Goal: Task Accomplishment & Management: Use online tool/utility

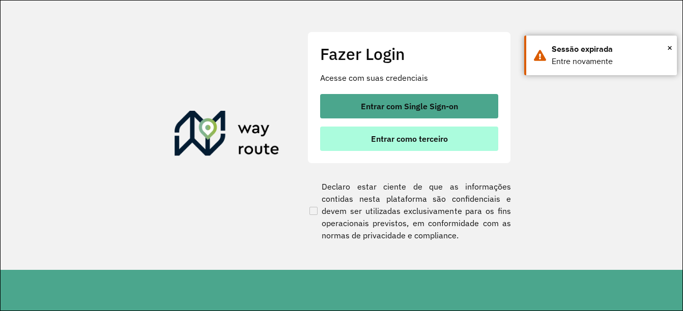
click at [430, 139] on span "Entrar como terceiro" at bounding box center [409, 139] width 77 height 8
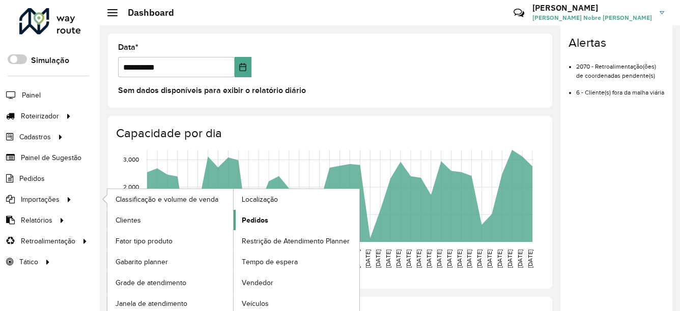
click at [269, 222] on link "Pedidos" at bounding box center [297, 220] width 126 height 20
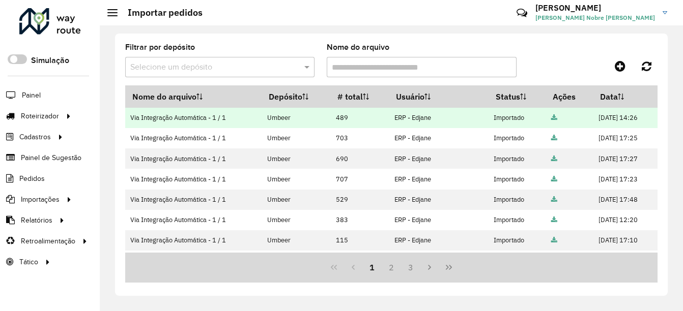
click at [551, 118] on icon at bounding box center [554, 118] width 6 height 7
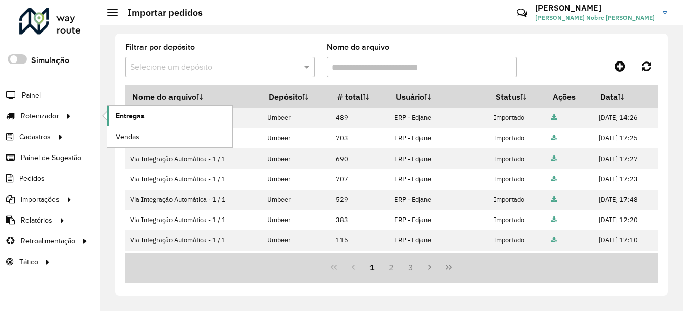
click at [130, 116] on span "Entregas" at bounding box center [130, 116] width 29 height 11
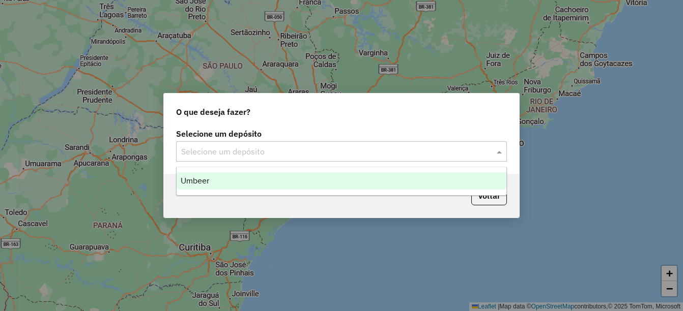
click at [239, 148] on input "text" at bounding box center [331, 152] width 300 height 12
click at [231, 183] on div "Umbeer" at bounding box center [342, 181] width 330 height 17
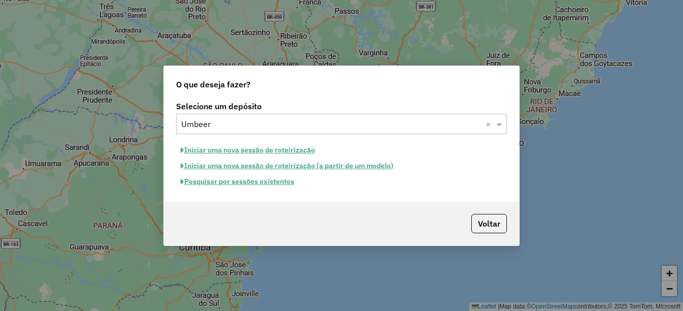
click at [245, 148] on button "Iniciar uma nova sessão de roteirização" at bounding box center [248, 150] width 144 height 16
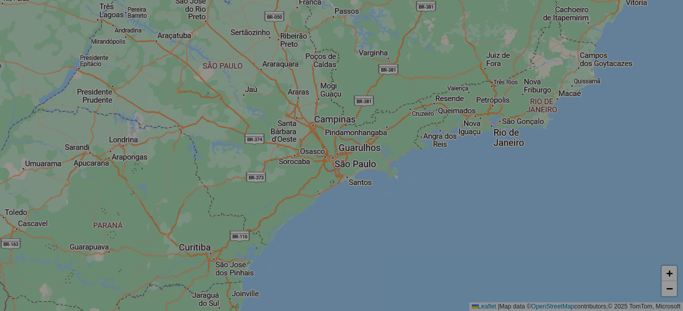
select select "*"
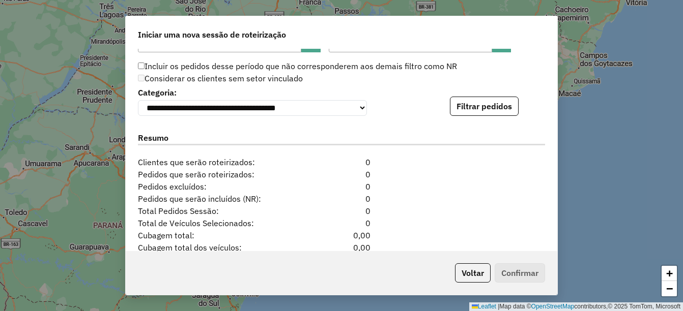
scroll to position [935, 0]
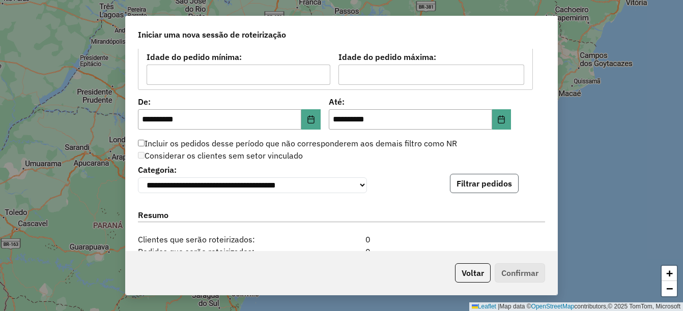
click at [479, 178] on button "Filtrar pedidos" at bounding box center [484, 183] width 69 height 19
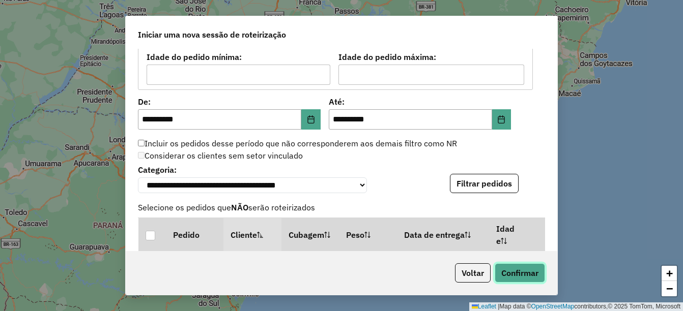
click at [517, 272] on button "Confirmar" at bounding box center [520, 273] width 50 height 19
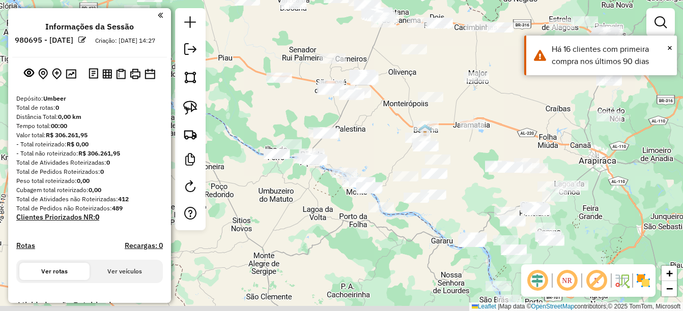
drag, startPoint x: 490, startPoint y: 186, endPoint x: 479, endPoint y: 118, distance: 69.5
click at [479, 118] on div "Janela de atendimento Grade de atendimento Capacidade Transportadoras Veículos …" at bounding box center [341, 155] width 683 height 311
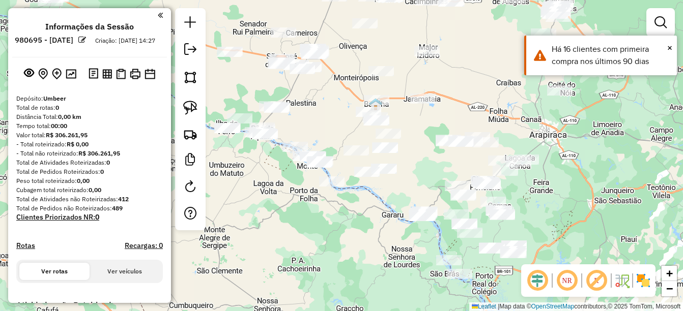
drag, startPoint x: 591, startPoint y: 188, endPoint x: 541, endPoint y: 148, distance: 64.1
click at [541, 148] on div "Janela de atendimento Grade de atendimento Capacidade Transportadoras Veículos …" at bounding box center [341, 155] width 683 height 311
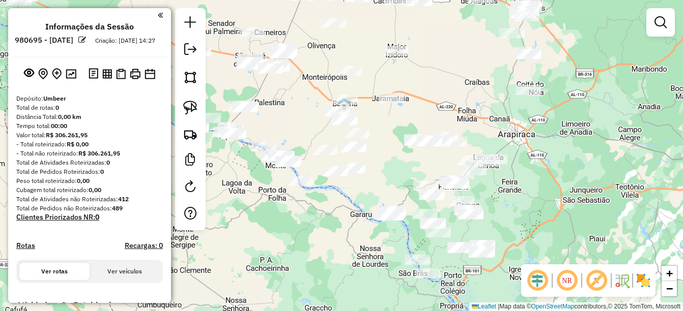
drag, startPoint x: 538, startPoint y: 187, endPoint x: 525, endPoint y: 198, distance: 16.9
click at [525, 198] on div "Janela de atendimento Grade de atendimento Capacidade Transportadoras Veículos …" at bounding box center [341, 155] width 683 height 311
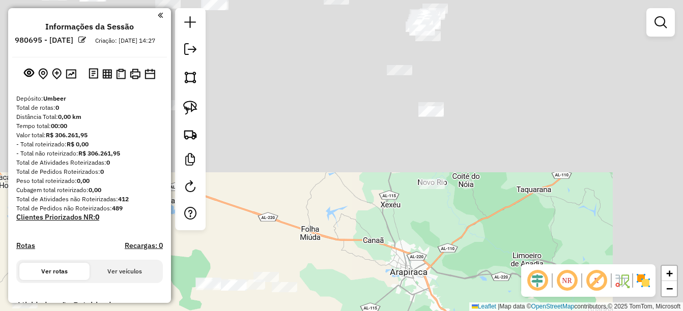
drag, startPoint x: 557, startPoint y: 118, endPoint x: 453, endPoint y: 296, distance: 205.7
click at [453, 296] on div "Janela de atendimento Grade de atendimento Capacidade Transportadoras Veículos …" at bounding box center [341, 155] width 683 height 311
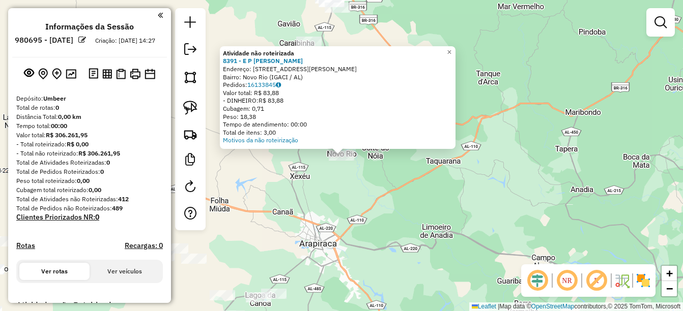
click at [343, 195] on div "Atividade não roteirizada 8391 - E P MERCADINHO Endereço: R RUA ANTONIO ROSA 2 …" at bounding box center [341, 155] width 683 height 311
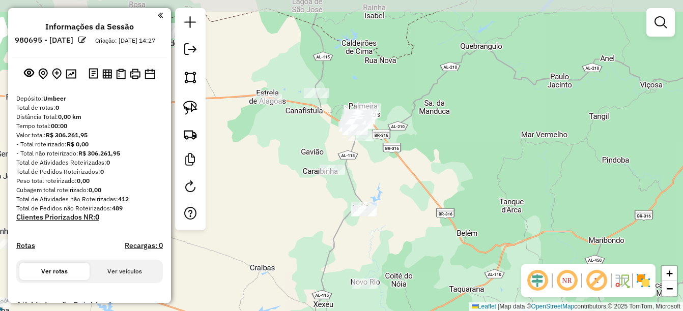
drag, startPoint x: 283, startPoint y: 103, endPoint x: 306, endPoint y: 232, distance: 130.4
click at [306, 232] on div "Janela de atendimento Grade de atendimento Capacidade Transportadoras Veículos …" at bounding box center [341, 155] width 683 height 311
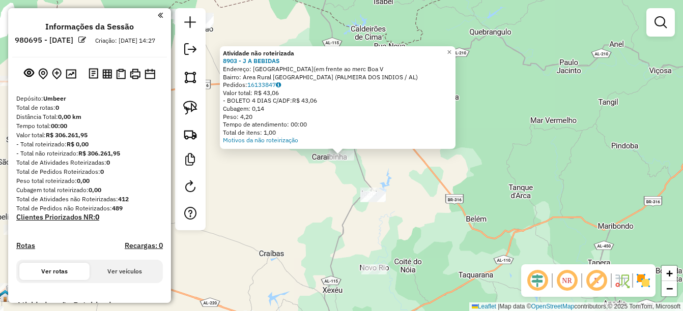
click at [306, 202] on div "Atividade não roteirizada 8903 - J A BEBIDAS Endereço: ST BOA VISTA(em frente a…" at bounding box center [341, 155] width 683 height 311
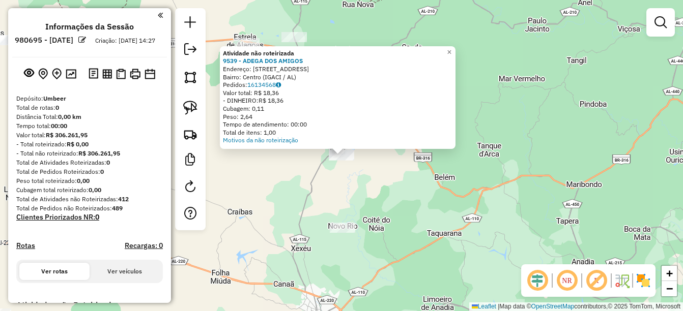
click at [346, 205] on div "Atividade não roteirizada 9539 - ADEGA DOS AMIGOS Endereço: RUA SAO PEDRO 421 B…" at bounding box center [341, 155] width 683 height 311
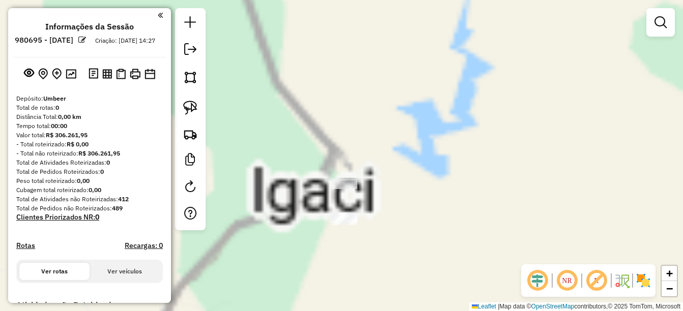
drag, startPoint x: 401, startPoint y: 212, endPoint x: 396, endPoint y: 186, distance: 26.4
click at [396, 186] on div "Janela de atendimento Grade de atendimento Capacidade Transportadoras Veículos …" at bounding box center [341, 155] width 683 height 311
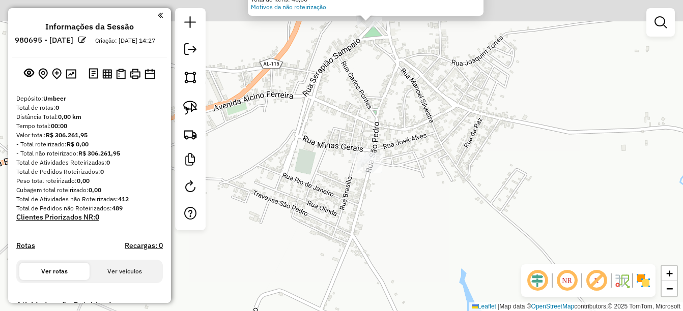
drag, startPoint x: 369, startPoint y: 124, endPoint x: 373, endPoint y: 244, distance: 119.7
click at [373, 244] on div "Atividade não roteirizada 9501 - HIPER CENTER TODO DI Endereço: GUILERMINA SAMP…" at bounding box center [341, 155] width 683 height 311
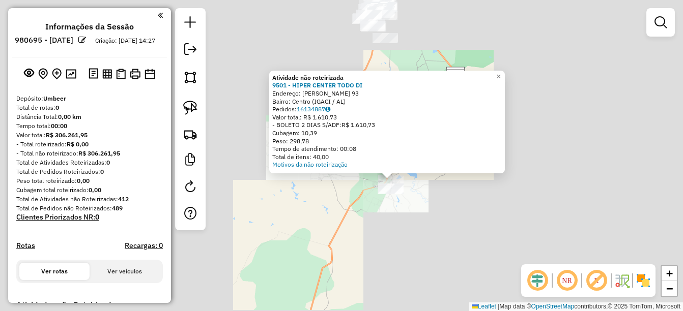
click at [447, 198] on div "Atividade não roteirizada 9501 - HIPER CENTER TODO DI Endereço: GUILERMINA SAMP…" at bounding box center [341, 155] width 683 height 311
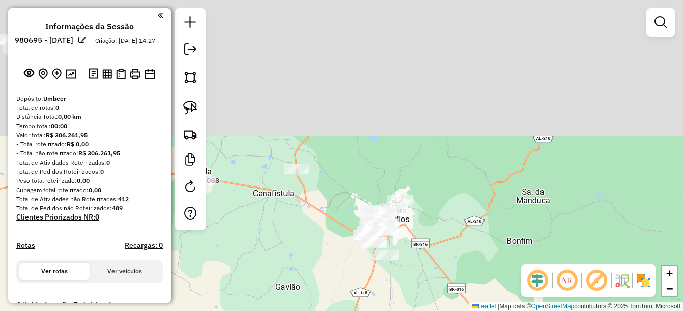
drag, startPoint x: 390, startPoint y: 138, endPoint x: 402, endPoint y: 322, distance: 184.1
click at [402, 311] on html "**********" at bounding box center [341, 155] width 683 height 311
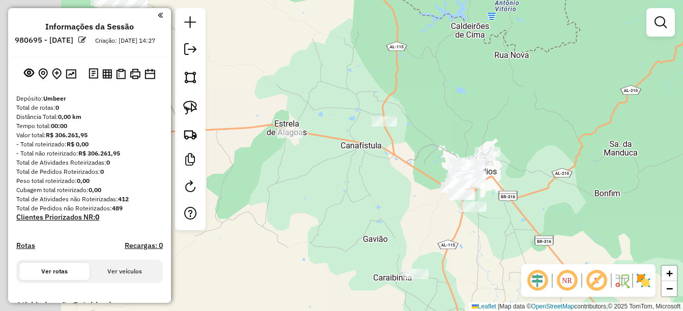
drag, startPoint x: 410, startPoint y: 263, endPoint x: 498, endPoint y: 206, distance: 105.6
click at [498, 206] on div "Janela de atendimento Grade de atendimento Capacidade Transportadoras Veículos …" at bounding box center [341, 155] width 683 height 311
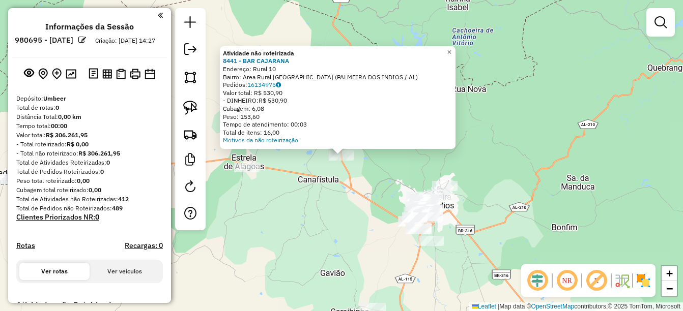
click at [318, 218] on div "Atividade não roteirizada 8441 - BAR CAJARANA Endereço: Rural 10 Bairro: Area R…" at bounding box center [341, 155] width 683 height 311
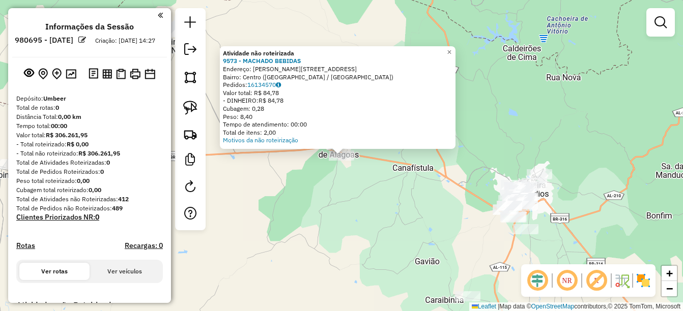
click at [398, 226] on div "Atividade não roteirizada 9573 - MACHADO BEBIDAS Endereço: R JOAO FAUSTO DE ARA…" at bounding box center [341, 155] width 683 height 311
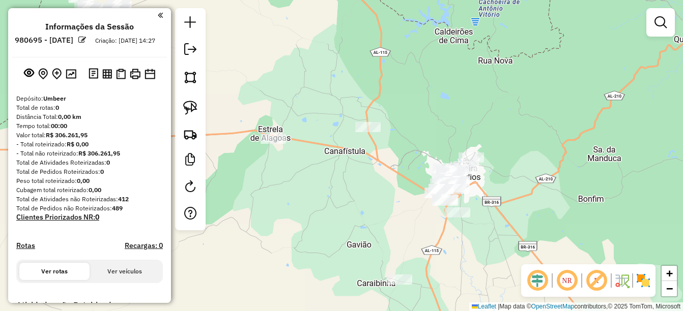
drag, startPoint x: 577, startPoint y: 223, endPoint x: 509, endPoint y: 206, distance: 70.2
click at [509, 206] on div "Janela de atendimento Grade de atendimento Capacidade Transportadoras Veículos …" at bounding box center [341, 155] width 683 height 311
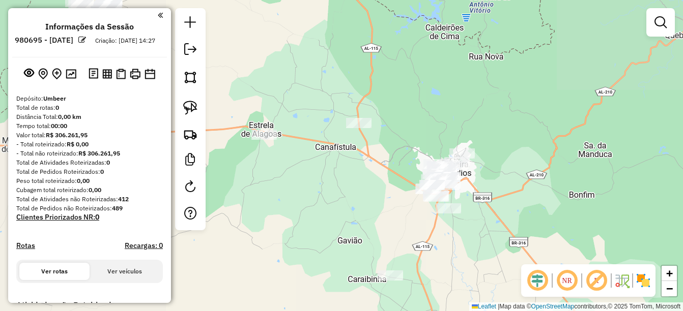
drag, startPoint x: 499, startPoint y: 209, endPoint x: 467, endPoint y: 192, distance: 36.2
click at [467, 192] on div "Janela de atendimento Grade de atendimento Capacidade Transportadoras Veículos …" at bounding box center [341, 155] width 683 height 311
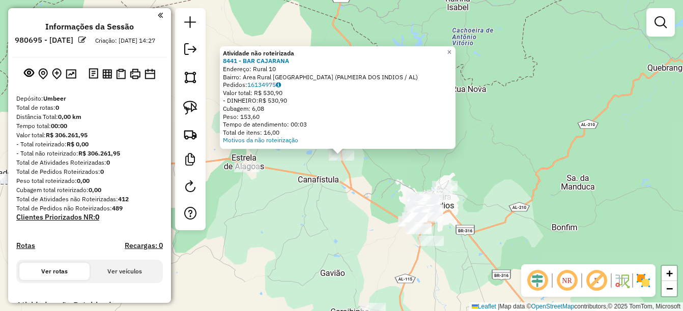
click at [339, 208] on div "Atividade não roteirizada 8441 - BAR CAJARANA Endereço: Rural 10 Bairro: Area R…" at bounding box center [341, 155] width 683 height 311
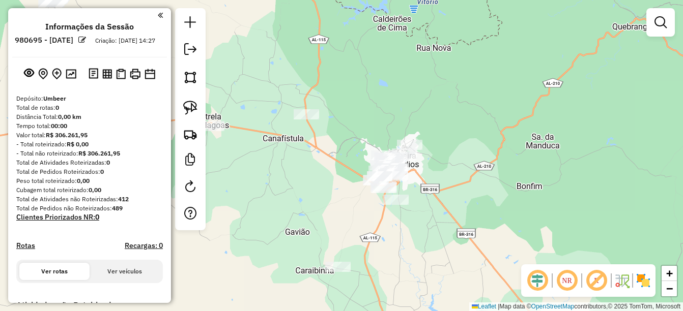
drag, startPoint x: 362, startPoint y: 215, endPoint x: 327, endPoint y: 174, distance: 54.2
click at [327, 174] on div "Janela de atendimento Grade de atendimento Capacidade Transportadoras Veículos …" at bounding box center [341, 155] width 683 height 311
click at [189, 110] on img at bounding box center [190, 108] width 14 height 14
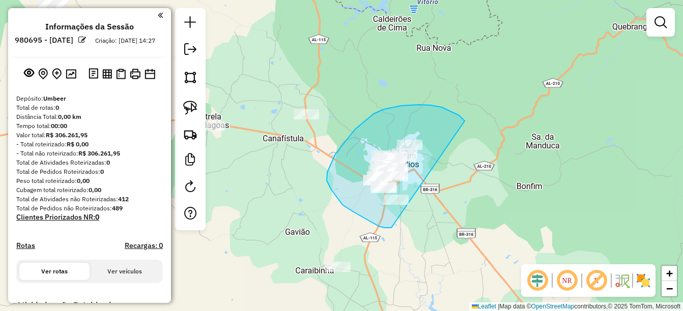
drag, startPoint x: 423, startPoint y: 105, endPoint x: 426, endPoint y: 222, distance: 117.6
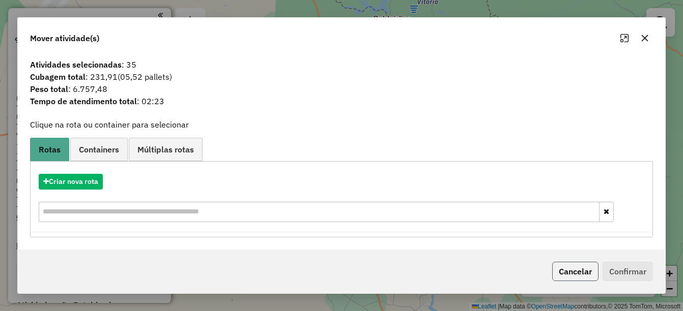
click at [578, 274] on button "Cancelar" at bounding box center [575, 271] width 46 height 19
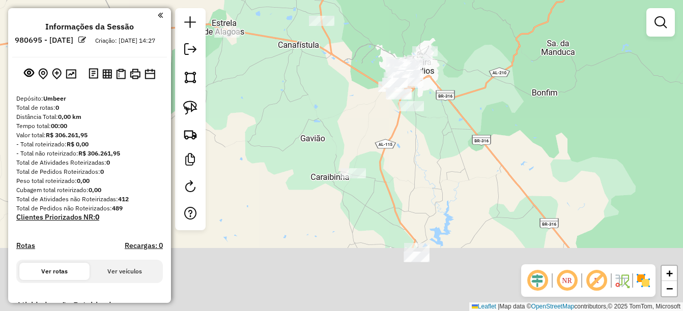
drag, startPoint x: 419, startPoint y: 249, endPoint x: 428, endPoint y: 79, distance: 170.2
click at [431, 77] on div "Janela de atendimento Grade de atendimento Capacidade Transportadoras Veículos …" at bounding box center [341, 155] width 683 height 311
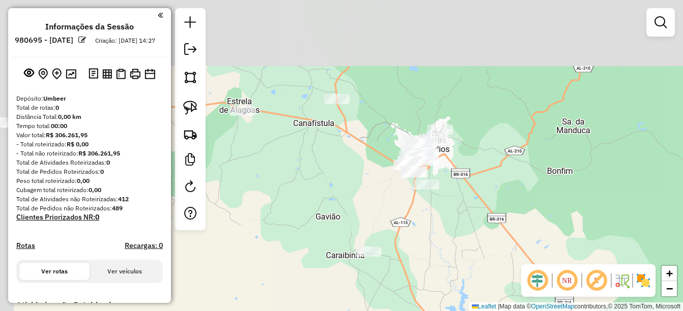
drag, startPoint x: 416, startPoint y: 84, endPoint x: 446, endPoint y: 260, distance: 178.1
click at [446, 260] on div "Janela de atendimento Grade de atendimento Capacidade Transportadoras Veículos …" at bounding box center [341, 155] width 683 height 311
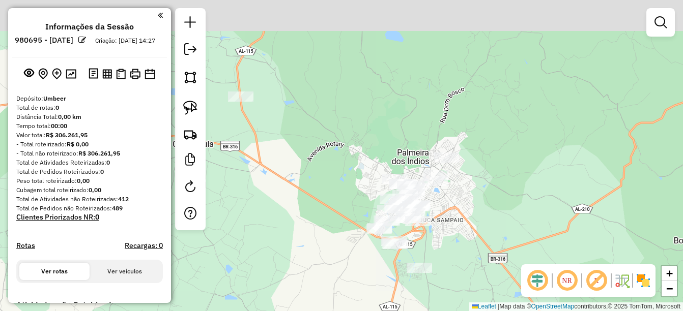
drag, startPoint x: 451, startPoint y: 143, endPoint x: 452, endPoint y: 208, distance: 65.1
click at [452, 208] on div "Janela de atendimento Grade de atendimento Capacidade Transportadoras Veículos …" at bounding box center [341, 155] width 683 height 311
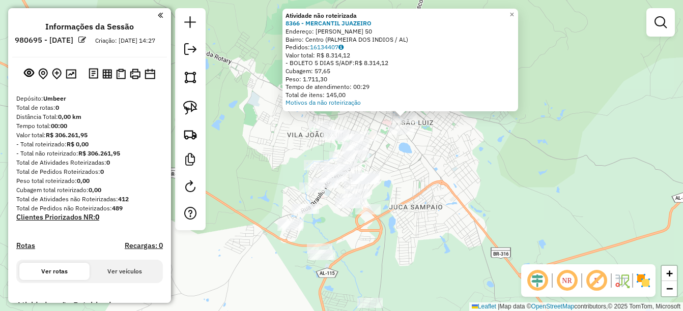
drag, startPoint x: 377, startPoint y: 223, endPoint x: 434, endPoint y: 191, distance: 66.1
click at [435, 190] on div "Atividade não roteirizada 8366 - MERCANTIL JUAZEIRO Endereço: Miguel Monteiro 5…" at bounding box center [341, 155] width 683 height 311
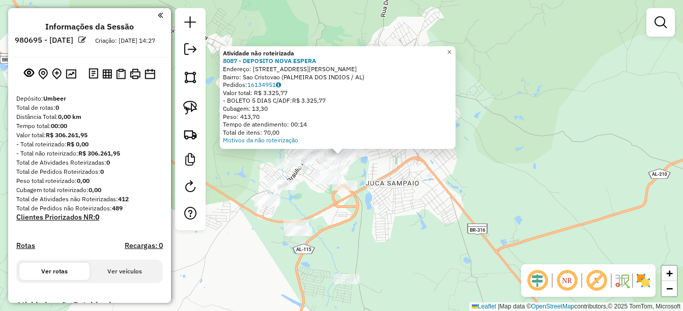
click at [416, 173] on div "Atividade não roteirizada 8087 - DEPOSITO NOVA ESPERA Endereço: AV VIEIRA DE BR…" at bounding box center [341, 155] width 683 height 311
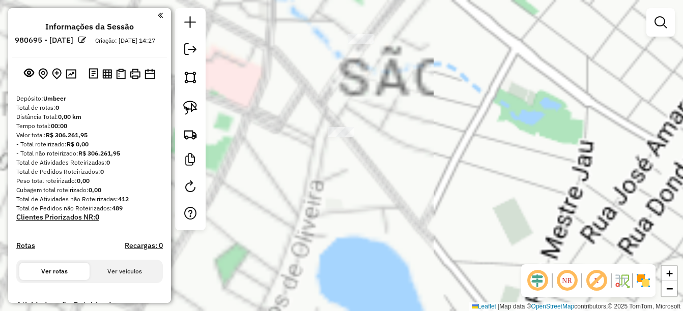
drag, startPoint x: 374, startPoint y: 89, endPoint x: 414, endPoint y: 156, distance: 78.5
click at [396, 180] on div "Janela de atendimento Grade de atendimento Capacidade Transportadoras Veículos …" at bounding box center [341, 155] width 683 height 311
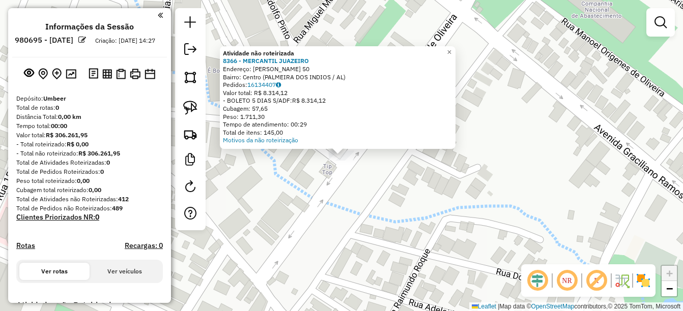
click at [336, 237] on div "Atividade não roteirizada 8366 - MERCANTIL JUAZEIRO Endereço: Miguel Monteiro 5…" at bounding box center [341, 155] width 683 height 311
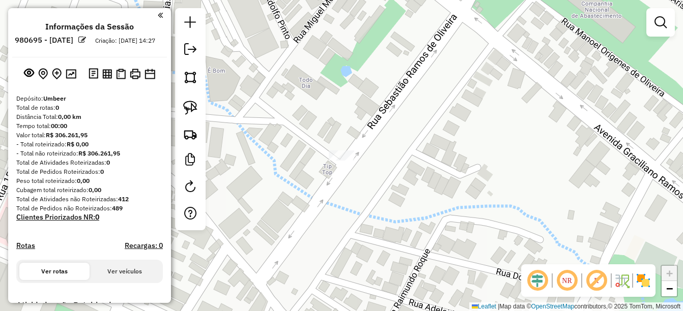
click at [333, 148] on div "Janela de atendimento Grade de atendimento Capacidade Transportadoras Veículos …" at bounding box center [341, 155] width 683 height 311
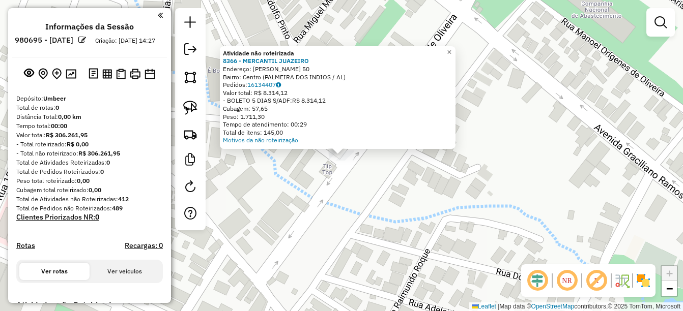
click at [347, 190] on div "Atividade não roteirizada 8366 - MERCANTIL JUAZEIRO Endereço: Miguel Monteiro 5…" at bounding box center [341, 155] width 683 height 311
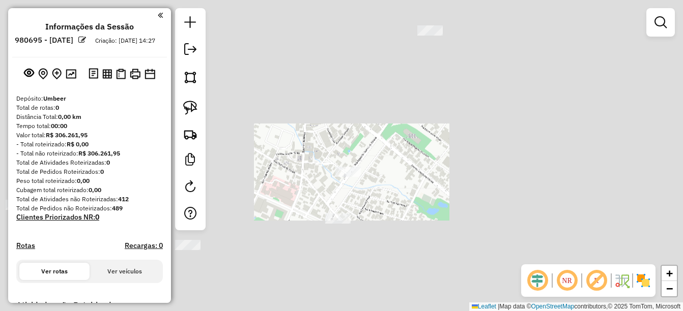
drag, startPoint x: 369, startPoint y: 230, endPoint x: 474, endPoint y: 128, distance: 146.5
click at [474, 128] on div "Janela de atendimento Grade de atendimento Capacidade Transportadoras Veículos …" at bounding box center [341, 155] width 683 height 311
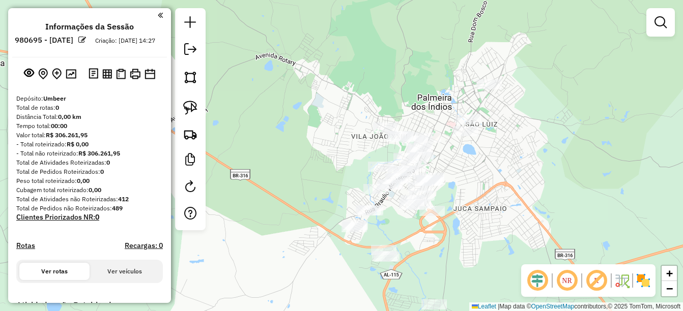
drag, startPoint x: 495, startPoint y: 152, endPoint x: 368, endPoint y: 278, distance: 179.2
click at [368, 278] on div "Janela de atendimento Grade de atendimento Capacidade Transportadoras Veículos …" at bounding box center [341, 155] width 683 height 311
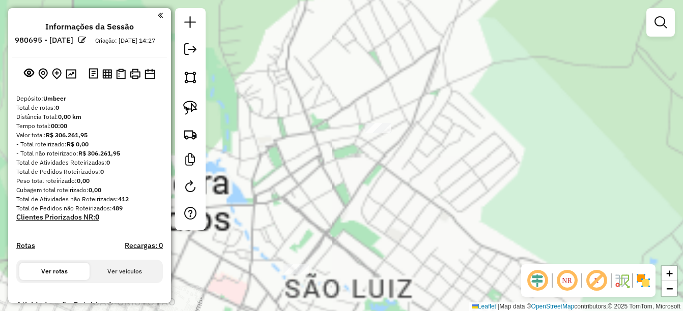
drag, startPoint x: 372, startPoint y: 247, endPoint x: 467, endPoint y: 177, distance: 119.0
click at [467, 177] on div "Janela de atendimento Grade de atendimento Capacidade Transportadoras Veículos …" at bounding box center [341, 155] width 683 height 311
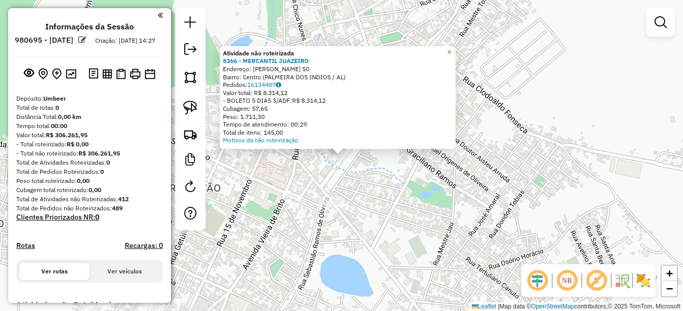
click at [400, 192] on div "Atividade não roteirizada 8366 - MERCANTIL JUAZEIRO Endereço: Miguel Monteiro 5…" at bounding box center [341, 155] width 683 height 311
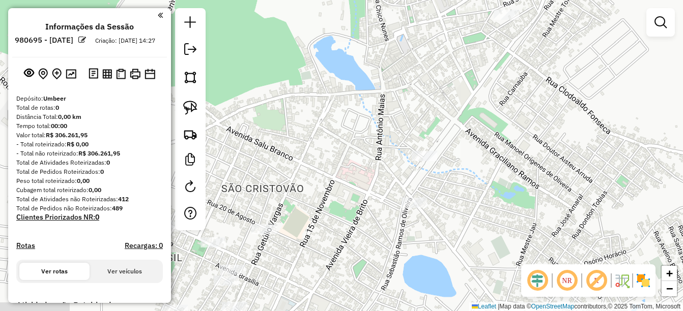
drag, startPoint x: 328, startPoint y: 179, endPoint x: 411, endPoint y: 179, distance: 83.0
click at [411, 179] on div "Janela de atendimento Grade de atendimento Capacidade Transportadoras Veículos …" at bounding box center [341, 155] width 683 height 311
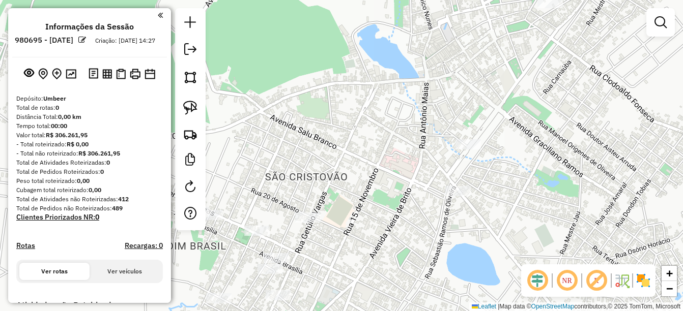
drag, startPoint x: 394, startPoint y: 180, endPoint x: 422, endPoint y: 169, distance: 30.6
click at [421, 169] on div "Janela de atendimento Grade de atendimento Capacidade Transportadoras Veículos …" at bounding box center [341, 155] width 683 height 311
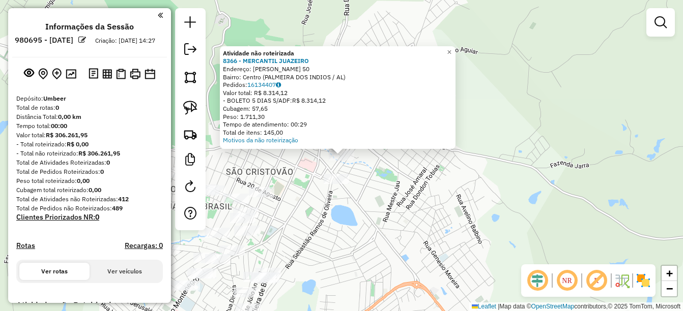
click at [417, 194] on div "Atividade não roteirizada 8366 - MERCANTIL JUAZEIRO Endereço: Miguel Monteiro 5…" at bounding box center [341, 155] width 683 height 311
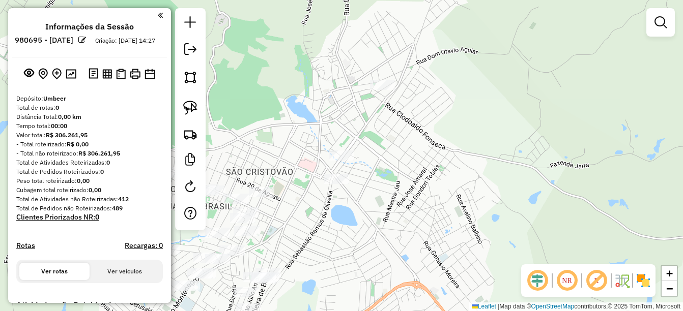
drag, startPoint x: 357, startPoint y: 259, endPoint x: 408, endPoint y: 185, distance: 89.2
click at [453, 154] on div "Janela de atendimento Grade de atendimento Capacidade Transportadoras Veículos …" at bounding box center [341, 155] width 683 height 311
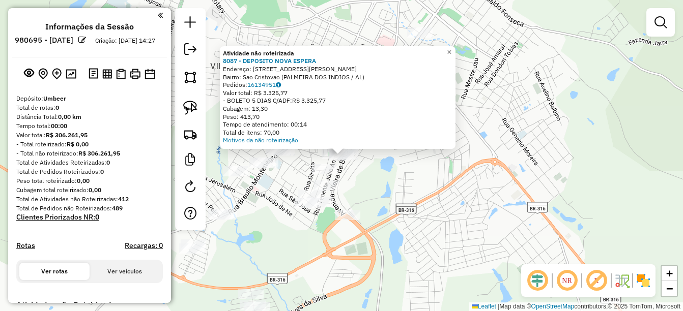
click at [385, 178] on div "Atividade não roteirizada 8087 - DEPOSITO NOVA ESPERA Endereço: AV VIEIRA DE BR…" at bounding box center [341, 155] width 683 height 311
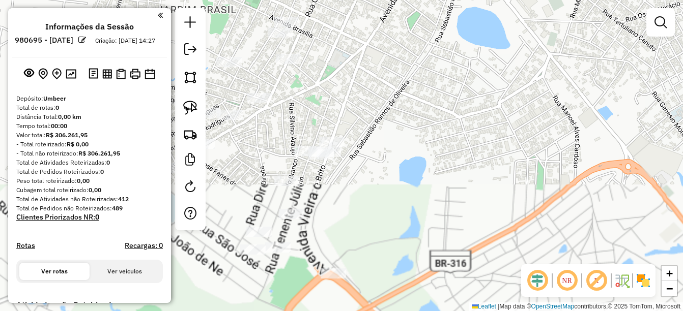
click at [383, 220] on div "Janela de atendimento Grade de atendimento Capacidade Transportadoras Veículos …" at bounding box center [341, 155] width 683 height 311
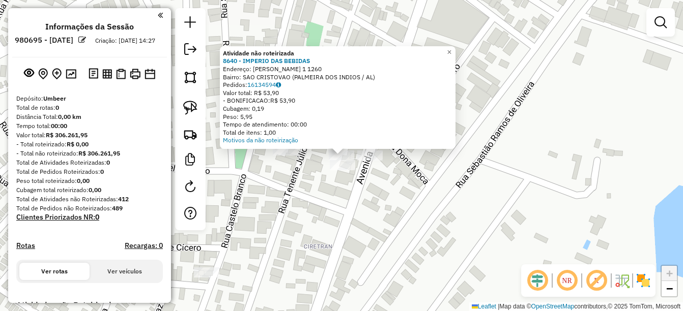
click at [391, 200] on div "Atividade não roteirizada 8640 - IMPERIO DAS BEBIDAS Endereço: BRAULIO MONTENEG…" at bounding box center [341, 155] width 683 height 311
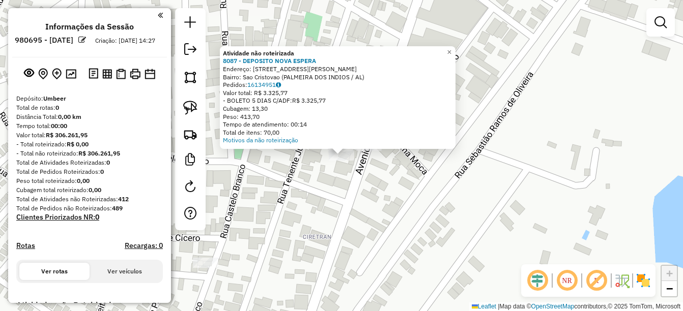
click at [346, 168] on div "Atividade não roteirizada 8087 - DEPOSITO NOVA ESPERA Endereço: AV VIEIRA DE BR…" at bounding box center [341, 155] width 683 height 311
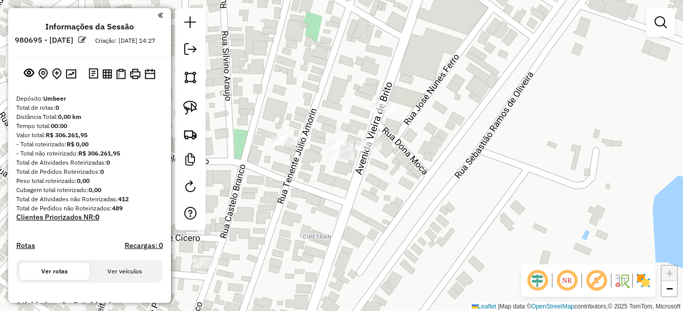
click at [321, 140] on div "Janela de atendimento Grade de atendimento Capacidade Transportadoras Veículos …" at bounding box center [341, 155] width 683 height 311
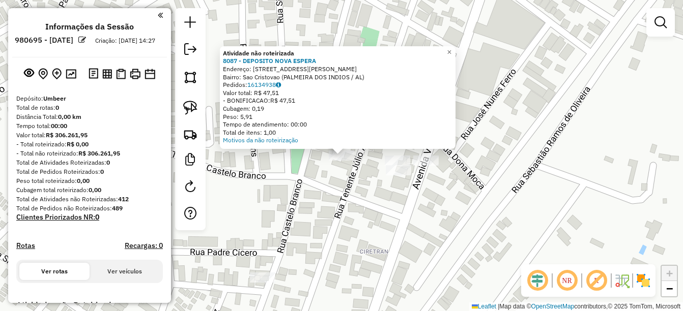
click at [353, 188] on div "Atividade não roteirizada 8087 - DEPOSITO NOVA ESPERA Endereço: AV VIEIRA DE BR…" at bounding box center [341, 155] width 683 height 311
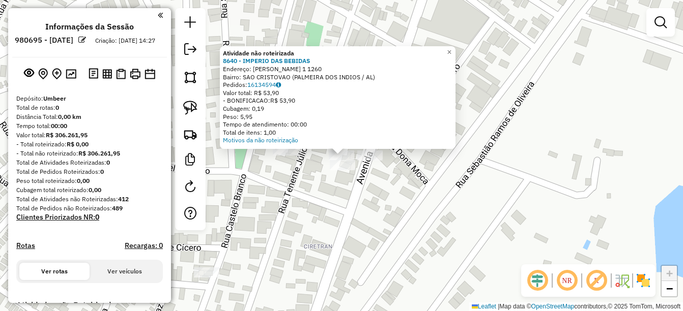
click at [405, 180] on div "Atividade não roteirizada 8640 - IMPERIO DAS BEBIDAS Endereço: BRAULIO MONTENEG…" at bounding box center [341, 155] width 683 height 311
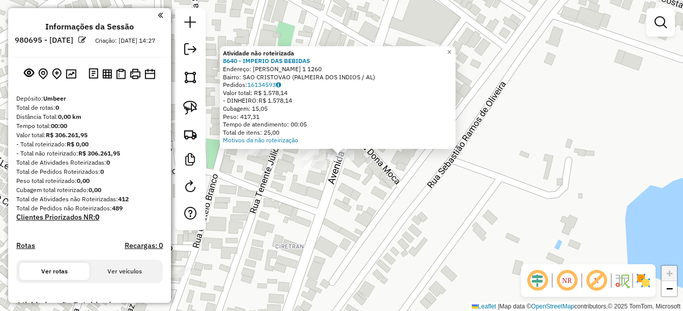
click at [324, 192] on div "Atividade não roteirizada 8640 - IMPERIO DAS BEBIDAS Endereço: BRAULIO MONTENEG…" at bounding box center [341, 155] width 683 height 311
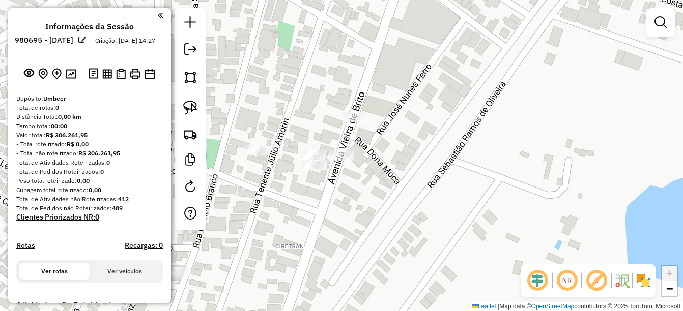
click at [347, 161] on div at bounding box center [341, 156] width 25 height 10
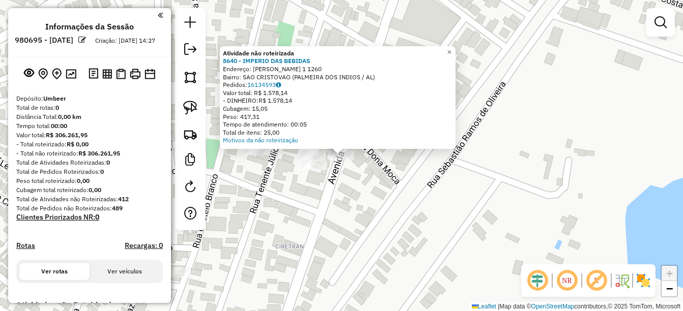
click at [323, 192] on div "Atividade não roteirizada 8640 - IMPERIO DAS BEBIDAS Endereço: BRAULIO MONTENEG…" at bounding box center [341, 155] width 683 height 311
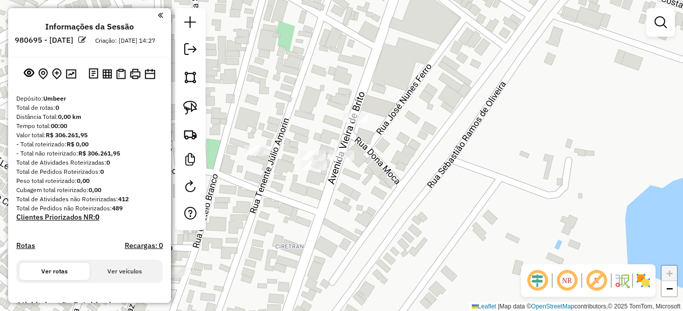
drag, startPoint x: 305, startPoint y: 242, endPoint x: 399, endPoint y: 158, distance: 126.2
click at [387, 170] on div "Atividade não roteirizada 8640 - IMPERIO DAS BEBIDAS Endereço: BRAULIO MONTENEG…" at bounding box center [341, 155] width 683 height 311
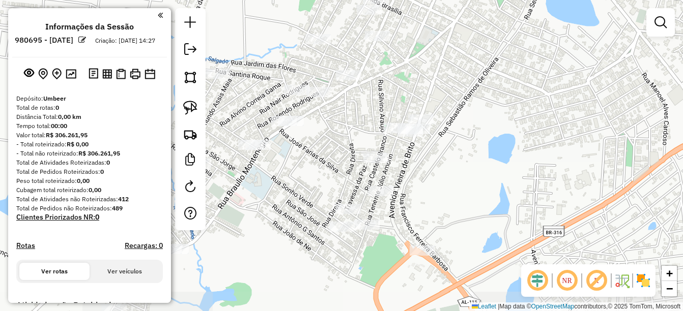
click at [432, 159] on div "Janela de atendimento Grade de atendimento Capacidade Transportadoras Veículos …" at bounding box center [341, 155] width 683 height 311
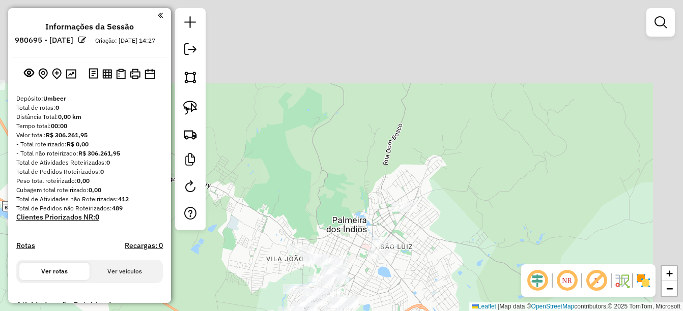
drag, startPoint x: 456, startPoint y: 206, endPoint x: 398, endPoint y: 326, distance: 133.1
click at [398, 311] on html "**********" at bounding box center [341, 155] width 683 height 311
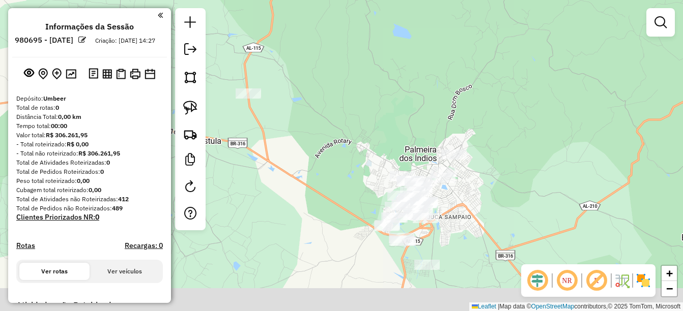
drag, startPoint x: 419, startPoint y: 295, endPoint x: 512, endPoint y: 179, distance: 148.9
click at [512, 179] on div "Janela de atendimento Grade de atendimento Capacidade Transportadoras Veículos …" at bounding box center [341, 155] width 683 height 311
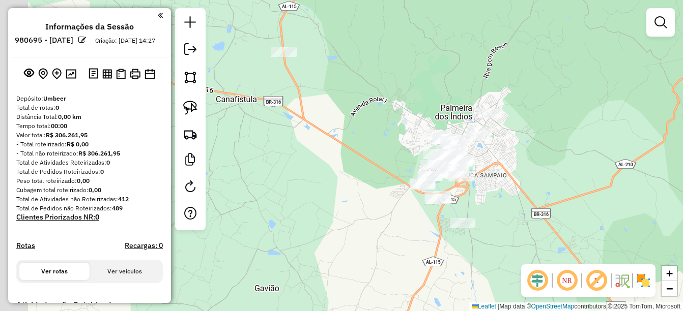
drag, startPoint x: 327, startPoint y: 145, endPoint x: 372, endPoint y: 212, distance: 81.2
click at [372, 214] on div "Janela de atendimento Grade de atendimento Capacidade Transportadoras Veículos …" at bounding box center [341, 155] width 683 height 311
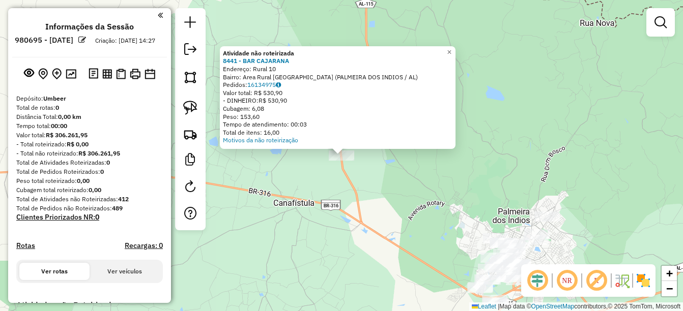
click at [373, 212] on div "Atividade não roteirizada 8441 - BAR CAJARANA Endereço: Rural 10 Bairro: Area R…" at bounding box center [341, 155] width 683 height 311
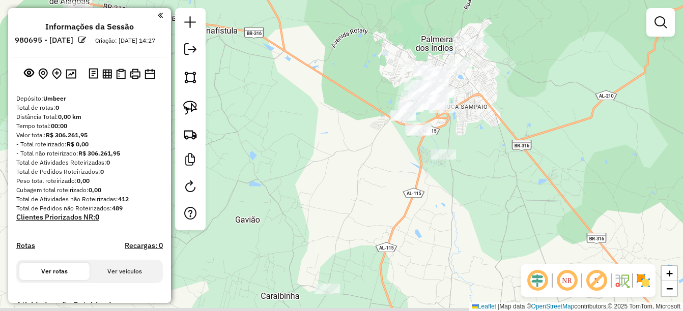
drag, startPoint x: 413, startPoint y: 172, endPoint x: 298, endPoint y: 63, distance: 158.4
click at [298, 63] on div "Janela de atendimento Grade de atendimento Capacidade Transportadoras Veículos …" at bounding box center [341, 155] width 683 height 311
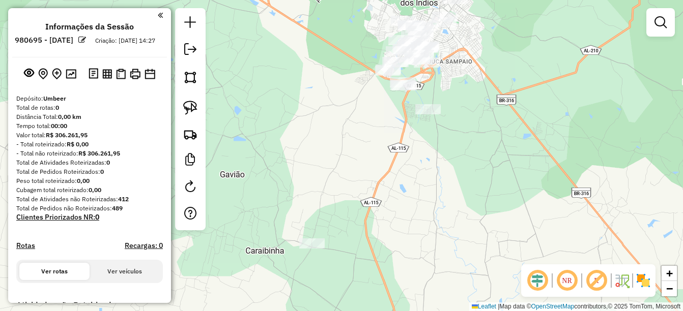
drag, startPoint x: 366, startPoint y: 147, endPoint x: 341, endPoint y: 115, distance: 40.6
click at [341, 115] on div "Janela de atendimento Grade de atendimento Capacidade Transportadoras Veículos …" at bounding box center [341, 155] width 683 height 311
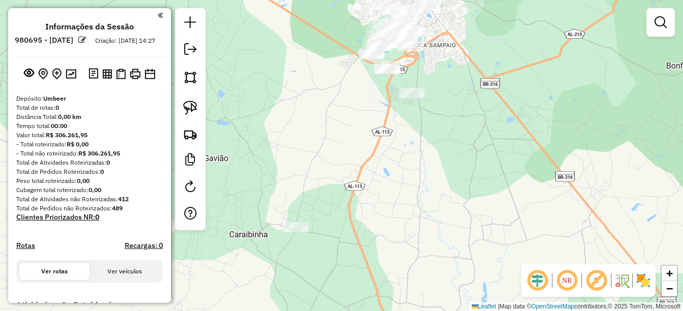
click at [342, 148] on div "Janela de atendimento Grade de atendimento Capacidade Transportadoras Veículos …" at bounding box center [341, 155] width 683 height 311
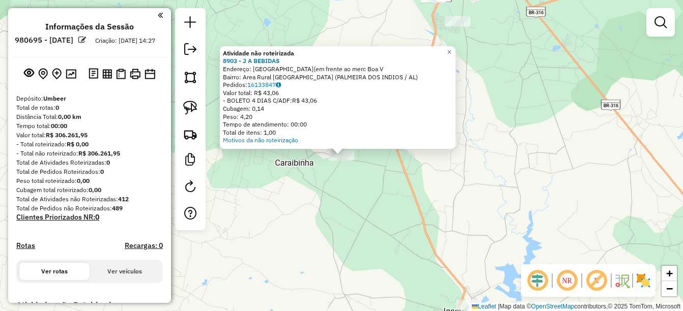
click at [377, 198] on div "Atividade não roteirizada 8903 - J A BEBIDAS Endereço: ST BOA VISTA(em frente a…" at bounding box center [341, 155] width 683 height 311
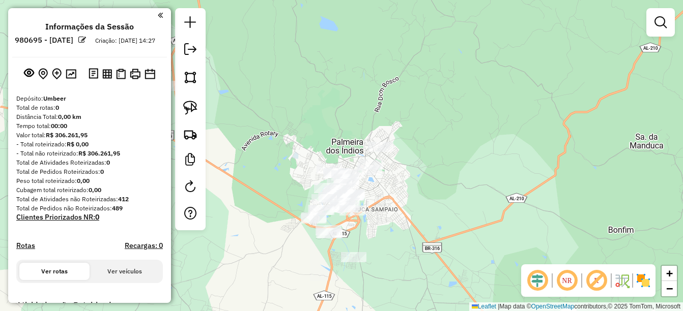
drag, startPoint x: 461, startPoint y: 77, endPoint x: 357, endPoint y: 313, distance: 257.9
click at [357, 311] on html "**********" at bounding box center [341, 155] width 683 height 311
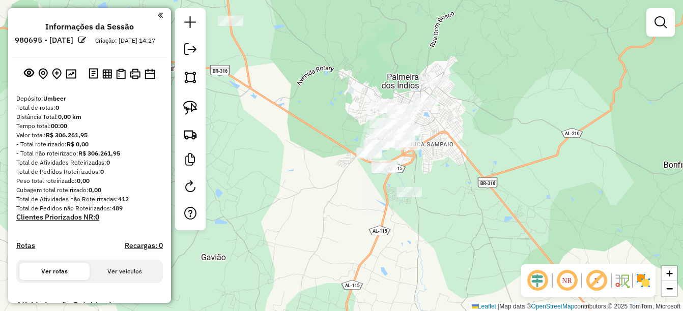
drag, startPoint x: 326, startPoint y: 270, endPoint x: 376, endPoint y: 213, distance: 75.7
click at [376, 213] on div "Janela de atendimento Grade de atendimento Capacidade Transportadoras Veículos …" at bounding box center [341, 155] width 683 height 311
click at [192, 109] on img at bounding box center [190, 108] width 14 height 14
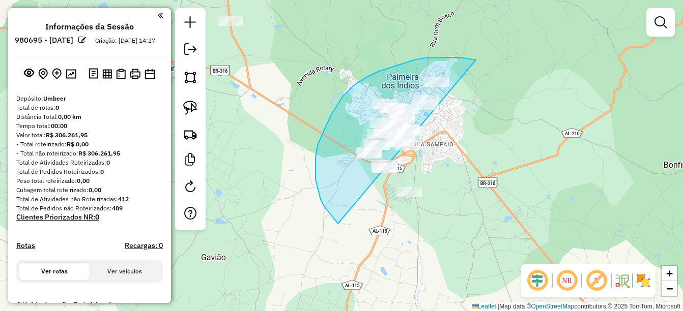
drag, startPoint x: 472, startPoint y: 59, endPoint x: 443, endPoint y: 201, distance: 144.9
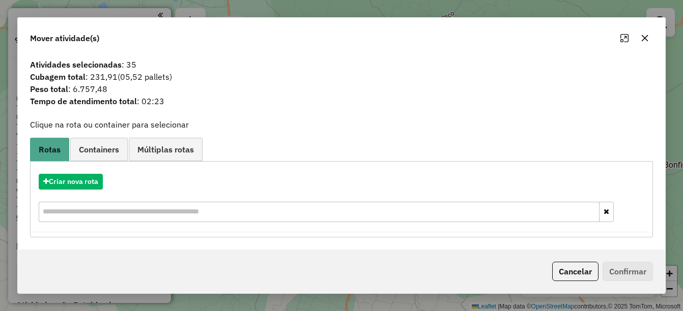
click at [570, 274] on button "Cancelar" at bounding box center [575, 271] width 46 height 19
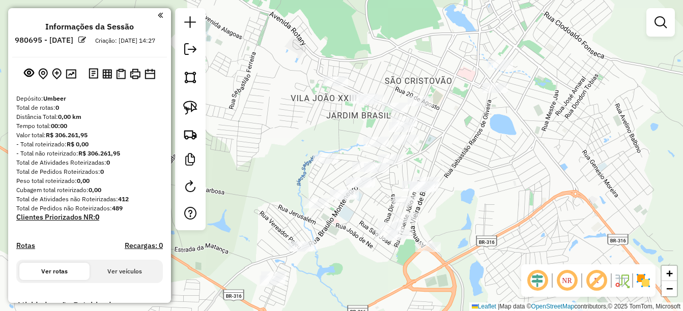
drag, startPoint x: 441, startPoint y: 121, endPoint x: 447, endPoint y: 265, distance: 143.7
click at [447, 267] on div "Janela de atendimento Grade de atendimento Capacidade Transportadoras Veículos …" at bounding box center [341, 155] width 683 height 311
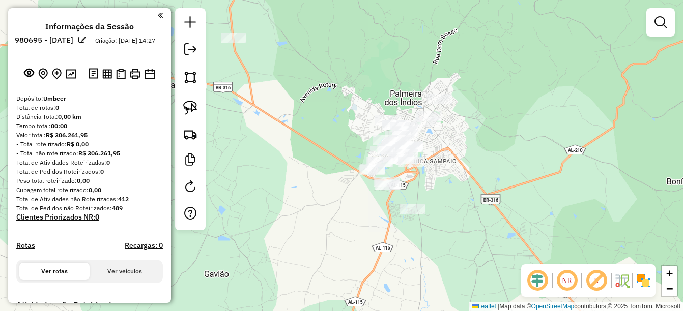
drag, startPoint x: 497, startPoint y: 214, endPoint x: 473, endPoint y: 170, distance: 49.7
click at [473, 170] on div "Janela de atendimento Grade de atendimento Capacidade Transportadoras Veículos …" at bounding box center [341, 155] width 683 height 311
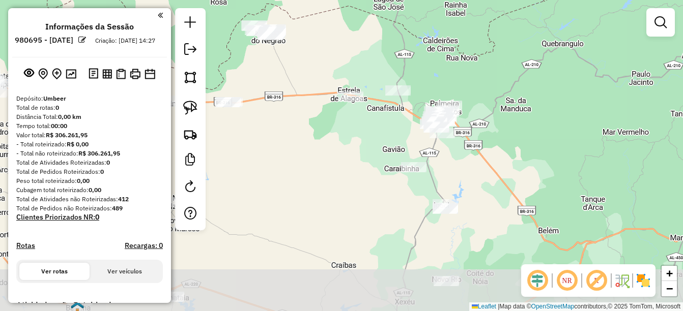
drag, startPoint x: 437, startPoint y: 180, endPoint x: 425, endPoint y: 157, distance: 25.0
click at [425, 157] on div "Janela de atendimento Grade de atendimento Capacidade Transportadoras Veículos …" at bounding box center [341, 155] width 683 height 311
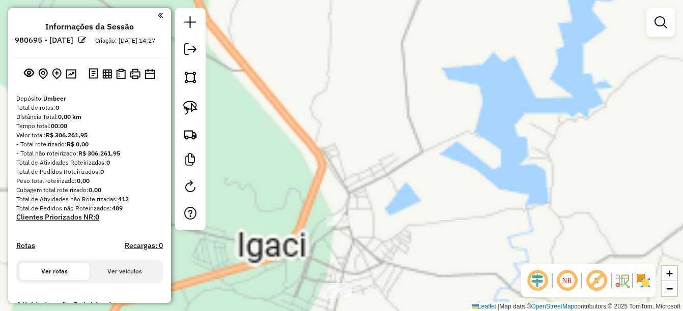
click at [390, 194] on div "Janela de atendimento Grade de atendimento Capacidade Transportadoras Veículos …" at bounding box center [341, 155] width 683 height 311
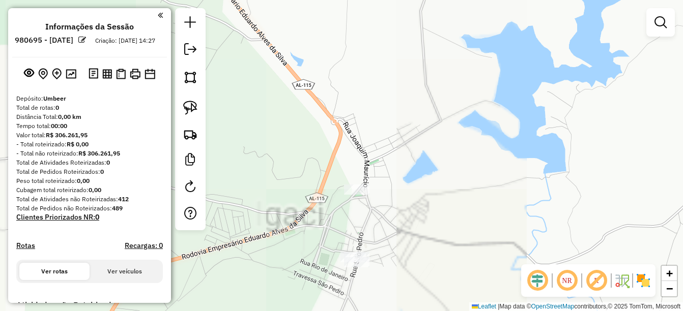
click at [358, 195] on div at bounding box center [356, 190] width 25 height 10
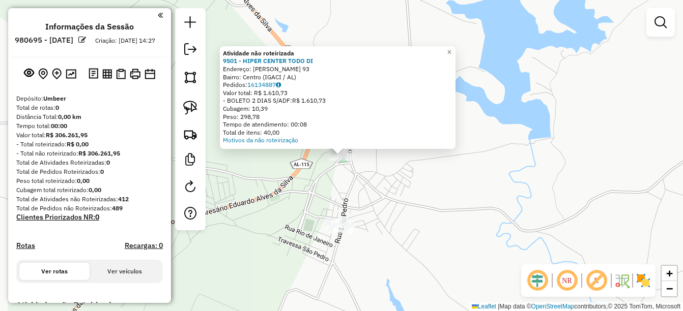
click at [348, 186] on div "Atividade não roteirizada 9501 - HIPER CENTER TODO DI Endereço: GUILERMINA SAMP…" at bounding box center [341, 155] width 683 height 311
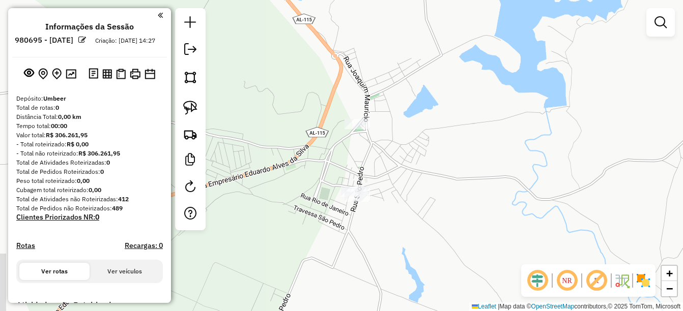
drag, startPoint x: 391, startPoint y: 222, endPoint x: 431, endPoint y: 156, distance: 77.6
click at [431, 156] on div "Janela de atendimento Grade de atendimento Capacidade Transportadoras Veículos …" at bounding box center [341, 155] width 683 height 311
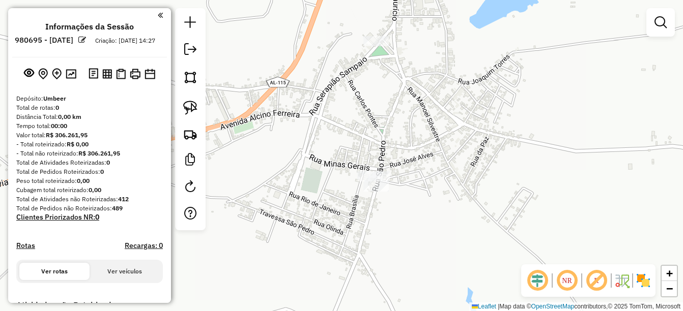
drag, startPoint x: 365, startPoint y: 64, endPoint x: 357, endPoint y: 175, distance: 110.7
click at [357, 175] on div "Janela de atendimento Grade de atendimento Capacidade Transportadoras Veículos …" at bounding box center [341, 155] width 683 height 311
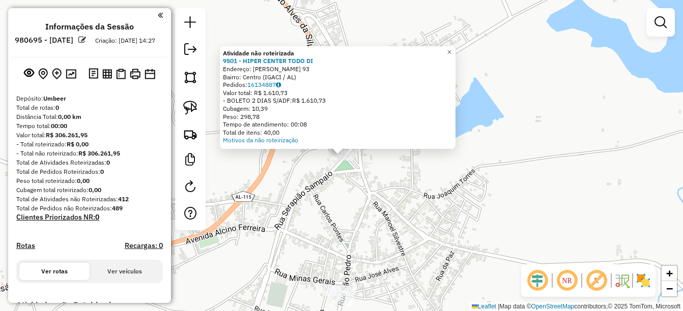
click at [336, 229] on div "Atividade não roteirizada 9501 - HIPER CENTER TODO DI Endereço: GUILERMINA SAMP…" at bounding box center [341, 155] width 683 height 311
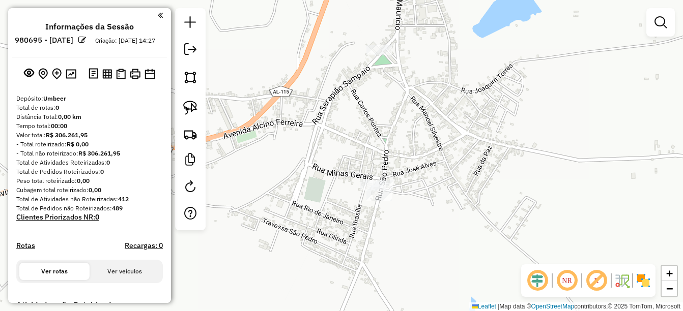
drag, startPoint x: 359, startPoint y: 249, endPoint x: 396, endPoint y: 156, distance: 100.7
click at [405, 131] on div "Janela de atendimento Grade de atendimento Capacidade Transportadoras Veículos …" at bounding box center [341, 155] width 683 height 311
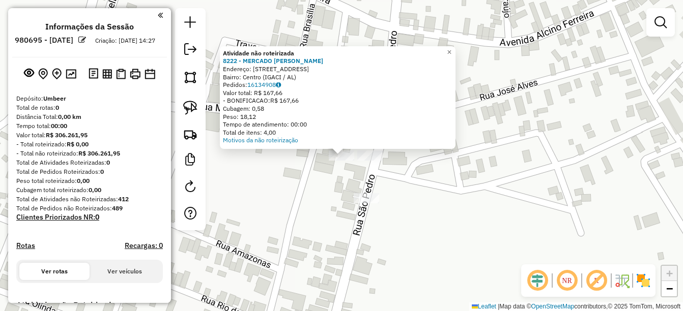
click at [404, 188] on div "Atividade não roteirizada 8222 - MERCADO JOHN LENNON Endereço: R SaO PEDRO 436 …" at bounding box center [341, 155] width 683 height 311
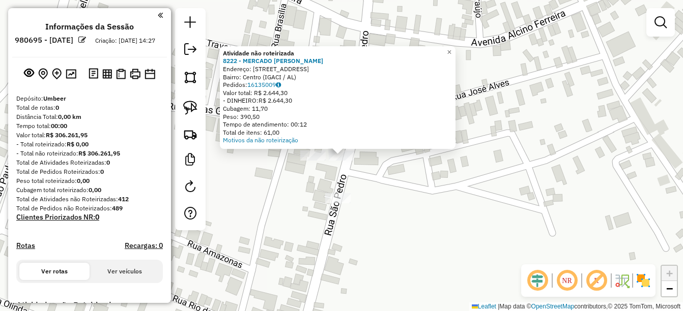
click at [385, 212] on div "Atividade não roteirizada 8222 - MERCADO JOHN LENNON Endereço: R SaO PEDRO 436 …" at bounding box center [341, 155] width 683 height 311
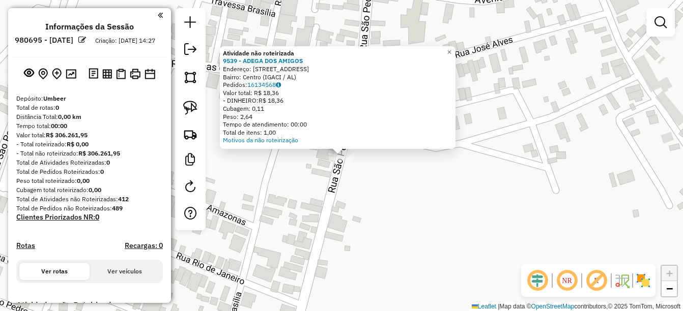
click at [327, 209] on div "Atividade não roteirizada 9539 - ADEGA DOS AMIGOS Endereço: RUA SAO PEDRO 421 B…" at bounding box center [341, 155] width 683 height 311
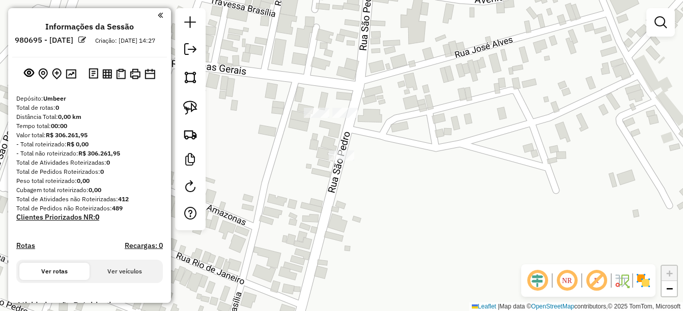
drag, startPoint x: 285, startPoint y: 202, endPoint x: 564, endPoint y: 133, distance: 286.6
click at [560, 136] on div "Janela de atendimento Grade de atendimento Capacidade Transportadoras Veículos …" at bounding box center [341, 155] width 683 height 311
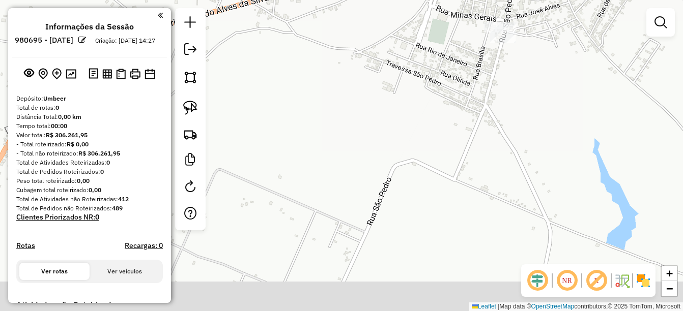
drag, startPoint x: 529, startPoint y: 179, endPoint x: 376, endPoint y: 117, distance: 165.8
click at [383, 118] on div "Janela de atendimento Grade de atendimento Capacidade Transportadoras Veículos …" at bounding box center [341, 155] width 683 height 311
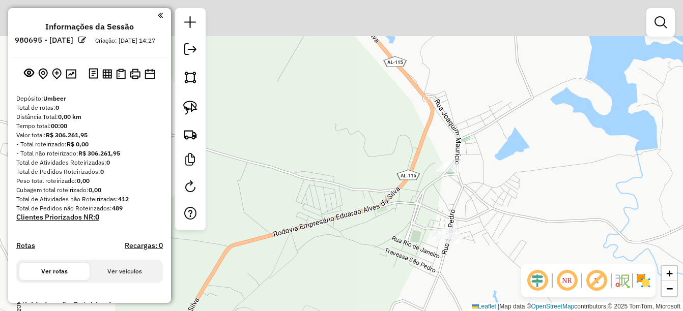
drag, startPoint x: 323, startPoint y: 67, endPoint x: 363, endPoint y: 234, distance: 171.8
click at [363, 234] on div "Janela de atendimento Grade de atendimento Capacidade Transportadoras Veículos …" at bounding box center [341, 155] width 683 height 311
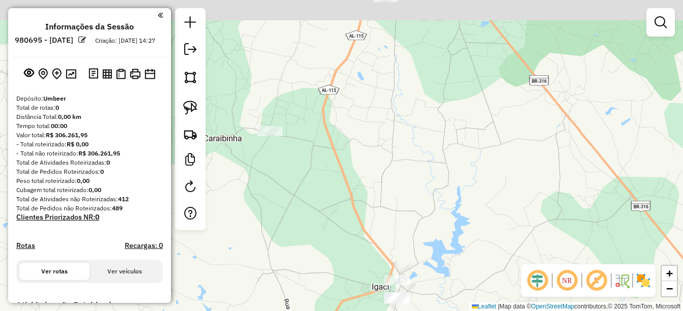
drag, startPoint x: 348, startPoint y: 119, endPoint x: 365, endPoint y: 237, distance: 119.4
click at [365, 245] on div "Janela de atendimento Grade de atendimento Capacidade Transportadoras Veículos …" at bounding box center [341, 155] width 683 height 311
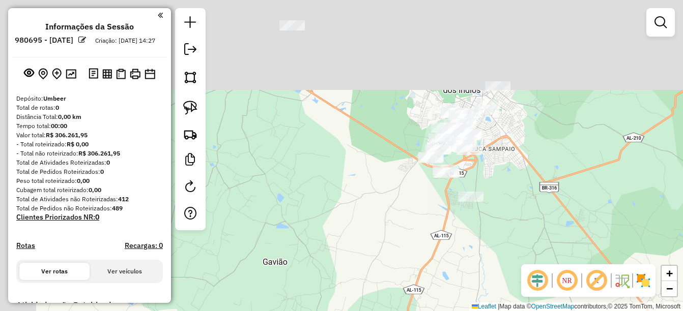
drag, startPoint x: 298, startPoint y: 94, endPoint x: 375, endPoint y: 263, distance: 185.8
click at [375, 263] on div "Janela de atendimento Grade de atendimento Capacidade Transportadoras Veículos …" at bounding box center [341, 155] width 683 height 311
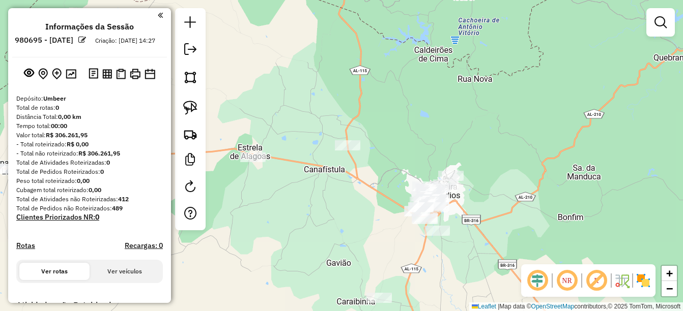
drag, startPoint x: 301, startPoint y: 237, endPoint x: 410, endPoint y: 246, distance: 109.3
click at [410, 246] on div "Janela de atendimento Grade de atendimento Capacidade Transportadoras Veículos …" at bounding box center [341, 155] width 683 height 311
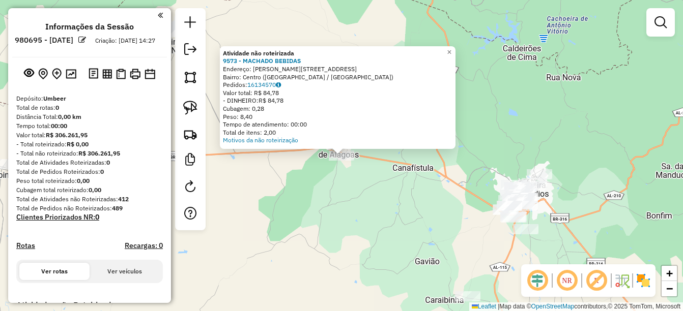
drag, startPoint x: 587, startPoint y: 199, endPoint x: 579, endPoint y: 185, distance: 16.7
click at [579, 185] on div "Atividade não roteirizada 9573 - MACHADO BEBIDAS Endereço: R JOAO FAUSTO DE ARA…" at bounding box center [341, 155] width 683 height 311
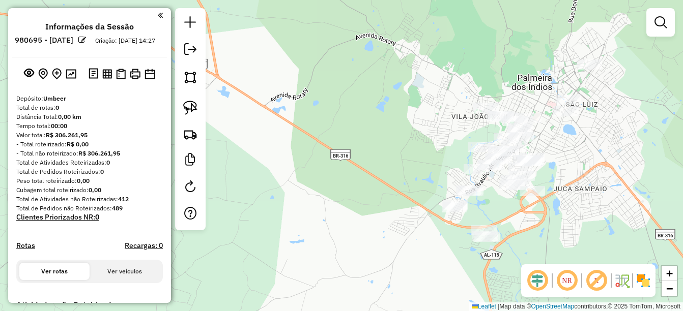
click at [546, 205] on div "Atividade não roteirizada 9573 - MACHADO BEBIDAS Endereço: R JOAO FAUSTO DE ARA…" at bounding box center [341, 155] width 683 height 311
drag, startPoint x: 511, startPoint y: 187, endPoint x: 504, endPoint y: 179, distance: 10.4
click at [506, 182] on div "Atividade não roteirizada 9573 - MACHADO BEBIDAS Endereço: R JOAO FAUSTO DE ARA…" at bounding box center [341, 155] width 683 height 311
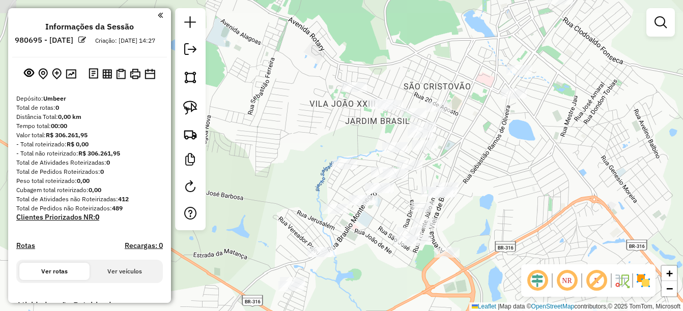
drag, startPoint x: 509, startPoint y: 164, endPoint x: 510, endPoint y: 250, distance: 85.5
click at [510, 250] on div "Janela de atendimento Grade de atendimento Capacidade Transportadoras Veículos …" at bounding box center [341, 155] width 683 height 311
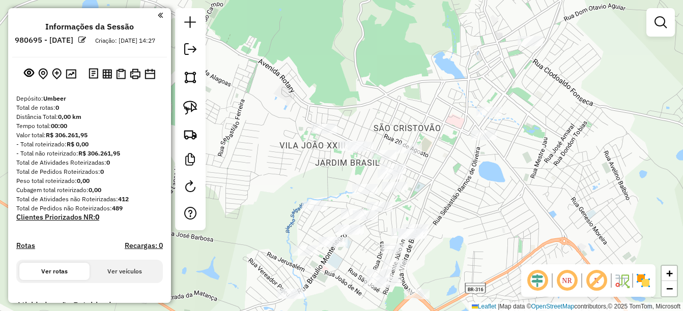
drag, startPoint x: 546, startPoint y: 180, endPoint x: 516, endPoint y: 222, distance: 51.8
click at [516, 222] on div "Janela de atendimento Grade de atendimento Capacidade Transportadoras Veículos …" at bounding box center [341, 155] width 683 height 311
click at [179, 104] on div at bounding box center [190, 119] width 31 height 222
click at [190, 106] on img at bounding box center [190, 108] width 14 height 14
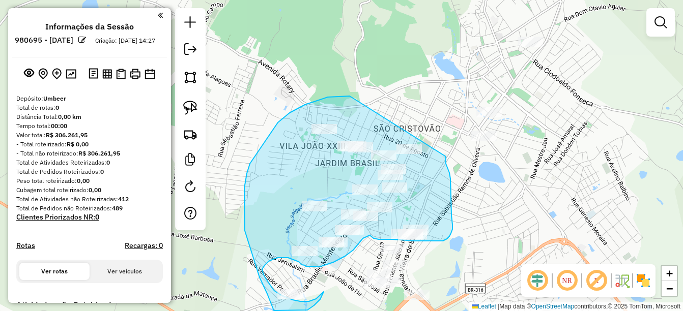
drag, startPoint x: 350, startPoint y: 96, endPoint x: 446, endPoint y: 157, distance: 113.7
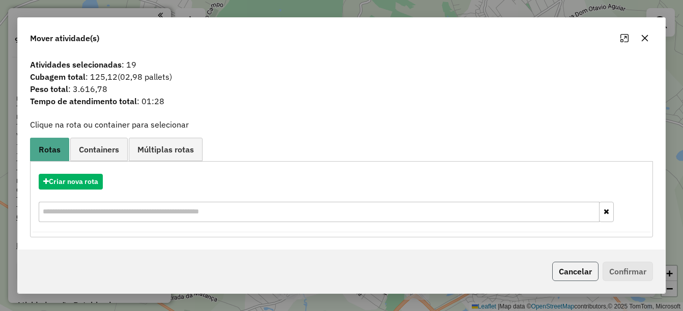
click at [577, 272] on button "Cancelar" at bounding box center [575, 271] width 46 height 19
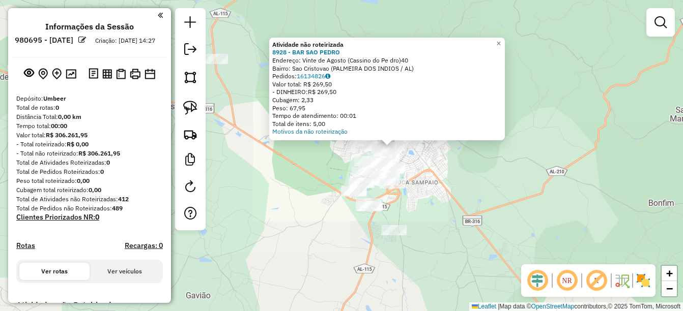
click at [423, 186] on div "Atividade não roteirizada 8928 - BAR SAO PEDRO Endereço: Vinte de Agosto (Cassi…" at bounding box center [341, 155] width 683 height 311
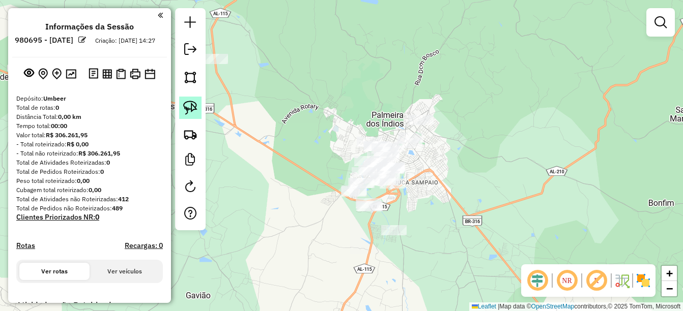
click at [191, 105] on img at bounding box center [190, 108] width 14 height 14
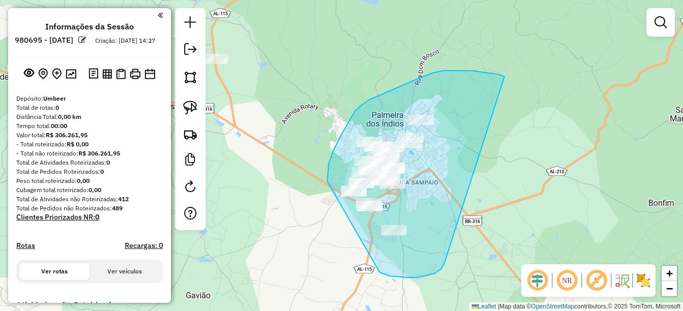
drag, startPoint x: 504, startPoint y: 77, endPoint x: 447, endPoint y: 260, distance: 191.9
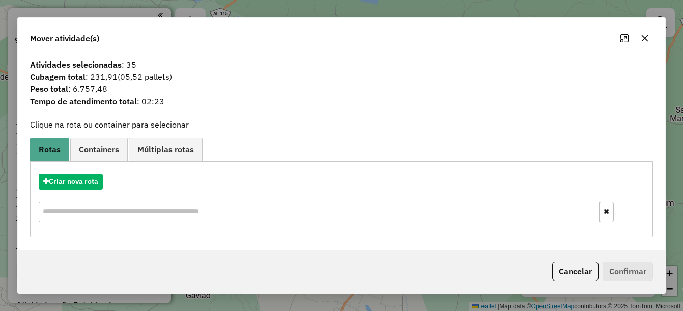
click at [547, 274] on div "Cancelar Confirmar" at bounding box center [342, 272] width 648 height 44
click at [556, 274] on button "Cancelar" at bounding box center [575, 271] width 46 height 19
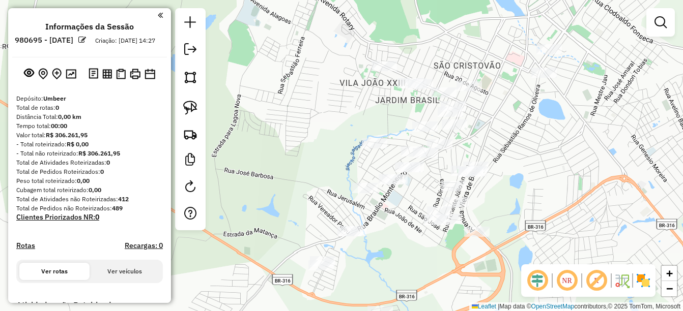
drag, startPoint x: 498, startPoint y: 115, endPoint x: 466, endPoint y: 125, distance: 34.3
click at [481, 173] on div at bounding box center [474, 171] width 25 height 10
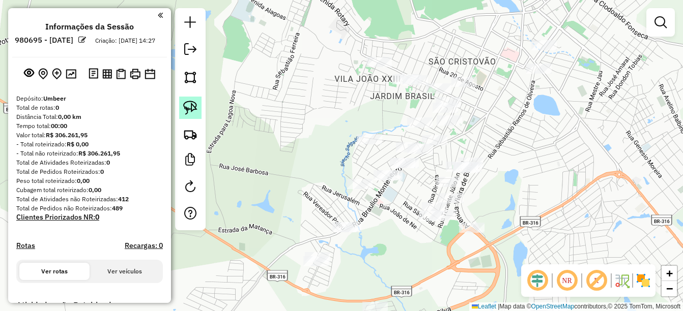
click at [189, 101] on img at bounding box center [190, 108] width 14 height 14
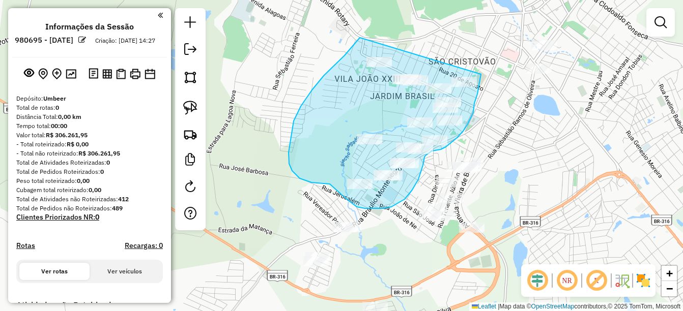
drag, startPoint x: 357, startPoint y: 40, endPoint x: 482, endPoint y: 68, distance: 127.7
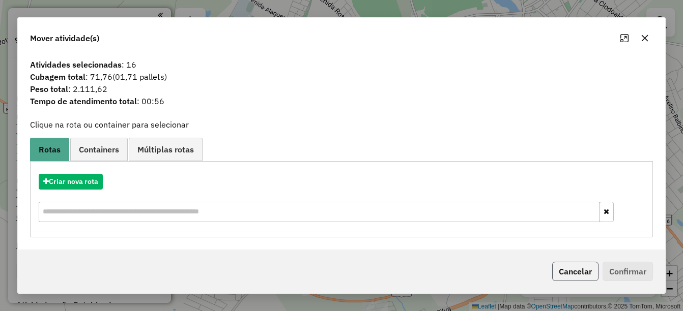
click at [579, 273] on button "Cancelar" at bounding box center [575, 271] width 46 height 19
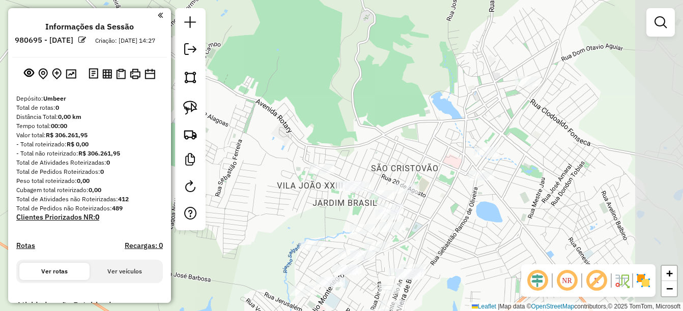
drag, startPoint x: 568, startPoint y: 145, endPoint x: 507, endPoint y: 248, distance: 120.2
click at [508, 250] on div "Janela de atendimento Grade de atendimento Capacidade Transportadoras Veículos …" at bounding box center [341, 155] width 683 height 311
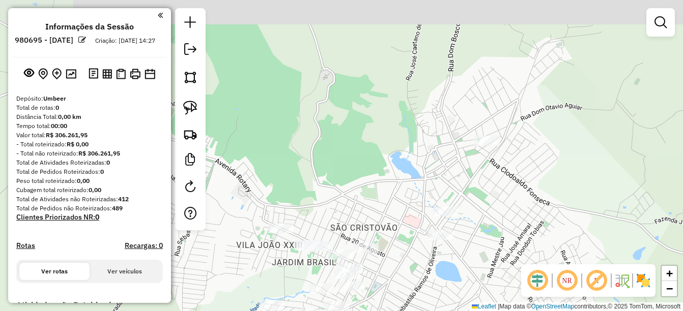
drag, startPoint x: 515, startPoint y: 176, endPoint x: 481, endPoint y: 207, distance: 46.1
click at [481, 207] on div "Janela de atendimento Grade de atendimento Capacidade Transportadoras Veículos …" at bounding box center [341, 155] width 683 height 311
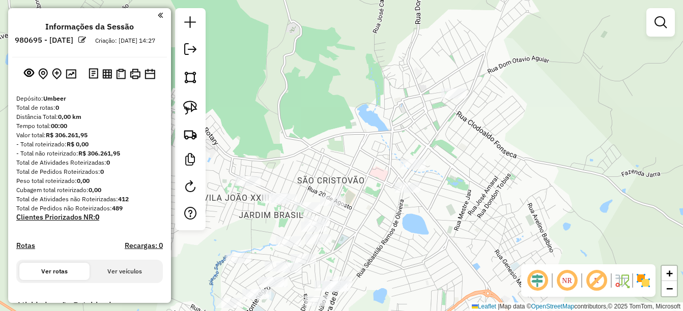
drag, startPoint x: 422, startPoint y: 282, endPoint x: 387, endPoint y: 209, distance: 81.3
click at [387, 209] on div "Janela de atendimento Grade de atendimento Capacidade Transportadoras Veículos …" at bounding box center [341, 155] width 683 height 311
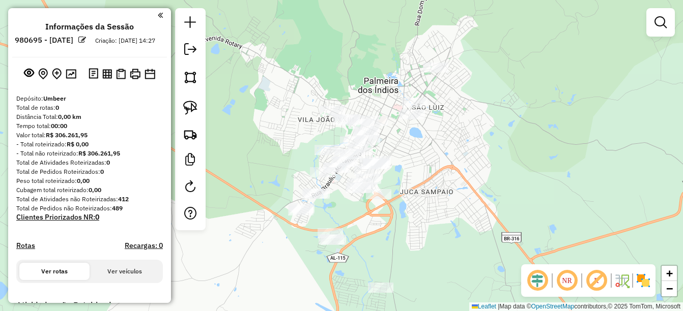
click at [415, 178] on div "Janela de atendimento Grade de atendimento Capacidade Transportadoras Veículos …" at bounding box center [341, 155] width 683 height 311
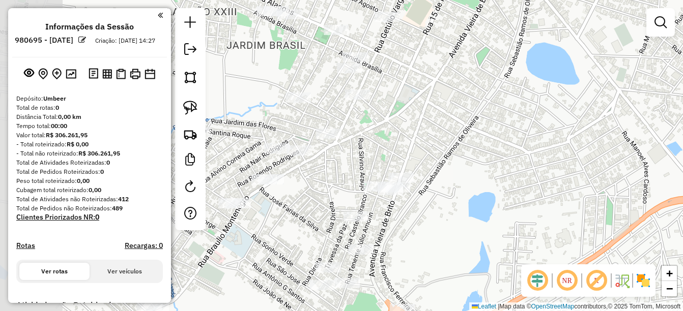
drag, startPoint x: 377, startPoint y: 132, endPoint x: 502, endPoint y: 209, distance: 146.7
click at [502, 209] on div "Janela de atendimento Grade de atendimento Capacidade Transportadoras Veículos …" at bounding box center [341, 155] width 683 height 311
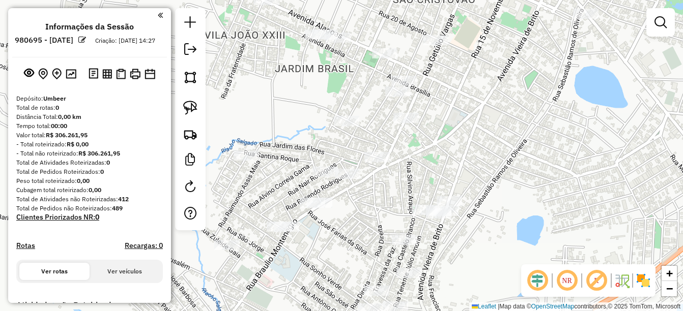
drag, startPoint x: 451, startPoint y: 165, endPoint x: 469, endPoint y: 175, distance: 21.0
click at [469, 175] on div "Janela de atendimento Grade de atendimento Capacidade Transportadoras Veículos …" at bounding box center [341, 155] width 683 height 311
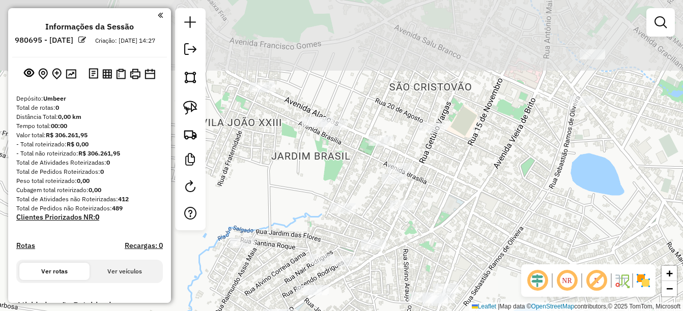
drag, startPoint x: 470, startPoint y: 163, endPoint x: 464, endPoint y: 248, distance: 85.2
click at [464, 248] on div "Janela de atendimento Grade de atendimento Capacidade Transportadoras Veículos …" at bounding box center [341, 155] width 683 height 311
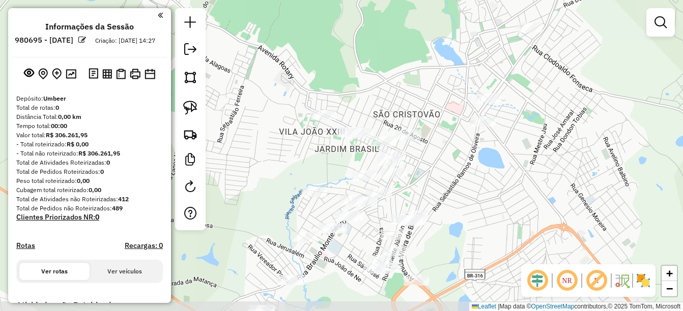
drag, startPoint x: 498, startPoint y: 241, endPoint x: 458, endPoint y: 195, distance: 60.6
click at [458, 195] on div "Janela de atendimento Grade de atendimento Capacidade Transportadoras Veículos …" at bounding box center [341, 155] width 683 height 311
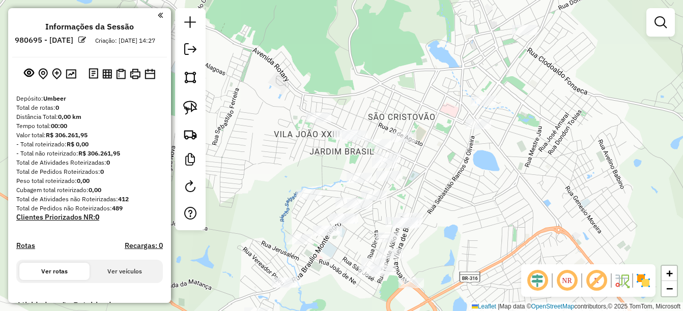
drag, startPoint x: 486, startPoint y: 195, endPoint x: 481, endPoint y: 198, distance: 5.7
click at [481, 198] on div "Janela de atendimento Grade de atendimento Capacidade Transportadoras Veículos …" at bounding box center [341, 155] width 683 height 311
click at [192, 103] on img at bounding box center [190, 108] width 14 height 14
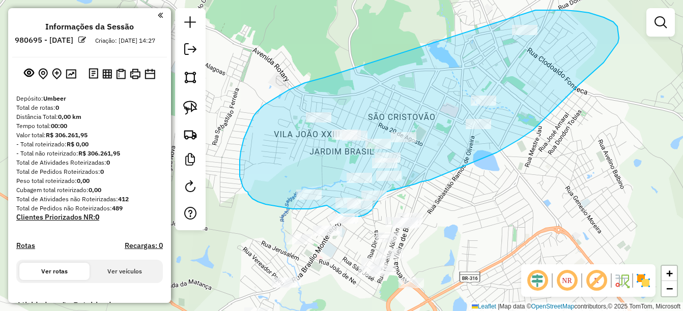
drag, startPoint x: 324, startPoint y: 78, endPoint x: 535, endPoint y: 10, distance: 222.3
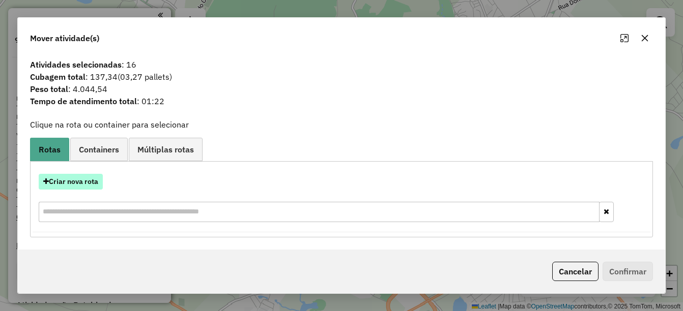
click at [90, 179] on button "Criar nova rota" at bounding box center [71, 182] width 64 height 16
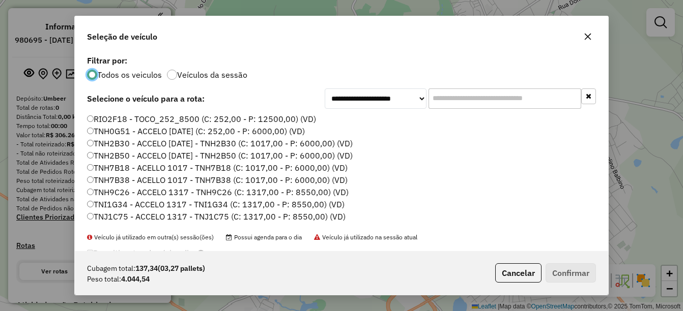
scroll to position [179, 0]
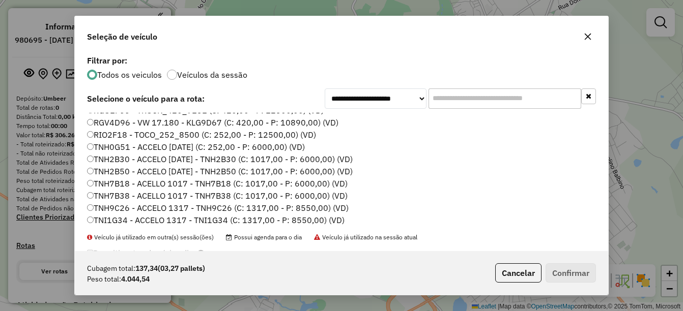
click at [130, 169] on label "TNH2B50 - ACCELO [DATE] - TNH2B50 (C: 1017,00 - P: 6000,00) (VD)" at bounding box center [220, 171] width 266 height 12
click at [567, 274] on button "Confirmar" at bounding box center [571, 273] width 50 height 19
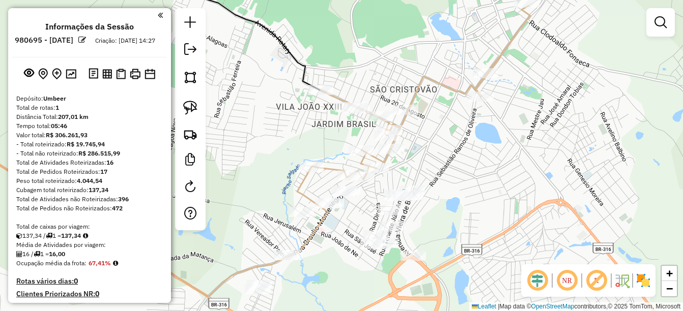
drag, startPoint x: 456, startPoint y: 210, endPoint x: 459, endPoint y: 203, distance: 7.4
click at [459, 203] on div "Janela de atendimento Grade de atendimento Capacidade Transportadoras Veículos …" at bounding box center [341, 155] width 683 height 311
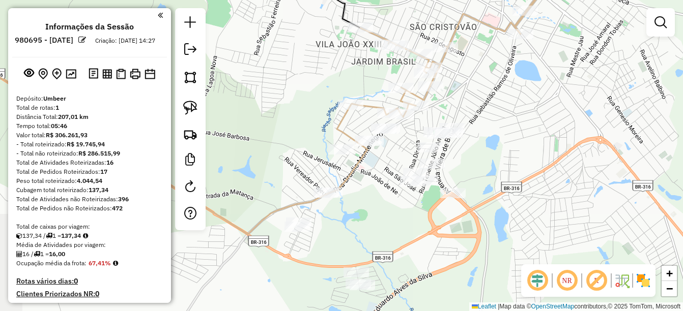
drag, startPoint x: 485, startPoint y: 187, endPoint x: 509, endPoint y: 154, distance: 40.4
click at [509, 154] on div "Janela de atendimento Grade de atendimento Capacidade Transportadoras Veículos …" at bounding box center [341, 155] width 683 height 311
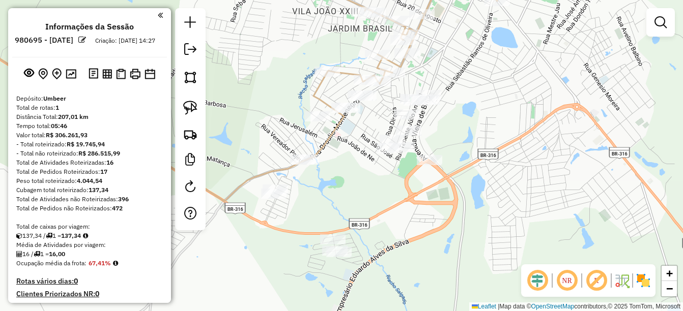
drag, startPoint x: 505, startPoint y: 210, endPoint x: 481, endPoint y: 177, distance: 40.5
click at [481, 177] on div "Janela de atendimento Grade de atendimento Capacidade Transportadoras Veículos …" at bounding box center [341, 155] width 683 height 311
click at [196, 107] on img at bounding box center [190, 108] width 14 height 14
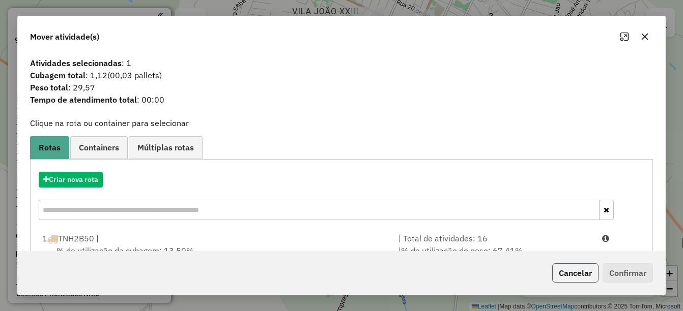
click at [576, 273] on button "Cancelar" at bounding box center [575, 273] width 46 height 19
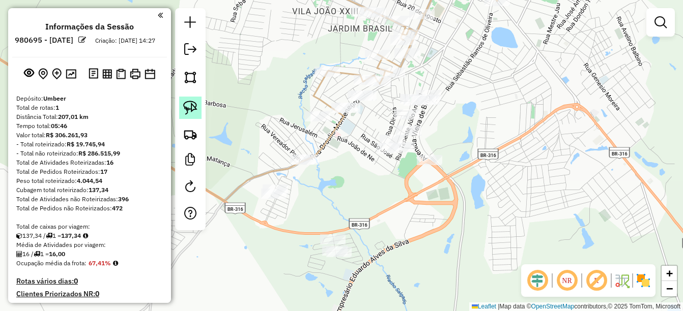
click at [183, 104] on img at bounding box center [190, 108] width 14 height 14
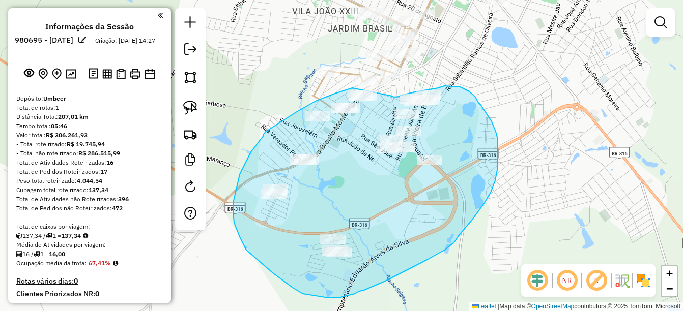
drag, startPoint x: 352, startPoint y: 88, endPoint x: 390, endPoint y: 96, distance: 38.4
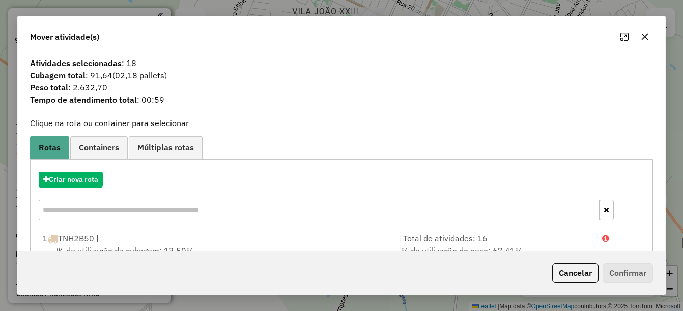
click at [69, 191] on div "Criar nova rota" at bounding box center [342, 197] width 618 height 66
click at [69, 176] on button "Criar nova rota" at bounding box center [71, 180] width 64 height 16
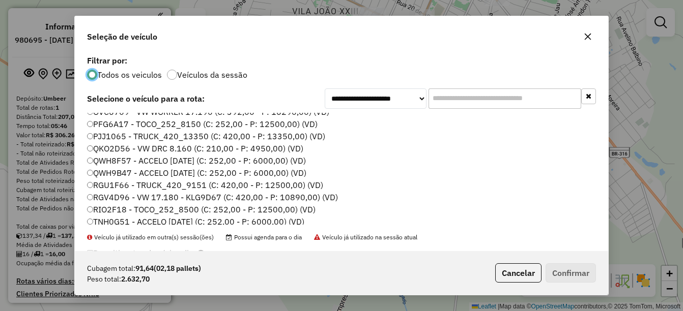
scroll to position [102, 0]
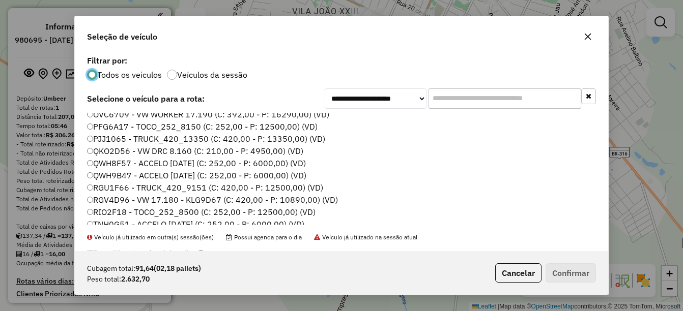
click at [134, 166] on label "QWH8F57 - ACCELO [DATE] (C: 252,00 - P: 6000,00) (VD)" at bounding box center [196, 163] width 219 height 12
click at [583, 268] on button "Confirmar" at bounding box center [571, 273] width 50 height 19
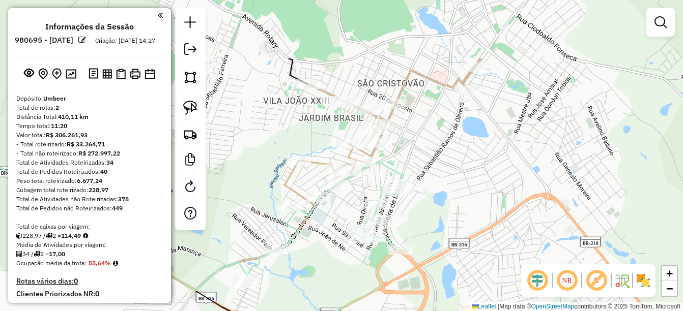
drag, startPoint x: 372, startPoint y: 262, endPoint x: 368, endPoint y: 287, distance: 25.1
click at [368, 287] on icon at bounding box center [323, 251] width 159 height 179
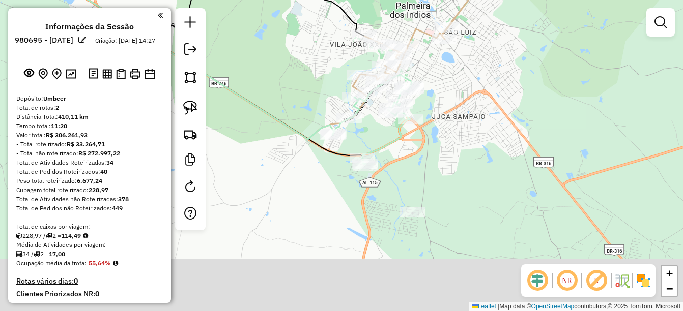
drag, startPoint x: 463, startPoint y: 262, endPoint x: 471, endPoint y: 141, distance: 121.4
click at [471, 141] on div "Janela de atendimento Grade de atendimento Capacidade Transportadoras Veículos …" at bounding box center [341, 155] width 683 height 311
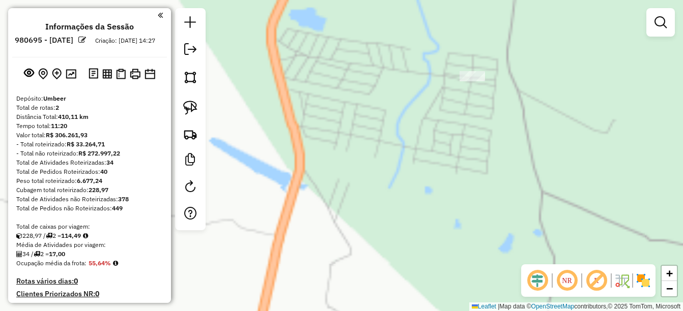
drag, startPoint x: 424, startPoint y: 106, endPoint x: 397, endPoint y: 206, distance: 103.0
click at [397, 206] on div "Janela de atendimento Grade de atendimento Capacidade Transportadoras Veículos …" at bounding box center [341, 155] width 683 height 311
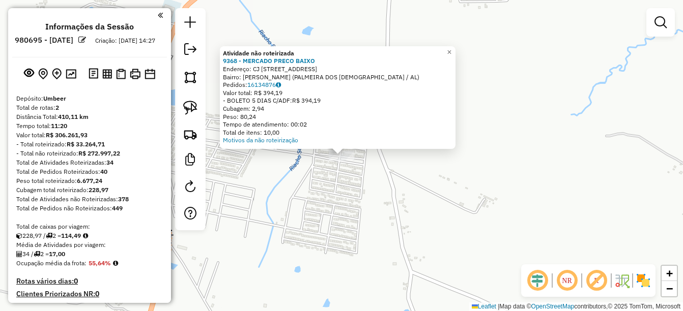
click at [348, 202] on div "Atividade não roteirizada 9368 - MERCADO PRECO BAIXO Endereço: CJ BRIVALDO MEDE…" at bounding box center [341, 155] width 683 height 311
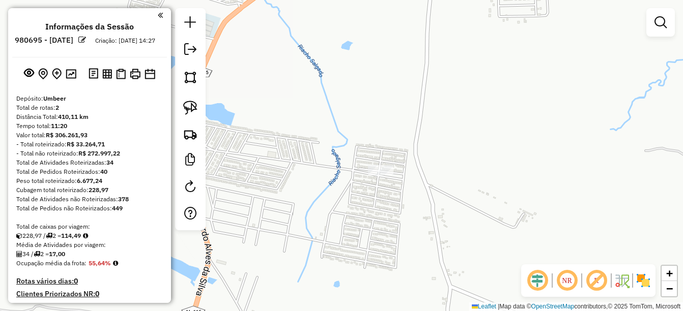
drag, startPoint x: 300, startPoint y: 203, endPoint x: 348, endPoint y: 220, distance: 51.0
click at [348, 220] on div "Janela de atendimento Grade de atendimento Capacidade Transportadoras Veículos …" at bounding box center [341, 155] width 683 height 311
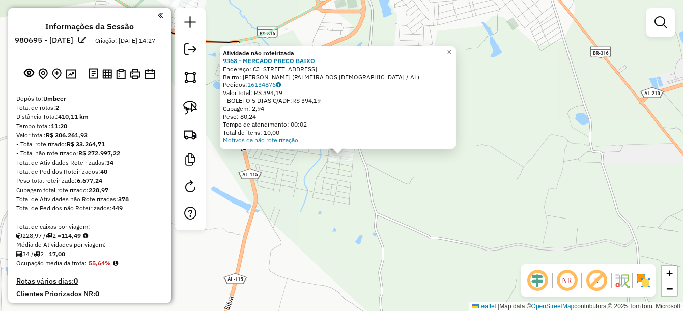
click at [330, 197] on div "Atividade não roteirizada 9368 - MERCADO PRECO BAIXO Endereço: CJ BRIVALDO MEDE…" at bounding box center [341, 155] width 683 height 311
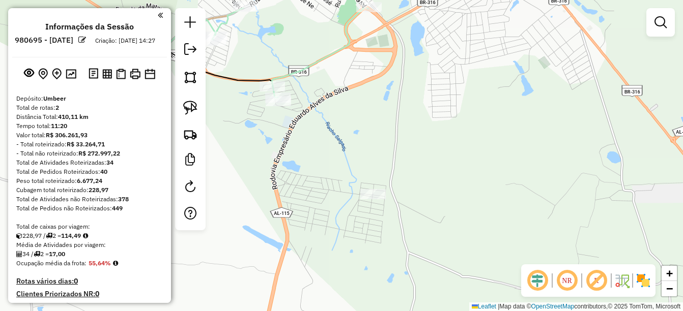
drag, startPoint x: 301, startPoint y: 185, endPoint x: 370, endPoint y: 244, distance: 91.3
click at [364, 258] on div "Janela de atendimento Grade de atendimento Capacidade Transportadoras Veículos …" at bounding box center [341, 155] width 683 height 311
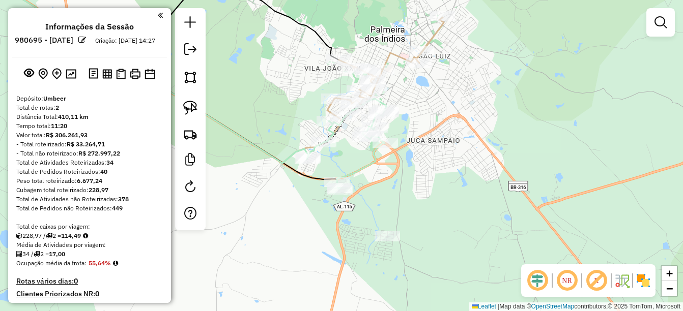
drag, startPoint x: 182, startPoint y: 109, endPoint x: 291, endPoint y: 131, distance: 111.1
click at [182, 109] on link at bounding box center [190, 108] width 22 height 22
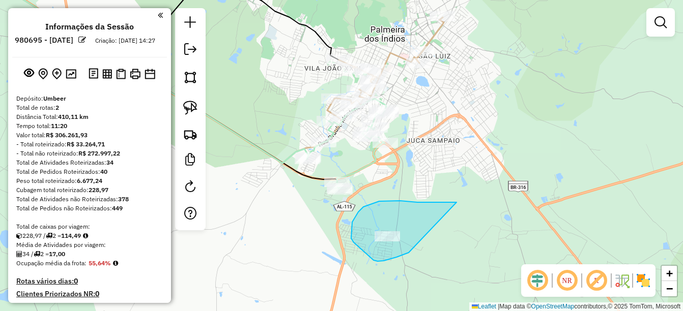
drag, startPoint x: 400, startPoint y: 201, endPoint x: 409, endPoint y: 253, distance: 52.6
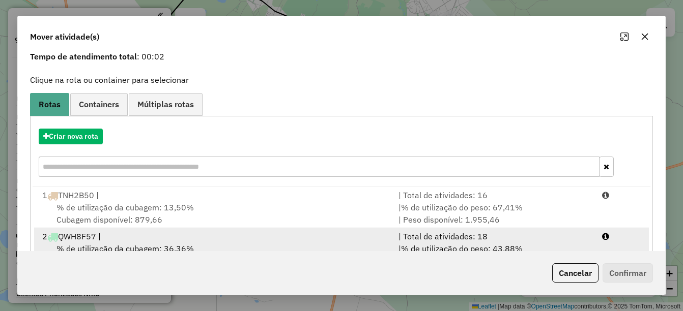
scroll to position [79, 0]
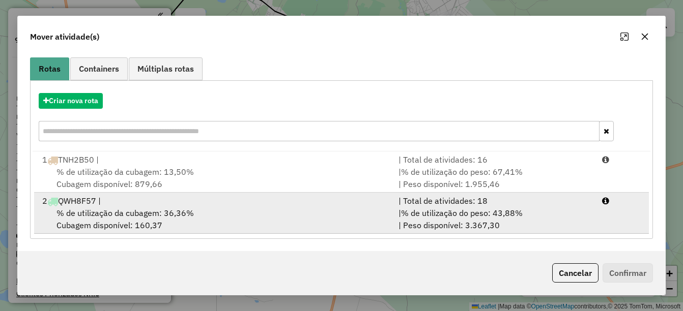
click at [272, 221] on div "% de utilização da cubagem: 36,36% Cubagem disponível: 160,37" at bounding box center [214, 219] width 357 height 24
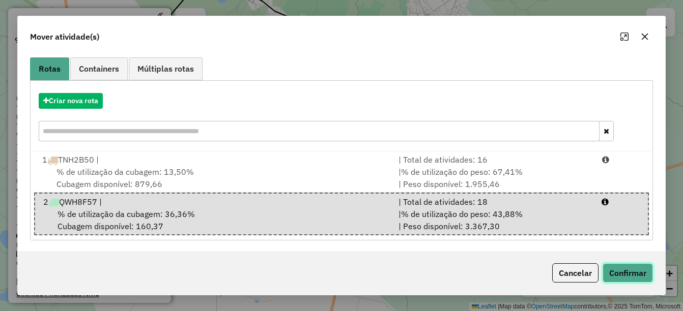
click at [623, 270] on button "Confirmar" at bounding box center [628, 273] width 50 height 19
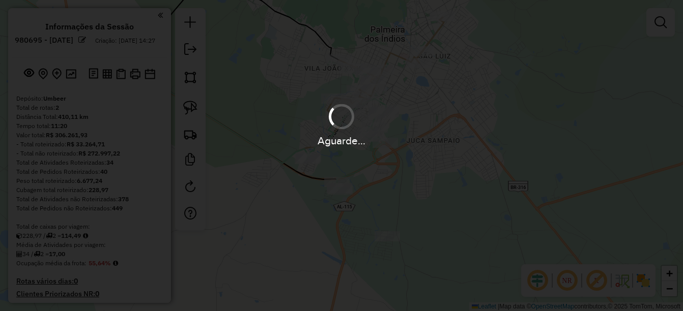
scroll to position [0, 0]
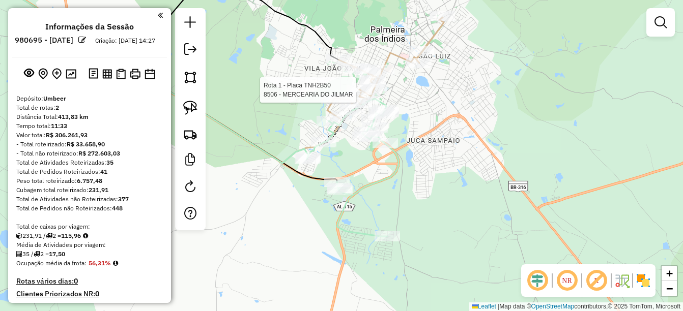
select select "**********"
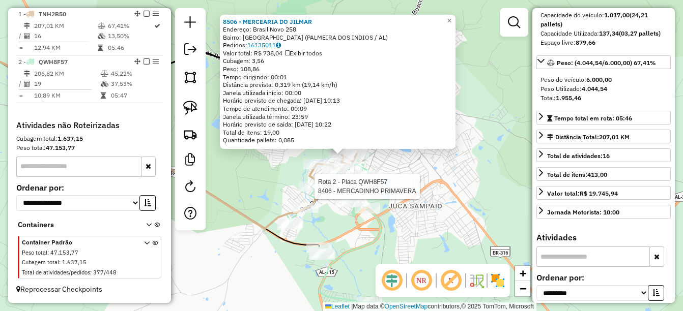
scroll to position [382, 0]
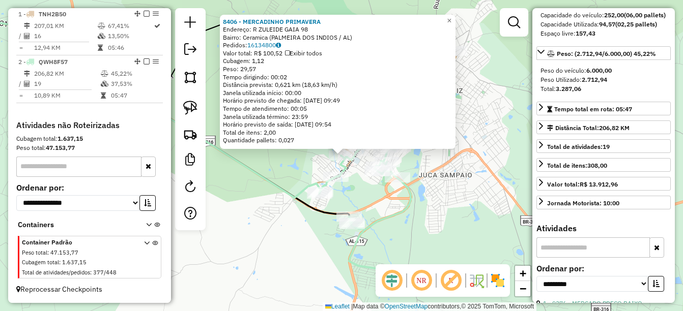
click at [427, 202] on div "8406 - MERCADINHO PRIMAVERA Endereço: R ZULEIDE GAIA 98 Bairro: Ceramica (PALME…" at bounding box center [341, 155] width 683 height 311
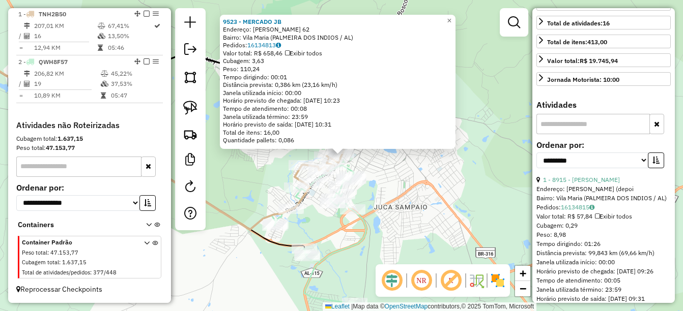
scroll to position [305, 0]
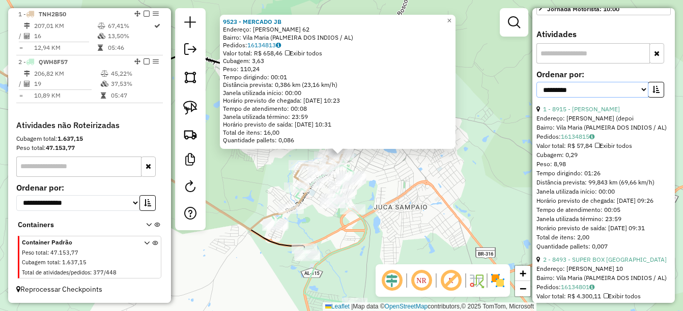
click at [636, 98] on select "**********" at bounding box center [592, 90] width 112 height 16
select select "*********"
click at [536, 98] on select "**********" at bounding box center [592, 90] width 112 height 16
click at [658, 98] on button "button" at bounding box center [656, 90] width 16 height 16
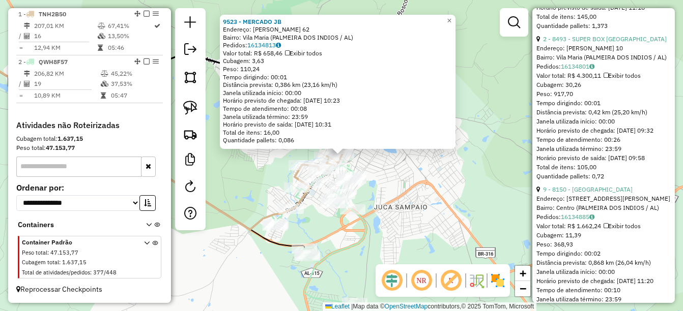
scroll to position [509, 0]
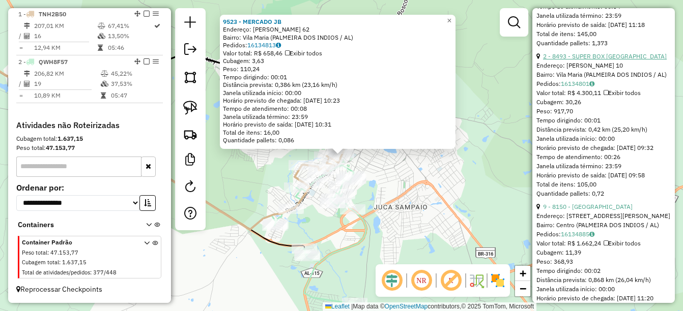
click at [595, 60] on link "2 - 8493 - SUPER BOX VILA MARIA" at bounding box center [605, 56] width 124 height 8
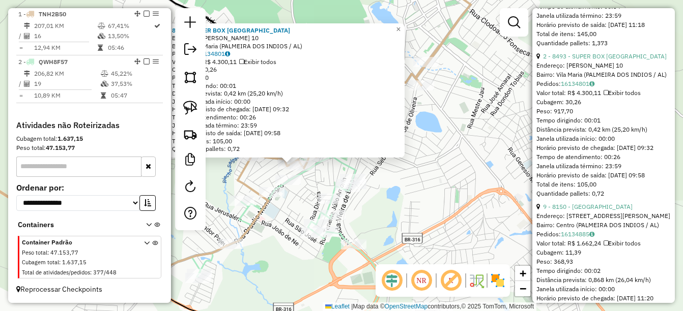
drag, startPoint x: 299, startPoint y: 218, endPoint x: 307, endPoint y: 231, distance: 14.4
click at [307, 231] on div "8493 - SUPER BOX VILA MARIA Endereço: NAIR RODRIGUES 10 Bairro: Vila Maria (PAL…" at bounding box center [341, 155] width 683 height 311
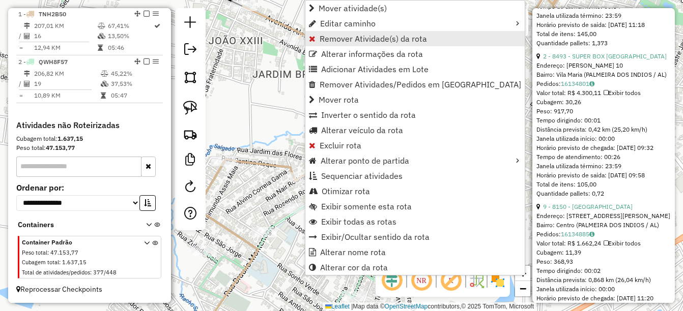
click at [367, 38] on span "Remover Atividade(s) da rota" at bounding box center [373, 39] width 107 height 8
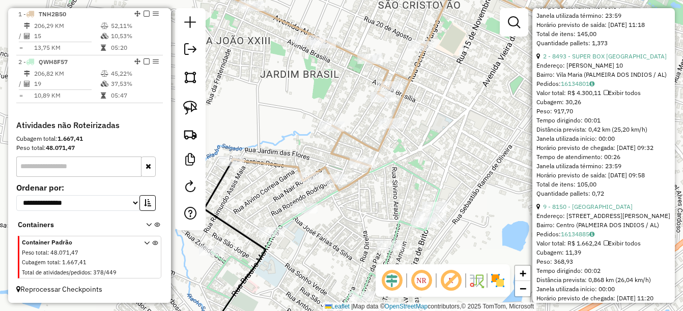
drag, startPoint x: 333, startPoint y: 231, endPoint x: 374, endPoint y: 231, distance: 40.7
click at [374, 231] on div "Janela de atendimento Grade de atendimento Capacidade Transportadoras Veículos …" at bounding box center [341, 155] width 683 height 311
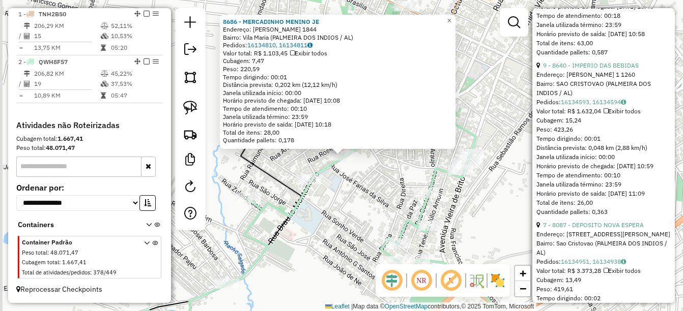
scroll to position [382, 0]
click at [338, 220] on div "8686 - MERCADINHO MENINO JE Endereço: Braulio Montenegro 1844 Bairro: Vila Mari…" at bounding box center [341, 155] width 683 height 311
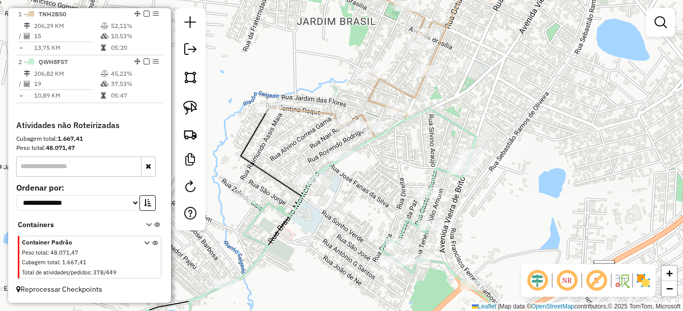
drag, startPoint x: 336, startPoint y: 208, endPoint x: 411, endPoint y: 222, distance: 76.2
click at [411, 222] on div "Janela de atendimento Grade de atendimento Capacidade Transportadoras Veículos …" at bounding box center [341, 155] width 683 height 311
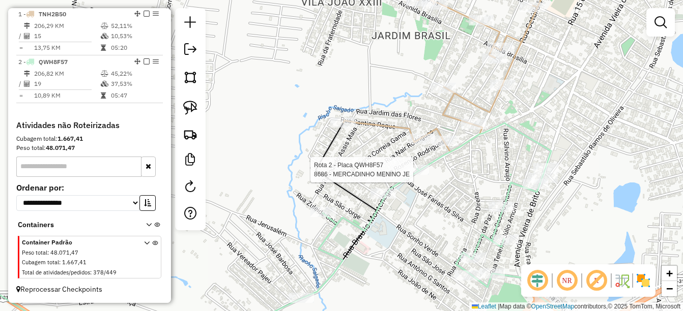
select select "*********"
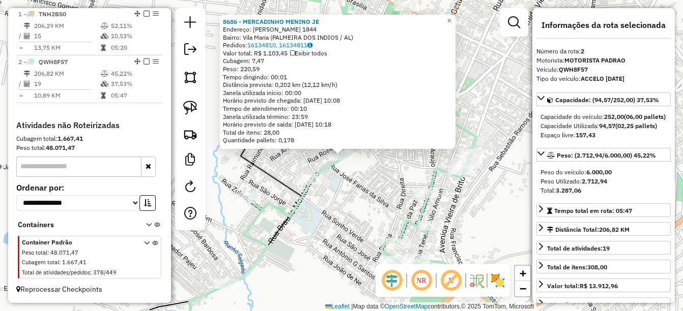
click at [393, 203] on div "8686 - MERCADINHO MENINO JE Endereço: Braulio Montenegro 1844 Bairro: Vila Mari…" at bounding box center [341, 155] width 683 height 311
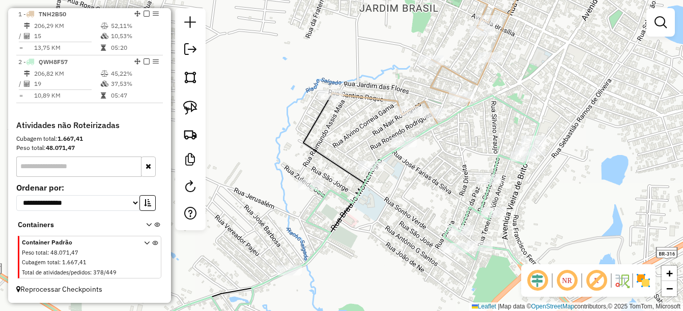
drag, startPoint x: 410, startPoint y: 182, endPoint x: 422, endPoint y: 179, distance: 12.7
click at [422, 179] on div "Janela de atendimento Grade de atendimento Capacidade Transportadoras Veículos …" at bounding box center [341, 155] width 683 height 311
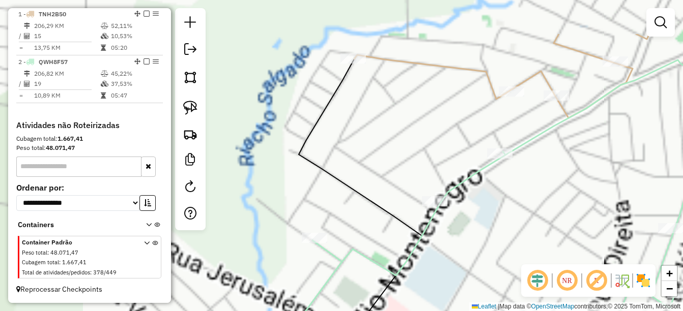
drag, startPoint x: 483, startPoint y: 112, endPoint x: 400, endPoint y: 187, distance: 111.7
click at [438, 216] on icon at bounding box center [506, 234] width 455 height 348
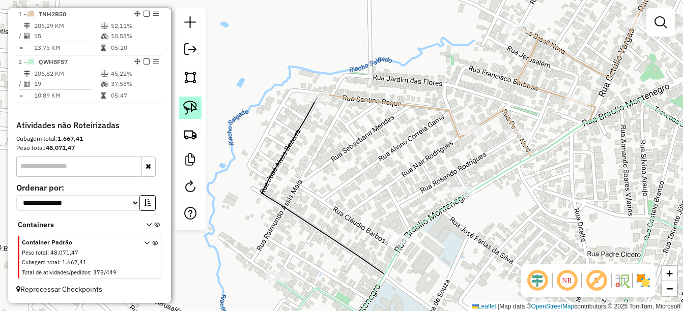
click at [196, 113] on img at bounding box center [190, 108] width 14 height 14
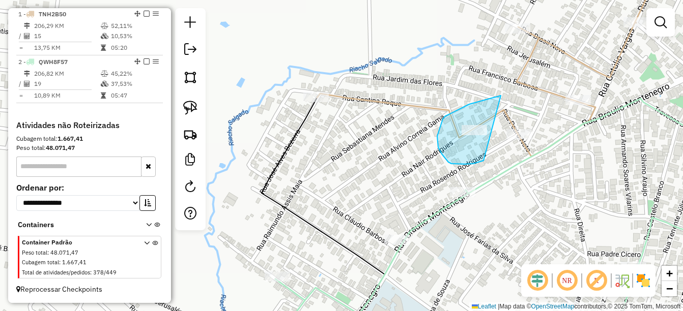
drag, startPoint x: 462, startPoint y: 108, endPoint x: 487, endPoint y: 160, distance: 58.0
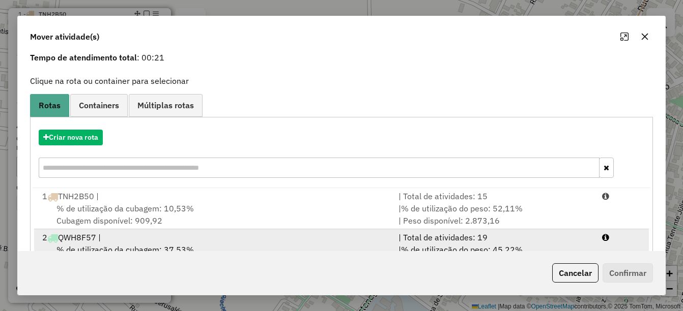
scroll to position [79, 0]
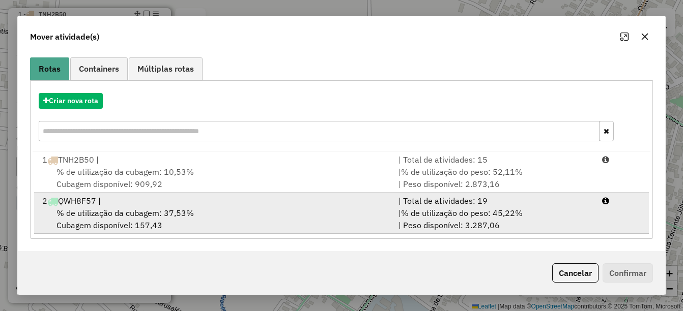
click at [307, 206] on div "2 QWH8F57 |" at bounding box center [214, 201] width 357 height 12
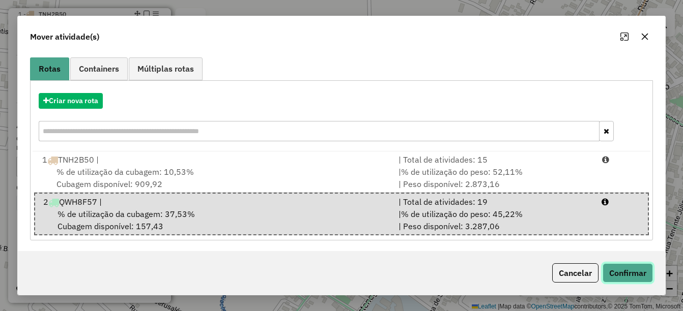
click at [632, 267] on button "Confirmar" at bounding box center [628, 273] width 50 height 19
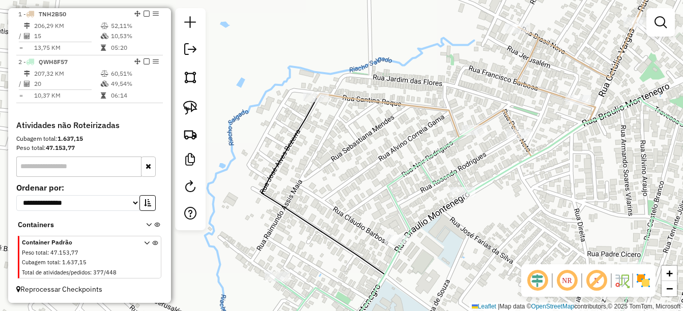
scroll to position [0, 0]
select select "*********"
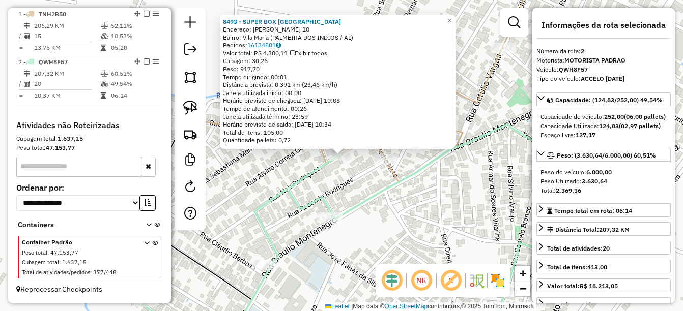
click at [412, 204] on div "8493 - SUPER BOX VILA MARIA Endereço: NAIR RODRIGUES 10 Bairro: Vila Maria (PAL…" at bounding box center [341, 155] width 683 height 311
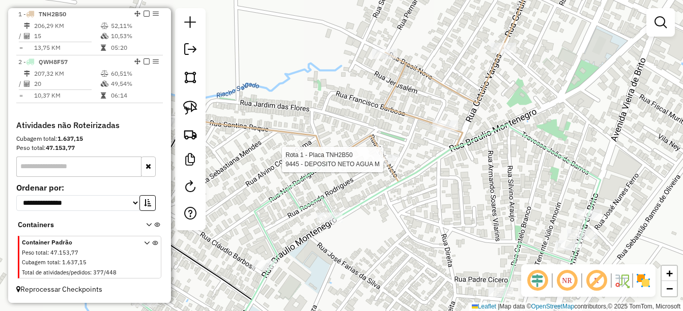
select select "*********"
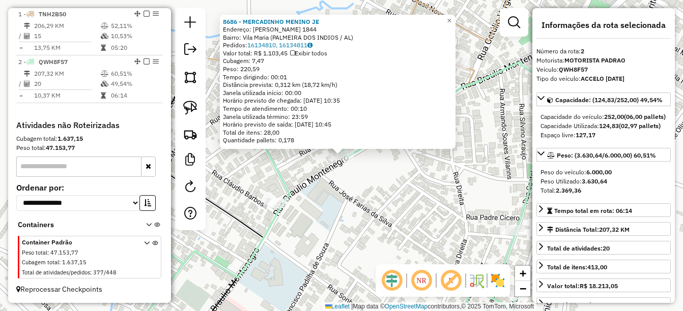
scroll to position [382, 0]
click at [341, 234] on div "8686 - MERCADINHO MENINO JE Endereço: Braulio Montenegro 1844 Bairro: Vila Mari…" at bounding box center [341, 155] width 683 height 311
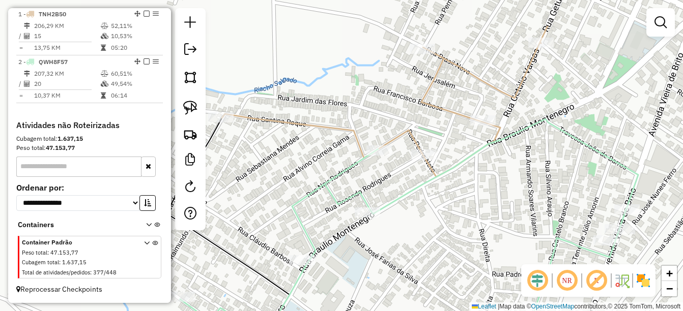
drag, startPoint x: 394, startPoint y: 180, endPoint x: 420, endPoint y: 237, distance: 62.6
click at [420, 237] on div "Janela de atendimento Grade de atendimento Capacidade Transportadoras Veículos …" at bounding box center [341, 155] width 683 height 311
click at [418, 163] on div "Janela de atendimento Grade de atendimento Capacidade Transportadoras Veículos …" at bounding box center [341, 155] width 683 height 311
click at [422, 160] on div at bounding box center [423, 155] width 25 height 10
select select "*********"
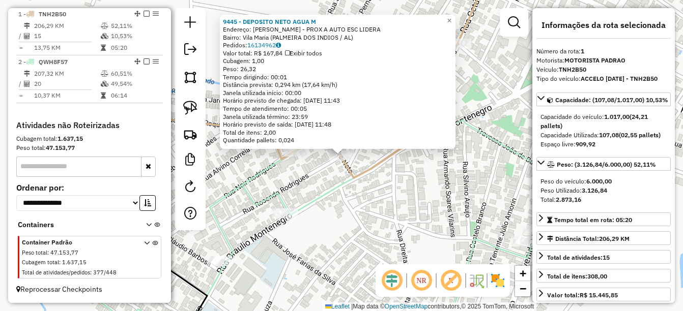
scroll to position [382, 0]
click at [301, 241] on div "9445 - DEPOSITO NETO AGUA M Endereço: Pedro Neto - PROX A AUTO ESC LIDERA Bairr…" at bounding box center [341, 155] width 683 height 311
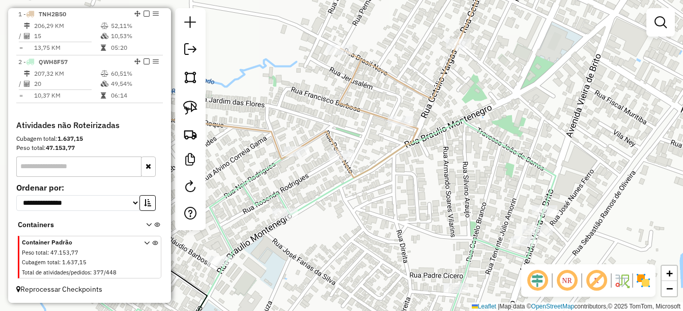
drag, startPoint x: 392, startPoint y: 229, endPoint x: 385, endPoint y: 225, distance: 8.2
click at [392, 229] on div "Janela de atendimento Grade de atendimento Capacidade Transportadoras Veículos …" at bounding box center [341, 155] width 683 height 311
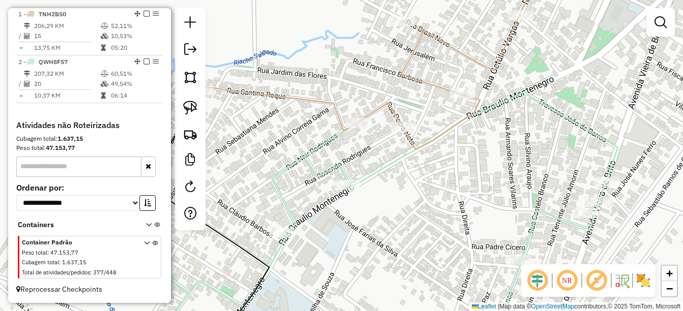
click at [346, 190] on div at bounding box center [346, 185] width 25 height 10
select select "*********"
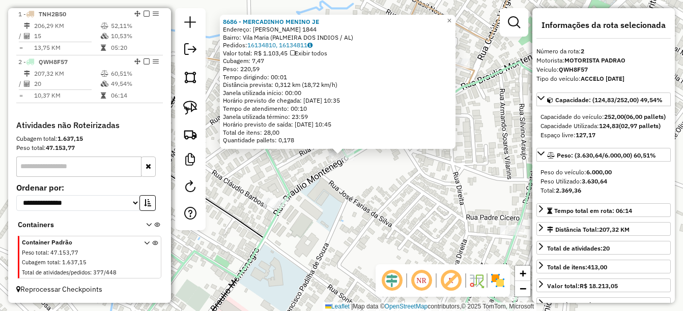
scroll to position [382, 0]
click at [386, 199] on div "8686 - MERCADINHO MENINO JE Endereço: Braulio Montenegro 1844 Bairro: Vila Mari…" at bounding box center [341, 155] width 683 height 311
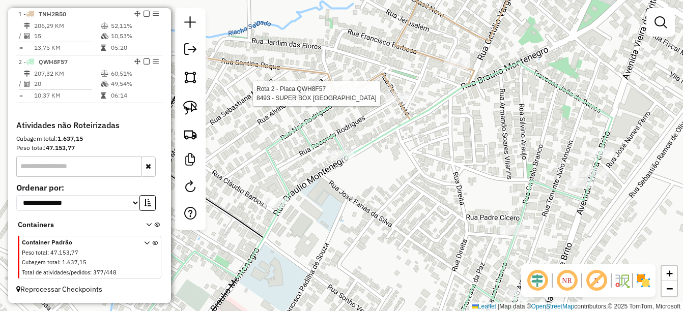
select select "*********"
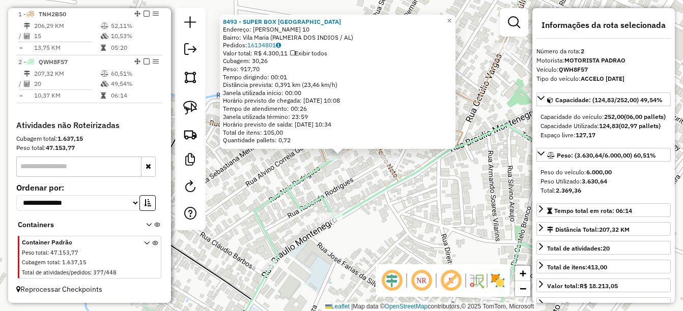
click at [416, 215] on div "8493 - SUPER BOX VILA MARIA Endereço: NAIR RODRIGUES 10 Bairro: Vila Maria (PAL…" at bounding box center [341, 155] width 683 height 311
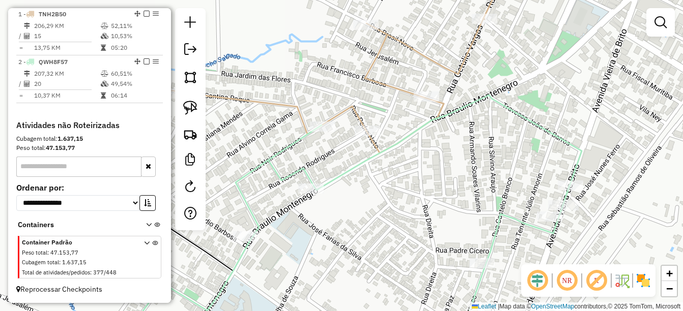
drag, startPoint x: 438, startPoint y: 224, endPoint x: 354, endPoint y: 112, distance: 139.2
click at [336, 104] on div "Janela de atendimento Grade de atendimento Capacidade Transportadoras Veículos …" at bounding box center [341, 155] width 683 height 311
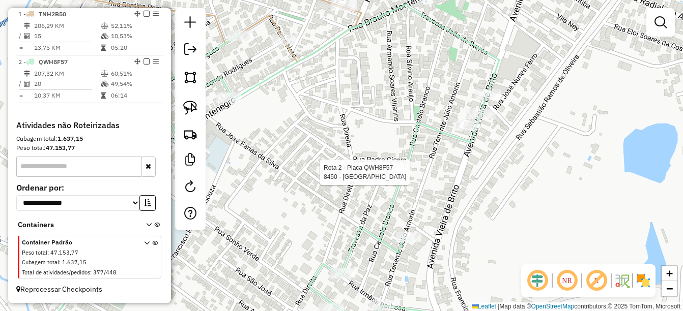
select select "*********"
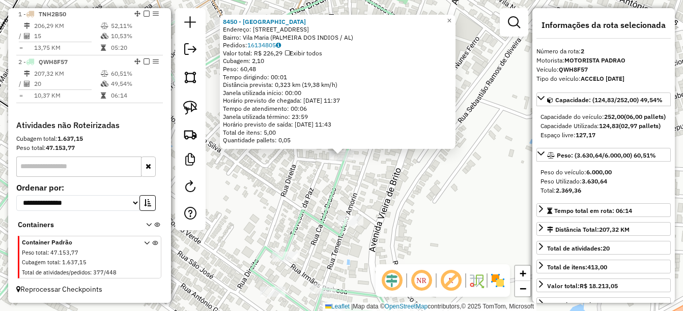
click at [344, 190] on div "8450 - BAR DO CAFE Endereço: R CASTELO BRANCO 235 Bairro: Vila Maria (PALMEIRA …" at bounding box center [341, 155] width 683 height 311
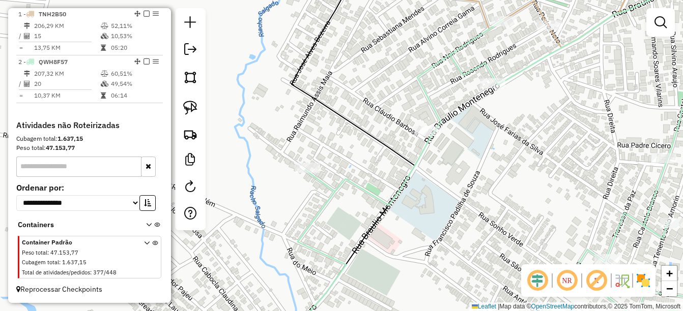
drag, startPoint x: 349, startPoint y: 194, endPoint x: 629, endPoint y: 190, distance: 279.9
click at [656, 196] on icon at bounding box center [508, 167] width 509 height 355
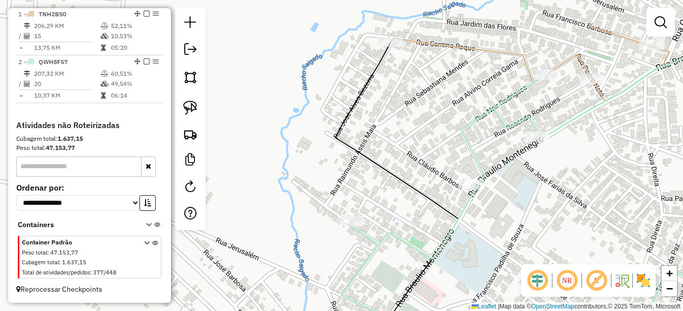
drag, startPoint x: 485, startPoint y: 190, endPoint x: 518, endPoint y: 264, distance: 81.1
click at [518, 264] on div "Janela de atendimento Grade de atendimento Capacidade Transportadoras Veículos …" at bounding box center [341, 155] width 683 height 311
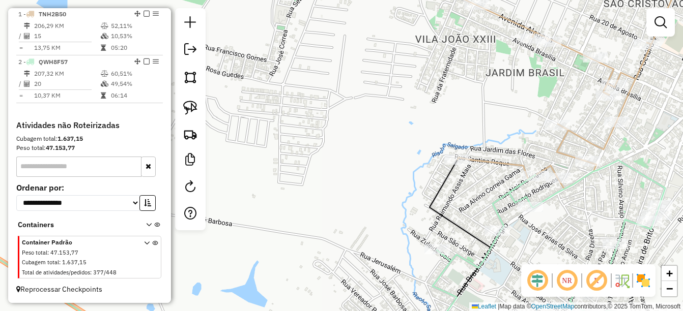
click at [560, 161] on div "Rota 1 - Placa TNH2B50 9445 - DEPOSITO NETO AGUA M Janela de atendimento Grade …" at bounding box center [341, 155] width 683 height 311
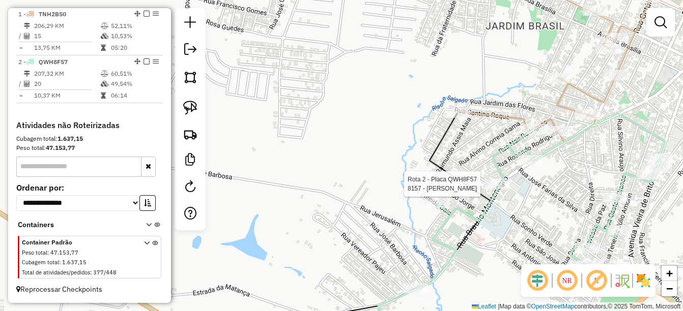
select select "*********"
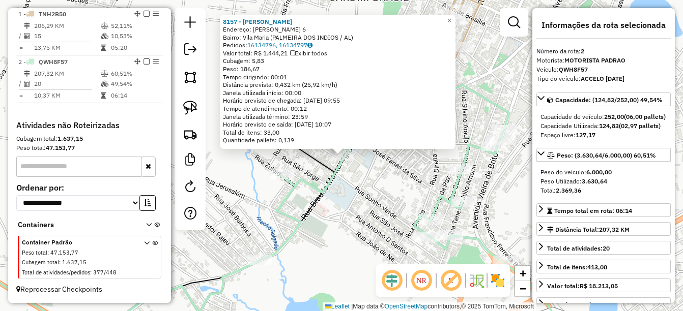
click at [436, 189] on div "8157 - MERCADO FERREIRA Endereço: Claudio Barbosa de Lima 6 Bairro: Vila Maria …" at bounding box center [341, 155] width 683 height 311
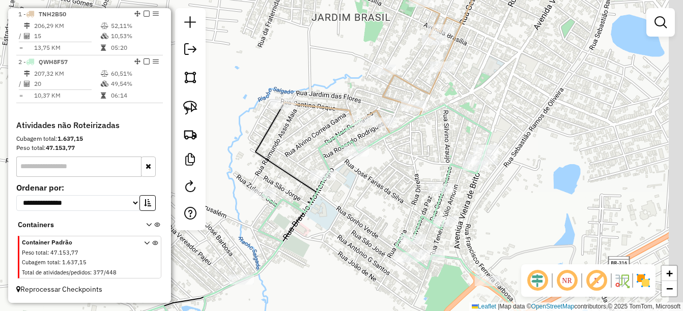
drag, startPoint x: 535, startPoint y: 177, endPoint x: 526, endPoint y: 193, distance: 18.7
click at [526, 193] on div "Janela de atendimento Grade de atendimento Capacidade Transportadoras Veículos …" at bounding box center [341, 155] width 683 height 311
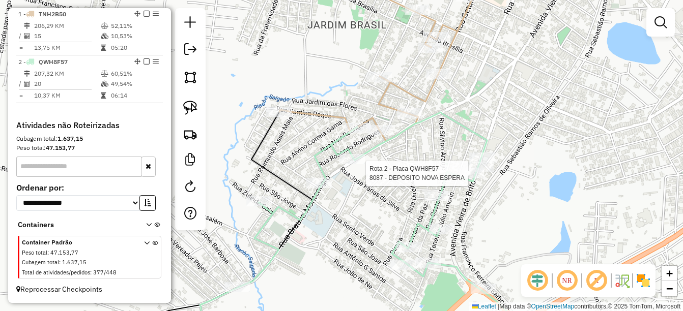
select select "*********"
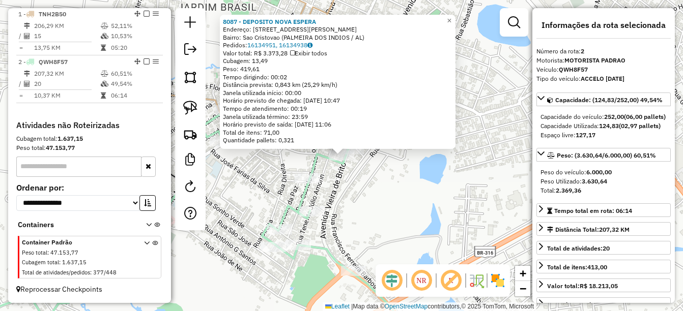
click at [408, 186] on div "8087 - DEPOSITO NOVA ESPERA Endereço: AV VIEIRA DE BRITO 1244 Bairro: Sao Crist…" at bounding box center [341, 155] width 683 height 311
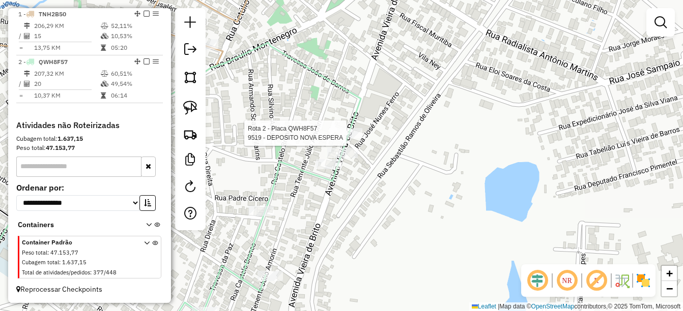
select select "*********"
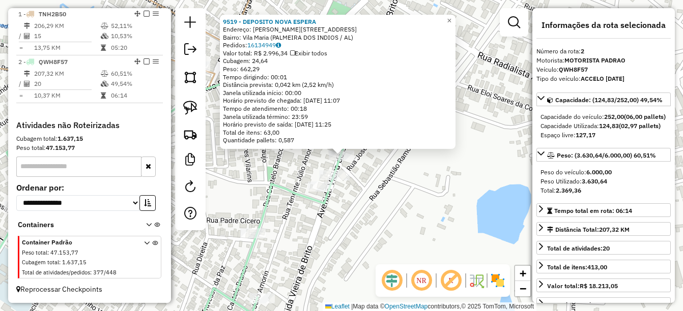
click at [350, 193] on div "9519 - DEPOSITO NOVA ESPERA Endereço: Vieira de Brito 1244 Bairro: Vila Maria (…" at bounding box center [341, 155] width 683 height 311
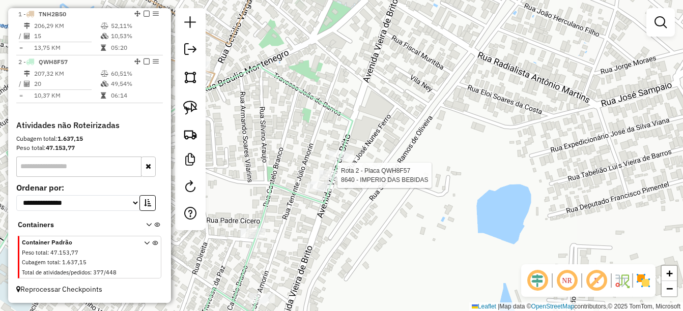
select select "*********"
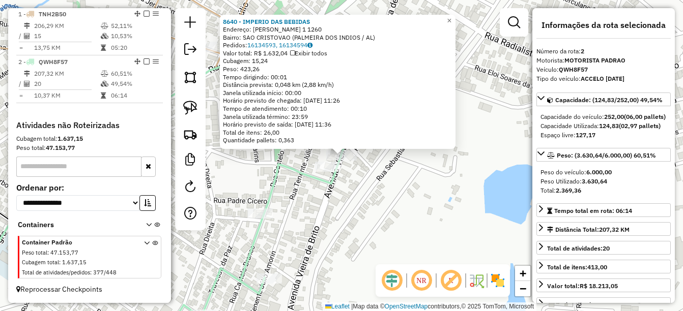
click at [337, 208] on div "8640 - IMPERIO DAS BEBIDAS Endereço: BRAULIO MONTENEGRO 1 1260 Bairro: SAO CRIS…" at bounding box center [341, 155] width 683 height 311
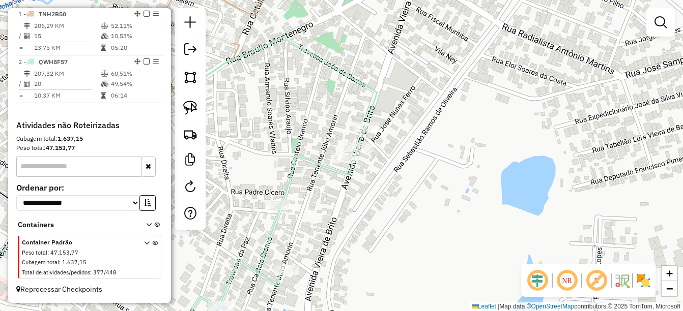
drag, startPoint x: 328, startPoint y: 216, endPoint x: 377, endPoint y: 188, distance: 55.6
click at [372, 191] on div "Janela de atendimento Grade de atendimento Capacidade Transportadoras Veículos …" at bounding box center [341, 155] width 683 height 311
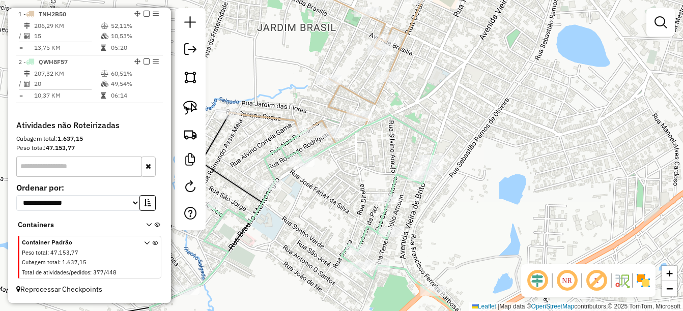
drag, startPoint x: 359, startPoint y: 208, endPoint x: 387, endPoint y: 181, distance: 39.6
click at [425, 215] on div "Janela de atendimento Grade de atendimento Capacidade Transportadoras Veículos …" at bounding box center [341, 155] width 683 height 311
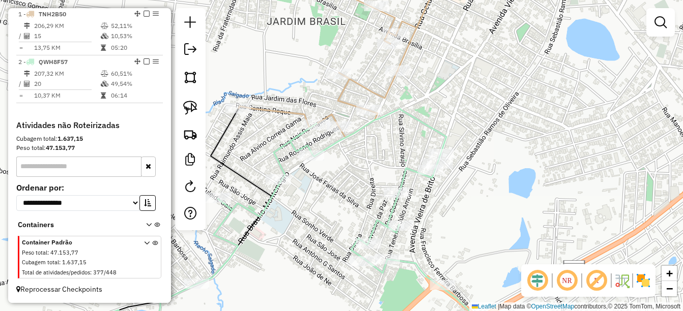
click at [360, 197] on div "Janela de atendimento Grade de atendimento Capacidade Transportadoras Veículos …" at bounding box center [341, 155] width 683 height 311
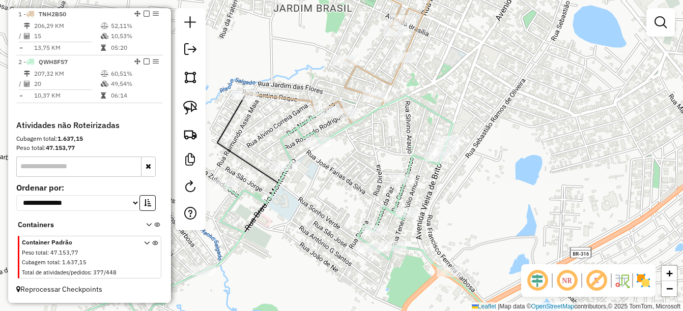
drag, startPoint x: 379, startPoint y: 231, endPoint x: 366, endPoint y: 216, distance: 19.2
click at [366, 216] on div "Janela de atendimento Grade de atendimento Capacidade Transportadoras Veículos …" at bounding box center [341, 155] width 683 height 311
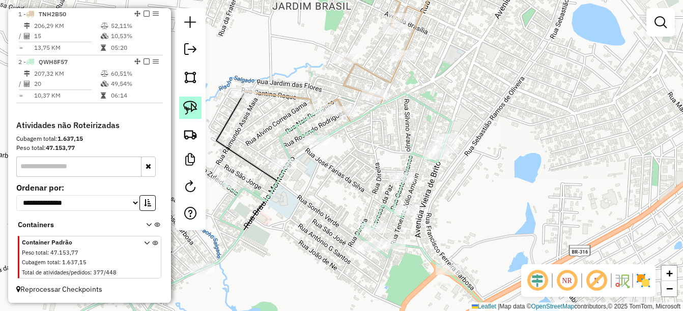
click at [189, 107] on img at bounding box center [190, 108] width 14 height 14
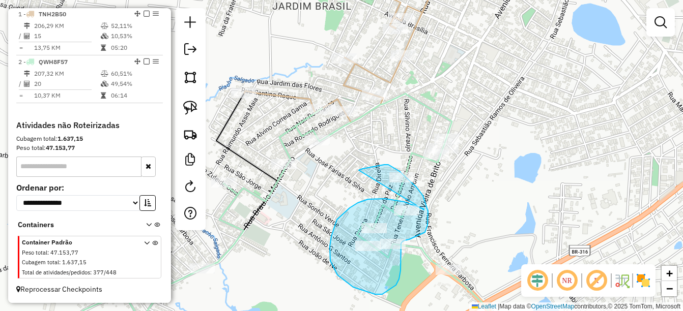
drag, startPoint x: 424, startPoint y: 210, endPoint x: 355, endPoint y: 173, distance: 78.8
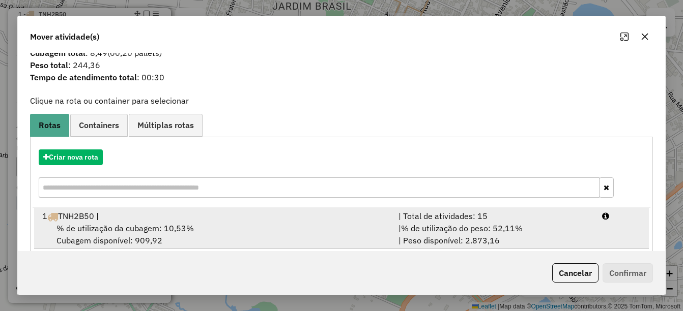
scroll to position [38, 0]
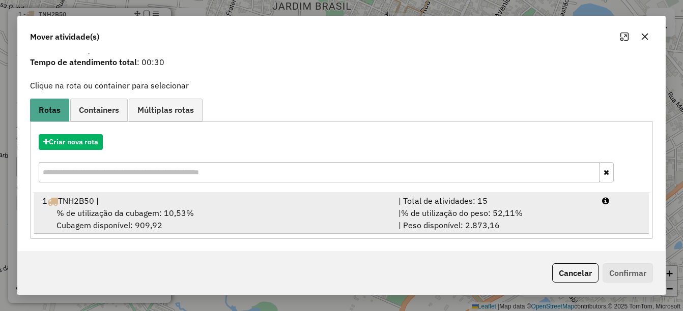
click at [76, 221] on div "% de utilização da cubagem: 10,53% Cubagem disponível: 909,92" at bounding box center [214, 219] width 357 height 24
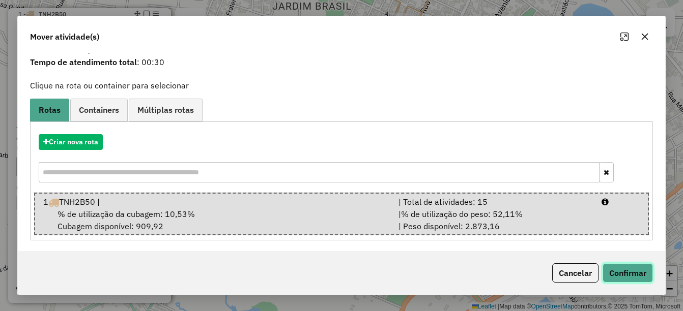
click at [635, 273] on button "Confirmar" at bounding box center [628, 273] width 50 height 19
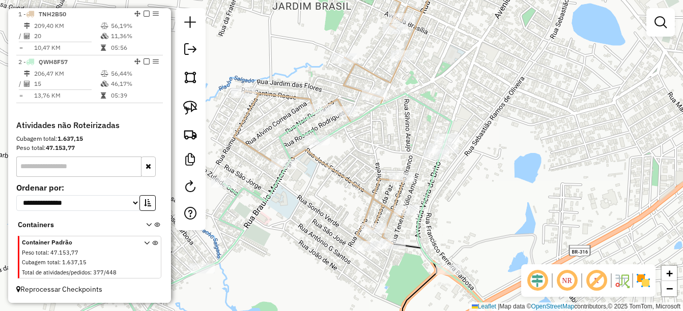
scroll to position [287, 0]
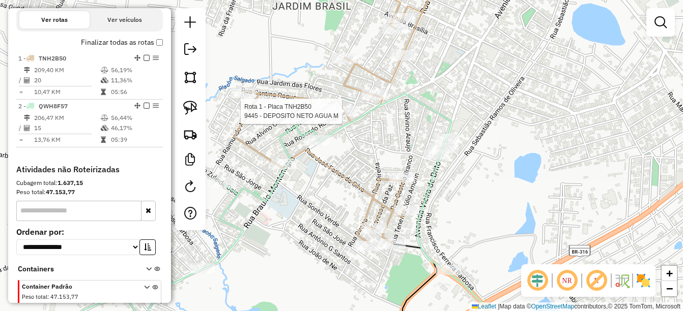
select select "*********"
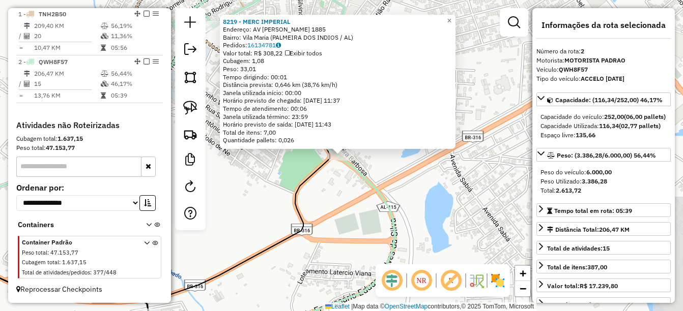
scroll to position [382, 0]
click at [365, 198] on div "8219 - MERC IMPERIAL Endereço: AV VIEIRA DE BRITO 1885 Bairro: Vila Maria (PALM…" at bounding box center [341, 155] width 683 height 311
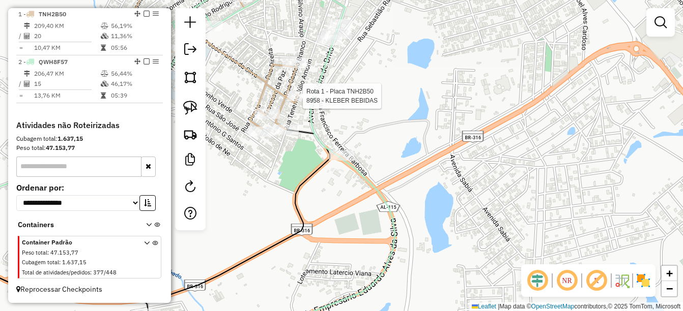
select select "*********"
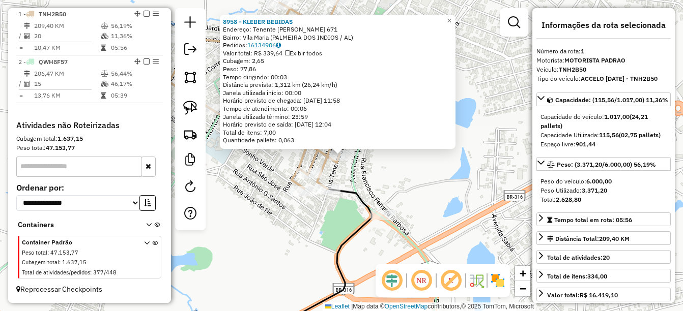
scroll to position [382, 0]
click at [349, 189] on icon at bounding box center [152, 265] width 440 height 153
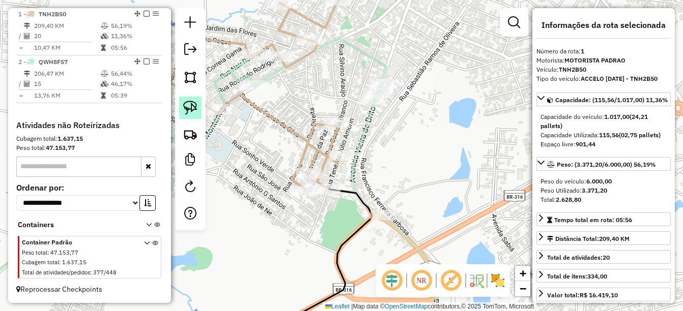
click at [187, 107] on img at bounding box center [190, 108] width 14 height 14
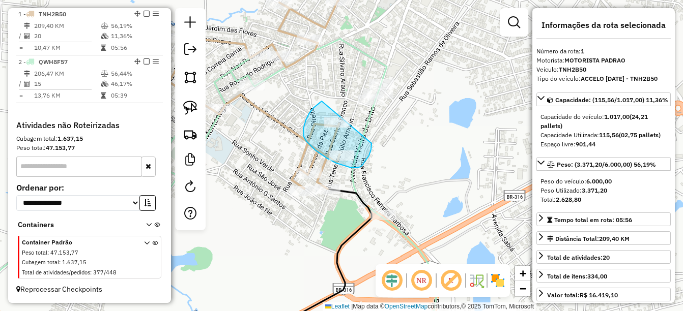
drag, startPoint x: 322, startPoint y: 101, endPoint x: 360, endPoint y: 110, distance: 39.6
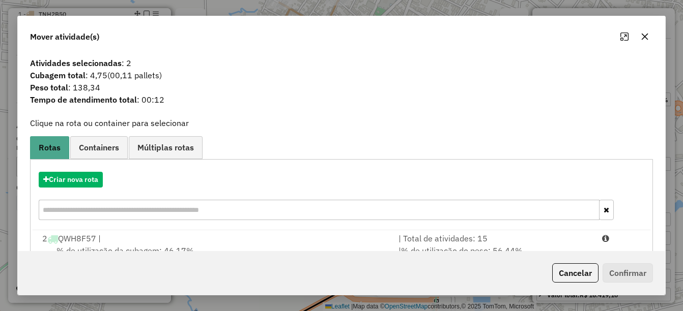
scroll to position [38, 0]
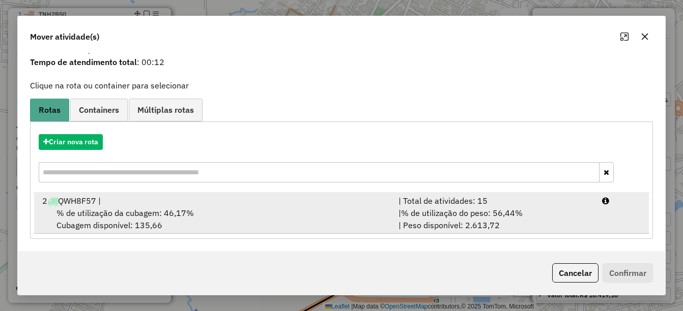
click at [111, 211] on span "% de utilização da cubagem: 46,17%" at bounding box center [124, 213] width 137 height 10
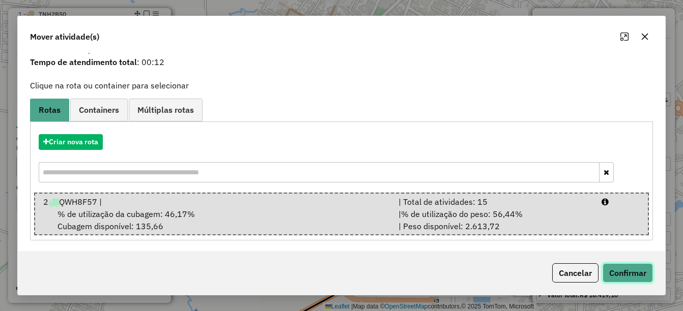
click at [611, 274] on button "Confirmar" at bounding box center [628, 273] width 50 height 19
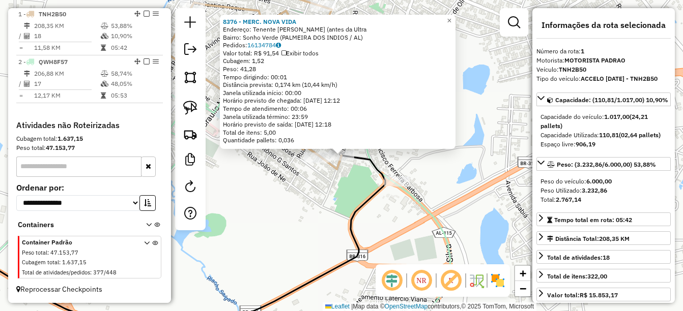
scroll to position [382, 0]
click at [300, 216] on div "8376 - MERC. NOVA VIDA Endereço: Tenente Julio Amorim (antes da Ultra Bairro: S…" at bounding box center [341, 155] width 683 height 311
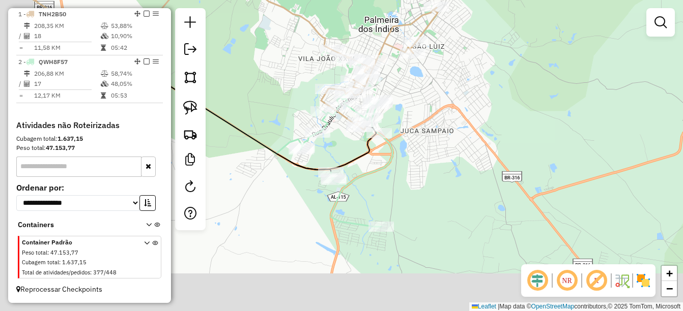
click at [441, 181] on div "Janela de atendimento Grade de atendimento Capacidade Transportadoras Veículos …" at bounding box center [341, 155] width 683 height 311
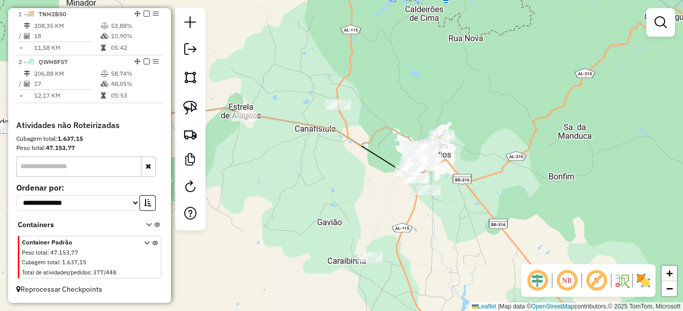
drag, startPoint x: 476, startPoint y: 248, endPoint x: 477, endPoint y: 237, distance: 11.7
click at [477, 247] on div "Janela de atendimento Grade de atendimento Capacidade Transportadoras Veículos …" at bounding box center [341, 155] width 683 height 311
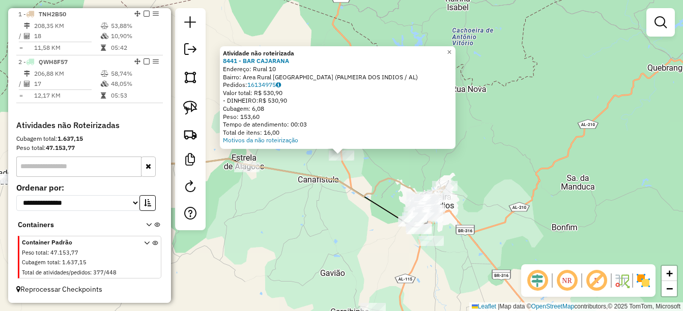
click at [299, 254] on div "Atividade não roteirizada 8441 - BAR CAJARANA Endereço: Rural 10 Bairro: Area R…" at bounding box center [341, 155] width 683 height 311
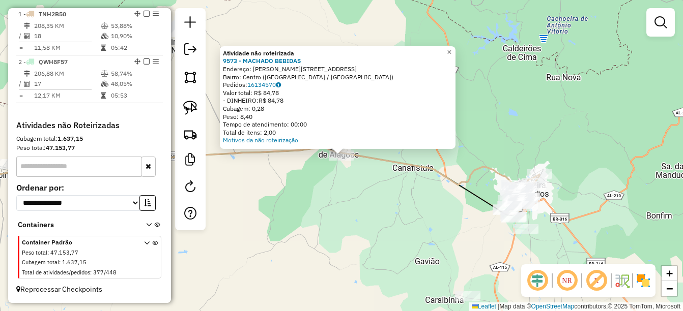
drag, startPoint x: 359, startPoint y: 277, endPoint x: 342, endPoint y: 277, distance: 17.3
click at [360, 277] on div "Atividade não roteirizada 9573 - MACHADO BEBIDAS Endereço: R JOAO FAUSTO DE ARA…" at bounding box center [341, 155] width 683 height 311
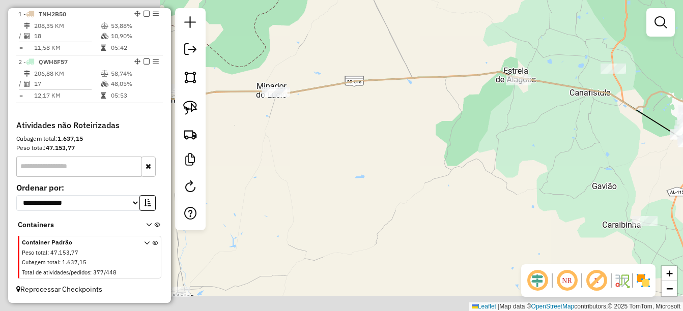
drag, startPoint x: 357, startPoint y: 259, endPoint x: 523, endPoint y: 172, distance: 186.9
click at [523, 172] on div "Janela de atendimento Grade de atendimento Capacidade Transportadoras Veículos …" at bounding box center [341, 155] width 683 height 311
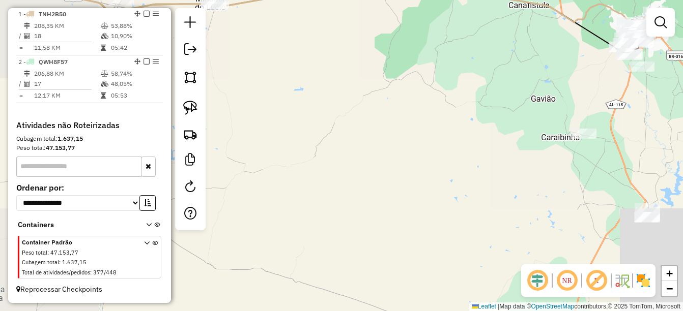
drag, startPoint x: 423, startPoint y: 145, endPoint x: 375, endPoint y: 124, distance: 53.1
click at [375, 124] on div "Janela de atendimento Grade de atendimento Capacidade Transportadoras Veículos …" at bounding box center [341, 155] width 683 height 311
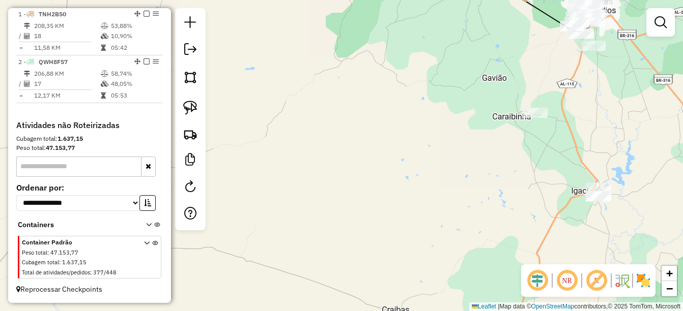
drag, startPoint x: 518, startPoint y: 180, endPoint x: 387, endPoint y: 172, distance: 130.5
click at [387, 172] on div "Janela de atendimento Grade de atendimento Capacidade Transportadoras Veículos …" at bounding box center [341, 155] width 683 height 311
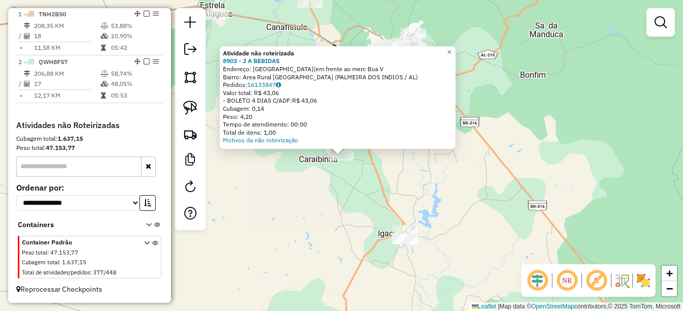
click at [360, 228] on div "Atividade não roteirizada 8903 - J A BEBIDAS Endereço: ST BOA VISTA(em frente a…" at bounding box center [341, 155] width 683 height 311
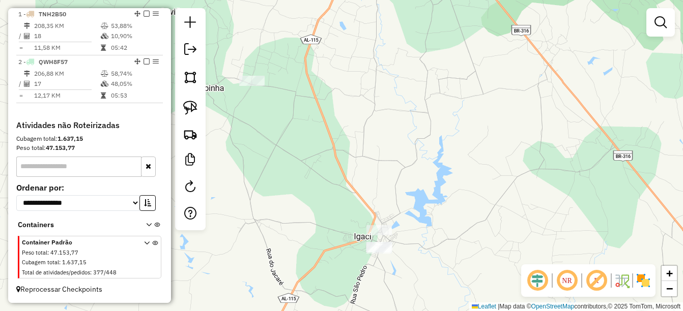
drag, startPoint x: 396, startPoint y: 263, endPoint x: 420, endPoint y: 233, distance: 38.0
click at [423, 235] on div "Janela de atendimento Grade de atendimento Capacidade Transportadoras Veículos …" at bounding box center [341, 155] width 683 height 311
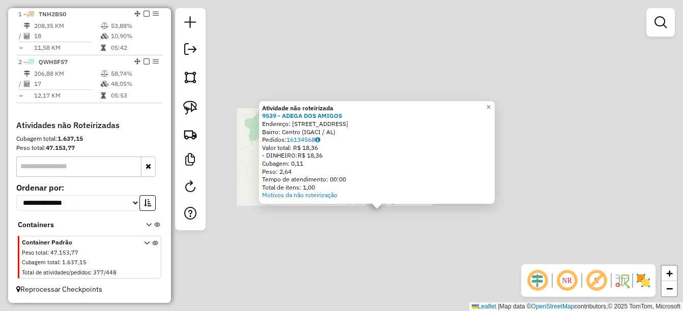
click at [375, 241] on div "Atividade não roteirizada 9539 - ADEGA DOS AMIGOS Endereço: RUA SAO PEDRO 421 B…" at bounding box center [341, 155] width 683 height 311
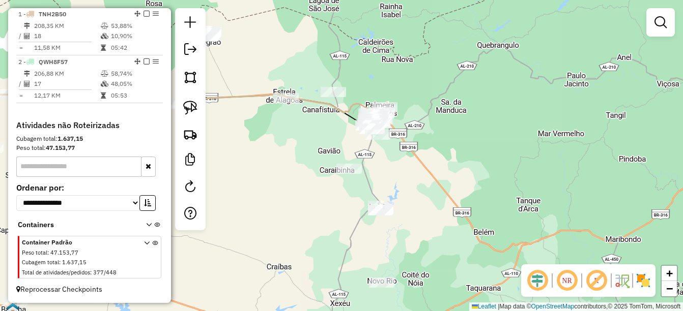
drag, startPoint x: 383, startPoint y: 253, endPoint x: 381, endPoint y: 232, distance: 21.5
click at [381, 232] on div "Janela de atendimento Grade de atendimento Capacidade Transportadoras Veículos …" at bounding box center [341, 155] width 683 height 311
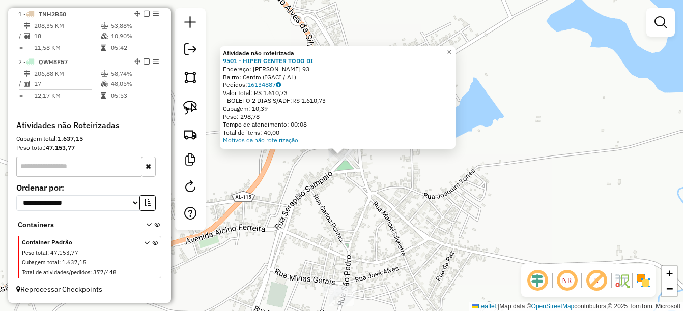
click at [355, 241] on div "Atividade não roteirizada 9501 - HIPER CENTER TODO DI Endereço: GUILERMINA SAMP…" at bounding box center [341, 155] width 683 height 311
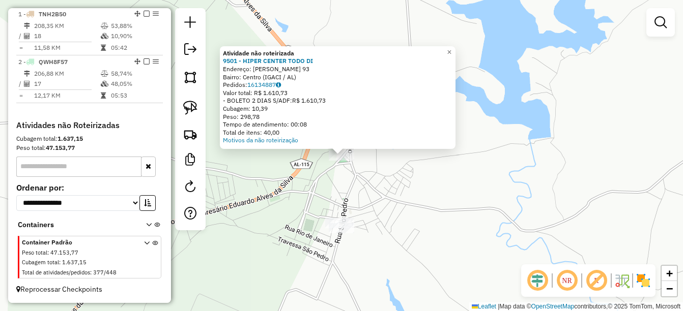
click at [403, 243] on div "Atividade não roteirizada 9501 - HIPER CENTER TODO DI Endereço: GUILERMINA SAMP…" at bounding box center [341, 155] width 683 height 311
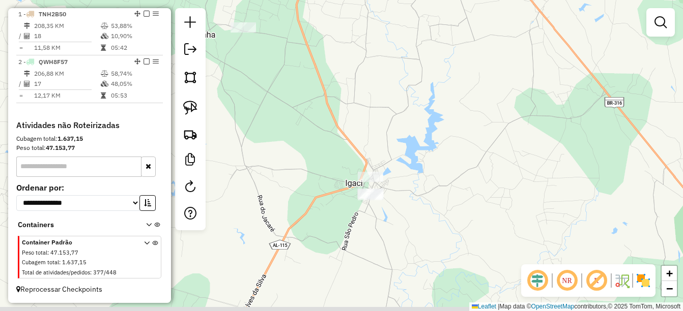
drag, startPoint x: 376, startPoint y: 272, endPoint x: 377, endPoint y: 235, distance: 37.2
click at [377, 235] on div "Janela de atendimento Grade de atendimento Capacidade Transportadoras Veículos …" at bounding box center [341, 155] width 683 height 311
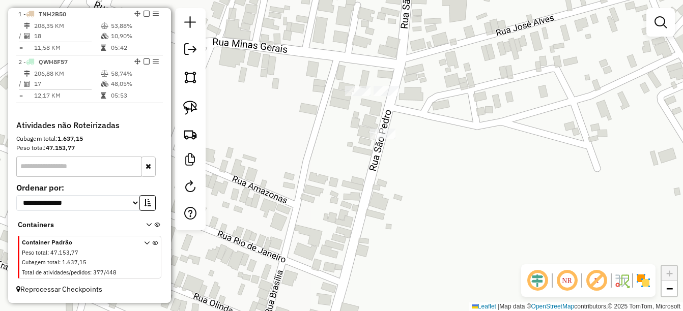
click at [379, 127] on div "Janela de atendimento Grade de atendimento Capacidade Transportadoras Veículos …" at bounding box center [341, 155] width 683 height 311
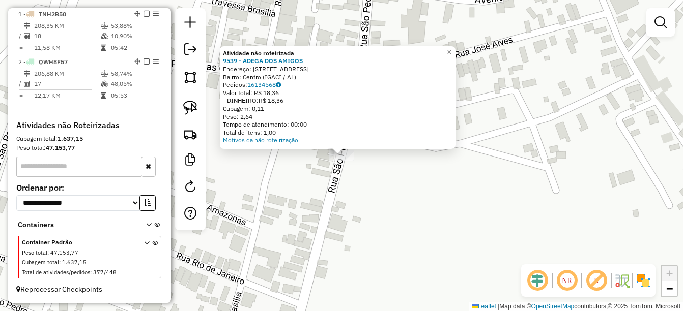
click at [311, 183] on div "Atividade não roteirizada 9539 - ADEGA DOS AMIGOS Endereço: RUA SAO PEDRO 421 B…" at bounding box center [341, 155] width 683 height 311
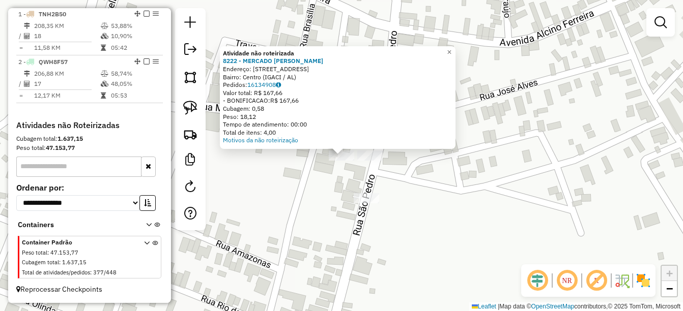
click at [325, 192] on div "Atividade não roteirizada 8222 - MERCADO JOHN LENNON Endereço: R SaO PEDRO 436 …" at bounding box center [341, 155] width 683 height 311
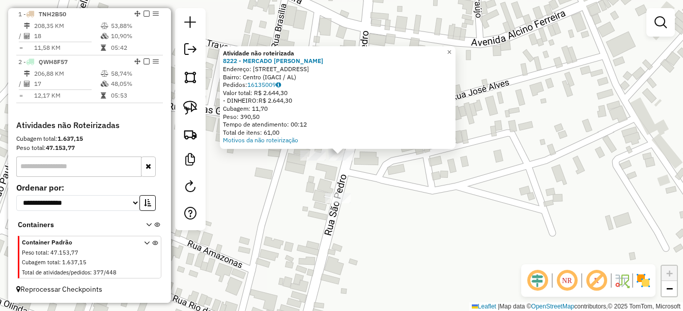
click at [371, 177] on div "Atividade não roteirizada 8222 - MERCADO JOHN LENNON Endereço: R SaO PEDRO 436 …" at bounding box center [341, 155] width 683 height 311
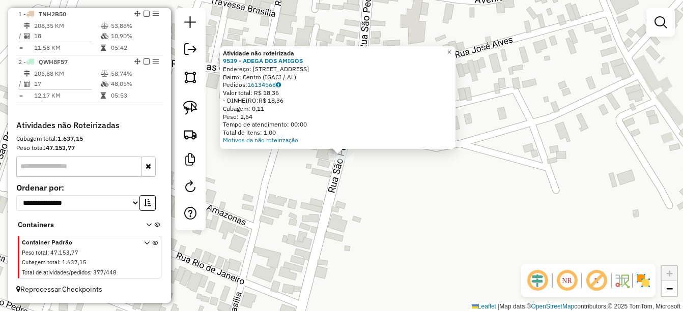
click at [330, 198] on div "Atividade não roteirizada 9539 - ADEGA DOS AMIGOS Endereço: RUA SAO PEDRO 421 B…" at bounding box center [341, 155] width 683 height 311
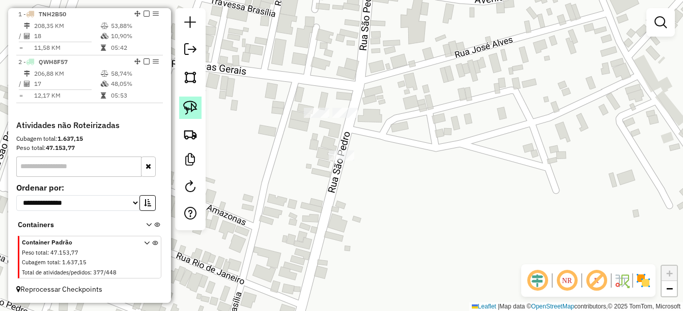
click at [186, 105] on img at bounding box center [190, 108] width 14 height 14
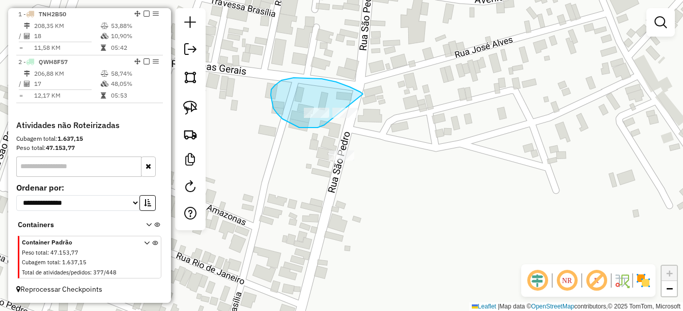
drag, startPoint x: 300, startPoint y: 78, endPoint x: 376, endPoint y: 122, distance: 88.0
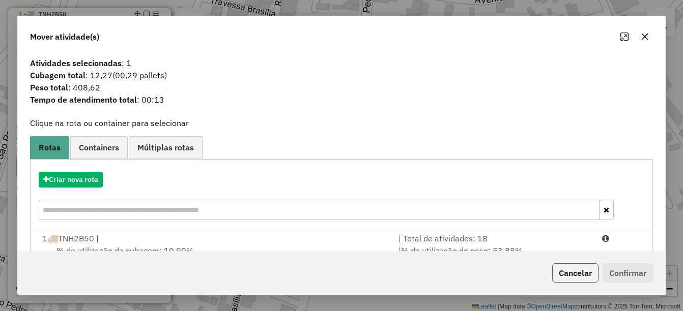
click at [570, 275] on button "Cancelar" at bounding box center [575, 273] width 46 height 19
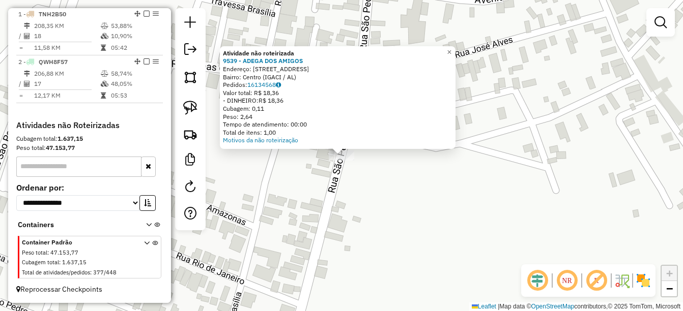
click at [310, 197] on div "Atividade não roteirizada 9539 - ADEGA DOS AMIGOS Endereço: RUA SAO PEDRO 421 B…" at bounding box center [341, 155] width 683 height 311
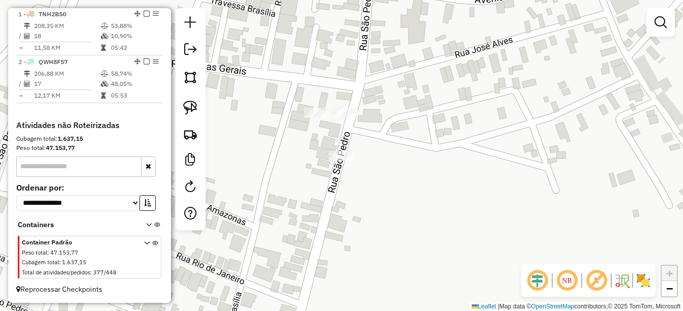
drag, startPoint x: 288, startPoint y: 183, endPoint x: 544, endPoint y: 277, distance: 273.4
click at [544, 277] on hb-router-mapa "Informações da Sessão 980695 - 18/08/2025 Criação: 16/08/2025 14:27 Depósito: U…" at bounding box center [341, 155] width 683 height 311
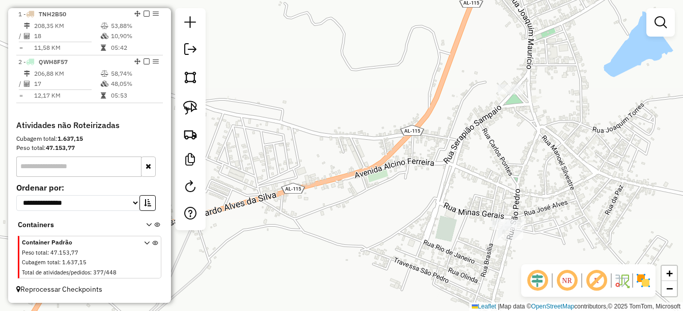
drag, startPoint x: 500, startPoint y: 128, endPoint x: 464, endPoint y: 112, distance: 39.6
click at [462, 138] on div "Janela de atendimento Grade de atendimento Capacidade Transportadoras Veículos …" at bounding box center [341, 155] width 683 height 311
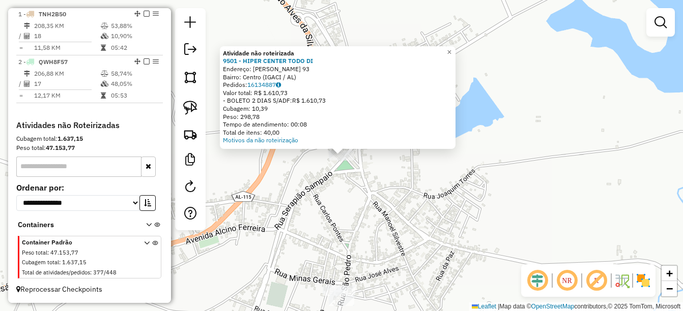
click at [383, 223] on div "Atividade não roteirizada 9501 - HIPER CENTER TODO DI Endereço: GUILERMINA SAMP…" at bounding box center [341, 155] width 683 height 311
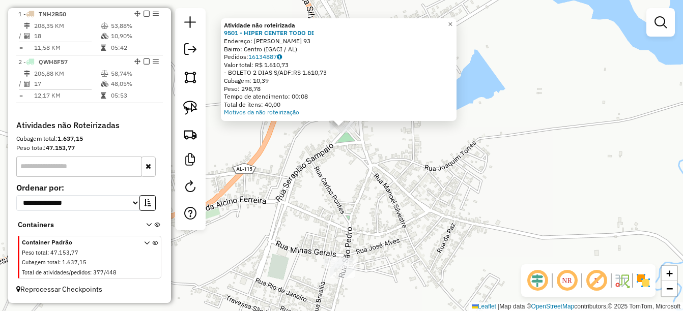
drag, startPoint x: 387, startPoint y: 234, endPoint x: 387, endPoint y: 201, distance: 33.1
click at [387, 201] on div "Atividade não roteirizada 9501 - HIPER CENTER TODO DI Endereço: GUILERMINA SAMP…" at bounding box center [341, 155] width 683 height 311
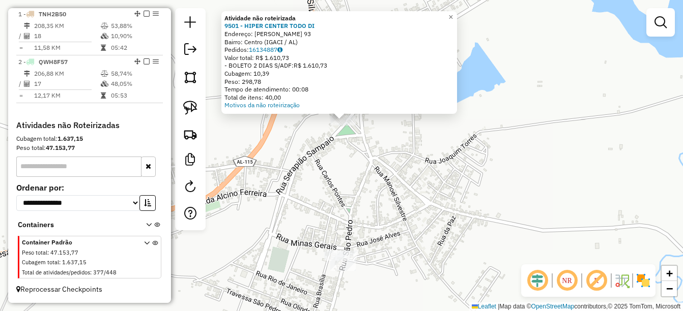
click at [379, 211] on div "Atividade não roteirizada 9501 - HIPER CENTER TODO DI Endereço: GUILERMINA SAMP…" at bounding box center [341, 155] width 683 height 311
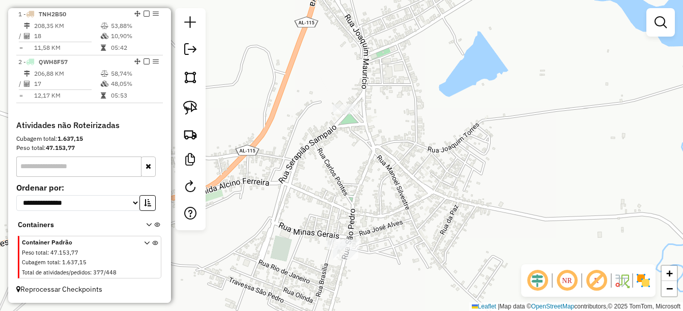
drag, startPoint x: 389, startPoint y: 222, endPoint x: 406, endPoint y: 176, distance: 49.1
click at [406, 176] on div "Janela de atendimento Grade de atendimento Capacidade Transportadoras Veículos …" at bounding box center [341, 155] width 683 height 311
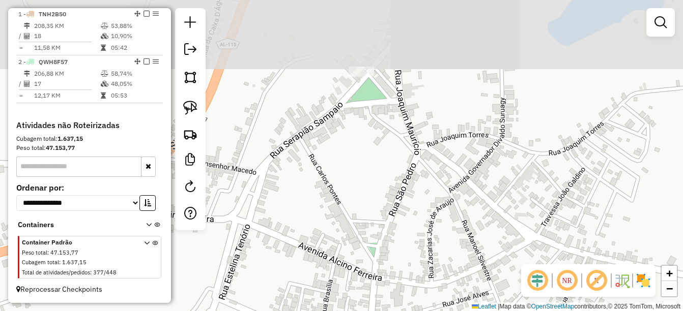
drag, startPoint x: 391, startPoint y: 197, endPoint x: 421, endPoint y: 299, distance: 106.3
click at [421, 299] on div "Janela de atendimento Grade de atendimento Capacidade Transportadoras Veículos …" at bounding box center [341, 155] width 683 height 311
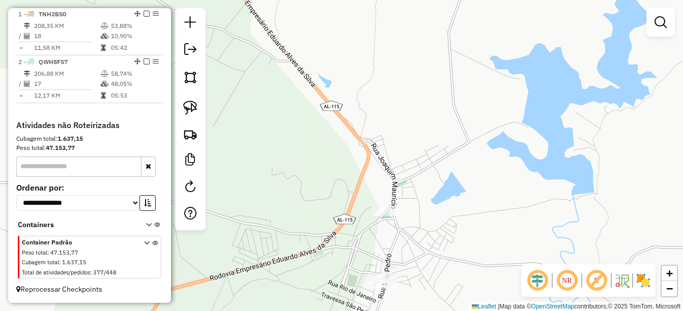
drag, startPoint x: 416, startPoint y: 214, endPoint x: 422, endPoint y: 233, distance: 19.8
click at [426, 311] on html "Aguarde... Pop-up bloqueado! Seu navegador bloqueou automáticamente a abertura …" at bounding box center [341, 155] width 683 height 311
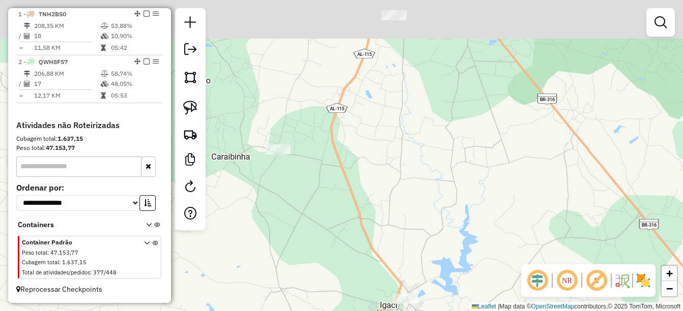
drag, startPoint x: 368, startPoint y: 120, endPoint x: 372, endPoint y: 192, distance: 71.8
click at [357, 254] on div "Janela de atendimento Grade de atendimento Capacidade Transportadoras Veículos …" at bounding box center [341, 155] width 683 height 311
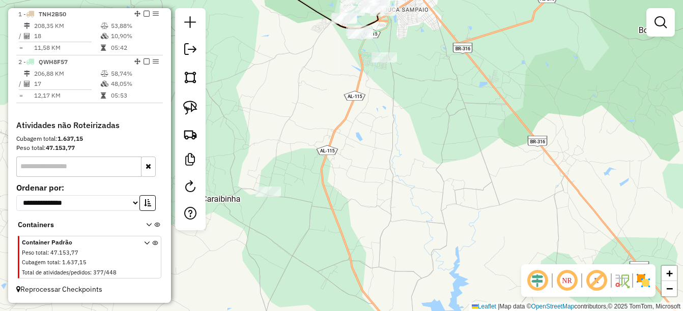
click at [381, 65] on div "Janela de atendimento Grade de atendimento Capacidade Transportadoras Veículos …" at bounding box center [341, 155] width 683 height 311
select select "*********"
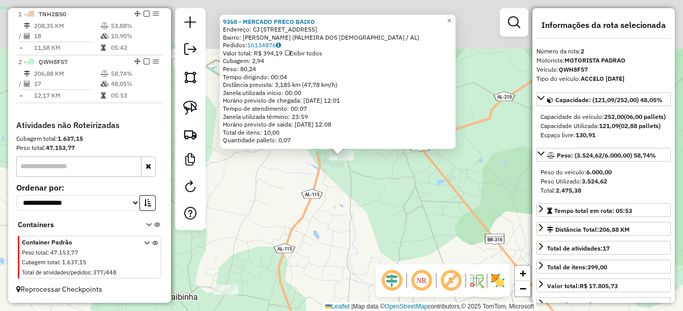
scroll to position [382, 0]
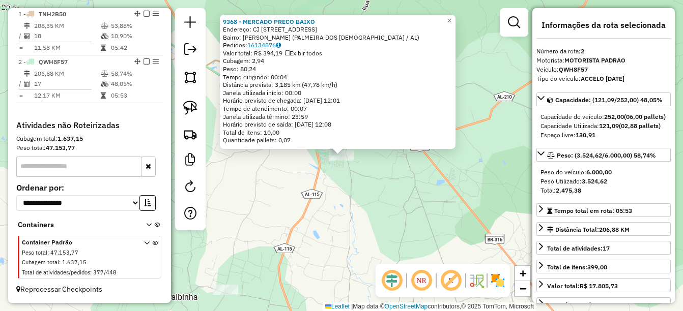
click at [331, 244] on div "9368 - MERCADO PRECO BAIXO Endereço: CJ BRIVALDO MEDEIROS 476 Bairro: Brivaldo …" at bounding box center [341, 155] width 683 height 311
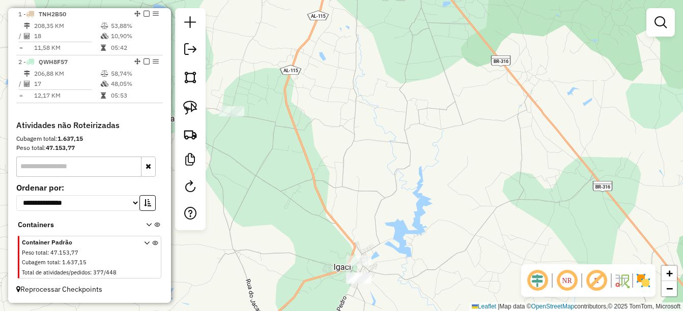
drag, startPoint x: 339, startPoint y: 149, endPoint x: 340, endPoint y: 97, distance: 51.4
click at [340, 97] on div "Janela de atendimento Grade de atendimento Capacidade Transportadoras Veículos …" at bounding box center [341, 155] width 683 height 311
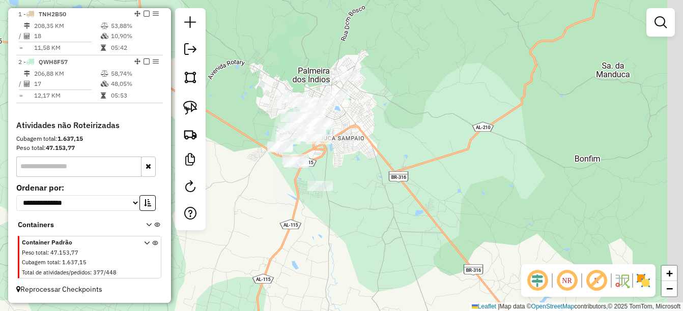
drag, startPoint x: 335, startPoint y: 162, endPoint x: 307, endPoint y: 185, distance: 36.9
click at [314, 271] on div "Janela de atendimento Grade de atendimento Capacidade Transportadoras Veículos …" at bounding box center [341, 155] width 683 height 311
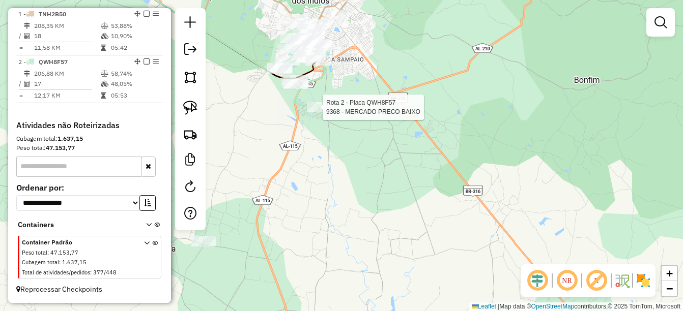
select select "*********"
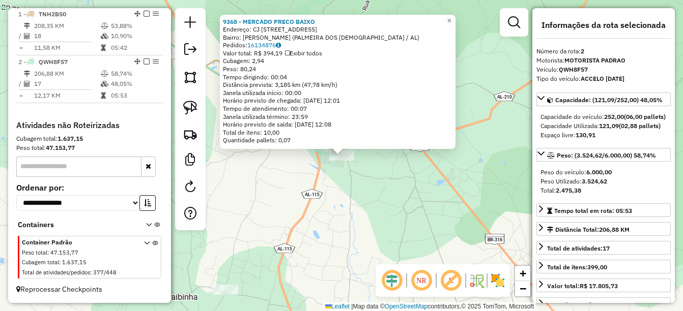
click at [300, 174] on div "9368 - MERCADO PRECO BAIXO Endereço: CJ BRIVALDO MEDEIROS 476 Bairro: Brivaldo …" at bounding box center [341, 155] width 683 height 311
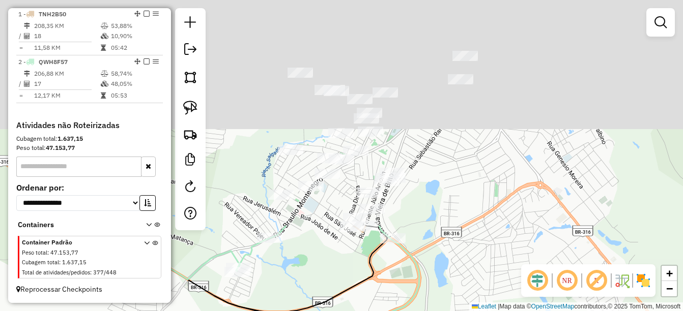
drag, startPoint x: 352, startPoint y: 63, endPoint x: 388, endPoint y: 324, distance: 263.0
click at [388, 311] on html "Aguarde... Pop-up bloqueado! Seu navegador bloqueou automáticamente a abertura …" at bounding box center [341, 155] width 683 height 311
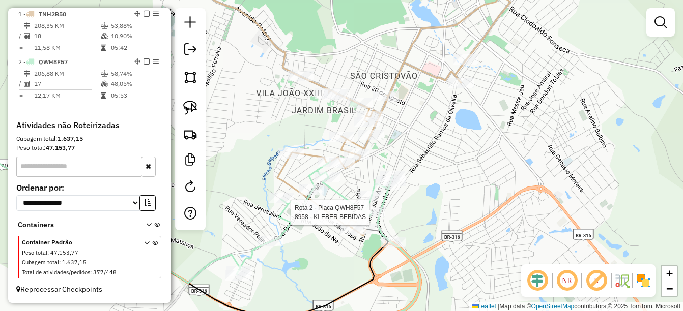
select select "*********"
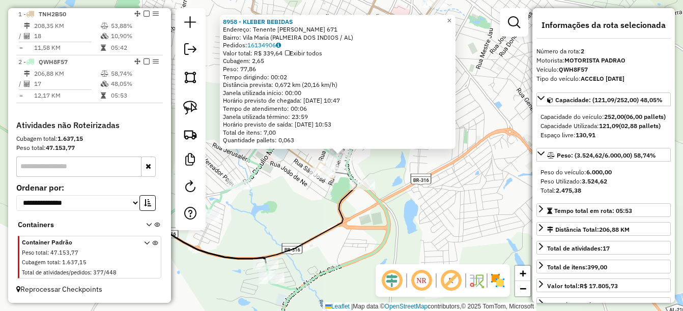
click at [340, 237] on div "8958 - KLEBER BEBIDAS Endereço: Tenente Julio Amorim 671 Bairro: Vila Maria (PA…" at bounding box center [341, 155] width 683 height 311
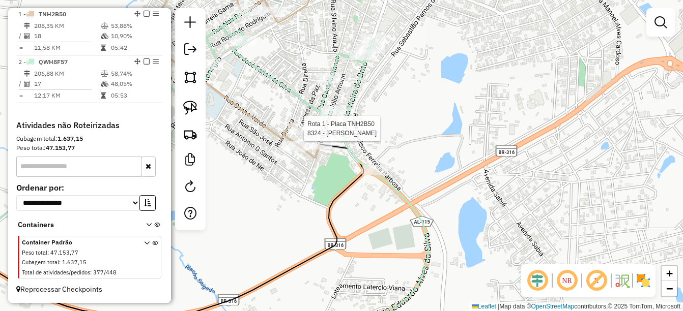
select select "*********"
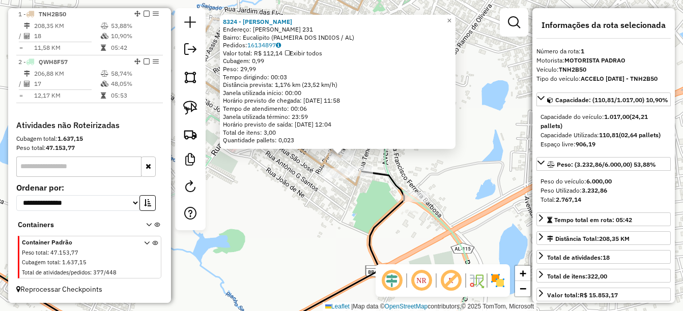
scroll to position [382, 0]
click at [313, 222] on div "8324 - MERCADINHO SAMPAIO Endereço: VL JOSE BARROSO 231 Bairro: Eucalipito (PAL…" at bounding box center [341, 155] width 683 height 311
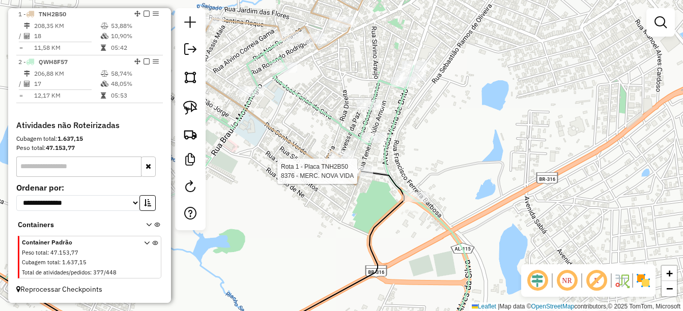
select select "*********"
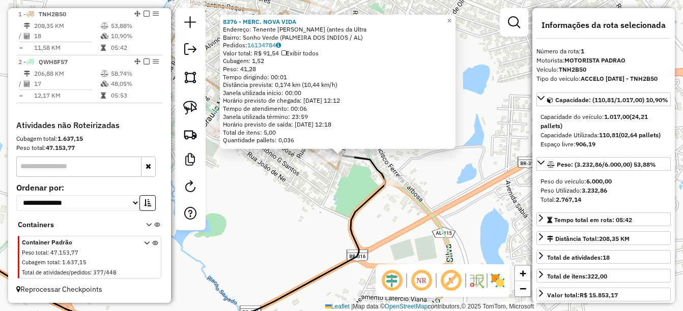
click at [322, 196] on div "8376 - MERC. NOVA VIDA Endereço: Tenente Julio Amorim (antes da Ultra Bairro: S…" at bounding box center [341, 155] width 683 height 311
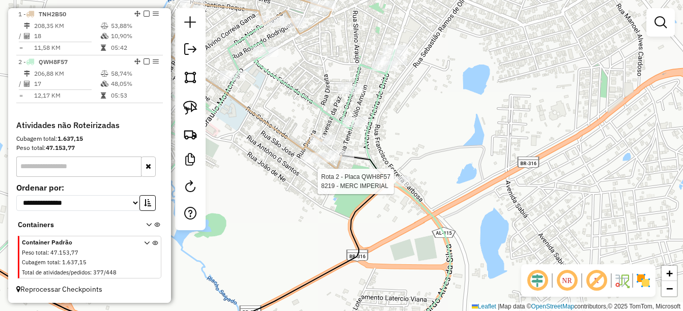
select select "*********"
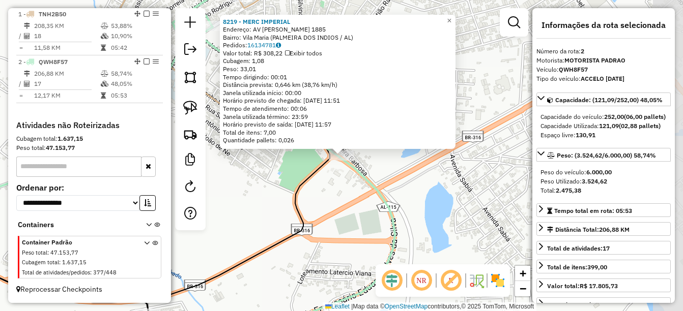
scroll to position [382, 0]
click at [367, 211] on div "8219 - MERC IMPERIAL Endereço: AV VIEIRA DE BRITO 1885 Bairro: Vila Maria (PALM…" at bounding box center [341, 155] width 683 height 311
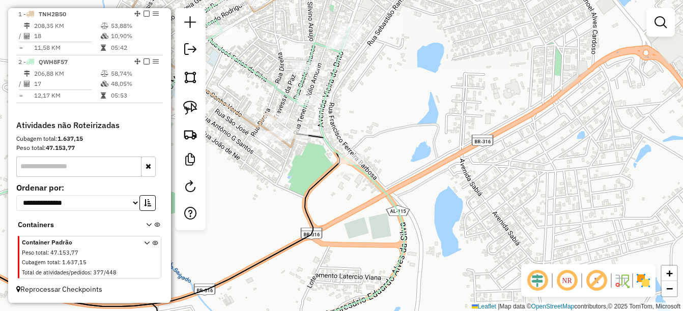
drag, startPoint x: 355, startPoint y: 193, endPoint x: 367, endPoint y: 202, distance: 14.9
click at [367, 202] on div "Janela de atendimento Grade de atendimento Capacidade Transportadoras Veículos …" at bounding box center [341, 155] width 683 height 311
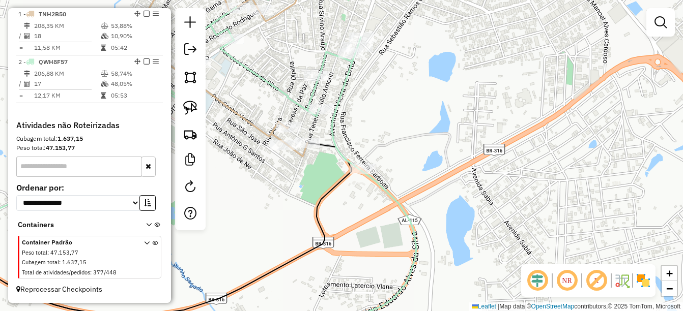
drag, startPoint x: 368, startPoint y: 114, endPoint x: 368, endPoint y: 149, distance: 34.6
click at [368, 149] on div "Rota 2 - Placa QWH8F57 8219 - MERC IMPERIAL Janela de atendimento Grade de aten…" at bounding box center [341, 155] width 683 height 311
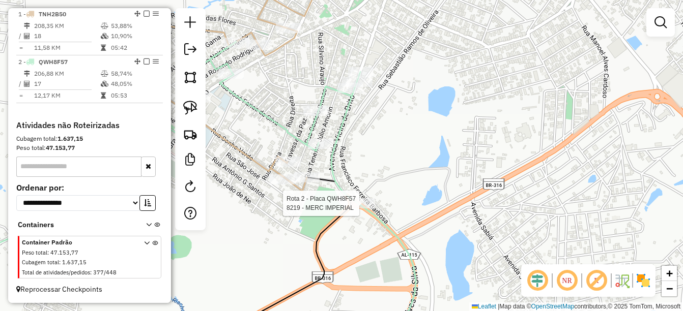
select select "*********"
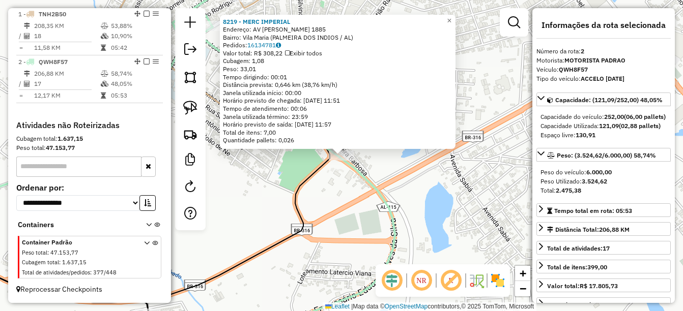
click at [316, 207] on div "8219 - MERC IMPERIAL Endereço: AV VIEIRA DE BRITO 1885 Bairro: Vila Maria (PALM…" at bounding box center [341, 155] width 683 height 311
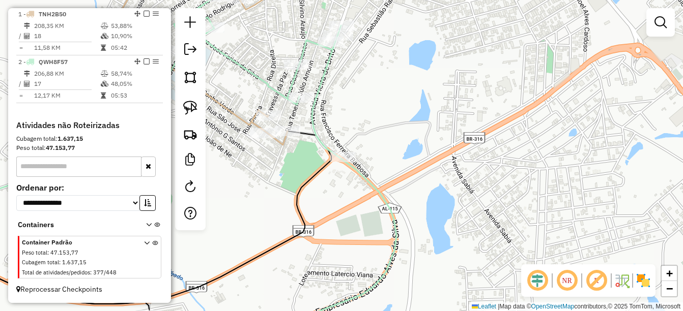
drag, startPoint x: 273, startPoint y: 166, endPoint x: 337, endPoint y: 235, distance: 94.0
click at [337, 235] on div "Janela de atendimento Grade de atendimento Capacidade Transportadoras Veículos …" at bounding box center [341, 155] width 683 height 311
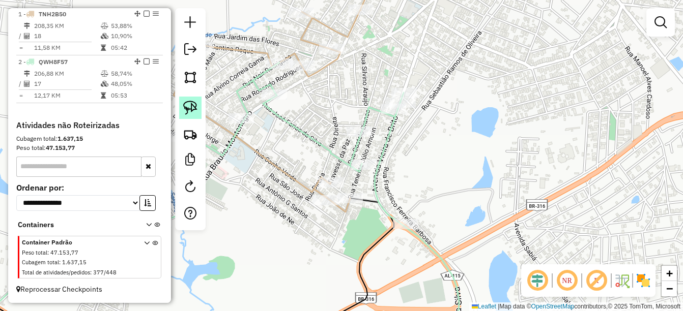
drag, startPoint x: 182, startPoint y: 97, endPoint x: 196, endPoint y: 99, distance: 13.9
click at [182, 97] on link at bounding box center [190, 108] width 22 height 22
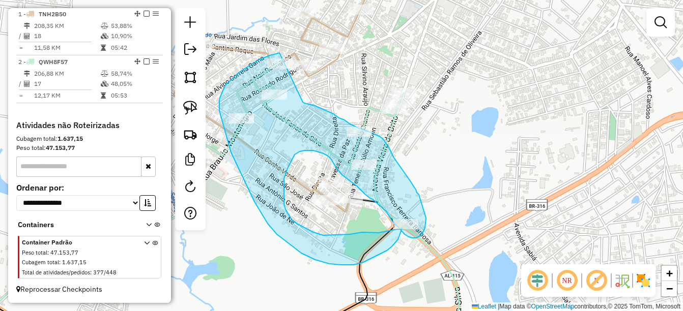
drag, startPoint x: 279, startPoint y: 53, endPoint x: 303, endPoint y: 102, distance: 54.6
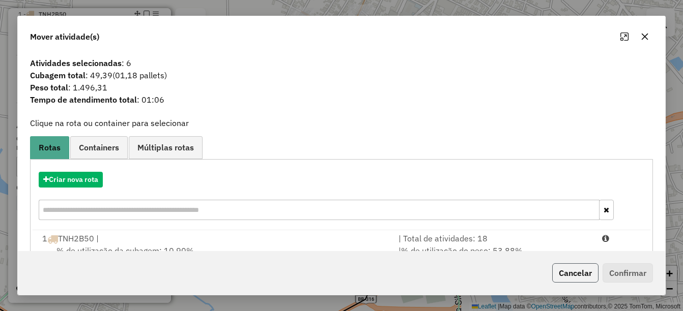
click at [574, 274] on button "Cancelar" at bounding box center [575, 273] width 46 height 19
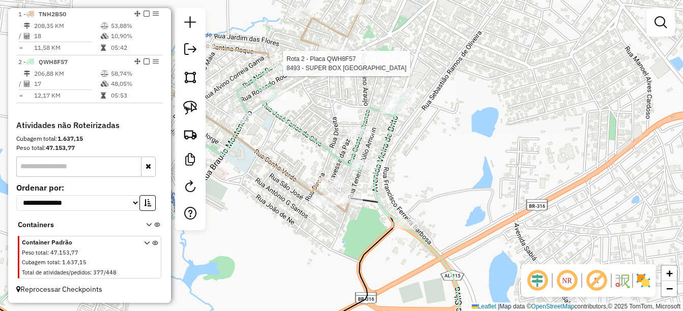
click at [273, 69] on div at bounding box center [279, 64] width 25 height 10
select select "*********"
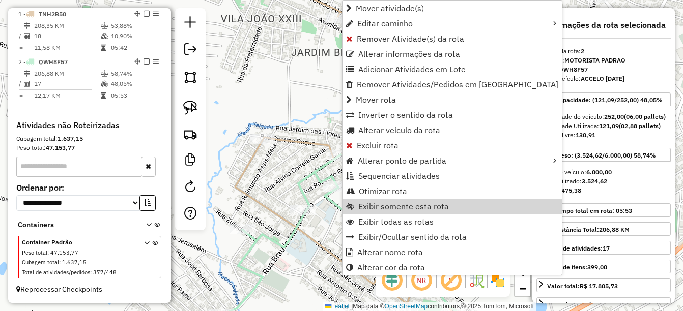
click at [292, 255] on div "Janela de atendimento Grade de atendimento Capacidade Transportadoras Veículos …" at bounding box center [341, 155] width 683 height 311
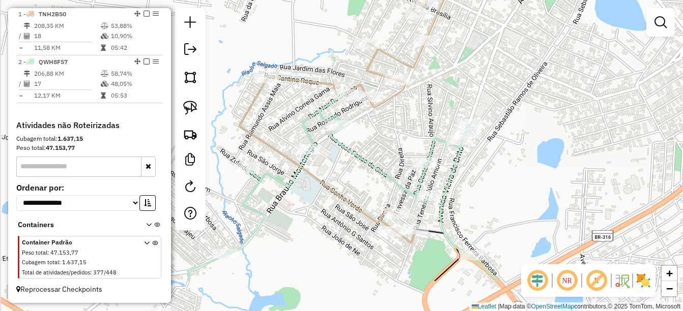
drag, startPoint x: 303, startPoint y: 249, endPoint x: 307, endPoint y: 190, distance: 59.1
click at [307, 190] on div "Janela de atendimento Grade de atendimento Capacidade Transportadoras Veículos …" at bounding box center [341, 155] width 683 height 311
click at [193, 111] on img at bounding box center [190, 108] width 14 height 14
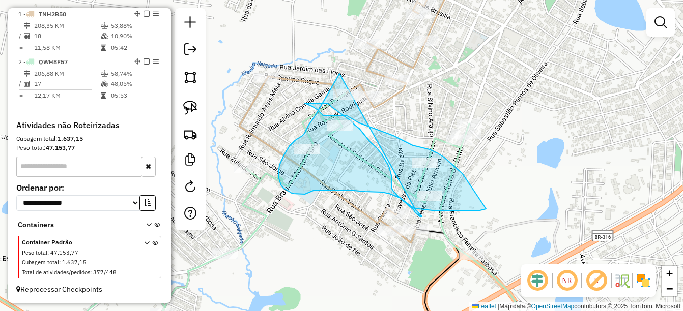
drag, startPoint x: 339, startPoint y: 74, endPoint x: 415, endPoint y: 209, distance: 154.5
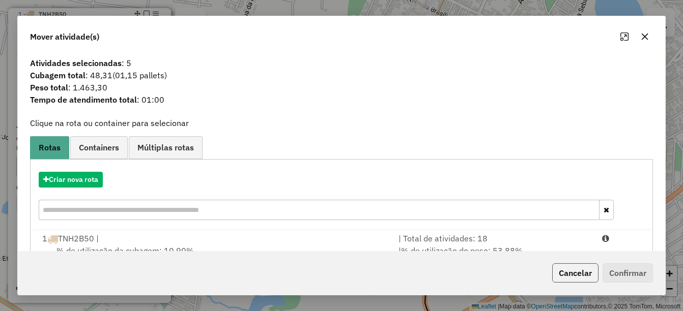
click at [579, 276] on button "Cancelar" at bounding box center [575, 273] width 46 height 19
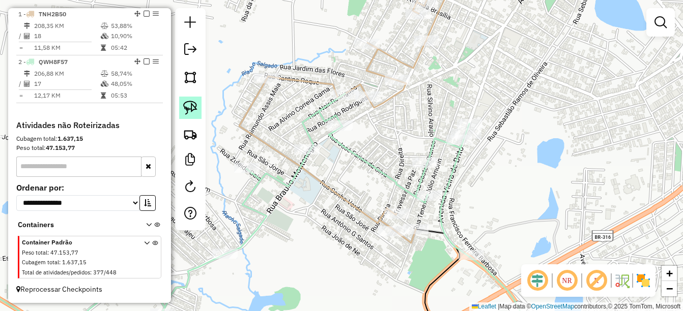
click at [187, 108] on img at bounding box center [190, 108] width 14 height 14
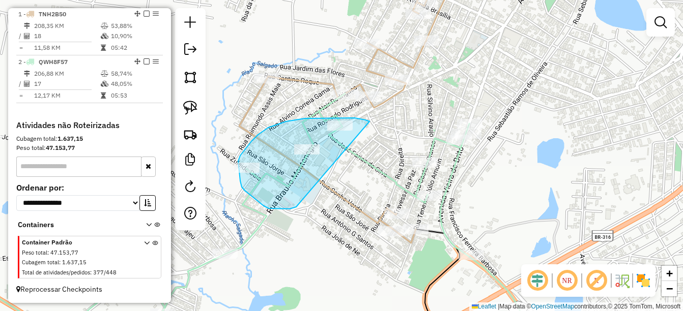
drag, startPoint x: 365, startPoint y: 120, endPoint x: 296, endPoint y: 207, distance: 111.2
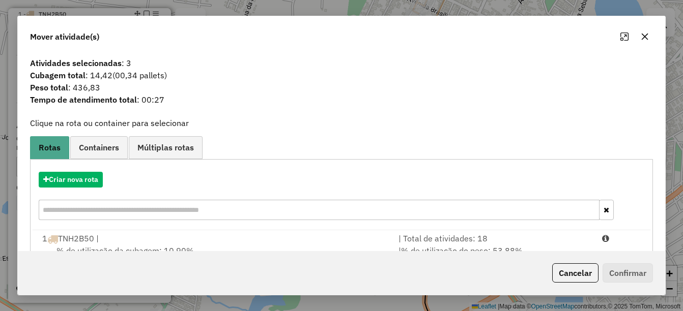
click at [551, 273] on div "Cancelar Confirmar" at bounding box center [600, 273] width 105 height 19
click at [559, 276] on button "Cancelar" at bounding box center [575, 273] width 46 height 19
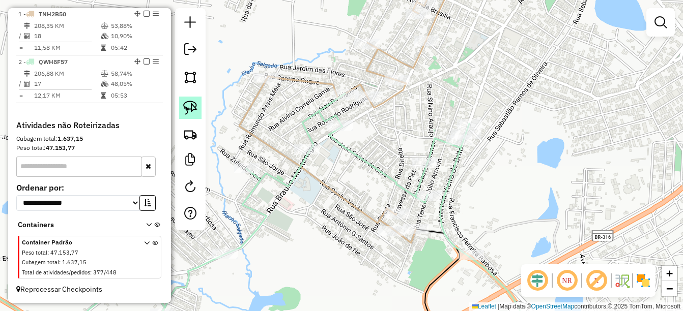
click at [184, 107] on img at bounding box center [190, 108] width 14 height 14
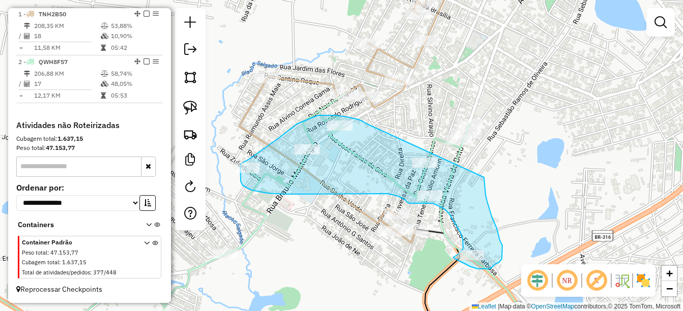
drag, startPoint x: 365, startPoint y: 123, endPoint x: 484, endPoint y: 178, distance: 130.9
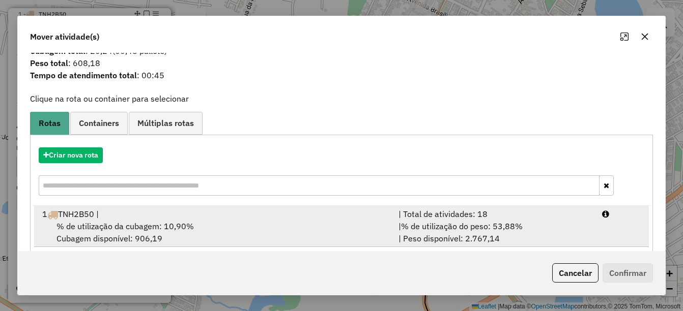
scroll to position [38, 0]
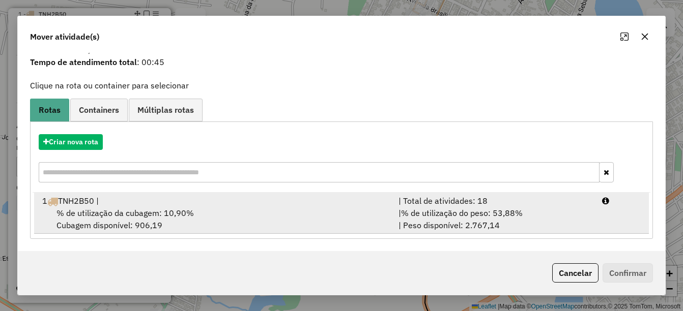
click at [106, 208] on div "% de utilização da cubagem: 10,90% Cubagem disponível: 906,19" at bounding box center [214, 219] width 357 height 24
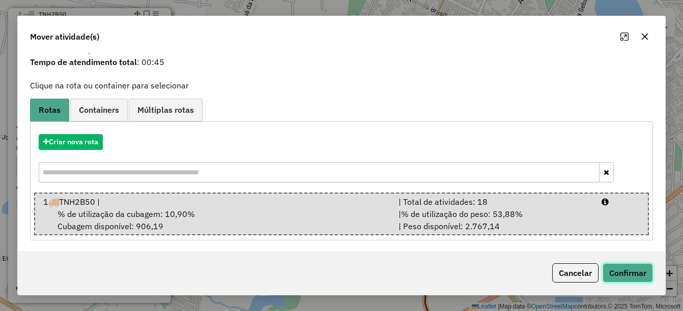
click at [621, 269] on button "Confirmar" at bounding box center [628, 273] width 50 height 19
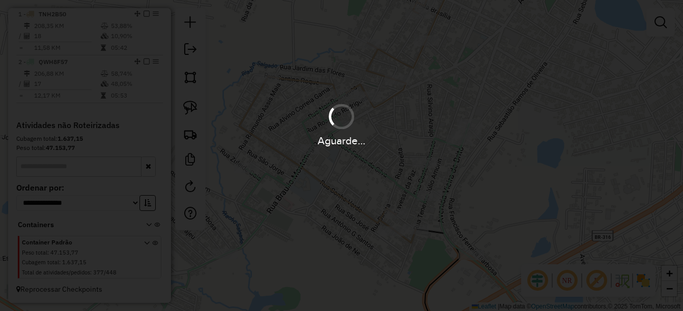
scroll to position [287, 0]
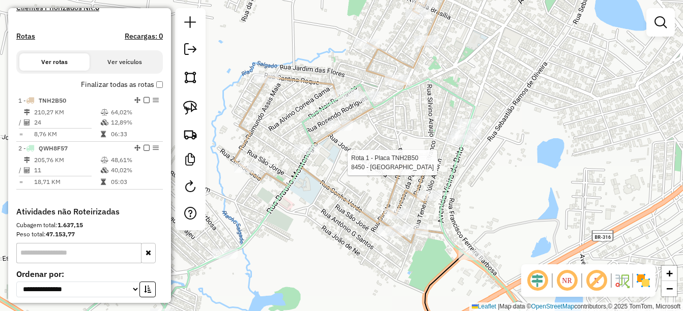
select select "*********"
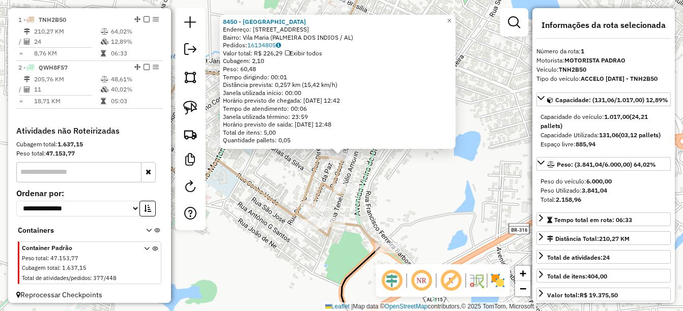
scroll to position [382, 0]
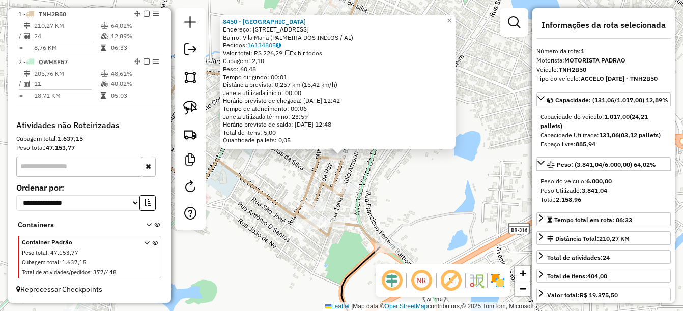
click at [402, 204] on div "8450 - BAR DO CAFE Endereço: R CASTELO BRANCO 235 Bairro: Vila Maria (PALMEIRA …" at bounding box center [341, 155] width 683 height 311
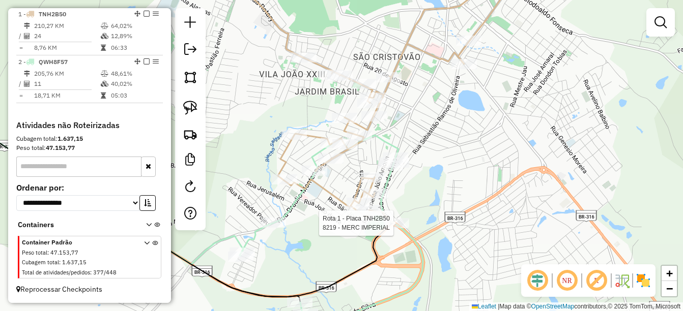
select select "*********"
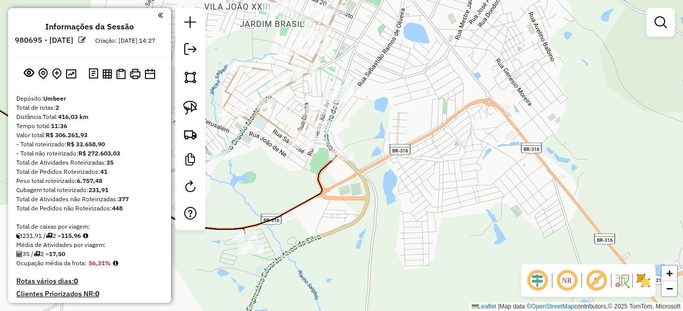
scroll to position [382, 0]
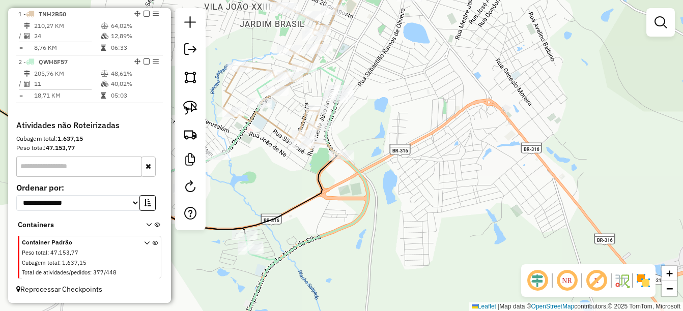
drag, startPoint x: 321, startPoint y: 219, endPoint x: 348, endPoint y: 220, distance: 27.0
click at [348, 220] on div "Janela de atendimento Grade de atendimento Capacidade Transportadoras Veículos …" at bounding box center [341, 155] width 683 height 311
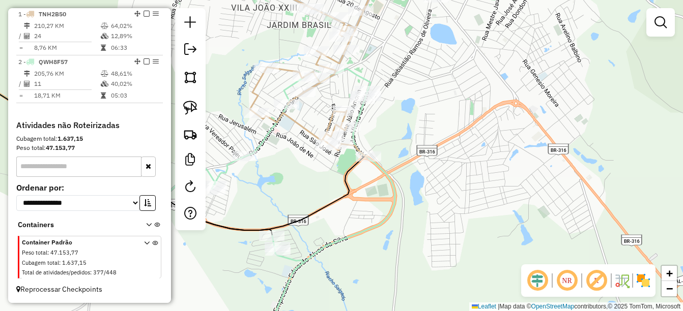
click at [283, 236] on div "Janela de atendimento Grade de atendimento Capacidade Transportadoras Veículos …" at bounding box center [341, 155] width 683 height 311
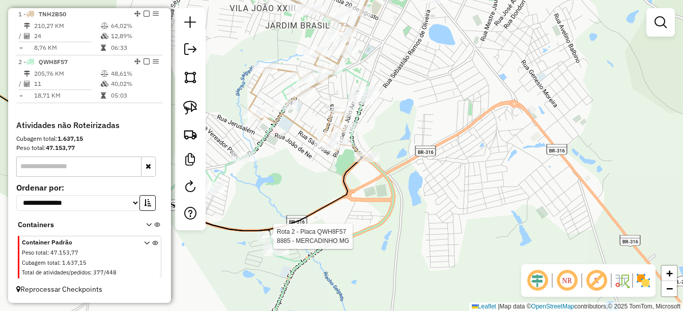
select select "*********"
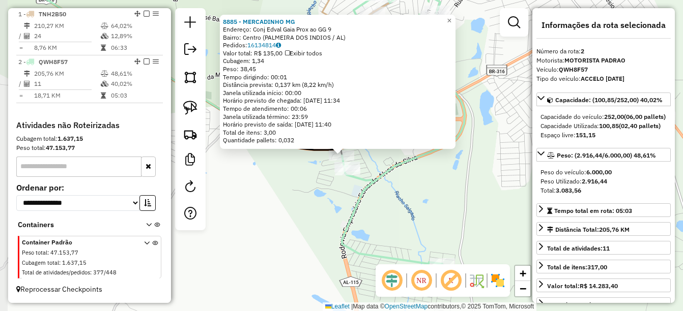
scroll to position [382, 0]
click at [393, 208] on div "8885 - MERCADINHO MG Endereço: Conj Edval Gaia Prox ao GG 9 Bairro: Centro (PAL…" at bounding box center [341, 155] width 683 height 311
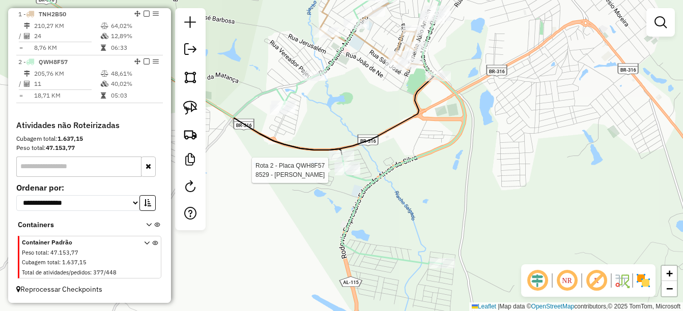
select select "*********"
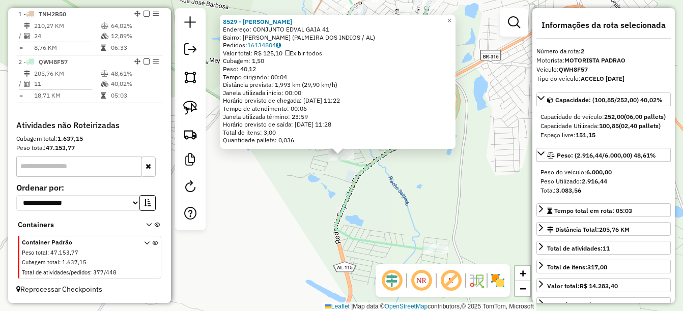
click at [361, 207] on div "Rota 2 - Placa QWH8F57 8529 - MERCADINHO LETICIA 8529 - MERCADINHO LETICIA Ende…" at bounding box center [341, 155] width 683 height 311
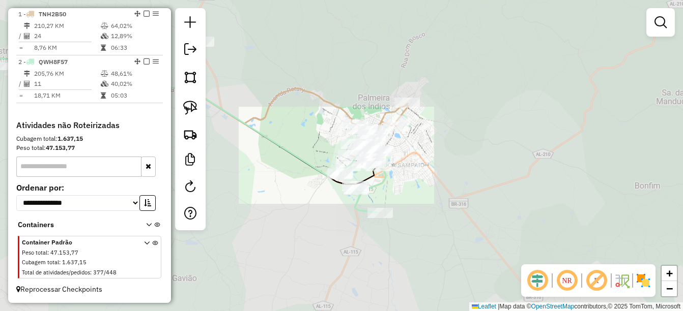
drag, startPoint x: 444, startPoint y: 191, endPoint x: 427, endPoint y: 112, distance: 80.0
click at [427, 112] on div "Janela de atendimento Grade de atendimento Capacidade Transportadoras Veículos …" at bounding box center [341, 155] width 683 height 311
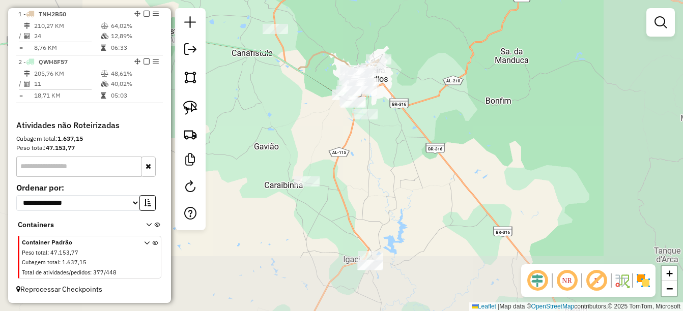
drag, startPoint x: 379, startPoint y: 226, endPoint x: 351, endPoint y: 105, distance: 124.7
click at [351, 105] on div "Janela de atendimento Grade de atendimento Capacidade Transportadoras Veículos …" at bounding box center [341, 155] width 683 height 311
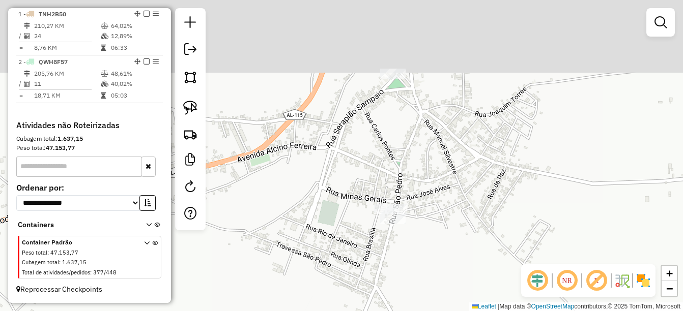
drag, startPoint x: 415, startPoint y: 127, endPoint x: 413, endPoint y: 205, distance: 77.9
click at [413, 205] on div "Janela de atendimento Grade de atendimento Capacidade Transportadoras Veículos …" at bounding box center [341, 155] width 683 height 311
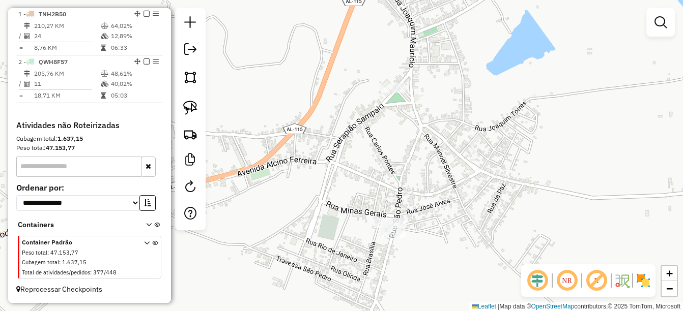
drag, startPoint x: 189, startPoint y: 108, endPoint x: 239, endPoint y: 93, distance: 51.7
click at [189, 108] on img at bounding box center [190, 108] width 14 height 14
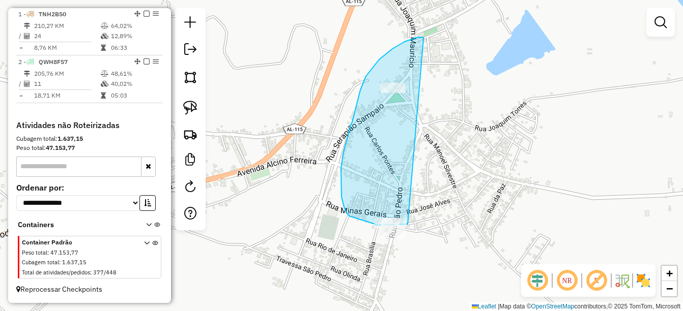
drag, startPoint x: 418, startPoint y: 37, endPoint x: 408, endPoint y: 224, distance: 187.5
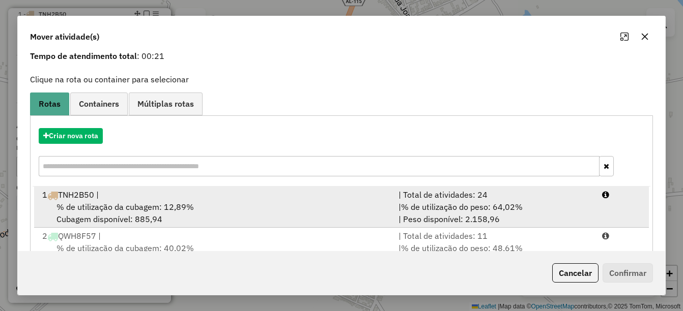
scroll to position [79, 0]
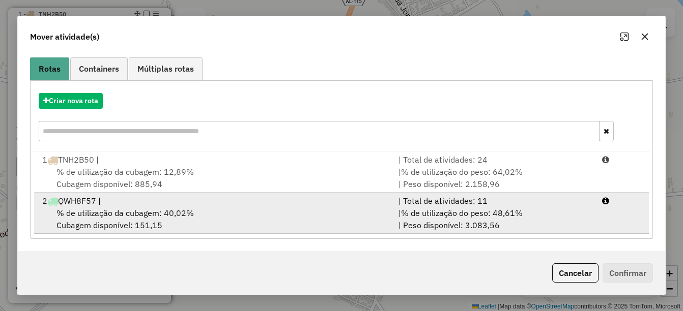
click at [149, 202] on div "2 QWH8F57 |" at bounding box center [214, 201] width 357 height 12
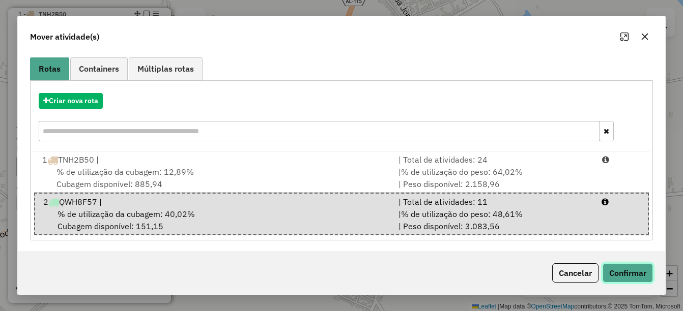
click at [639, 273] on button "Confirmar" at bounding box center [628, 273] width 50 height 19
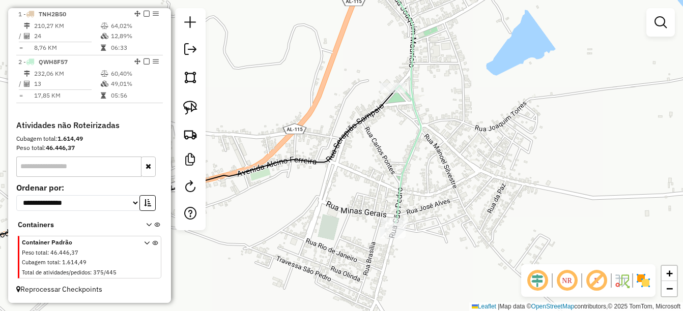
scroll to position [0, 0]
drag, startPoint x: 444, startPoint y: 246, endPoint x: 443, endPoint y: 189, distance: 57.0
click at [443, 189] on div "Janela de atendimento Grade de atendimento Capacidade Transportadoras Veículos …" at bounding box center [341, 155] width 683 height 311
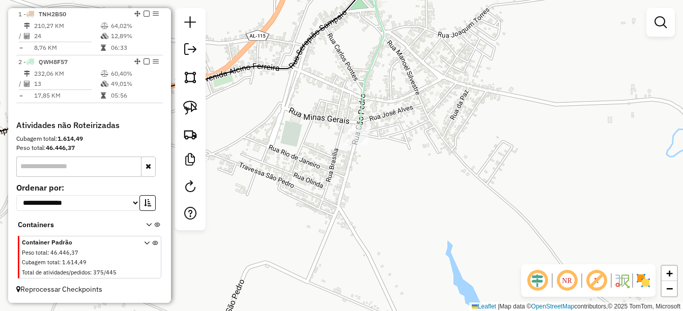
drag, startPoint x: 394, startPoint y: 243, endPoint x: 469, endPoint y: 196, distance: 87.8
click at [469, 196] on div "Janela de atendimento Grade de atendimento Capacidade Transportadoras Veículos …" at bounding box center [341, 155] width 683 height 311
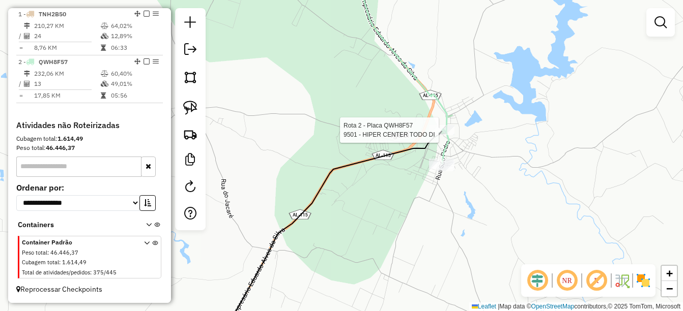
select select "*********"
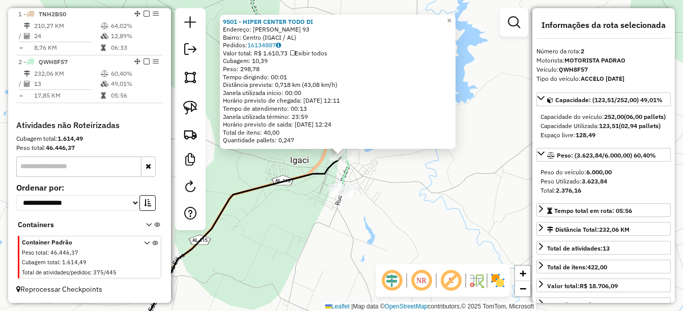
click at [416, 189] on div "9501 - HIPER CENTER TODO DI Endereço: GUILERMINA SAMPAIO 93 Bairro: Centro (IGA…" at bounding box center [341, 155] width 683 height 311
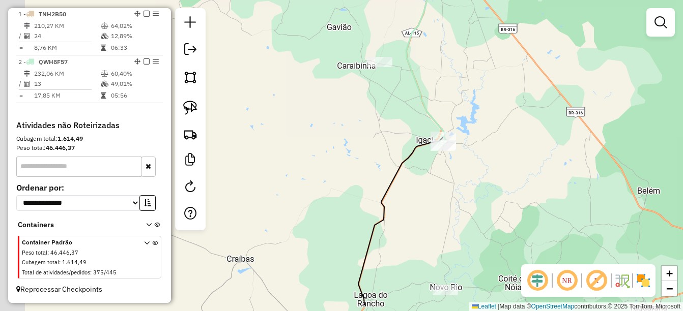
drag, startPoint x: 354, startPoint y: 215, endPoint x: 367, endPoint y: 208, distance: 14.3
click at [367, 208] on div "Janela de atendimento Grade de atendimento Capacidade Transportadoras Veículos …" at bounding box center [341, 155] width 683 height 311
drag, startPoint x: 382, startPoint y: 252, endPoint x: 403, endPoint y: 66, distance: 187.9
click at [403, 66] on div "Janela de atendimento Grade de atendimento Capacidade Transportadoras Veículos …" at bounding box center [341, 155] width 683 height 311
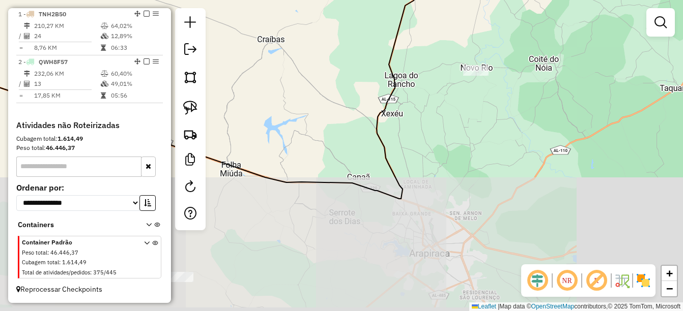
drag, startPoint x: 404, startPoint y: 232, endPoint x: 463, endPoint y: 86, distance: 157.5
click at [452, 93] on div "Janela de atendimento Grade de atendimento Capacidade Transportadoras Veículos …" at bounding box center [341, 155] width 683 height 311
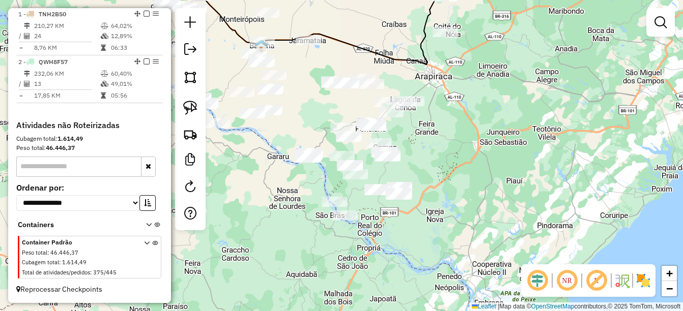
drag, startPoint x: 305, startPoint y: 128, endPoint x: 280, endPoint y: 105, distance: 33.1
click at [280, 105] on div "Janela de atendimento Grade de atendimento Capacidade Transportadoras Veículos …" at bounding box center [341, 155] width 683 height 311
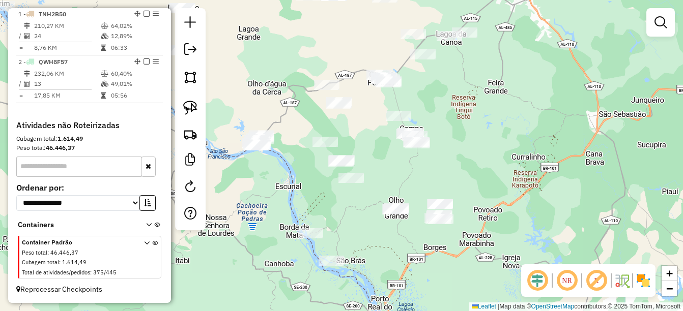
drag, startPoint x: 293, startPoint y: 163, endPoint x: 332, endPoint y: 195, distance: 51.0
click at [332, 195] on div "Janela de atendimento Grade de atendimento Capacidade Transportadoras Veículos …" at bounding box center [341, 155] width 683 height 311
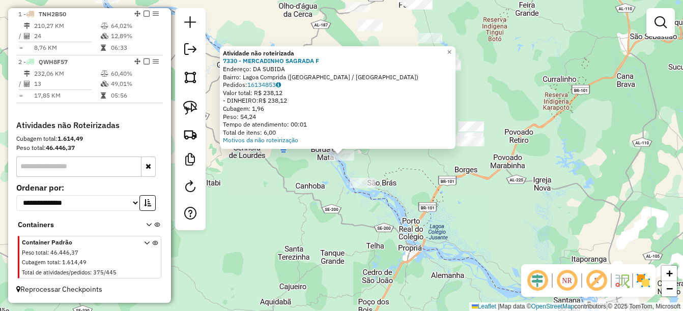
click at [307, 210] on div "Atividade não roteirizada 7330 - MERCADINHO SAGRADA F Endereço: DA SUBIDA Bairr…" at bounding box center [341, 155] width 683 height 311
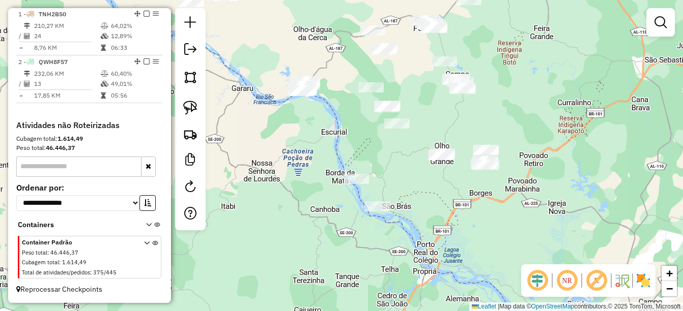
drag, startPoint x: 396, startPoint y: 164, endPoint x: 405, endPoint y: 222, distance: 58.2
click at [405, 222] on div "Janela de atendimento Grade de atendimento Capacidade Transportadoras Veículos …" at bounding box center [341, 155] width 683 height 311
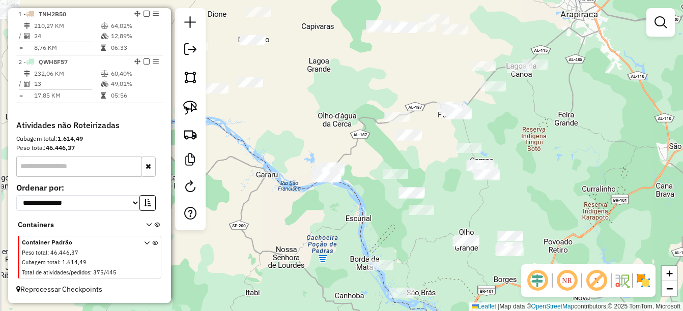
drag, startPoint x: 325, startPoint y: 177, endPoint x: 340, endPoint y: 206, distance: 32.8
click at [340, 206] on div "Janela de atendimento Grade de atendimento Capacidade Transportadoras Veículos …" at bounding box center [341, 155] width 683 height 311
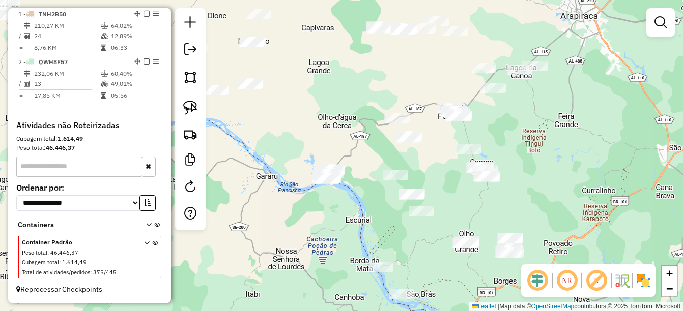
click at [349, 147] on div "Janela de atendimento Grade de atendimento Capacidade Transportadoras Veículos …" at bounding box center [341, 155] width 683 height 311
click at [193, 108] on img at bounding box center [190, 108] width 14 height 14
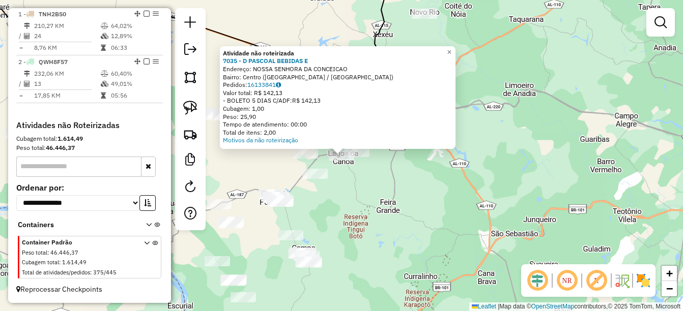
click at [386, 202] on div "Atividade não roteirizada 7035 - D PASCOAL BEBIDAS E Endereço: NOSSA SENHORA DA…" at bounding box center [341, 155] width 683 height 311
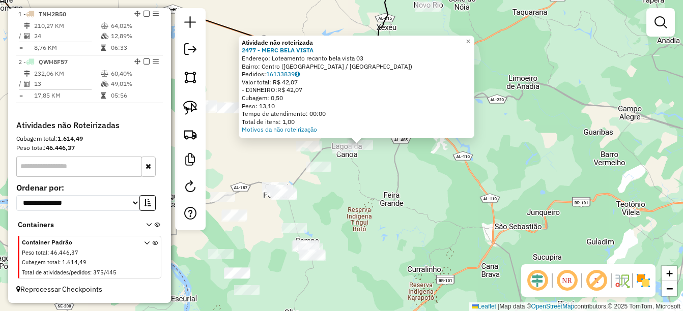
drag, startPoint x: 349, startPoint y: 228, endPoint x: 385, endPoint y: 190, distance: 52.6
click at [383, 193] on div "Atividade não roteirizada 2477 - MERC BELA VISTA Endereço: Loteamento recanto b…" at bounding box center [341, 155] width 683 height 311
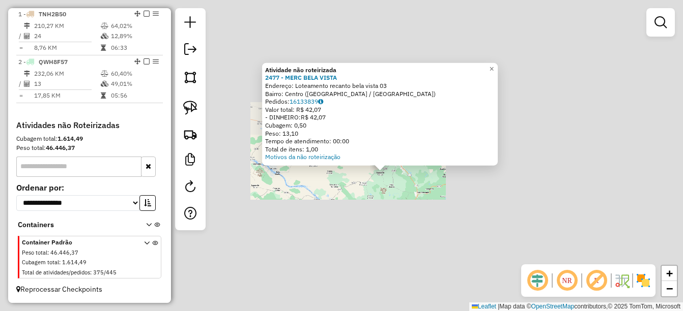
click at [417, 214] on div "Atividade não roteirizada 2477 - MERC BELA VISTA Endereço: Loteamento recanto b…" at bounding box center [341, 155] width 683 height 311
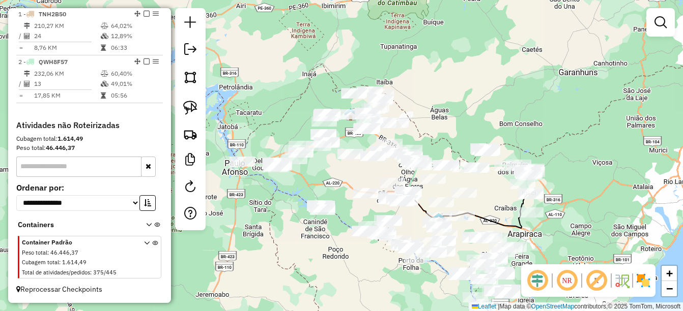
drag, startPoint x: 455, startPoint y: 224, endPoint x: 461, endPoint y: 169, distance: 55.2
click at [461, 169] on div "Janela de atendimento Grade de atendimento Capacidade Transportadoras Veículos …" at bounding box center [341, 155] width 683 height 311
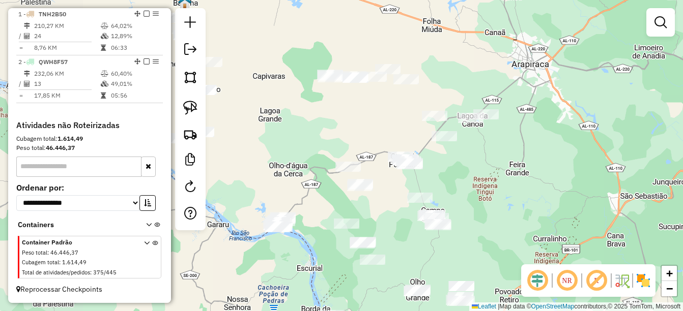
drag, startPoint x: 481, startPoint y: 226, endPoint x: 501, endPoint y: 196, distance: 36.7
click at [504, 203] on div "Janela de atendimento Grade de atendimento Capacidade Transportadoras Veículos …" at bounding box center [341, 155] width 683 height 311
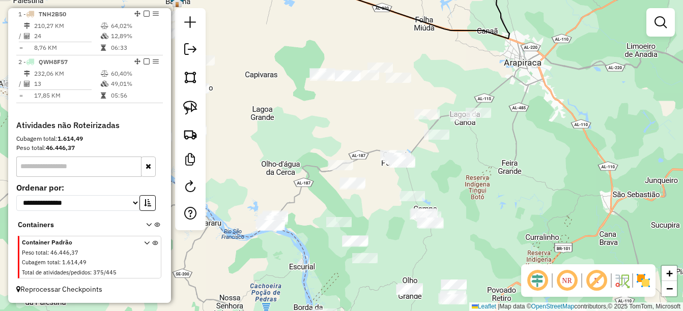
drag, startPoint x: 476, startPoint y: 164, endPoint x: 472, endPoint y: 175, distance: 11.3
click at [472, 175] on div "Janela de atendimento Grade de atendimento Capacidade Transportadoras Veículos …" at bounding box center [341, 155] width 683 height 311
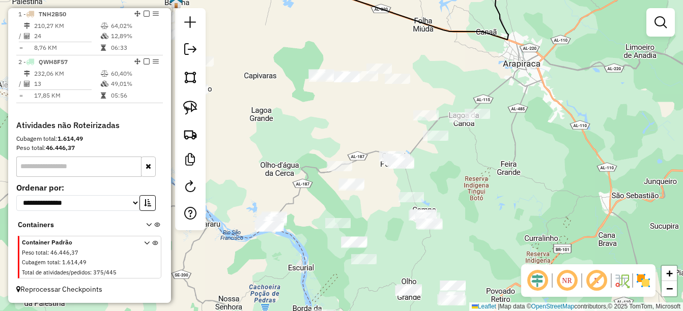
drag, startPoint x: 341, startPoint y: 124, endPoint x: 329, endPoint y: 109, distance: 18.8
click at [329, 109] on div "Janela de atendimento Grade de atendimento Capacidade Transportadoras Veículos …" at bounding box center [341, 155] width 683 height 311
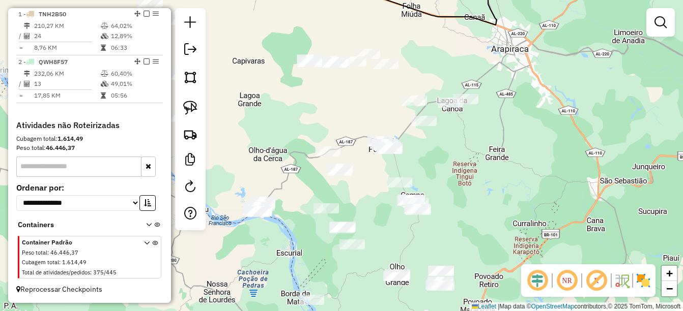
drag, startPoint x: 378, startPoint y: 191, endPoint x: 355, endPoint y: 177, distance: 27.0
click at [375, 191] on div "Janela de atendimento Grade de atendimento Capacidade Transportadoras Veículos …" at bounding box center [341, 155] width 683 height 311
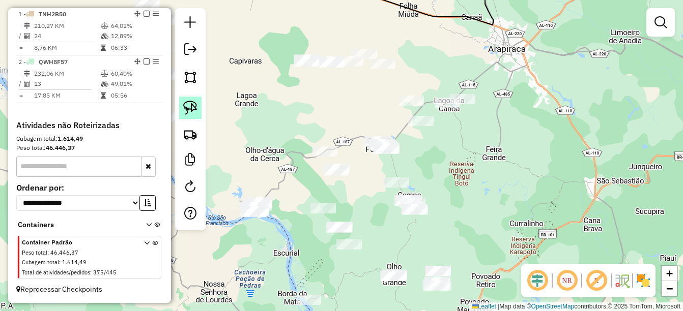
click at [195, 107] on img at bounding box center [190, 108] width 14 height 14
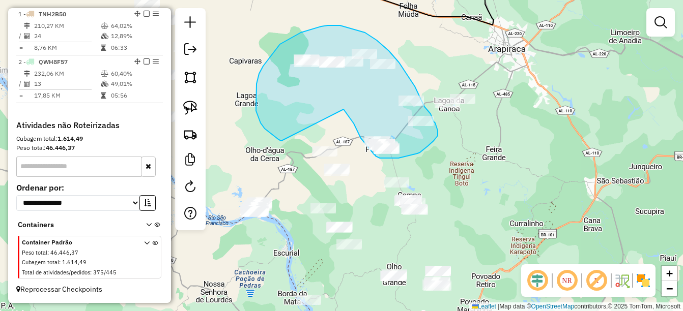
drag, startPoint x: 344, startPoint y: 109, endPoint x: 281, endPoint y: 141, distance: 69.6
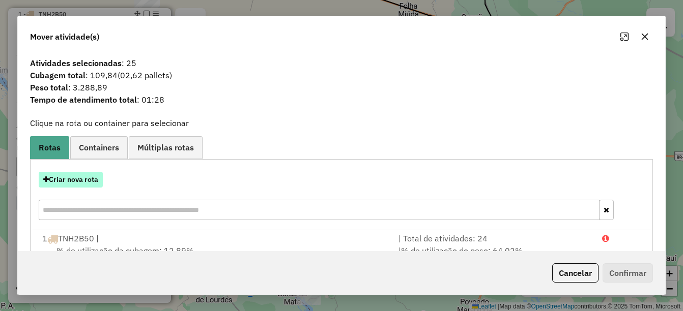
click at [76, 178] on button "Criar nova rota" at bounding box center [71, 180] width 64 height 16
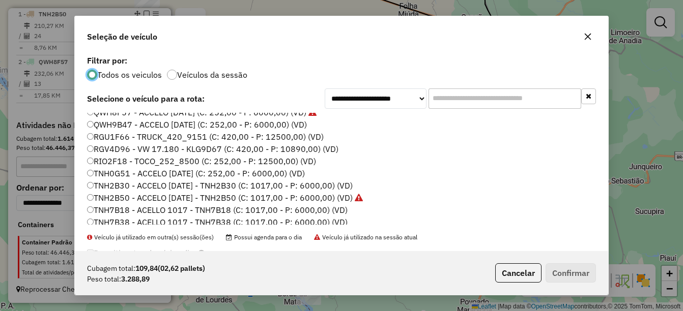
scroll to position [204, 0]
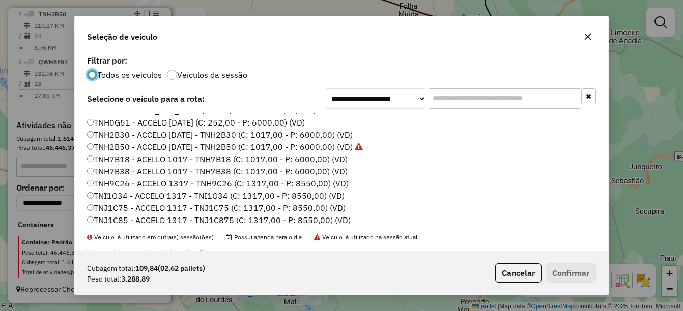
click at [120, 172] on label "TNH7B38 - ACELLO 1017 - TNH7B38 (C: 1017,00 - P: 6000,00) (VD)" at bounding box center [217, 171] width 261 height 12
click at [583, 266] on button "Confirmar" at bounding box center [571, 273] width 50 height 19
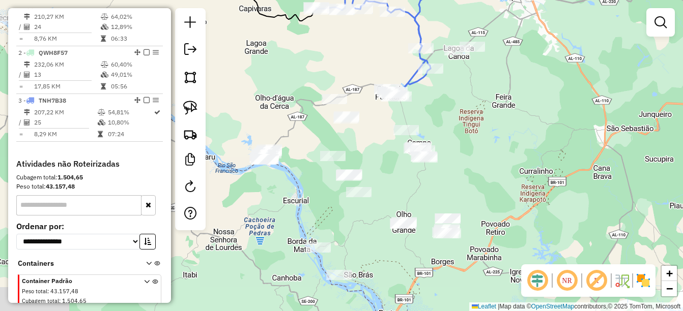
drag, startPoint x: 547, startPoint y: 148, endPoint x: 553, endPoint y: 126, distance: 22.9
click at [553, 126] on div "Janela de atendimento Grade de atendimento Capacidade Transportadoras Veículos …" at bounding box center [341, 155] width 683 height 311
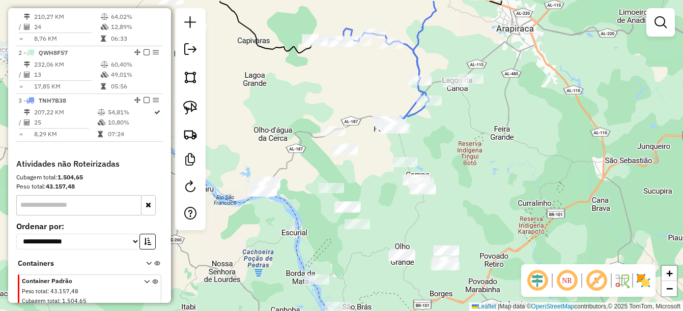
drag, startPoint x: 497, startPoint y: 147, endPoint x: 495, endPoint y: 188, distance: 41.3
click at [495, 188] on div "Janela de atendimento Grade de atendimento Capacidade Transportadoras Veículos …" at bounding box center [341, 155] width 683 height 311
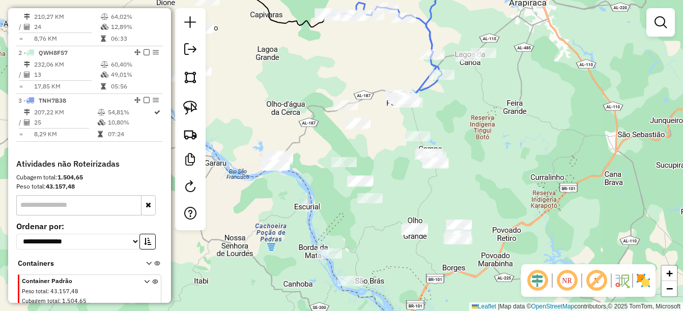
drag, startPoint x: 485, startPoint y: 198, endPoint x: 501, endPoint y: 162, distance: 39.4
click at [501, 162] on div "Janela de atendimento Grade de atendimento Capacidade Transportadoras Veículos …" at bounding box center [341, 155] width 683 height 311
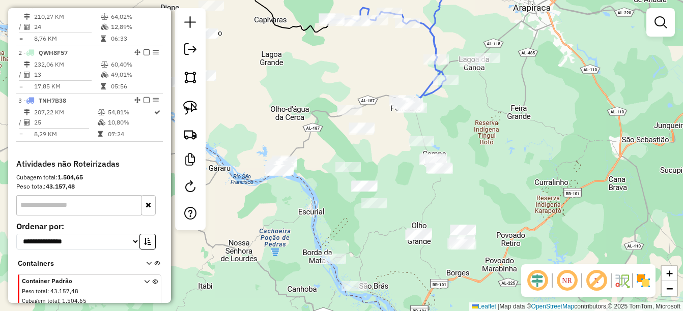
drag, startPoint x: 384, startPoint y: 161, endPoint x: 388, endPoint y: 168, distance: 8.0
click at [388, 168] on div "Janela de atendimento Grade de atendimento Capacidade Transportadoras Veículos …" at bounding box center [341, 155] width 683 height 311
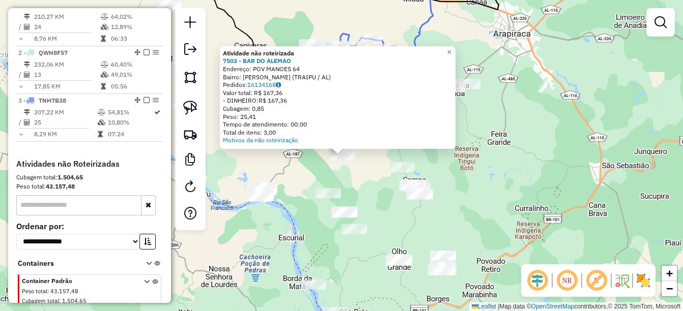
click at [366, 170] on div "Atividade não roteirizada 7503 - BAR DO ALEMAO Endereço: POV MANOES 64 Bairro: …" at bounding box center [341, 155] width 683 height 311
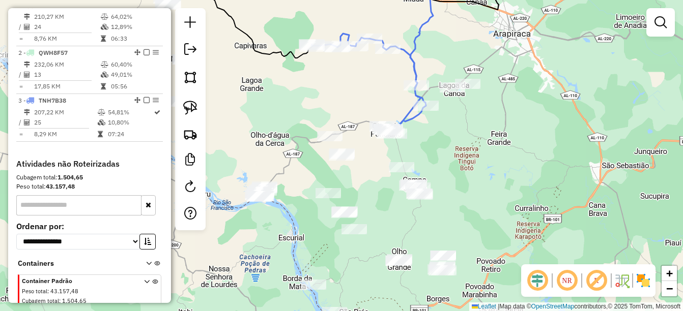
drag, startPoint x: 373, startPoint y: 194, endPoint x: 378, endPoint y: 194, distance: 5.6
click at [378, 194] on div "Atividade não roteirizada 7503 - BAR DO ALEMAO Endereço: POV MANOES 64 Bairro: …" at bounding box center [341, 155] width 683 height 311
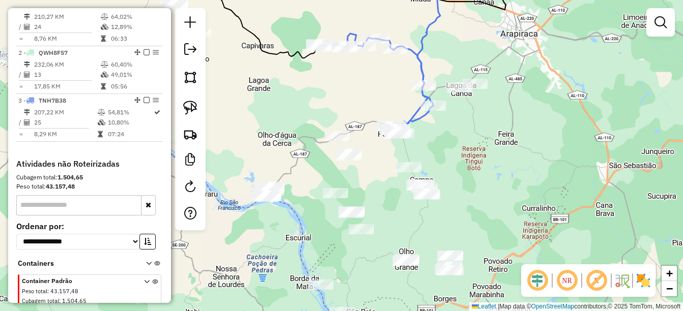
drag, startPoint x: 189, startPoint y: 108, endPoint x: 228, endPoint y: 111, distance: 39.8
click at [189, 108] on img at bounding box center [190, 108] width 14 height 14
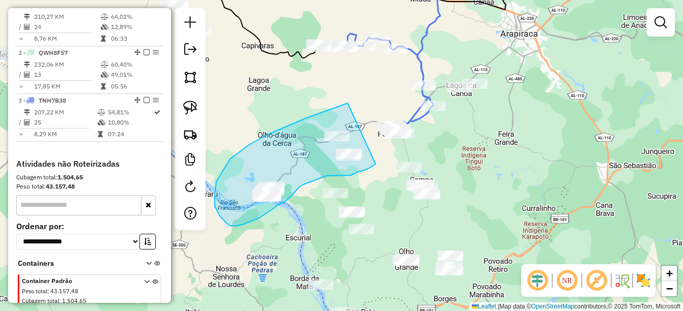
drag, startPoint x: 287, startPoint y: 126, endPoint x: 376, endPoint y: 164, distance: 96.9
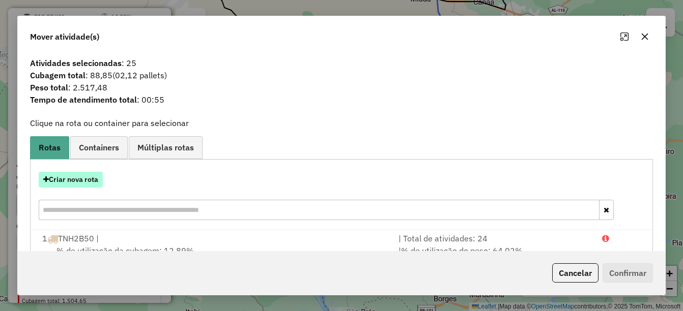
click at [81, 174] on button "Criar nova rota" at bounding box center [71, 180] width 64 height 16
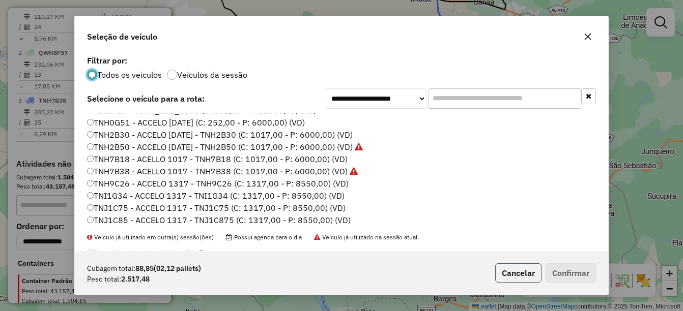
click at [523, 271] on button "Cancelar" at bounding box center [518, 273] width 46 height 19
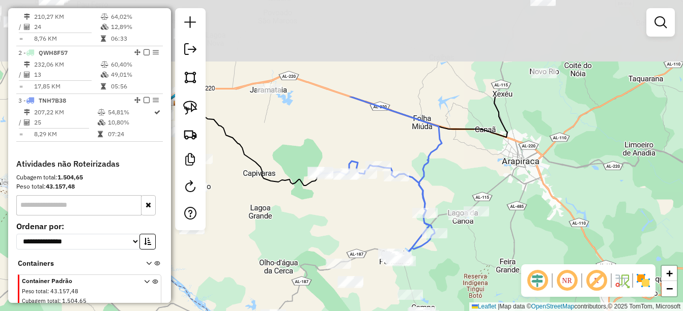
drag, startPoint x: 459, startPoint y: 176, endPoint x: 453, endPoint y: 282, distance: 106.5
click at [453, 282] on div "Janela de atendimento Grade de atendimento Capacidade Transportadoras Veículos …" at bounding box center [341, 155] width 683 height 311
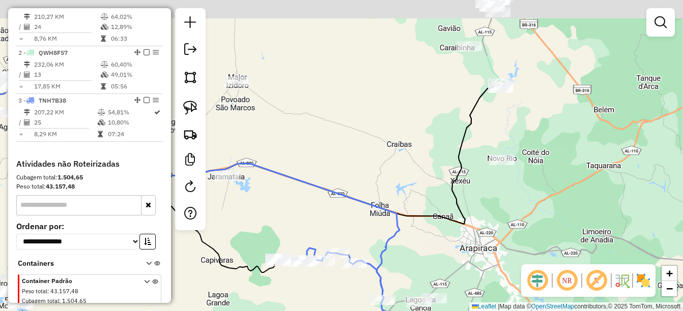
drag, startPoint x: 475, startPoint y: 180, endPoint x: 428, endPoint y: 272, distance: 103.6
click at [428, 272] on div "Janela de atendimento Grade de atendimento Capacidade Transportadoras Veículos …" at bounding box center [341, 155] width 683 height 311
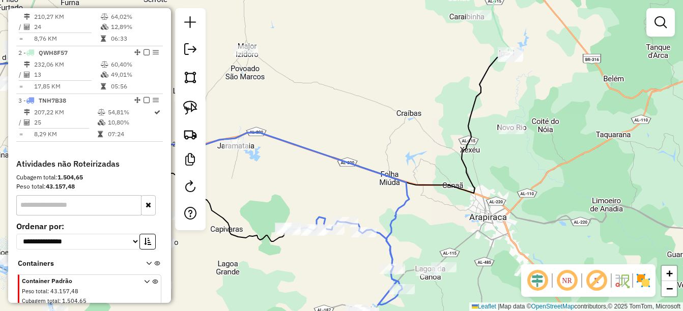
drag, startPoint x: 423, startPoint y: 255, endPoint x: 438, endPoint y: 213, distance: 44.7
click at [438, 213] on div "Janela de atendimento Grade de atendimento Capacidade Transportadoras Veículos …" at bounding box center [341, 155] width 683 height 311
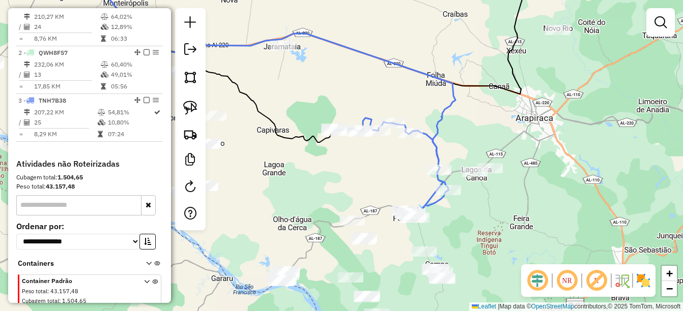
drag, startPoint x: 427, startPoint y: 302, endPoint x: 479, endPoint y: 201, distance: 114.3
click at [479, 201] on div "Janela de atendimento Grade de atendimento Capacidade Transportadoras Veículos …" at bounding box center [341, 155] width 683 height 311
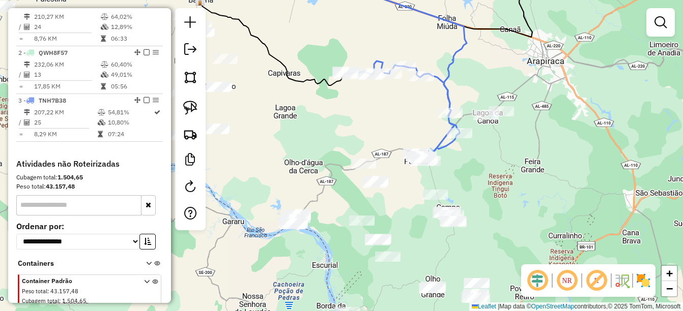
drag, startPoint x: 408, startPoint y: 223, endPoint x: 408, endPoint y: 202, distance: 20.9
click at [408, 202] on div "Janela de atendimento Grade de atendimento Capacidade Transportadoras Veículos …" at bounding box center [341, 155] width 683 height 311
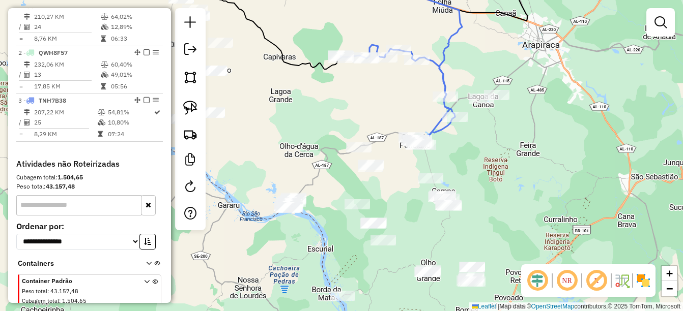
drag, startPoint x: 423, startPoint y: 236, endPoint x: 394, endPoint y: 206, distance: 41.4
click at [394, 207] on div "Janela de atendimento Grade de atendimento Capacidade Transportadoras Veículos …" at bounding box center [341, 155] width 683 height 311
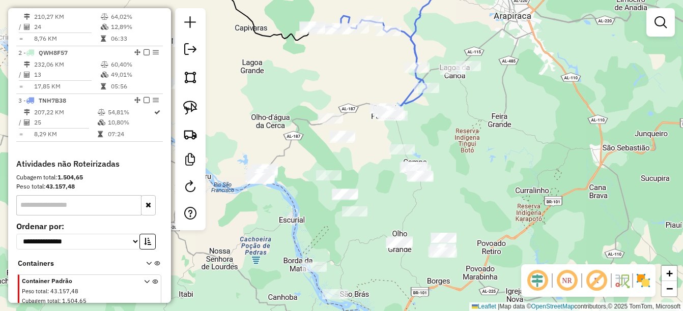
click at [327, 181] on div at bounding box center [328, 175] width 25 height 10
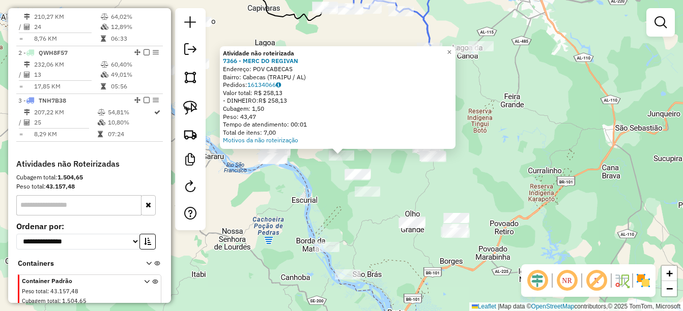
click at [322, 192] on div "Atividade não roteirizada 7366 - MERC DO REGIVAN Endereço: POV CABECAS Bairro: …" at bounding box center [341, 155] width 683 height 311
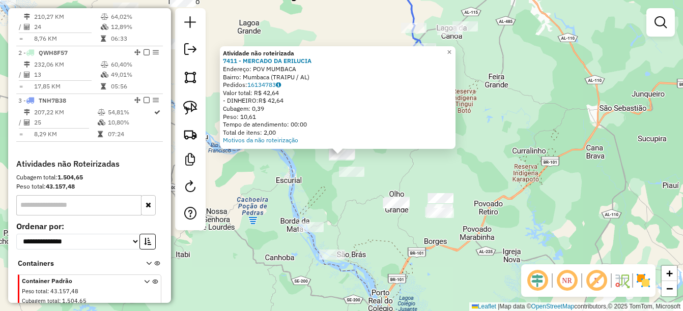
click at [352, 203] on div "Atividade não roteirizada 7411 - MERCADO DA ERILUCIA Endereço: POV MUMBACA Bair…" at bounding box center [341, 155] width 683 height 311
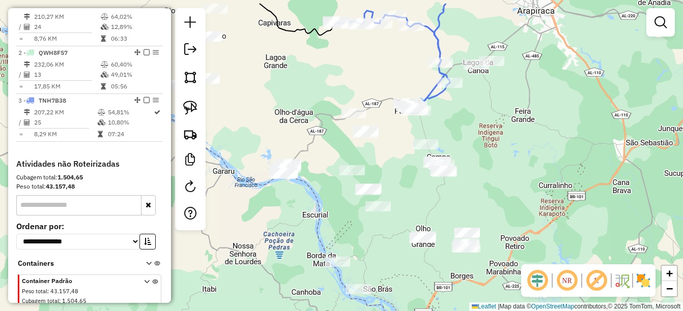
drag, startPoint x: 356, startPoint y: 211, endPoint x: 364, endPoint y: 225, distance: 16.9
click at [364, 225] on div "Janela de atendimento Grade de atendimento Capacidade Transportadoras Veículos …" at bounding box center [341, 155] width 683 height 311
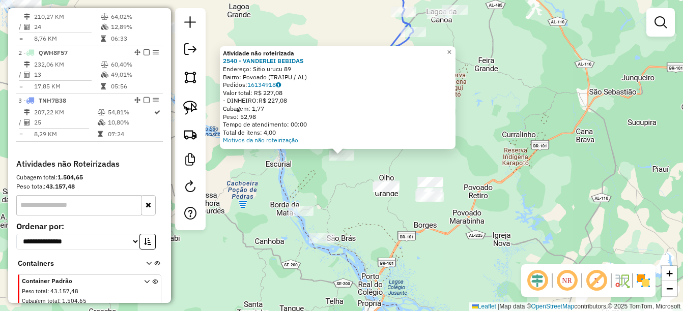
click at [368, 210] on div "Atividade não roteirizada 2540 - VANDERLEI BEBIDAS Endereço: Sitio urucu 89 Bai…" at bounding box center [341, 155] width 683 height 311
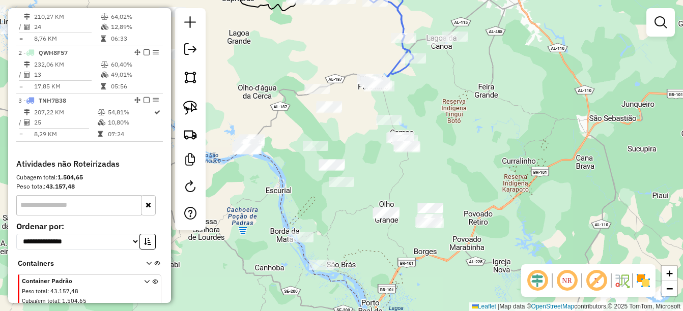
drag, startPoint x: 350, startPoint y: 198, endPoint x: 349, endPoint y: 206, distance: 7.7
click at [349, 206] on div "Janela de atendimento Grade de atendimento Capacidade Transportadoras Veículos …" at bounding box center [341, 155] width 683 height 311
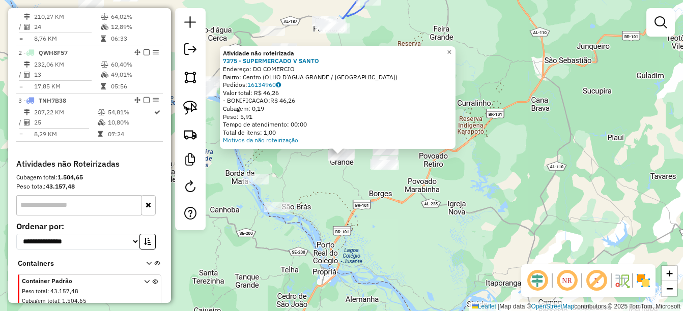
click at [372, 203] on div "Atividade não roteirizada 7375 - SUPERMERCADO V SANTO Endereço: DO COMERCIO Bai…" at bounding box center [341, 155] width 683 height 311
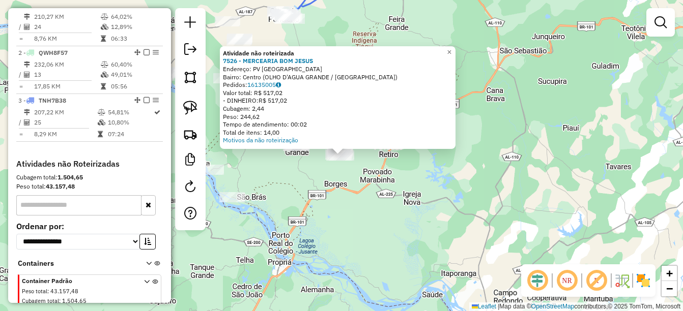
click at [324, 198] on div "Atividade não roteirizada 7526 - MERCEARIA BOM JESUS Endereço: PV PONTA DA SERR…" at bounding box center [341, 155] width 683 height 311
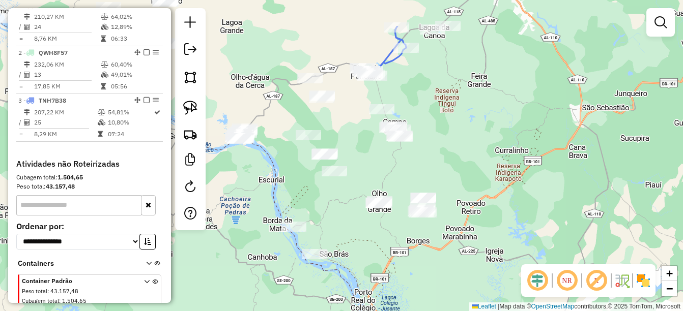
drag, startPoint x: 267, startPoint y: 179, endPoint x: 349, endPoint y: 236, distance: 100.2
click at [349, 236] on div "Janela de atendimento Grade de atendimento Capacidade Transportadoras Veículos …" at bounding box center [341, 155] width 683 height 311
click at [192, 107] on img at bounding box center [190, 108] width 14 height 14
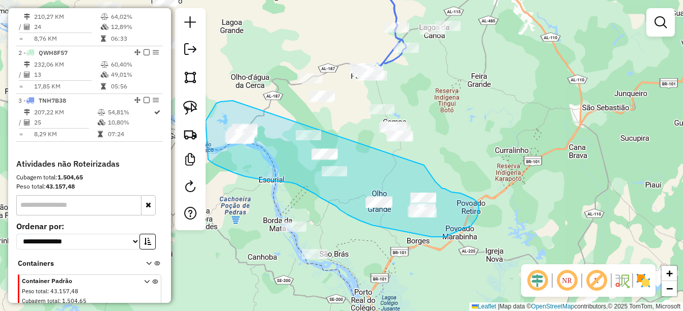
drag, startPoint x: 216, startPoint y: 104, endPoint x: 424, endPoint y: 165, distance: 217.1
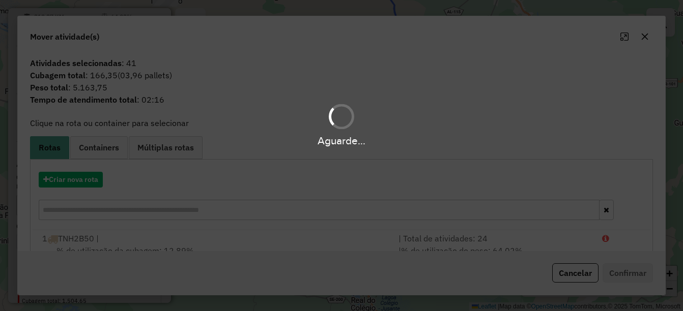
click at [568, 267] on div "Aguarde..." at bounding box center [341, 155] width 683 height 311
click at [570, 276] on button "Cancelar" at bounding box center [575, 273] width 46 height 19
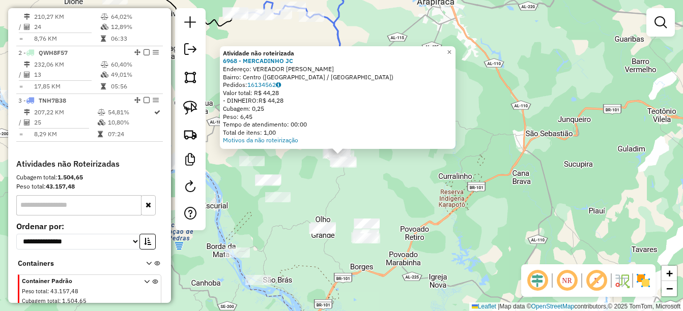
click at [407, 193] on div "Atividade não roteirizada 6968 - MERCADINHO JC Endereço: VEREADOR ANTONIO CAMIL…" at bounding box center [341, 155] width 683 height 311
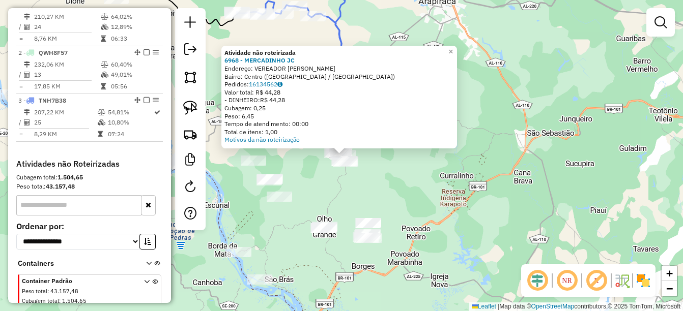
click at [382, 204] on div "Atividade não roteirizada 6968 - MERCADINHO JC Endereço: VEREADOR ANTONIO CAMIL…" at bounding box center [341, 155] width 683 height 311
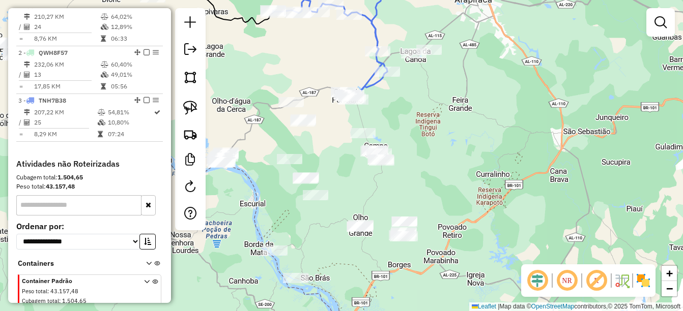
drag, startPoint x: 370, startPoint y: 206, endPoint x: 402, endPoint y: 203, distance: 31.8
click at [405, 208] on div "Janela de atendimento Grade de atendimento Capacidade Transportadoras Veículos …" at bounding box center [341, 155] width 683 height 311
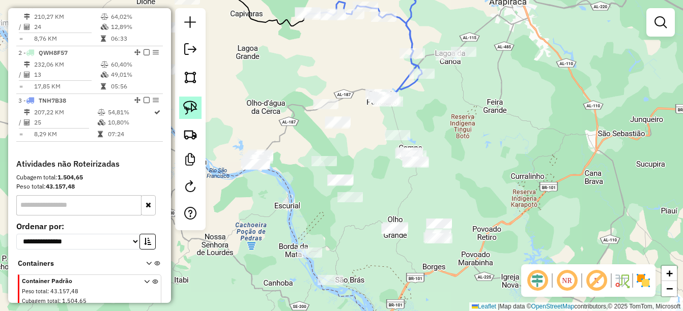
click at [183, 108] on link at bounding box center [190, 108] width 22 height 22
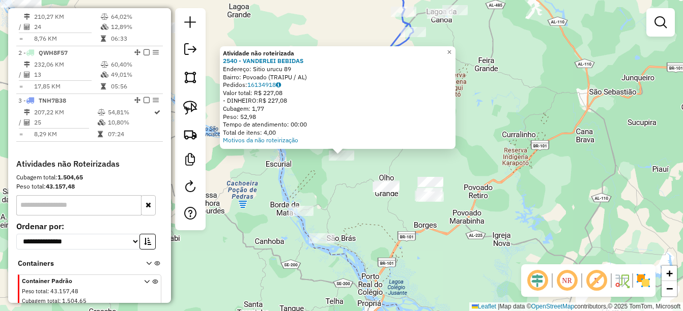
click at [315, 181] on div "Atividade não roteirizada 2540 - VANDERLEI BEBIDAS Endereço: Sitio urucu 89 Bai…" at bounding box center [341, 155] width 683 height 311
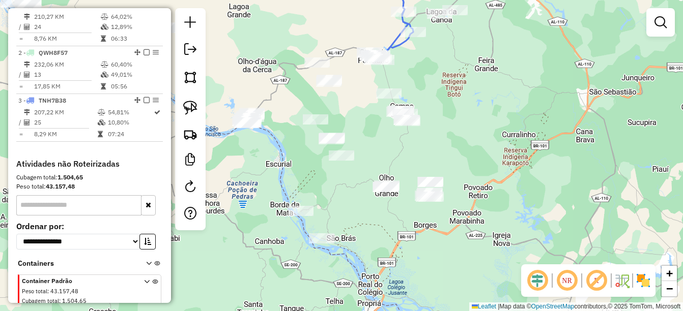
click at [339, 161] on div at bounding box center [341, 156] width 25 height 10
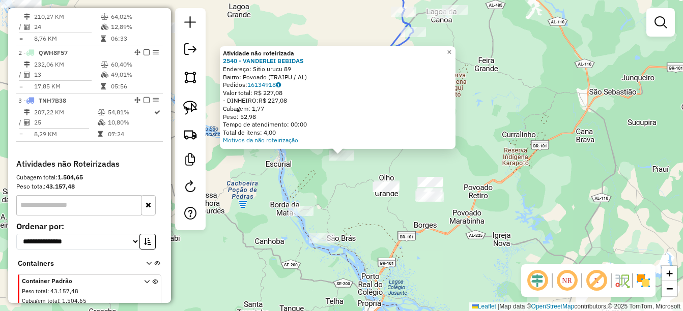
click at [332, 176] on div "Atividade não roteirizada 2540 - VANDERLEI BEBIDAS Endereço: Sitio urucu 89 Bai…" at bounding box center [341, 155] width 683 height 311
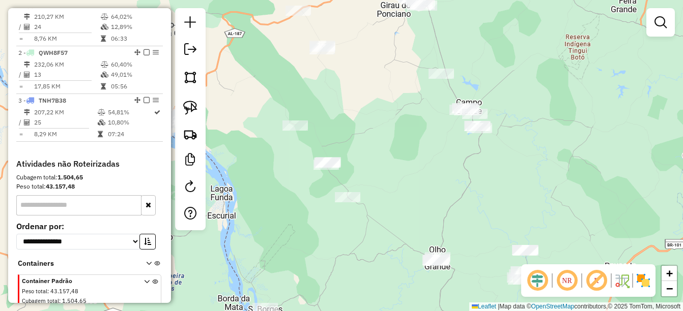
drag, startPoint x: 317, startPoint y: 190, endPoint x: 320, endPoint y: 214, distance: 24.6
click at [320, 214] on div "Janela de atendimento Grade de atendimento Capacidade Transportadoras Veículos …" at bounding box center [341, 155] width 683 height 311
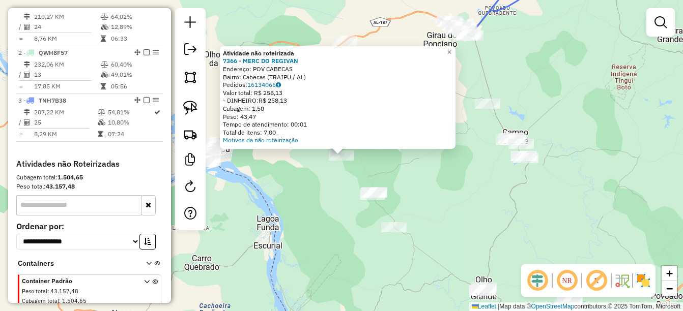
click at [311, 210] on div "Atividade não roteirizada 7366 - MERC DO REGIVAN Endereço: POV CABECAS Bairro: …" at bounding box center [341, 155] width 683 height 311
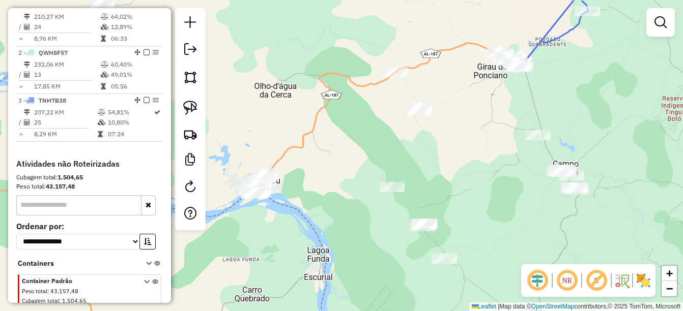
drag, startPoint x: 304, startPoint y: 194, endPoint x: 363, endPoint y: 234, distance: 71.6
click at [363, 234] on div "Janela de atendimento Grade de atendimento Capacidade Transportadoras Veículos …" at bounding box center [341, 155] width 683 height 311
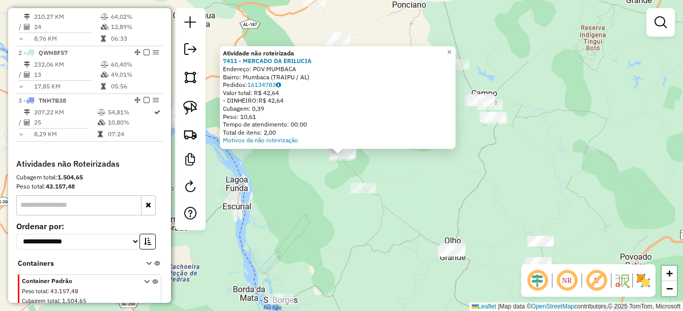
click at [286, 207] on div "Atividade não roteirizada 7411 - MERCADO DA ERILUCIA Endereço: POV MUMBACA Bair…" at bounding box center [341, 155] width 683 height 311
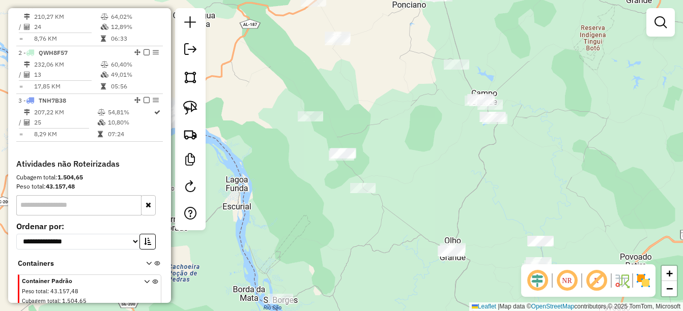
drag, startPoint x: 449, startPoint y: 206, endPoint x: 399, endPoint y: 178, distance: 56.9
click at [403, 180] on div "Janela de atendimento Grade de atendimento Capacidade Transportadoras Veículos …" at bounding box center [341, 155] width 683 height 311
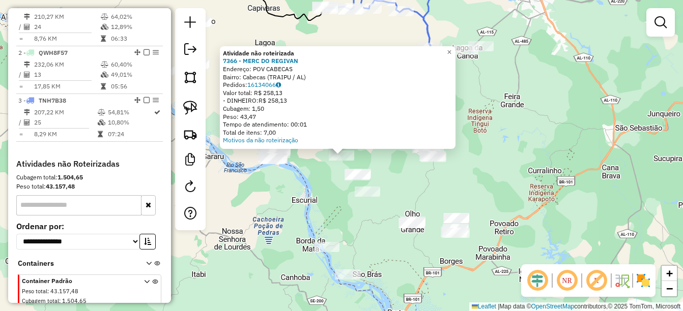
click at [322, 185] on div "Atividade não roteirizada 7366 - MERC DO REGIVAN Endereço: POV CABECAS Bairro: …" at bounding box center [341, 155] width 683 height 311
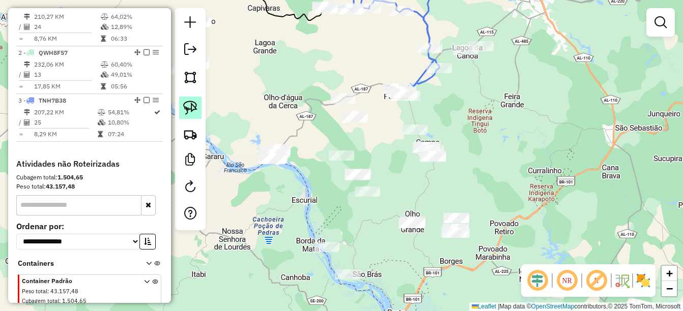
click at [185, 105] on img at bounding box center [190, 108] width 14 height 14
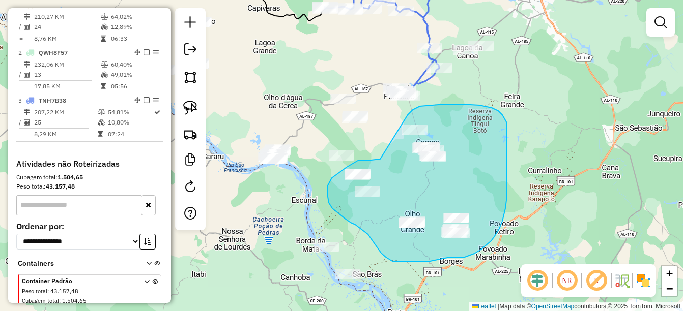
drag, startPoint x: 380, startPoint y: 159, endPoint x: 407, endPoint y: 116, distance: 50.7
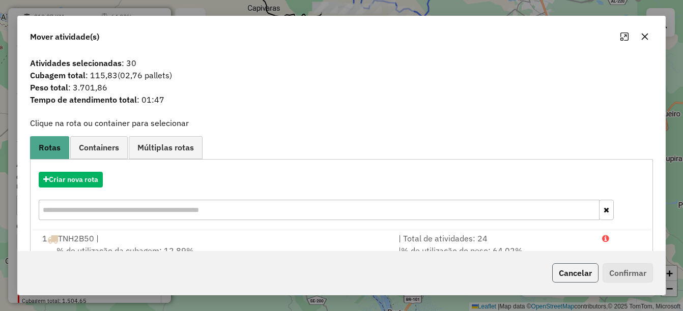
click at [577, 268] on button "Cancelar" at bounding box center [575, 273] width 46 height 19
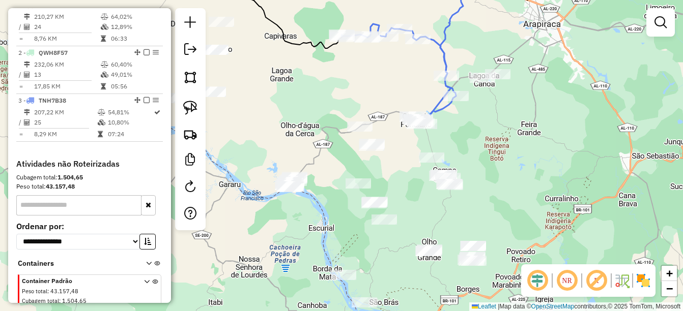
drag, startPoint x: 288, startPoint y: 222, endPoint x: 311, endPoint y: 262, distance: 46.1
click at [311, 262] on div "Janela de atendimento Grade de atendimento Capacidade Transportadoras Veículos …" at bounding box center [341, 155] width 683 height 311
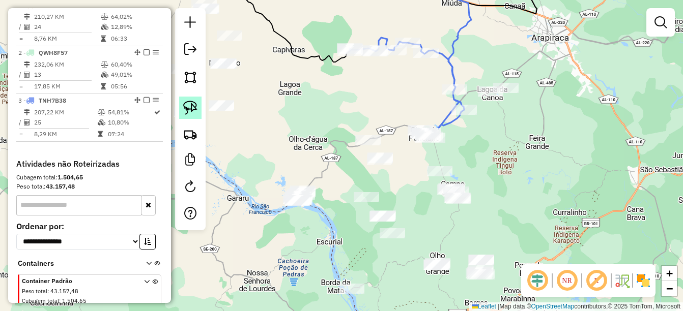
click at [195, 111] on img at bounding box center [190, 108] width 14 height 14
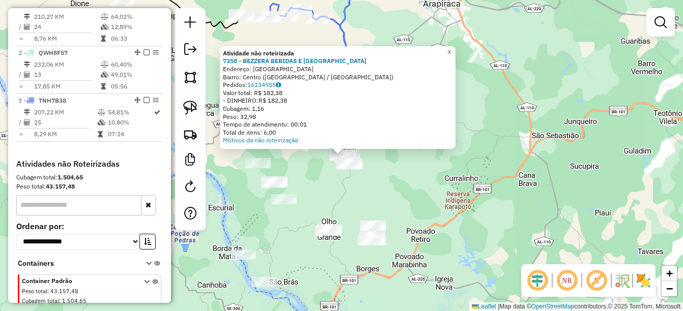
click at [351, 191] on div "Atividade não roteirizada 7358 - BEZZERA BEBIDAS E VA Endereço: SAO BRAS Bairro…" at bounding box center [341, 155] width 683 height 311
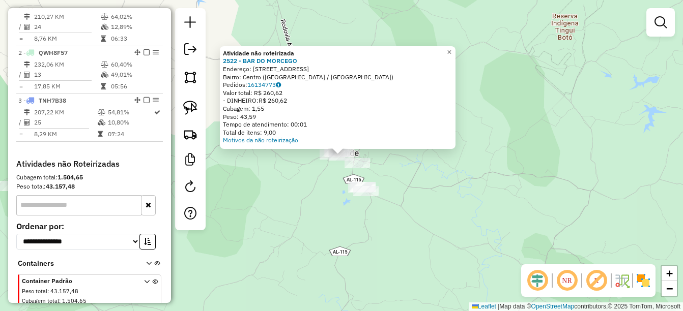
click at [311, 199] on div "Atividade não roteirizada 2522 - BAR DO MORCEGO Endereço: Rua Engenheiro Gordil…" at bounding box center [341, 155] width 683 height 311
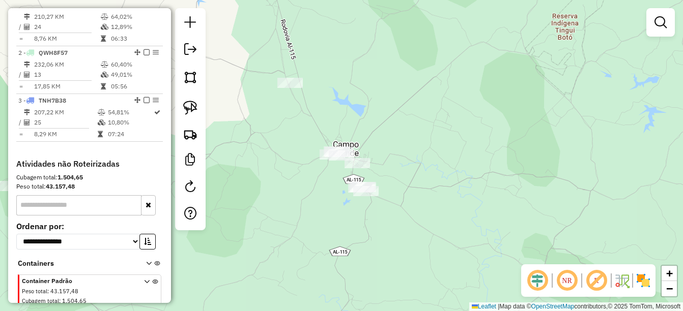
click at [288, 88] on div at bounding box center [289, 83] width 25 height 10
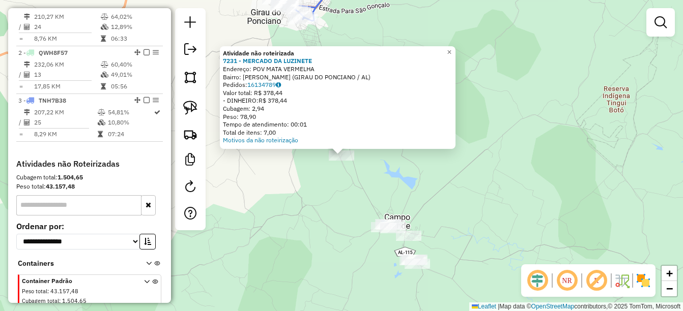
click at [337, 236] on div "Atividade não roteirizada 7231 - MERCADO DA LUZINETE Endereço: POV MATA VERMELH…" at bounding box center [341, 155] width 683 height 311
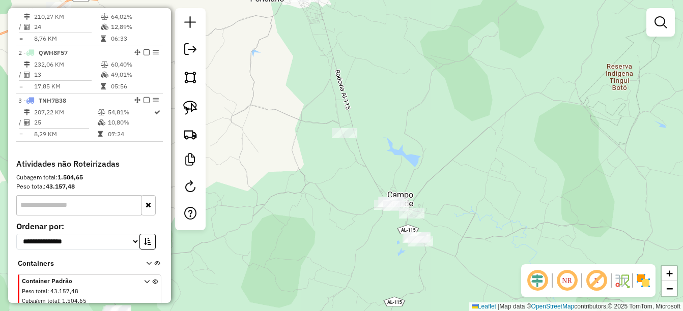
drag, startPoint x: 335, startPoint y: 253, endPoint x: 310, endPoint y: 186, distance: 72.1
click at [310, 186] on div "Janela de atendimento Grade de atendimento Capacidade Transportadoras Veículos …" at bounding box center [341, 155] width 683 height 311
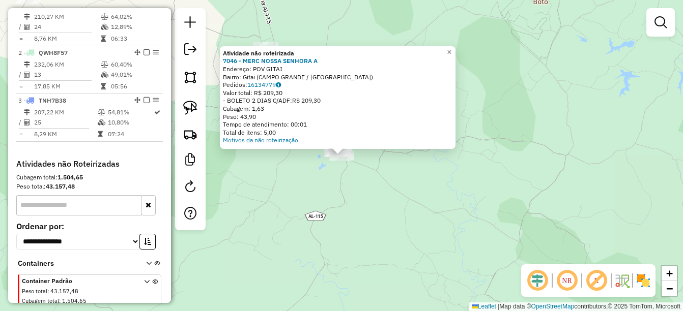
click at [376, 188] on div "Atividade não roteirizada 7046 - MERC NOSSA SENHORA A Endereço: POV GITAI Bairr…" at bounding box center [341, 155] width 683 height 311
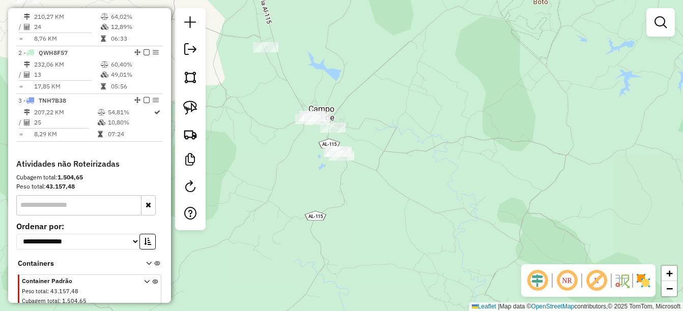
click at [420, 187] on div "Janela de atendimento Grade de atendimento Capacidade Transportadoras Veículos …" at bounding box center [341, 155] width 683 height 311
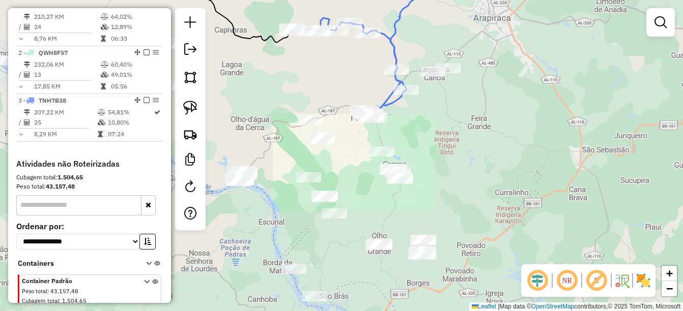
drag, startPoint x: 409, startPoint y: 230, endPoint x: 441, endPoint y: 203, distance: 41.9
click at [439, 208] on div "Janela de atendimento Grade de atendimento Capacidade Transportadoras Veículos …" at bounding box center [341, 155] width 683 height 311
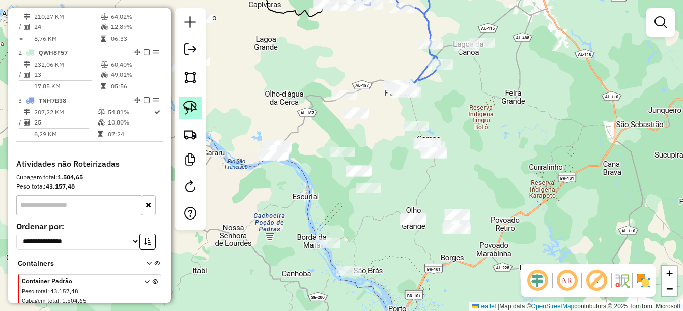
click at [195, 106] on img at bounding box center [190, 108] width 14 height 14
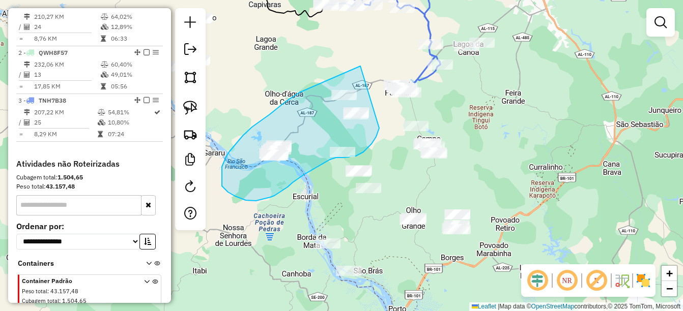
drag, startPoint x: 360, startPoint y: 66, endPoint x: 380, endPoint y: 126, distance: 62.8
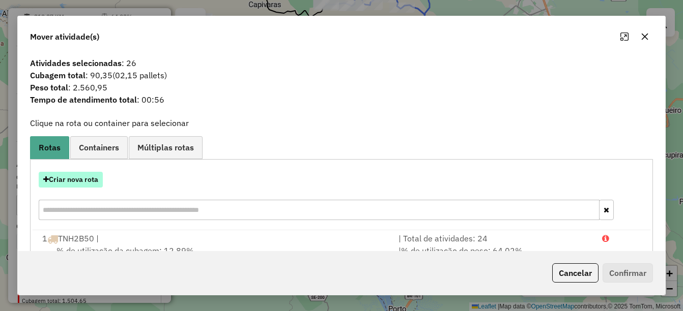
click at [69, 181] on button "Criar nova rota" at bounding box center [71, 180] width 64 height 16
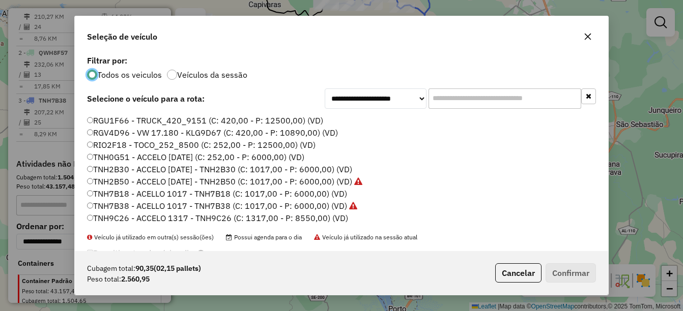
scroll to position [153, 0]
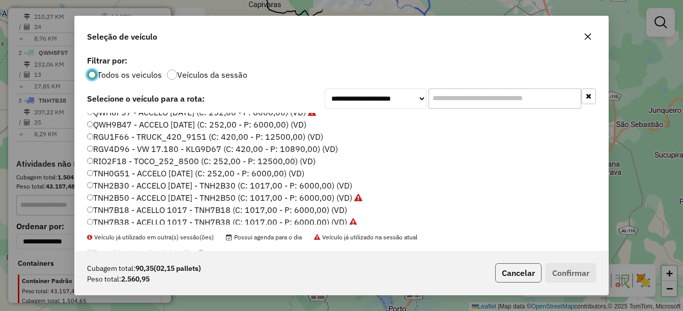
click at [509, 273] on button "Cancelar" at bounding box center [518, 273] width 46 height 19
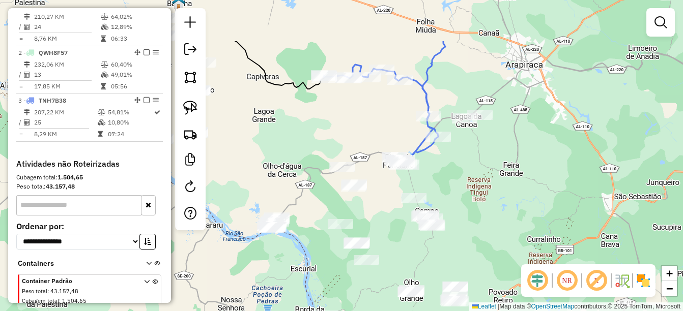
drag, startPoint x: 375, startPoint y: 136, endPoint x: 373, endPoint y: 211, distance: 74.8
click at [373, 211] on div "Janela de atendimento Grade de atendimento Capacidade Transportadoras Veículos …" at bounding box center [341, 155] width 683 height 311
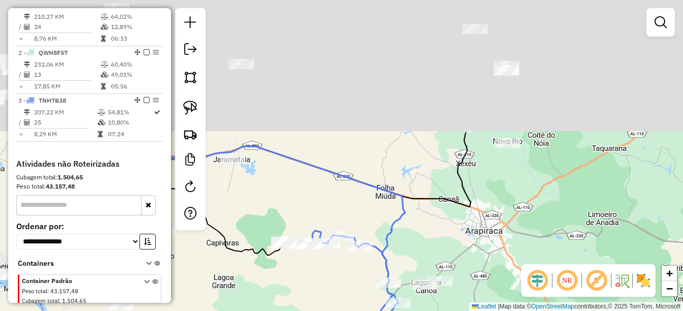
drag, startPoint x: 440, startPoint y: 77, endPoint x: 398, endPoint y: 274, distance: 201.3
click at [398, 274] on div "Janela de atendimento Grade de atendimento Capacidade Transportadoras Veículos …" at bounding box center [341, 155] width 683 height 311
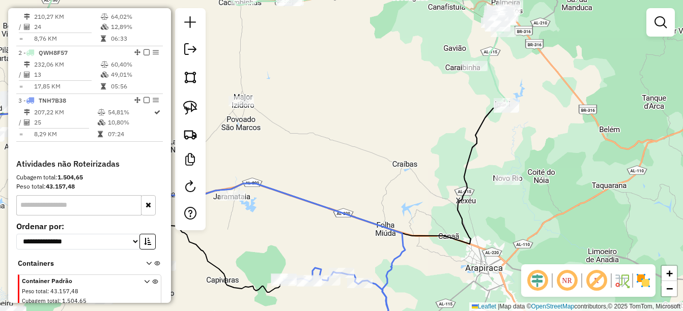
click at [512, 185] on div at bounding box center [507, 180] width 25 height 10
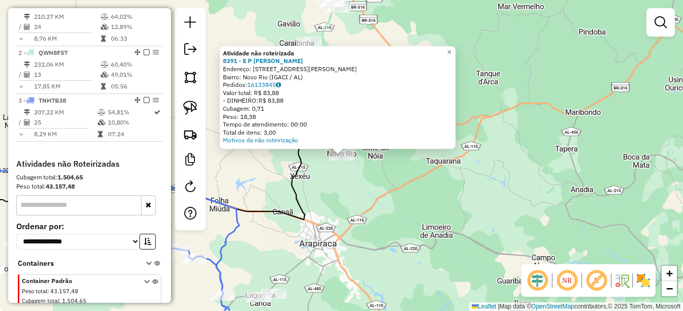
click at [368, 210] on div "Atividade não roteirizada 8391 - E P MERCADINHO Endereço: R RUA ANTONIO ROSA 2 …" at bounding box center [341, 155] width 683 height 311
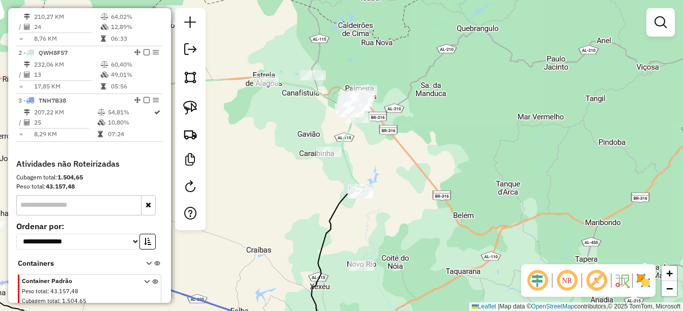
drag, startPoint x: 300, startPoint y: 88, endPoint x: 325, endPoint y: 209, distance: 123.3
click at [325, 209] on div "Janela de atendimento Grade de atendimento Capacidade Transportadoras Veículos …" at bounding box center [341, 155] width 683 height 311
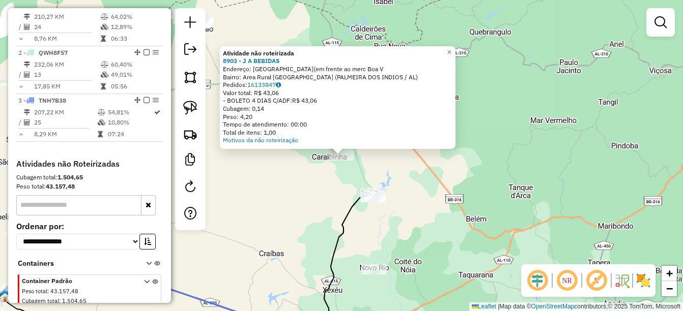
click at [294, 204] on div "Atividade não roteirizada 8903 - J A BEBIDAS Endereço: ST BOA VISTA(em frente a…" at bounding box center [341, 155] width 683 height 311
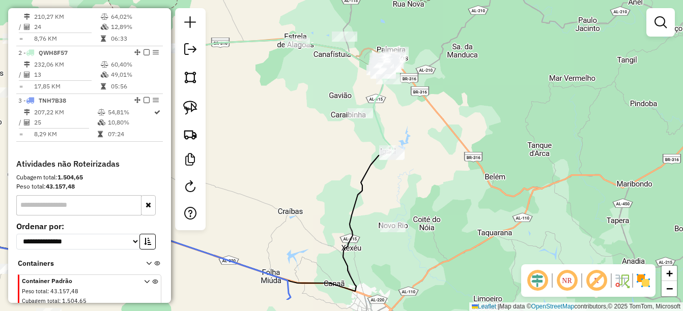
drag, startPoint x: 304, startPoint y: 255, endPoint x: 334, endPoint y: 203, distance: 60.4
click at [334, 203] on div "Janela de atendimento Grade de atendimento Capacidade Transportadoras Veículos …" at bounding box center [341, 155] width 683 height 311
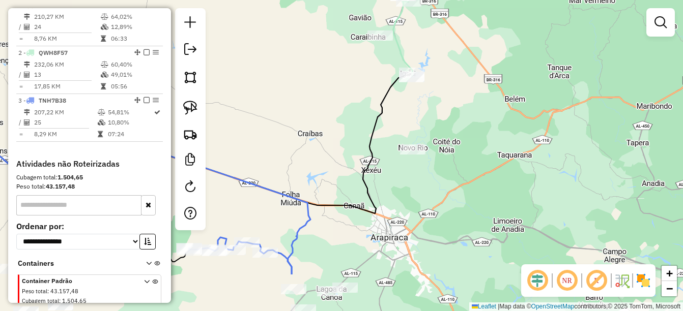
drag, startPoint x: 322, startPoint y: 261, endPoint x: 332, endPoint y: 154, distance: 107.4
click at [332, 154] on div "Janela de atendimento Grade de atendimento Capacidade Transportadoras Veículos …" at bounding box center [341, 155] width 683 height 311
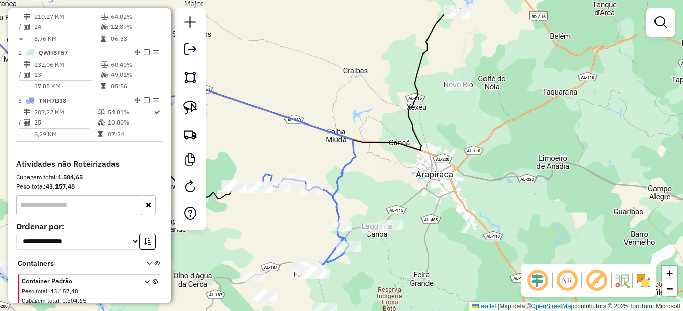
drag, startPoint x: 313, startPoint y: 218, endPoint x: 357, endPoint y: 194, distance: 49.9
click at [357, 194] on div "Janela de atendimento Grade de atendimento Capacidade Transportadoras Veículos …" at bounding box center [341, 155] width 683 height 311
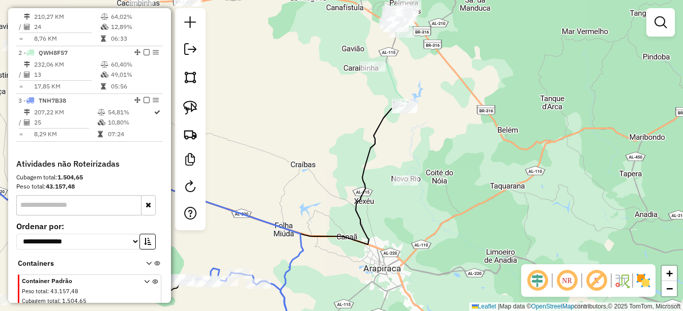
drag, startPoint x: 413, startPoint y: 205, endPoint x: 361, endPoint y: 301, distance: 109.1
click at [361, 301] on div "Janela de atendimento Grade de atendimento Capacidade Transportadoras Veículos …" at bounding box center [341, 155] width 683 height 311
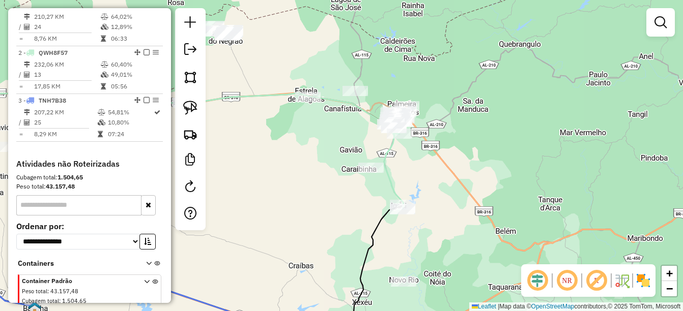
drag, startPoint x: 333, startPoint y: 291, endPoint x: 323, endPoint y: 328, distance: 37.9
click at [323, 311] on html "Aguarde... Pop-up bloqueado! Seu navegador bloqueou automáticamente a abertura …" at bounding box center [341, 155] width 683 height 311
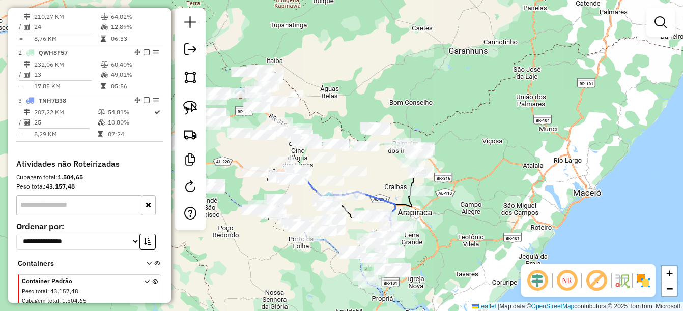
drag, startPoint x: 385, startPoint y: 204, endPoint x: 391, endPoint y: 196, distance: 9.4
click at [391, 196] on div "Janela de atendimento Grade de atendimento Capacidade Transportadoras Veículos …" at bounding box center [341, 155] width 683 height 311
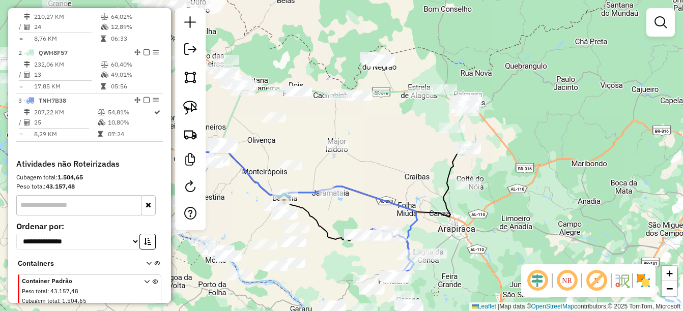
drag, startPoint x: 337, startPoint y: 224, endPoint x: 420, endPoint y: 197, distance: 87.6
click at [418, 198] on div "Janela de atendimento Grade de atendimento Capacidade Transportadoras Veículos …" at bounding box center [341, 155] width 683 height 311
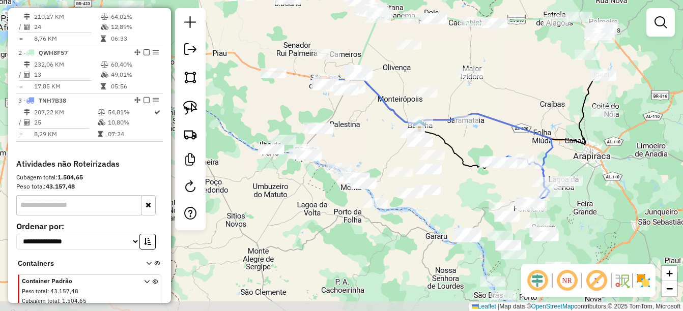
drag, startPoint x: 282, startPoint y: 289, endPoint x: 354, endPoint y: 238, distance: 88.7
click at [354, 238] on div "Janela de atendimento Grade de atendimento Capacidade Transportadoras Veículos …" at bounding box center [341, 155] width 683 height 311
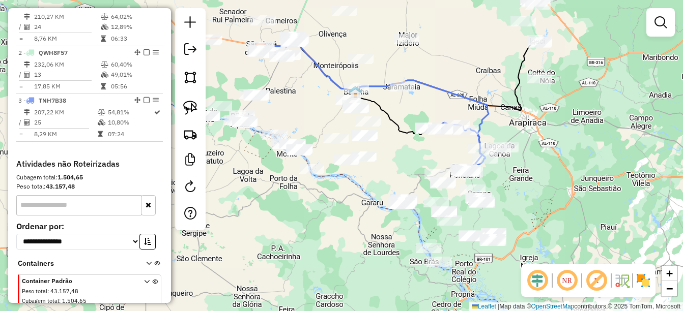
drag, startPoint x: 361, startPoint y: 232, endPoint x: 330, endPoint y: 213, distance: 35.9
click at [330, 213] on div "Janela de atendimento Grade de atendimento Capacidade Transportadoras Veículos …" at bounding box center [341, 155] width 683 height 311
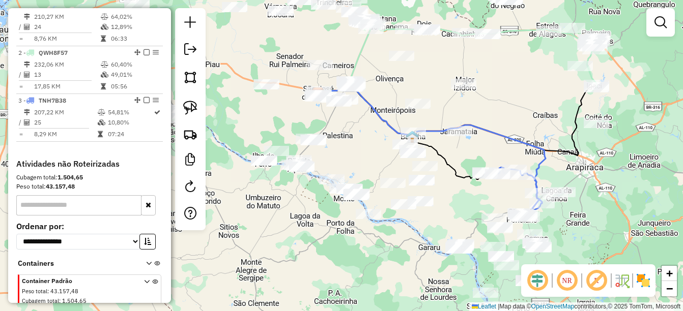
drag, startPoint x: 329, startPoint y: 236, endPoint x: 379, endPoint y: 266, distance: 58.2
click at [399, 288] on div "Janela de atendimento Grade de atendimento Capacidade Transportadoras Veículos …" at bounding box center [341, 155] width 683 height 311
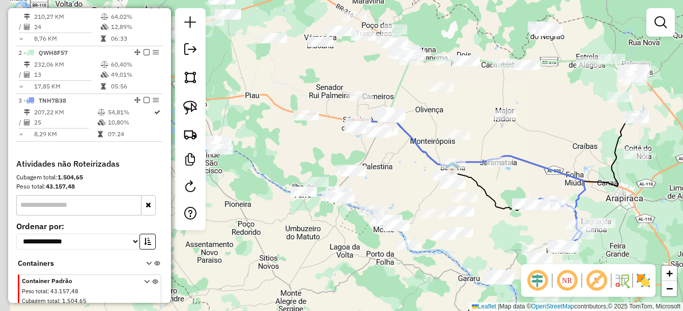
drag, startPoint x: 271, startPoint y: 130, endPoint x: 353, endPoint y: 208, distance: 113.4
click at [353, 209] on div "Janela de atendimento Grade de atendimento Capacidade Transportadoras Veículos …" at bounding box center [341, 155] width 683 height 311
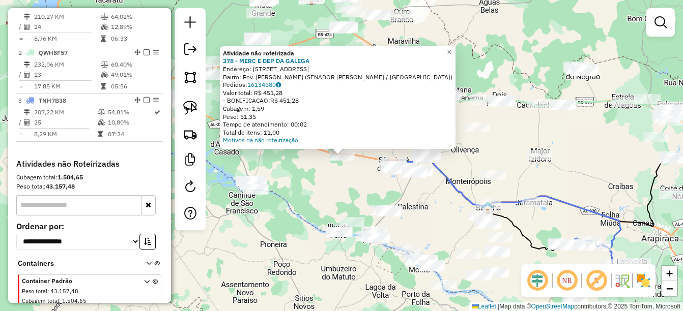
click at [345, 207] on div "Atividade não roteirizada 378 - MERC E DEP DA GALEGA Endereço: Rua do bandeiran…" at bounding box center [341, 155] width 683 height 311
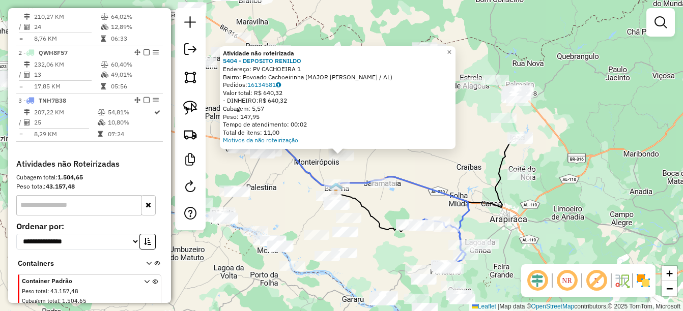
click at [291, 211] on div "Atividade não roteirizada 5404 - DEPOSITO RENILDO Endereço: PV CACHOEIRA 1 Bair…" at bounding box center [341, 155] width 683 height 311
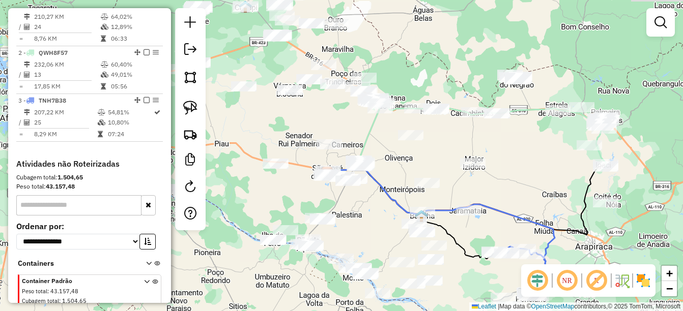
drag, startPoint x: 292, startPoint y: 191, endPoint x: 381, endPoint y: 218, distance: 93.7
click at [381, 218] on div "Janela de atendimento Grade de atendimento Capacidade Transportadoras Veículos …" at bounding box center [341, 155] width 683 height 311
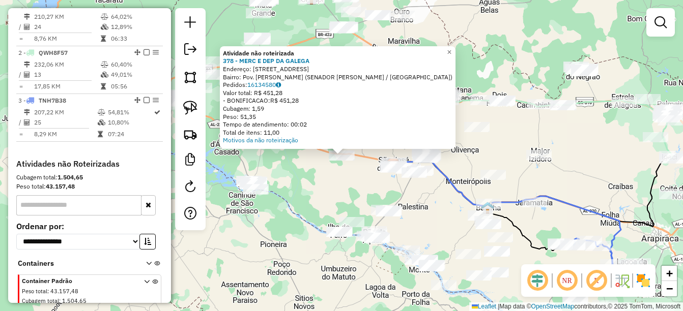
click at [319, 197] on div "Atividade não roteirizada 378 - MERC E DEP DA GALEGA Endereço: Rua do bandeiran…" at bounding box center [341, 155] width 683 height 311
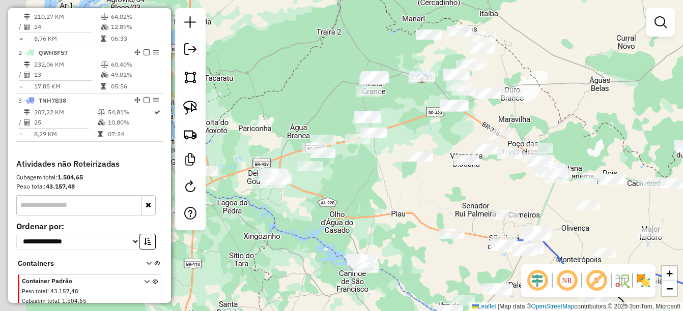
drag, startPoint x: 264, startPoint y: 156, endPoint x: 374, endPoint y: 234, distance: 135.4
click at [374, 234] on div "Janela de atendimento Grade de atendimento Capacidade Transportadoras Veículos …" at bounding box center [341, 155] width 683 height 311
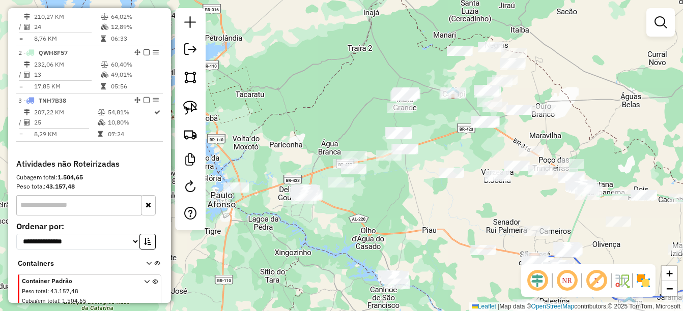
drag, startPoint x: 329, startPoint y: 232, endPoint x: 345, endPoint y: 240, distance: 17.1
click at [345, 240] on div "Janela de atendimento Grade de atendimento Capacidade Transportadoras Veículos …" at bounding box center [341, 155] width 683 height 311
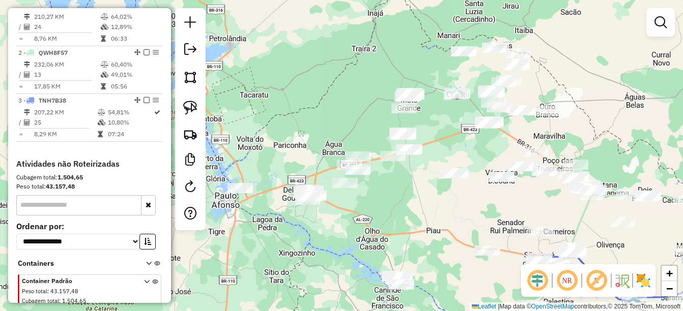
drag, startPoint x: 288, startPoint y: 237, endPoint x: 301, endPoint y: 218, distance: 23.0
click at [324, 243] on div "Janela de atendimento Grade de atendimento Capacidade Transportadoras Veículos …" at bounding box center [341, 155] width 683 height 311
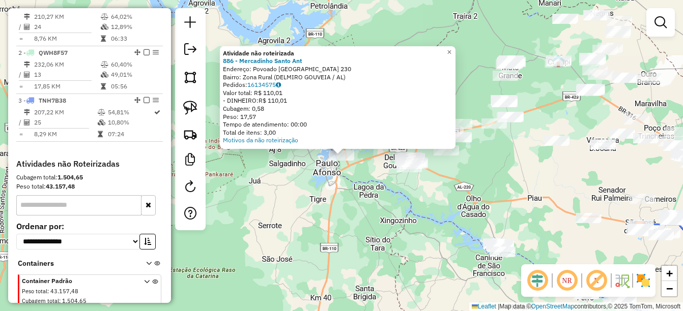
click at [354, 203] on div "Atividade não roteirizada 886 - Mercadinho Santo Ant Endereço: Povoado Barragem…" at bounding box center [341, 155] width 683 height 311
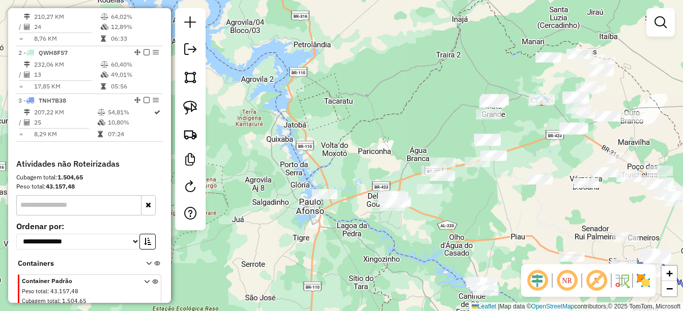
drag, startPoint x: 434, startPoint y: 199, endPoint x: 421, endPoint y: 222, distance: 26.2
click at [421, 222] on div "Janela de atendimento Grade de atendimento Capacidade Transportadoras Veículos …" at bounding box center [341, 155] width 683 height 311
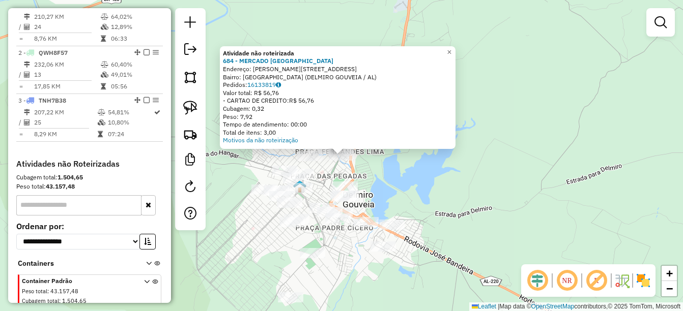
click at [389, 176] on div "Atividade não roteirizada 684 - MERCADO CAMPO GRANDE Endereço: R FERNANDES LIMA…" at bounding box center [341, 155] width 683 height 311
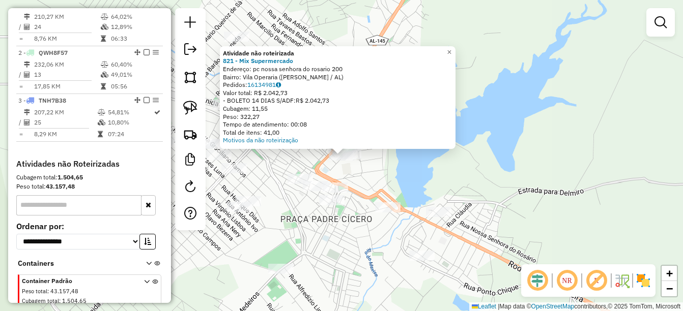
click at [356, 186] on div "Atividade não roteirizada 821 - Mix Supermercado Endereço: pc nossa senhora do …" at bounding box center [341, 155] width 683 height 311
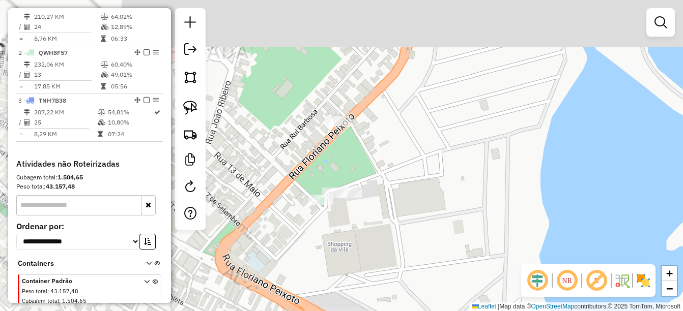
drag, startPoint x: 351, startPoint y: 198, endPoint x: 350, endPoint y: 216, distance: 17.9
click at [350, 216] on div "Janela de atendimento Grade de atendimento Capacidade Transportadoras Veículos …" at bounding box center [341, 155] width 683 height 311
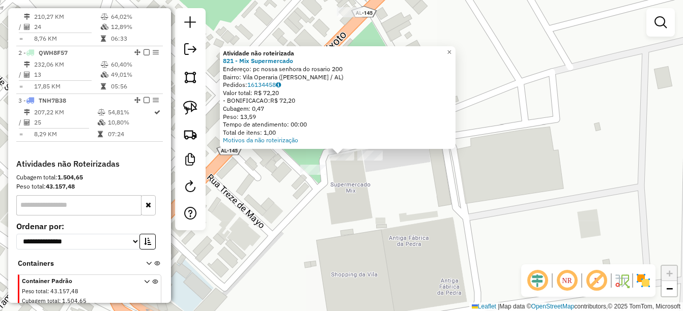
click at [357, 197] on div "Atividade não roteirizada 821 - Mix Supermercado Endereço: pc nossa senhora do …" at bounding box center [341, 155] width 683 height 311
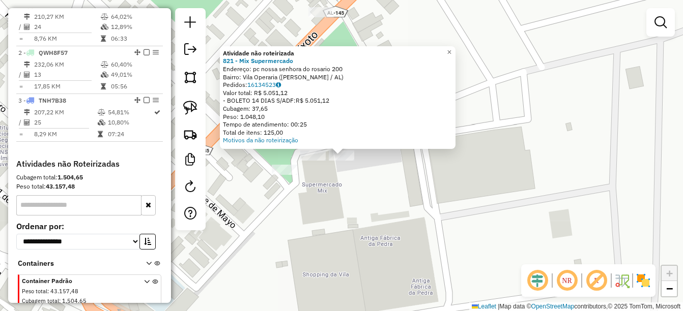
click at [294, 175] on div at bounding box center [284, 170] width 25 height 10
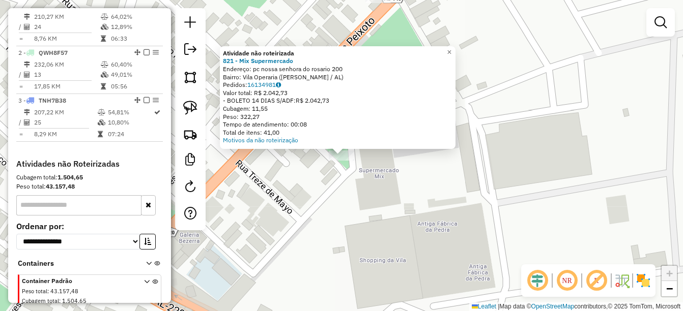
click at [325, 204] on div "Atividade não roteirizada 821 - Mix Supermercado Endereço: pc nossa senhora do …" at bounding box center [341, 155] width 683 height 311
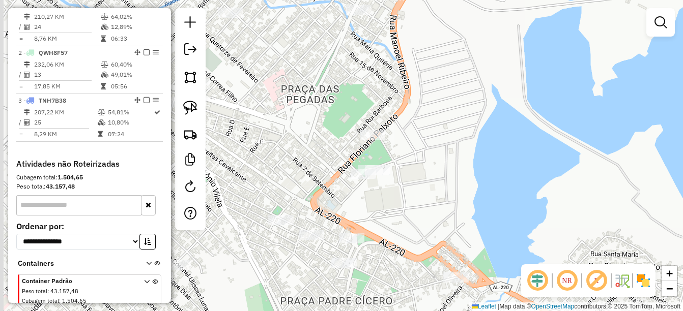
drag, startPoint x: 341, startPoint y: 220, endPoint x: 375, endPoint y: 206, distance: 36.2
click at [375, 206] on div "Janela de atendimento Grade de atendimento Capacidade Transportadoras Veículos …" at bounding box center [341, 155] width 683 height 311
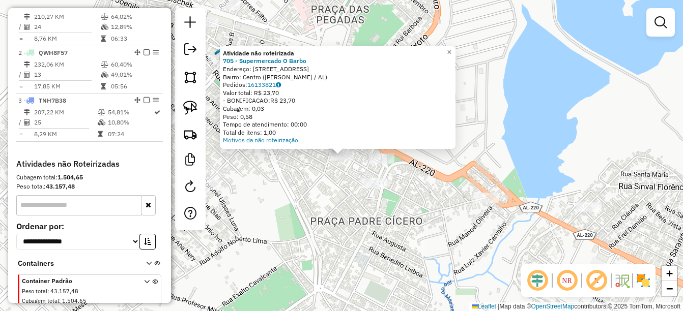
click at [337, 211] on div "Atividade não roteirizada 705 - Supermercado O Barbo Endereço: R DA INDEPENDENC…" at bounding box center [341, 155] width 683 height 311
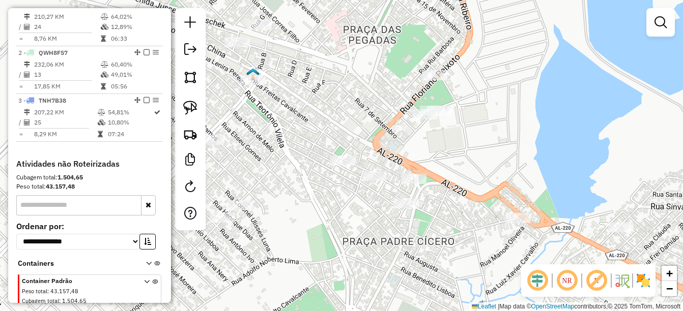
drag, startPoint x: 359, startPoint y: 233, endPoint x: 373, endPoint y: 238, distance: 14.7
click at [373, 238] on div "Janela de atendimento Grade de atendimento Capacidade Transportadoras Veículos …" at bounding box center [341, 155] width 683 height 311
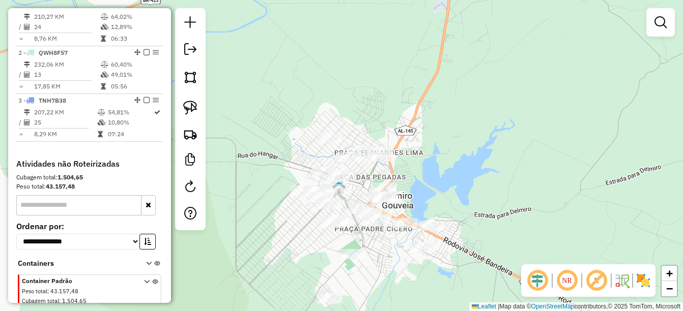
drag, startPoint x: 498, startPoint y: 128, endPoint x: 436, endPoint y: 142, distance: 63.7
click at [439, 142] on div "Janela de atendimento Grade de atendimento Capacidade Transportadoras Veículos …" at bounding box center [341, 155] width 683 height 311
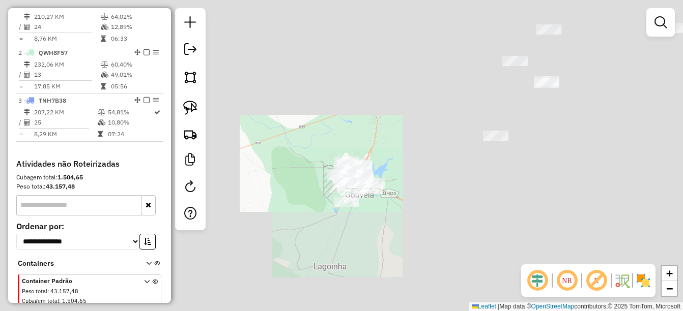
drag, startPoint x: 455, startPoint y: 211, endPoint x: 262, endPoint y: 284, distance: 206.5
click at [262, 284] on div "Janela de atendimento Grade de atendimento Capacidade Transportadoras Veículos …" at bounding box center [341, 155] width 683 height 311
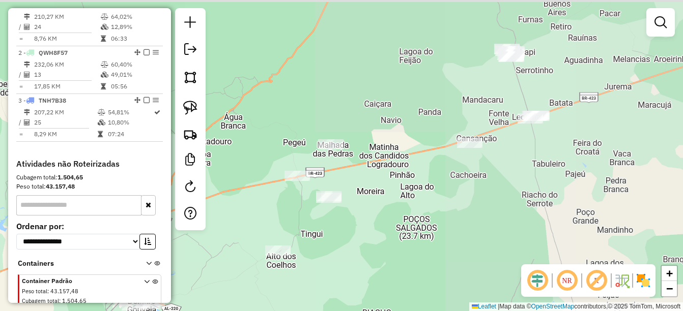
drag, startPoint x: 453, startPoint y: 183, endPoint x: 428, endPoint y: 226, distance: 49.5
click at [428, 226] on div "Janela de atendimento Grade de atendimento Capacidade Transportadoras Veículos …" at bounding box center [341, 155] width 683 height 311
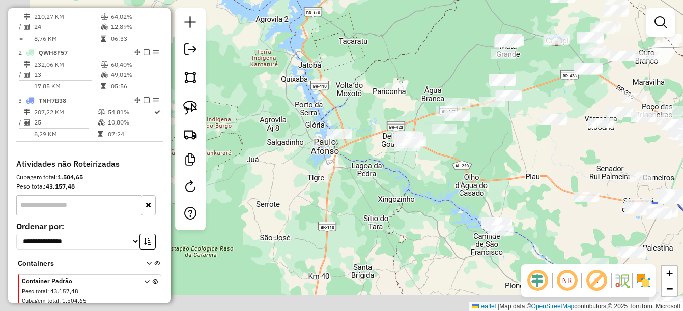
drag, startPoint x: 372, startPoint y: 246, endPoint x: 445, endPoint y: 158, distance: 114.9
click at [445, 158] on div "Janela de atendimento Grade de atendimento Capacidade Transportadoras Veículos …" at bounding box center [341, 155] width 683 height 311
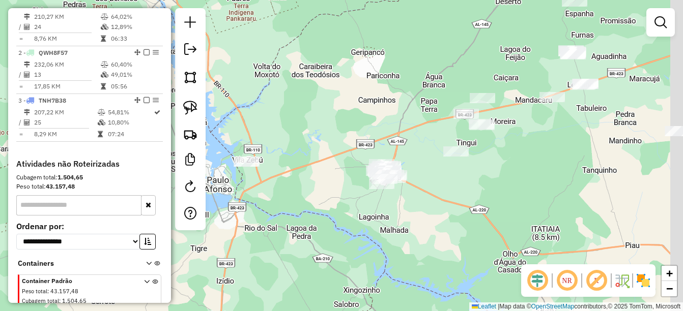
drag, startPoint x: 369, startPoint y: 216, endPoint x: 355, endPoint y: 209, distance: 16.2
click at [368, 220] on div "Janela de atendimento Grade de atendimento Capacidade Transportadoras Veículos …" at bounding box center [341, 155] width 683 height 311
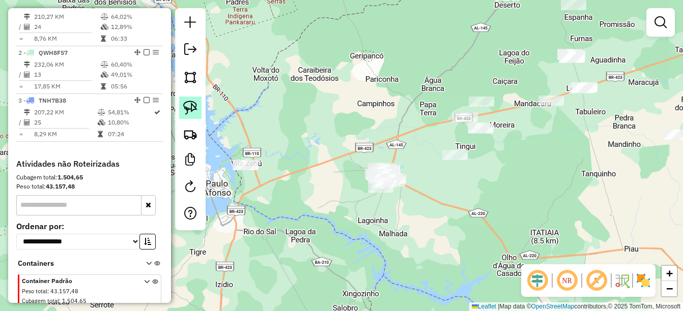
click at [193, 111] on img at bounding box center [190, 108] width 14 height 14
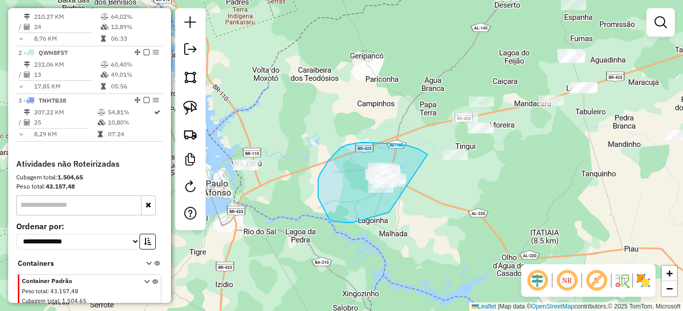
drag, startPoint x: 418, startPoint y: 149, endPoint x: 408, endPoint y: 206, distance: 58.0
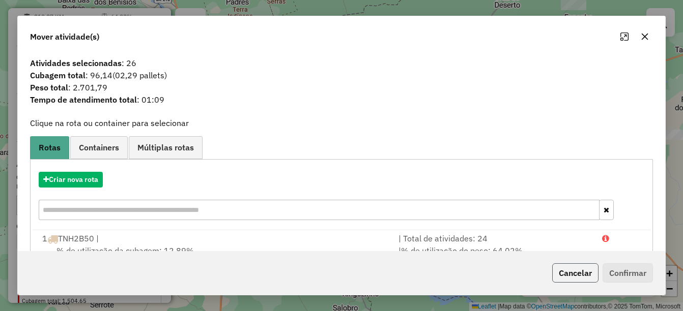
click at [572, 271] on button "Cancelar" at bounding box center [575, 273] width 46 height 19
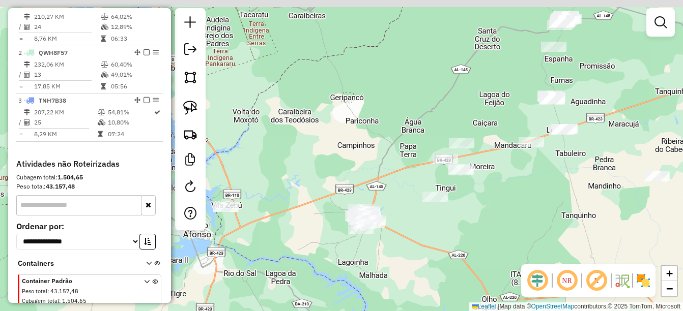
drag, startPoint x: 415, startPoint y: 194, endPoint x: 394, endPoint y: 237, distance: 47.6
click at [394, 237] on div "Janela de atendimento Grade de atendimento Capacidade Transportadoras Veículos …" at bounding box center [341, 155] width 683 height 311
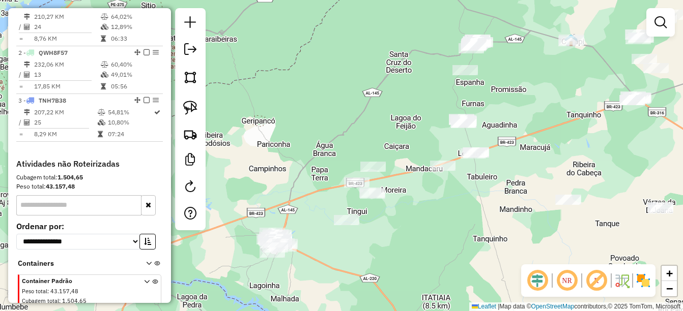
drag, startPoint x: 480, startPoint y: 118, endPoint x: 333, endPoint y: 97, distance: 148.5
click at [450, 109] on div "Janela de atendimento Grade de atendimento Capacidade Transportadoras Veículos …" at bounding box center [341, 155] width 683 height 311
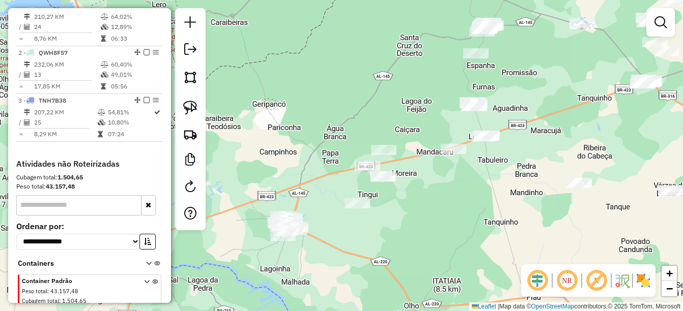
drag, startPoint x: 389, startPoint y: 115, endPoint x: 379, endPoint y: 110, distance: 11.4
click at [391, 110] on div "Janela de atendimento Grade de atendimento Capacidade Transportadoras Veículos …" at bounding box center [341, 155] width 683 height 311
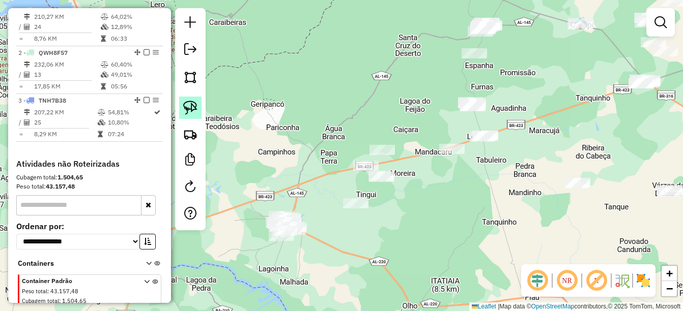
click at [196, 105] on img at bounding box center [190, 108] width 14 height 14
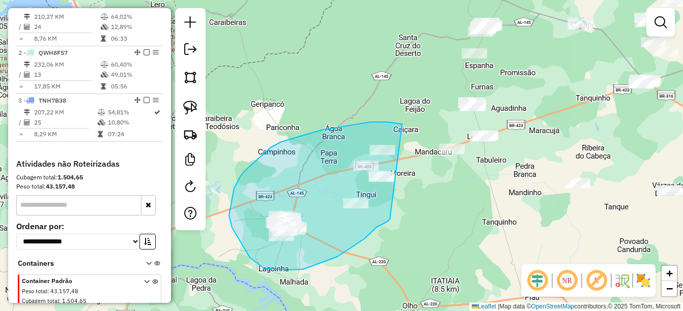
drag, startPoint x: 387, startPoint y: 122, endPoint x: 396, endPoint y: 211, distance: 89.0
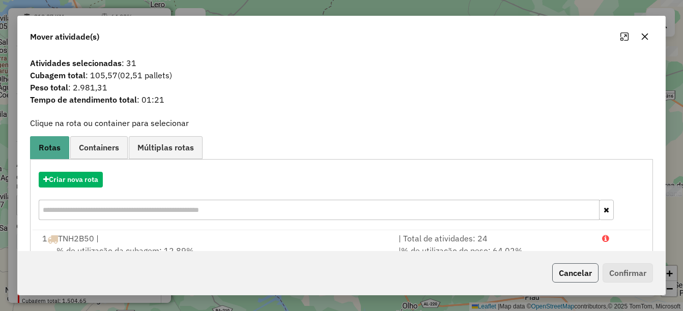
click at [560, 270] on button "Cancelar" at bounding box center [575, 273] width 46 height 19
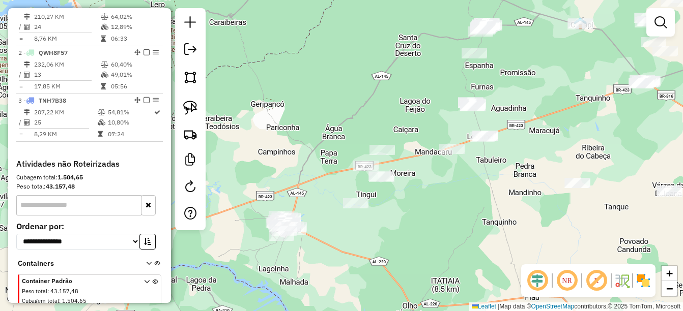
drag, startPoint x: 447, startPoint y: 201, endPoint x: 428, endPoint y: 231, distance: 35.9
click at [428, 231] on div "Janela de atendimento Grade de atendimento Capacidade Transportadoras Veículos …" at bounding box center [341, 155] width 683 height 311
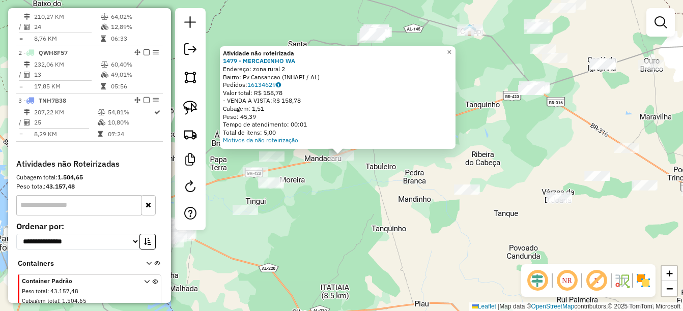
click at [358, 189] on div "Atividade não roteirizada 1479 - MERCADINHO WA Endereço: zona rural 2 Bairro: P…" at bounding box center [341, 155] width 683 height 311
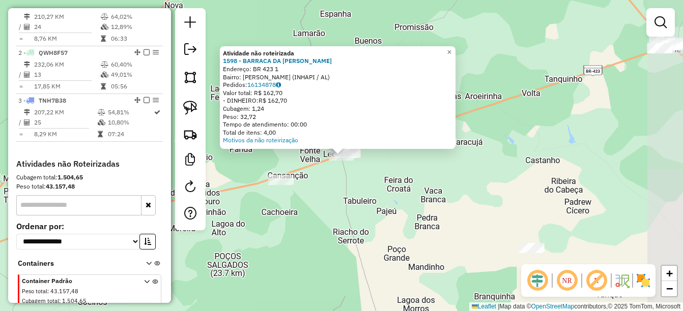
click at [318, 217] on div "Atividade não roteirizada 1598 - BARRACA DA NINA Endereço: BR 423 1 Bairro: Leo…" at bounding box center [341, 155] width 683 height 311
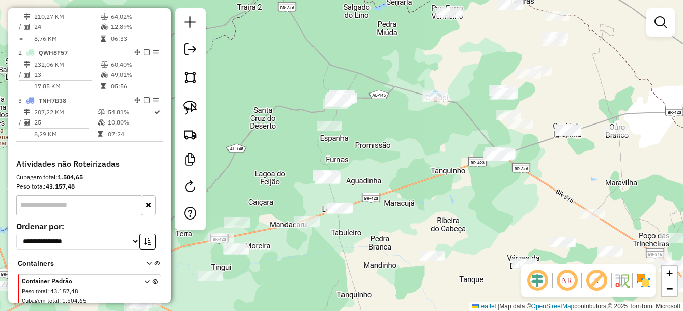
drag, startPoint x: 326, startPoint y: 241, endPoint x: 332, endPoint y: 270, distance: 29.6
click at [332, 270] on div "Janela de atendimento Grade de atendimento Capacidade Transportadoras Veículos …" at bounding box center [341, 155] width 683 height 311
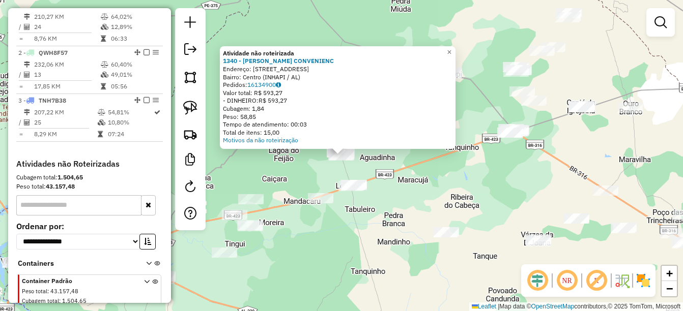
click at [329, 252] on div "Atividade não roteirizada 1340 - LEO BARAO CONVENIENC Endereço: Av pompilio b d…" at bounding box center [341, 155] width 683 height 311
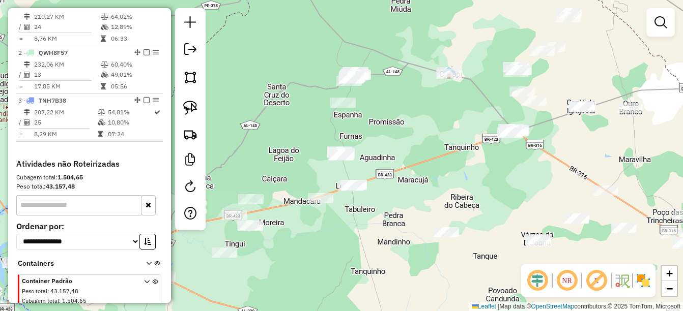
click at [379, 242] on div "Janela de atendimento Grade de atendimento Capacidade Transportadoras Veículos …" at bounding box center [341, 155] width 683 height 311
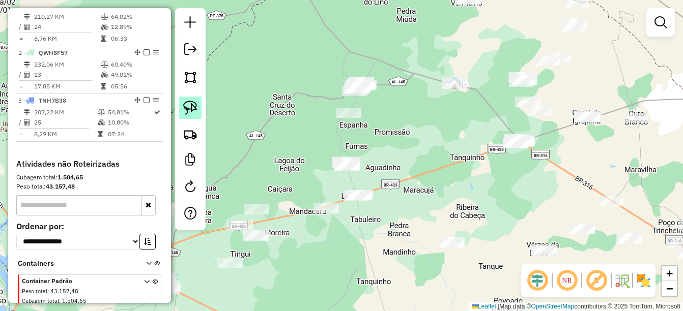
click at [198, 101] on link at bounding box center [190, 108] width 22 height 22
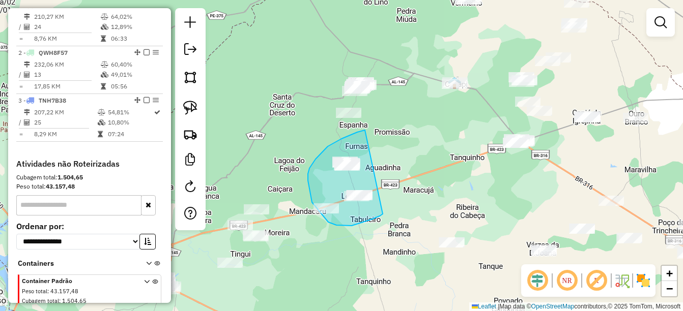
drag, startPoint x: 365, startPoint y: 130, endPoint x: 410, endPoint y: 195, distance: 79.0
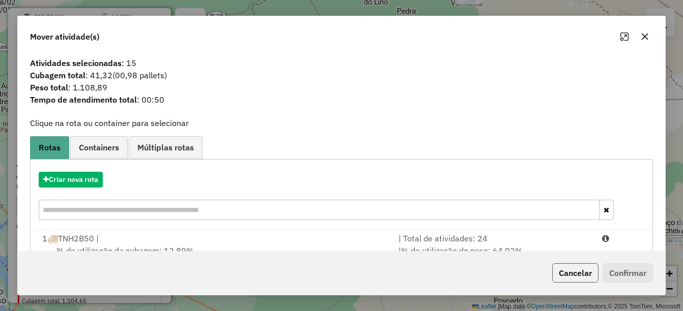
click at [562, 269] on button "Cancelar" at bounding box center [575, 273] width 46 height 19
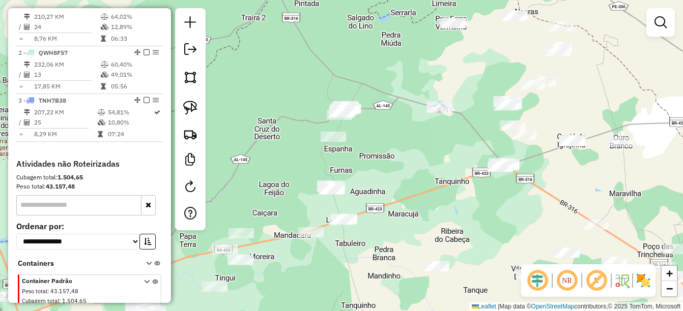
drag, startPoint x: 432, startPoint y: 182, endPoint x: 417, endPoint y: 206, distance: 28.4
click at [417, 206] on div "Janela de atendimento Grade de atendimento Capacidade Transportadoras Veículos …" at bounding box center [341, 155] width 683 height 311
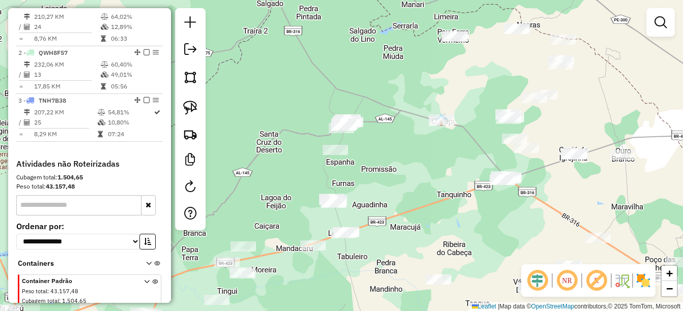
drag, startPoint x: 378, startPoint y: 172, endPoint x: 379, endPoint y: 197, distance: 26.0
click at [379, 197] on div "Janela de atendimento Grade de atendimento Capacidade Transportadoras Veículos …" at bounding box center [341, 155] width 683 height 311
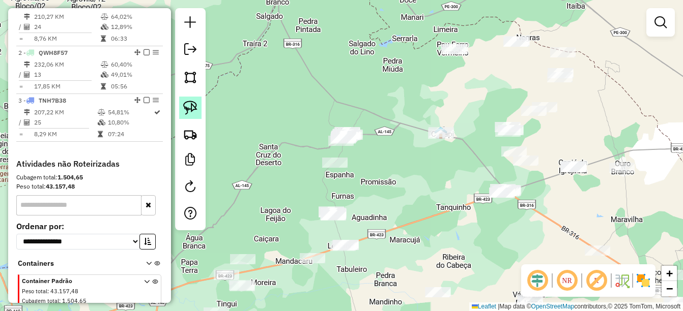
click at [194, 109] on img at bounding box center [190, 108] width 14 height 14
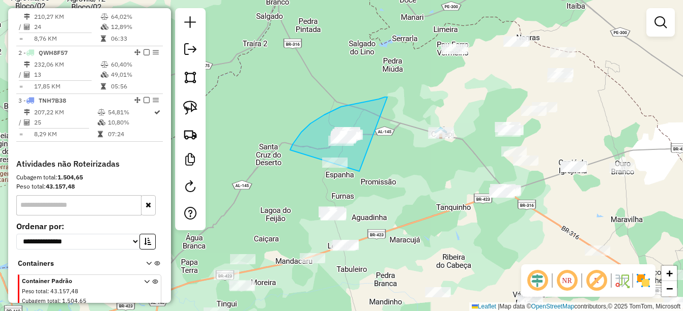
drag, startPoint x: 387, startPoint y: 97, endPoint x: 359, endPoint y: 172, distance: 79.4
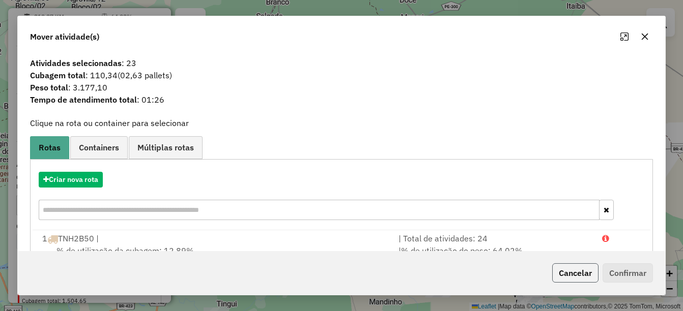
click at [566, 275] on button "Cancelar" at bounding box center [575, 273] width 46 height 19
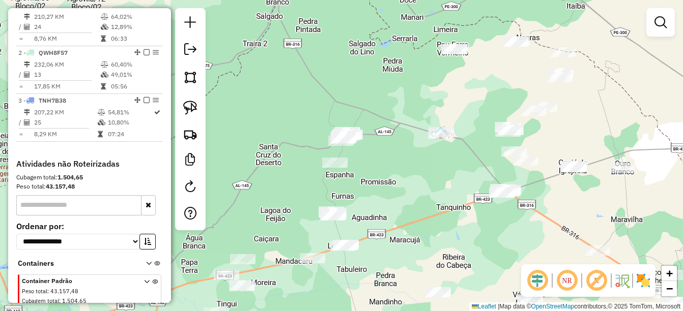
click at [178, 108] on div at bounding box center [190, 119] width 31 height 222
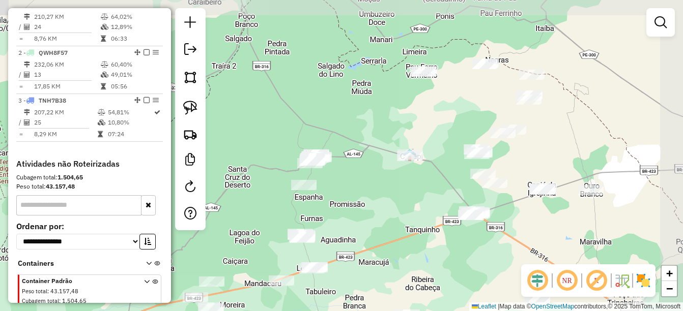
drag, startPoint x: 366, startPoint y: 105, endPoint x: 322, endPoint y: 112, distance: 44.4
click at [360, 115] on div "Janela de atendimento Grade de atendimento Capacidade Transportadoras Veículos …" at bounding box center [341, 155] width 683 height 311
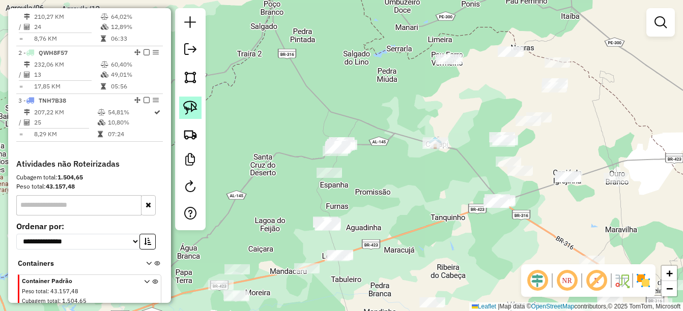
click at [189, 109] on img at bounding box center [190, 108] width 14 height 14
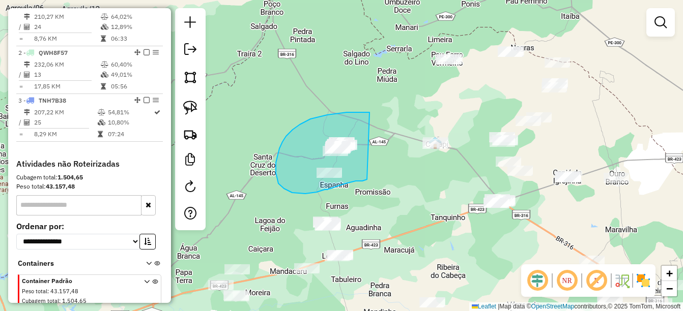
drag, startPoint x: 347, startPoint y: 112, endPoint x: 371, endPoint y: 178, distance: 70.0
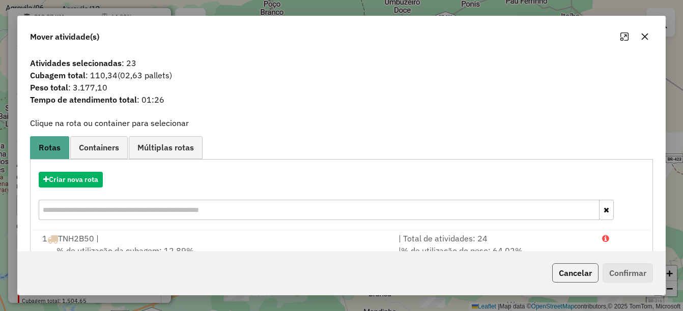
click at [573, 268] on button "Cancelar" at bounding box center [575, 273] width 46 height 19
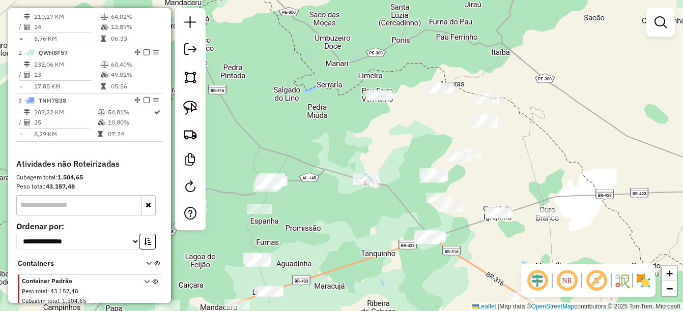
drag, startPoint x: 390, startPoint y: 214, endPoint x: 352, endPoint y: 237, distance: 44.3
click at [352, 237] on div "Janela de atendimento Grade de atendimento Capacidade Transportadoras Veículos …" at bounding box center [341, 155] width 683 height 311
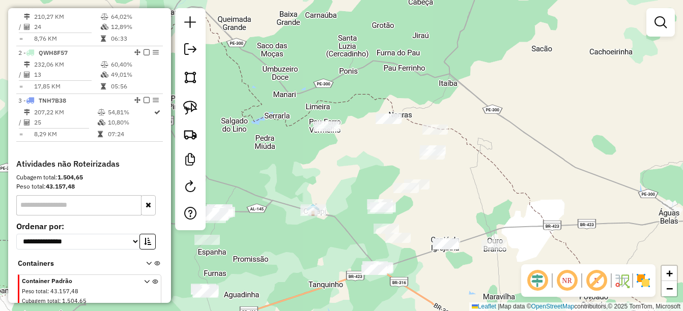
drag, startPoint x: 363, startPoint y: 227, endPoint x: 320, endPoint y: 196, distance: 53.1
click at [338, 236] on div "Janela de atendimento Grade de atendimento Capacidade Transportadoras Veículos …" at bounding box center [341, 155] width 683 height 311
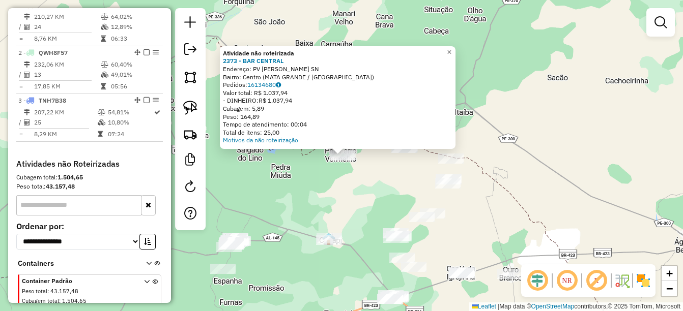
click at [337, 198] on div "Atividade não roteirizada 2373 - BAR CENTRAL Endereço: PV pau ferro SN Bairro: …" at bounding box center [341, 155] width 683 height 311
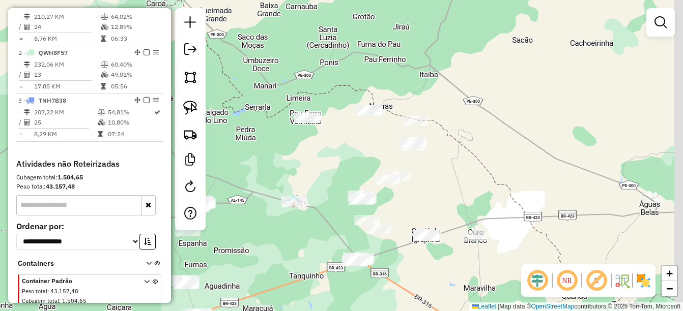
drag, startPoint x: 330, startPoint y: 188, endPoint x: 309, endPoint y: 174, distance: 25.6
click at [309, 174] on div "Janela de atendimento Grade de atendimento Capacidade Transportadoras Veículos …" at bounding box center [341, 155] width 683 height 311
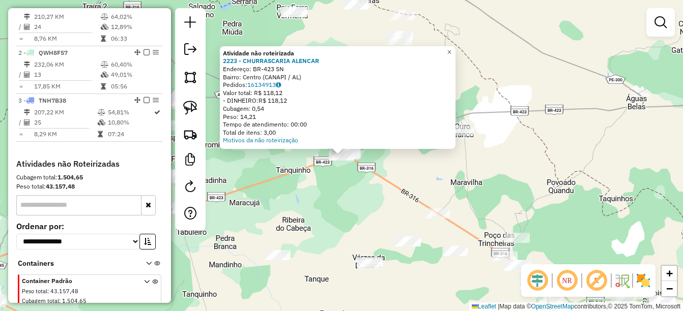
click at [337, 226] on div "Atividade não roteirizada 2223 - CHURRASCARIA ALENCAR Endereço: BR-423 SN Bairr…" at bounding box center [341, 155] width 683 height 311
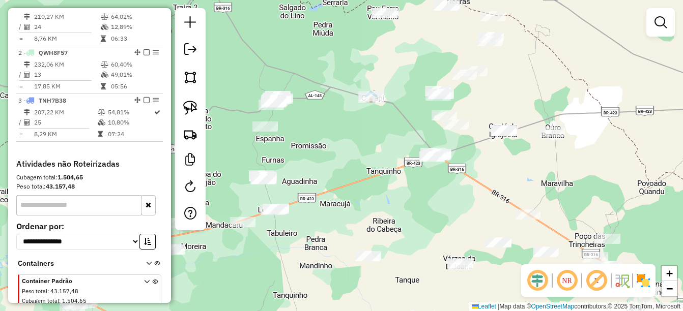
drag, startPoint x: 379, startPoint y: 216, endPoint x: 428, endPoint y: 198, distance: 52.3
click at [428, 198] on div "Janela de atendimento Grade de atendimento Capacidade Transportadoras Veículos …" at bounding box center [341, 155] width 683 height 311
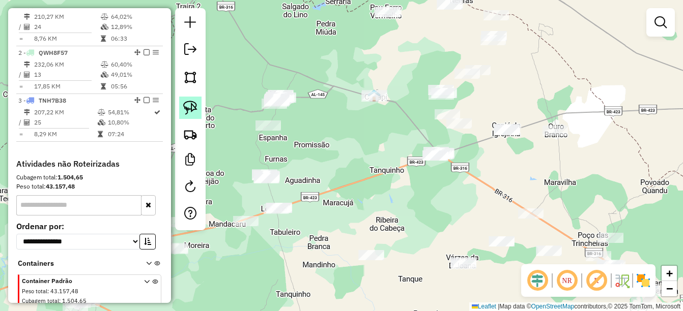
click at [196, 100] on link at bounding box center [190, 108] width 22 height 22
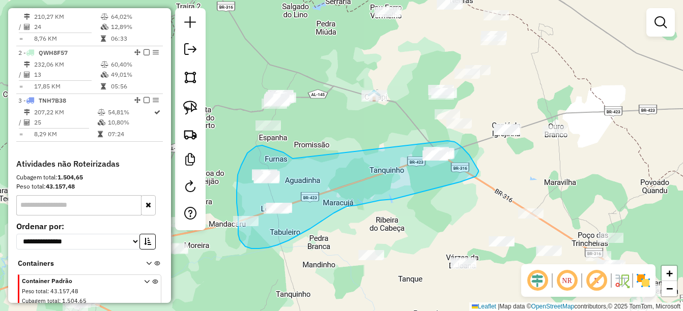
drag, startPoint x: 291, startPoint y: 157, endPoint x: 437, endPoint y: 140, distance: 146.5
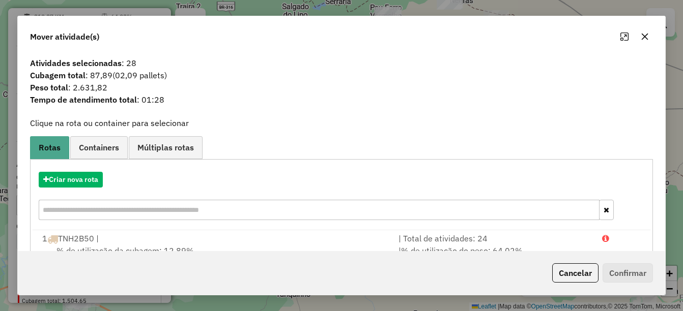
click at [570, 277] on button "Cancelar" at bounding box center [575, 273] width 46 height 19
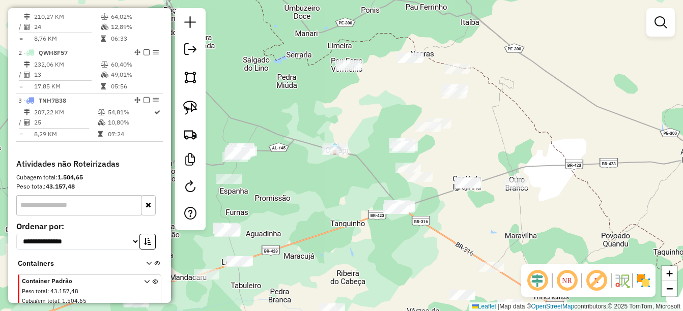
drag, startPoint x: 386, startPoint y: 232, endPoint x: 356, endPoint y: 280, distance: 56.5
click at [356, 280] on div "Janela de atendimento Grade de atendimento Capacidade Transportadoras Veículos …" at bounding box center [341, 155] width 683 height 311
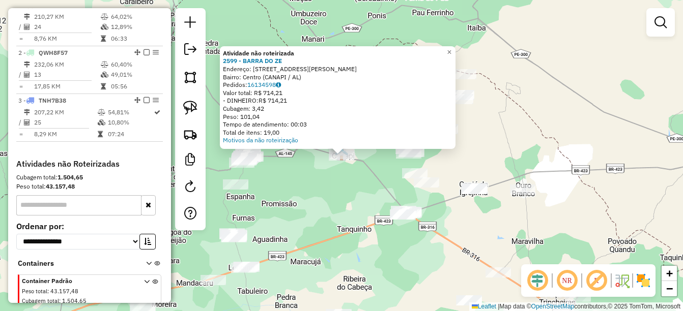
click at [365, 192] on div "Atividade não roteirizada 2599 - BARRA DO ZE Endereço: Rua Dom Pedro II 342 Bai…" at bounding box center [341, 155] width 683 height 311
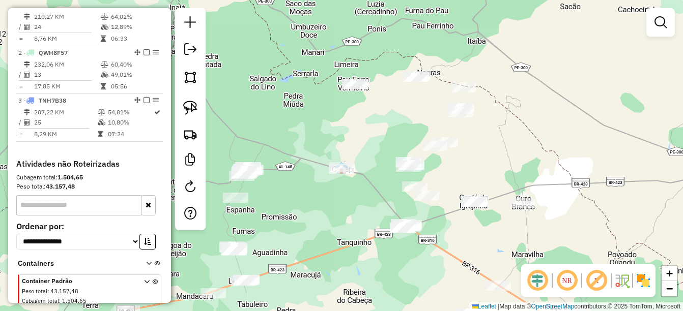
drag, startPoint x: 365, startPoint y: 192, endPoint x: 365, endPoint y: 205, distance: 13.2
click at [365, 205] on div "Janela de atendimento Grade de atendimento Capacidade Transportadoras Veículos …" at bounding box center [341, 155] width 683 height 311
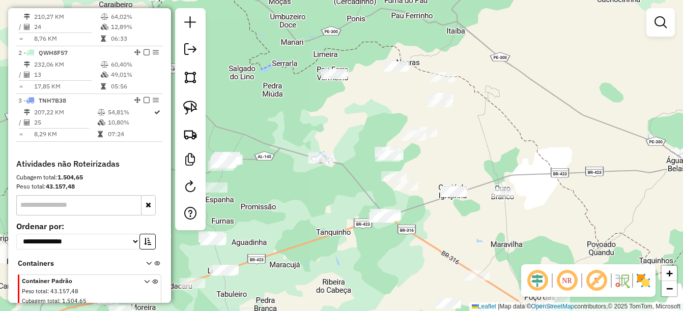
drag, startPoint x: 355, startPoint y: 197, endPoint x: 327, endPoint y: 186, distance: 29.5
click at [329, 186] on div "Janela de atendimento Grade de atendimento Capacidade Transportadoras Veículos …" at bounding box center [341, 155] width 683 height 311
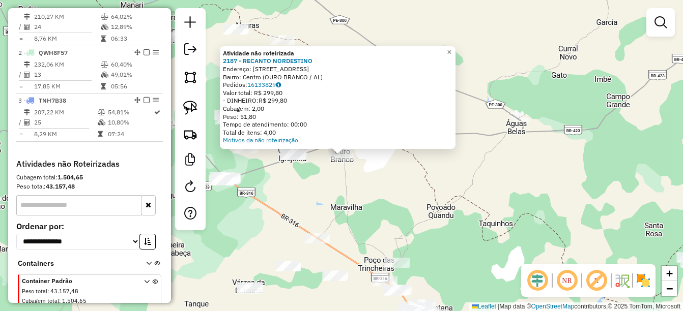
click at [356, 214] on div "Atividade não roteirizada 2187 - RECANTO NORDESTINO Endereço: Rua Coronel Lucen…" at bounding box center [341, 155] width 683 height 311
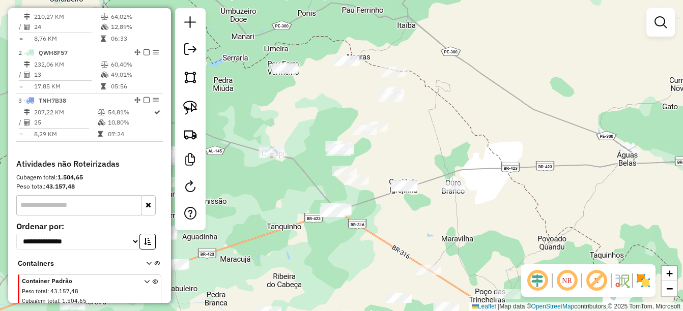
drag, startPoint x: 344, startPoint y: 218, endPoint x: 463, endPoint y: 243, distance: 121.1
click at [463, 243] on div "Janela de atendimento Grade de atendimento Capacidade Transportadoras Veículos …" at bounding box center [341, 155] width 683 height 311
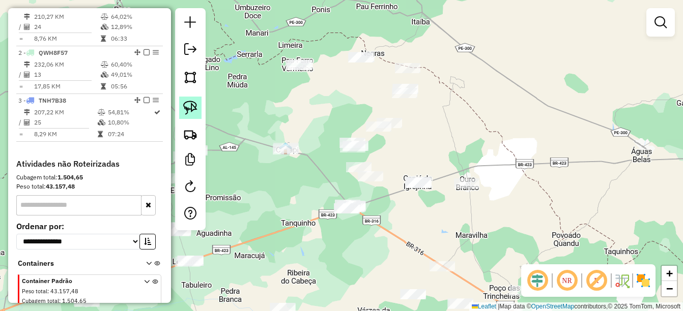
click at [190, 107] on img at bounding box center [190, 108] width 14 height 14
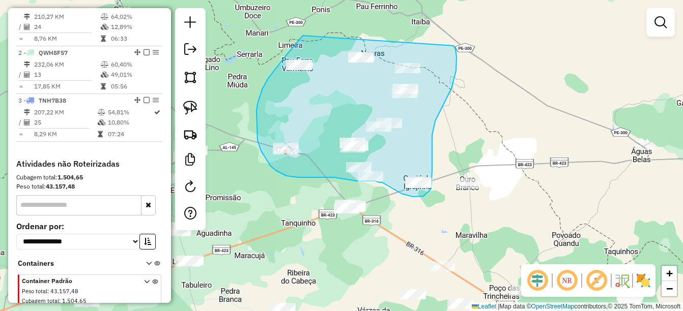
drag, startPoint x: 303, startPoint y: 36, endPoint x: 443, endPoint y: 38, distance: 140.5
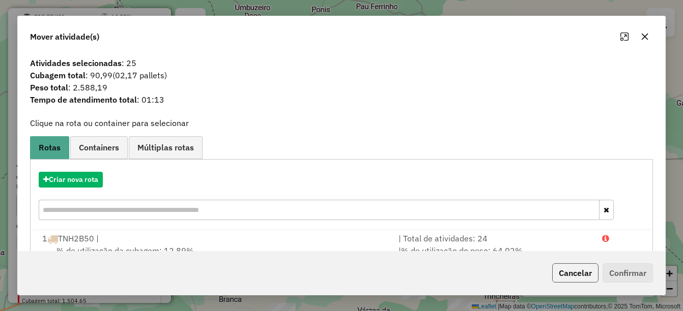
click at [570, 275] on button "Cancelar" at bounding box center [575, 273] width 46 height 19
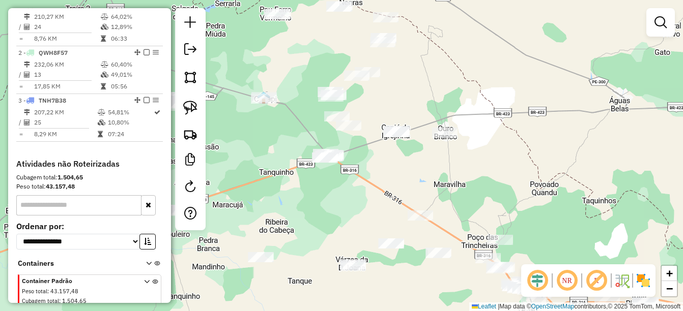
drag, startPoint x: 489, startPoint y: 209, endPoint x: 428, endPoint y: 59, distance: 162.1
click at [428, 59] on div "Janela de atendimento Grade de atendimento Capacidade Transportadoras Veículos …" at bounding box center [341, 155] width 683 height 311
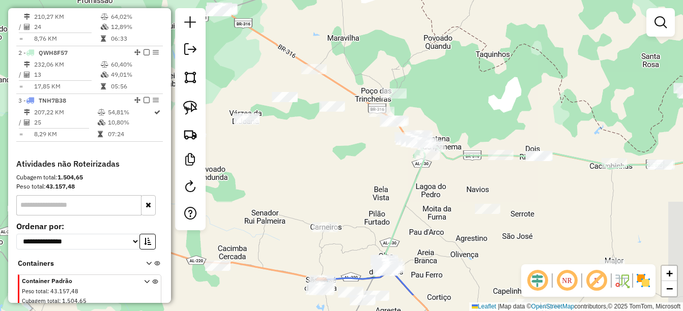
drag, startPoint x: 523, startPoint y: 126, endPoint x: 457, endPoint y: 80, distance: 80.0
click at [457, 80] on div "Janela de atendimento Grade de atendimento Capacidade Transportadoras Veículos …" at bounding box center [341, 155] width 683 height 311
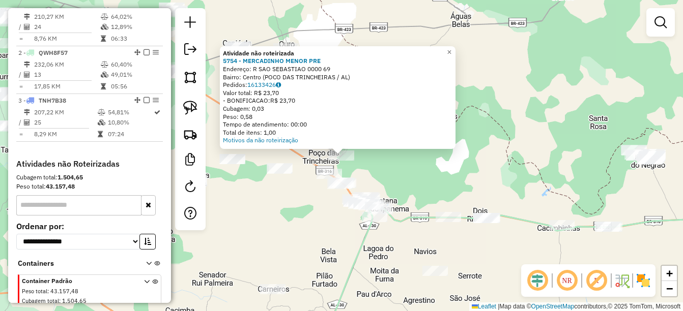
click at [412, 175] on div "Atividade não roteirizada 5754 - MERCADINHO MENOR PRE Endereço: R SAO SEBASTIAO…" at bounding box center [341, 155] width 683 height 311
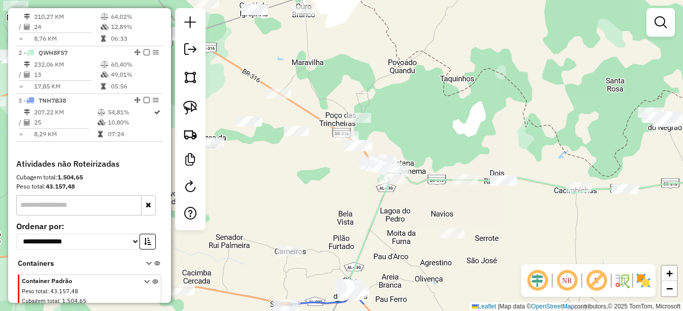
drag, startPoint x: 391, startPoint y: 184, endPoint x: 409, endPoint y: 140, distance: 47.1
click at [409, 141] on div "Janela de atendimento Grade de atendimento Capacidade Transportadoras Veículos …" at bounding box center [341, 155] width 683 height 311
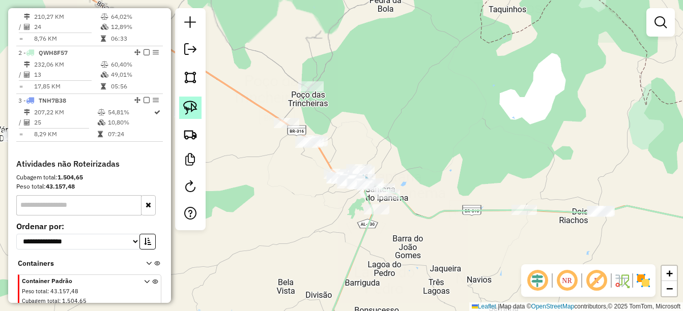
click at [192, 109] on img at bounding box center [190, 108] width 14 height 14
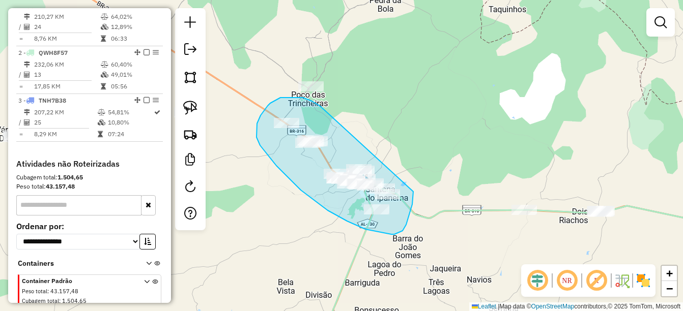
drag, startPoint x: 303, startPoint y: 98, endPoint x: 413, endPoint y: 192, distance: 145.1
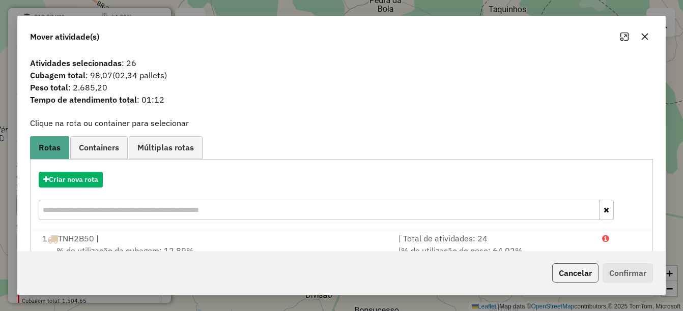
click at [572, 272] on button "Cancelar" at bounding box center [575, 273] width 46 height 19
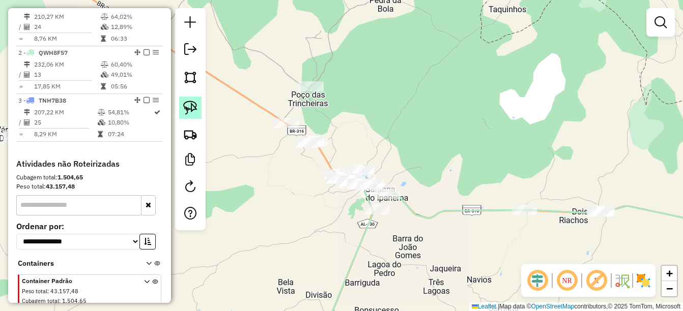
click at [195, 110] on img at bounding box center [190, 108] width 14 height 14
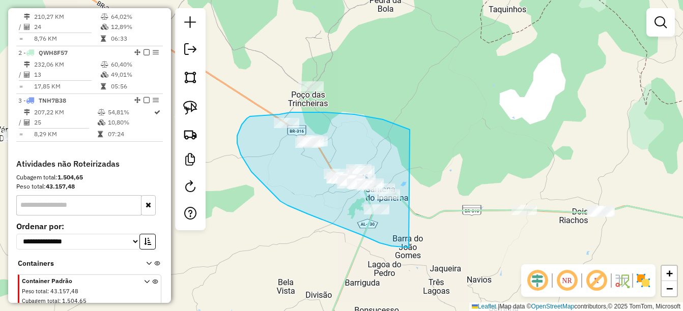
drag, startPoint x: 398, startPoint y: 125, endPoint x: 409, endPoint y: 248, distance: 123.1
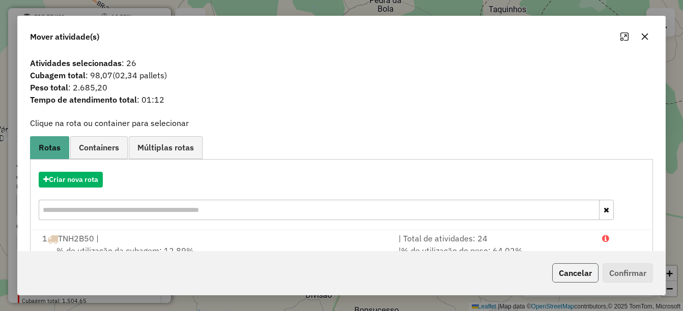
click at [574, 275] on button "Cancelar" at bounding box center [575, 273] width 46 height 19
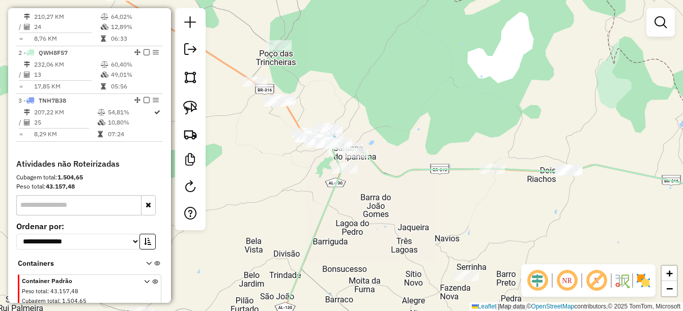
drag, startPoint x: 412, startPoint y: 257, endPoint x: 374, endPoint y: 209, distance: 61.6
click at [374, 209] on div "Janela de atendimento Grade de atendimento Capacidade Transportadoras Veículos …" at bounding box center [341, 155] width 683 height 311
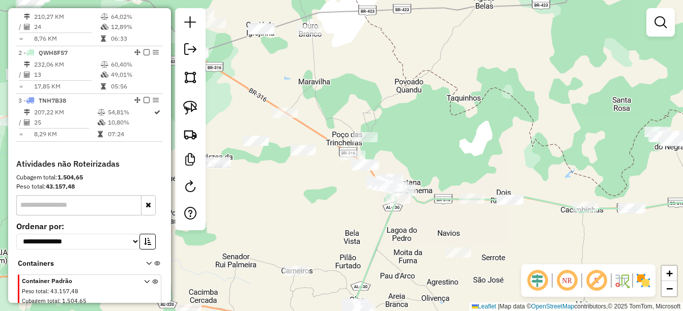
drag, startPoint x: 352, startPoint y: 210, endPoint x: 424, endPoint y: 225, distance: 74.3
click at [430, 226] on icon at bounding box center [542, 257] width 499 height 142
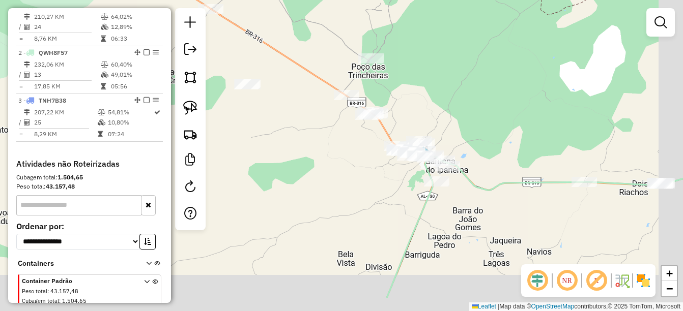
drag, startPoint x: 431, startPoint y: 173, endPoint x: 356, endPoint y: 131, distance: 85.2
click at [380, 129] on div "Janela de atendimento Grade de atendimento Capacidade Transportadoras Veículos …" at bounding box center [341, 155] width 683 height 311
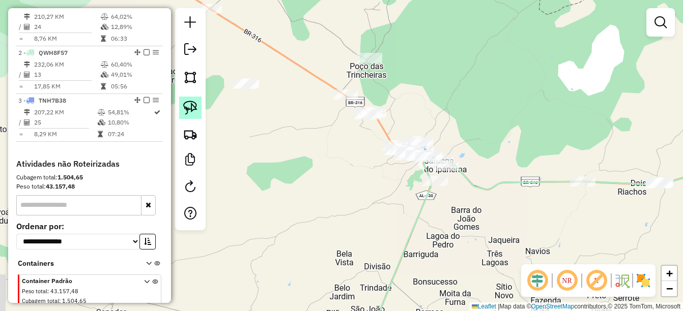
click at [199, 106] on link at bounding box center [190, 108] width 22 height 22
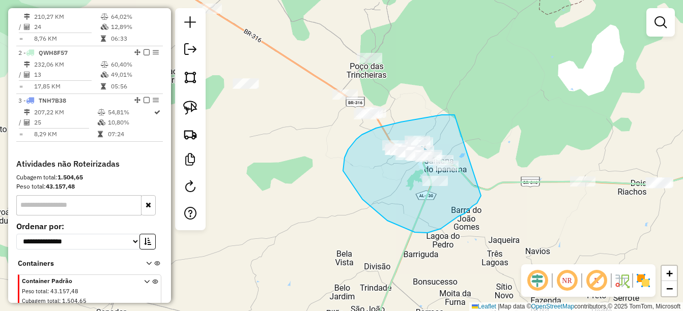
drag, startPoint x: 454, startPoint y: 115, endPoint x: 481, endPoint y: 186, distance: 75.5
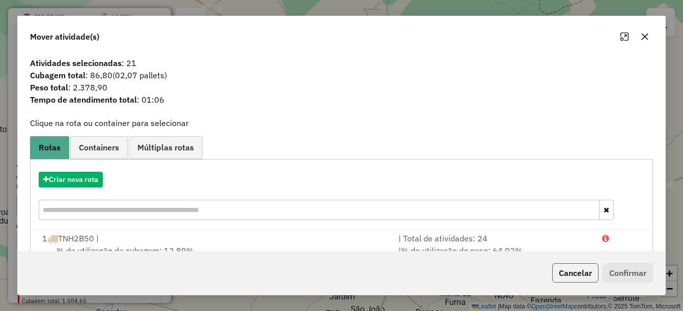
click at [562, 275] on button "Cancelar" at bounding box center [575, 273] width 46 height 19
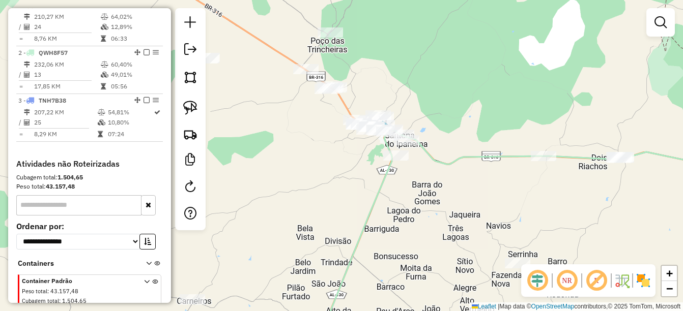
drag, startPoint x: 502, startPoint y: 210, endPoint x: 362, endPoint y: 174, distance: 145.0
click at [380, 163] on div "Janela de atendimento Grade de atendimento Capacidade Transportadoras Veículos …" at bounding box center [341, 155] width 683 height 311
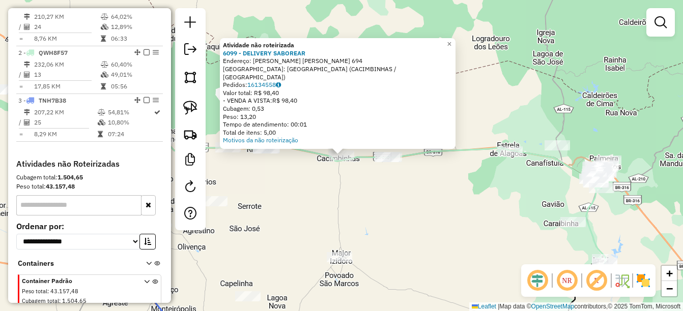
click at [367, 211] on div "Atividade não roteirizada 6099 - DELIVERY SABOREAR Endereço: Carlos lobo Moreir…" at bounding box center [341, 155] width 683 height 311
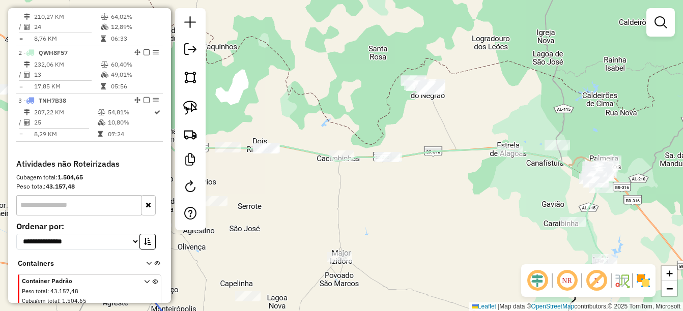
click at [387, 162] on div at bounding box center [387, 157] width 25 height 10
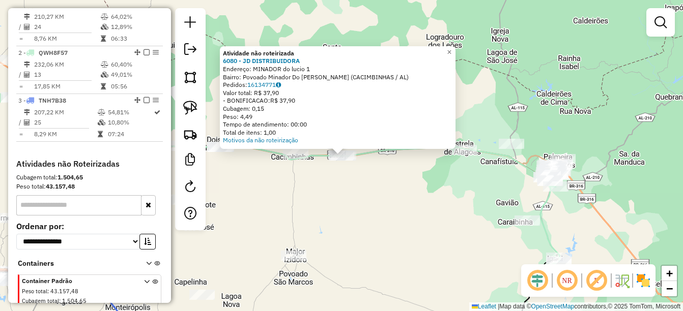
click at [364, 190] on div "Atividade não roteirizada 6080 - JD DISTRIBUIDORA Endereço: MINADOR do lucio 1 …" at bounding box center [341, 155] width 683 height 311
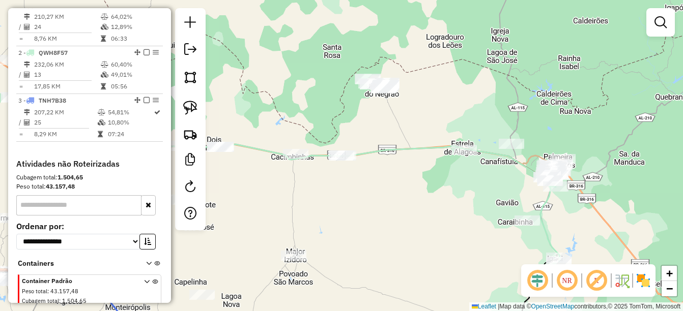
drag, startPoint x: 380, startPoint y: 158, endPoint x: 392, endPoint y: 183, distance: 27.5
click at [392, 183] on div "Janela de atendimento Grade de atendimento Capacidade Transportadoras Veículos …" at bounding box center [341, 155] width 683 height 311
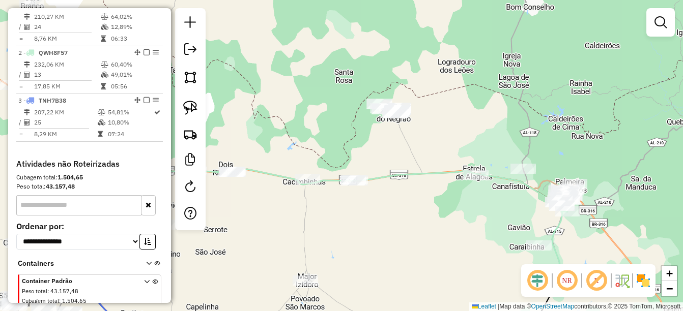
click at [232, 165] on div "Janela de atendimento Grade de atendimento Capacidade Transportadoras Veículos …" at bounding box center [341, 155] width 683 height 311
click at [234, 177] on div at bounding box center [232, 172] width 25 height 10
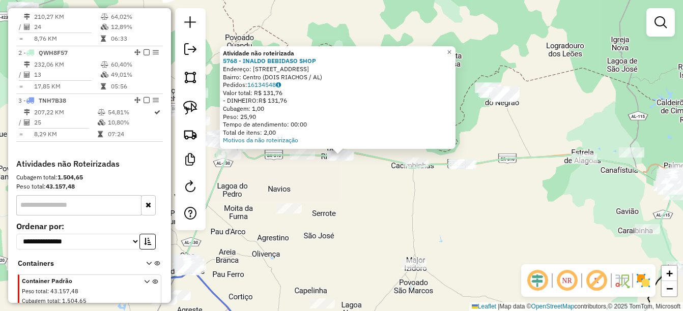
click at [300, 182] on div "Atividade não roteirizada 5768 - INALDO BEBIDASO SHOP Endereço: AV FREI DAMIAO …" at bounding box center [341, 155] width 683 height 311
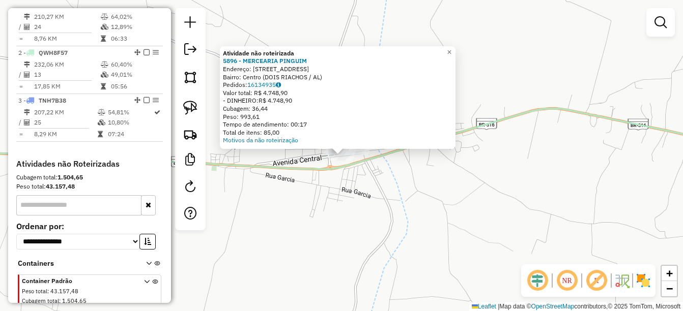
click at [374, 191] on div "Atividade não roteirizada 5896 - MERCEARIA PINGUIM Endereço: Av Frei Damiao De …" at bounding box center [341, 155] width 683 height 311
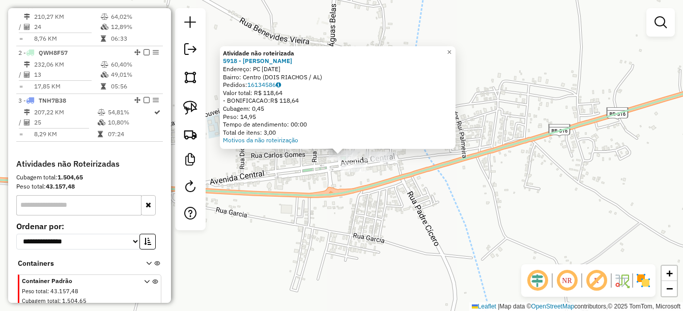
click at [304, 192] on icon at bounding box center [341, 135] width 819 height 121
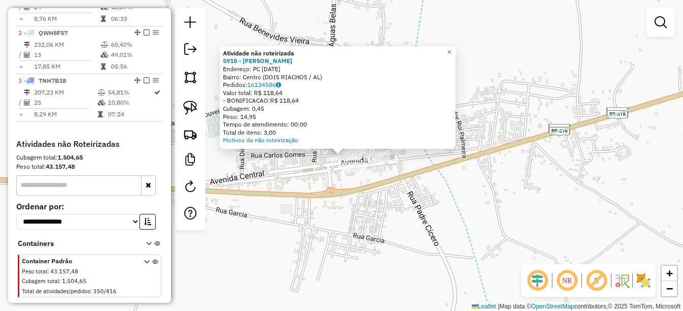
select select "*********"
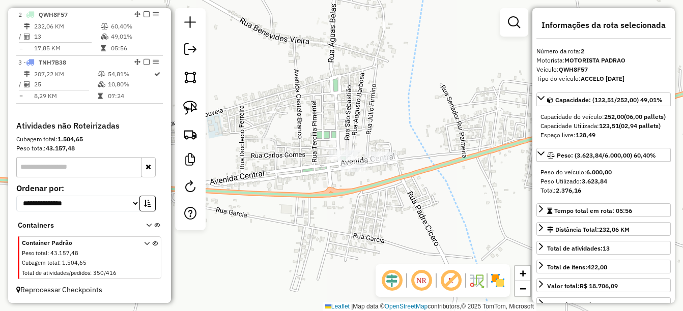
scroll to position [430, 0]
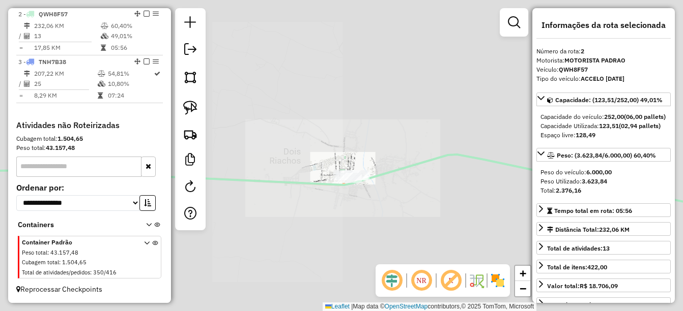
drag, startPoint x: 381, startPoint y: 211, endPoint x: 394, endPoint y: 184, distance: 30.3
click at [394, 184] on div "Janela de atendimento Grade de atendimento Capacidade Transportadoras Veículos …" at bounding box center [341, 155] width 683 height 311
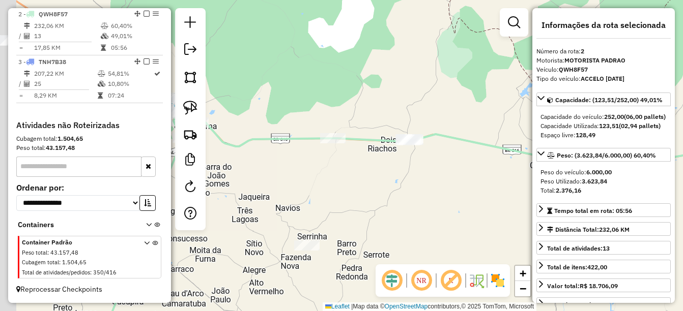
drag, startPoint x: 336, startPoint y: 204, endPoint x: 356, endPoint y: 182, distance: 29.2
click at [344, 196] on div "Janela de atendimento Grade de atendimento Capacidade Transportadoras Veículos …" at bounding box center [341, 155] width 683 height 311
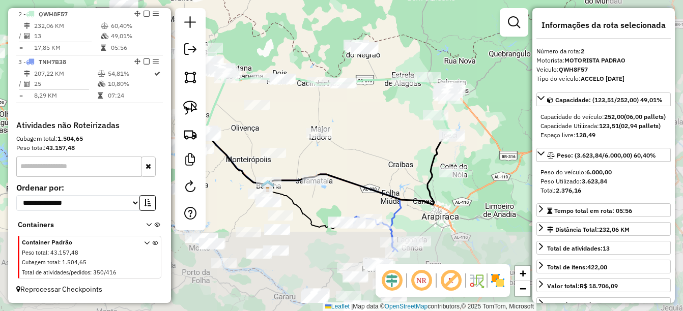
drag, startPoint x: 374, startPoint y: 216, endPoint x: 284, endPoint y: 126, distance: 126.7
click at [284, 126] on div "Janela de atendimento Grade de atendimento Capacidade Transportadoras Veículos …" at bounding box center [341, 155] width 683 height 311
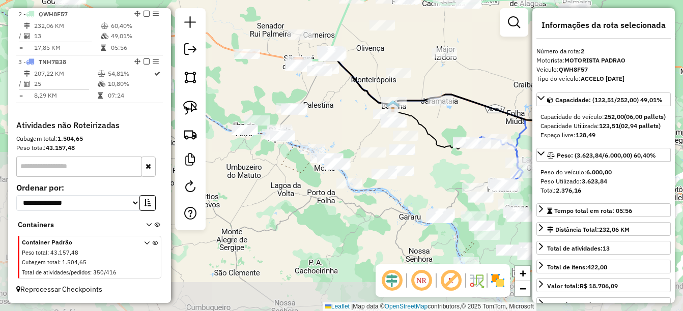
drag, startPoint x: 392, startPoint y: 155, endPoint x: 453, endPoint y: 105, distance: 79.2
click at [459, 103] on icon at bounding box center [438, 89] width 278 height 71
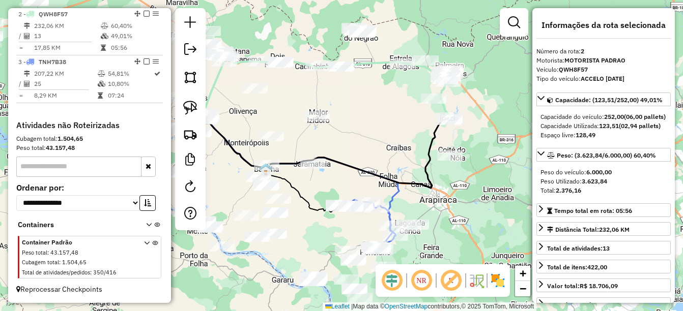
drag, startPoint x: 492, startPoint y: 88, endPoint x: 173, endPoint y: 237, distance: 352.7
click at [173, 237] on div "Janela de atendimento Grade de atendimento Capacidade Transportadoras Veículos …" at bounding box center [341, 155] width 683 height 311
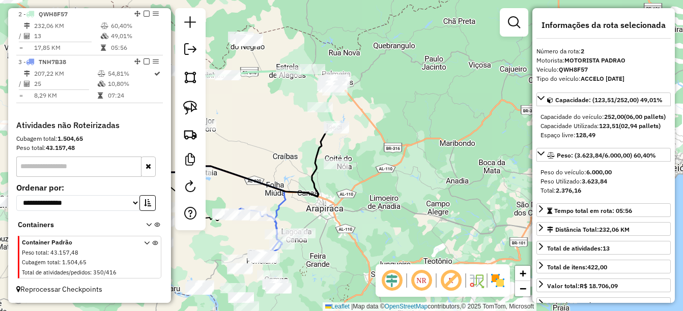
drag, startPoint x: 318, startPoint y: 173, endPoint x: 411, endPoint y: 89, distance: 125.4
click at [412, 88] on div "Janela de atendimento Grade de atendimento Capacidade Transportadoras Veículos …" at bounding box center [341, 155] width 683 height 311
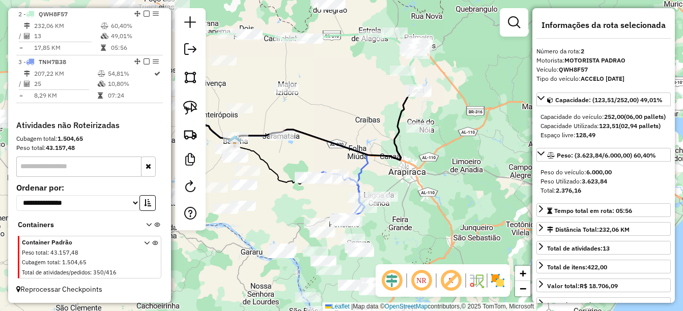
drag, startPoint x: 273, startPoint y: 188, endPoint x: 348, endPoint y: 159, distance: 80.4
click at [348, 159] on div "Janela de atendimento Grade de atendimento Capacidade Transportadoras Veículos …" at bounding box center [341, 155] width 683 height 311
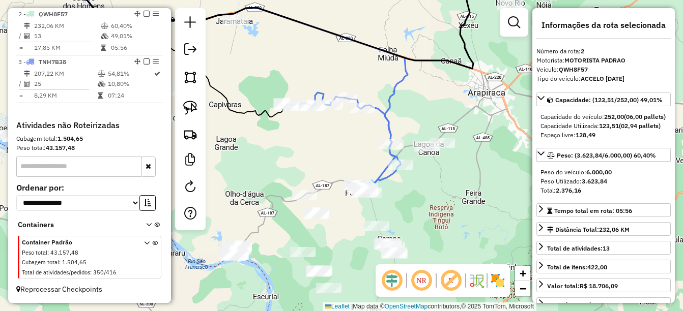
drag, startPoint x: 335, startPoint y: 228, endPoint x: 330, endPoint y: 206, distance: 23.0
click at [330, 206] on div "Janela de atendimento Grade de atendimento Capacidade Transportadoras Veículos …" at bounding box center [341, 155] width 683 height 311
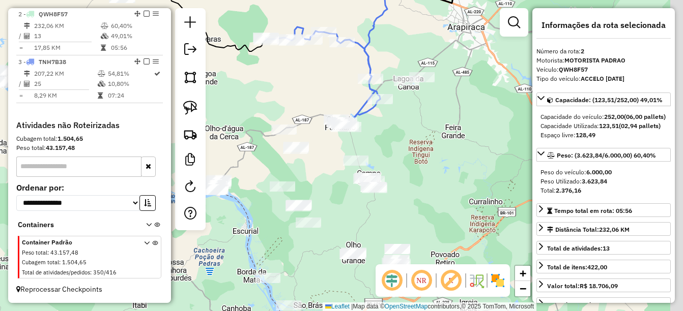
drag, startPoint x: 333, startPoint y: 221, endPoint x: 318, endPoint y: 178, distance: 45.9
click at [318, 178] on div "Janela de atendimento Grade de atendimento Capacidade Transportadoras Veículos …" at bounding box center [341, 155] width 683 height 311
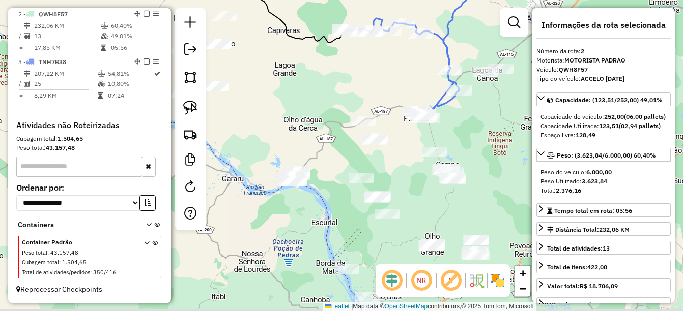
drag, startPoint x: 360, startPoint y: 195, endPoint x: 405, endPoint y: 190, distance: 44.6
click at [406, 189] on div "Janela de atendimento Grade de atendimento Capacidade Transportadoras Veículos …" at bounding box center [341, 155] width 683 height 311
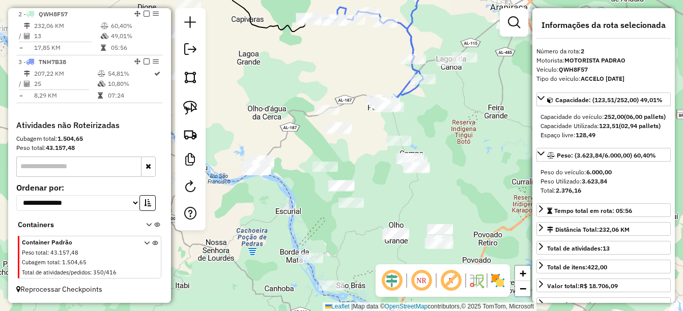
drag, startPoint x: 428, startPoint y: 216, endPoint x: 392, endPoint y: 204, distance: 38.1
click at [392, 204] on div "Janela de atendimento Grade de atendimento Capacidade Transportadoras Veículos …" at bounding box center [341, 155] width 683 height 311
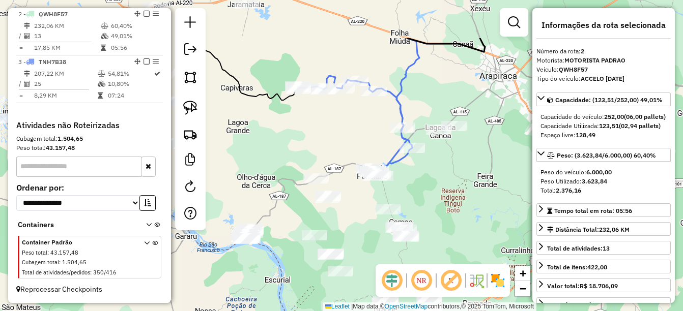
drag, startPoint x: 375, startPoint y: 123, endPoint x: 367, endPoint y: 192, distance: 70.1
click at [367, 196] on div "Janela de atendimento Grade de atendimento Capacidade Transportadoras Veículos …" at bounding box center [341, 155] width 683 height 311
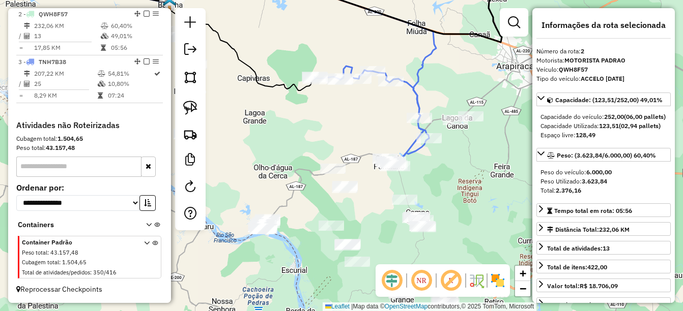
drag, startPoint x: 354, startPoint y: 231, endPoint x: 373, endPoint y: 207, distance: 30.4
click at [378, 207] on div "Janela de atendimento Grade de atendimento Capacidade Transportadoras Veículos …" at bounding box center [341, 155] width 683 height 311
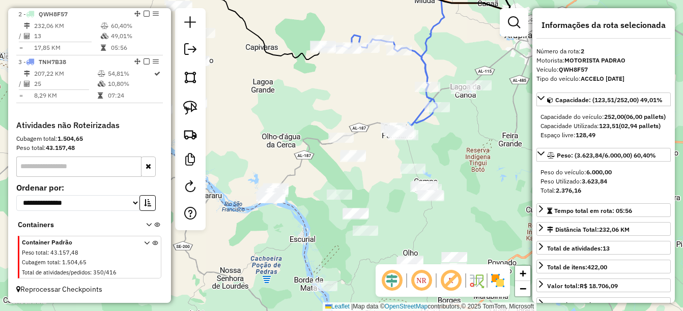
click at [478, 174] on div "Janela de atendimento Grade de atendimento Capacidade Transportadoras Veículos …" at bounding box center [341, 155] width 683 height 311
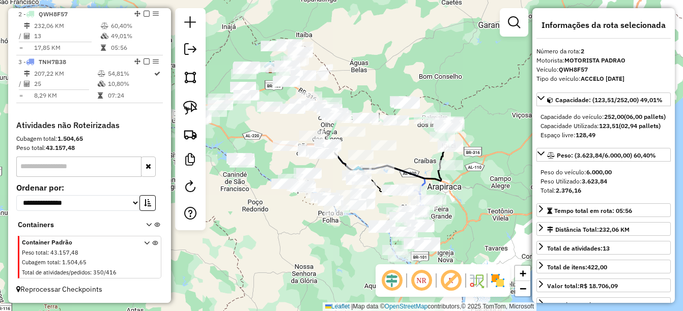
drag, startPoint x: 382, startPoint y: 206, endPoint x: 326, endPoint y: 255, distance: 74.3
click at [326, 255] on div "Janela de atendimento Grade de atendimento Capacidade Transportadoras Veículos …" at bounding box center [341, 155] width 683 height 311
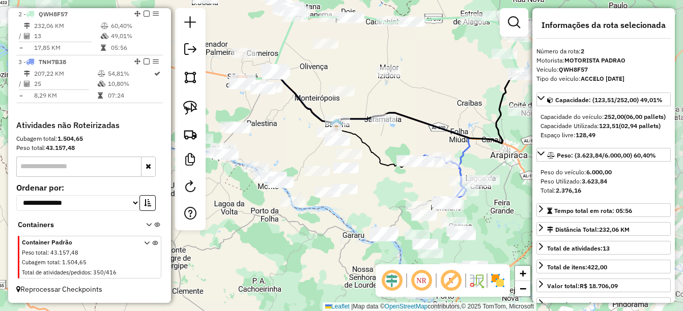
drag, startPoint x: 397, startPoint y: 219, endPoint x: 352, endPoint y: 230, distance: 47.2
click at [352, 230] on div "Janela de atendimento Grade de atendimento Capacidade Transportadoras Veículos …" at bounding box center [341, 155] width 683 height 311
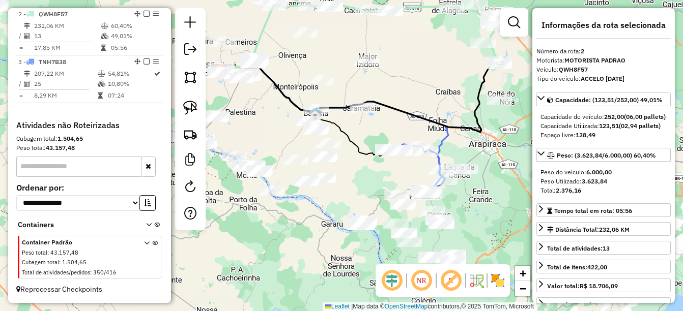
drag, startPoint x: 385, startPoint y: 209, endPoint x: 363, endPoint y: 197, distance: 24.1
click at [363, 197] on div "Janela de atendimento Grade de atendimento Capacidade Transportadoras Veículos …" at bounding box center [341, 155] width 683 height 311
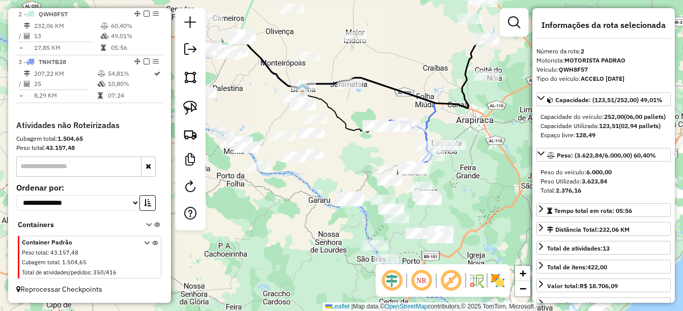
drag, startPoint x: 363, startPoint y: 197, endPoint x: 350, endPoint y: 173, distance: 27.8
click at [351, 173] on div "Janela de atendimento Grade de atendimento Capacidade Transportadoras Veículos …" at bounding box center [341, 155] width 683 height 311
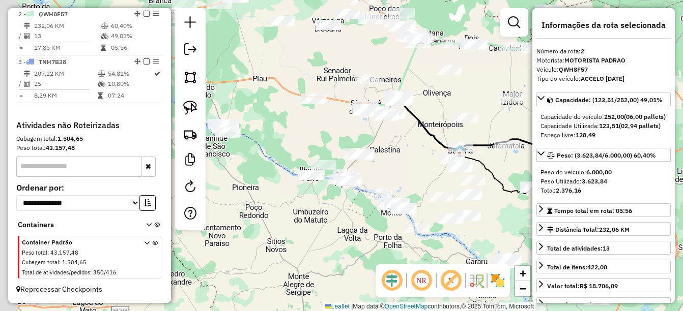
drag, startPoint x: 274, startPoint y: 212, endPoint x: 369, endPoint y: 228, distance: 96.5
click at [439, 272] on hb-router-mapa "Informações da Sessão 980695 - 18/08/2025 Criação: 16/08/2025 14:27 Depósito: U…" at bounding box center [341, 155] width 683 height 311
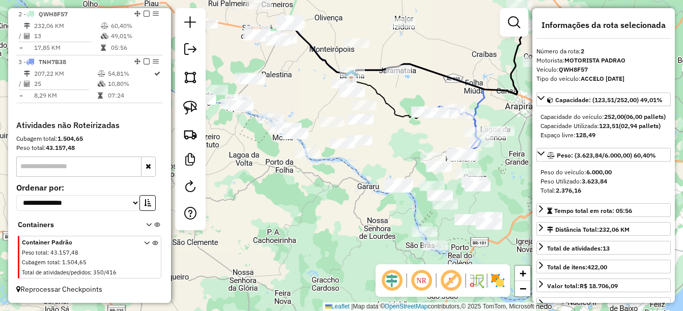
drag, startPoint x: 375, startPoint y: 251, endPoint x: 165, endPoint y: 129, distance: 243.1
click at [165, 129] on hb-router-mapa "Informações da Sessão 980695 - 18/08/2025 Criação: 16/08/2025 14:27 Depósito: U…" at bounding box center [341, 155] width 683 height 311
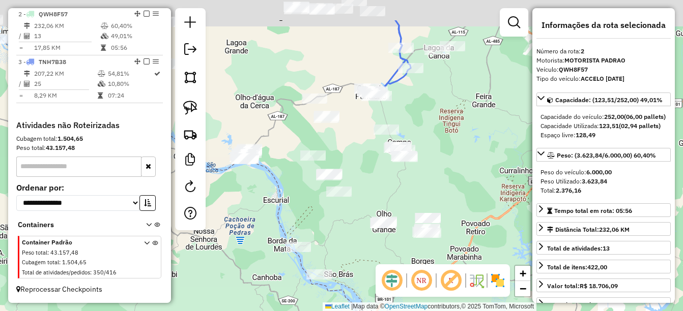
drag, startPoint x: 324, startPoint y: 146, endPoint x: 283, endPoint y: 197, distance: 66.3
click at [283, 197] on div "Janela de atendimento Grade de atendimento Capacidade Transportadoras Veículos …" at bounding box center [341, 155] width 683 height 311
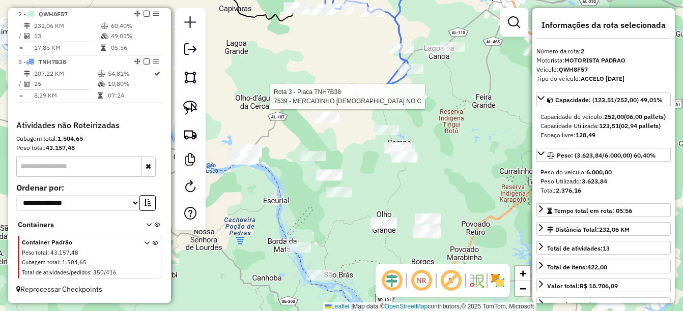
scroll to position [430, 0]
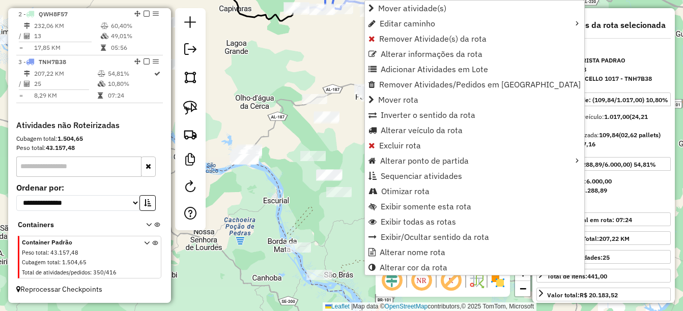
click at [295, 141] on div "Janela de atendimento Grade de atendimento Capacidade Transportadoras Veículos …" at bounding box center [341, 155] width 683 height 311
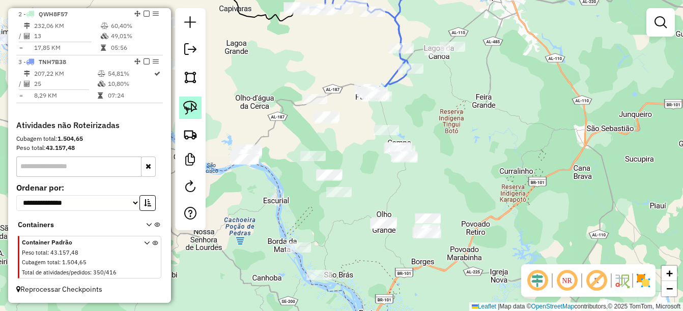
click at [196, 100] on link at bounding box center [190, 108] width 22 height 22
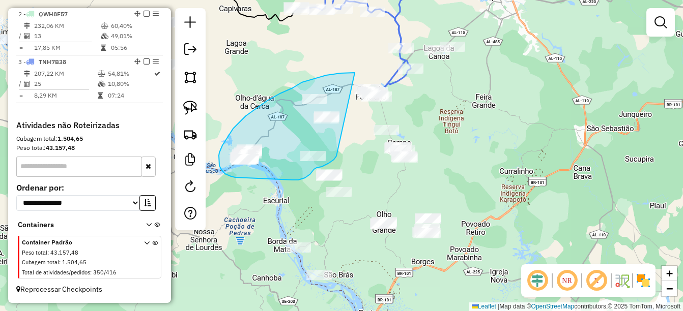
drag, startPoint x: 355, startPoint y: 73, endPoint x: 336, endPoint y: 156, distance: 85.4
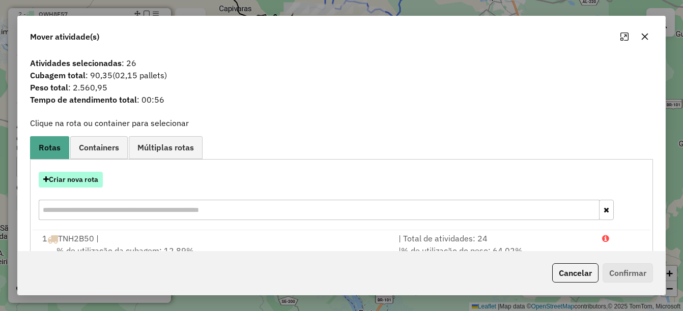
click at [84, 177] on button "Criar nova rota" at bounding box center [71, 180] width 64 height 16
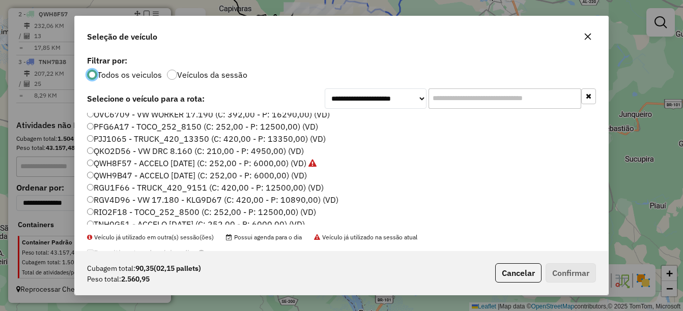
scroll to position [153, 0]
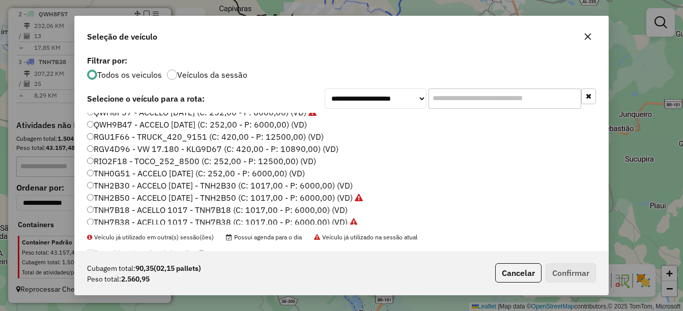
click at [116, 170] on label "TNH0G51 - ACCELO [DATE] (C: 252,00 - P: 6000,00) (VD)" at bounding box center [196, 173] width 218 height 12
click at [565, 265] on button "Confirmar" at bounding box center [571, 273] width 50 height 19
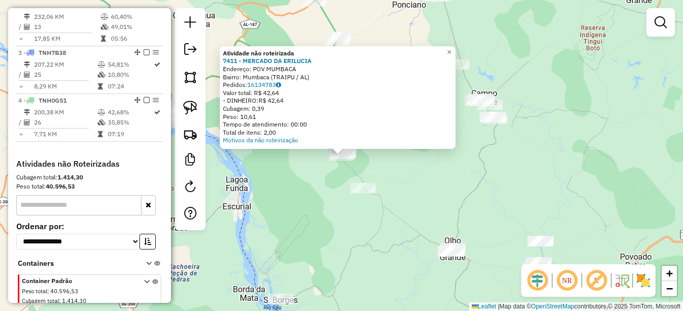
click at [332, 210] on div "Atividade não roteirizada 7411 - MERCADO DA ERILUCIA Endereço: POV MUMBACA Bair…" at bounding box center [341, 155] width 683 height 311
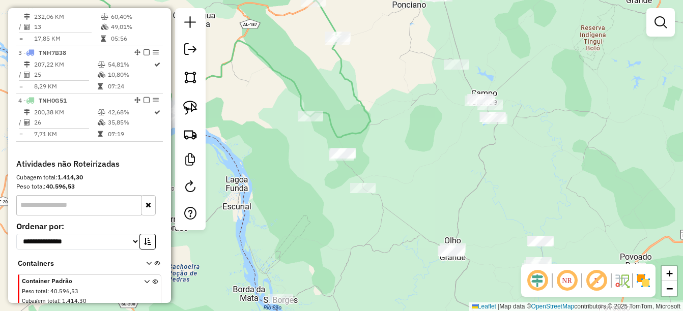
drag, startPoint x: 387, startPoint y: 170, endPoint x: 380, endPoint y: 204, distance: 34.9
click at [380, 204] on div "Janela de atendimento Grade de atendimento Capacidade Transportadoras Veículos …" at bounding box center [341, 155] width 683 height 311
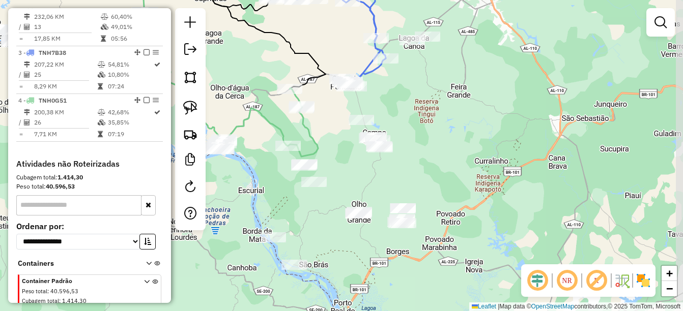
drag, startPoint x: 368, startPoint y: 190, endPoint x: 349, endPoint y: 175, distance: 24.7
click at [349, 175] on div "Janela de atendimento Grade de atendimento Capacidade Transportadoras Veículos …" at bounding box center [341, 155] width 683 height 311
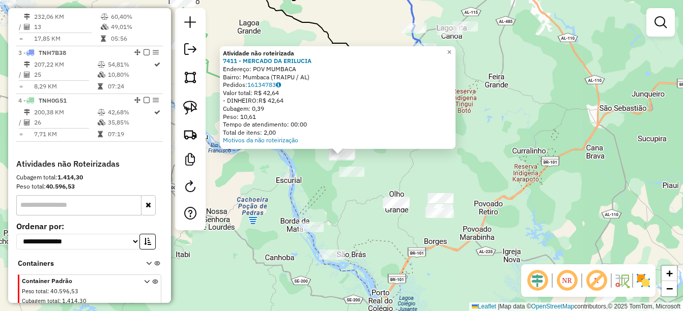
click at [310, 170] on div "Atividade não roteirizada 7411 - MERCADO DA ERILUCIA Endereço: POV MUMBACA Bair…" at bounding box center [341, 155] width 683 height 311
click at [355, 195] on div "Atividade não roteirizada 7411 - MERCADO DA ERILUCIA Endereço: POV MUMBACA Bair…" at bounding box center [341, 155] width 683 height 311
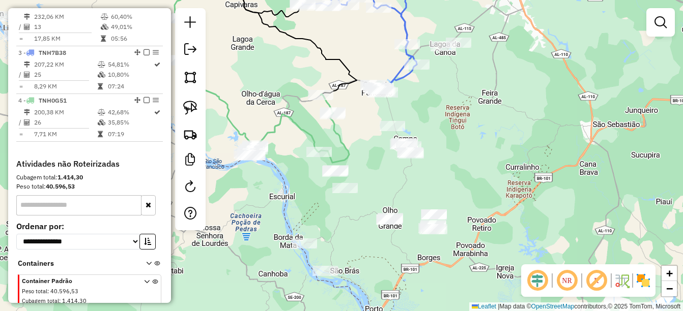
drag, startPoint x: 406, startPoint y: 170, endPoint x: 399, endPoint y: 186, distance: 17.6
click at [399, 186] on div "Janela de atendimento Grade de atendimento Capacidade Transportadoras Veículos …" at bounding box center [341, 155] width 683 height 311
click at [454, 120] on div "Janela de atendimento Grade de atendimento Capacidade Transportadoras Veículos …" at bounding box center [341, 155] width 683 height 311
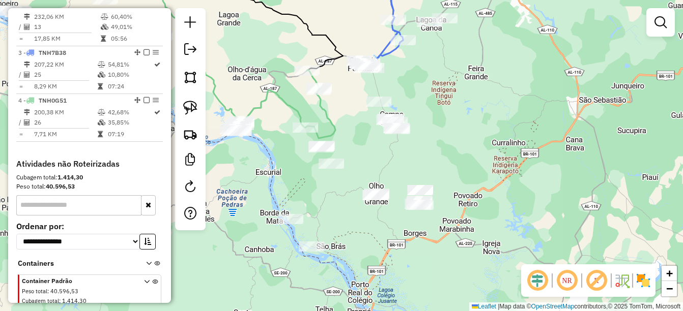
click at [382, 168] on div "Janela de atendimento Grade de atendimento Capacidade Transportadoras Veículos …" at bounding box center [341, 155] width 683 height 311
click at [184, 102] on img at bounding box center [190, 108] width 14 height 14
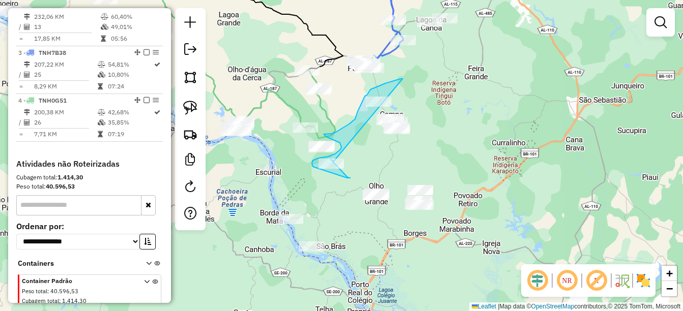
click at [334, 161] on div "Janela de atendimento Grade de atendimento Capacidade Transportadoras Veículos …" at bounding box center [341, 155] width 683 height 311
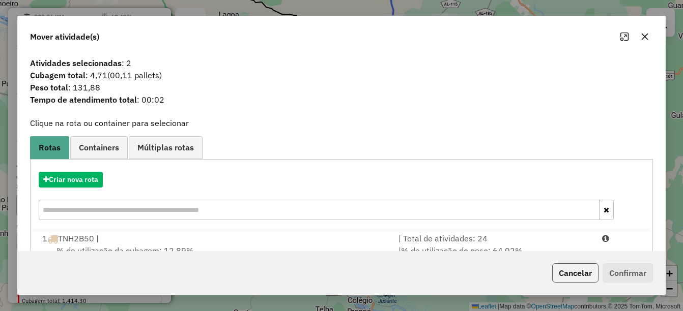
click at [565, 267] on button "Cancelar" at bounding box center [575, 273] width 46 height 19
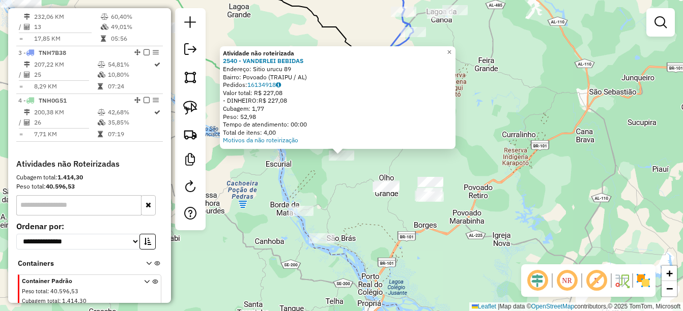
click at [341, 184] on div "Atividade não roteirizada 2540 - VANDERLEI BEBIDAS Endereço: Sitio urucu 89 Bai…" at bounding box center [341, 155] width 683 height 311
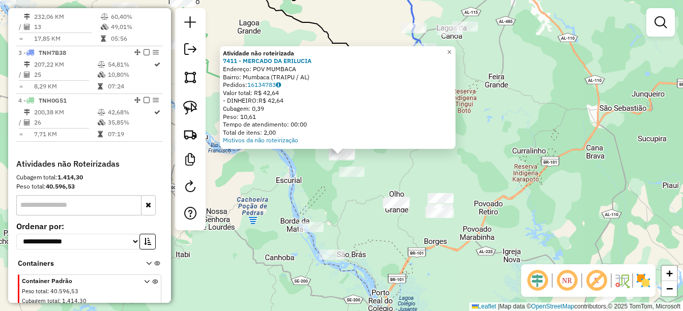
click at [334, 231] on div "Atividade não roteirizada 7411 - MERCADO DA ERILUCIA Endereço: POV MUMBACA Bair…" at bounding box center [341, 155] width 683 height 311
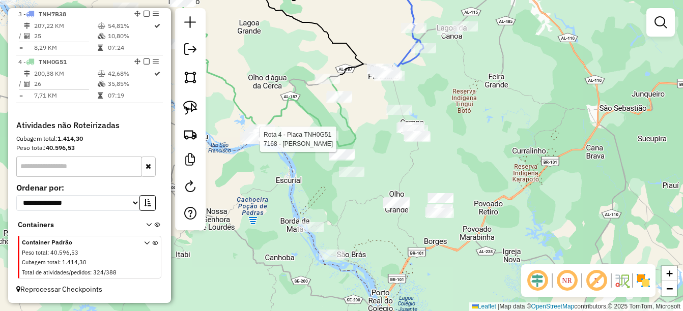
select select "*********"
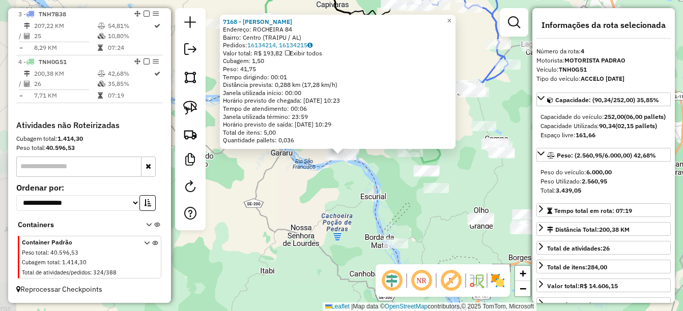
scroll to position [478, 0]
click at [334, 212] on div "7168 - DEPOSITO LEAO Endereço: ROCHEIRA 84 Bairro: Centro (TRAIPU / AL) Pedidos…" at bounding box center [341, 155] width 683 height 311
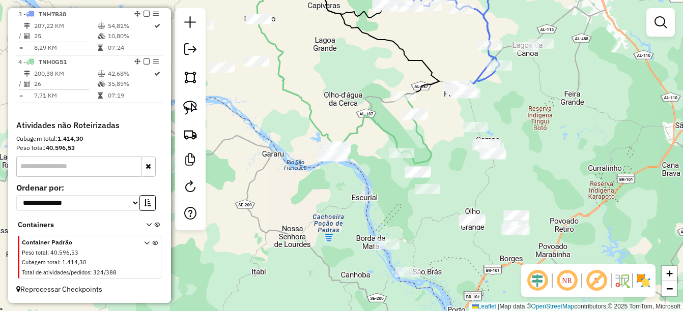
drag, startPoint x: 365, startPoint y: 189, endPoint x: 330, endPoint y: 192, distance: 35.7
click at [330, 192] on div "Janela de atendimento Grade de atendimento Capacidade Transportadoras Veículos …" at bounding box center [341, 155] width 683 height 311
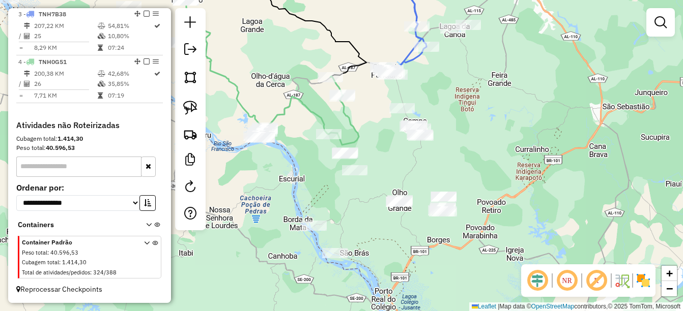
drag, startPoint x: 400, startPoint y: 178, endPoint x: 360, endPoint y: 159, distance: 43.7
click at [360, 159] on div "Janela de atendimento Grade de atendimento Capacidade Transportadoras Veículos …" at bounding box center [341, 155] width 683 height 311
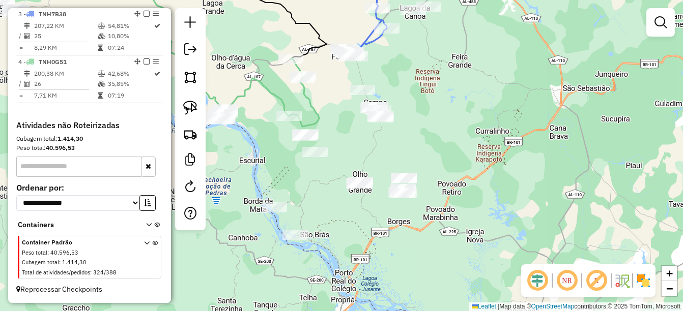
drag, startPoint x: 185, startPoint y: 105, endPoint x: 218, endPoint y: 96, distance: 34.3
click at [185, 105] on img at bounding box center [190, 108] width 14 height 14
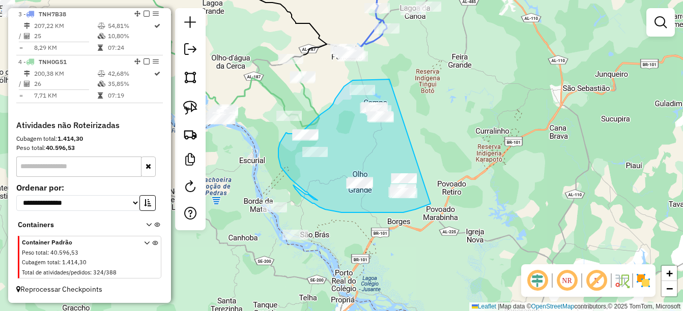
drag, startPoint x: 389, startPoint y: 79, endPoint x: 456, endPoint y: 185, distance: 125.1
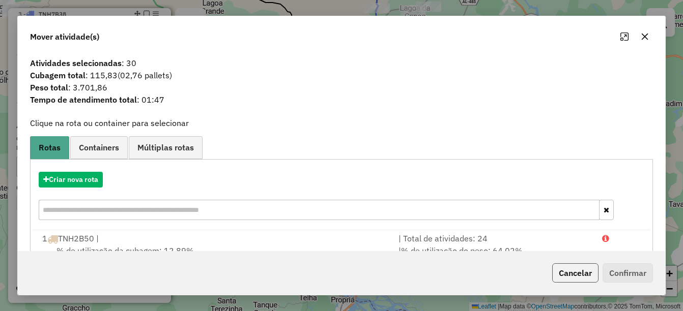
click at [569, 273] on button "Cancelar" at bounding box center [575, 273] width 46 height 19
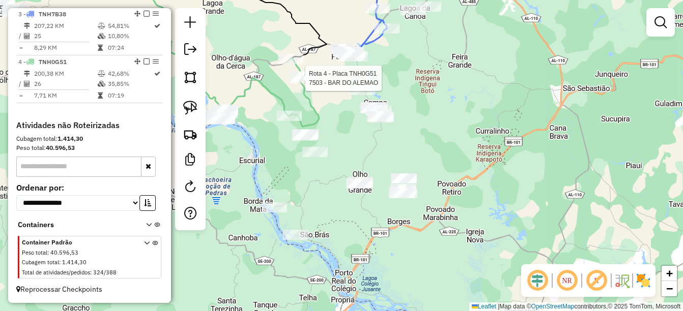
select select "*********"
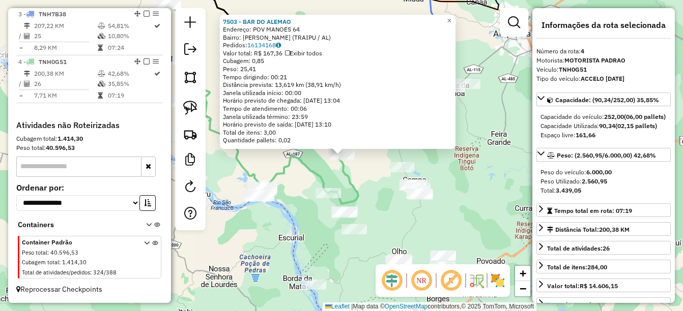
click at [299, 203] on div "7503 - BAR DO ALEMAO Endereço: POV MANOES 64 Bairro: Manoes (TRAIPU / AL) Pedid…" at bounding box center [341, 155] width 683 height 311
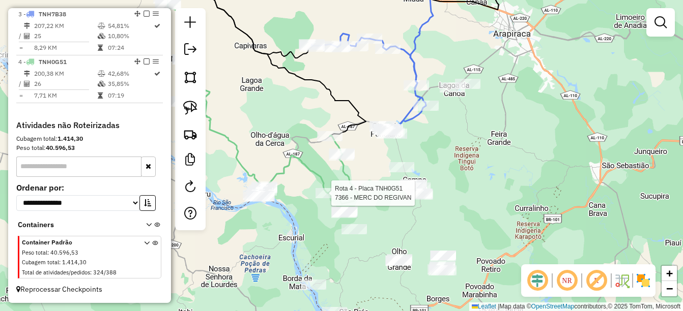
click at [327, 198] on div at bounding box center [328, 193] width 25 height 10
select select "*********"
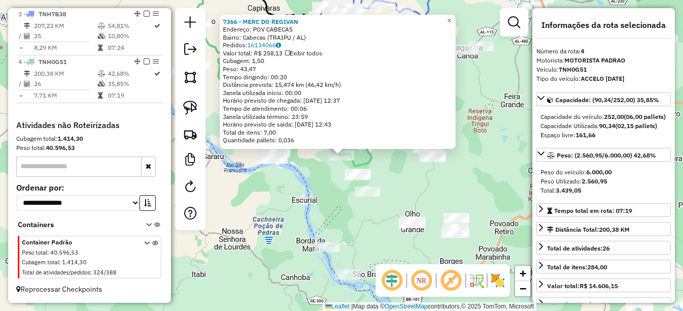
click at [339, 208] on div "7366 - MERC DO REGIVAN Endereço: POV CABECAS Bairro: Cabecas (TRAIPU / AL) Pedi…" at bounding box center [341, 155] width 683 height 311
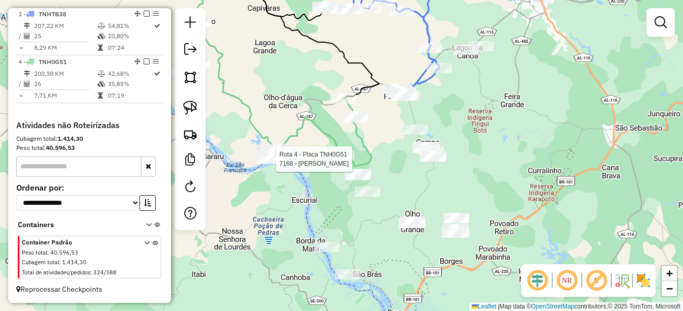
select select "*********"
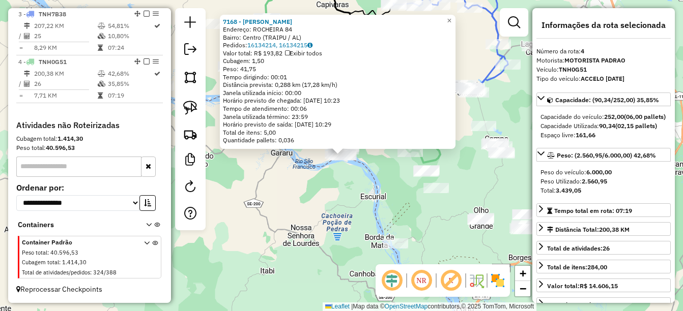
click at [362, 206] on div "7168 - DEPOSITO LEAO Endereço: ROCHEIRA 84 Bairro: Centro (TRAIPU / AL) Pedidos…" at bounding box center [341, 155] width 683 height 311
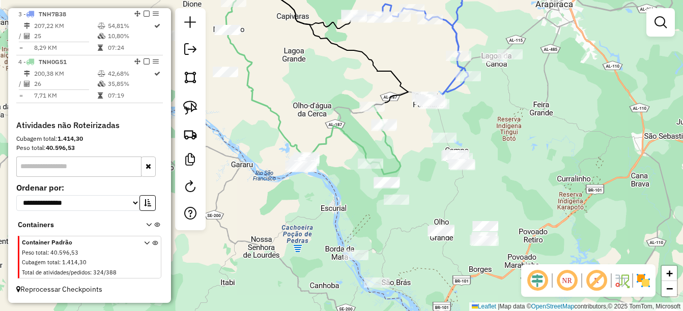
drag, startPoint x: 483, startPoint y: 171, endPoint x: 420, endPoint y: 178, distance: 63.5
click at [420, 178] on div "Janela de atendimento Grade de atendimento Capacidade Transportadoras Veículos …" at bounding box center [341, 155] width 683 height 311
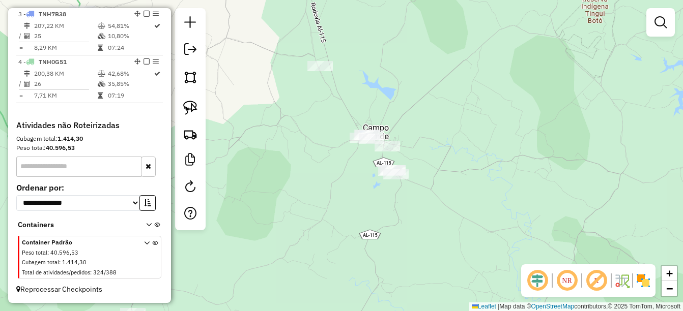
click at [388, 152] on div at bounding box center [387, 146] width 25 height 10
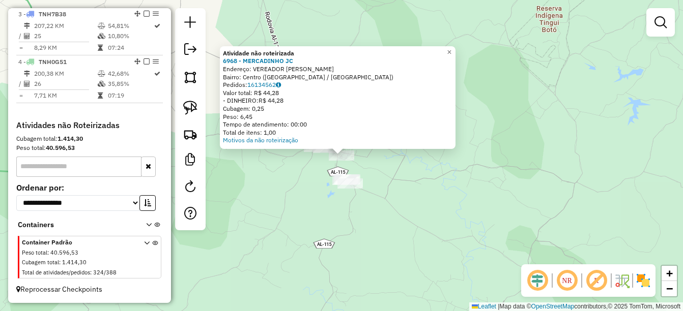
click at [305, 216] on div "Atividade não roteirizada 6968 - MERCADINHO JC Endereço: VEREADOR ANTONIO CAMIL…" at bounding box center [341, 155] width 683 height 311
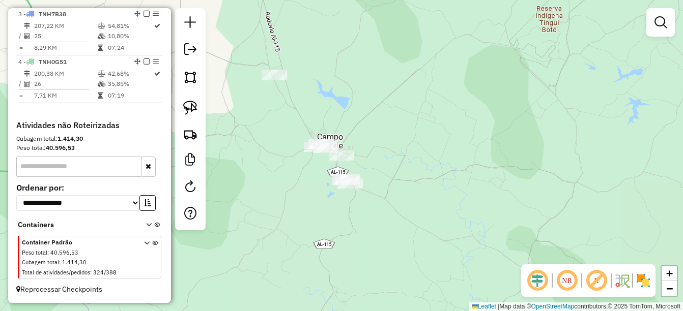
drag, startPoint x: 293, startPoint y: 230, endPoint x: 353, endPoint y: 205, distance: 64.6
click at [353, 205] on div "Janela de atendimento Grade de atendimento Capacidade Transportadoras Veículos …" at bounding box center [341, 155] width 683 height 311
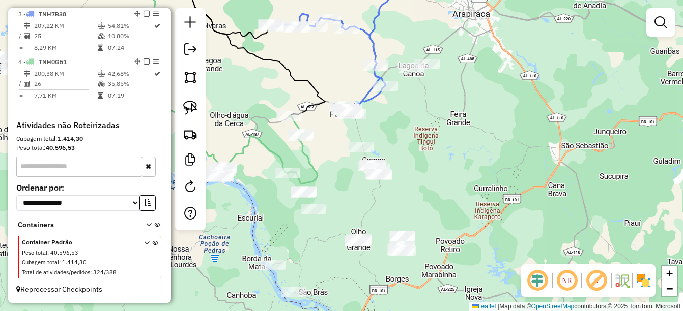
click at [339, 188] on div "Janela de atendimento Grade de atendimento Capacidade Transportadoras Veículos …" at bounding box center [341, 155] width 683 height 311
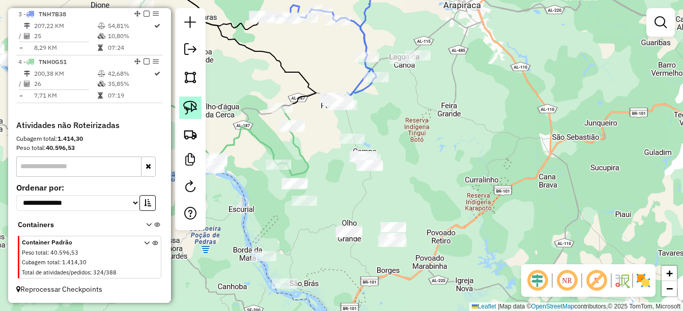
click at [194, 111] on img at bounding box center [190, 108] width 14 height 14
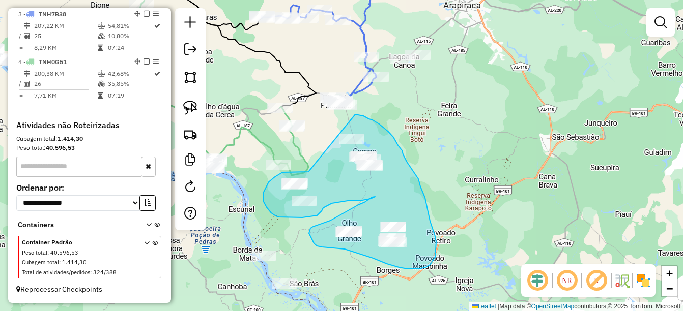
drag, startPoint x: 297, startPoint y: 172, endPoint x: 354, endPoint y: 115, distance: 81.3
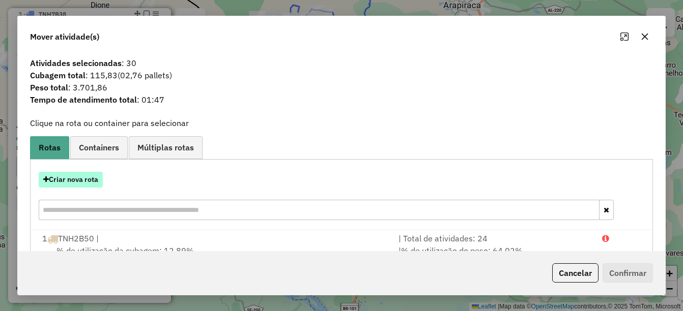
click at [77, 181] on button "Criar nova rota" at bounding box center [71, 180] width 64 height 16
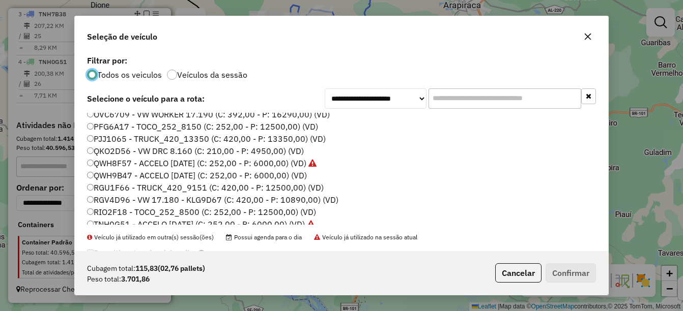
scroll to position [153, 0]
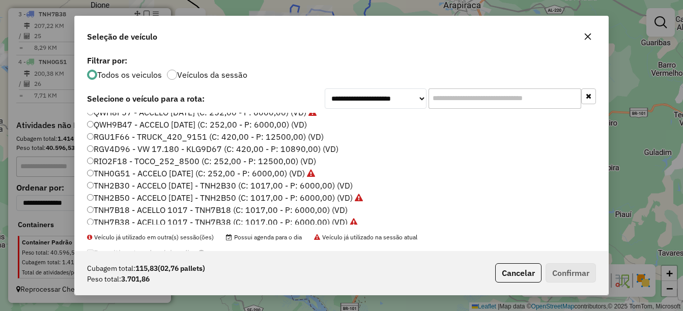
click at [126, 191] on label "TNH2B30 - ACCELO [DATE] - TNH2B30 (C: 1017,00 - P: 6000,00) (VD)" at bounding box center [220, 186] width 266 height 12
click at [571, 275] on button "Confirmar" at bounding box center [571, 273] width 50 height 19
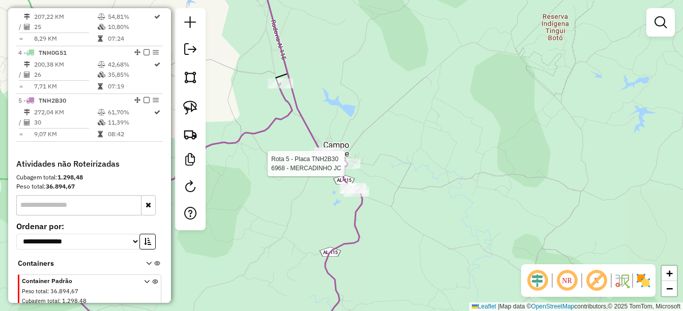
select select "*********"
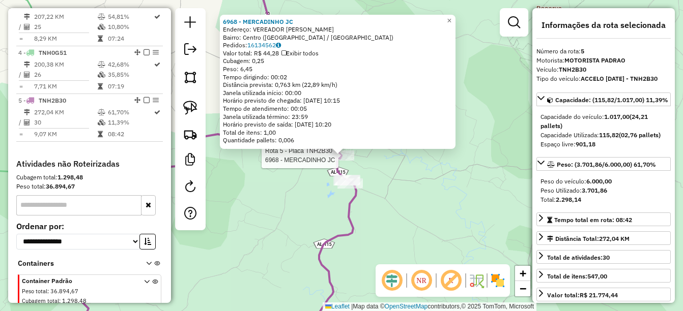
scroll to position [526, 0]
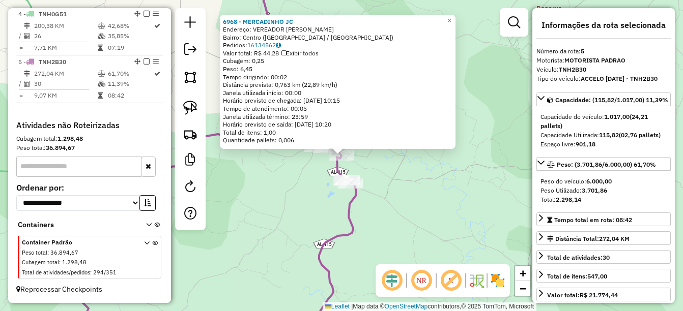
click at [311, 185] on div "6968 - MERCADINHO JC Endereço: VEREADOR ANTONIO CAMILO Bairro: Centro (CAMPO GR…" at bounding box center [341, 155] width 683 height 311
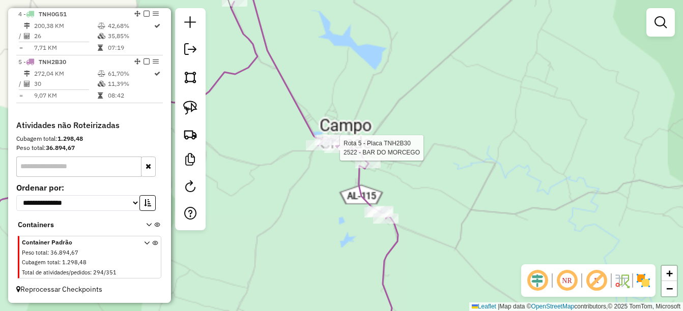
select select "*********"
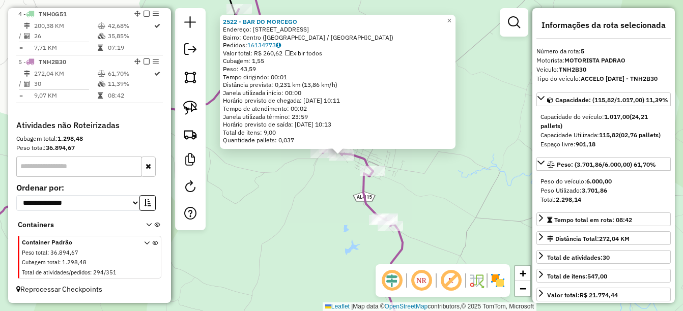
click at [346, 200] on div "2522 - BAR DO MORCEGO Endereço: Rua Engenheiro Gordilho de Cas 7 Bairro: Centro…" at bounding box center [341, 155] width 683 height 311
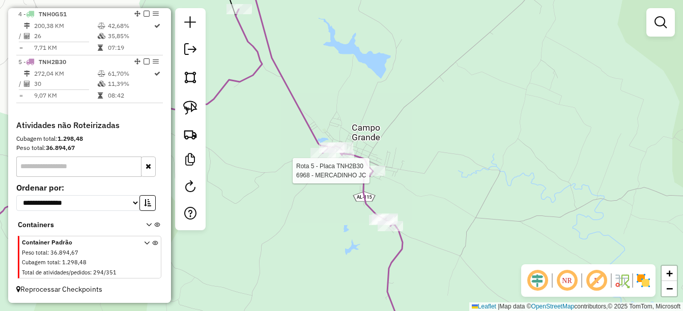
select select "*********"
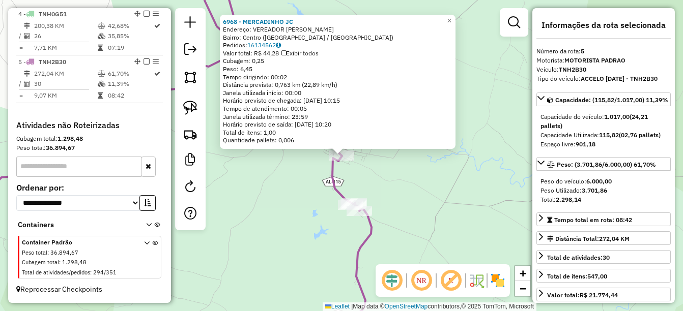
click at [333, 193] on icon at bounding box center [152, 168] width 440 height 349
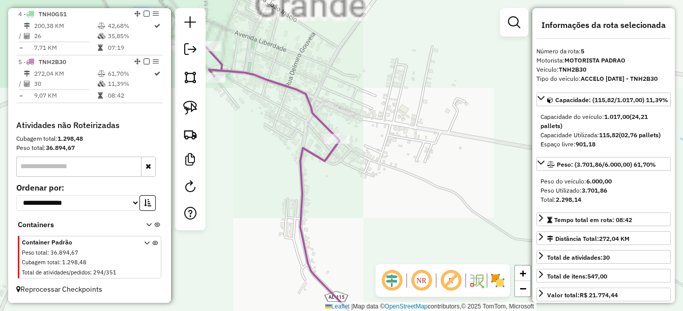
drag, startPoint x: 312, startPoint y: 130, endPoint x: 316, endPoint y: 179, distance: 48.4
click at [316, 179] on div "Janela de atendimento Grade de atendimento Capacidade Transportadoras Veículos …" at bounding box center [341, 155] width 683 height 311
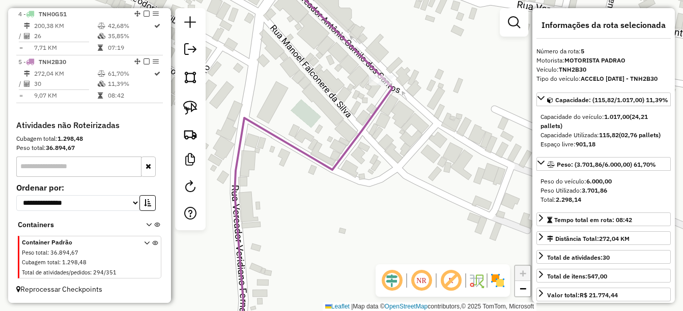
click at [376, 92] on div "Janela de atendimento Grade de atendimento Capacidade Transportadoras Veículos …" at bounding box center [341, 155] width 683 height 311
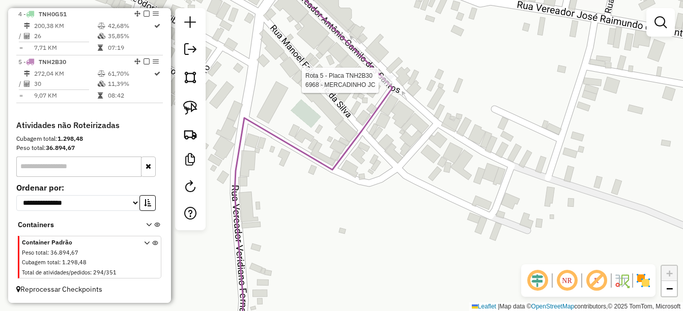
select select "*********"
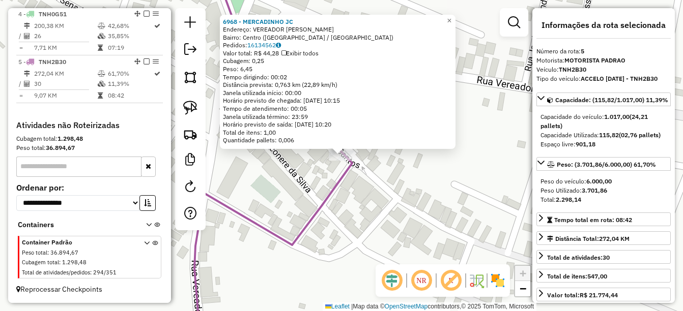
click at [308, 202] on div "6968 - MERCADINHO JC Endereço: VEREADOR ANTONIO CAMILO Bairro: Centro (CAMPO GR…" at bounding box center [341, 155] width 683 height 311
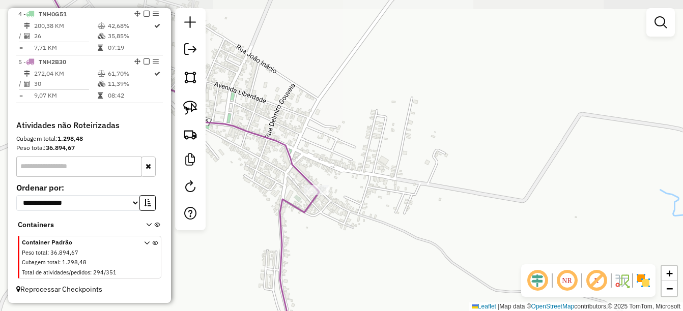
drag, startPoint x: 302, startPoint y: 222, endPoint x: 363, endPoint y: 164, distance: 83.5
click at [363, 164] on div "Janela de atendimento Grade de atendimento Capacidade Transportadoras Veículos …" at bounding box center [341, 155] width 683 height 311
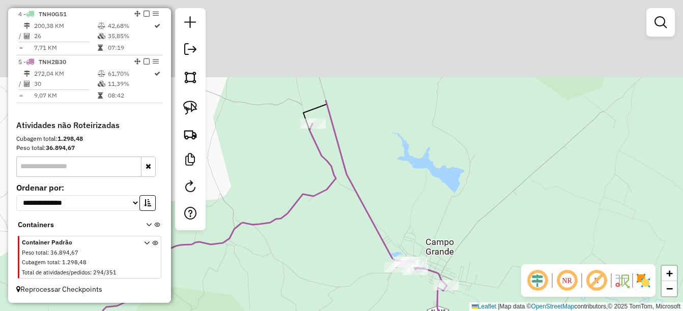
drag, startPoint x: 306, startPoint y: 245, endPoint x: 356, endPoint y: 334, distance: 101.6
click at [356, 311] on html "Aguarde... Pop-up bloqueado! Seu navegador bloqueou automáticamente a abertura …" at bounding box center [341, 155] width 683 height 311
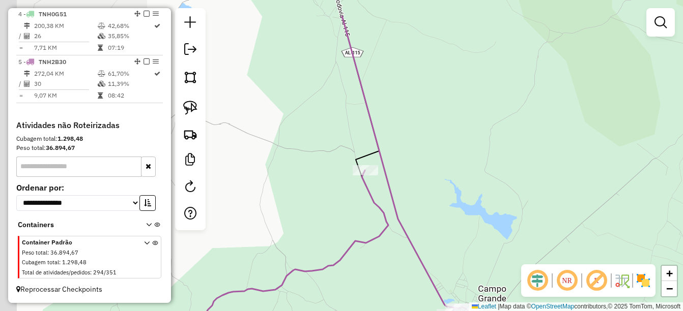
drag, startPoint x: 324, startPoint y: 213, endPoint x: 340, endPoint y: 225, distance: 20.4
click at [340, 225] on div "Janela de atendimento Grade de atendimento Capacidade Transportadoras Veículos …" at bounding box center [341, 155] width 683 height 311
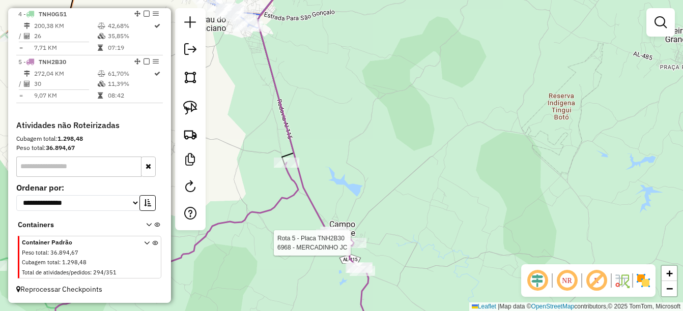
select select "*********"
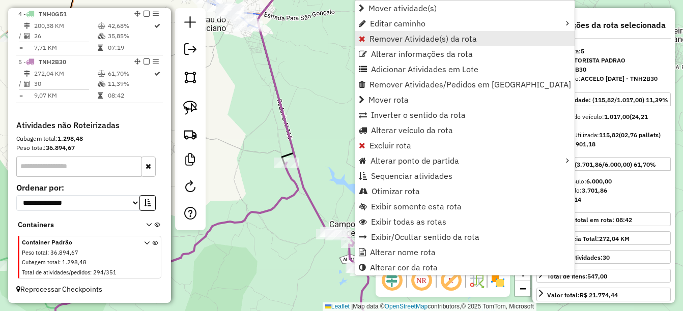
click at [405, 38] on span "Remover Atividade(s) da rota" at bounding box center [422, 39] width 107 height 8
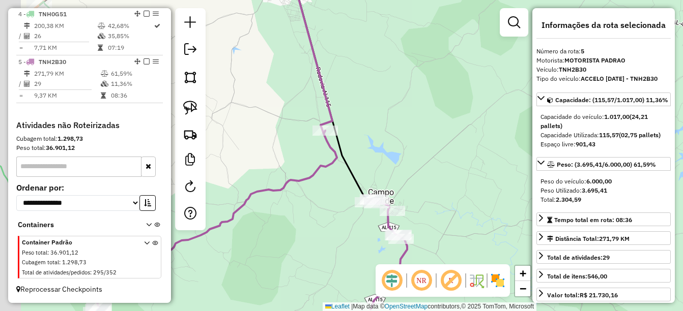
drag, startPoint x: 329, startPoint y: 187, endPoint x: 336, endPoint y: 180, distance: 10.1
click at [336, 180] on div "Janela de atendimento Grade de atendimento Capacidade Transportadoras Veículos …" at bounding box center [341, 155] width 683 height 311
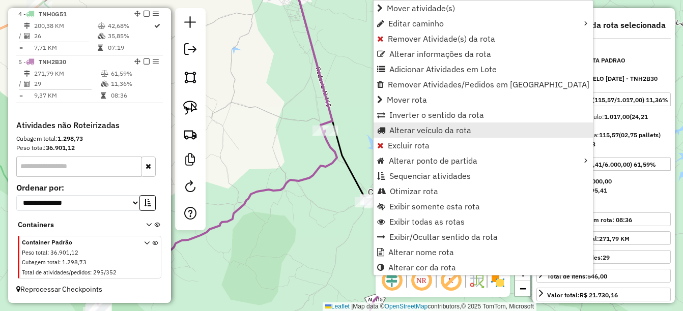
click at [418, 134] on span "Alterar veículo da rota" at bounding box center [430, 130] width 82 height 8
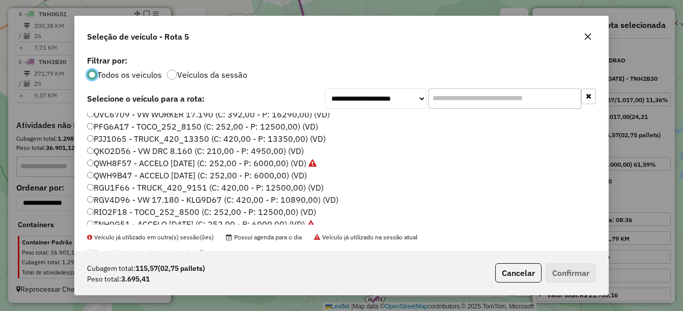
scroll to position [204, 0]
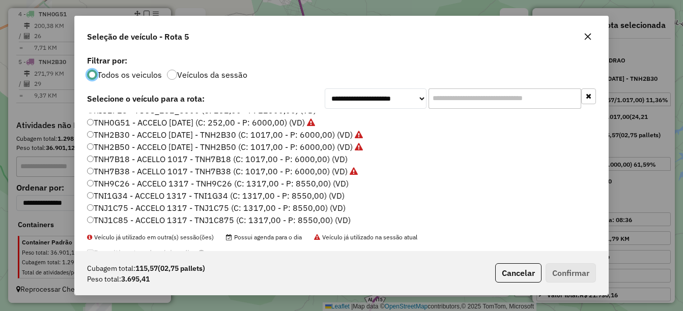
click at [140, 123] on label "TNH0G51 - ACCELO [DATE] (C: 252,00 - P: 6000,00) (VD)" at bounding box center [201, 123] width 228 height 12
click at [565, 273] on button "Confirmar" at bounding box center [571, 273] width 50 height 19
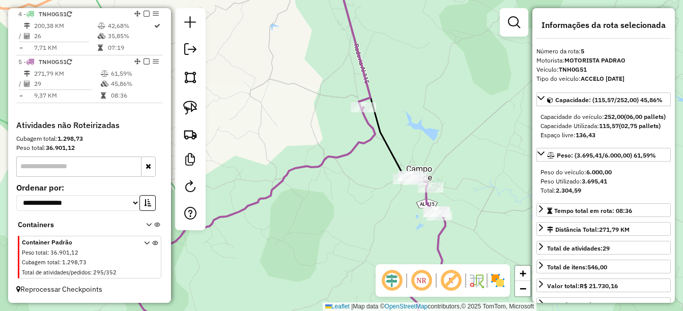
drag, startPoint x: 330, startPoint y: 212, endPoint x: 401, endPoint y: 185, distance: 75.7
click at [378, 193] on div "Janela de atendimento Grade de atendimento Capacidade Transportadoras Veículos …" at bounding box center [341, 155] width 683 height 311
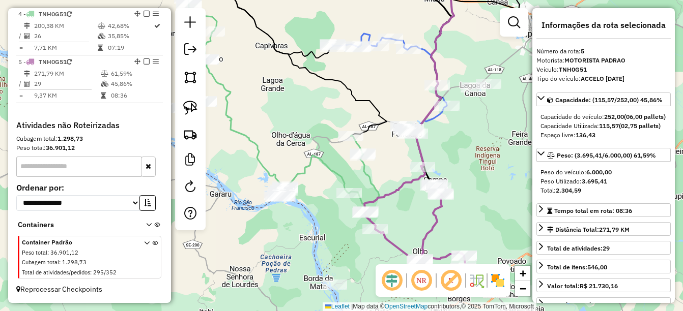
drag, startPoint x: 290, startPoint y: 233, endPoint x: 305, endPoint y: 239, distance: 16.3
click at [305, 239] on div "Janela de atendimento Grade de atendimento Capacidade Transportadoras Veículos …" at bounding box center [341, 155] width 683 height 311
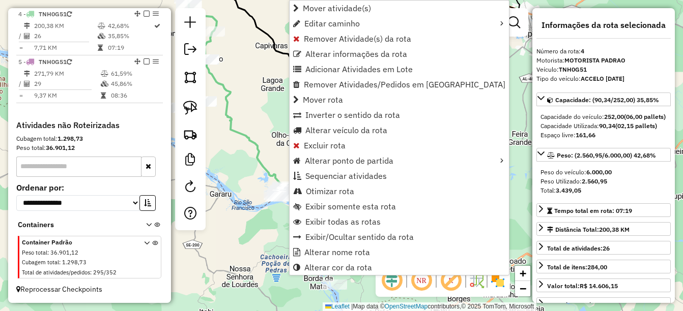
scroll to position [525, 0]
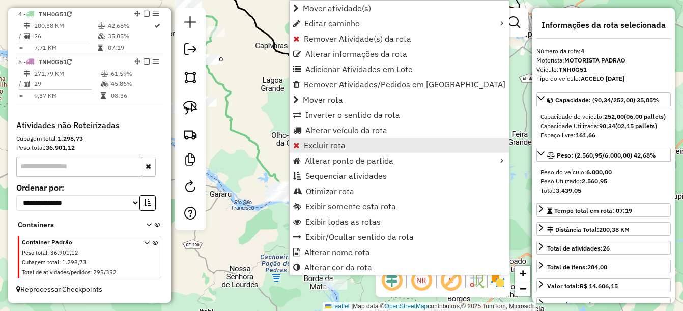
click at [342, 151] on link "Excluir rota" at bounding box center [399, 145] width 219 height 15
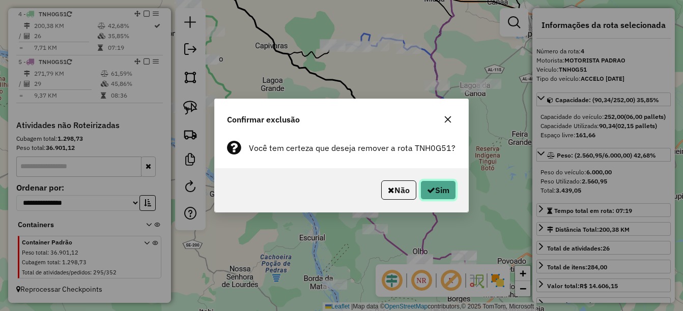
click at [440, 190] on button "Sim" at bounding box center [438, 190] width 36 height 19
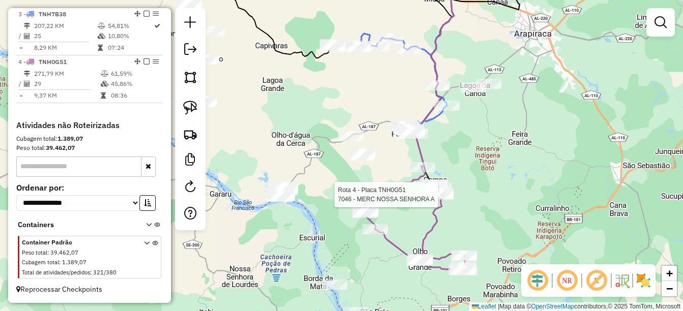
scroll to position [478, 0]
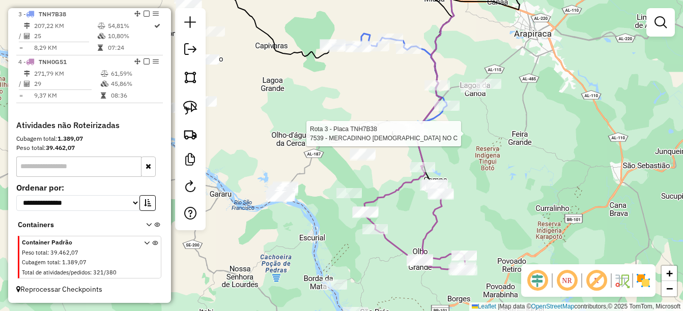
select select "*********"
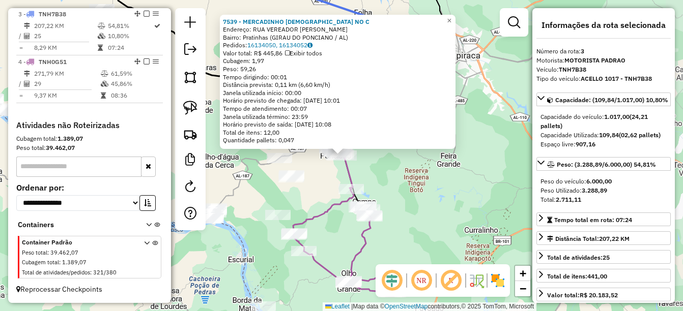
scroll to position [477, 0]
click at [398, 204] on div "7539 - MERCADINHO DEUS NO C Endereço: RUA VEREADOR ANTONIO ALVES Bairro: Pratin…" at bounding box center [341, 155] width 683 height 311
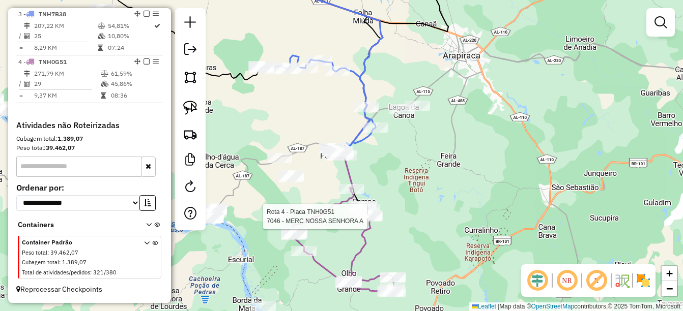
scroll to position [478, 0]
select select "*********"
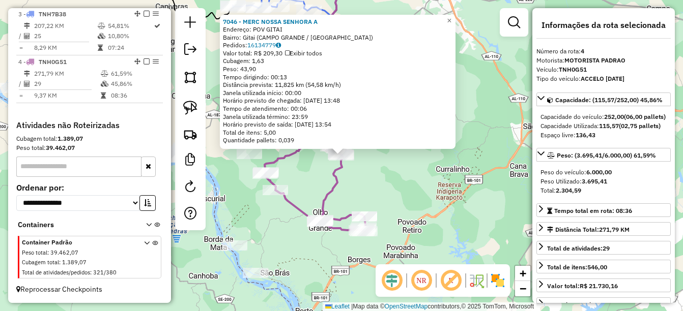
click at [310, 260] on div "Rota 4 - Placa TNH0G51 7241 - MERCEARIA DO CLEYTON Rota 4 - Placa TNH0G51 7537 …" at bounding box center [341, 155] width 683 height 311
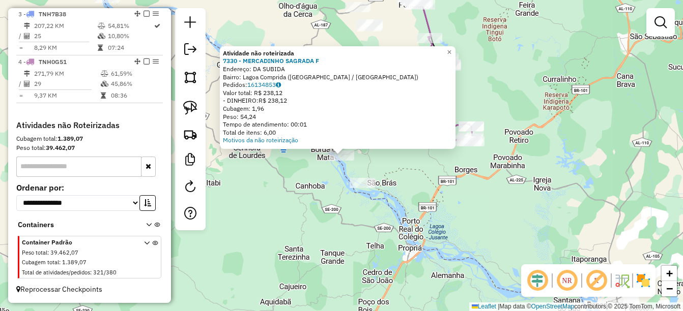
click at [281, 207] on div "Atividade não roteirizada 7330 - MERCADINHO SAGRADA F Endereço: DA SUBIDA Bairr…" at bounding box center [341, 155] width 683 height 311
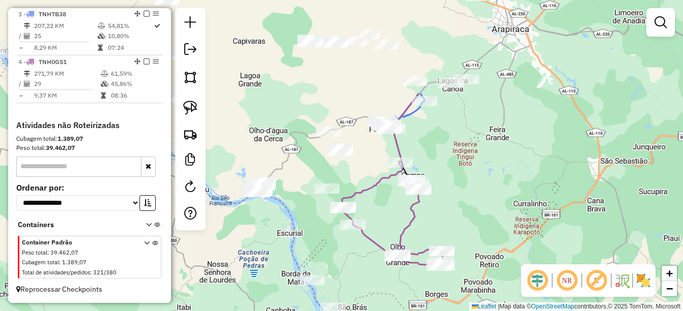
drag, startPoint x: 297, startPoint y: 141, endPoint x: 267, endPoint y: 266, distance: 128.1
click at [267, 266] on div "Janela de atendimento Grade de atendimento Capacidade Transportadoras Veículos …" at bounding box center [341, 155] width 683 height 311
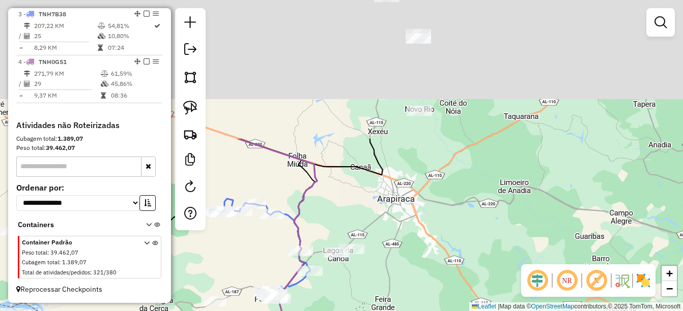
drag, startPoint x: 531, startPoint y: 133, endPoint x: 438, endPoint y: 257, distance: 154.8
click at [443, 282] on div "Janela de atendimento Grade de atendimento Capacidade Transportadoras Veículos …" at bounding box center [341, 155] width 683 height 311
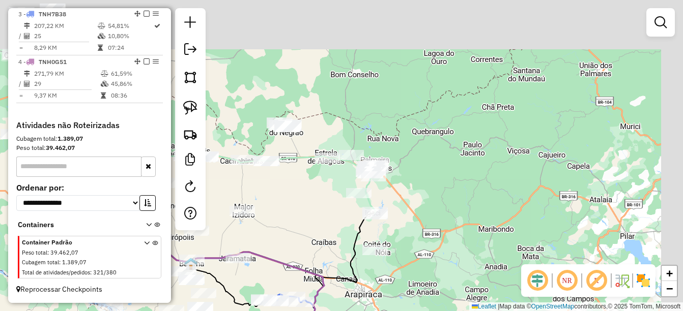
click at [394, 187] on div "Janela de atendimento Grade de atendimento Capacidade Transportadoras Veículos …" at bounding box center [341, 155] width 683 height 311
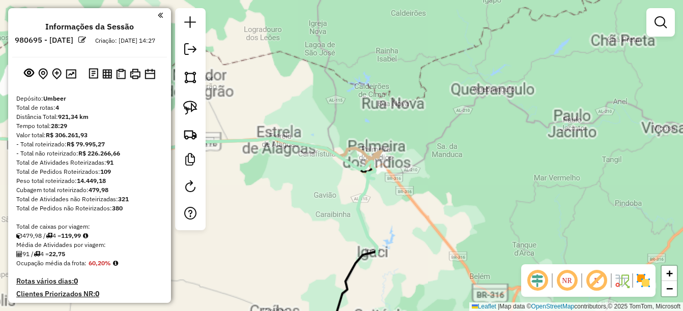
scroll to position [478, 0]
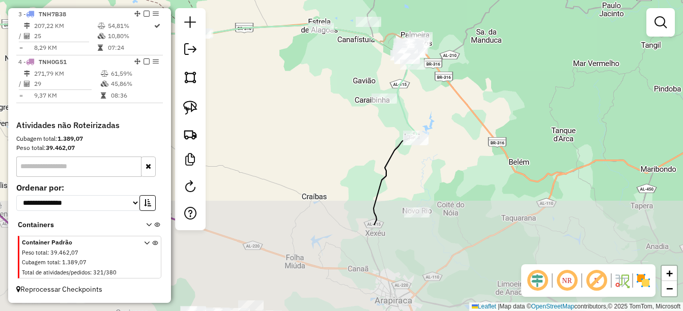
drag, startPoint x: 404, startPoint y: 242, endPoint x: 428, endPoint y: 125, distance: 119.6
click at [428, 125] on div "Janela de atendimento Grade de atendimento Capacidade Transportadoras Veículos …" at bounding box center [341, 155] width 683 height 311
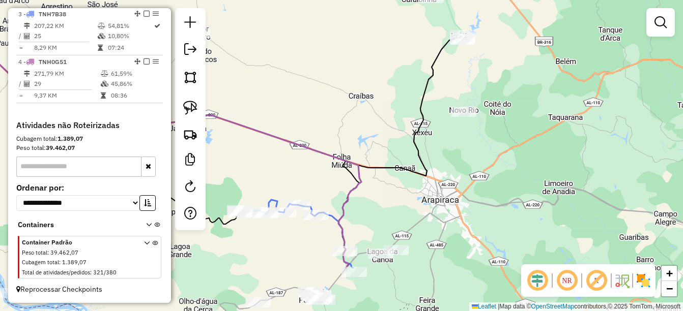
drag, startPoint x: 363, startPoint y: 282, endPoint x: 402, endPoint y: 63, distance: 222.1
click at [403, 60] on div "Janela de atendimento Grade de atendimento Capacidade Transportadoras Veículos …" at bounding box center [341, 155] width 683 height 311
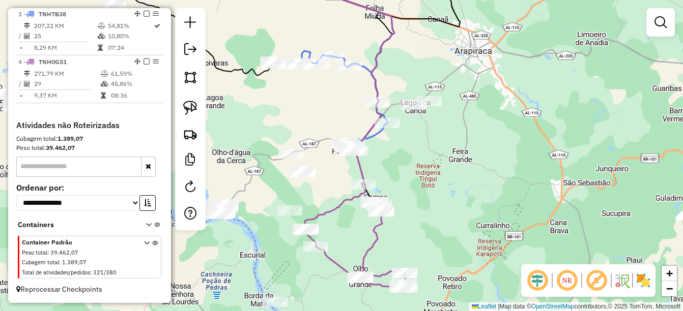
click at [477, 161] on div "Rota 3 - Placa TNH7B38 6225 - BAR DO CALDINHO Janela de atendimento Grade de at…" at bounding box center [341, 155] width 683 height 311
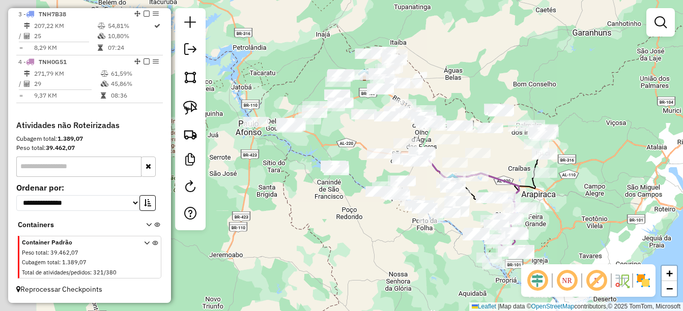
drag, startPoint x: 315, startPoint y: 204, endPoint x: 384, endPoint y: 310, distance: 126.5
click at [391, 305] on div "Janela de atendimento Grade de atendimento Capacidade Transportadoras Veículos …" at bounding box center [341, 155] width 683 height 311
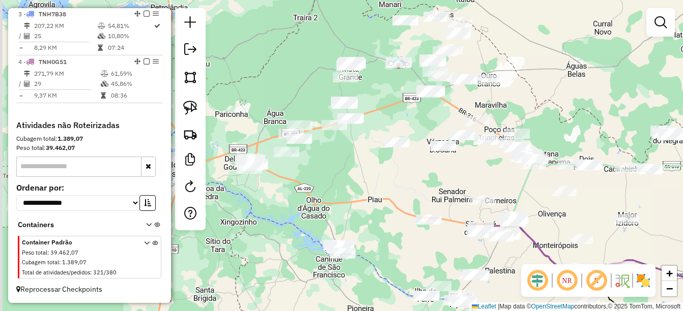
drag, startPoint x: 317, startPoint y: 203, endPoint x: 346, endPoint y: 233, distance: 42.1
click at [346, 233] on div "Janela de atendimento Grade de atendimento Capacidade Transportadoras Veículos …" at bounding box center [341, 155] width 683 height 311
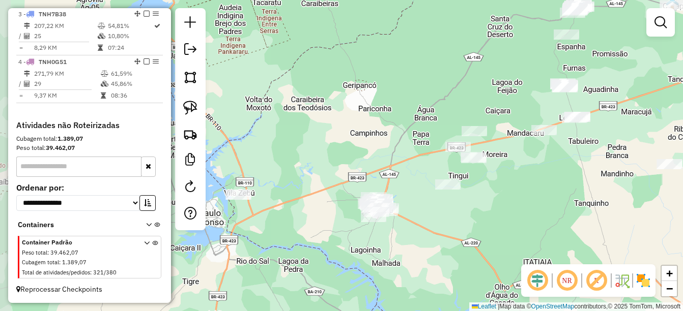
drag, startPoint x: 304, startPoint y: 202, endPoint x: 437, endPoint y: 215, distance: 132.9
click at [437, 215] on div "Janela de atendimento Grade de atendimento Capacidade Transportadoras Veículos …" at bounding box center [341, 155] width 683 height 311
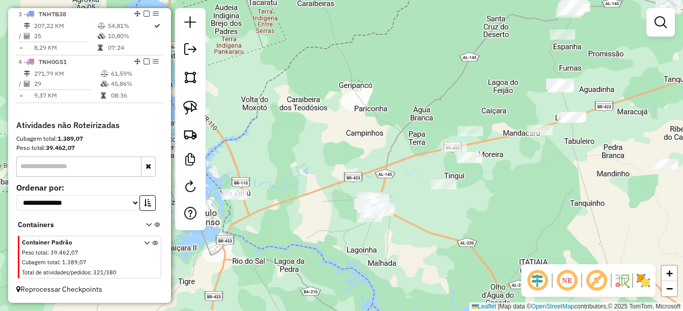
drag, startPoint x: 488, startPoint y: 238, endPoint x: 466, endPoint y: 239, distance: 21.4
click at [467, 239] on div "Janela de atendimento Grade de atendimento Capacidade Transportadoras Veículos …" at bounding box center [341, 155] width 683 height 311
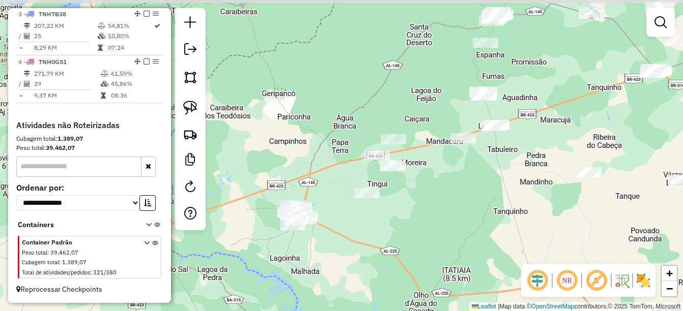
drag, startPoint x: 519, startPoint y: 214, endPoint x: 466, endPoint y: 220, distance: 53.3
click at [466, 220] on div "Janela de atendimento Grade de atendimento Capacidade Transportadoras Veículos …" at bounding box center [341, 155] width 683 height 311
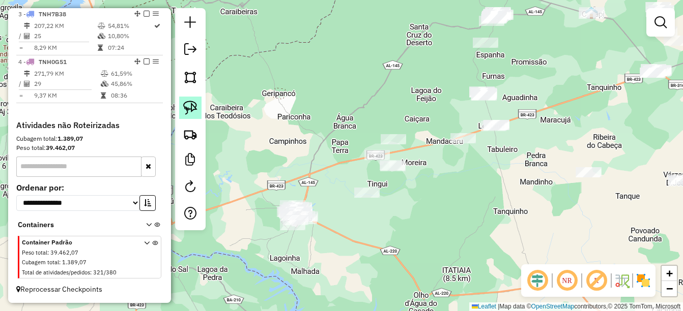
click at [192, 108] on img at bounding box center [190, 108] width 14 height 14
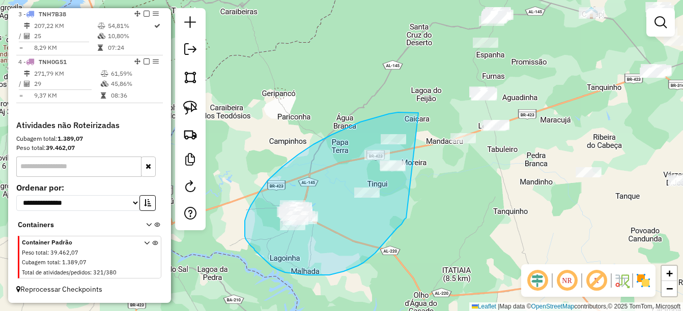
drag, startPoint x: 418, startPoint y: 113, endPoint x: 415, endPoint y: 207, distance: 93.7
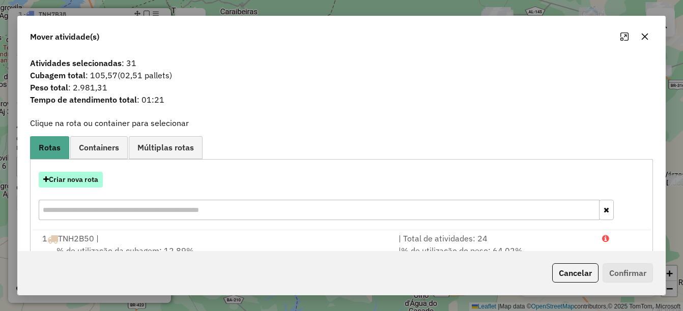
click at [63, 176] on button "Criar nova rota" at bounding box center [71, 180] width 64 height 16
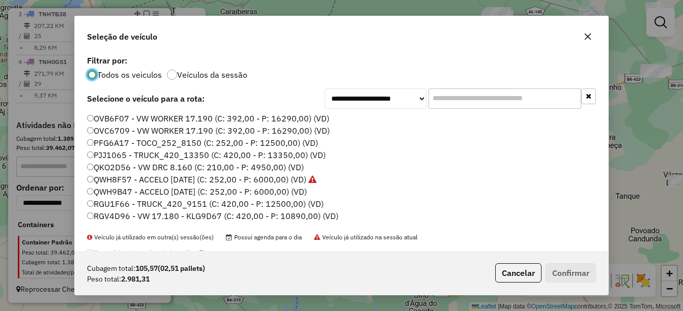
scroll to position [102, 0]
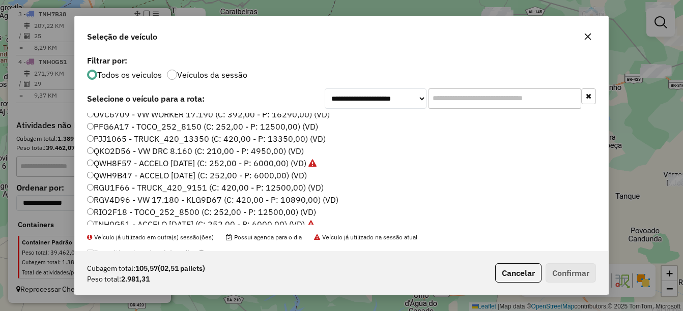
click at [115, 171] on label "QWH9B47 - ACCELO [DATE] (C: 252,00 - P: 6000,00) (VD)" at bounding box center [197, 175] width 220 height 12
click at [569, 266] on button "Confirmar" at bounding box center [571, 273] width 50 height 19
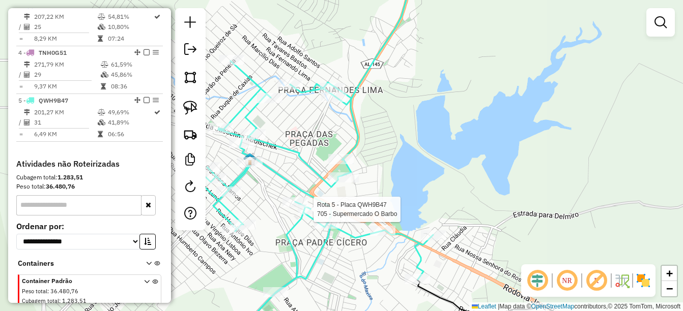
select select "*********"
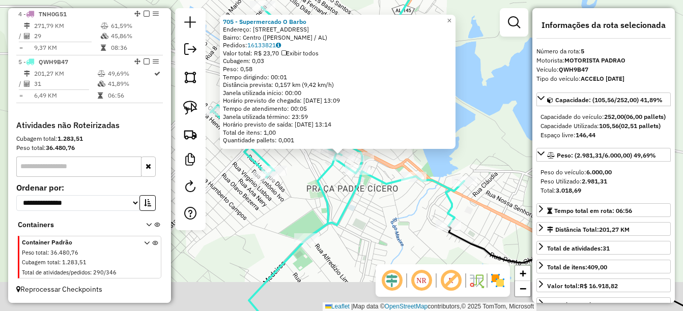
scroll to position [526, 0]
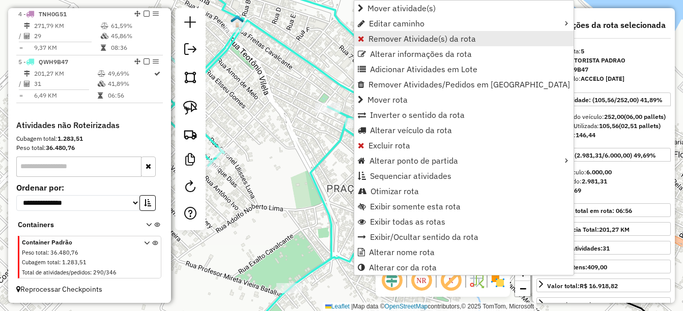
click at [419, 35] on span "Remover Atividade(s) da rota" at bounding box center [421, 39] width 107 height 8
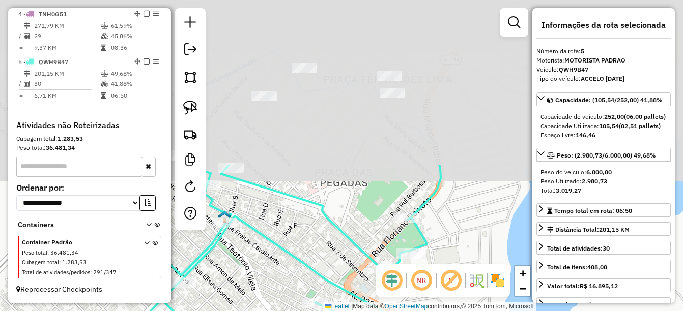
drag, startPoint x: 302, startPoint y: 140, endPoint x: 289, endPoint y: 267, distance: 127.9
click at [289, 267] on div "Janela de atendimento Grade de atendimento Capacidade Transportadoras Veículos …" at bounding box center [341, 155] width 683 height 311
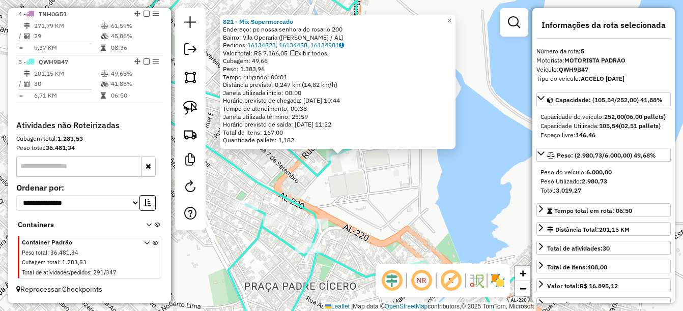
click at [353, 202] on div "821 - Mix Supermercado Endereço: pc nossa senhora do rosario 200 Bairro: Vila O…" at bounding box center [341, 155] width 683 height 311
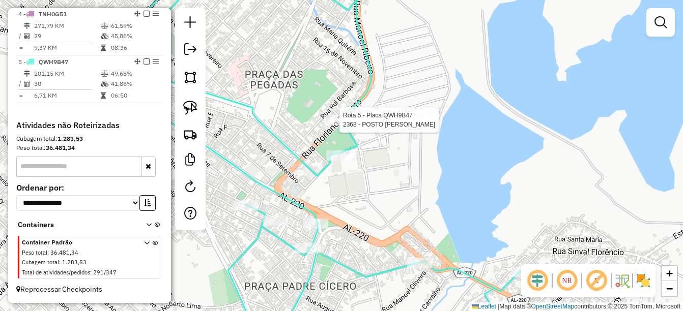
select select "*********"
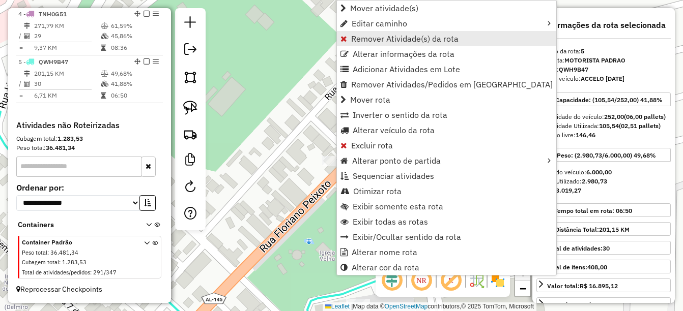
click at [392, 43] on span "Remover Atividade(s) da rota" at bounding box center [404, 39] width 107 height 8
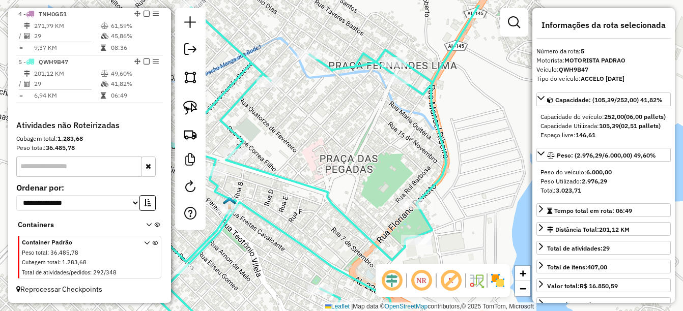
drag, startPoint x: 331, startPoint y: 165, endPoint x: 305, endPoint y: 248, distance: 86.9
click at [305, 248] on icon at bounding box center [342, 192] width 507 height 374
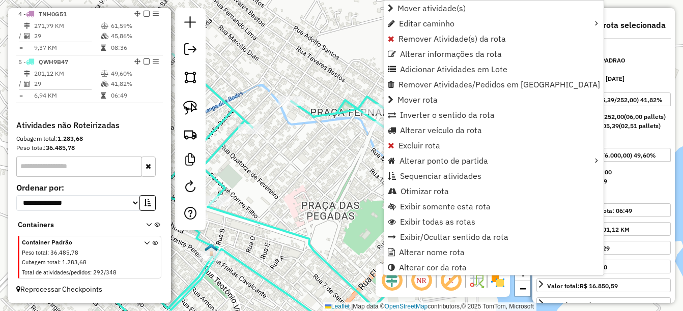
click at [322, 172] on div "Janela de atendimento Grade de atendimento Capacidade Transportadoras Veículos …" at bounding box center [341, 155] width 683 height 311
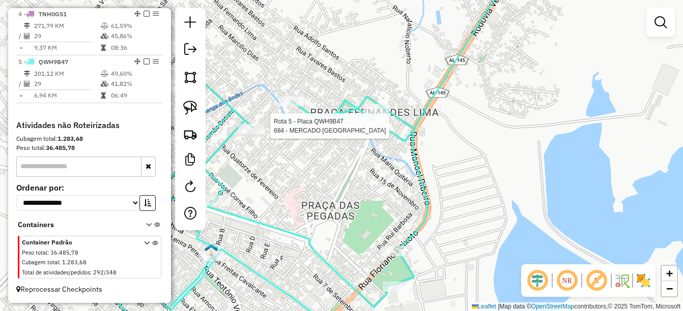
select select "*********"
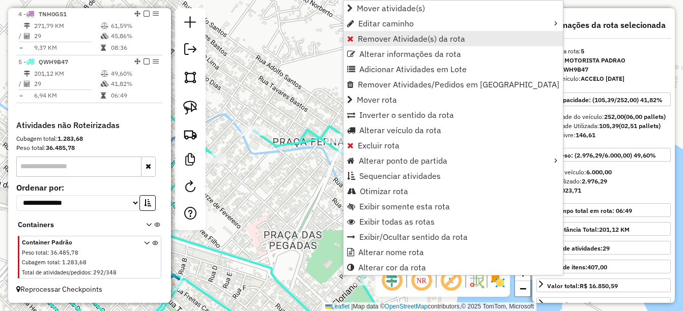
click at [406, 43] on span "Remover Atividade(s) da rota" at bounding box center [411, 39] width 107 height 8
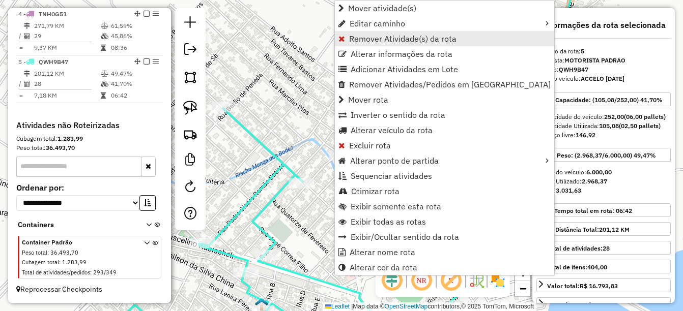
click at [405, 42] on span "Remover Atividade(s) da rota" at bounding box center [402, 39] width 107 height 8
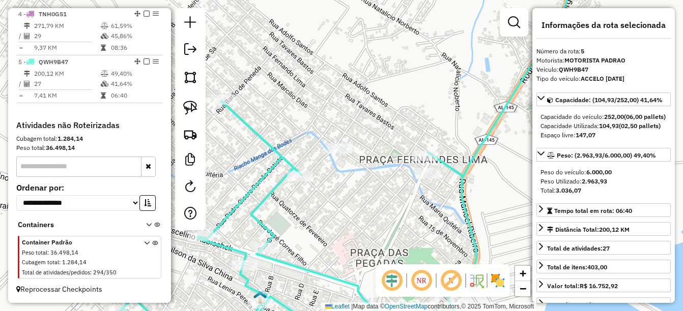
drag, startPoint x: 376, startPoint y: 209, endPoint x: 368, endPoint y: 156, distance: 53.9
click at [368, 156] on div "Janela de atendimento Grade de atendimento Capacidade Transportadoras Veículos …" at bounding box center [341, 155] width 683 height 311
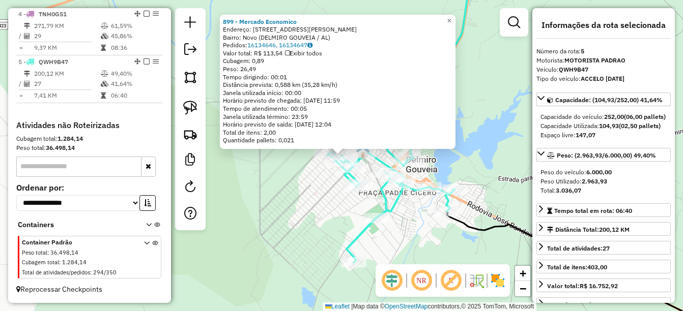
drag, startPoint x: 274, startPoint y: 182, endPoint x: 262, endPoint y: 164, distance: 21.2
click at [262, 165] on div "899 - Mercado Economico Endereço: 10R Rua Graciliano Ramos 752 Bairro: Novo (DE…" at bounding box center [341, 155] width 683 height 311
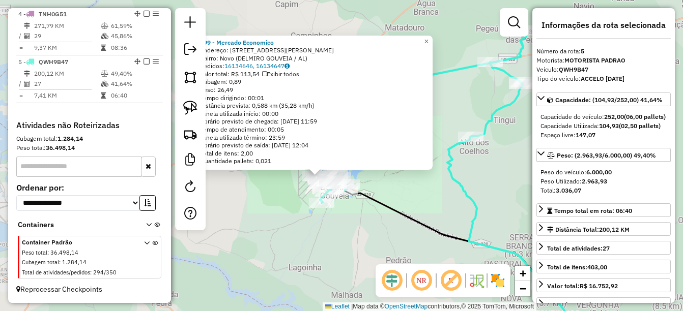
click at [396, 194] on div "899 - Mercado Economico Endereço: 10R Rua Graciliano Ramos 752 Bairro: Novo (DE…" at bounding box center [341, 155] width 683 height 311
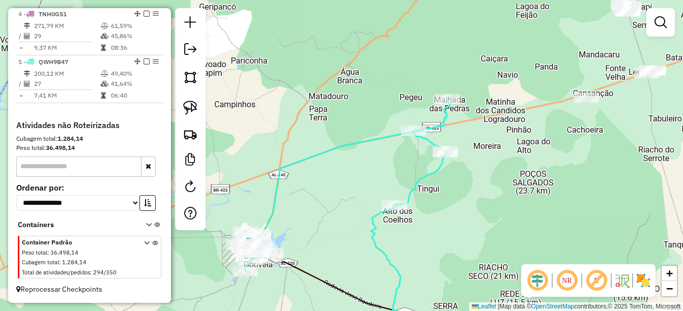
drag, startPoint x: 426, startPoint y: 192, endPoint x: 350, endPoint y: 261, distance: 102.7
click at [350, 261] on div "Janela de atendimento Grade de atendimento Capacidade Transportadoras Veículos …" at bounding box center [341, 155] width 683 height 311
select select "*********"
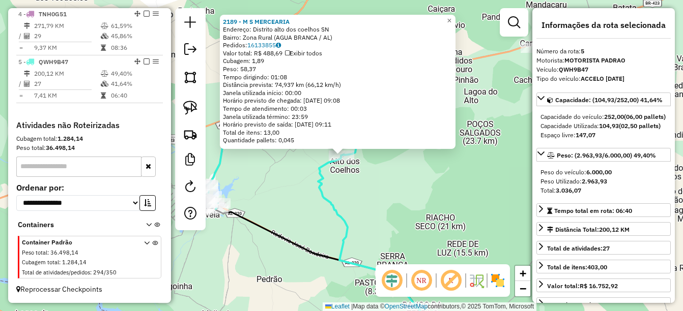
click at [368, 219] on div "2189 - M S MERCEARIA Endereço: Distrito alto dos coelhos SN Bairro: Zona Rural …" at bounding box center [341, 155] width 683 height 311
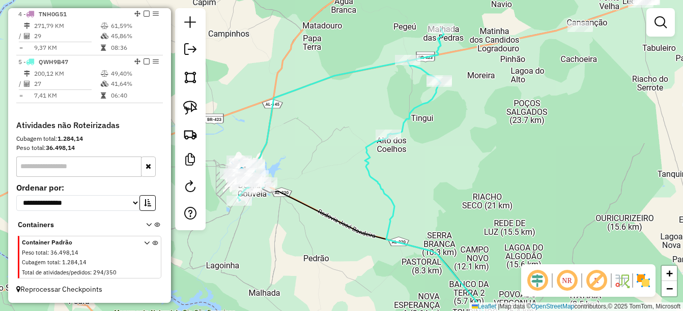
drag, startPoint x: 329, startPoint y: 193, endPoint x: 329, endPoint y: 184, distance: 9.2
click at [329, 184] on div "Janela de atendimento Grade de atendimento Capacidade Transportadoras Veículos …" at bounding box center [341, 155] width 683 height 311
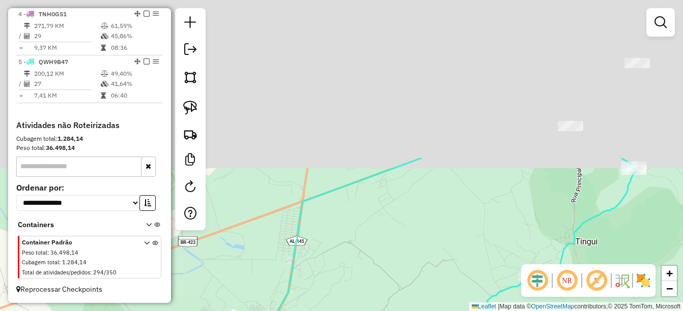
drag, startPoint x: 359, startPoint y: 154, endPoint x: 363, endPoint y: 291, distance: 137.0
click at [363, 291] on div "Janela de atendimento Grade de atendimento Capacidade Transportadoras Veículos …" at bounding box center [341, 155] width 683 height 311
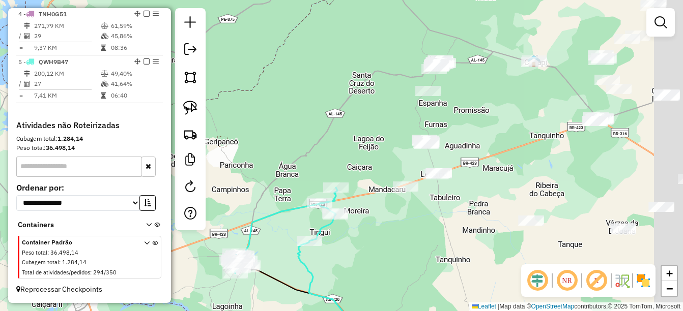
drag, startPoint x: 459, startPoint y: 146, endPoint x: 367, endPoint y: 132, distance: 92.6
click at [367, 132] on div "Janela de atendimento Grade de atendimento Capacidade Transportadoras Veículos …" at bounding box center [341, 155] width 683 height 311
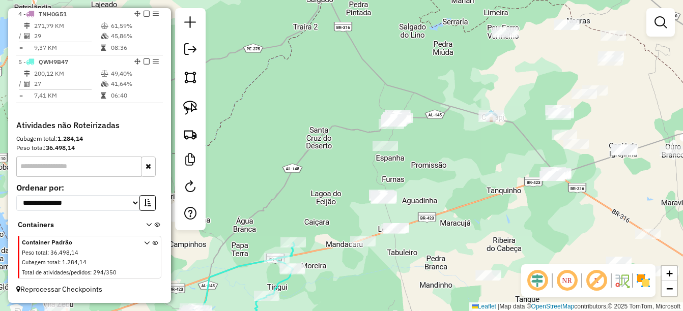
drag, startPoint x: 494, startPoint y: 190, endPoint x: 455, endPoint y: 250, distance: 71.4
click at [455, 250] on div "Janela de atendimento Grade de atendimento Capacidade Transportadoras Veículos …" at bounding box center [341, 155] width 683 height 311
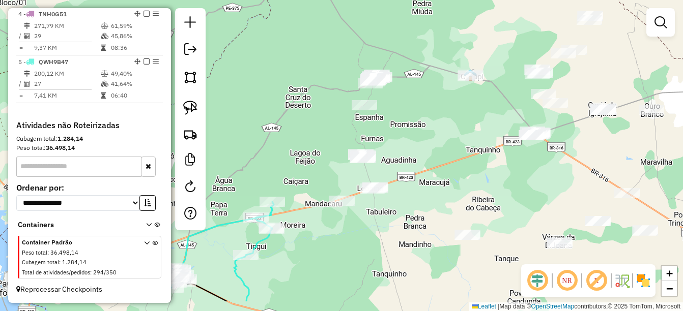
click at [459, 170] on div "Janela de atendimento Grade de atendimento Capacidade Transportadoras Veículos …" at bounding box center [341, 155] width 683 height 311
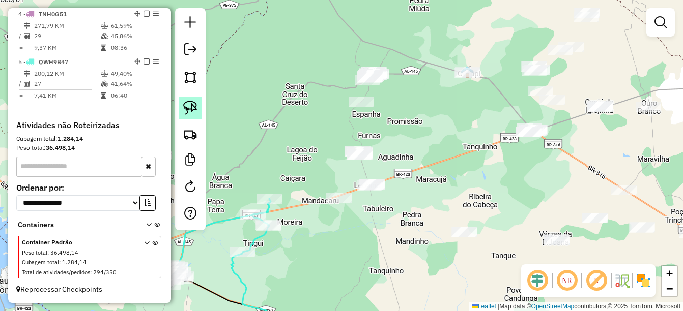
click at [193, 111] on img at bounding box center [190, 108] width 14 height 14
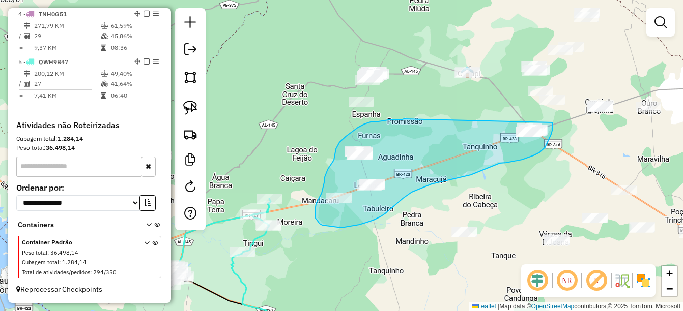
drag, startPoint x: 404, startPoint y: 119, endPoint x: 551, endPoint y: 113, distance: 147.7
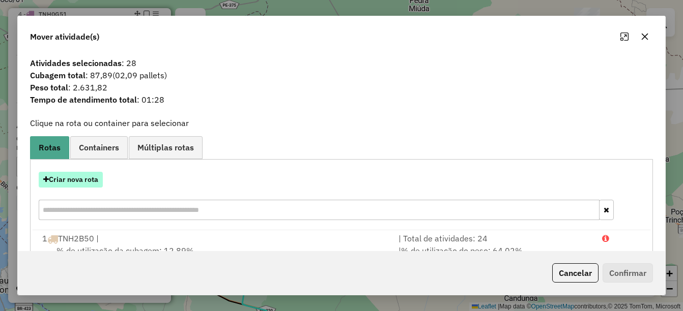
click at [78, 180] on button "Criar nova rota" at bounding box center [71, 180] width 64 height 16
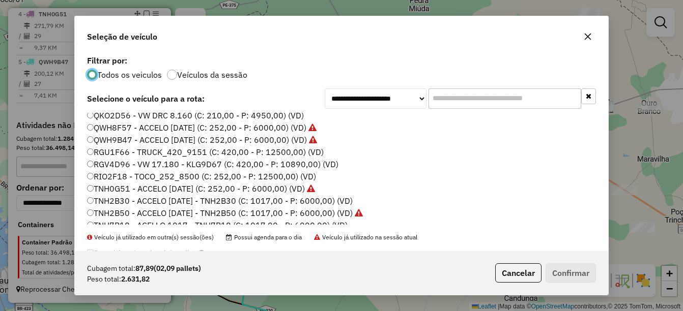
scroll to position [153, 0]
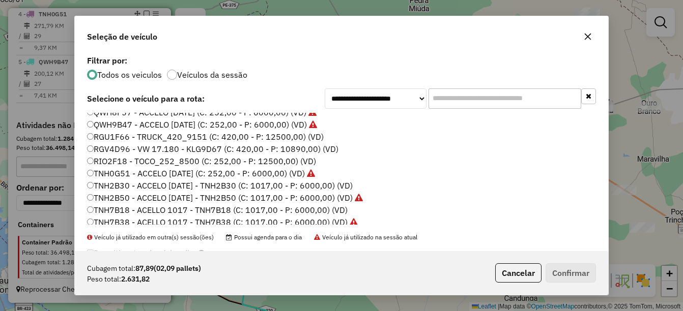
click at [104, 185] on label "TNH2B30 - ACCELO [DATE] - TNH2B30 (C: 1017,00 - P: 6000,00) (VD)" at bounding box center [220, 186] width 266 height 12
click at [558, 280] on button "Confirmar" at bounding box center [571, 273] width 50 height 19
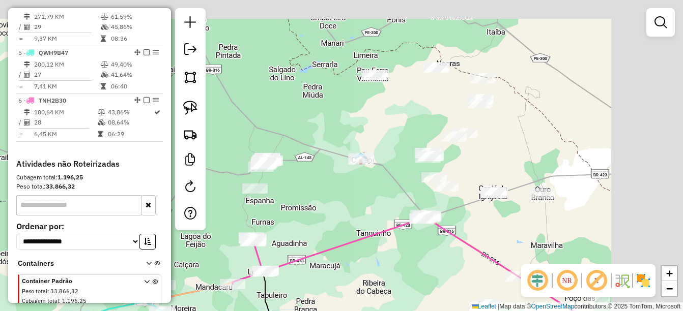
drag, startPoint x: 443, startPoint y: 169, endPoint x: 331, endPoint y: 263, distance: 145.2
click at [331, 263] on div "Janela de atendimento Grade de atendimento Capacidade Transportadoras Veículos …" at bounding box center [341, 155] width 683 height 311
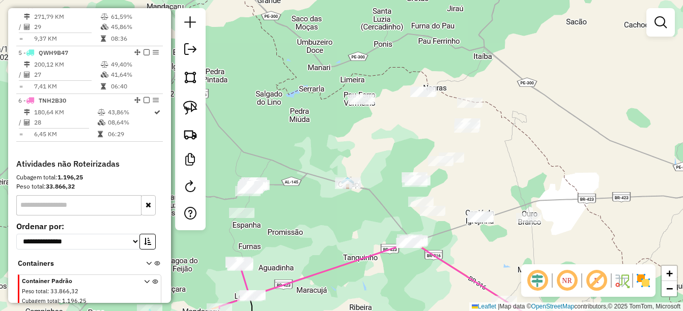
drag, startPoint x: 369, startPoint y: 225, endPoint x: 361, endPoint y: 243, distance: 19.6
click at [361, 243] on div "Janela de atendimento Grade de atendimento Capacidade Transportadoras Veículos …" at bounding box center [341, 155] width 683 height 311
drag, startPoint x: 324, startPoint y: 241, endPoint x: 318, endPoint y: 208, distance: 33.5
click at [355, 228] on div "Janela de atendimento Grade de atendimento Capacidade Transportadoras Veículos …" at bounding box center [341, 155] width 683 height 311
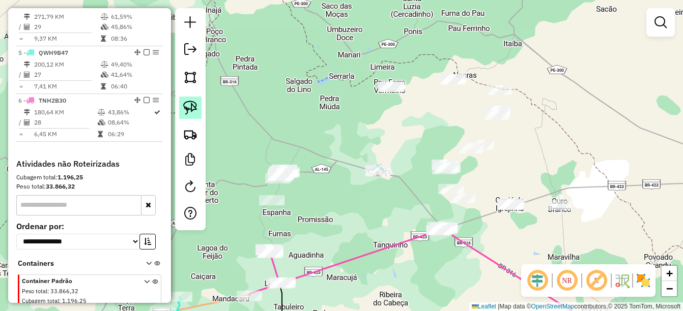
click at [187, 104] on img at bounding box center [190, 108] width 14 height 14
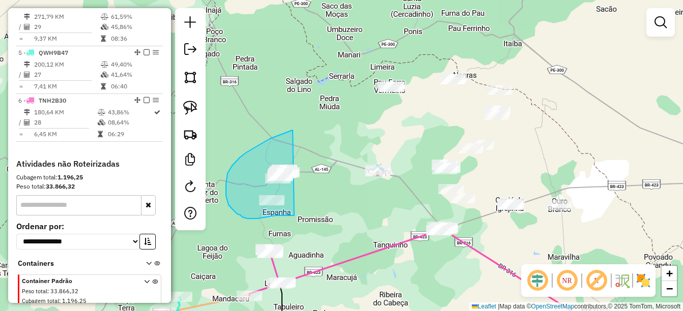
drag, startPoint x: 261, startPoint y: 144, endPoint x: 330, endPoint y: 195, distance: 85.5
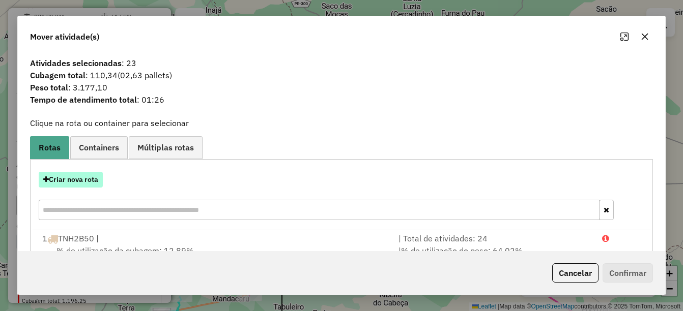
click at [69, 185] on button "Criar nova rota" at bounding box center [71, 180] width 64 height 16
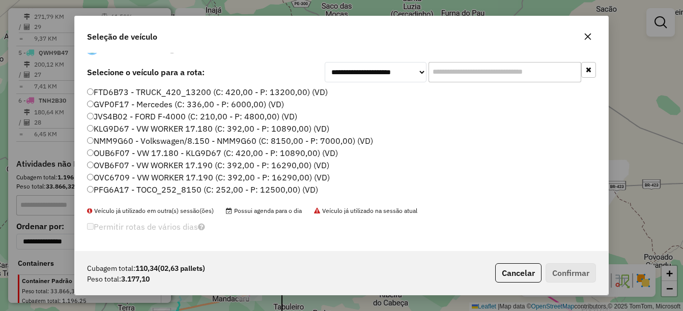
scroll to position [0, 0]
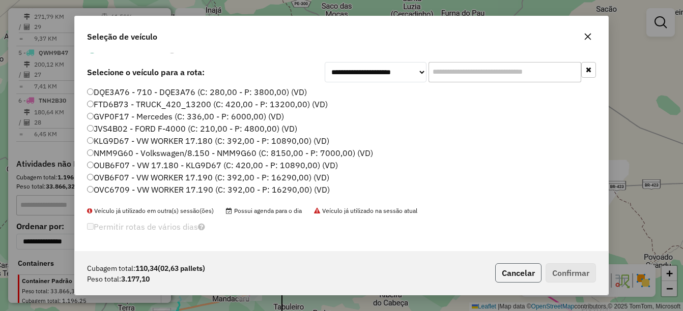
click at [529, 278] on button "Cancelar" at bounding box center [518, 273] width 46 height 19
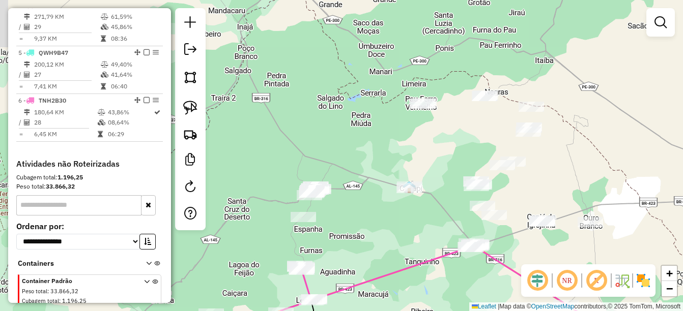
drag, startPoint x: 375, startPoint y: 208, endPoint x: 376, endPoint y: 184, distance: 23.9
click at [429, 202] on div "Janela de atendimento Grade de atendimento Capacidade Transportadoras Veículos …" at bounding box center [341, 155] width 683 height 311
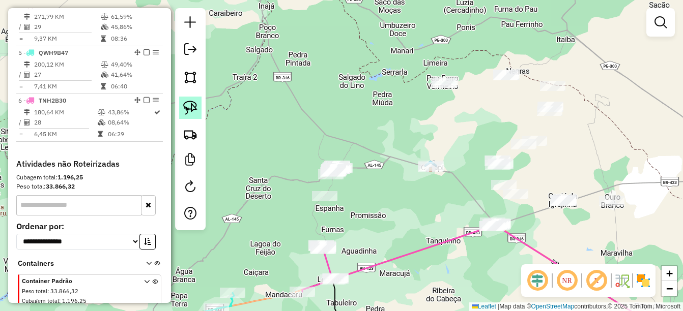
click at [191, 114] on img at bounding box center [190, 108] width 14 height 14
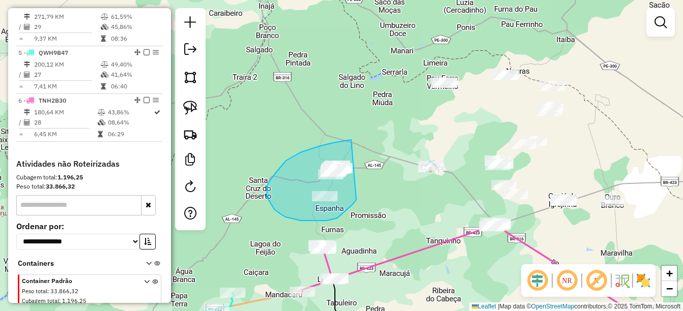
drag, startPoint x: 351, startPoint y: 140, endPoint x: 354, endPoint y: 178, distance: 37.7
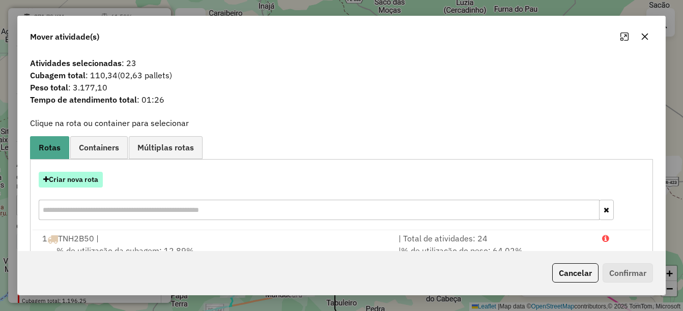
click at [78, 176] on button "Criar nova rota" at bounding box center [71, 180] width 64 height 16
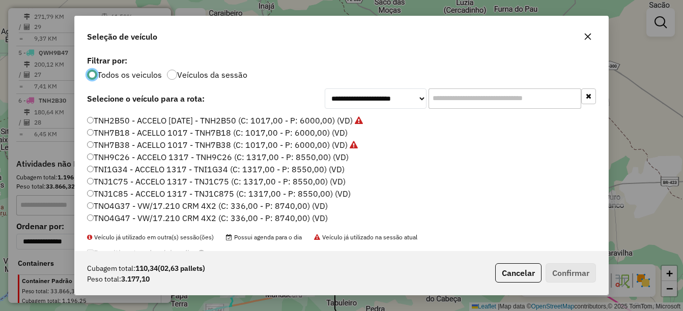
scroll to position [179, 0]
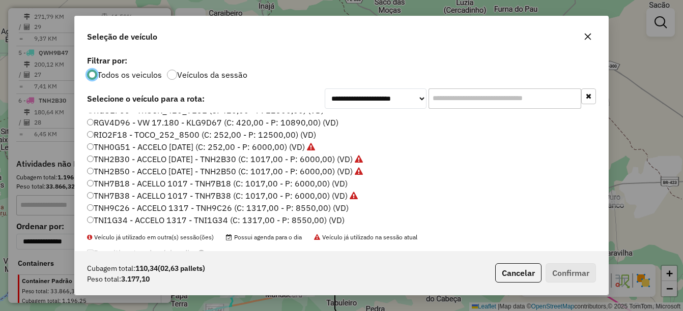
click at [125, 185] on label "TNH7B18 - ACELLO 1017 - TNH7B18 (C: 1017,00 - P: 6000,00) (VD)" at bounding box center [217, 184] width 261 height 12
click at [539, 260] on div "Cubagem total: 110,34 (02,63 pallets) Peso total: 3.177,10 Cancelar Confirmar" at bounding box center [341, 273] width 533 height 44
click at [549, 272] on button "Confirmar" at bounding box center [571, 273] width 50 height 19
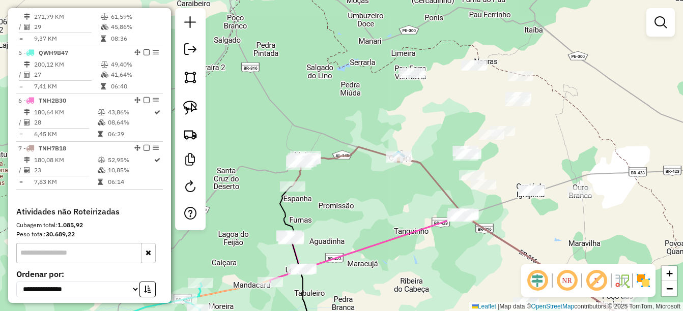
drag, startPoint x: 437, startPoint y: 215, endPoint x: 388, endPoint y: 200, distance: 51.7
click at [388, 200] on div "Janela de atendimento Grade de atendimento Capacidade Transportadoras Veículos …" at bounding box center [341, 155] width 683 height 311
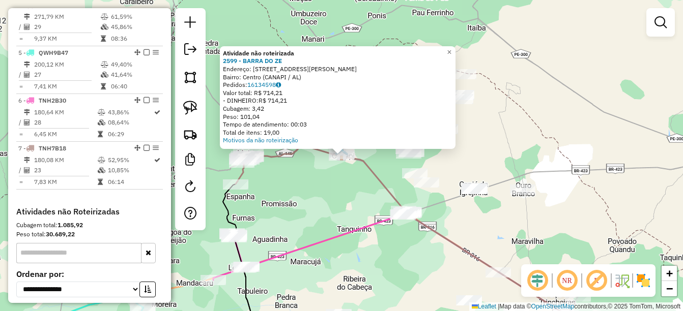
click at [358, 201] on div "Atividade não roteirizada 2599 - BARRA DO ZE Endereço: Rua Dom Pedro II 342 Bai…" at bounding box center [341, 155] width 683 height 311
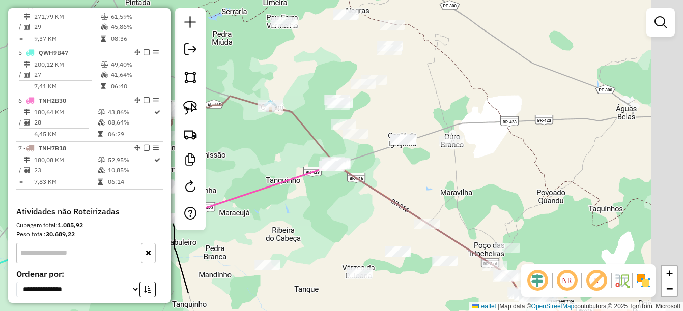
drag, startPoint x: 360, startPoint y: 201, endPoint x: 289, endPoint y: 152, distance: 86.4
click at [289, 152] on div "Janela de atendimento Grade de atendimento Capacidade Transportadoras Veículos …" at bounding box center [341, 155] width 683 height 311
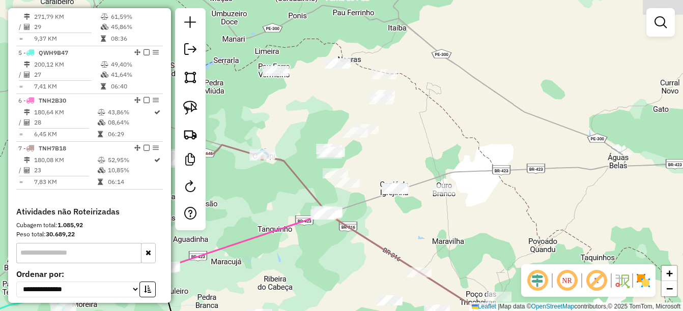
drag, startPoint x: 394, startPoint y: 192, endPoint x: 386, endPoint y: 241, distance: 49.5
click at [386, 241] on div "Janela de atendimento Grade de atendimento Capacidade Transportadoras Veículos …" at bounding box center [341, 155] width 683 height 311
click at [194, 112] on img at bounding box center [190, 108] width 14 height 14
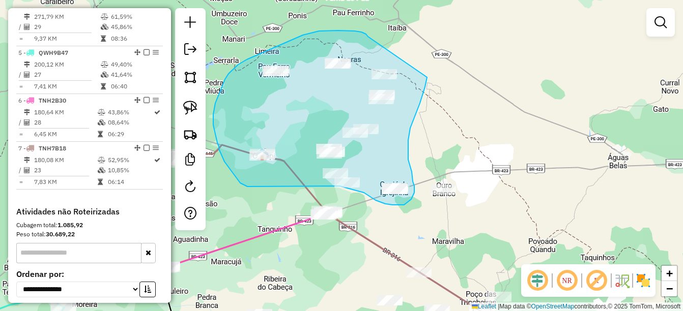
drag, startPoint x: 361, startPoint y: 32, endPoint x: 428, endPoint y: 67, distance: 75.6
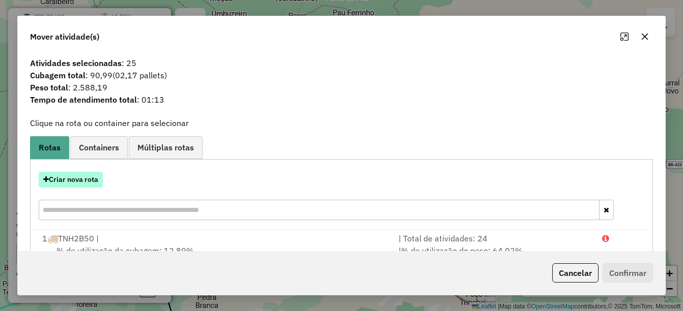
click at [76, 185] on button "Criar nova rota" at bounding box center [71, 180] width 64 height 16
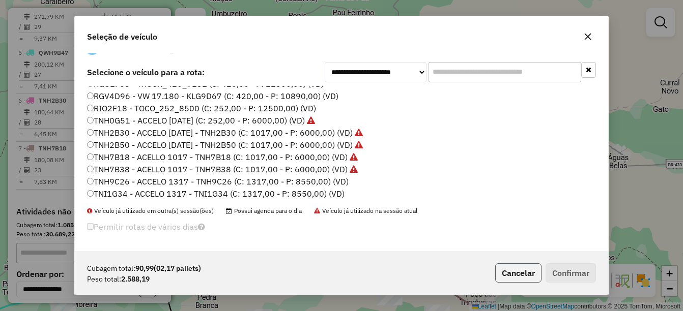
click at [506, 266] on button "Cancelar" at bounding box center [518, 273] width 46 height 19
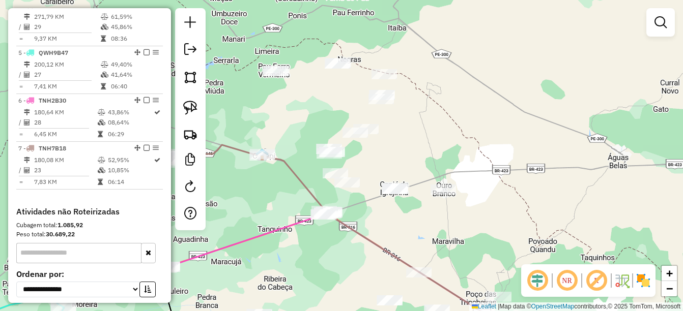
scroll to position [0, 0]
drag, startPoint x: 335, startPoint y: 214, endPoint x: 339, endPoint y: 210, distance: 6.5
click at [340, 210] on div "Janela de atendimento Grade de atendimento Capacidade Transportadoras Veículos …" at bounding box center [341, 155] width 683 height 311
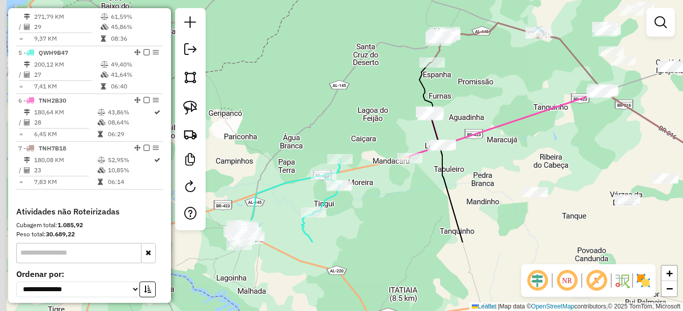
drag, startPoint x: 513, startPoint y: 151, endPoint x: 552, endPoint y: 125, distance: 46.6
click at [553, 125] on div "Janela de atendimento Grade de atendimento Capacidade Transportadoras Veículos …" at bounding box center [341, 155] width 683 height 311
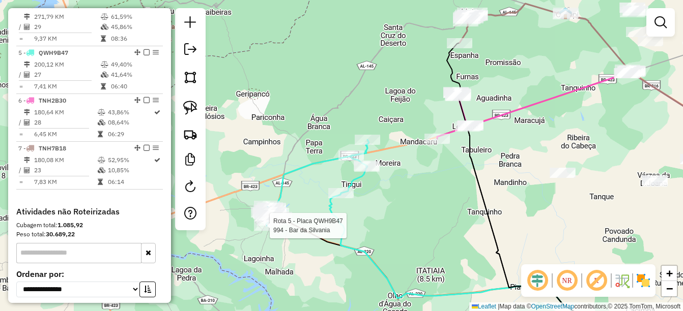
select select "*********"
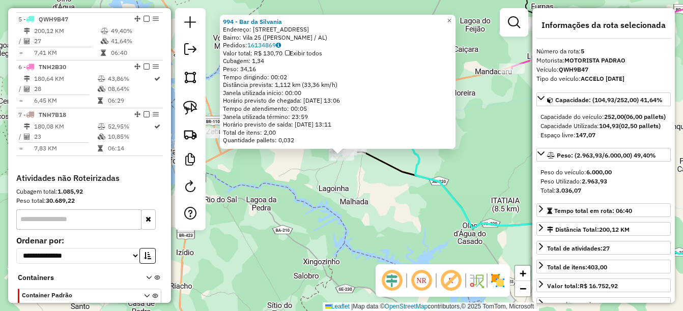
scroll to position [573, 0]
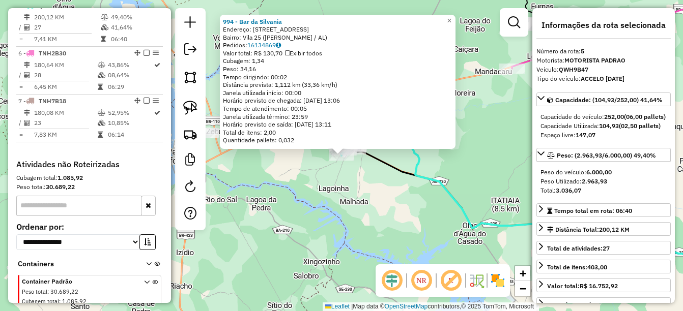
click at [361, 232] on div "994 - Bar da Silvania Endereço: rua bairro Novo 61 Bairro: Vila 25 (DELMIRO GOU…" at bounding box center [341, 155] width 683 height 311
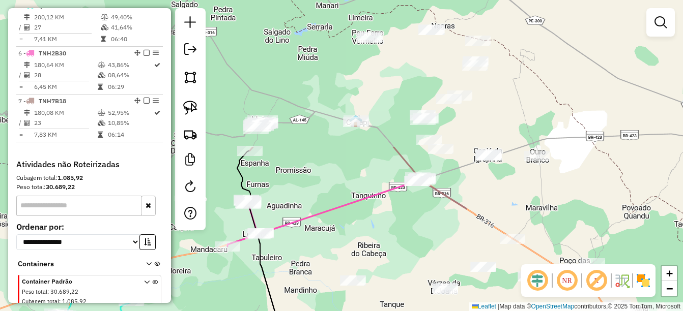
drag, startPoint x: 459, startPoint y: 156, endPoint x: 253, endPoint y: 273, distance: 236.6
click at [178, 311] on html "Aguarde... Pop-up bloqueado! Seu navegador bloqueou automáticamente a abertura …" at bounding box center [341, 155] width 683 height 311
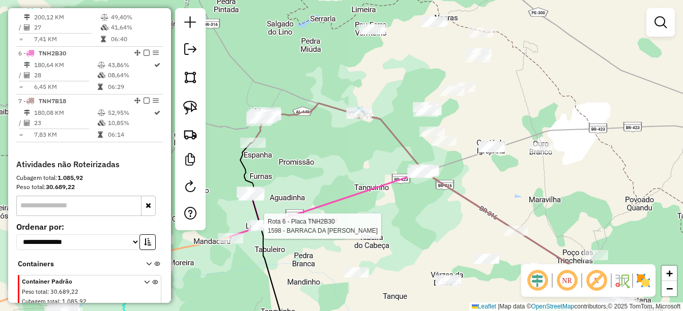
select select "*********"
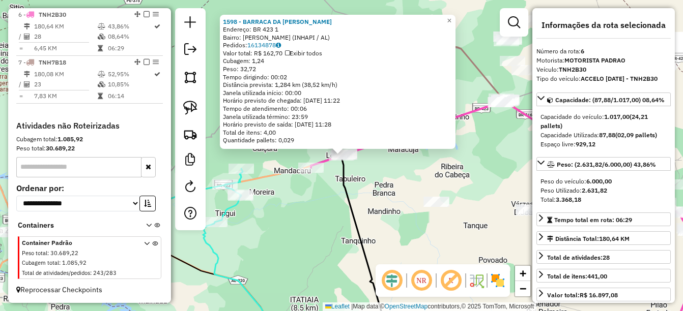
scroll to position [621, 0]
click at [339, 207] on div "1598 - BARRACA DA NINA Endereço: BR 423 1 Bairro: Leobino (INHAPI / AL) Pedidos…" at bounding box center [341, 155] width 683 height 311
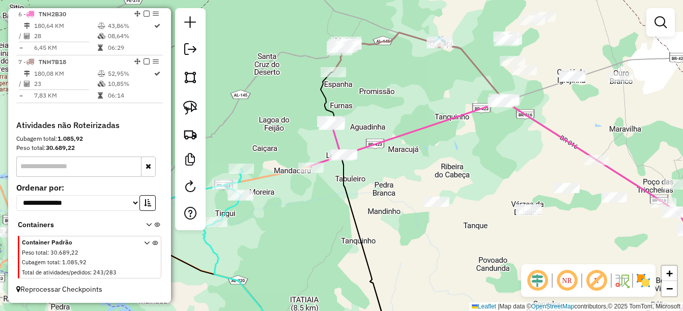
drag, startPoint x: 470, startPoint y: 189, endPoint x: 457, endPoint y: 199, distance: 16.0
click at [469, 205] on div "Janela de atendimento Grade de atendimento Capacidade Transportadoras Veículos …" at bounding box center [341, 155] width 683 height 311
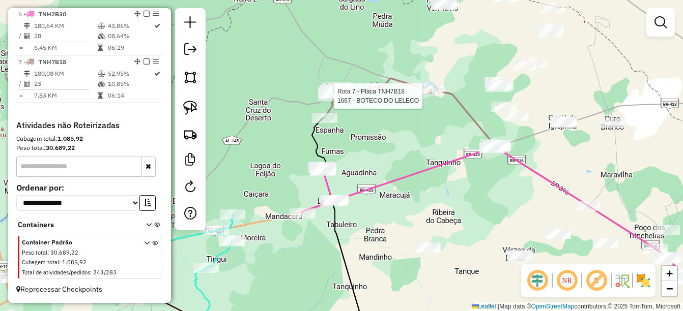
scroll to position [621, 0]
select select "*********"
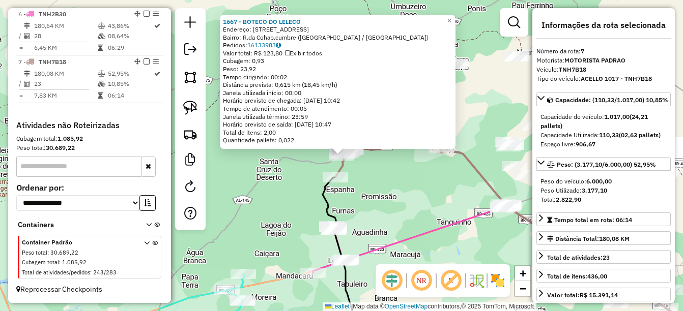
click at [373, 261] on div "1667 - BOTECO DO LELECO Endereço: R.DA COHABII 258 Bairro: R.da Cohab.cumbre (M…" at bounding box center [341, 155] width 683 height 311
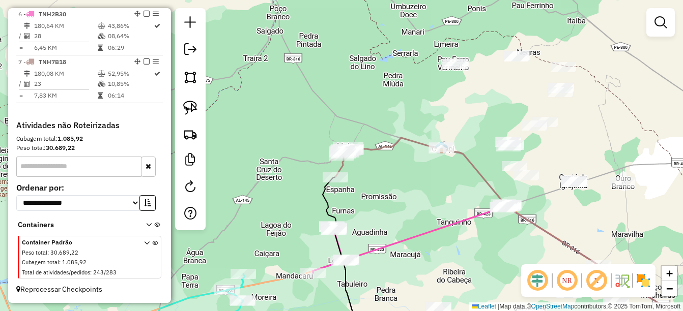
drag, startPoint x: 402, startPoint y: 229, endPoint x: 344, endPoint y: 177, distance: 78.2
click at [348, 187] on div "Janela de atendimento Grade de atendimento Capacidade Transportadoras Veículos …" at bounding box center [341, 155] width 683 height 311
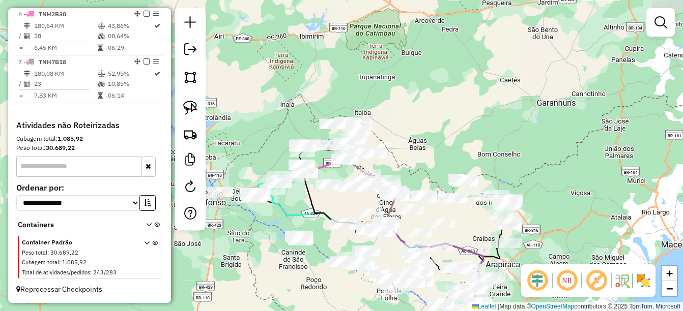
drag, startPoint x: 485, startPoint y: 249, endPoint x: 376, endPoint y: 173, distance: 132.7
click at [372, 174] on div "Janela de atendimento Grade de atendimento Capacidade Transportadoras Veículos …" at bounding box center [341, 155] width 683 height 311
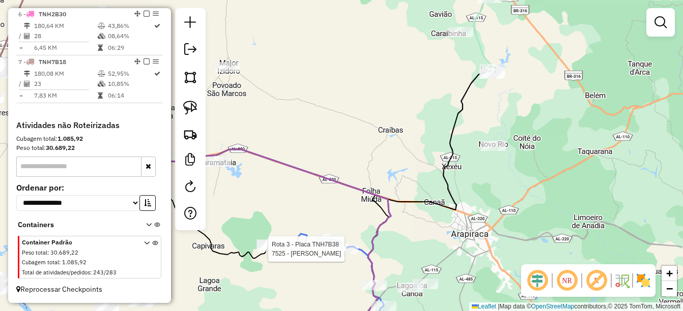
select select "*********"
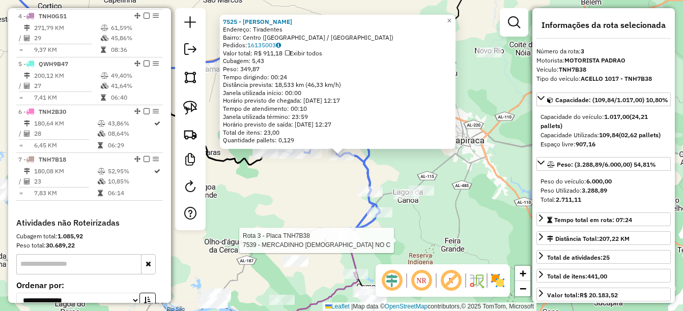
scroll to position [477, 0]
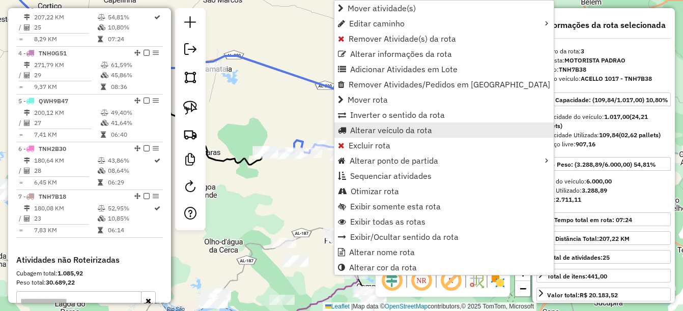
click at [360, 133] on span "Alterar veículo da rota" at bounding box center [391, 130] width 82 height 8
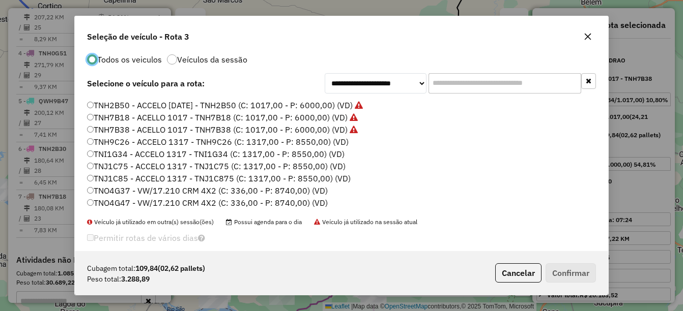
scroll to position [26, 0]
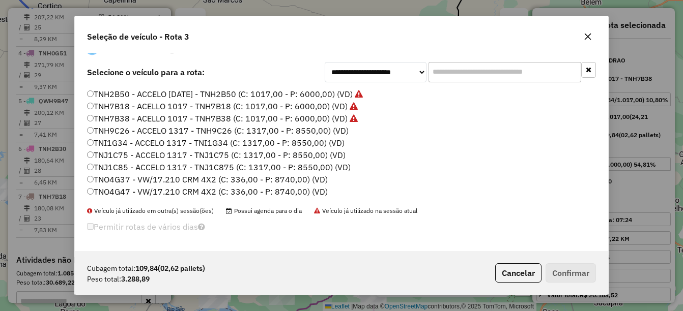
click at [120, 156] on label "TNJ1C75 - ACCELO 1317 - TNJ1C75 (C: 1317,00 - P: 8550,00) (VD)" at bounding box center [216, 155] width 259 height 12
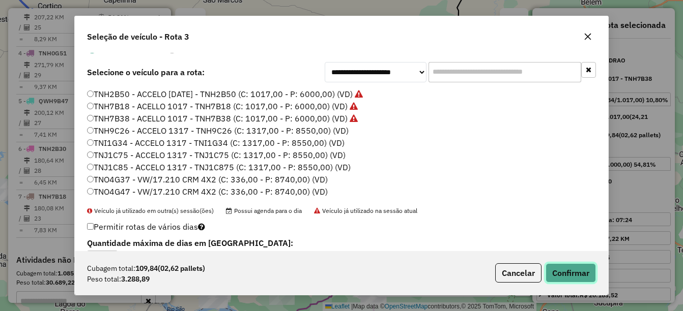
click at [568, 271] on button "Confirmar" at bounding box center [571, 273] width 50 height 19
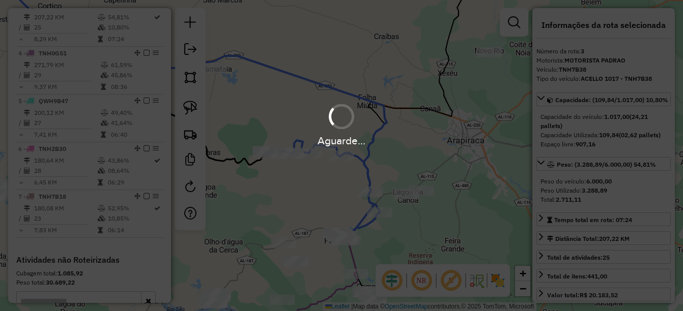
scroll to position [0, 0]
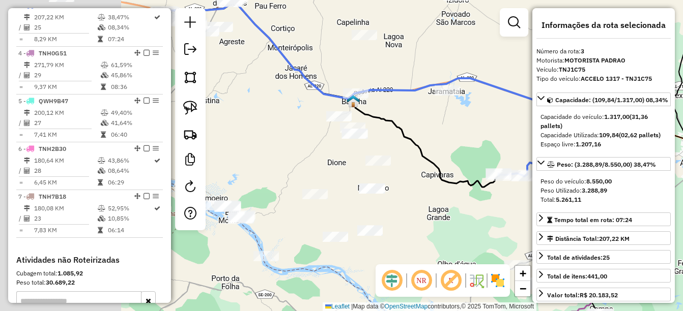
drag, startPoint x: 485, startPoint y: 234, endPoint x: 534, endPoint y: 236, distance: 48.9
click at [534, 236] on hb-router-mapa "Informações da Sessão 980695 - 18/08/2025 Criação: 16/08/2025 14:27 Depósito: U…" at bounding box center [341, 155] width 683 height 311
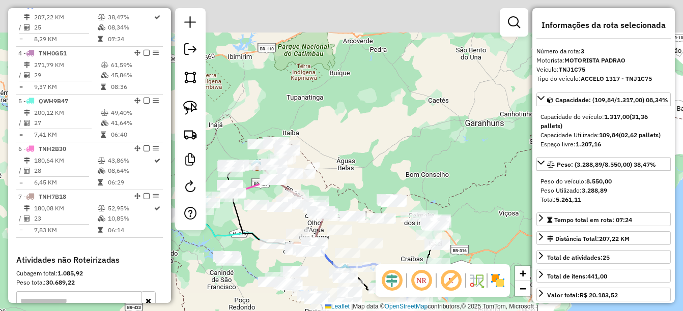
drag, startPoint x: 272, startPoint y: 152, endPoint x: 209, endPoint y: 247, distance: 113.8
click at [209, 247] on div "Janela de atendimento Grade de atendimento Capacidade Transportadoras Veículos …" at bounding box center [341, 155] width 683 height 311
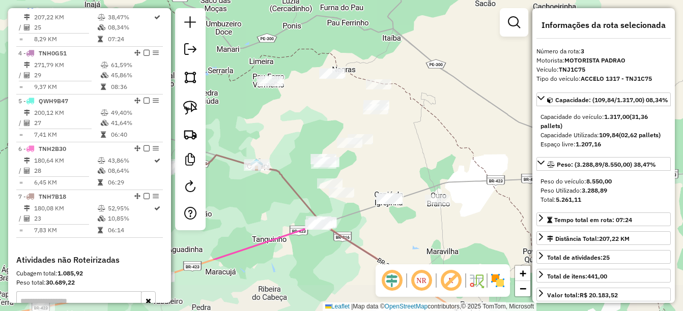
drag, startPoint x: 267, startPoint y: 215, endPoint x: 294, endPoint y: 145, distance: 75.2
click at [294, 145] on div "Janela de atendimento Grade de atendimento Capacidade Transportadoras Veículos …" at bounding box center [341, 155] width 683 height 311
drag, startPoint x: 195, startPoint y: 102, endPoint x: 251, endPoint y: 77, distance: 62.0
click at [195, 102] on img at bounding box center [190, 108] width 14 height 14
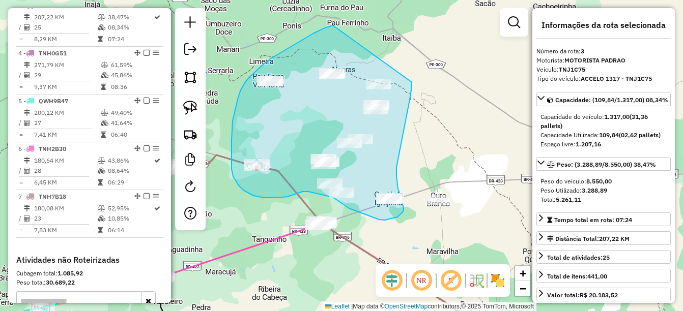
drag, startPoint x: 333, startPoint y: 25, endPoint x: 413, endPoint y: 74, distance: 93.7
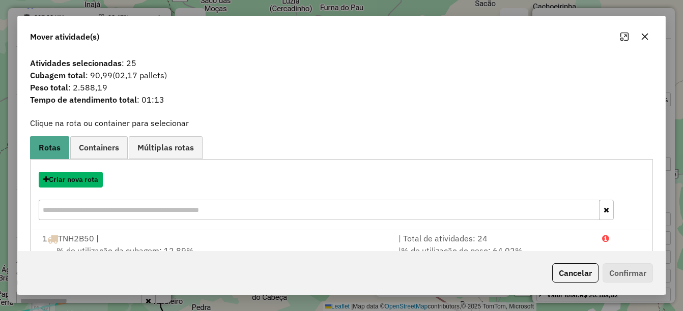
click at [84, 180] on button "Criar nova rota" at bounding box center [71, 180] width 64 height 16
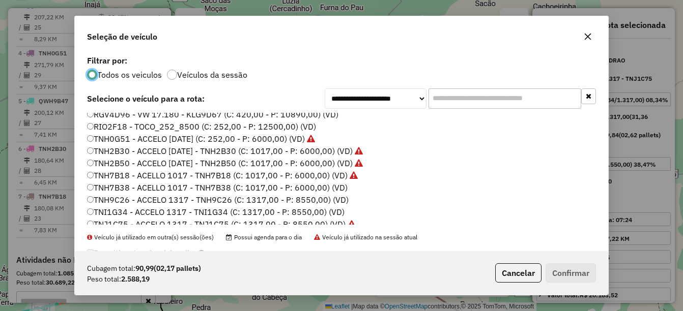
scroll to position [204, 0]
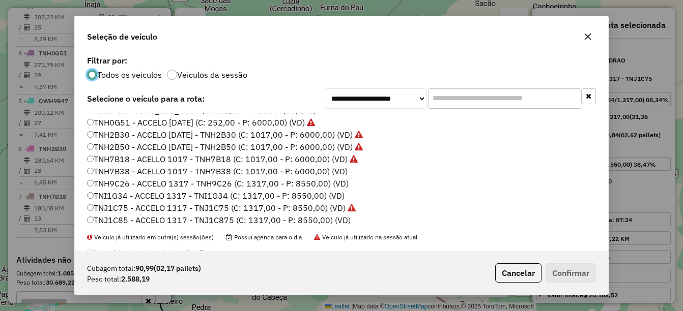
click at [109, 173] on label "TNH7B38 - ACELLO 1017 - TNH7B38 (C: 1017,00 - P: 6000,00) (VD)" at bounding box center [217, 171] width 261 height 12
click at [563, 272] on button "Confirmar" at bounding box center [571, 273] width 50 height 19
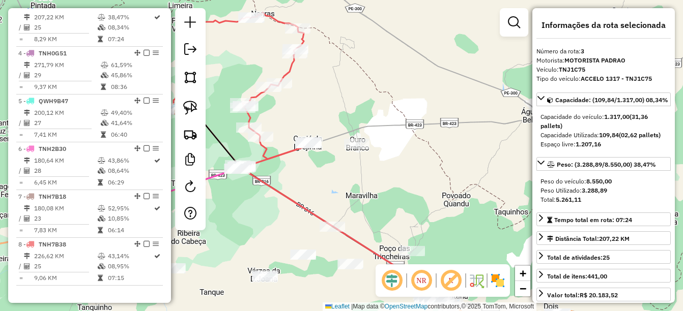
drag, startPoint x: 463, startPoint y: 248, endPoint x: 339, endPoint y: 156, distance: 153.5
click at [339, 156] on div "Janela de atendimento Grade de atendimento Capacidade Transportadoras Veículos …" at bounding box center [341, 155] width 683 height 311
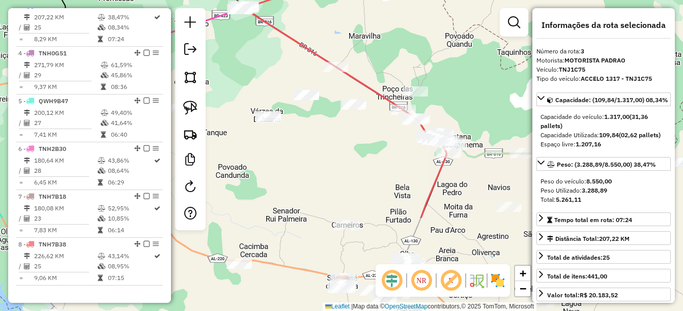
drag, startPoint x: 427, startPoint y: 174, endPoint x: 462, endPoint y: 83, distance: 97.0
click at [462, 83] on div "Janela de atendimento Grade de atendimento Capacidade Transportadoras Veículos …" at bounding box center [341, 155] width 683 height 311
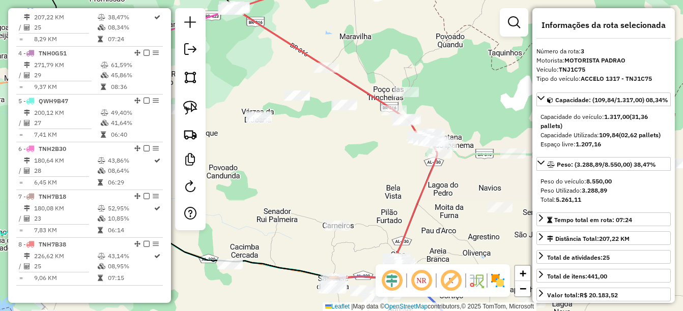
drag, startPoint x: 464, startPoint y: 212, endPoint x: 459, endPoint y: 213, distance: 5.1
click at [459, 213] on div "Janela de atendimento Grade de atendimento Capacidade Transportadoras Veículos …" at bounding box center [341, 155] width 683 height 311
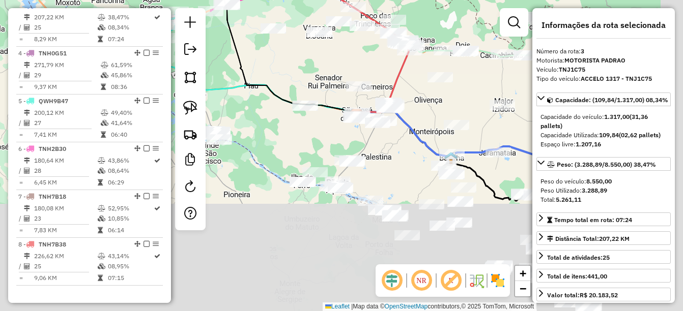
drag, startPoint x: 444, startPoint y: 250, endPoint x: 418, endPoint y: 116, distance: 136.4
click at [418, 116] on div "Janela de atendimento Grade de atendimento Capacidade Transportadoras Veículos …" at bounding box center [341, 155] width 683 height 311
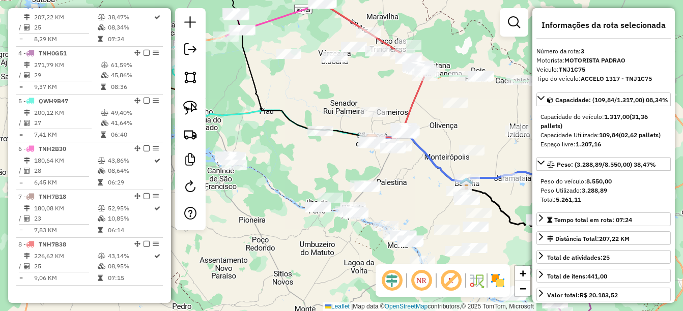
drag, startPoint x: 342, startPoint y: 233, endPoint x: 358, endPoint y: 261, distance: 32.1
click at [358, 261] on div "Janela de atendimento Grade de atendimento Capacidade Transportadoras Veículos …" at bounding box center [341, 155] width 683 height 311
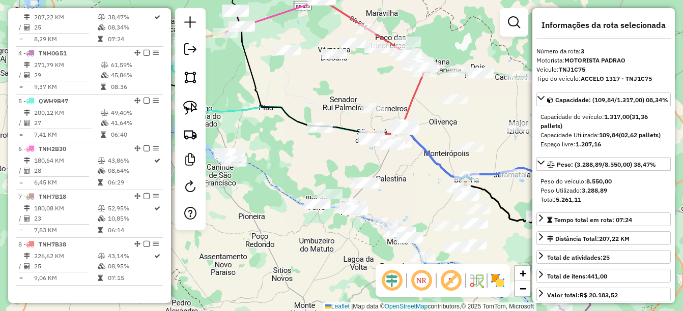
drag, startPoint x: 332, startPoint y: 248, endPoint x: 322, endPoint y: 226, distance: 23.9
click at [322, 226] on div "Janela de atendimento Grade de atendimento Capacidade Transportadoras Veículos …" at bounding box center [341, 155] width 683 height 311
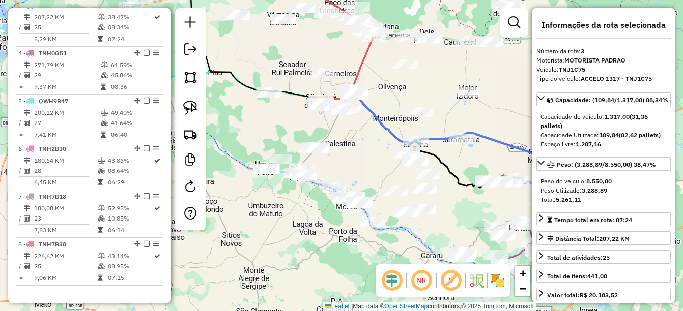
drag, startPoint x: 371, startPoint y: 233, endPoint x: 341, endPoint y: 219, distance: 33.0
click at [341, 219] on div "Janela de atendimento Grade de atendimento Capacidade Transportadoras Veículos …" at bounding box center [341, 155] width 683 height 311
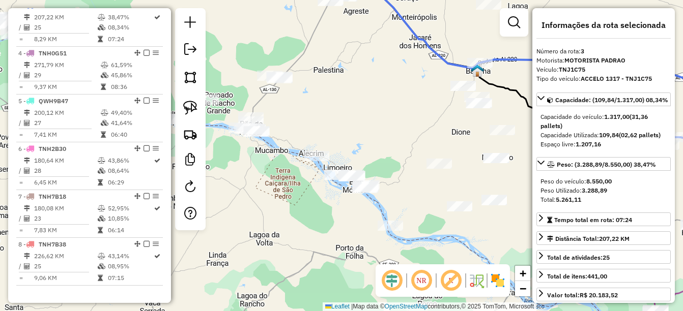
click at [328, 223] on div "Janela de atendimento Grade de atendimento Capacidade Transportadoras Veículos …" at bounding box center [341, 155] width 683 height 311
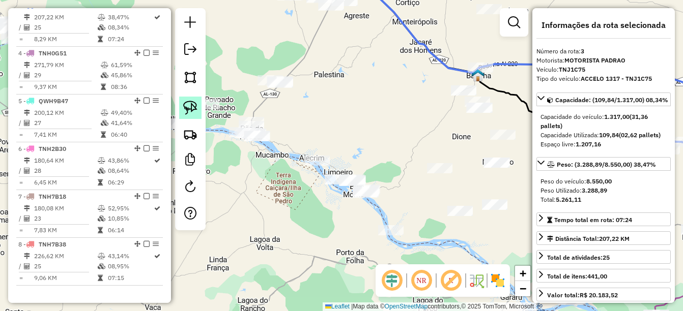
click at [189, 103] on img at bounding box center [190, 108] width 14 height 14
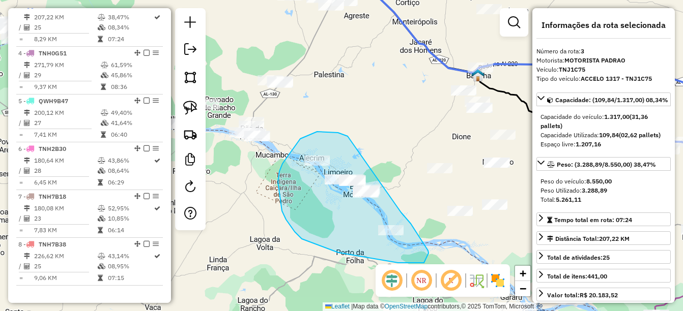
drag, startPoint x: 317, startPoint y: 132, endPoint x: 397, endPoint y: 207, distance: 109.5
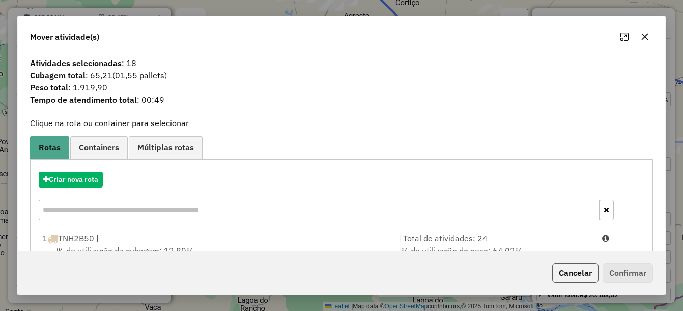
click at [578, 280] on button "Cancelar" at bounding box center [575, 273] width 46 height 19
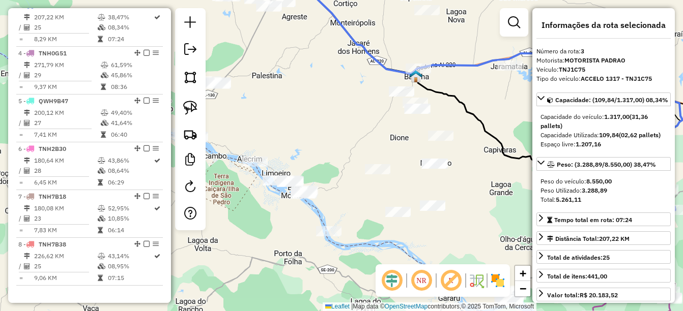
drag, startPoint x: 385, startPoint y: 214, endPoint x: 341, endPoint y: 215, distance: 43.8
click at [341, 215] on div "Janela de atendimento Grade de atendimento Capacidade Transportadoras Veículos …" at bounding box center [341, 155] width 683 height 311
click at [187, 104] on img at bounding box center [190, 108] width 14 height 14
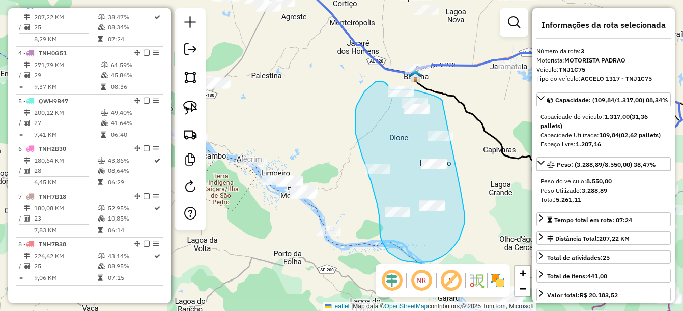
drag, startPoint x: 438, startPoint y: 98, endPoint x: 459, endPoint y: 158, distance: 63.9
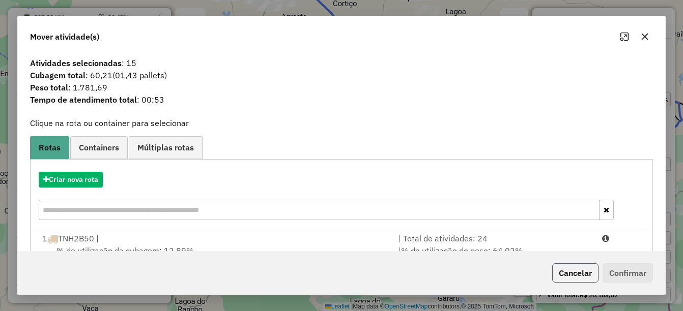
click at [575, 273] on button "Cancelar" at bounding box center [575, 273] width 46 height 19
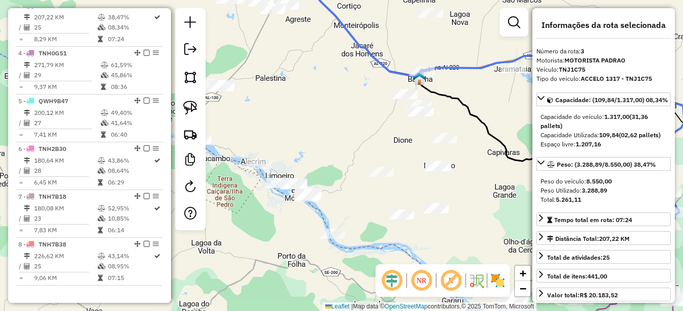
drag, startPoint x: 327, startPoint y: 167, endPoint x: 376, endPoint y: 214, distance: 67.3
click at [376, 214] on div "Janela de atendimento Grade de atendimento Capacidade Transportadoras Veículos …" at bounding box center [341, 155] width 683 height 311
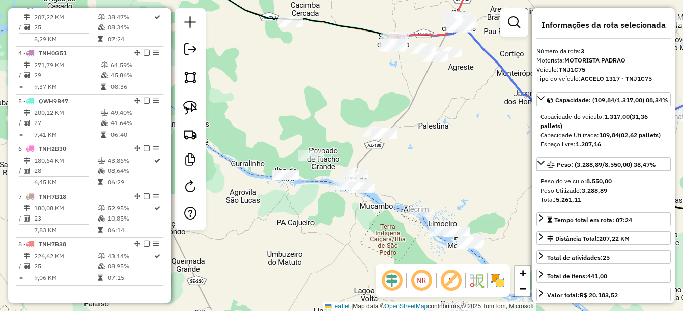
drag, startPoint x: 334, startPoint y: 191, endPoint x: 399, endPoint y: 189, distance: 65.7
click at [418, 193] on div "Janela de atendimento Grade de atendimento Capacidade Transportadoras Veículos …" at bounding box center [341, 155] width 683 height 311
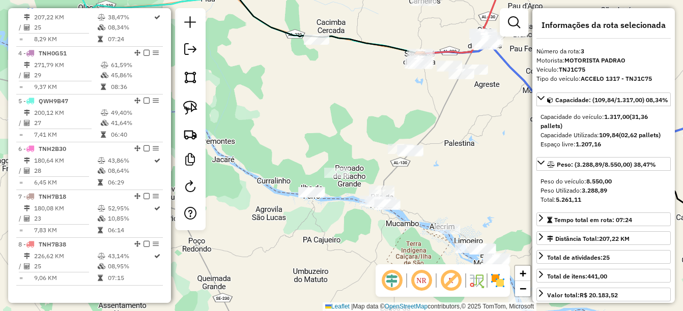
drag, startPoint x: 415, startPoint y: 201, endPoint x: 424, endPoint y: 206, distance: 10.2
click at [424, 206] on div "Janela de atendimento Grade de atendimento Capacidade Transportadoras Veículos …" at bounding box center [341, 155] width 683 height 311
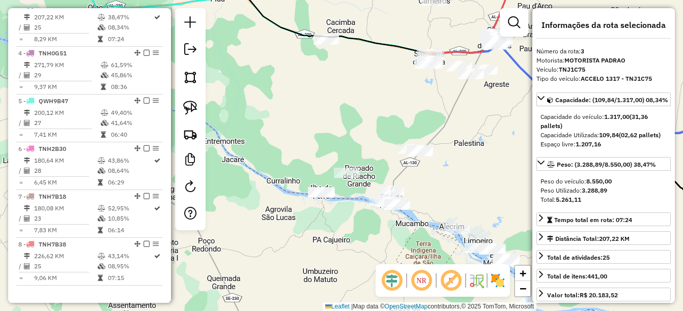
click at [478, 140] on div "Janela de atendimento Grade de atendimento Capacidade Transportadoras Veículos …" at bounding box center [341, 155] width 683 height 311
click at [196, 107] on img at bounding box center [190, 108] width 14 height 14
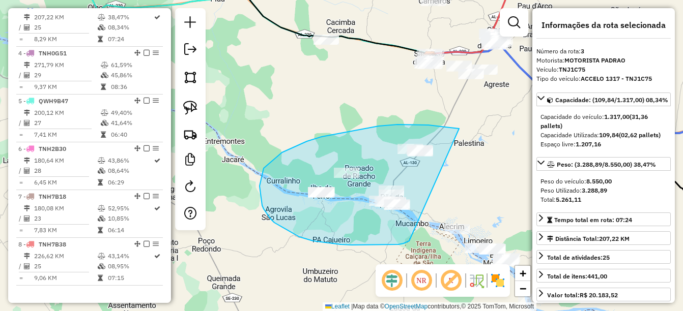
drag, startPoint x: 458, startPoint y: 129, endPoint x: 410, endPoint y: 241, distance: 121.8
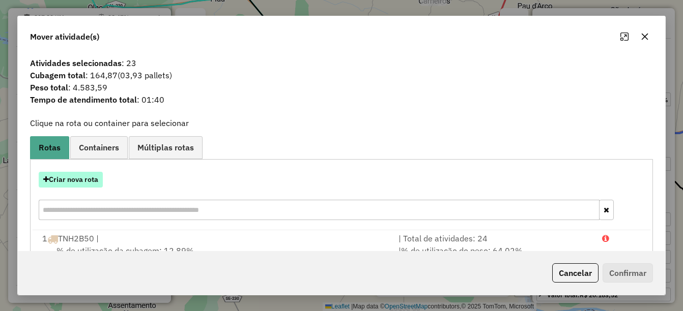
click at [74, 186] on button "Criar nova rota" at bounding box center [71, 180] width 64 height 16
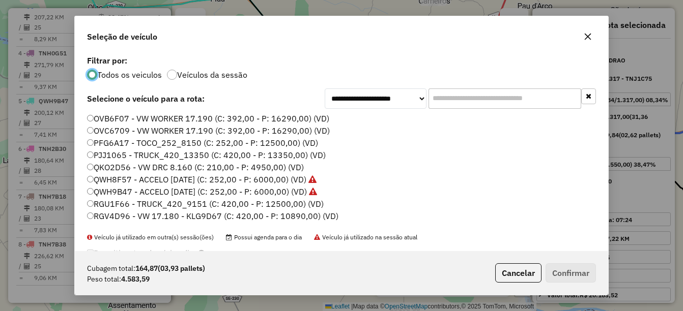
scroll to position [102, 0]
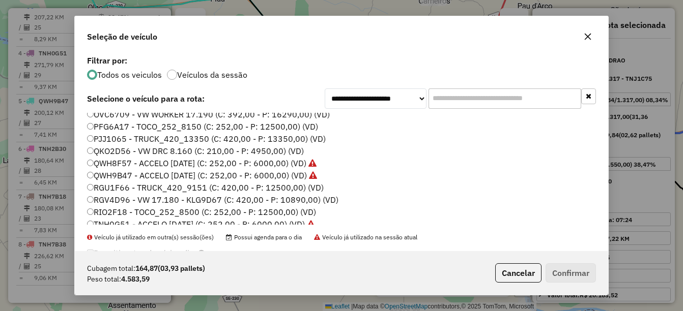
click at [125, 186] on label "RGU1F66 - TRUCK_420_9151 (C: 420,00 - P: 12500,00) (VD)" at bounding box center [205, 188] width 237 height 12
click at [572, 275] on button "Confirmar" at bounding box center [571, 273] width 50 height 19
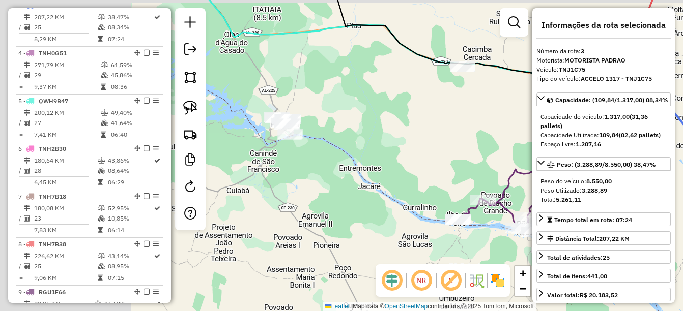
drag, startPoint x: 408, startPoint y: 275, endPoint x: 427, endPoint y: 272, distance: 20.0
click at [427, 272] on hb-router-mapa "Informações da Sessão 980695 - 18/08/2025 Criação: 16/08/2025 14:27 Depósito: U…" at bounding box center [341, 155] width 683 height 311
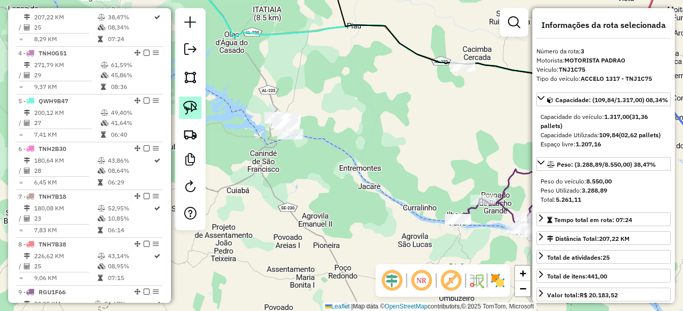
click at [186, 99] on link at bounding box center [190, 108] width 22 height 22
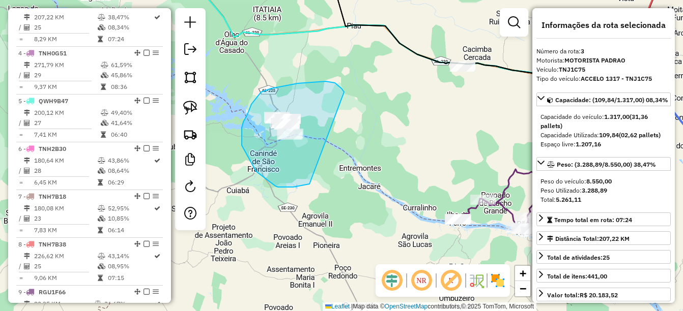
drag, startPoint x: 298, startPoint y: 83, endPoint x: 309, endPoint y: 184, distance: 101.4
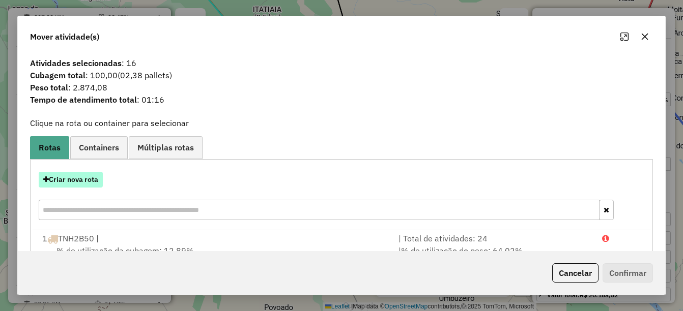
click at [58, 181] on button "Criar nova rota" at bounding box center [71, 180] width 64 height 16
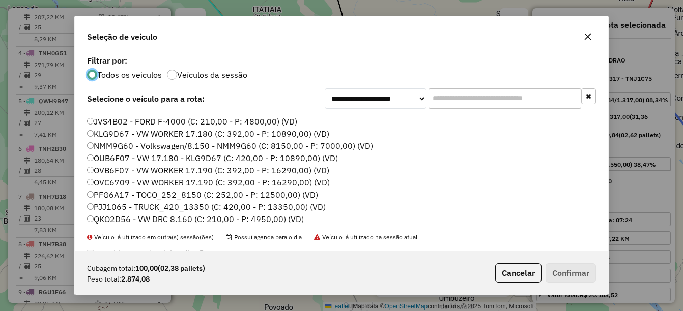
scroll to position [51, 0]
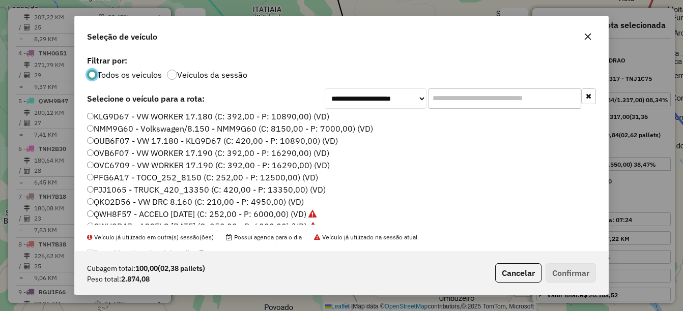
click at [130, 202] on label "QKO2D56 - VW DRC 8.160 (C: 210,00 - P: 4950,00) (VD)" at bounding box center [195, 202] width 217 height 12
click at [556, 280] on button "Confirmar" at bounding box center [571, 273] width 50 height 19
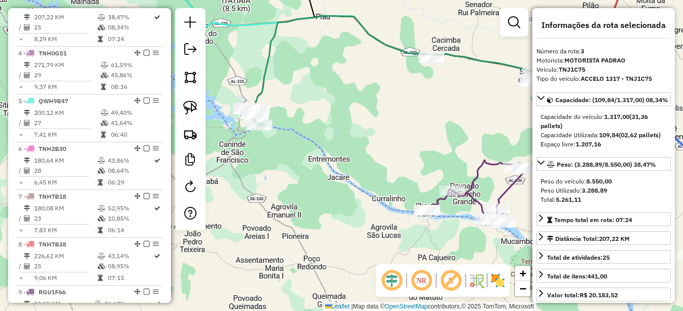
drag, startPoint x: 309, startPoint y: 215, endPoint x: 255, endPoint y: 273, distance: 79.6
click at [255, 273] on div "Janela de atendimento Grade de atendimento Capacidade Transportadoras Veículos …" at bounding box center [341, 155] width 683 height 311
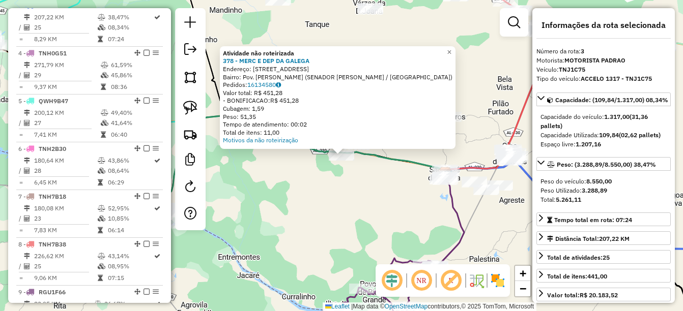
click at [392, 195] on div "Atividade não roteirizada 378 - MERC E DEP DA GALEGA Endereço: Rua do bandeiran…" at bounding box center [341, 155] width 683 height 311
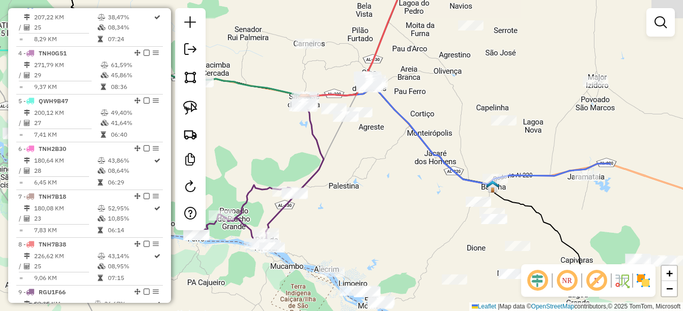
drag, startPoint x: 319, startPoint y: 185, endPoint x: 243, endPoint y: 138, distance: 88.7
click at [243, 138] on div "Janela de atendimento Grade de atendimento Capacidade Transportadoras Veículos …" at bounding box center [341, 155] width 683 height 311
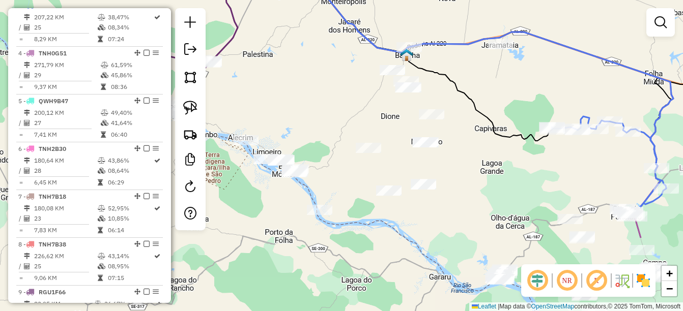
drag, startPoint x: 296, startPoint y: 152, endPoint x: 251, endPoint y: 48, distance: 113.3
click at [251, 48] on div "Janela de atendimento Grade de atendimento Capacidade Transportadoras Veículos …" at bounding box center [341, 155] width 683 height 311
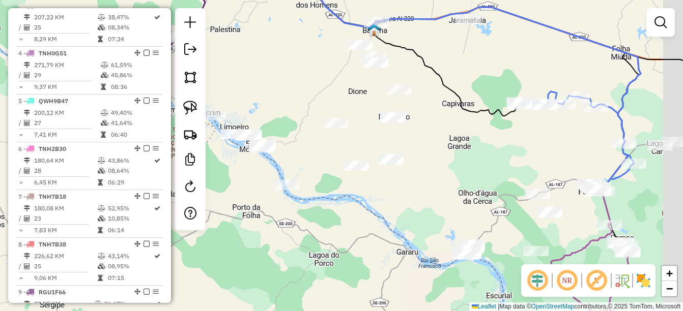
drag, startPoint x: 305, startPoint y: 77, endPoint x: 322, endPoint y: 138, distance: 63.7
click at [322, 138] on div "Janela de atendimento Grade de atendimento Capacidade Transportadoras Veículos …" at bounding box center [341, 155] width 683 height 311
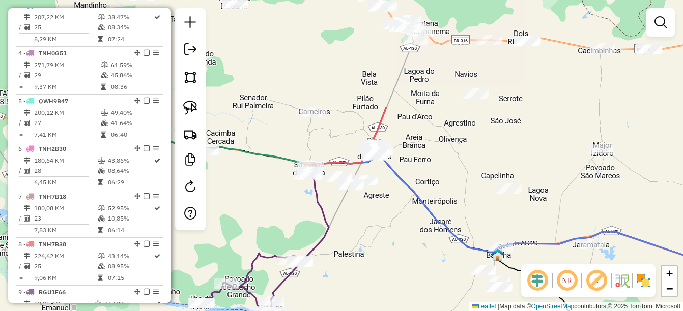
drag, startPoint x: 335, startPoint y: 210, endPoint x: 369, endPoint y: 284, distance: 81.5
click at [369, 284] on div "Janela de atendimento Grade de atendimento Capacidade Transportadoras Veículos …" at bounding box center [341, 155] width 683 height 311
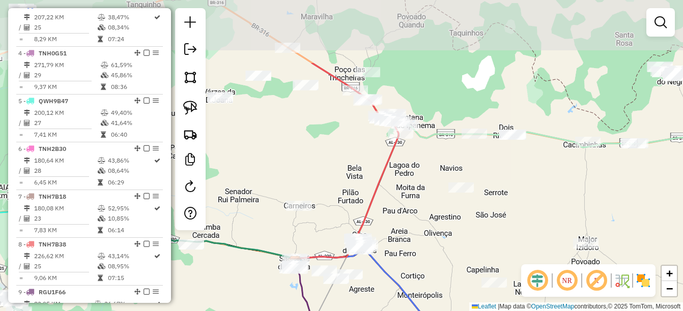
drag, startPoint x: 400, startPoint y: 200, endPoint x: 394, endPoint y: 249, distance: 49.2
click at [394, 249] on div "Janela de atendimento Grade de atendimento Capacidade Transportadoras Veículos …" at bounding box center [341, 155] width 683 height 311
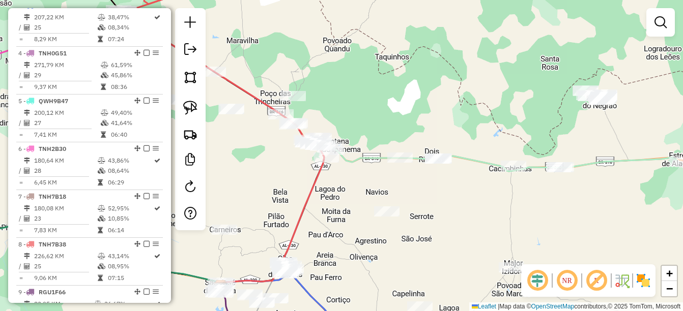
drag, startPoint x: 364, startPoint y: 222, endPoint x: 345, endPoint y: 248, distance: 32.5
click at [345, 248] on div "Janela de atendimento Grade de atendimento Capacidade Transportadoras Veículos …" at bounding box center [341, 155] width 683 height 311
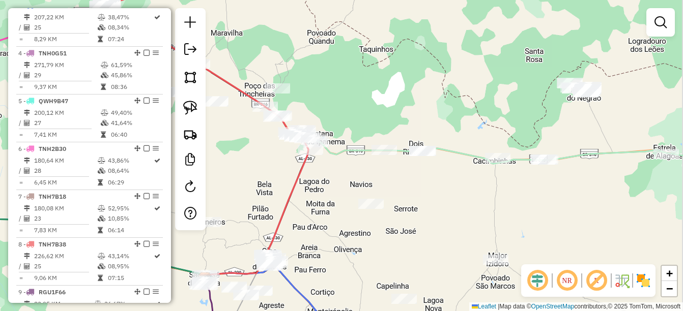
drag, startPoint x: 453, startPoint y: 213, endPoint x: 395, endPoint y: 200, distance: 59.5
click at [395, 200] on div "Janela de atendimento Grade de atendimento Capacidade Transportadoras Veículos …" at bounding box center [341, 155] width 683 height 311
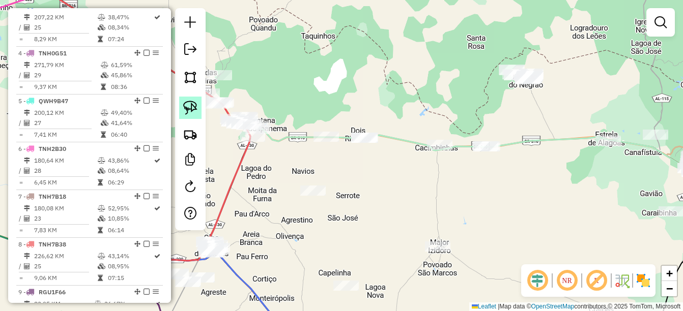
click at [189, 111] on img at bounding box center [190, 108] width 14 height 14
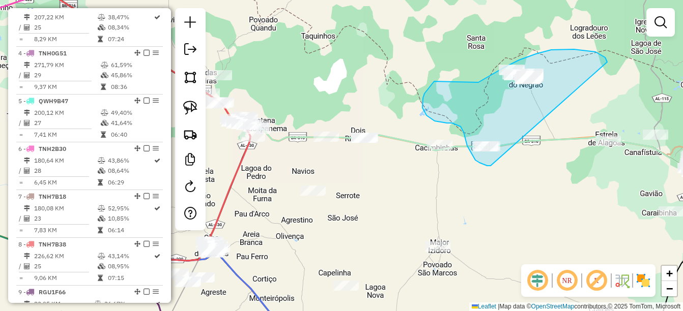
drag, startPoint x: 605, startPoint y: 59, endPoint x: 532, endPoint y: 155, distance: 120.6
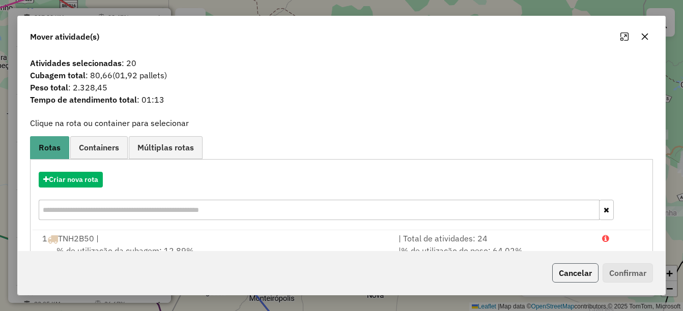
click at [567, 279] on button "Cancelar" at bounding box center [575, 273] width 46 height 19
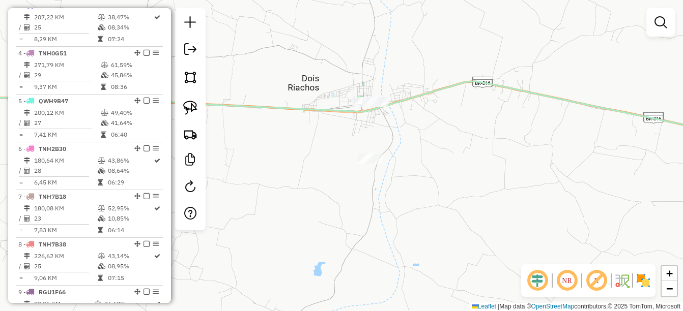
drag, startPoint x: 372, startPoint y: 164, endPoint x: 378, endPoint y: 178, distance: 14.6
click at [378, 164] on div at bounding box center [370, 159] width 25 height 10
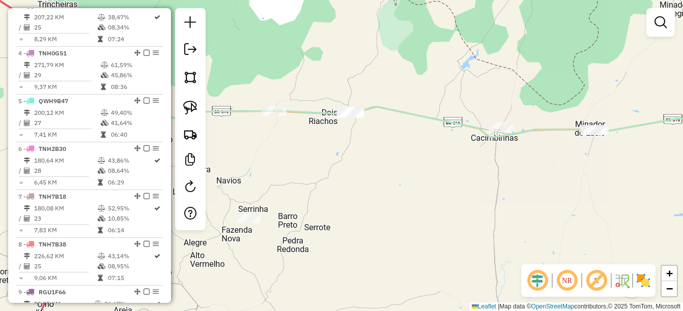
drag, startPoint x: 407, startPoint y: 221, endPoint x: 385, endPoint y: 189, distance: 38.8
click at [385, 189] on div "Janela de atendimento Grade de atendimento Capacidade Transportadoras Veículos …" at bounding box center [341, 155] width 683 height 311
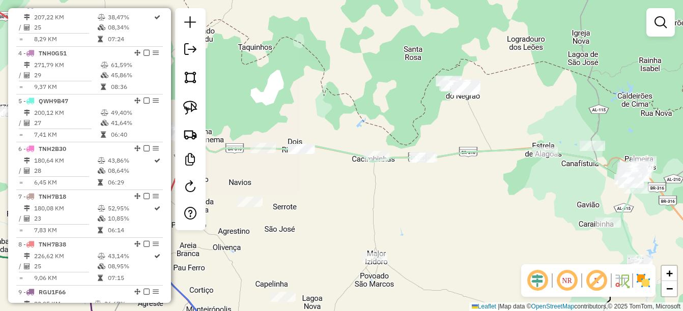
drag, startPoint x: 414, startPoint y: 129, endPoint x: 349, endPoint y: 130, distance: 64.6
click at [349, 130] on div "Janela de atendimento Grade de atendimento Capacidade Transportadoras Veículos …" at bounding box center [341, 155] width 683 height 311
click at [182, 102] on link at bounding box center [190, 108] width 22 height 22
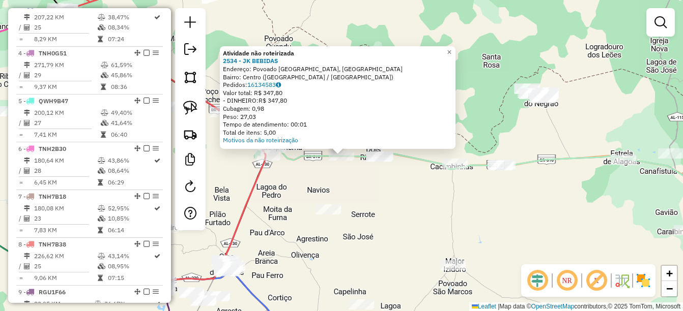
click at [435, 203] on div "Atividade não roteirizada 2534 - JK BEBIDAS Endereço: Povoado Areia Branca, [GE…" at bounding box center [341, 155] width 683 height 311
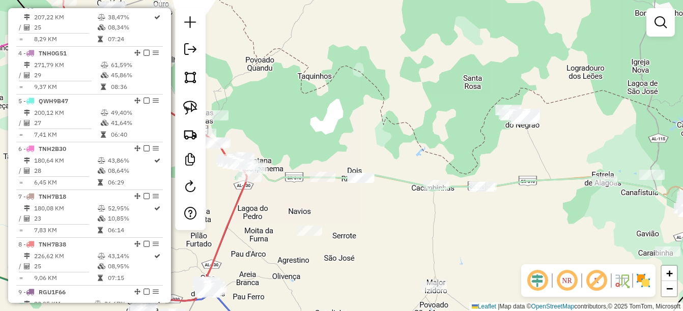
drag, startPoint x: 454, startPoint y: 219, endPoint x: 451, endPoint y: 224, distance: 5.9
click at [451, 224] on div "Janela de atendimento Grade de atendimento Capacidade Transportadoras Veículos …" at bounding box center [341, 155] width 683 height 311
click at [181, 103] on link at bounding box center [190, 108] width 22 height 22
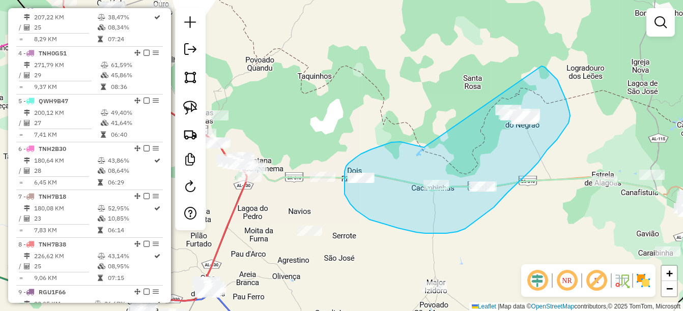
drag, startPoint x: 401, startPoint y: 142, endPoint x: 508, endPoint y: 68, distance: 130.6
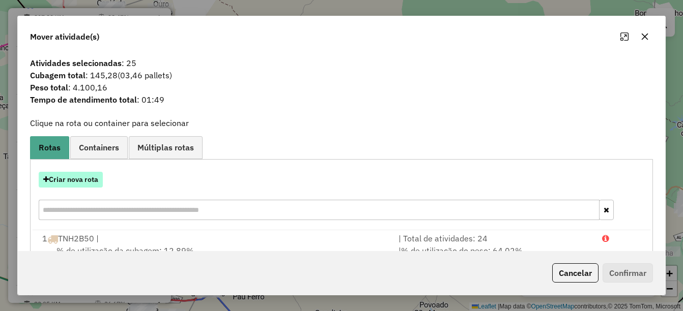
click at [67, 184] on button "Criar nova rota" at bounding box center [71, 180] width 64 height 16
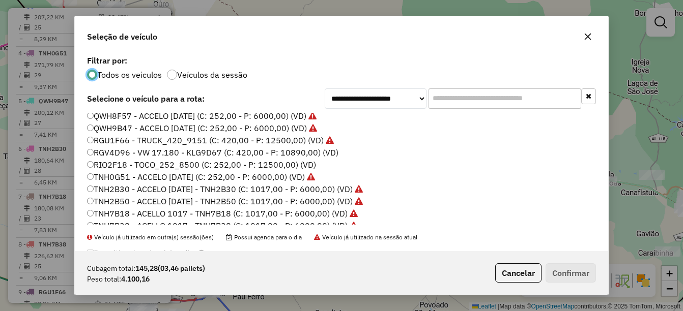
scroll to position [204, 0]
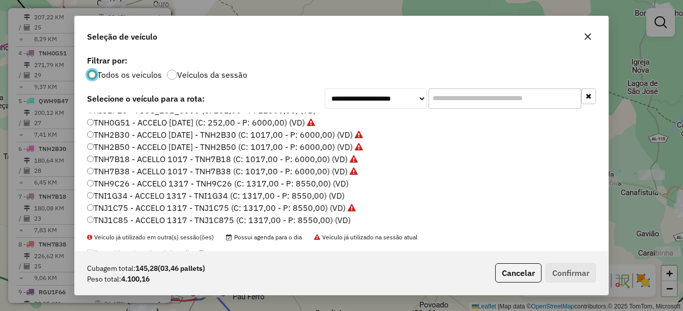
click at [136, 197] on label "TNI1G34 - ACCELO 1317 - TNI1G34 (C: 1317,00 - P: 8550,00) (VD)" at bounding box center [216, 196] width 258 height 12
click at [581, 274] on button "Confirmar" at bounding box center [571, 273] width 50 height 19
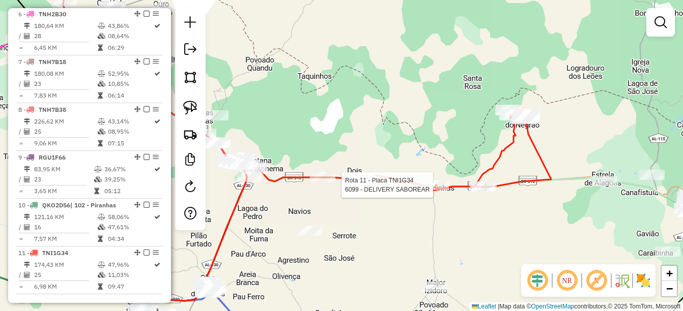
select select "*********"
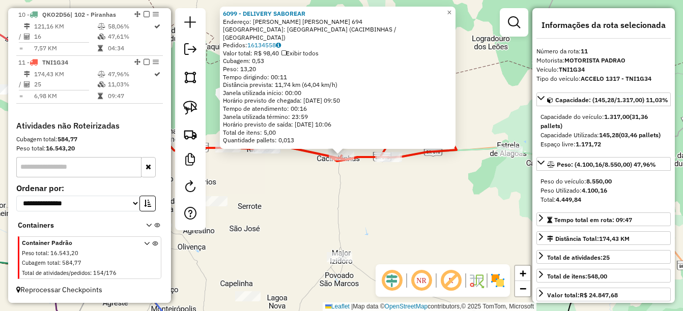
scroll to position [813, 0]
click at [339, 209] on div "6099 - DELIVERY SABOREAR Endereço: Carlos lobo Moreira Brenda 694 Bairro: CENTR…" at bounding box center [341, 155] width 683 height 311
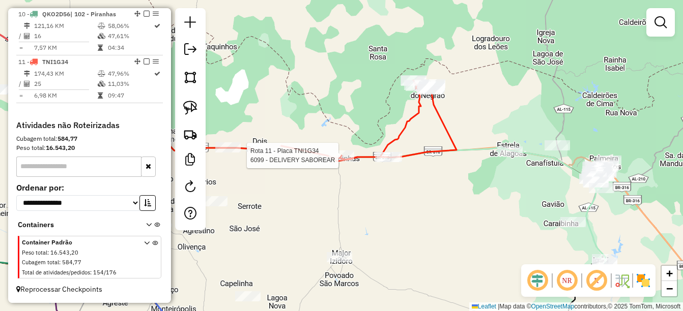
select select "*********"
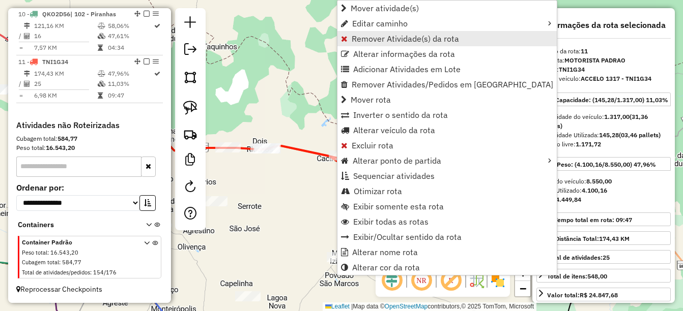
click at [413, 36] on span "Remover Atividade(s) da rota" at bounding box center [405, 39] width 107 height 8
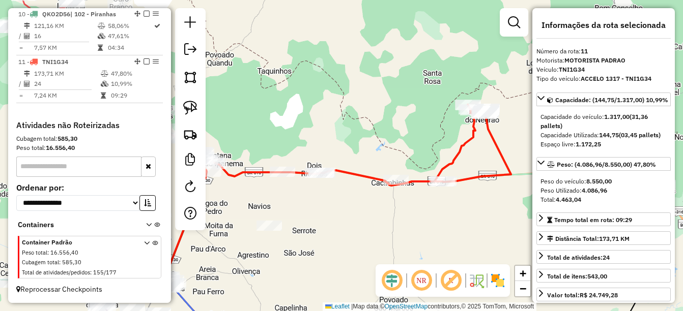
drag, startPoint x: 285, startPoint y: 191, endPoint x: 392, endPoint y: 234, distance: 115.6
click at [392, 234] on div "Janela de atendimento Grade de atendimento Capacidade Transportadoras Veículos …" at bounding box center [341, 155] width 683 height 311
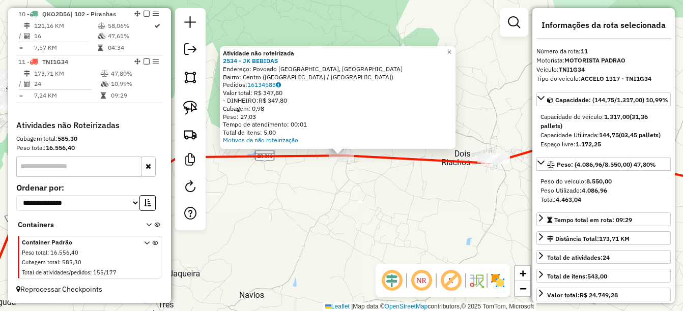
click at [332, 192] on div "Atividade não roteirizada 2534 - JK BEBIDAS Endereço: Povoado Areia Branca, [GE…" at bounding box center [341, 155] width 683 height 311
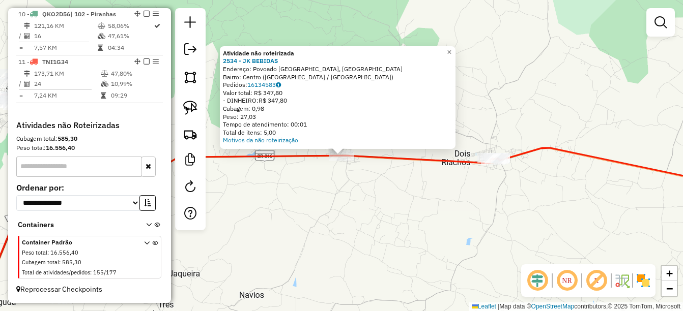
click at [360, 208] on div "Atividade não roteirizada 2534 - JK BEBIDAS Endereço: Povoado Areia Branca, [GE…" at bounding box center [341, 155] width 683 height 311
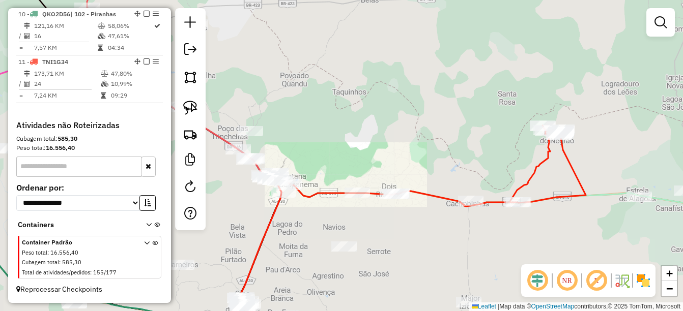
click at [385, 219] on div "Janela de atendimento Grade de atendimento Capacidade Transportadoras Veículos …" at bounding box center [341, 155] width 683 height 311
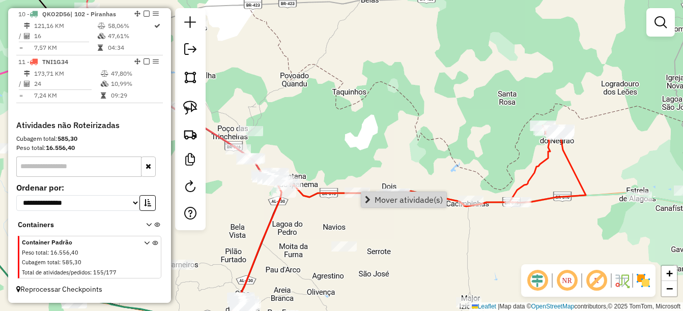
click at [373, 208] on div "Mover atividade(s)" at bounding box center [404, 200] width 86 height 16
click at [369, 197] on span "Mover atividade(s)" at bounding box center [368, 200] width 6 height 8
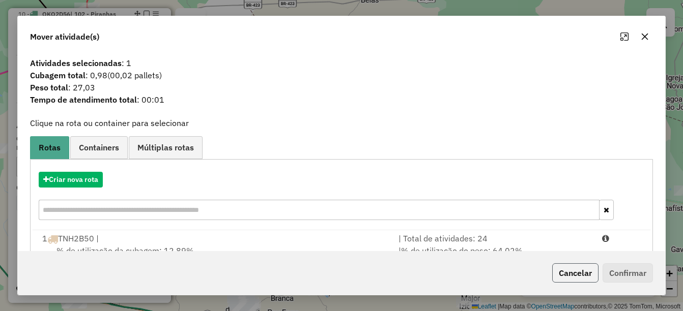
click at [578, 274] on button "Cancelar" at bounding box center [575, 273] width 46 height 19
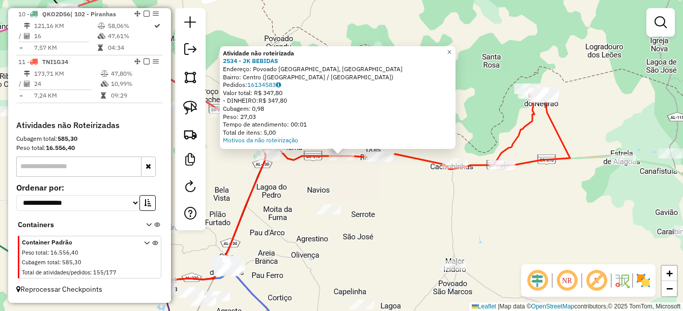
click at [354, 212] on div "Atividade não roteirizada 2534 - JK BEBIDAS Endereço: Povoado Areia Branca, [GE…" at bounding box center [341, 155] width 683 height 311
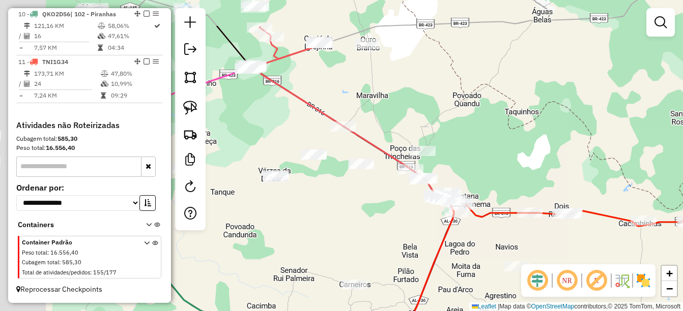
drag, startPoint x: 302, startPoint y: 181, endPoint x: 467, endPoint y: 234, distance: 173.3
click at [512, 238] on div "Janela de atendimento Grade de atendimento Capacidade Transportadoras Veículos …" at bounding box center [341, 155] width 683 height 311
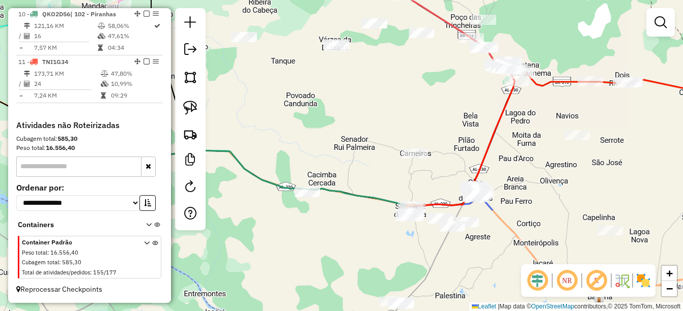
drag, startPoint x: 426, startPoint y: 292, endPoint x: 352, endPoint y: 121, distance: 185.8
click at [352, 121] on div "Janela de atendimento Grade de atendimento Capacidade Transportadoras Veículos …" at bounding box center [341, 155] width 683 height 311
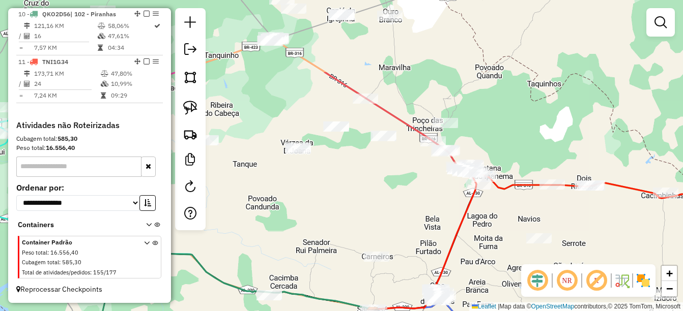
drag, startPoint x: 458, startPoint y: 113, endPoint x: 424, endPoint y: 216, distance: 108.8
click at [424, 216] on div "Janela de atendimento Grade de atendimento Capacidade Transportadoras Veículos …" at bounding box center [341, 155] width 683 height 311
drag, startPoint x: 418, startPoint y: 233, endPoint x: 426, endPoint y: 211, distance: 23.3
click at [420, 222] on div "Janela de atendimento Grade de atendimento Capacidade Transportadoras Veículos …" at bounding box center [341, 155] width 683 height 311
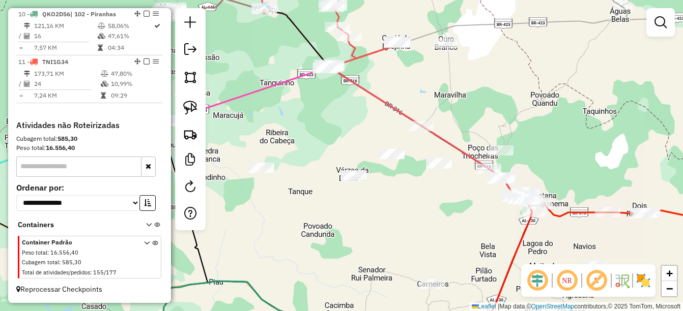
drag, startPoint x: 449, startPoint y: 74, endPoint x: 423, endPoint y: 75, distance: 25.5
click at [423, 75] on div "Janela de atendimento Grade de atendimento Capacidade Transportadoras Veículos …" at bounding box center [341, 155] width 683 height 311
click at [198, 109] on link at bounding box center [190, 108] width 22 height 22
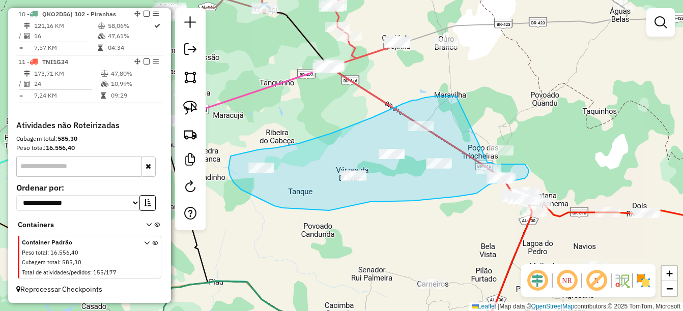
drag, startPoint x: 456, startPoint y: 96, endPoint x: 488, endPoint y: 163, distance: 73.8
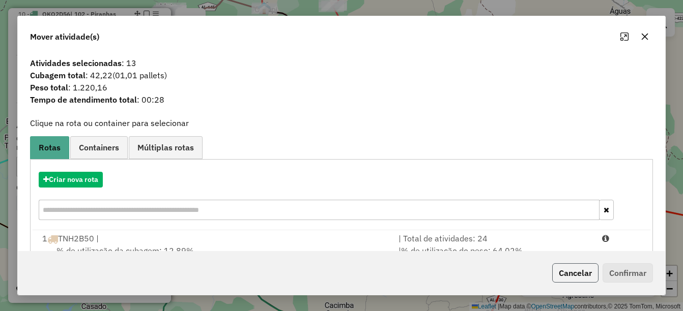
click at [581, 279] on button "Cancelar" at bounding box center [575, 273] width 46 height 19
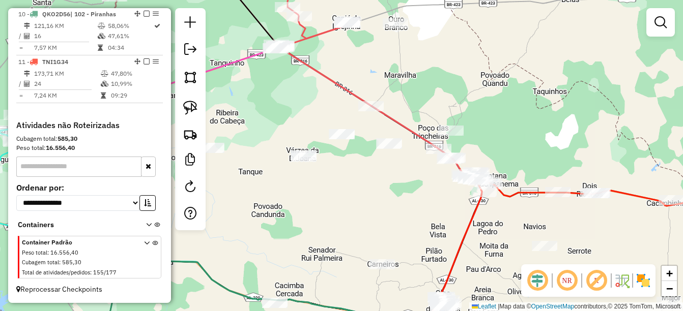
drag, startPoint x: 427, startPoint y: 223, endPoint x: 374, endPoint y: 206, distance: 56.0
click at [371, 206] on div "Janela de atendimento Grade de atendimento Capacidade Transportadoras Veículos …" at bounding box center [341, 155] width 683 height 311
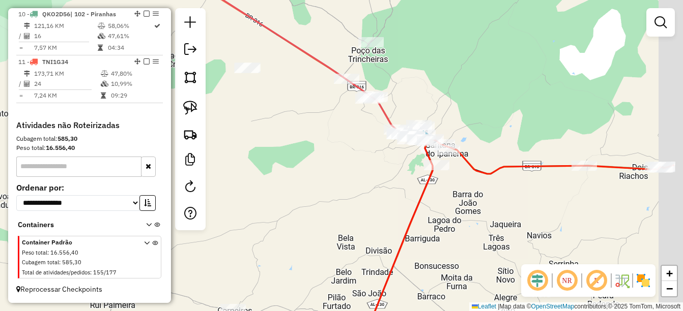
drag, startPoint x: 392, startPoint y: 172, endPoint x: 366, endPoint y: 161, distance: 27.9
click at [366, 161] on div "Janela de atendimento Grade de atendimento Capacidade Transportadoras Veículos …" at bounding box center [341, 155] width 683 height 311
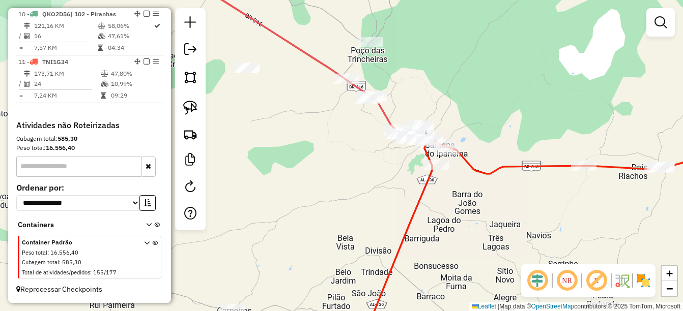
drag, startPoint x: 192, startPoint y: 110, endPoint x: 342, endPoint y: 113, distance: 150.7
click at [192, 110] on img at bounding box center [190, 108] width 14 height 14
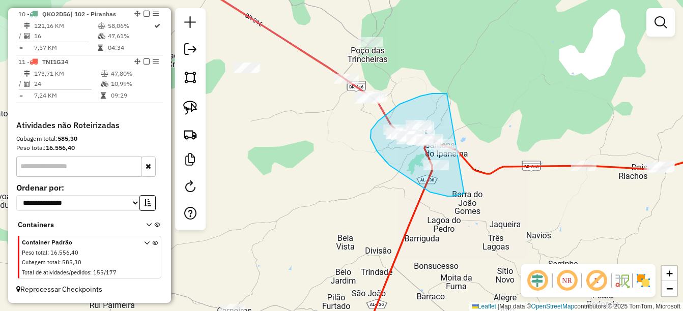
drag, startPoint x: 436, startPoint y: 94, endPoint x: 469, endPoint y: 179, distance: 91.2
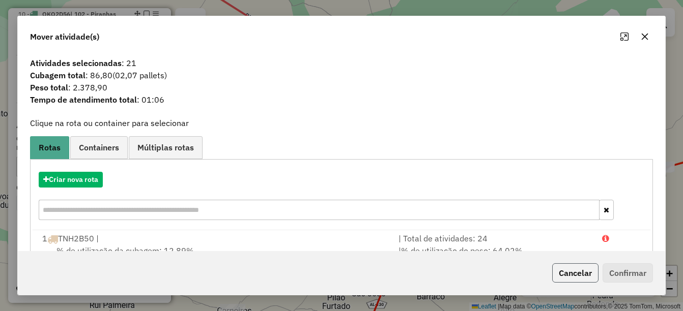
click at [562, 275] on button "Cancelar" at bounding box center [575, 273] width 46 height 19
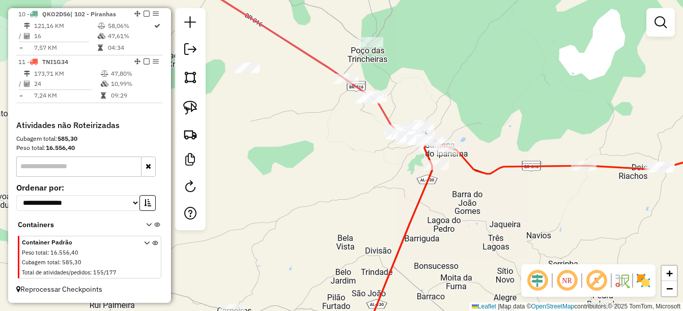
click at [380, 260] on div "Janela de atendimento Grade de atendimento Capacidade Transportadoras Veículos …" at bounding box center [341, 155] width 683 height 311
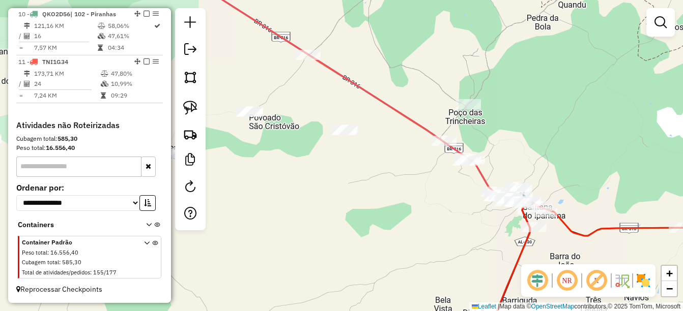
click at [344, 120] on div "Janela de atendimento Grade de atendimento Capacidade Transportadoras Veículos …" at bounding box center [341, 155] width 683 height 311
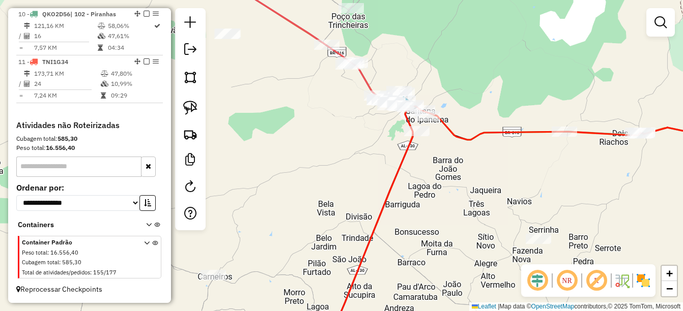
drag, startPoint x: 536, startPoint y: 212, endPoint x: 370, endPoint y: 190, distance: 167.8
click at [370, 190] on div "Janela de atendimento Grade de atendimento Capacidade Transportadoras Veículos …" at bounding box center [341, 155] width 683 height 311
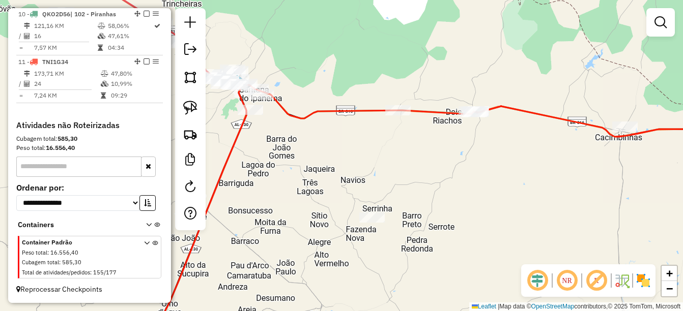
drag, startPoint x: 568, startPoint y: 175, endPoint x: 509, endPoint y: 177, distance: 59.6
click at [509, 177] on div "Janela de atendimento Grade de atendimento Capacidade Transportadoras Veículos …" at bounding box center [341, 155] width 683 height 311
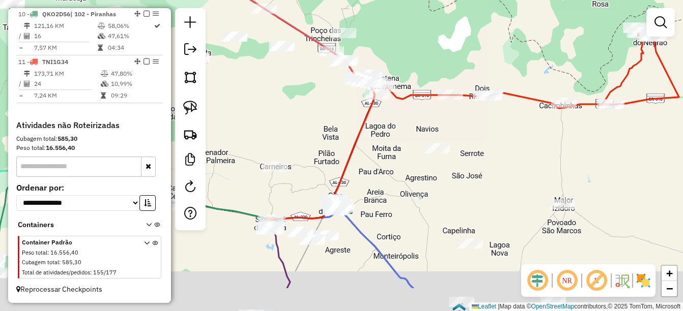
drag, startPoint x: 348, startPoint y: 192, endPoint x: 364, endPoint y: 171, distance: 27.2
click at [364, 171] on div "Janela de atendimento Grade de atendimento Capacidade Transportadoras Veículos …" at bounding box center [341, 155] width 683 height 311
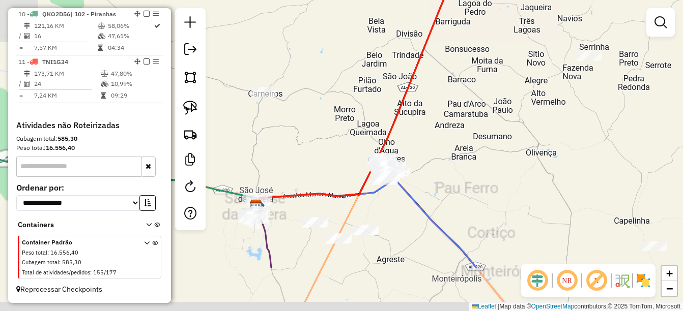
drag, startPoint x: 366, startPoint y: 209, endPoint x: 434, endPoint y: 135, distance: 100.5
click at [434, 135] on div "Janela de atendimento Grade de atendimento Capacidade Transportadoras Veículos …" at bounding box center [341, 155] width 683 height 311
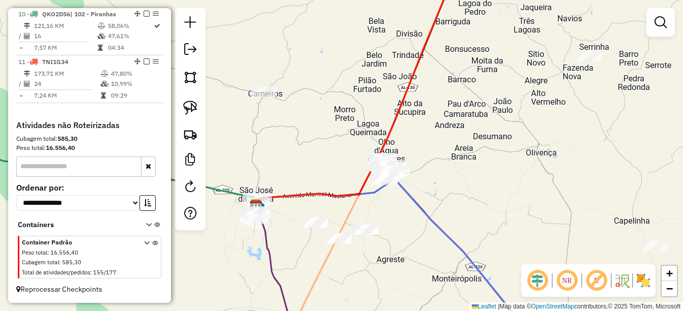
drag, startPoint x: 462, startPoint y: 98, endPoint x: 434, endPoint y: 112, distance: 32.1
click at [434, 112] on div "Janela de atendimento Grade de atendimento Capacidade Transportadoras Veículos …" at bounding box center [341, 155] width 683 height 311
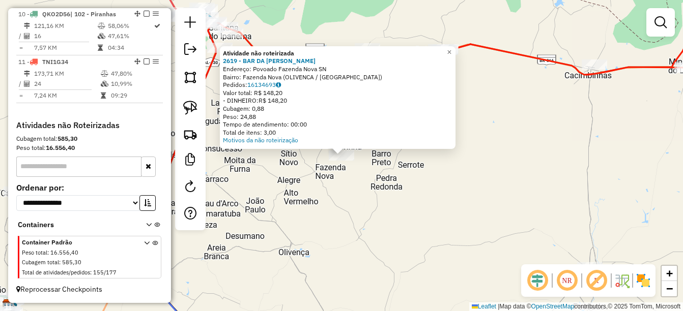
click at [308, 243] on div "Atividade não roteirizada 2619 - BAR DA [PERSON_NAME]: Povoado Fazenda Nova SN …" at bounding box center [341, 155] width 683 height 311
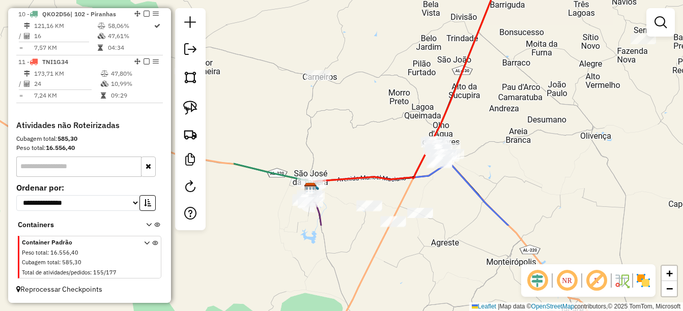
drag, startPoint x: 261, startPoint y: 253, endPoint x: 552, endPoint y: 141, distance: 312.1
click at [552, 141] on div "Janela de atendimento Grade de atendimento Capacidade Transportadoras Veículos …" at bounding box center [341, 155] width 683 height 311
click at [190, 98] on link at bounding box center [190, 108] width 22 height 22
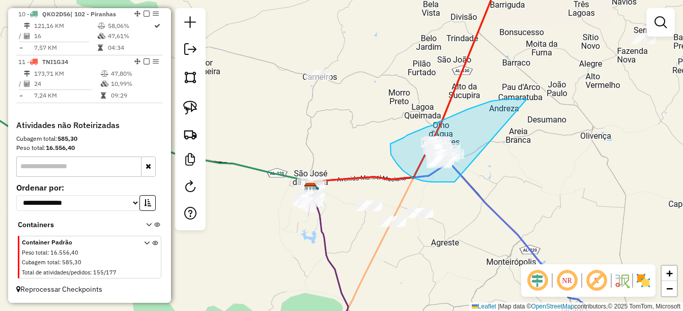
drag, startPoint x: 507, startPoint y: 99, endPoint x: 482, endPoint y: 182, distance: 86.6
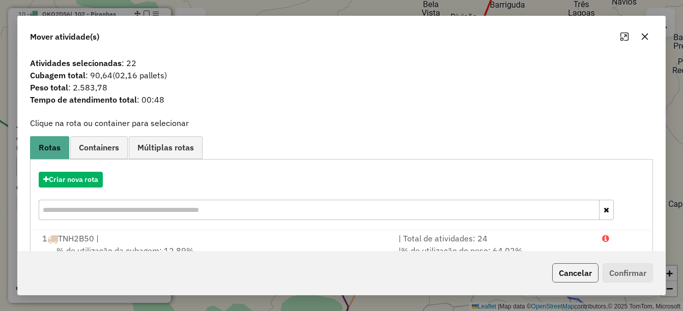
click at [574, 279] on button "Cancelar" at bounding box center [575, 273] width 46 height 19
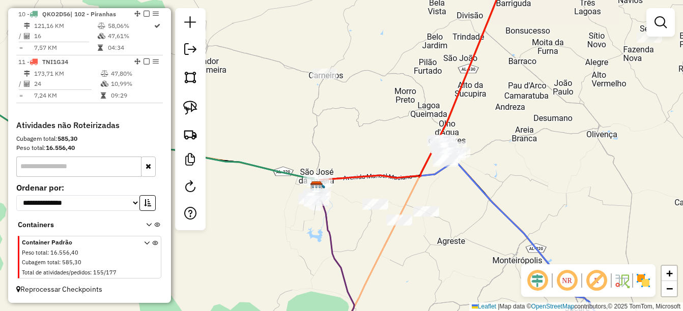
drag, startPoint x: 448, startPoint y: 187, endPoint x: 479, endPoint y: 185, distance: 31.1
click at [479, 185] on div "Janela de atendimento Grade de atendimento Capacidade Transportadoras Veículos …" at bounding box center [341, 155] width 683 height 311
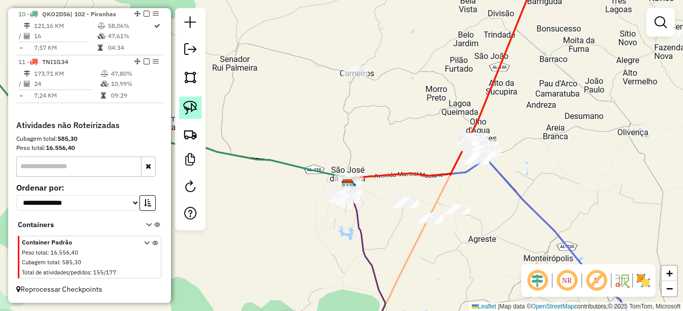
click at [199, 105] on link at bounding box center [190, 108] width 22 height 22
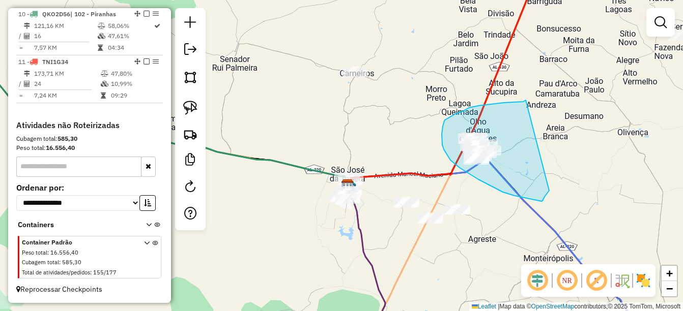
drag, startPoint x: 524, startPoint y: 101, endPoint x: 551, endPoint y: 188, distance: 91.0
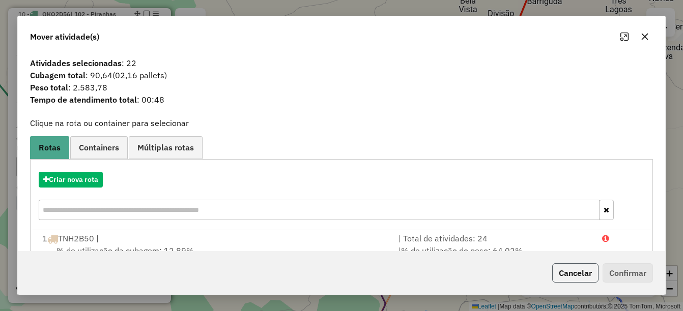
click at [558, 270] on button "Cancelar" at bounding box center [575, 273] width 46 height 19
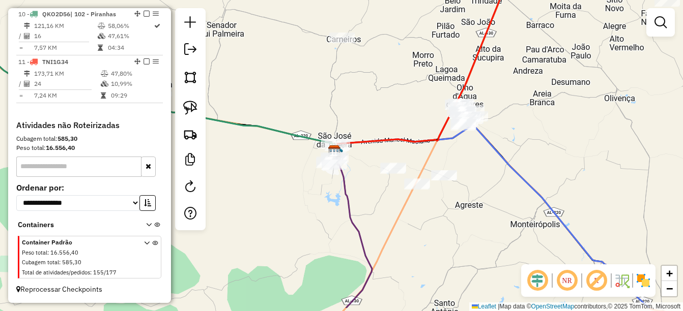
drag, startPoint x: 403, startPoint y: 266, endPoint x: 389, endPoint y: 232, distance: 36.6
click at [389, 232] on div "Janela de atendimento Grade de atendimento Capacidade Transportadoras Veículos …" at bounding box center [341, 155] width 683 height 311
click at [412, 195] on div "Janela de atendimento Grade de atendimento Capacidade Transportadoras Veículos …" at bounding box center [341, 155] width 683 height 311
click at [412, 190] on div at bounding box center [416, 185] width 25 height 10
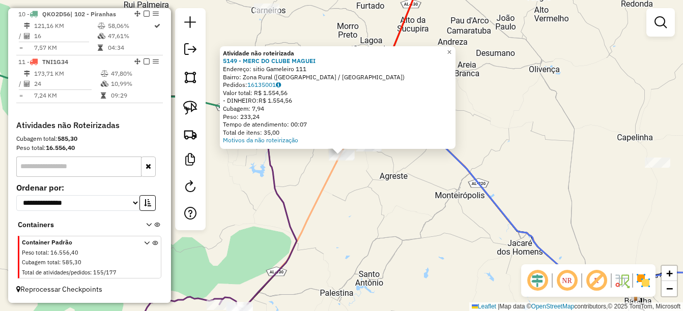
click at [373, 210] on div "Atividade não roteirizada 5149 - MERC DO CLUBE MAGUEI Endereço: sitio Gameleiro…" at bounding box center [341, 155] width 683 height 311
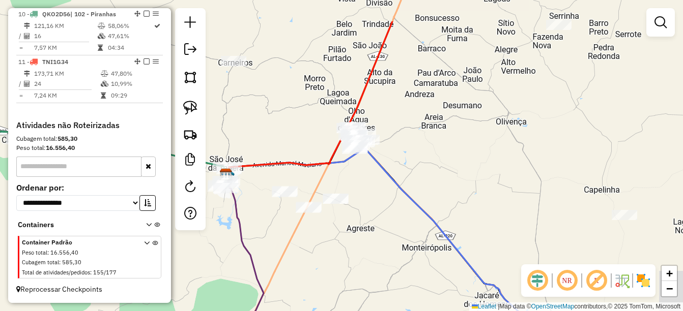
drag, startPoint x: 317, startPoint y: 207, endPoint x: 283, endPoint y: 260, distance: 62.4
click at [283, 260] on div "Janela de atendimento Grade de atendimento Capacidade Transportadoras Veículos …" at bounding box center [341, 155] width 683 height 311
click at [193, 110] on img at bounding box center [190, 108] width 14 height 14
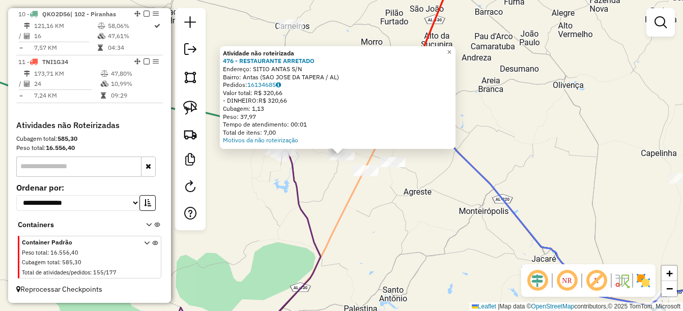
click at [319, 196] on div "Atividade não roteirizada 476 - RESTAURANTE ARRETADO Endereço: SITIO ANTAS S/N …" at bounding box center [341, 155] width 683 height 311
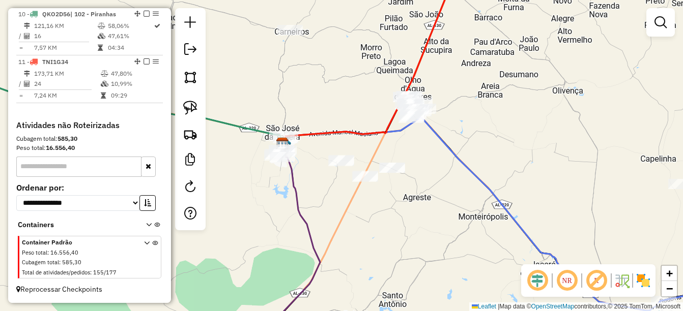
drag, startPoint x: 339, startPoint y: 201, endPoint x: 320, endPoint y: 225, distance: 31.6
click at [320, 225] on div "Janela de atendimento Grade de atendimento Capacidade Transportadoras Veículos …" at bounding box center [341, 155] width 683 height 311
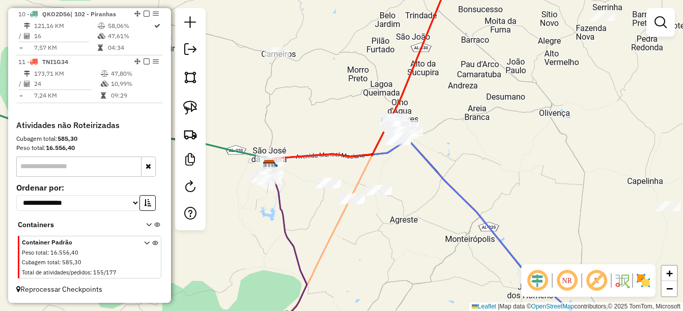
drag, startPoint x: 317, startPoint y: 212, endPoint x: 360, endPoint y: 217, distance: 43.6
click at [360, 220] on div "Janela de atendimento Grade de atendimento Capacidade Transportadoras Veículos …" at bounding box center [341, 155] width 683 height 311
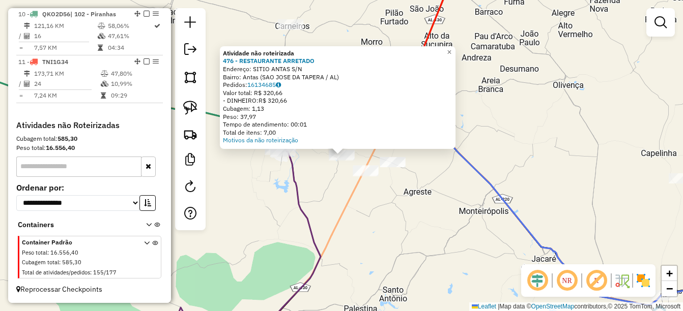
click at [326, 224] on div "Atividade não roteirizada 476 - RESTAURANTE ARRETADO Endereço: SITIO ANTAS S/N …" at bounding box center [341, 155] width 683 height 311
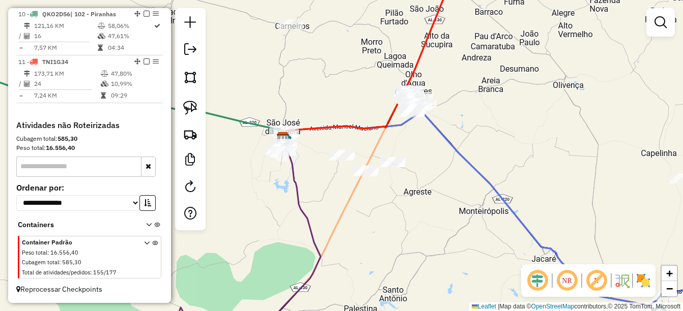
drag, startPoint x: 318, startPoint y: 236, endPoint x: 332, endPoint y: 174, distance: 63.3
click at [321, 178] on icon at bounding box center [292, 232] width 56 height 189
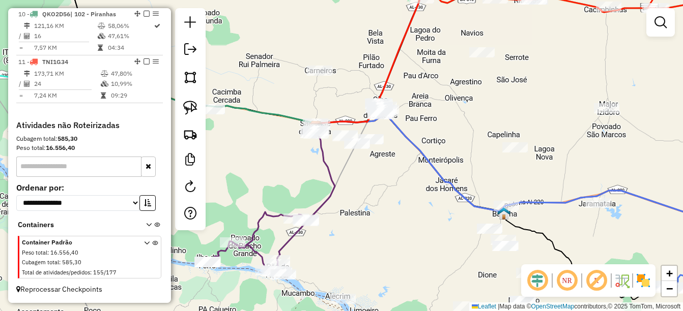
drag, startPoint x: 335, startPoint y: 166, endPoint x: 340, endPoint y: 204, distance: 37.9
click at [340, 204] on div "Janela de atendimento Grade de atendimento Capacidade Transportadoras Veículos …" at bounding box center [341, 155] width 683 height 311
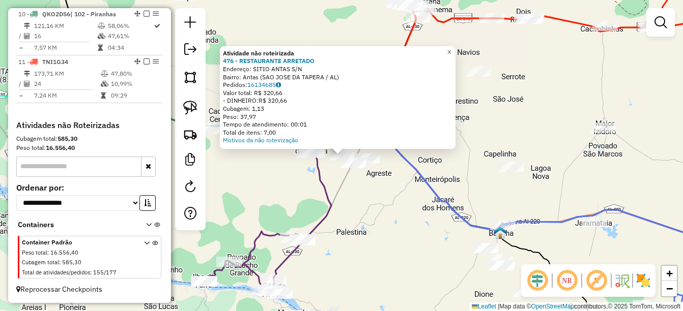
click at [343, 182] on div "Atividade não roteirizada 476 - RESTAURANTE ARRETADO Endereço: SITIO ANTAS S/N …" at bounding box center [341, 155] width 683 height 311
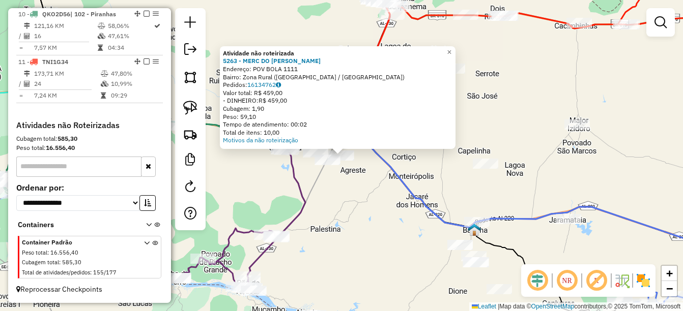
click at [316, 197] on div "Atividade não roteirizada 5263 - MERC DO JOSE CLAUDIO Endereço: POV BOLA 1111 B…" at bounding box center [341, 155] width 683 height 311
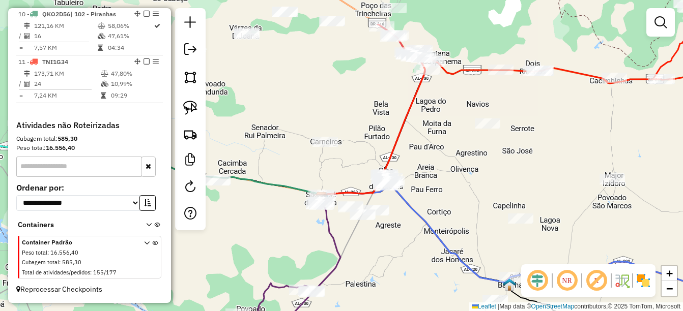
drag, startPoint x: 314, startPoint y: 222, endPoint x: 327, endPoint y: 245, distance: 26.9
click at [327, 245] on div "Janela de atendimento Grade de atendimento Capacidade Transportadoras Veículos …" at bounding box center [341, 155] width 683 height 311
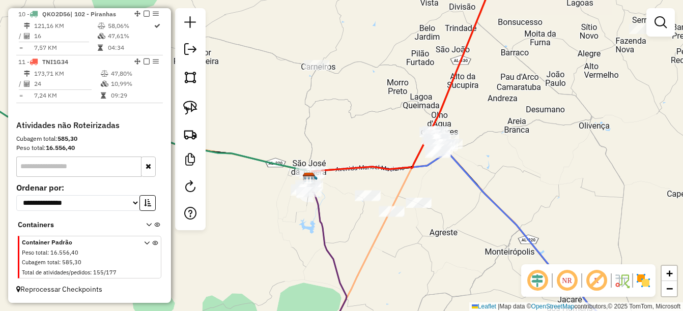
drag, startPoint x: 324, startPoint y: 242, endPoint x: 332, endPoint y: 242, distance: 7.6
click at [317, 259] on icon at bounding box center [327, 262] width 37 height 167
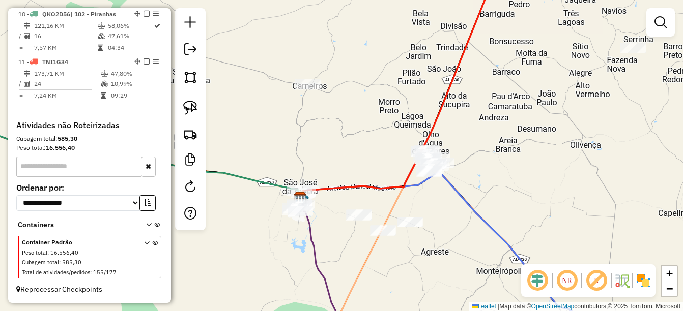
drag, startPoint x: 376, startPoint y: 202, endPoint x: 359, endPoint y: 216, distance: 21.6
click at [363, 217] on div "Janela de atendimento Grade de atendimento Capacidade Transportadoras Veículos …" at bounding box center [341, 155] width 683 height 311
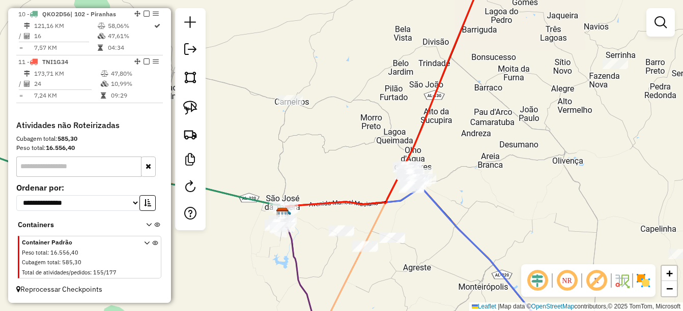
drag, startPoint x: 396, startPoint y: 254, endPoint x: 348, endPoint y: 216, distance: 61.6
click at [352, 223] on div "Janela de atendimento Grade de atendimento Capacidade Transportadoras Veículos …" at bounding box center [341, 155] width 683 height 311
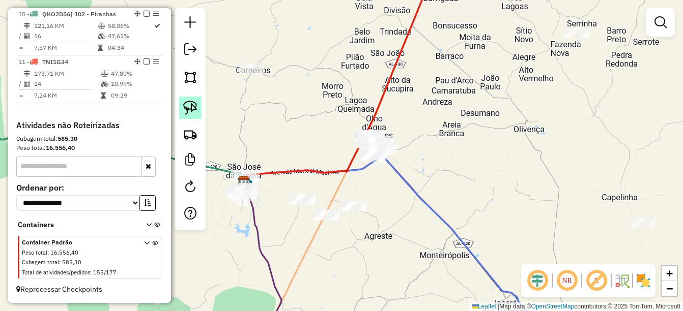
click at [199, 106] on link at bounding box center [190, 108] width 22 height 22
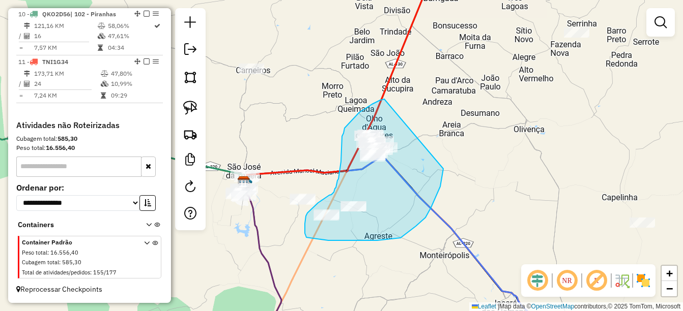
drag, startPoint x: 384, startPoint y: 99, endPoint x: 443, endPoint y: 169, distance: 91.4
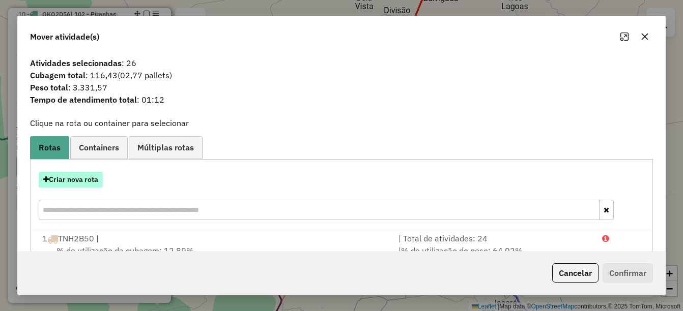
click at [80, 182] on button "Criar nova rota" at bounding box center [71, 180] width 64 height 16
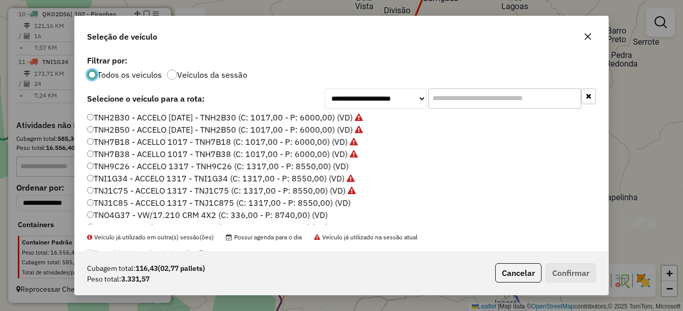
scroll to position [230, 0]
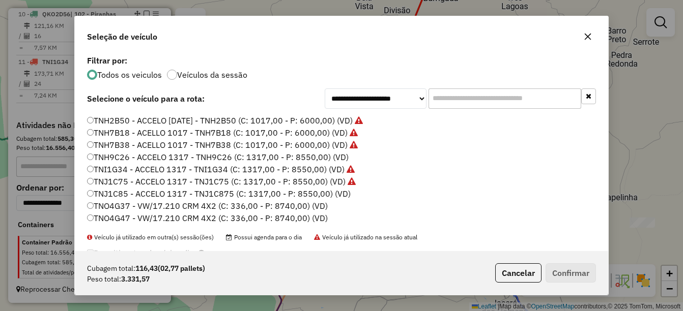
click at [128, 196] on label "TNJ1C85 - ACCELO 1317 - TNJ1C875 (C: 1317,00 - P: 8550,00) (VD)" at bounding box center [219, 194] width 264 height 12
click at [572, 269] on button "Confirmar" at bounding box center [571, 273] width 50 height 19
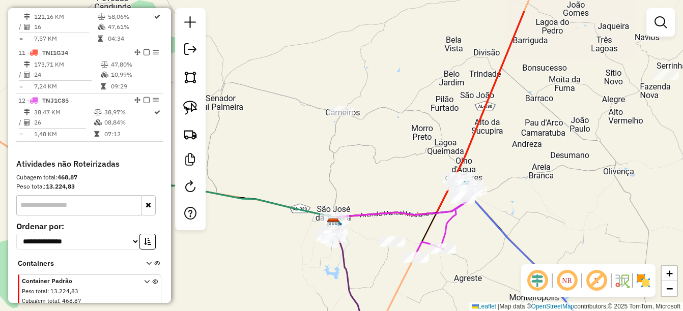
drag, startPoint x: 319, startPoint y: 176, endPoint x: 405, endPoint y: 213, distance: 93.7
click at [405, 213] on icon at bounding box center [401, 210] width 134 height 30
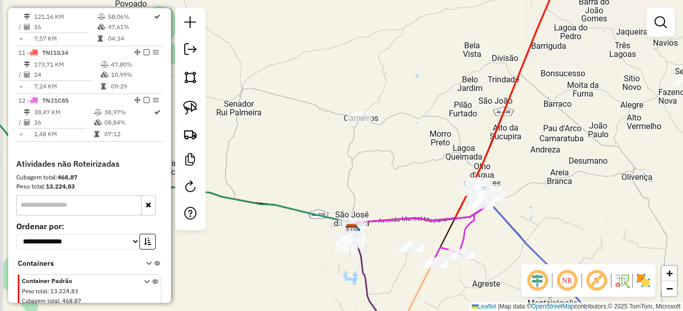
drag, startPoint x: 346, startPoint y: 172, endPoint x: 411, endPoint y: 193, distance: 68.6
click at [411, 193] on div "Janela de atendimento Grade de atendimento Capacidade Transportadoras Veículos …" at bounding box center [341, 155] width 683 height 311
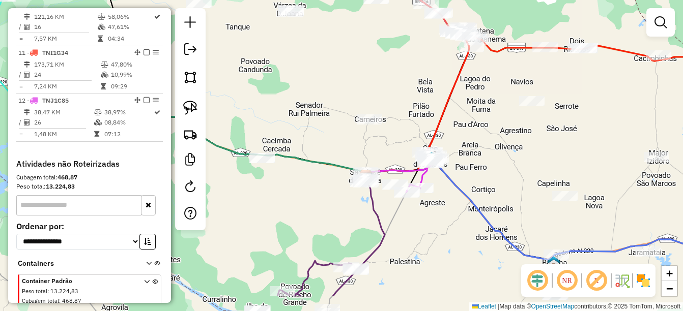
drag, startPoint x: 433, startPoint y: 178, endPoint x: 402, endPoint y: 147, distance: 43.5
click at [402, 147] on div "Janela de atendimento Grade de atendimento Capacidade Transportadoras Veículos …" at bounding box center [341, 155] width 683 height 311
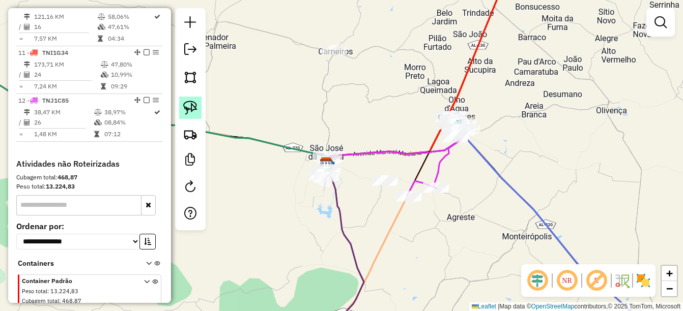
click at [192, 98] on link at bounding box center [190, 108] width 22 height 22
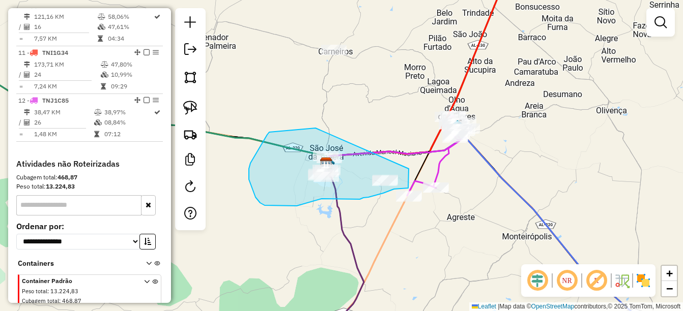
drag, startPoint x: 267, startPoint y: 135, endPoint x: 408, endPoint y: 161, distance: 142.9
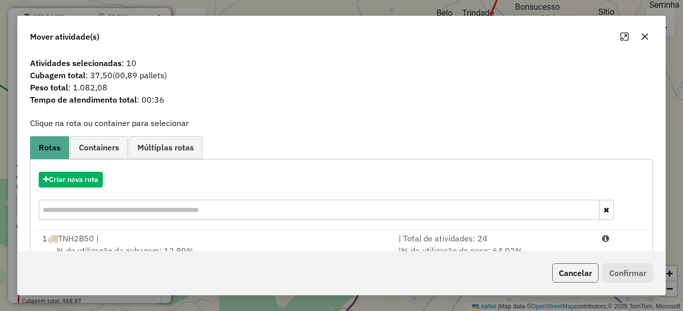
click at [562, 275] on button "Cancelar" at bounding box center [575, 273] width 46 height 19
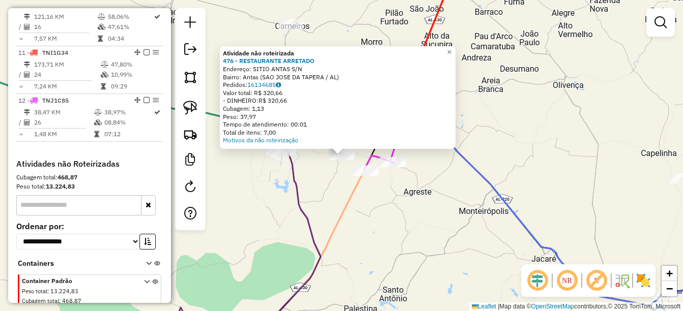
click at [348, 202] on div "Atividade não roteirizada 476 - RESTAURANTE ARRETADO Endereço: SITIO ANTAS S/N …" at bounding box center [341, 155] width 683 height 311
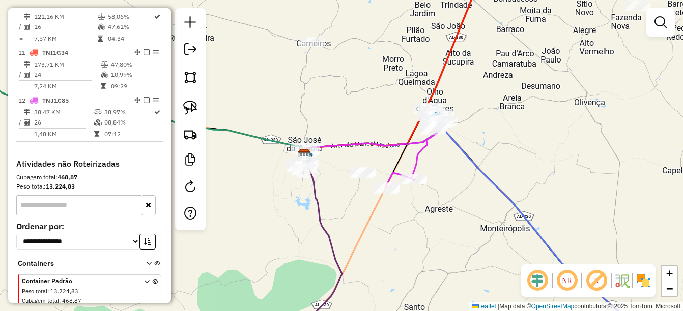
drag, startPoint x: 346, startPoint y: 236, endPoint x: 376, endPoint y: 259, distance: 37.0
click at [376, 259] on div "Janela de atendimento Grade de atendimento Capacidade Transportadoras Veículos …" at bounding box center [341, 155] width 683 height 311
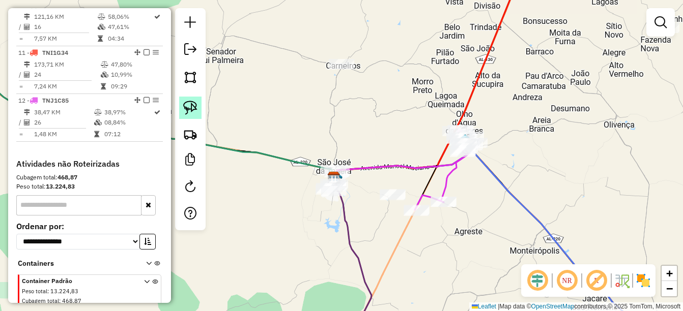
click at [186, 103] on img at bounding box center [190, 108] width 14 height 14
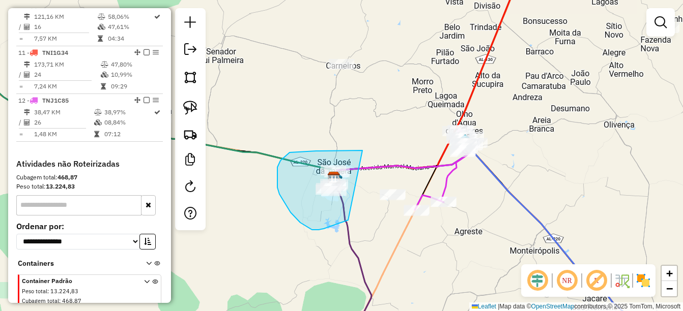
drag, startPoint x: 362, startPoint y: 151, endPoint x: 354, endPoint y: 219, distance: 69.2
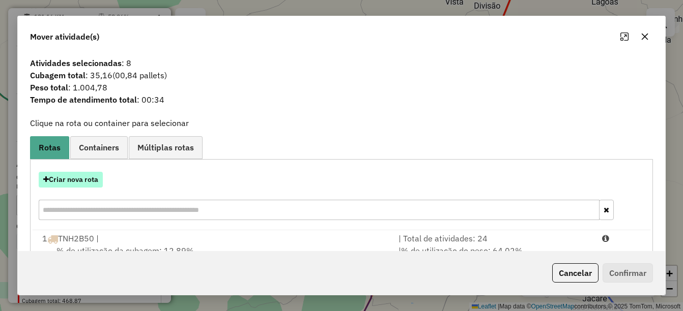
click at [81, 180] on button "Criar nova rota" at bounding box center [71, 180] width 64 height 16
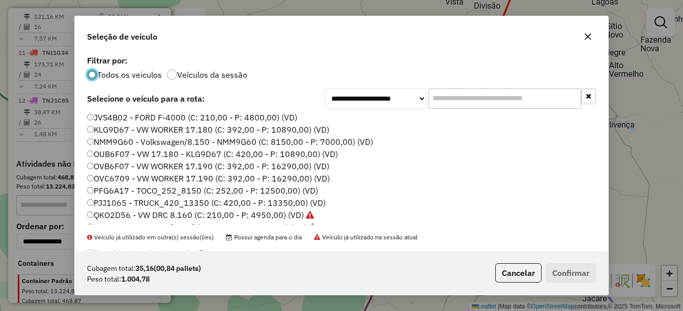
scroll to position [51, 0]
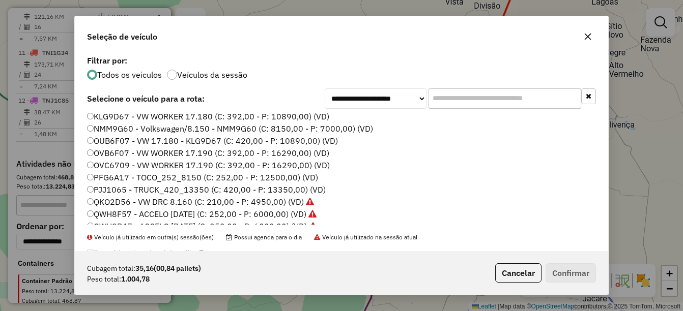
click at [122, 177] on label "PFG6A17 - TOCO_252_8150 (C: 252,00 - P: 12500,00) (VD)" at bounding box center [202, 178] width 231 height 12
click at [575, 255] on div "Cubagem total: 35,16 (00,84 pallets) Peso total: 1.004,78 Cancelar Confirmar" at bounding box center [341, 273] width 533 height 44
click at [577, 268] on button "Confirmar" at bounding box center [571, 273] width 50 height 19
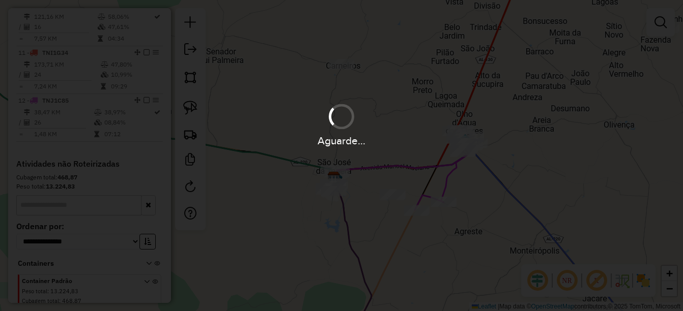
scroll to position [825, 0]
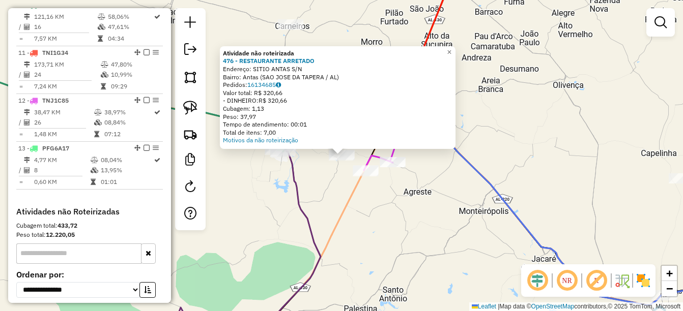
click at [339, 224] on div "Atividade não roteirizada 476 - RESTAURANTE ARRETADO Endereço: SITIO ANTAS S/N …" at bounding box center [341, 155] width 683 height 311
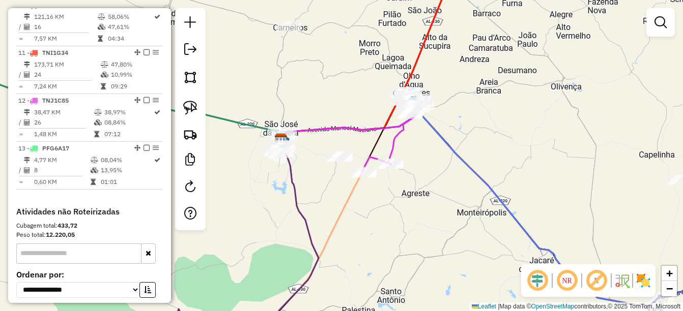
drag, startPoint x: 423, startPoint y: 216, endPoint x: 404, endPoint y: 235, distance: 27.4
click at [404, 235] on div "Janela de atendimento Grade de atendimento Capacidade Transportadoras Veículos …" at bounding box center [341, 155] width 683 height 311
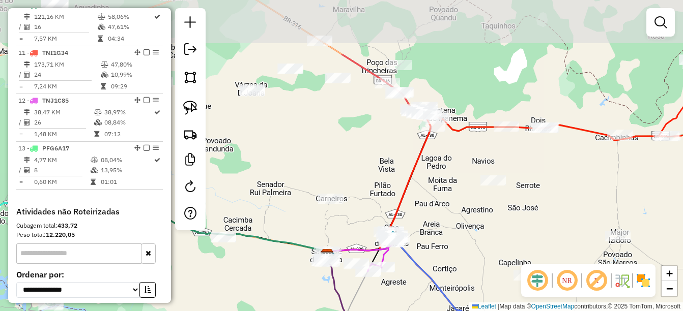
drag, startPoint x: 444, startPoint y: 202, endPoint x: 440, endPoint y: 247, distance: 45.4
click at [440, 247] on div "Janela de atendimento Grade de atendimento Capacidade Transportadoras Veículos …" at bounding box center [341, 155] width 683 height 311
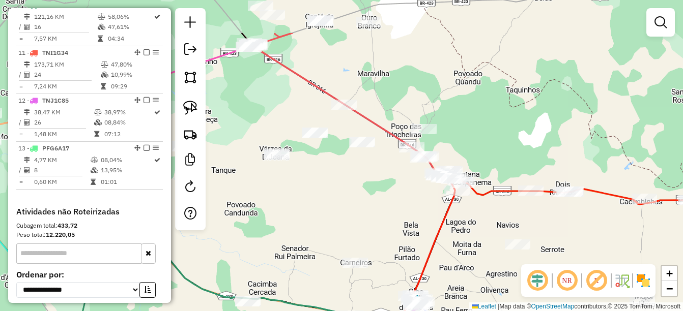
drag, startPoint x: 397, startPoint y: 197, endPoint x: 415, endPoint y: 253, distance: 59.2
click at [415, 253] on div "Janela de atendimento Grade de atendimento Capacidade Transportadoras Veículos …" at bounding box center [341, 155] width 683 height 311
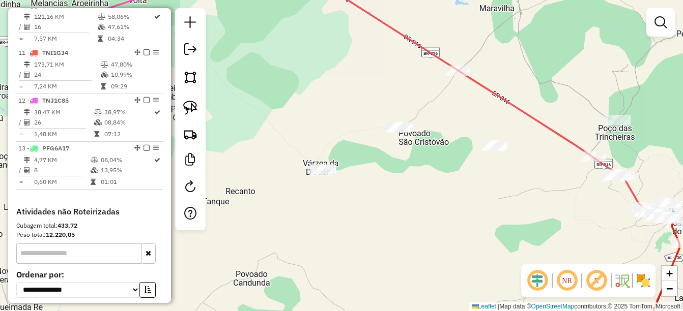
drag, startPoint x: 369, startPoint y: 232, endPoint x: 491, endPoint y: 232, distance: 121.6
click at [491, 232] on div "Janela de atendimento Grade de atendimento Capacidade Transportadoras Veículos …" at bounding box center [341, 155] width 683 height 311
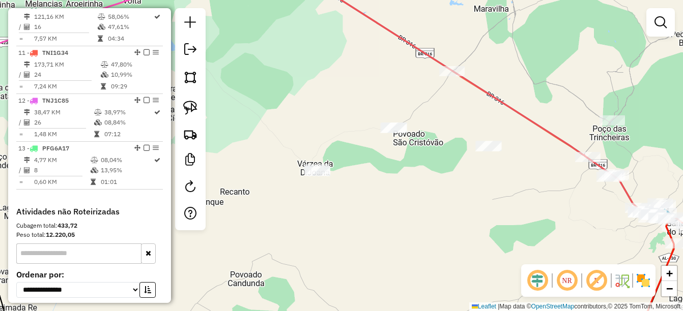
drag, startPoint x: 499, startPoint y: 232, endPoint x: 487, endPoint y: 231, distance: 12.3
click at [487, 231] on div "Janela de atendimento Grade de atendimento Capacidade Transportadoras Veículos …" at bounding box center [341, 155] width 683 height 311
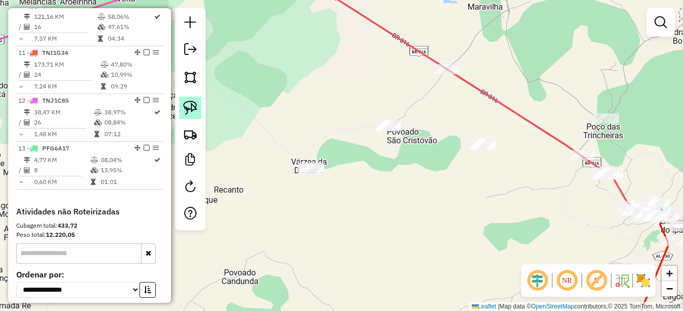
click at [192, 112] on img at bounding box center [190, 108] width 14 height 14
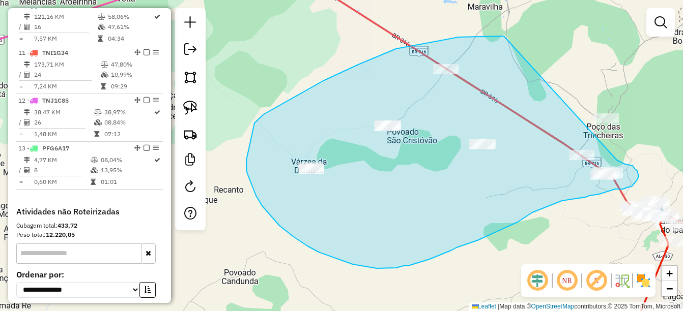
drag, startPoint x: 504, startPoint y: 36, endPoint x: 615, endPoint y: 159, distance: 165.8
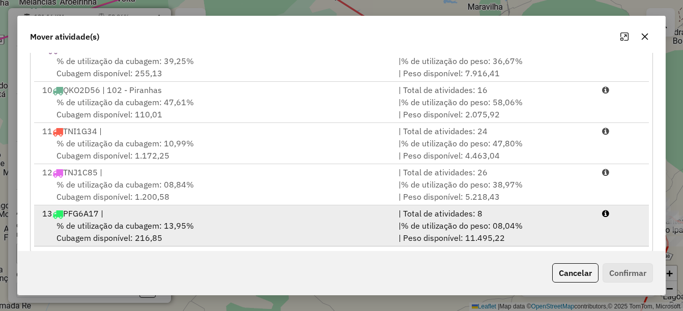
scroll to position [200, 0]
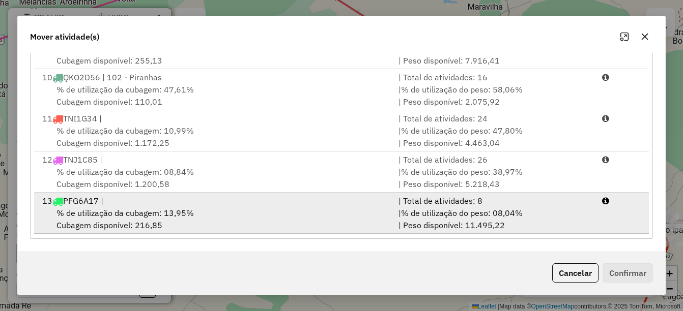
click at [175, 210] on span "% de utilização da cubagem: 13,95%" at bounding box center [124, 213] width 137 height 10
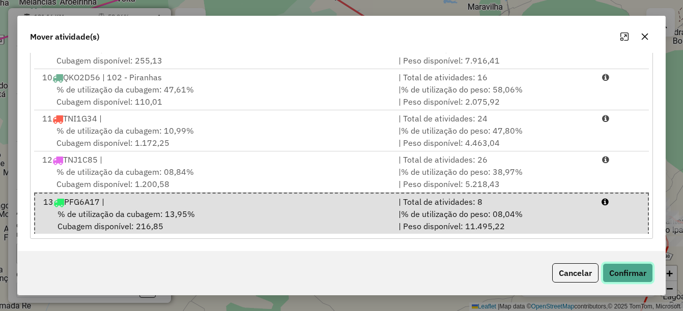
click at [637, 275] on button "Confirmar" at bounding box center [628, 273] width 50 height 19
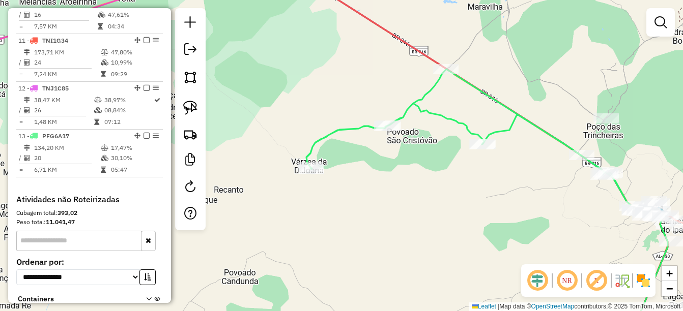
scroll to position [813, 0]
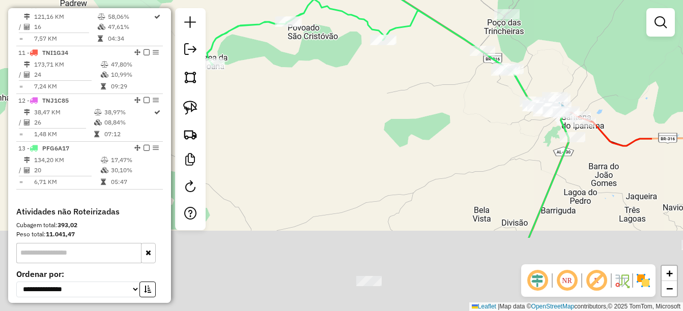
drag, startPoint x: 381, startPoint y: 202, endPoint x: 323, endPoint y: 142, distance: 83.1
click at [323, 142] on div "Janela de atendimento Grade de atendimento Capacidade Transportadoras Veículos …" at bounding box center [341, 155] width 683 height 311
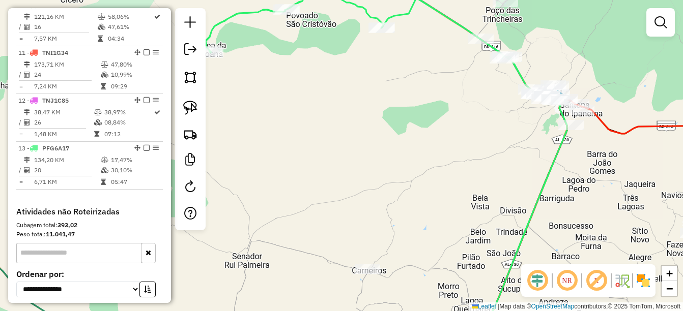
drag, startPoint x: 384, startPoint y: 190, endPoint x: 379, endPoint y: 109, distance: 80.6
click at [369, 95] on div "Janela de atendimento Grade de atendimento Capacidade Transportadoras Veículos …" at bounding box center [341, 155] width 683 height 311
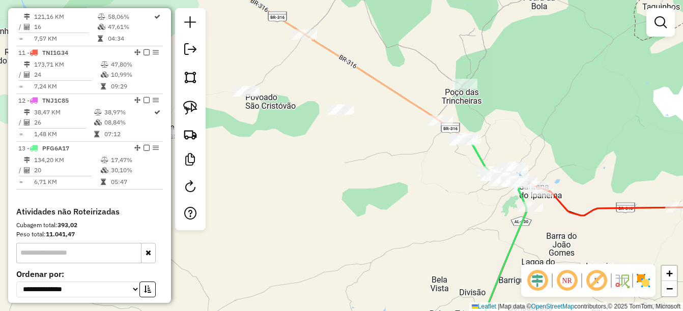
drag, startPoint x: 454, startPoint y: 134, endPoint x: 425, endPoint y: 289, distance: 157.0
click at [426, 289] on div "Janela de atendimento Grade de atendimento Capacidade Transportadoras Veículos …" at bounding box center [341, 155] width 683 height 311
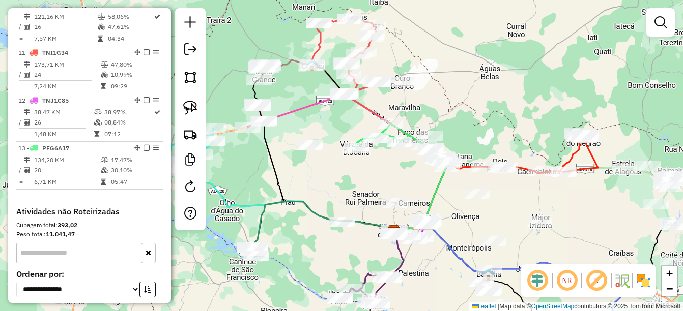
click at [447, 223] on div "Janela de atendimento Grade de atendimento Capacidade Transportadoras Veículos …" at bounding box center [341, 155] width 683 height 311
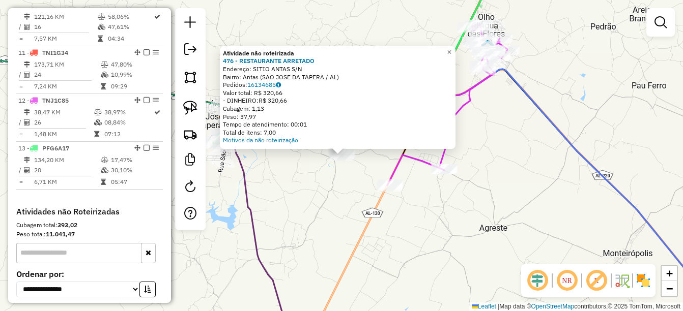
click at [367, 255] on div "Atividade não roteirizada 476 - RESTAURANTE ARRETADO Endereço: SITIO ANTAS S/N …" at bounding box center [341, 155] width 683 height 311
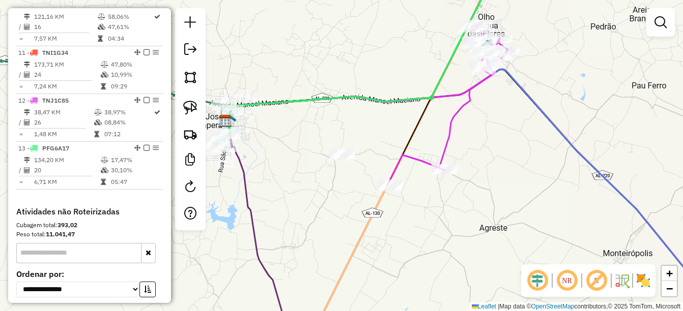
click at [180, 95] on div at bounding box center [190, 119] width 31 height 222
click at [186, 105] on img at bounding box center [190, 108] width 14 height 14
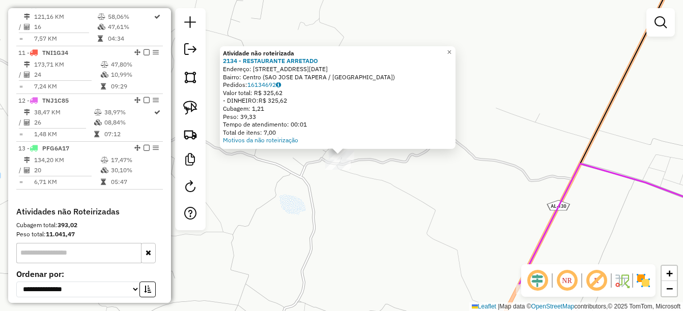
click at [320, 182] on div "Atividade não roteirizada 2134 - RESTAURANTE ARRETADO Endereço: Rua 13 de Maio …" at bounding box center [341, 155] width 683 height 311
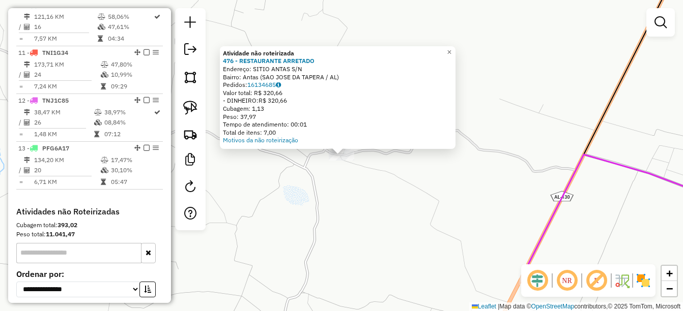
click at [331, 186] on div "Atividade não roteirizada 476 - RESTAURANTE ARRETADO Endereço: SITIO ANTAS S/N …" at bounding box center [341, 155] width 683 height 311
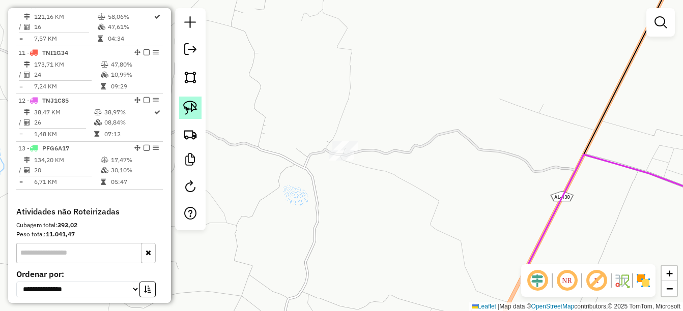
click at [190, 108] on img at bounding box center [190, 108] width 14 height 14
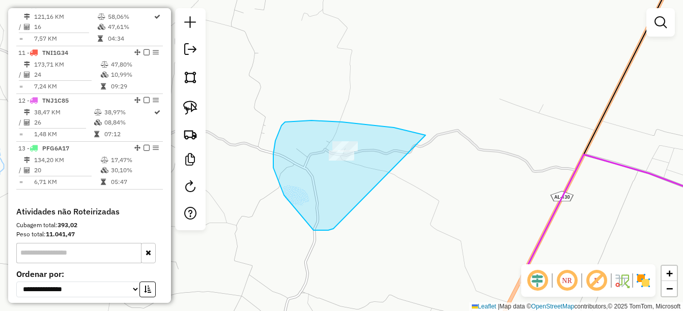
drag, startPoint x: 332, startPoint y: 122, endPoint x: 346, endPoint y: 220, distance: 99.8
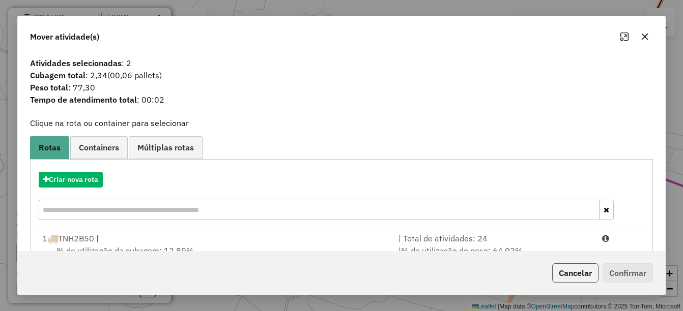
click at [572, 275] on button "Cancelar" at bounding box center [575, 273] width 46 height 19
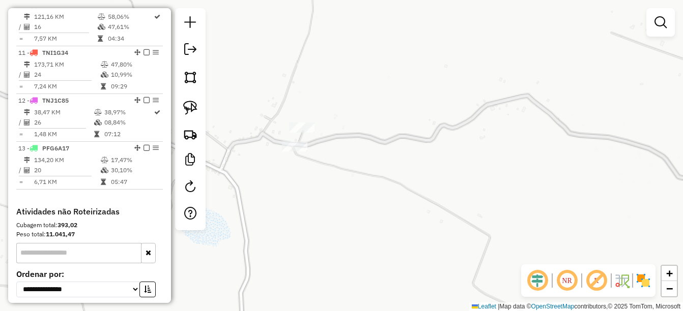
drag, startPoint x: 336, startPoint y: 162, endPoint x: 416, endPoint y: 208, distance: 92.3
click at [417, 207] on div "Janela de atendimento Grade de atendimento Capacidade Transportadoras Veículos …" at bounding box center [341, 155] width 683 height 311
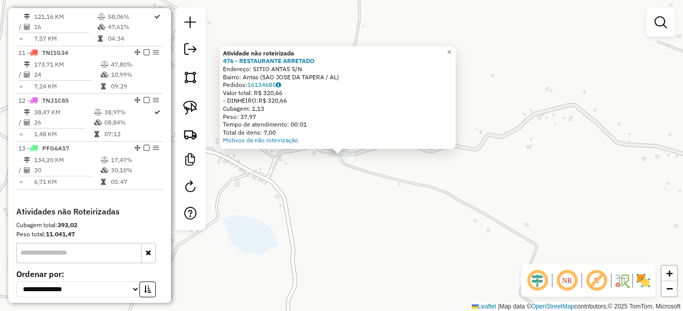
click at [341, 182] on div "Atividade não roteirizada 476 - RESTAURANTE ARRETADO Endereço: SITIO ANTAS S/N …" at bounding box center [341, 155] width 683 height 311
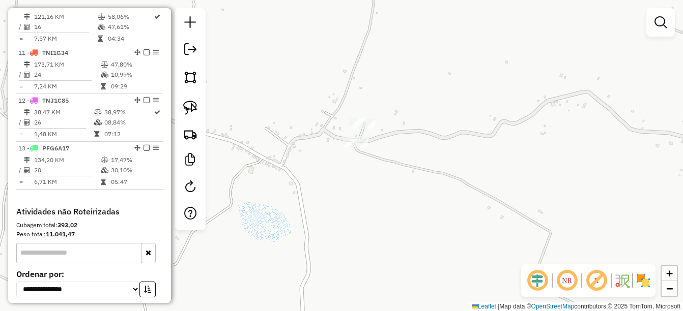
drag, startPoint x: 359, startPoint y: 208, endPoint x: 389, endPoint y: 161, distance: 55.5
click at [389, 162] on div "Janela de atendimento Grade de atendimento Capacidade Transportadoras Veículos …" at bounding box center [341, 155] width 683 height 311
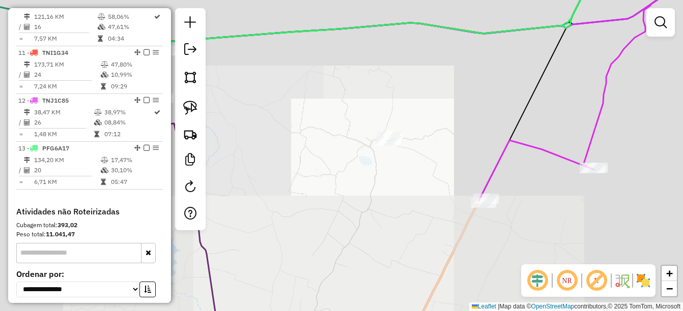
drag, startPoint x: 393, startPoint y: 224, endPoint x: 377, endPoint y: 163, distance: 63.7
click at [377, 163] on div "Janela de atendimento Grade de atendimento Capacidade Transportadoras Veículos …" at bounding box center [341, 155] width 683 height 311
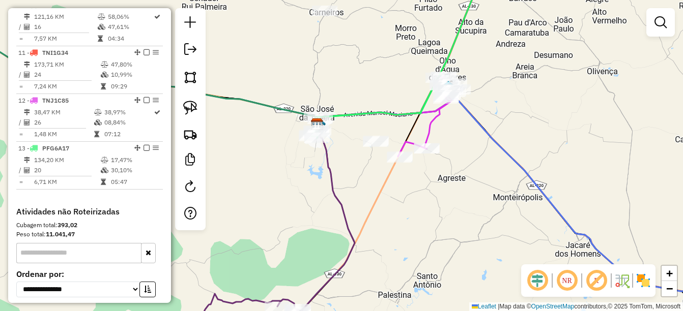
drag, startPoint x: 363, startPoint y: 206, endPoint x: 436, endPoint y: 169, distance: 81.5
click at [436, 169] on div "Janela de atendimento Grade de atendimento Capacidade Transportadoras Veículos …" at bounding box center [341, 155] width 683 height 311
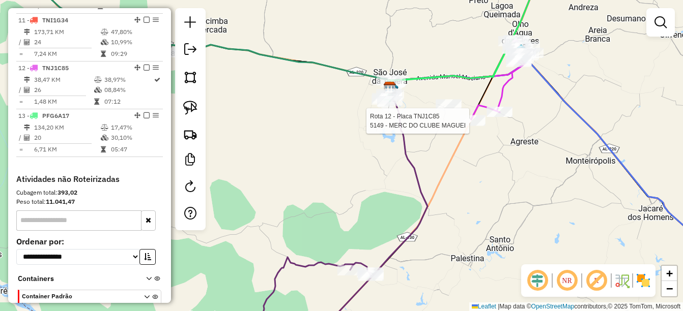
select select "*********"
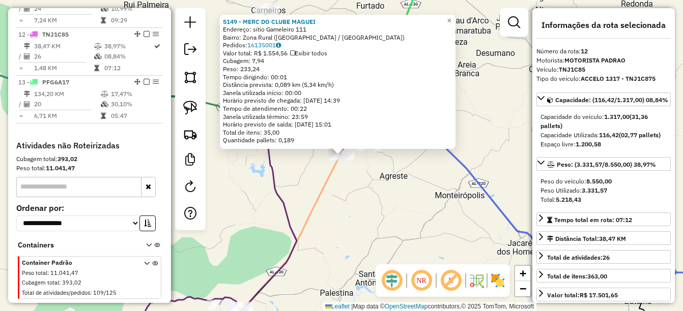
scroll to position [908, 0]
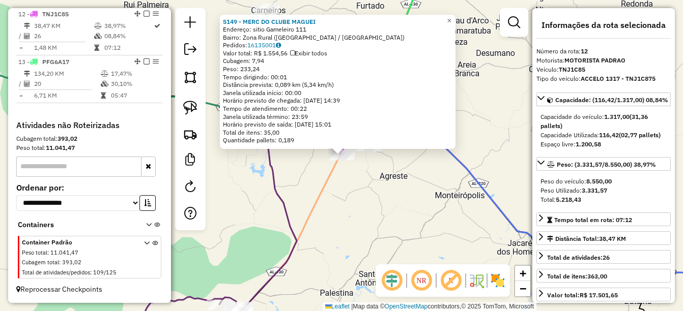
click at [280, 227] on div "5149 - MERC DO CLUBE MAGUEI Endereço: sitio Gameleiro 111 Bairro: Zona Rural ([…" at bounding box center [341, 155] width 683 height 311
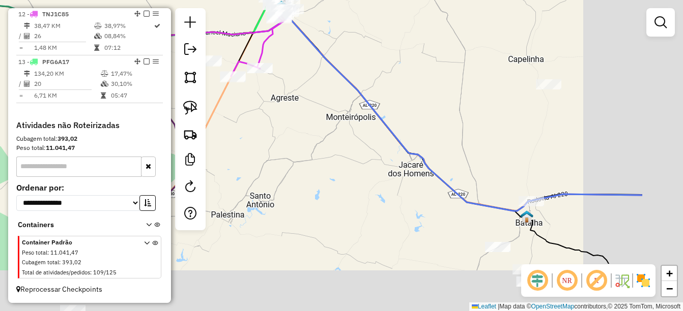
drag, startPoint x: 409, startPoint y: 230, endPoint x: 298, endPoint y: 146, distance: 139.1
click at [298, 146] on div "Janela de atendimento Grade de atendimento Capacidade Transportadoras Veículos …" at bounding box center [341, 155] width 683 height 311
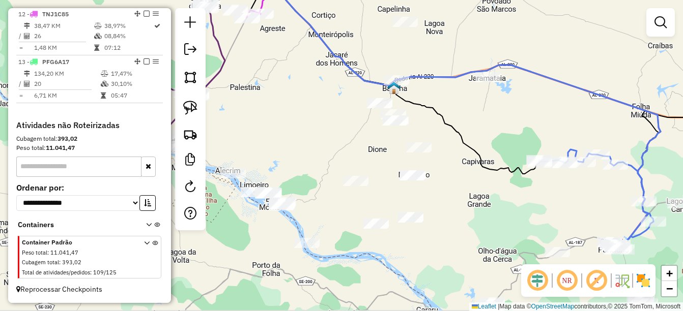
drag, startPoint x: 345, startPoint y: 196, endPoint x: 312, endPoint y: 122, distance: 81.1
click at [312, 122] on div "Janela de atendimento Grade de atendimento Capacidade Transportadoras Veículos …" at bounding box center [341, 155] width 683 height 311
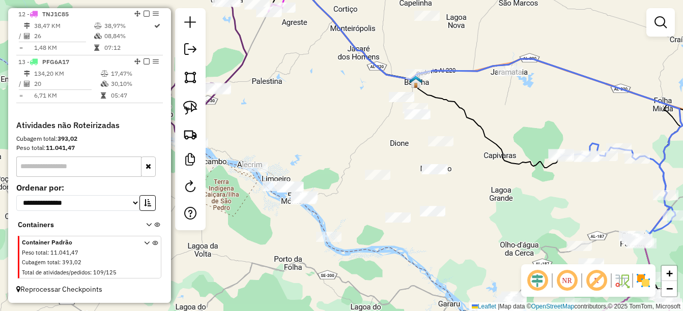
drag, startPoint x: 329, startPoint y: 143, endPoint x: 335, endPoint y: 140, distance: 6.4
click at [335, 140] on div "Janela de atendimento Grade de atendimento Capacidade Transportadoras Veículos …" at bounding box center [341, 155] width 683 height 311
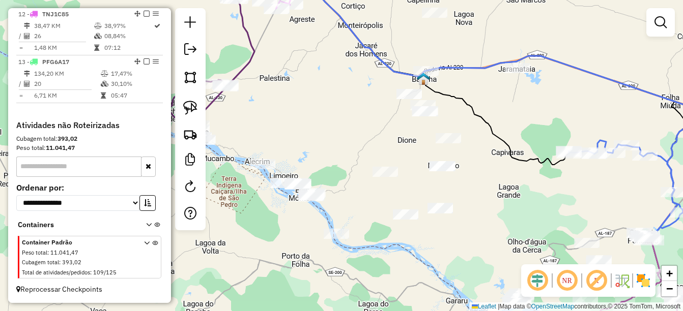
drag, startPoint x: 329, startPoint y: 146, endPoint x: 348, endPoint y: 138, distance: 20.1
click at [358, 145] on div "Janela de atendimento Grade de atendimento Capacidade Transportadoras Veículos …" at bounding box center [341, 155] width 683 height 311
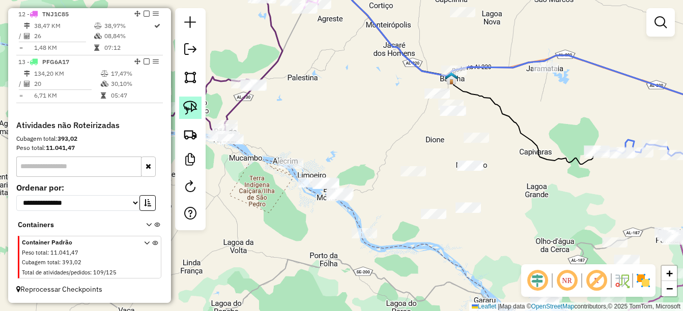
click at [179, 104] on link at bounding box center [190, 108] width 22 height 22
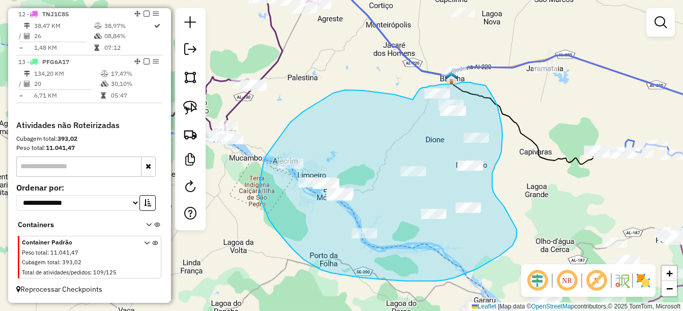
drag, startPoint x: 412, startPoint y: 99, endPoint x: 417, endPoint y: 93, distance: 8.3
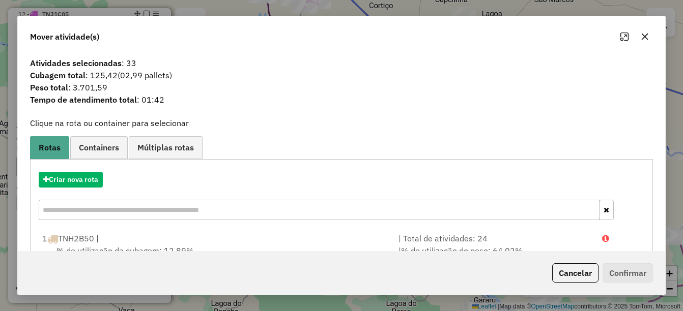
click at [568, 268] on button "Cancelar" at bounding box center [575, 273] width 46 height 19
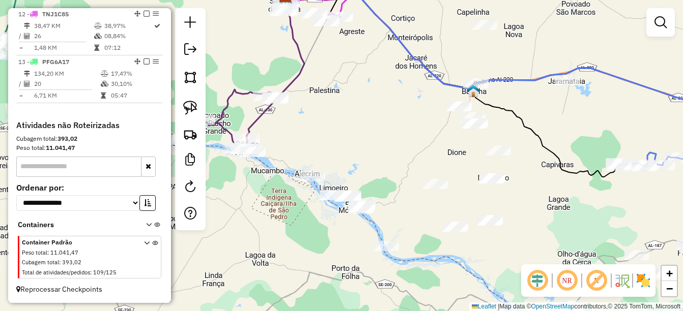
drag, startPoint x: 356, startPoint y: 125, endPoint x: 378, endPoint y: 138, distance: 25.3
click at [378, 138] on div "Janela de atendimento Grade de atendimento Capacidade Transportadoras Veículos …" at bounding box center [341, 155] width 683 height 311
drag, startPoint x: 383, startPoint y: 156, endPoint x: 423, endPoint y: 165, distance: 41.2
click at [423, 165] on div "Janela de atendimento Grade de atendimento Capacidade Transportadoras Veículos …" at bounding box center [341, 155] width 683 height 311
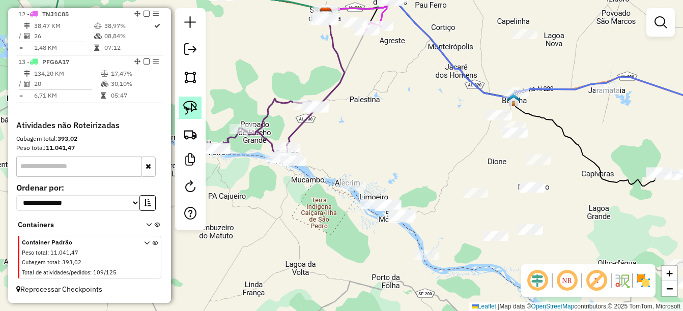
click at [179, 103] on link at bounding box center [190, 108] width 22 height 22
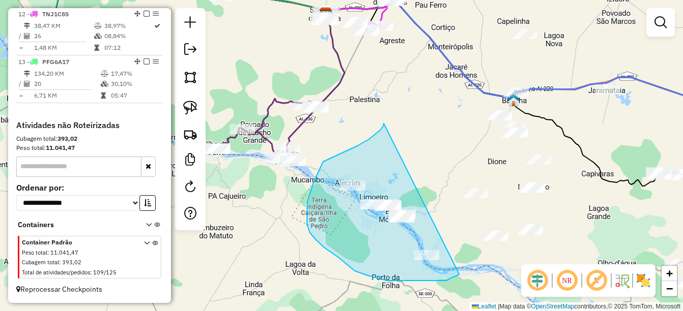
drag, startPoint x: 383, startPoint y: 126, endPoint x: 459, endPoint y: 274, distance: 166.4
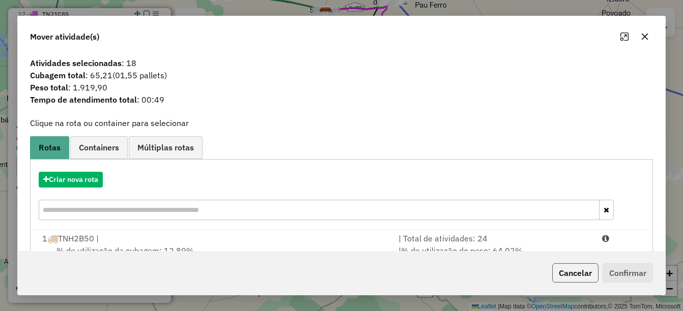
click at [570, 277] on button "Cancelar" at bounding box center [575, 273] width 46 height 19
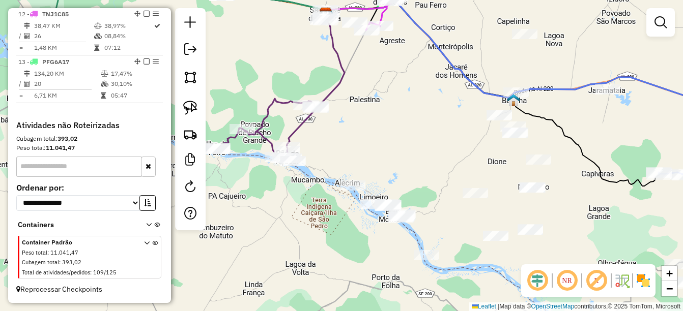
drag, startPoint x: 454, startPoint y: 224, endPoint x: 438, endPoint y: 236, distance: 20.1
click at [438, 236] on div "Janela de atendimento Grade de atendimento Capacidade Transportadoras Veículos …" at bounding box center [341, 155] width 683 height 311
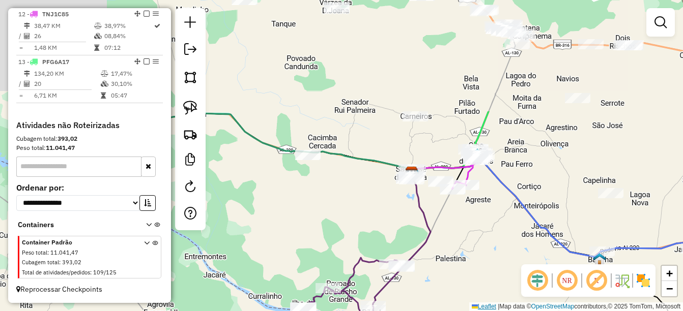
drag, startPoint x: 397, startPoint y: 209, endPoint x: 466, endPoint y: 303, distance: 117.0
click at [466, 303] on div "Janela de atendimento Grade de atendimento Capacidade Transportadoras Veículos …" at bounding box center [341, 155] width 683 height 311
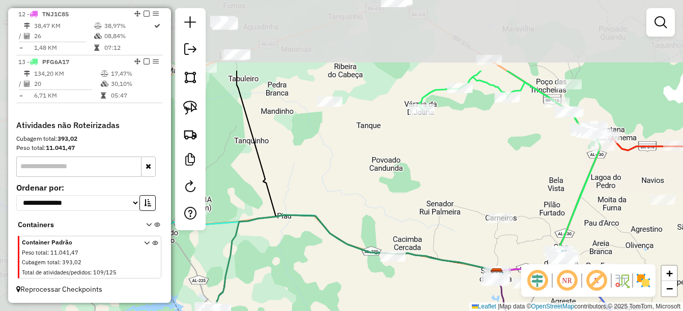
drag, startPoint x: 359, startPoint y: 210, endPoint x: 444, endPoint y: 311, distance: 132.6
click at [444, 311] on html "Aguarde... Pop-up bloqueado! Seu navegador bloqueou automáticamente a abertura …" at bounding box center [341, 155] width 683 height 311
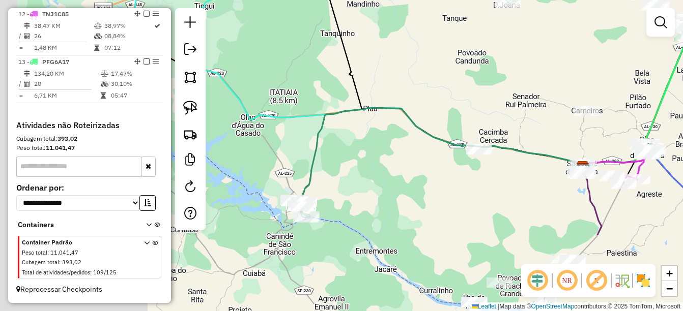
drag, startPoint x: 379, startPoint y: 219, endPoint x: 437, endPoint y: 47, distance: 181.7
click at [442, 30] on div "Janela de atendimento Grade de atendimento Capacidade Transportadoras Veículos …" at bounding box center [341, 155] width 683 height 311
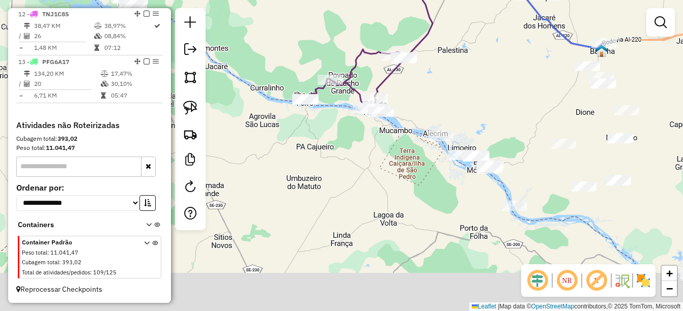
drag, startPoint x: 629, startPoint y: 186, endPoint x: 396, endPoint y: 41, distance: 274.1
click at [399, 42] on div "Janela de atendimento Grade de atendimento Capacidade Transportadoras Veículos …" at bounding box center [341, 155] width 683 height 311
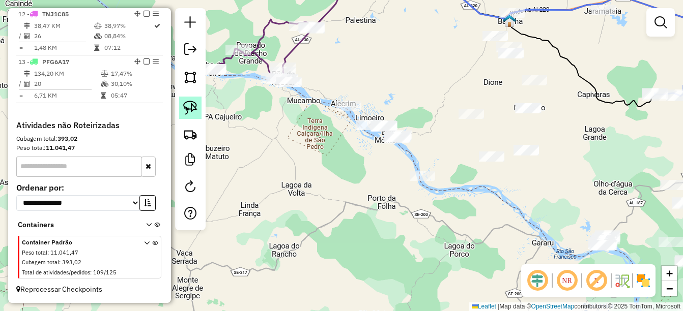
click at [191, 112] on img at bounding box center [190, 108] width 14 height 14
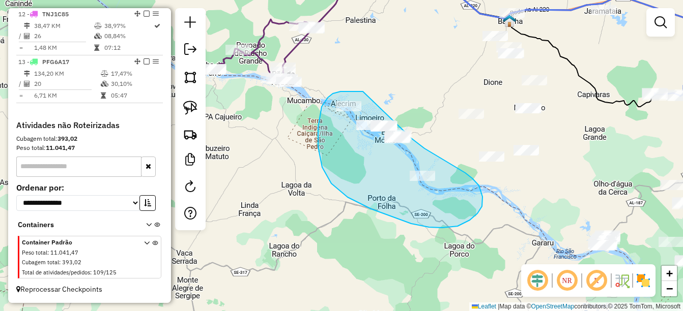
click at [406, 133] on div "Janela de atendimento Grade de atendimento Capacidade Transportadoras Veículos …" at bounding box center [341, 155] width 683 height 311
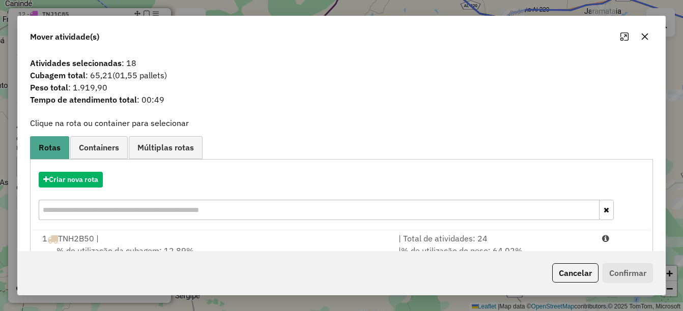
click at [570, 273] on button "Cancelar" at bounding box center [575, 273] width 46 height 19
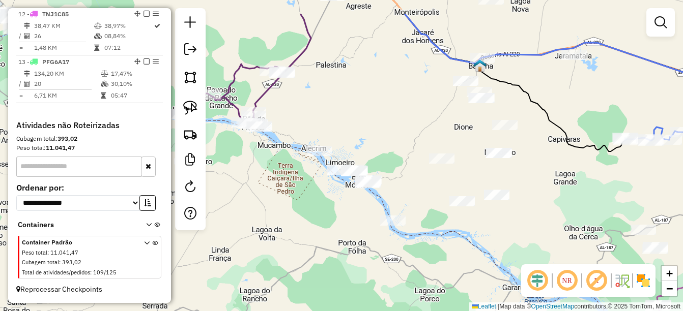
drag, startPoint x: 449, startPoint y: 200, endPoint x: 447, endPoint y: 206, distance: 6.0
click at [447, 206] on div "Janela de atendimento Grade de atendimento Capacidade Transportadoras Veículos …" at bounding box center [341, 155] width 683 height 311
click at [190, 106] on img at bounding box center [190, 108] width 14 height 14
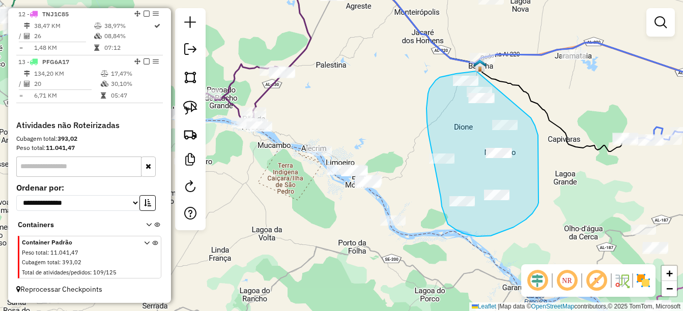
drag, startPoint x: 476, startPoint y: 71, endPoint x: 529, endPoint y: 117, distance: 69.7
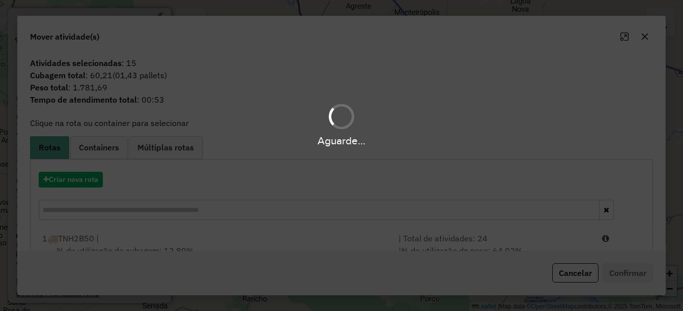
scroll to position [908, 0]
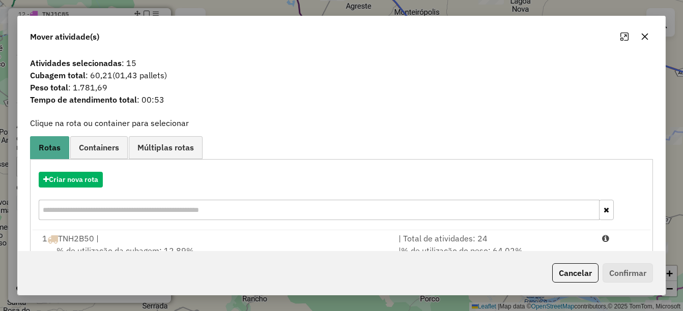
click at [550, 277] on div "Cancelar Confirmar" at bounding box center [600, 273] width 105 height 19
click at [559, 276] on button "Cancelar" at bounding box center [575, 273] width 46 height 19
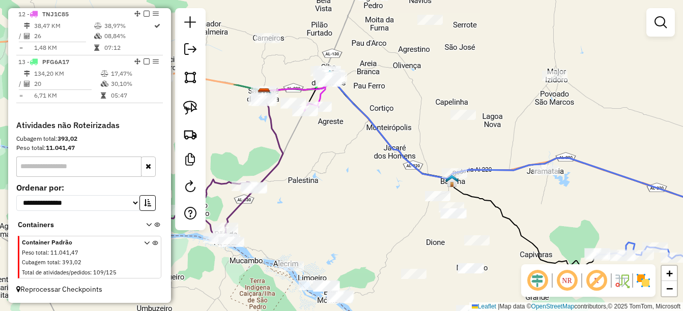
drag, startPoint x: 442, startPoint y: 155, endPoint x: 420, endPoint y: 237, distance: 84.8
click at [420, 237] on div "Janela de atendimento Grade de atendimento Capacidade Transportadoras Veículos …" at bounding box center [341, 155] width 683 height 311
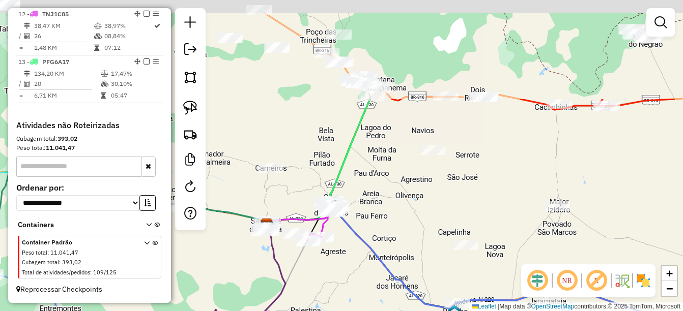
drag, startPoint x: 405, startPoint y: 166, endPoint x: 386, endPoint y: 248, distance: 84.1
click at [386, 248] on div "Janela de atendimento Grade de atendimento Capacidade Transportadoras Veículos …" at bounding box center [341, 155] width 683 height 311
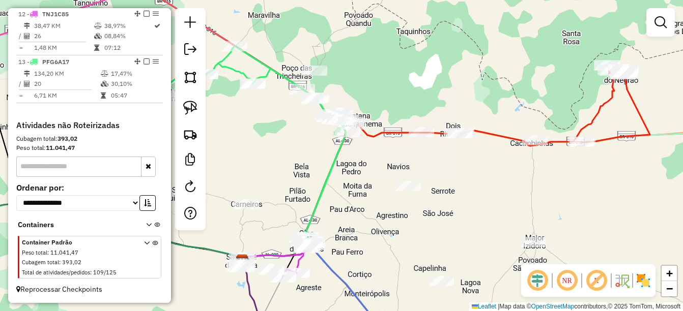
drag, startPoint x: 388, startPoint y: 202, endPoint x: 372, endPoint y: 221, distance: 24.6
click at [372, 221] on div "Janela de atendimento Grade de atendimento Capacidade Transportadoras Veículos …" at bounding box center [341, 155] width 683 height 311
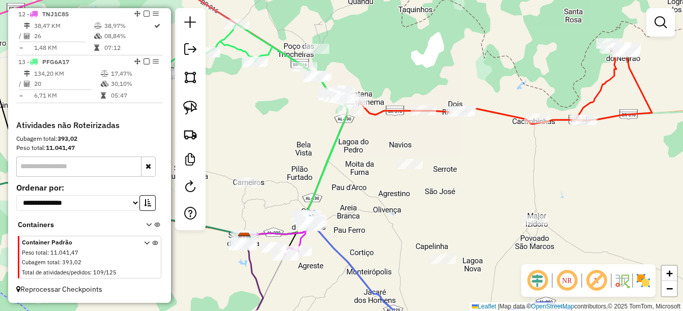
drag, startPoint x: 365, startPoint y: 188, endPoint x: 347, endPoint y: 92, distance: 97.8
click at [347, 92] on div "Janela de atendimento Grade de atendimento Capacidade Transportadoras Veículos …" at bounding box center [341, 155] width 683 height 311
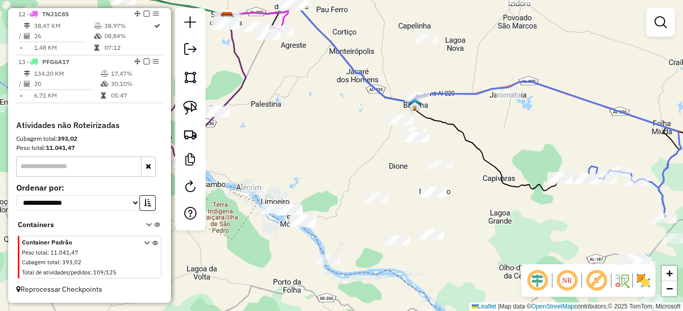
drag, startPoint x: 366, startPoint y: 233, endPoint x: 315, endPoint y: 226, distance: 51.3
click at [362, 137] on div "Janela de atendimento Grade de atendimento Capacidade Transportadoras Veículos …" at bounding box center [341, 155] width 683 height 311
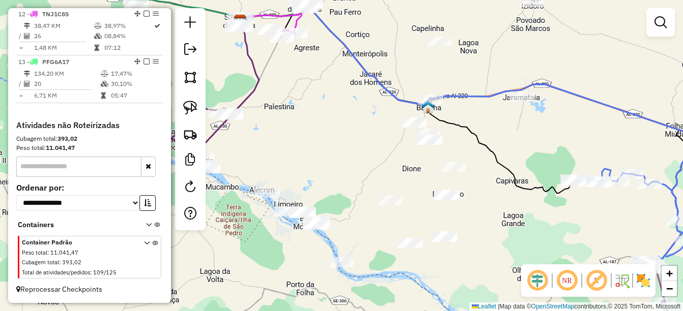
drag, startPoint x: 337, startPoint y: 209, endPoint x: 340, endPoint y: 180, distance: 29.2
click at [396, 214] on div "Janela de atendimento Grade de atendimento Capacidade Transportadoras Veículos …" at bounding box center [341, 155] width 683 height 311
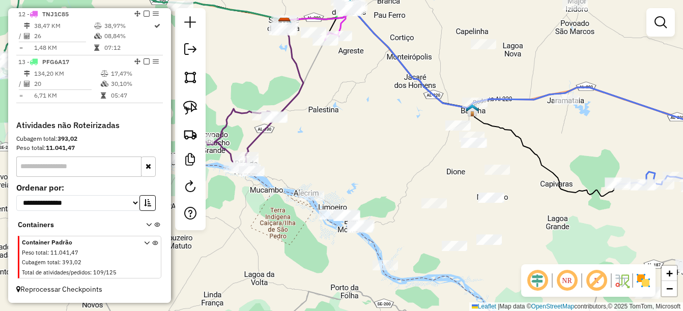
click at [206, 113] on div "Janela de atendimento Grade de atendimento Capacidade Transportadoras Veículos …" at bounding box center [341, 155] width 683 height 311
click at [186, 108] on img at bounding box center [190, 108] width 14 height 14
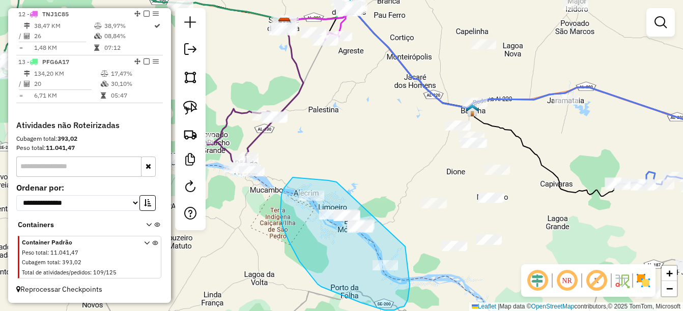
drag, startPoint x: 336, startPoint y: 182, endPoint x: 402, endPoint y: 244, distance: 89.6
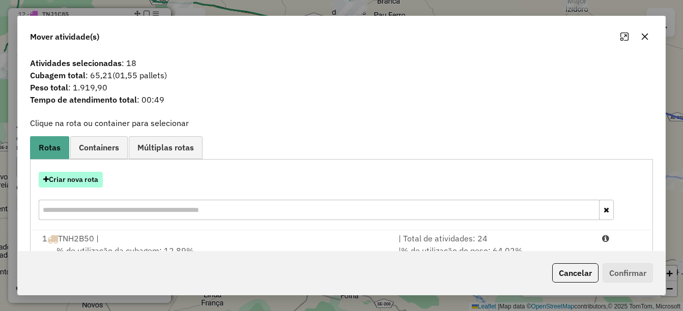
click at [83, 178] on button "Criar nova rota" at bounding box center [71, 180] width 64 height 16
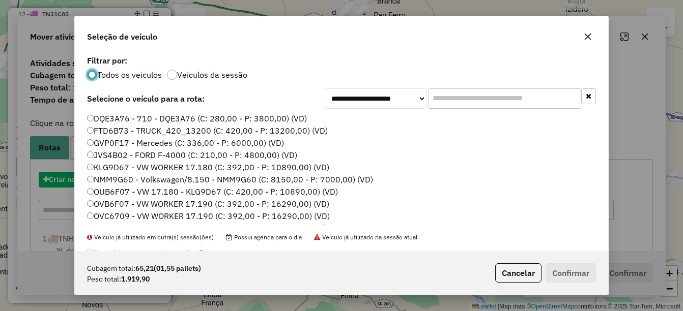
scroll to position [6, 3]
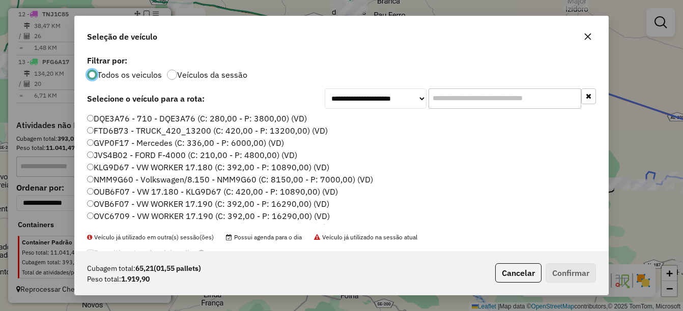
click at [114, 115] on label "DQE3A76 - 710 - DQE3A76 (C: 280,00 - P: 3800,00) (VD)" at bounding box center [197, 118] width 220 height 12
click at [570, 279] on button "Confirmar" at bounding box center [571, 273] width 50 height 19
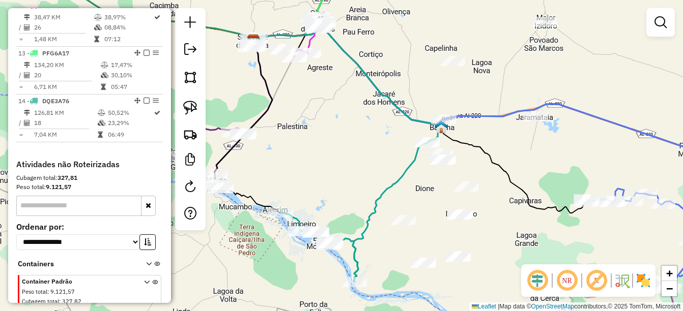
click at [324, 174] on div "Janela de atendimento Grade de atendimento Capacidade Transportadoras Veículos …" at bounding box center [341, 155] width 683 height 311
click at [327, 176] on div "Janela de atendimento Grade de atendimento Capacidade Transportadoras Veículos …" at bounding box center [341, 155] width 683 height 311
click at [403, 232] on div "Janela de atendimento Grade de atendimento Capacidade Transportadoras Veículos …" at bounding box center [341, 155] width 683 height 311
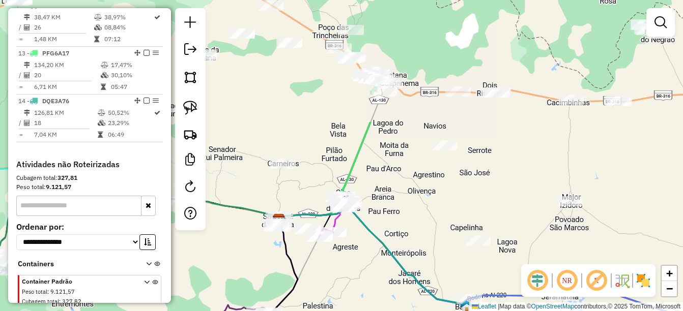
drag, startPoint x: 313, startPoint y: 174, endPoint x: 331, endPoint y: 291, distance: 117.9
click at [331, 291] on div "Janela de atendimento Grade de atendimento Capacidade Transportadoras Veículos …" at bounding box center [341, 155] width 683 height 311
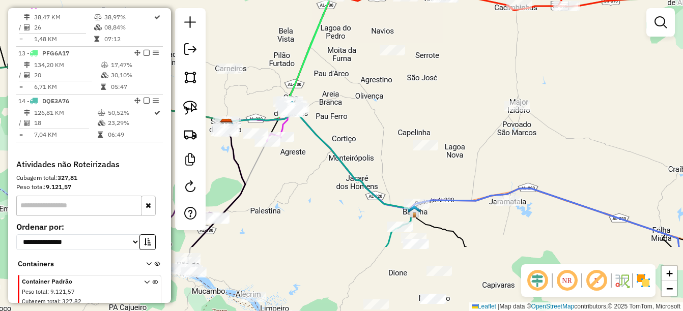
drag, startPoint x: 357, startPoint y: 249, endPoint x: 321, endPoint y: 186, distance: 72.0
click at [318, 176] on div "Janela de atendimento Grade de atendimento Capacidade Transportadoras Veículos …" at bounding box center [341, 155] width 683 height 311
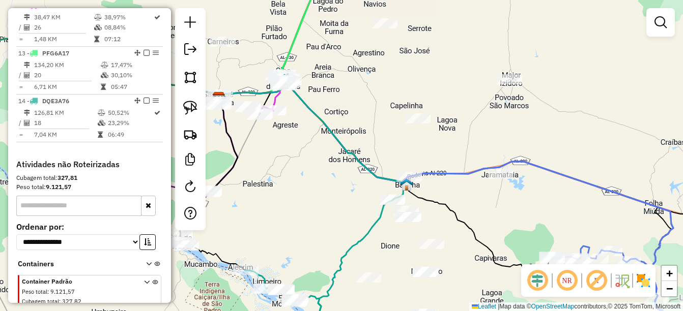
drag, startPoint x: 349, startPoint y: 232, endPoint x: 339, endPoint y: 214, distance: 19.8
click at [339, 214] on div "Janela de atendimento Grade de atendimento Capacidade Transportadoras Veículos …" at bounding box center [341, 155] width 683 height 311
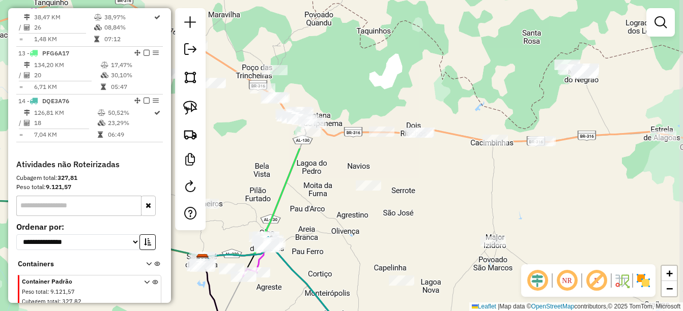
drag, startPoint x: 348, startPoint y: 178, endPoint x: 333, endPoint y: 307, distance: 130.0
click at [333, 307] on div "Janela de atendimento Grade de atendimento Capacidade Transportadoras Veículos …" at bounding box center [341, 155] width 683 height 311
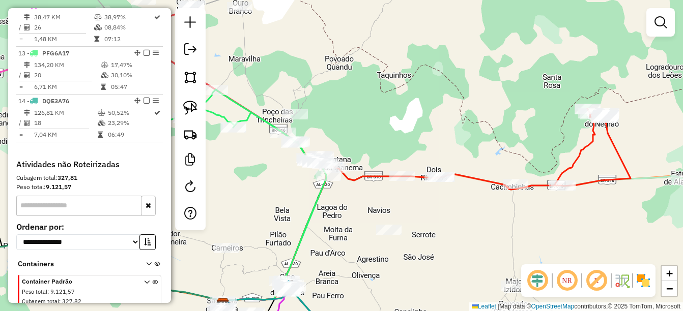
drag, startPoint x: 294, startPoint y: 187, endPoint x: 314, endPoint y: 244, distance: 60.5
click at [327, 260] on div "Janela de atendimento Grade de atendimento Capacidade Transportadoras Veículos …" at bounding box center [341, 155] width 683 height 311
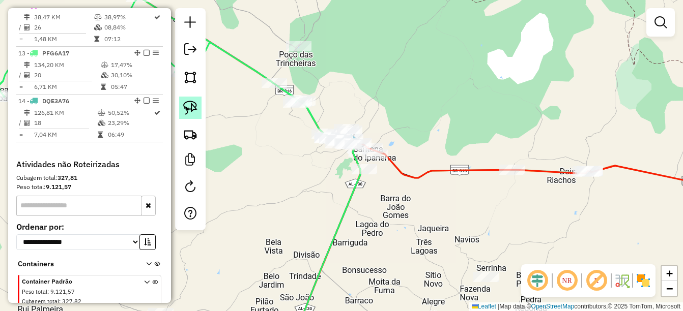
click at [188, 108] on img at bounding box center [190, 108] width 14 height 14
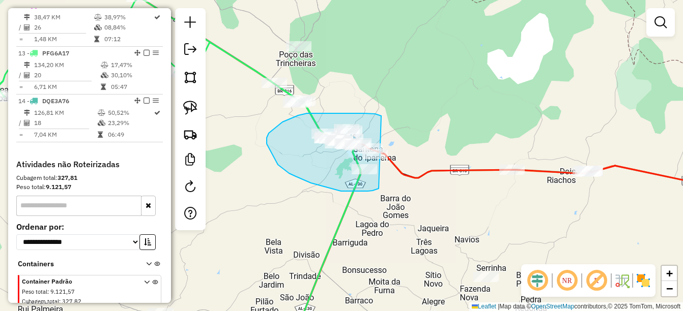
drag, startPoint x: 321, startPoint y: 113, endPoint x: 395, endPoint y: 181, distance: 100.1
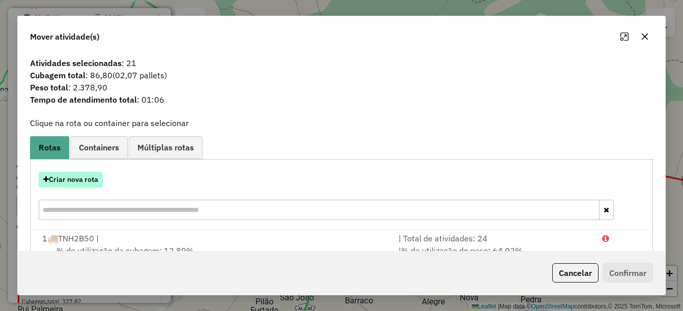
click at [73, 177] on button "Criar nova rota" at bounding box center [71, 180] width 64 height 16
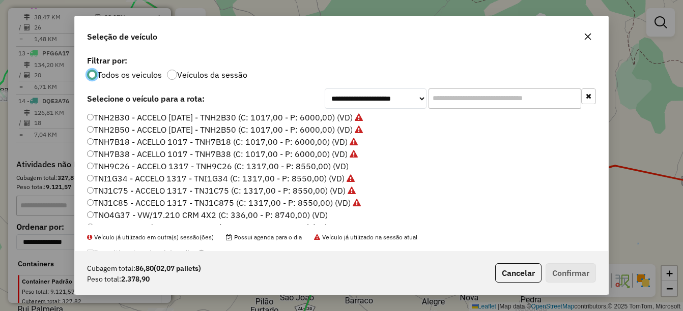
scroll to position [230, 0]
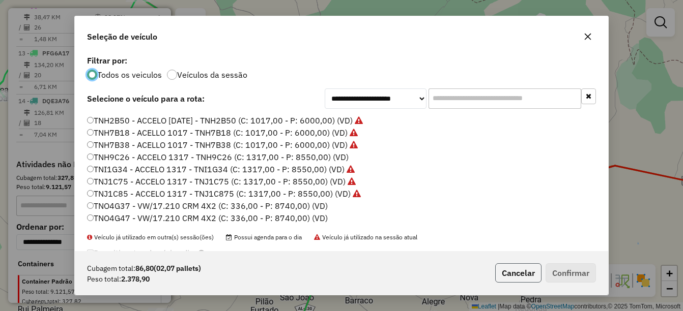
click at [508, 271] on button "Cancelar" at bounding box center [518, 273] width 46 height 19
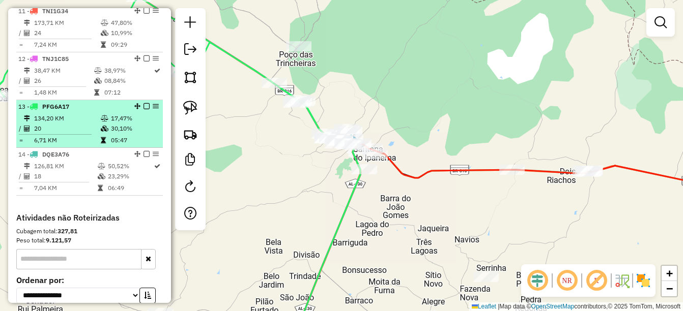
scroll to position [806, 0]
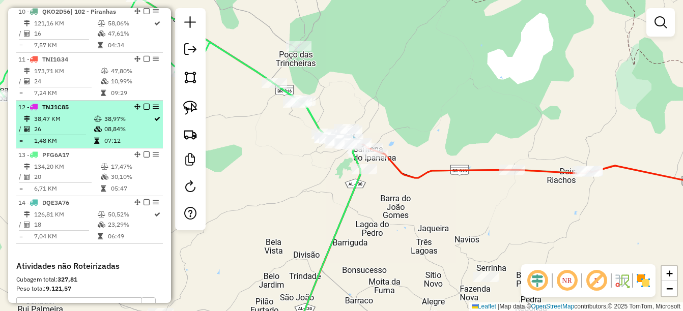
click at [63, 124] on td "38,47 KM" at bounding box center [64, 119] width 60 height 10
select select "*********"
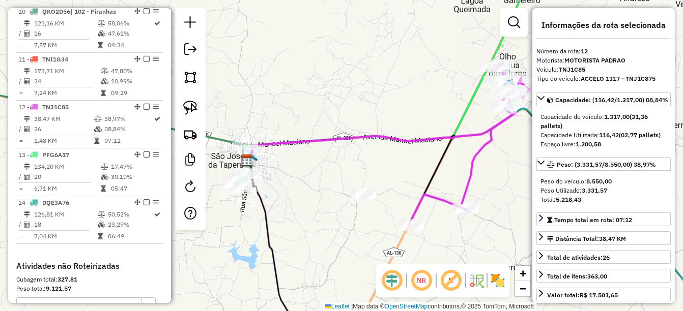
drag, startPoint x: 332, startPoint y: 150, endPoint x: 342, endPoint y: 146, distance: 11.4
click at [342, 146] on div "Janela de atendimento Grade de atendimento Capacidade Transportadoras Veículos …" at bounding box center [341, 155] width 683 height 311
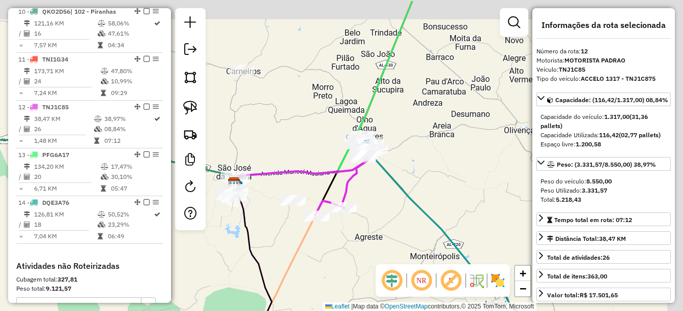
drag, startPoint x: 368, startPoint y: 233, endPoint x: 298, endPoint y: 269, distance: 78.5
click at [298, 269] on div "Janela de atendimento Grade de atendimento Capacidade Transportadoras Veículos …" at bounding box center [341, 155] width 683 height 311
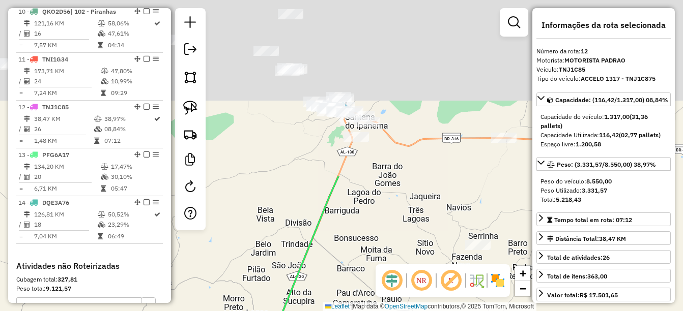
drag, startPoint x: 408, startPoint y: 95, endPoint x: 323, endPoint y: 303, distance: 224.2
click at [323, 303] on div "Janela de atendimento Grade de atendimento Capacidade Transportadoras Veículos …" at bounding box center [341, 155] width 683 height 311
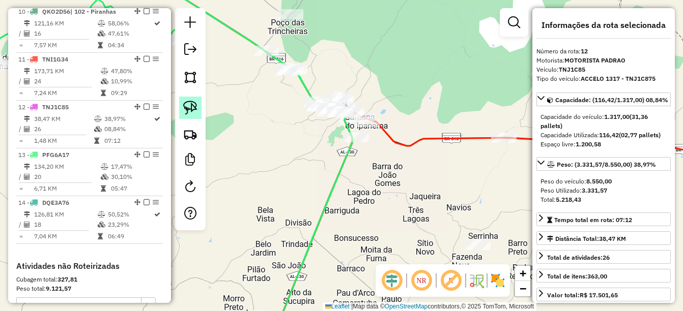
click at [183, 111] on img at bounding box center [190, 108] width 14 height 14
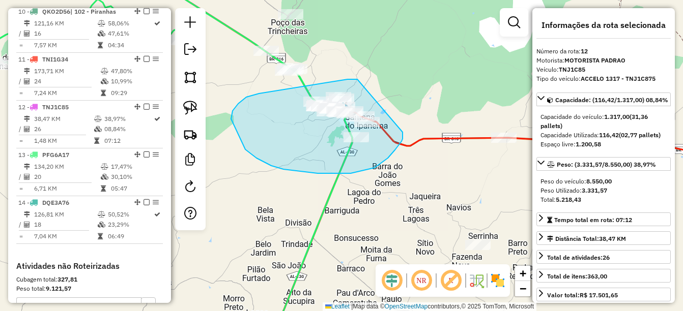
drag, startPoint x: 357, startPoint y: 79, endPoint x: 402, endPoint y: 128, distance: 65.9
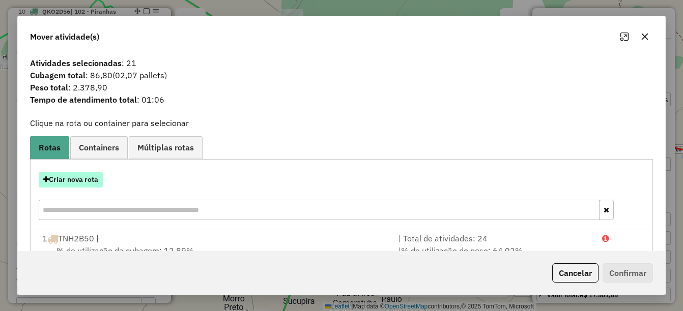
click at [95, 174] on button "Criar nova rota" at bounding box center [71, 180] width 64 height 16
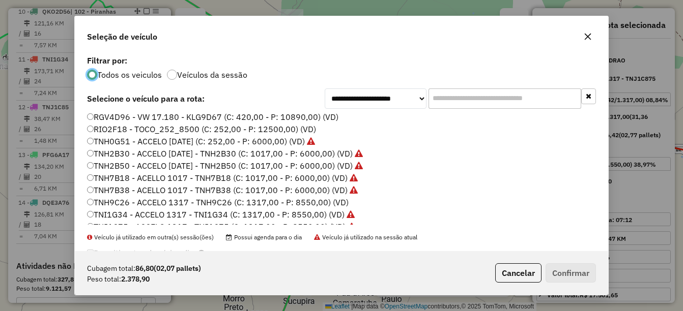
scroll to position [230, 0]
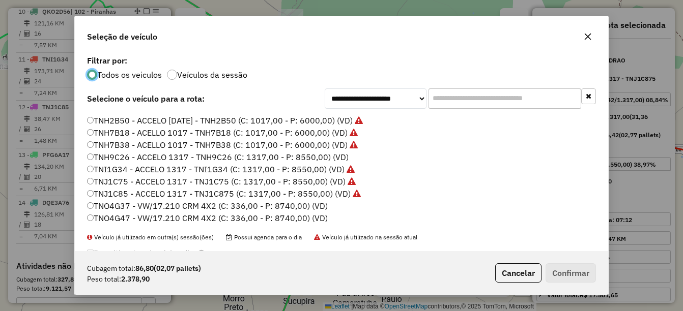
click at [112, 209] on label "TNO4G37 - VW/17.210 CRM 4X2 (C: 336,00 - P: 8740,00) (VD)" at bounding box center [207, 206] width 241 height 12
click at [558, 276] on button "Confirmar" at bounding box center [571, 273] width 50 height 19
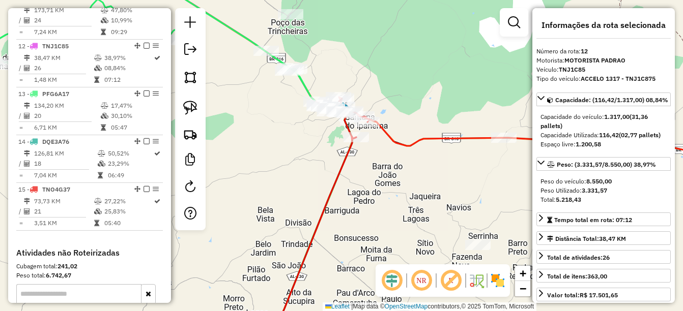
scroll to position [908, 0]
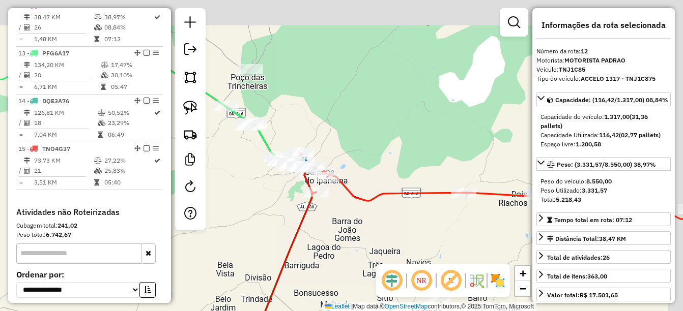
drag, startPoint x: 338, startPoint y: 184, endPoint x: 289, endPoint y: 300, distance: 126.6
click at [289, 301] on icon at bounding box center [272, 295] width 87 height 206
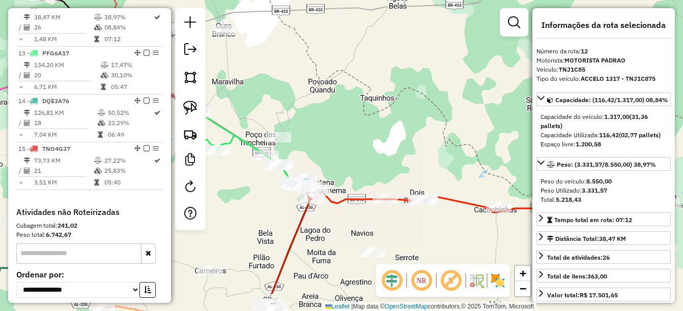
drag, startPoint x: 341, startPoint y: 273, endPoint x: 333, endPoint y: 195, distance: 78.3
click at [333, 195] on div "Janela de atendimento Grade de atendimento Capacidade Transportadoras Veículos …" at bounding box center [341, 155] width 683 height 311
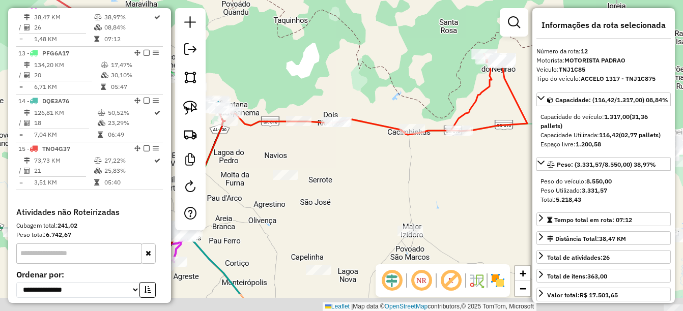
drag, startPoint x: 416, startPoint y: 231, endPoint x: 301, endPoint y: 170, distance: 130.0
click at [299, 170] on div "Janela de atendimento Grade de atendimento Capacidade Transportadoras Veículos …" at bounding box center [341, 155] width 683 height 311
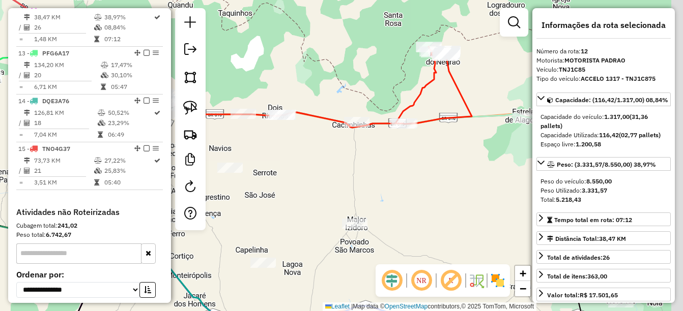
drag, startPoint x: 439, startPoint y: 154, endPoint x: 341, endPoint y: 183, distance: 101.4
click at [341, 183] on div "Janela de atendimento Grade de atendimento Capacidade Transportadoras Veículos …" at bounding box center [341, 155] width 683 height 311
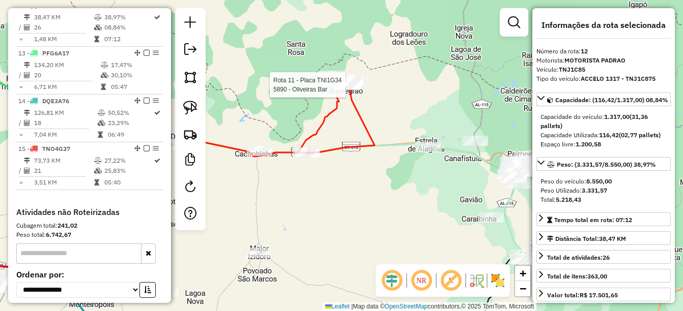
click at [349, 90] on div at bounding box center [347, 85] width 25 height 10
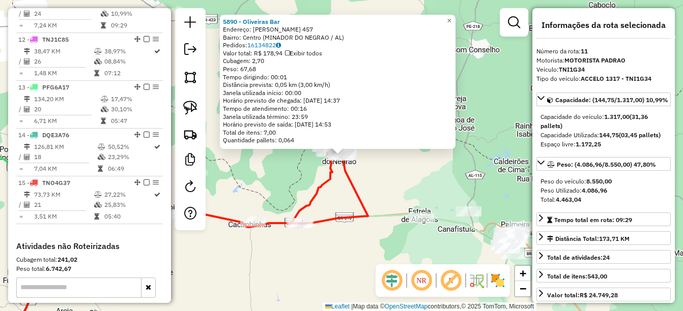
scroll to position [860, 0]
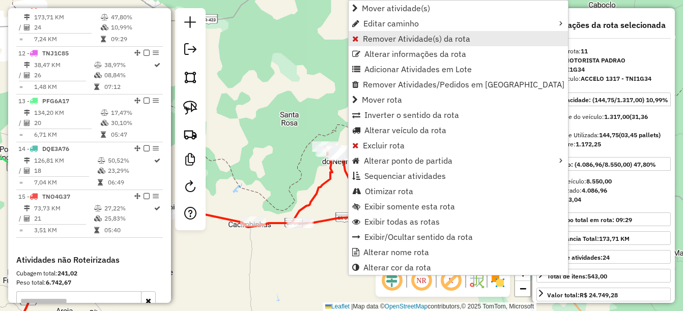
click at [439, 36] on span "Remover Atividade(s) da rota" at bounding box center [416, 39] width 107 height 8
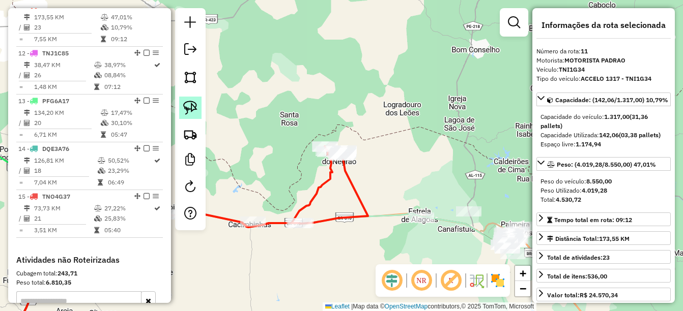
click at [191, 108] on img at bounding box center [190, 108] width 14 height 14
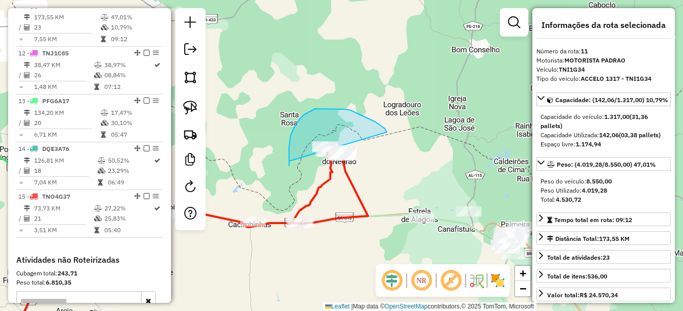
drag, startPoint x: 351, startPoint y: 110, endPoint x: 294, endPoint y: 109, distance: 57.0
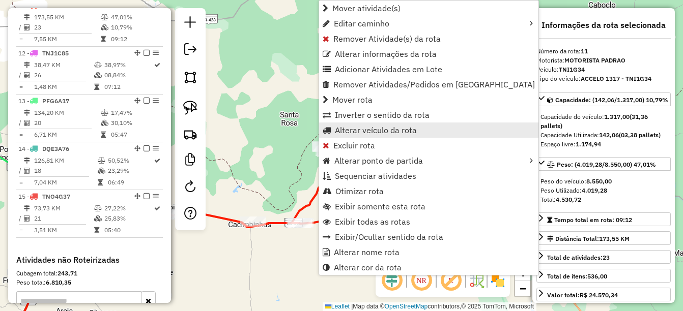
click at [366, 132] on span "Alterar veículo da rota" at bounding box center [376, 130] width 82 height 8
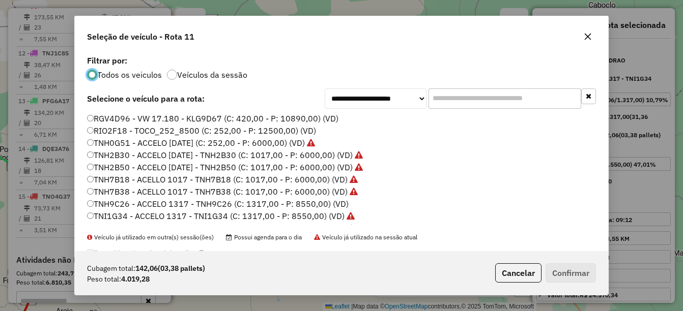
scroll to position [230, 0]
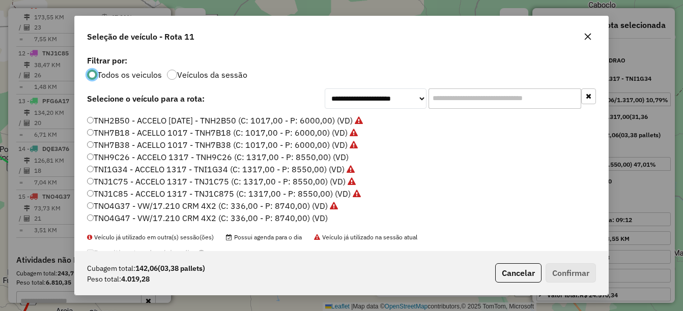
click at [122, 217] on label "TNO4G47 - VW/17.210 CRM 4X2 (C: 336,00 - P: 8740,00) (VD)" at bounding box center [207, 218] width 241 height 12
click at [568, 269] on button "Confirmar" at bounding box center [571, 273] width 50 height 19
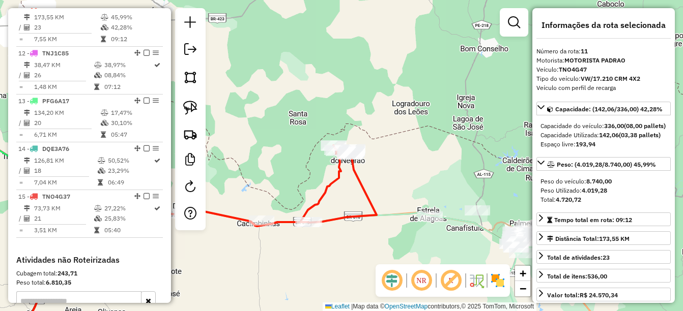
drag, startPoint x: 278, startPoint y: 188, endPoint x: 327, endPoint y: 192, distance: 49.0
click at [324, 192] on div "Janela de atendimento Grade de atendimento Capacidade Transportadoras Veículos …" at bounding box center [341, 155] width 683 height 311
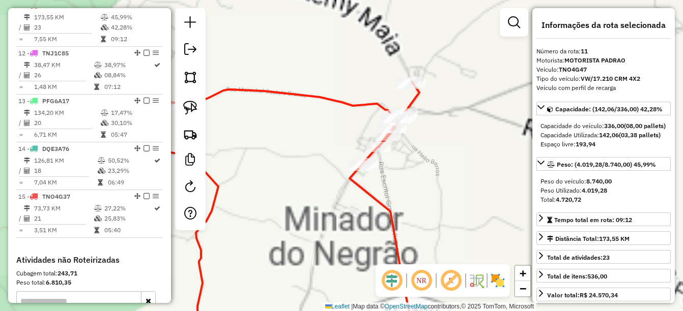
drag, startPoint x: 395, startPoint y: 222, endPoint x: 386, endPoint y: 247, distance: 26.6
click at [390, 255] on icon at bounding box center [275, 227] width 320 height 374
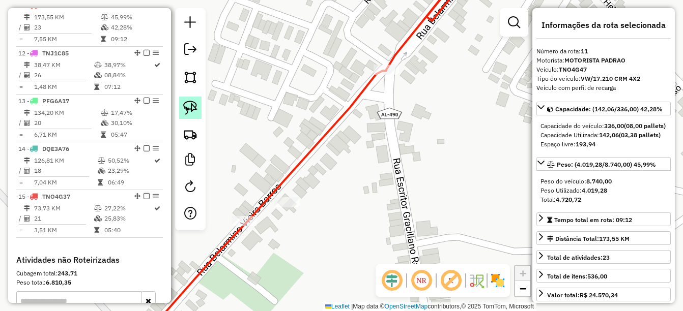
click at [188, 108] on img at bounding box center [190, 108] width 14 height 14
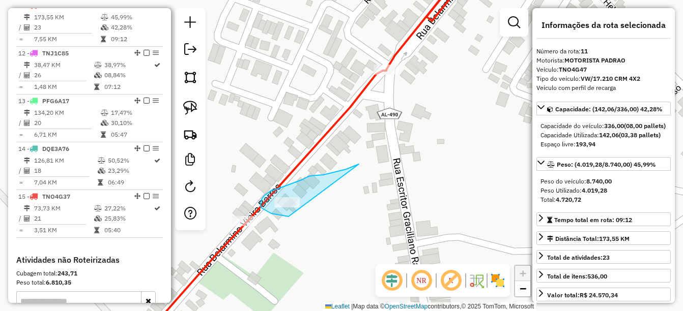
drag, startPoint x: 327, startPoint y: 174, endPoint x: 292, endPoint y: 217, distance: 55.0
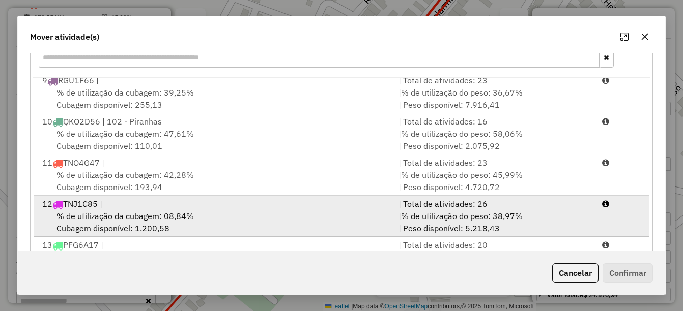
scroll to position [356, 0]
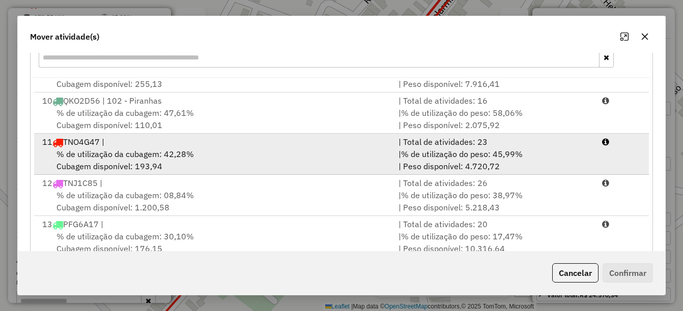
click at [166, 163] on div "% de utilização da cubagem: 42,28% Cubagem disponível: 193,94" at bounding box center [214, 160] width 357 height 24
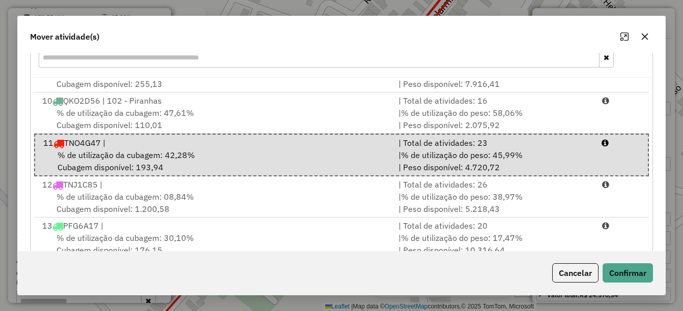
click at [623, 263] on div "Cancelar Confirmar" at bounding box center [342, 273] width 648 height 44
click at [622, 271] on button "Confirmar" at bounding box center [628, 273] width 50 height 19
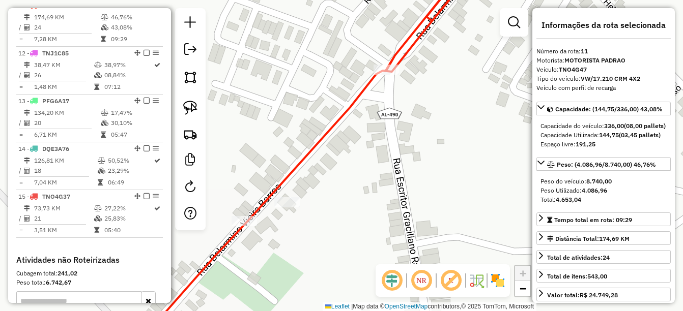
scroll to position [0, 0]
click at [309, 269] on div "Janela de atendimento Grade de atendimento Capacidade Transportadoras Veículos …" at bounding box center [341, 155] width 683 height 311
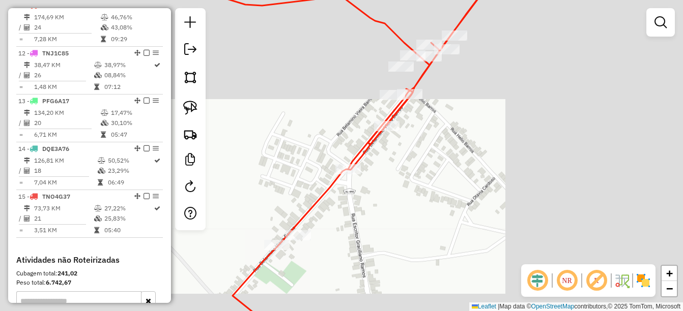
drag, startPoint x: 346, startPoint y: 287, endPoint x: 359, endPoint y: 200, distance: 88.1
click at [361, 207] on div "Janela de atendimento Grade de atendimento Capacidade Transportadoras Veículos …" at bounding box center [341, 155] width 683 height 311
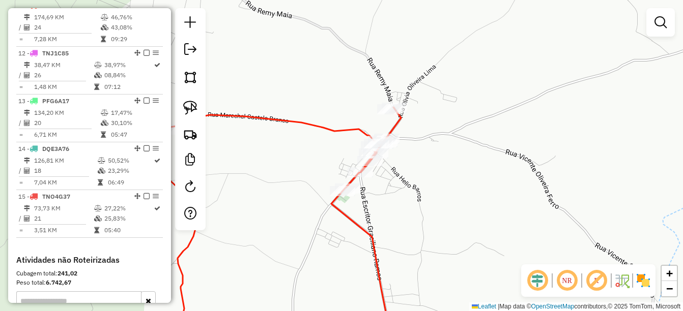
drag, startPoint x: 344, startPoint y: 267, endPoint x: 415, endPoint y: 188, distance: 106.0
click at [414, 190] on div "Janela de atendimento Grade de atendimento Capacidade Transportadoras Veículos …" at bounding box center [341, 155] width 683 height 311
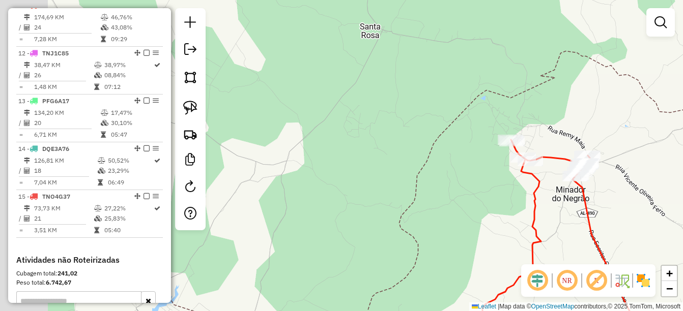
drag, startPoint x: 298, startPoint y: 241, endPoint x: 458, endPoint y: 227, distance: 160.3
click at [461, 244] on div "Janela de atendimento Grade de atendimento Capacidade Transportadoras Veículos …" at bounding box center [341, 155] width 683 height 311
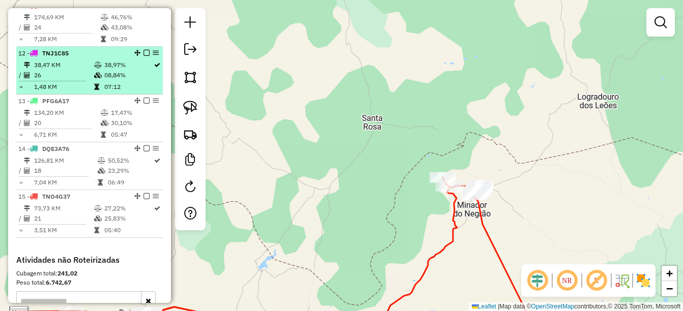
scroll to position [809, 0]
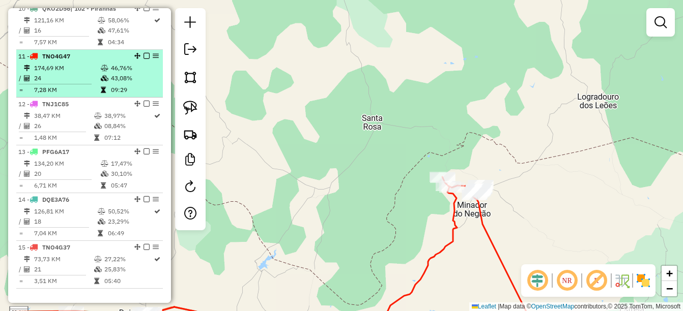
click at [83, 83] on td "24" at bounding box center [67, 78] width 67 height 10
select select "*********"
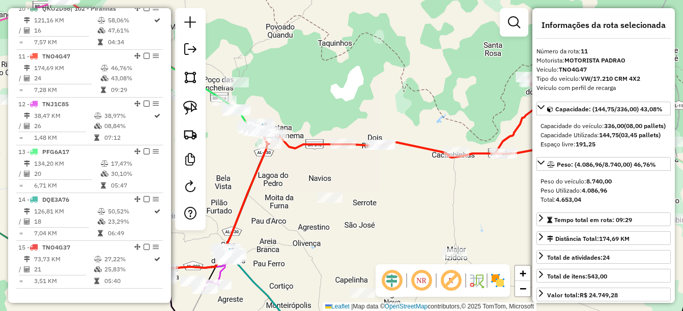
drag, startPoint x: 266, startPoint y: 163, endPoint x: 274, endPoint y: 169, distance: 10.6
click at [274, 169] on div "Janela de atendimento Grade de atendimento Capacidade Transportadoras Veículos …" at bounding box center [341, 155] width 683 height 311
drag, startPoint x: 338, startPoint y: 162, endPoint x: 264, endPoint y: 160, distance: 74.3
click at [264, 160] on div "Rota 15 - Placa TNO4G37 6092 - MERCADINHO DO CICERO Janela de atendimento Grade…" at bounding box center [341, 155] width 683 height 311
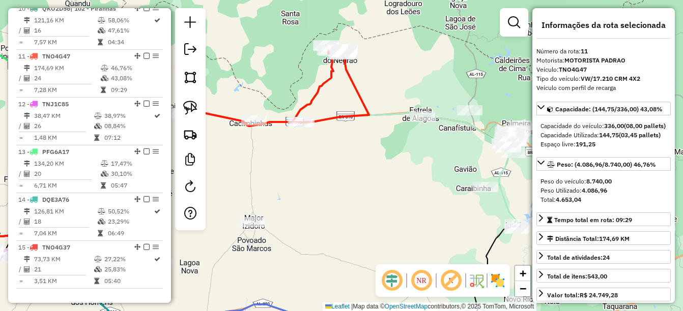
drag, startPoint x: 333, startPoint y: 198, endPoint x: 364, endPoint y: 190, distance: 31.5
click at [351, 193] on div "Janela de atendimento Grade de atendimento Capacidade Transportadoras Veículos …" at bounding box center [341, 155] width 683 height 311
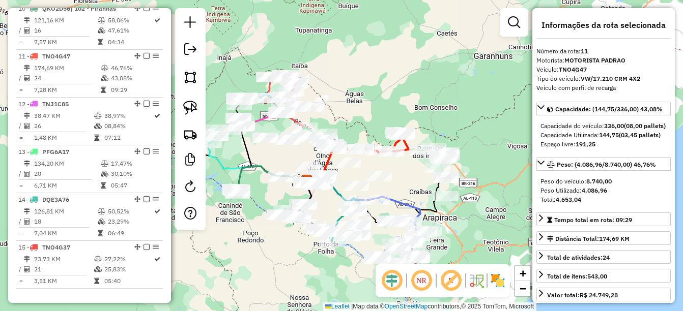
drag, startPoint x: 376, startPoint y: 207, endPoint x: 399, endPoint y: 193, distance: 27.6
click at [399, 193] on div "Janela de atendimento Grade de atendimento Capacidade Transportadoras Veículos …" at bounding box center [341, 155] width 683 height 311
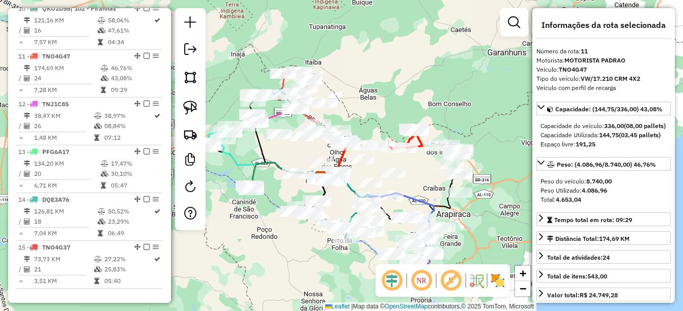
drag, startPoint x: 414, startPoint y: 192, endPoint x: 426, endPoint y: 185, distance: 14.3
click at [426, 185] on div "Janela de atendimento Grade de atendimento Capacidade Transportadoras Veículos …" at bounding box center [341, 155] width 683 height 311
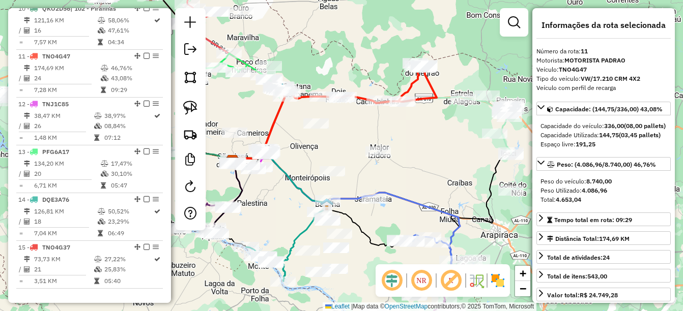
drag, startPoint x: 372, startPoint y: 226, endPoint x: 442, endPoint y: 170, distance: 89.5
click at [442, 170] on div "Janela de atendimento Grade de atendimento Capacidade Transportadoras Veículos …" at bounding box center [341, 155] width 683 height 311
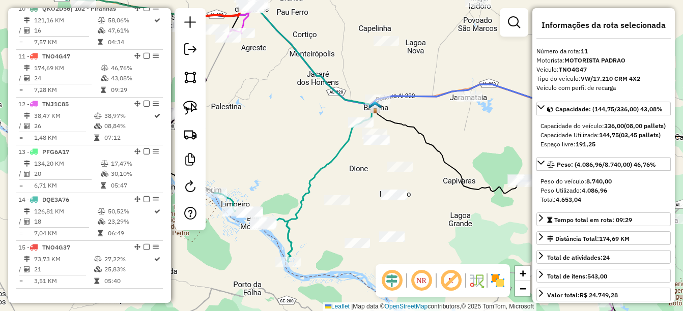
drag, startPoint x: 415, startPoint y: 146, endPoint x: 395, endPoint y: 110, distance: 41.2
click at [395, 110] on div "Janela de atendimento Grade de atendimento Capacidade Transportadoras Veículos …" at bounding box center [341, 155] width 683 height 311
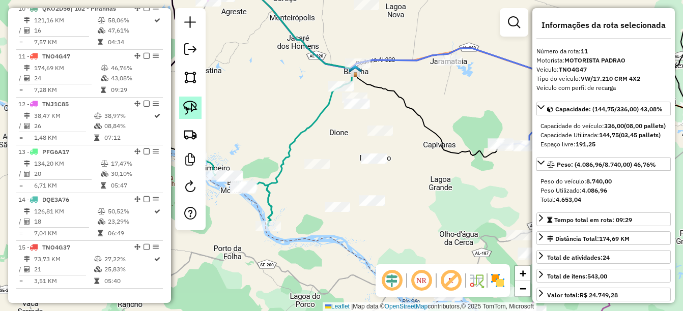
drag, startPoint x: 185, startPoint y: 106, endPoint x: 197, endPoint y: 104, distance: 12.9
click at [185, 106] on img at bounding box center [190, 108] width 14 height 14
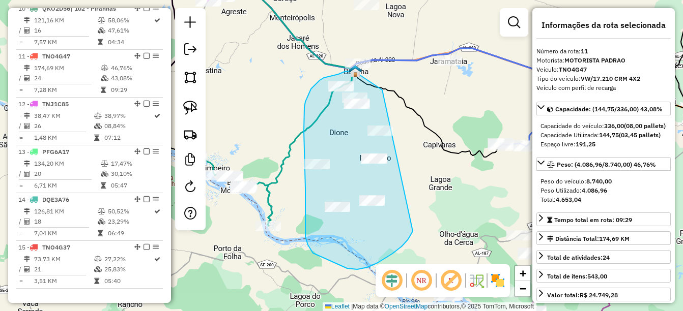
drag, startPoint x: 381, startPoint y: 89, endPoint x: 421, endPoint y: 213, distance: 129.9
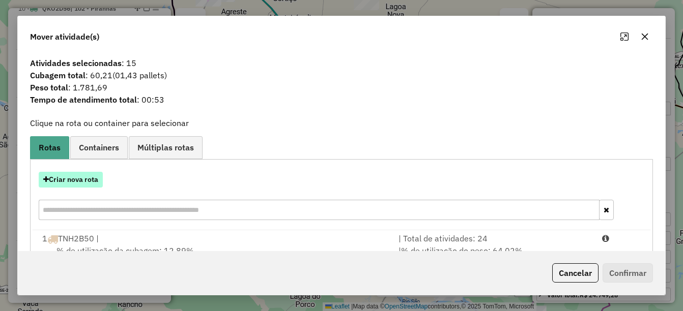
click at [71, 182] on button "Criar nova rota" at bounding box center [71, 180] width 64 height 16
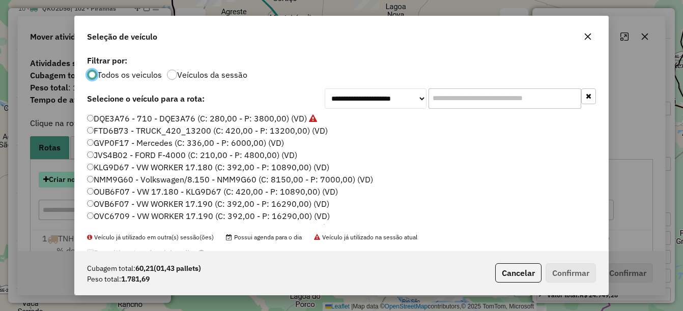
scroll to position [6, 3]
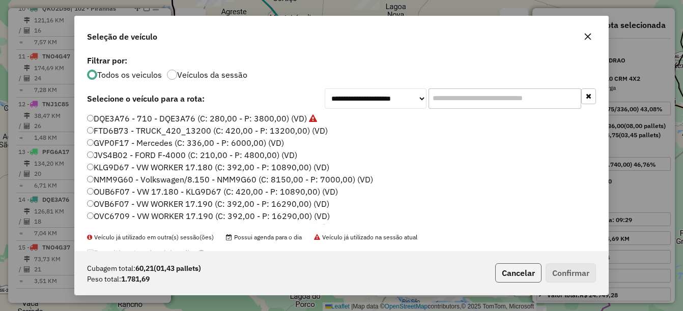
click at [521, 277] on button "Cancelar" at bounding box center [518, 273] width 46 height 19
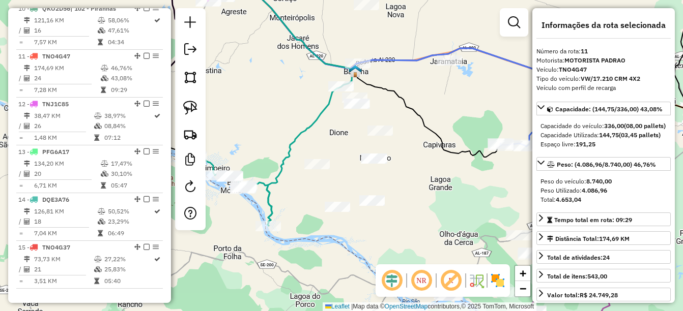
drag, startPoint x: 347, startPoint y: 217, endPoint x: 359, endPoint y: 214, distance: 13.2
click at [272, 218] on icon at bounding box center [233, 191] width 78 height 69
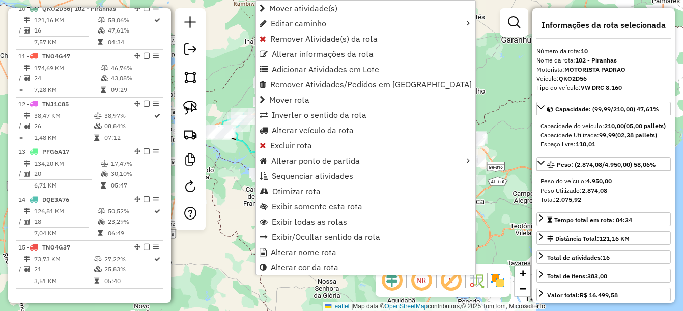
scroll to position [812, 0]
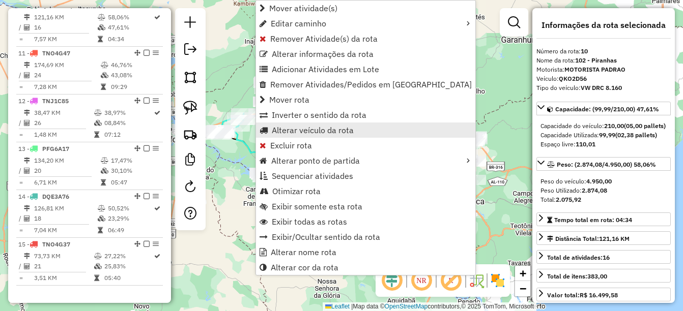
click at [303, 134] on span "Alterar veículo da rota" at bounding box center [313, 130] width 82 height 8
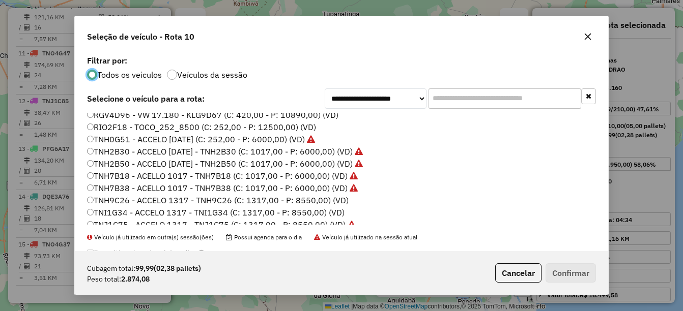
scroll to position [204, 0]
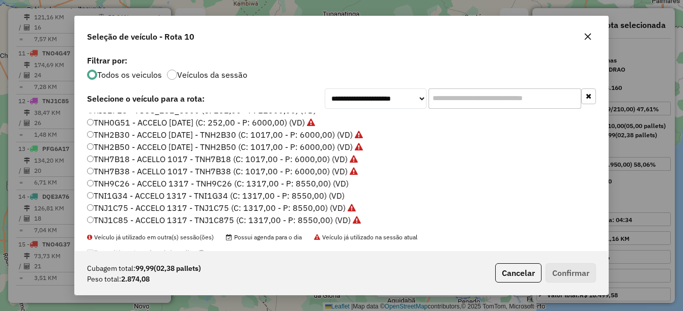
click at [149, 196] on label "TNI1G34 - ACCELO 1317 - TNI1G34 (C: 1317,00 - P: 8550,00) (VD)" at bounding box center [216, 196] width 258 height 12
click at [561, 275] on button "Confirmar" at bounding box center [571, 273] width 50 height 19
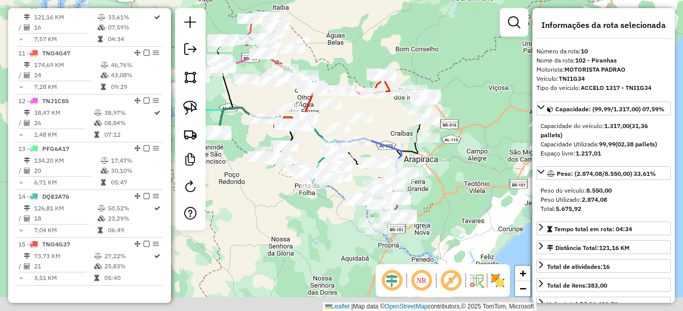
drag, startPoint x: 437, startPoint y: 212, endPoint x: 408, endPoint y: 186, distance: 38.9
click at [410, 179] on div "Janela de atendimento Grade de atendimento Capacidade Transportadoras Veículos …" at bounding box center [341, 155] width 683 height 311
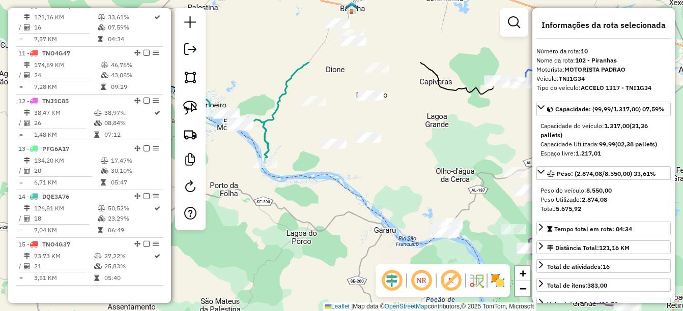
drag, startPoint x: 321, startPoint y: 205, endPoint x: 298, endPoint y: 274, distance: 72.4
click at [298, 274] on div "Janela de atendimento Grade de atendimento Capacidade Transportadoras Veículos …" at bounding box center [341, 155] width 683 height 311
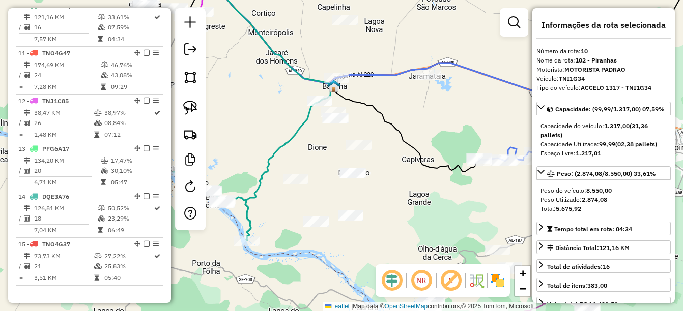
drag, startPoint x: 344, startPoint y: 114, endPoint x: 344, endPoint y: 152, distance: 37.7
click at [344, 152] on div "Janela de atendimento Grade de atendimento Capacidade Transportadoras Veículos …" at bounding box center [341, 155] width 683 height 311
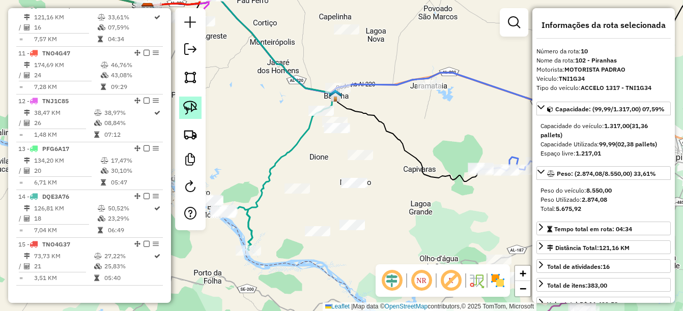
click at [193, 105] on img at bounding box center [190, 108] width 14 height 14
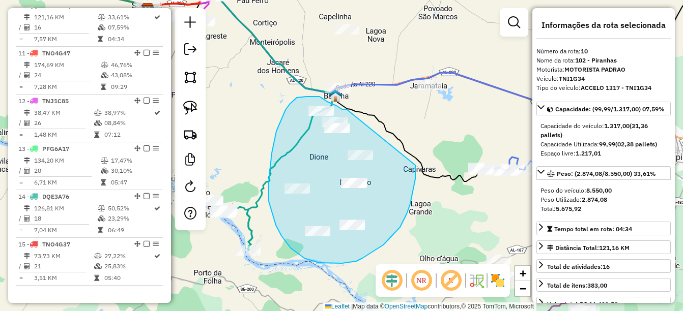
drag, startPoint x: 342, startPoint y: 109, endPoint x: 415, endPoint y: 165, distance: 92.2
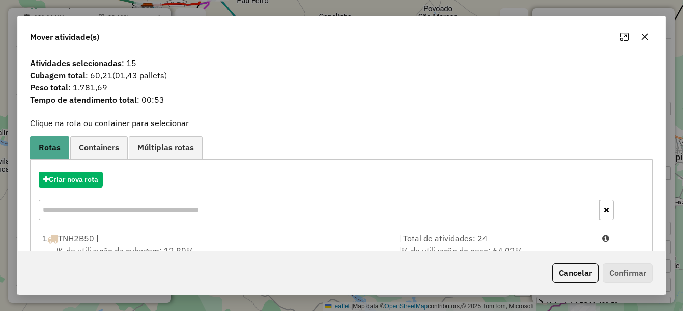
click at [91, 169] on div "Criar nova rota" at bounding box center [342, 197] width 618 height 66
click at [88, 188] on div "Criar nova rota" at bounding box center [342, 197] width 618 height 66
click at [88, 185] on button "Criar nova rota" at bounding box center [71, 180] width 64 height 16
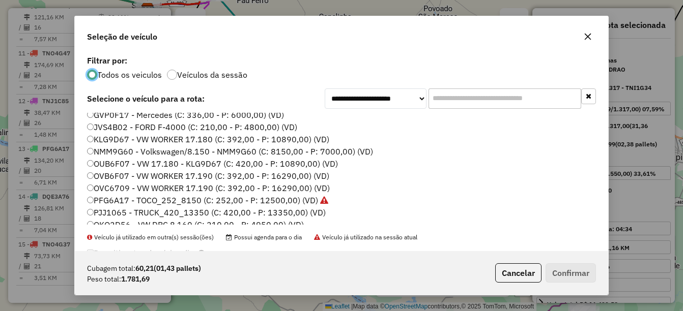
scroll to position [51, 0]
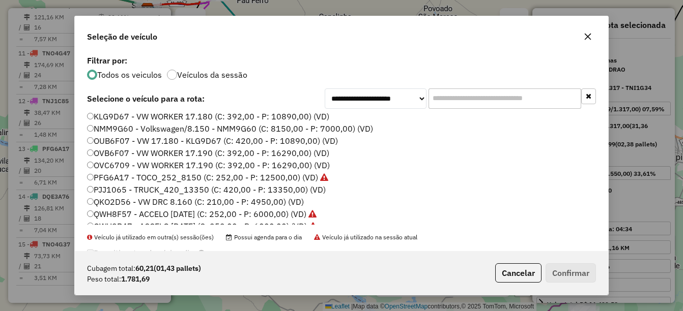
click at [115, 205] on label "QKO2D56 - VW DRC 8.160 (C: 210,00 - P: 4950,00) (VD)" at bounding box center [195, 202] width 217 height 12
click at [577, 281] on button "Confirmar" at bounding box center [571, 273] width 50 height 19
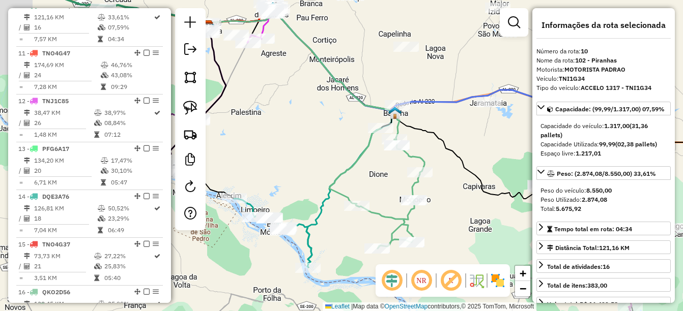
drag, startPoint x: 429, startPoint y: 231, endPoint x: 483, endPoint y: 248, distance: 57.3
click at [489, 248] on div "Janela de atendimento Grade de atendimento Capacidade Transportadoras Veículos …" at bounding box center [341, 155] width 683 height 311
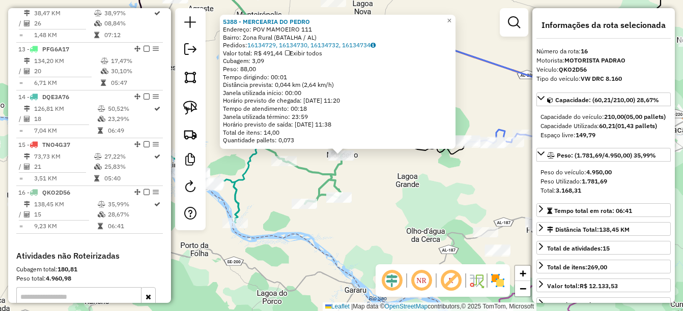
scroll to position [1052, 0]
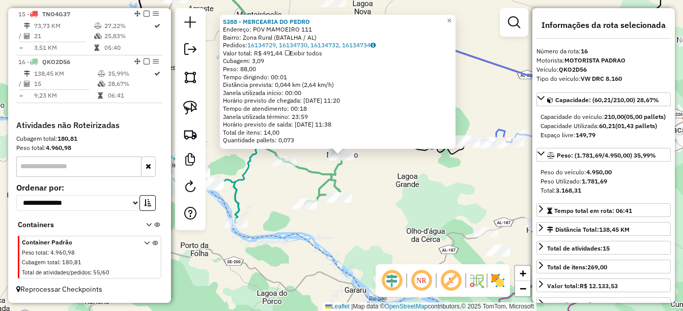
click at [346, 240] on div "5388 - MERCEARIA DO [PERSON_NAME]: POV MAMOEIRO 111 Bairro: Zona Rural (BATALHA…" at bounding box center [341, 155] width 683 height 311
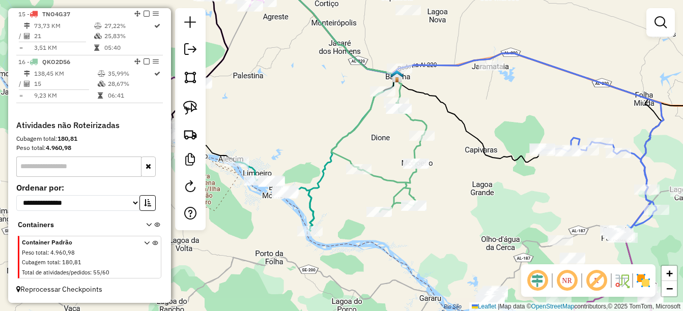
drag, startPoint x: 199, startPoint y: 271, endPoint x: 277, endPoint y: 279, distance: 78.3
click at [277, 279] on div "Janela de atendimento Grade de atendimento Capacidade Transportadoras Veículos …" at bounding box center [341, 155] width 683 height 311
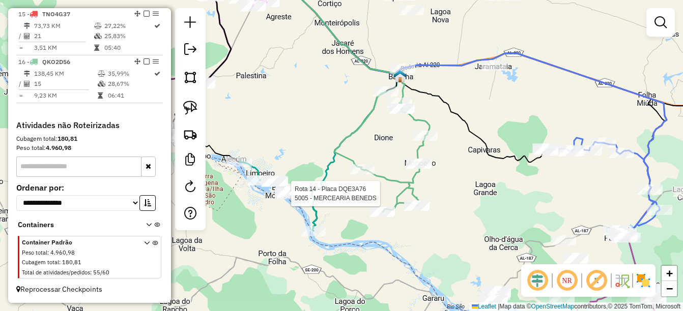
select select "*********"
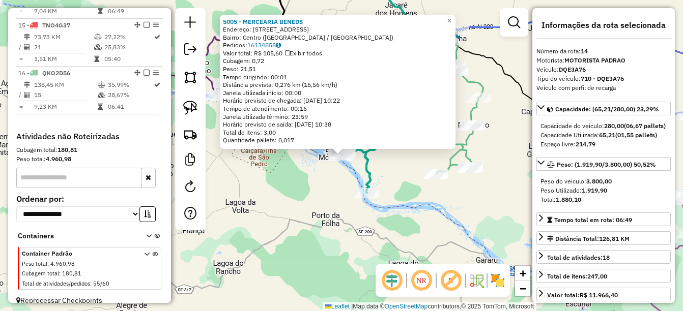
scroll to position [1004, 0]
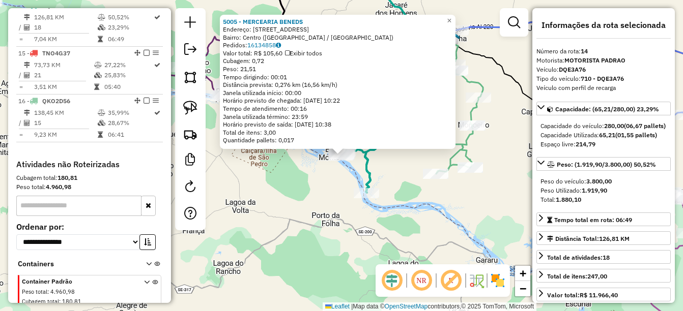
click at [311, 225] on div "5005 - MERCEARIA BENEDS Endereço: [STREET_ADDRESS] Bairro: [GEOGRAPHIC_DATA] ([…" at bounding box center [341, 155] width 683 height 311
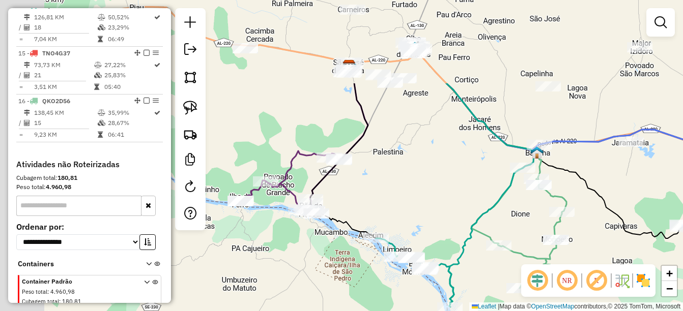
drag, startPoint x: 296, startPoint y: 162, endPoint x: 396, endPoint y: 285, distance: 159.1
click at [395, 292] on div "Janela de atendimento Grade de atendimento Capacidade Transportadoras Veículos …" at bounding box center [341, 155] width 683 height 311
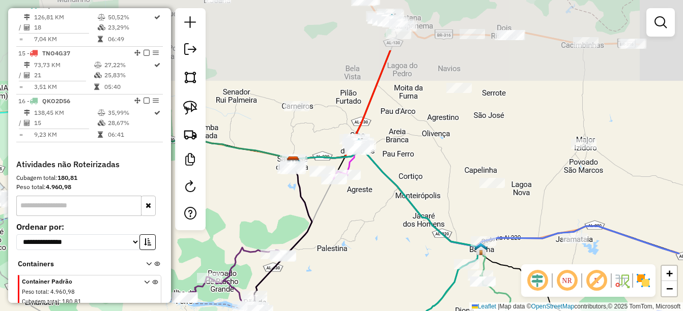
drag, startPoint x: 502, startPoint y: 160, endPoint x: 411, endPoint y: 255, distance: 131.4
click at [411, 255] on div "Janela de atendimento Grade de atendimento Capacidade Transportadoras Veículos …" at bounding box center [341, 155] width 683 height 311
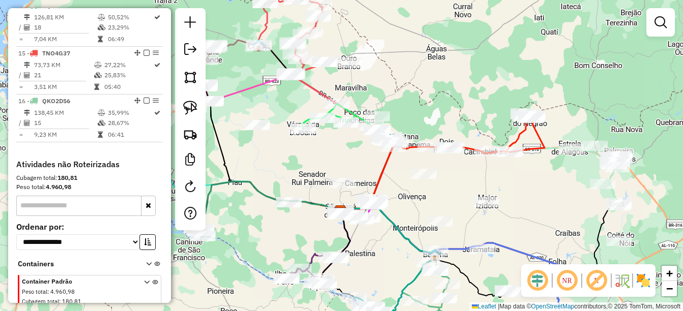
click at [428, 168] on div "Janela de atendimento Grade de atendimento Capacidade Transportadoras Veículos …" at bounding box center [341, 155] width 683 height 311
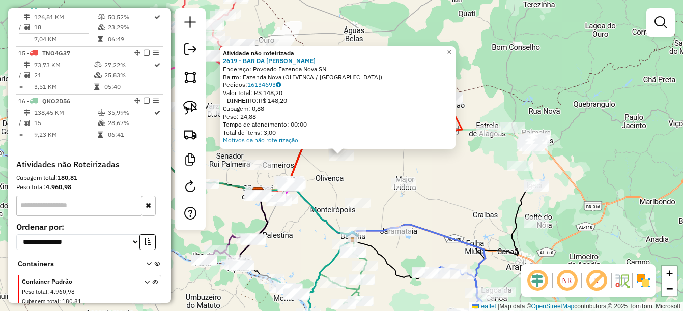
click at [347, 187] on div "Atividade não roteirizada 2619 - BAR DA [PERSON_NAME]: Povoado Fazenda Nova SN …" at bounding box center [341, 155] width 683 height 311
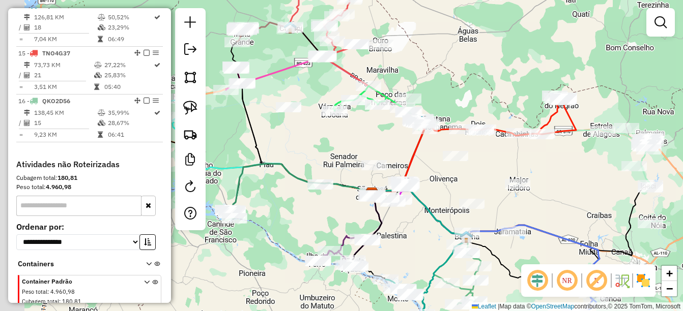
drag, startPoint x: 325, startPoint y: 200, endPoint x: 440, endPoint y: 198, distance: 115.5
click at [441, 198] on div "Janela de atendimento Grade de atendimento Capacidade Transportadoras Veículos …" at bounding box center [341, 155] width 683 height 311
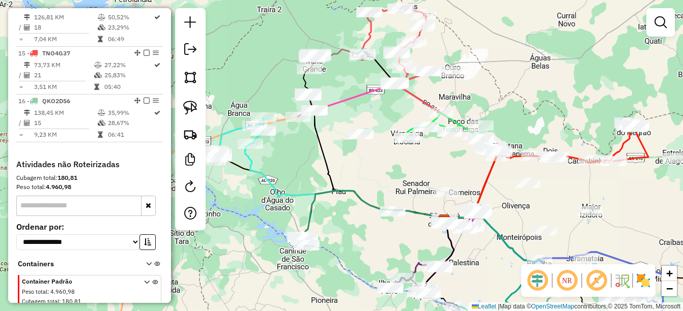
drag, startPoint x: 293, startPoint y: 154, endPoint x: 384, endPoint y: 189, distance: 97.6
click at [384, 189] on div "Janela de atendimento Grade de atendimento Capacidade Transportadoras Veículos …" at bounding box center [341, 155] width 683 height 311
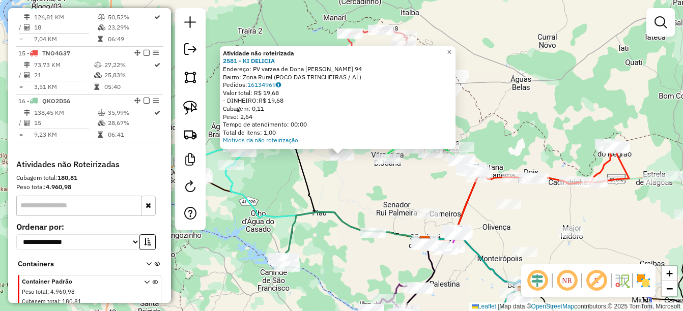
click at [372, 198] on div "Atividade não roteirizada 2581 - KI DELICIA Endereço: PV varzea de Dona [PERSON…" at bounding box center [341, 155] width 683 height 311
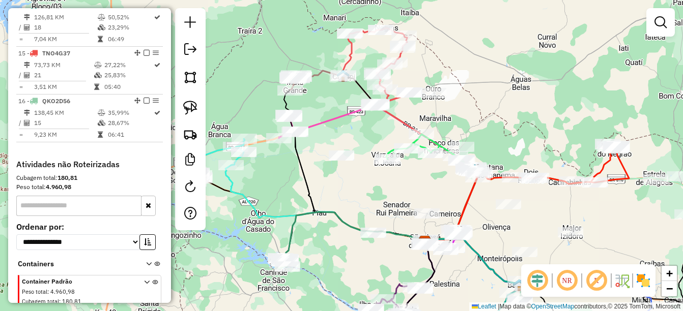
drag, startPoint x: 366, startPoint y: 188, endPoint x: 347, endPoint y: 222, distance: 39.0
click at [346, 222] on div "Janela de atendimento Grade de atendimento Capacidade Transportadoras Veículos …" at bounding box center [341, 155] width 683 height 311
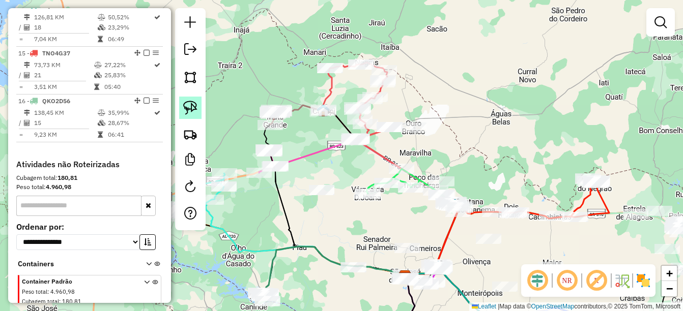
click at [197, 113] on link at bounding box center [190, 108] width 22 height 22
drag, startPoint x: 331, startPoint y: 169, endPoint x: 319, endPoint y: 214, distance: 45.9
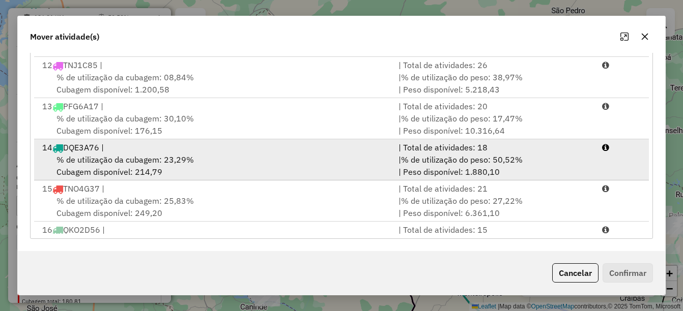
scroll to position [456, 0]
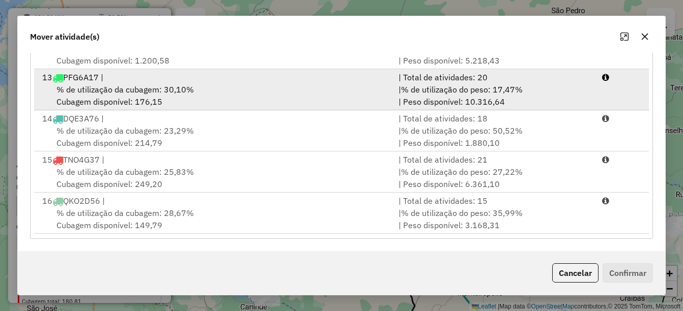
click at [204, 98] on div "% de utilização da cubagem: 30,10% Cubagem disponível: 176,15" at bounding box center [214, 95] width 357 height 24
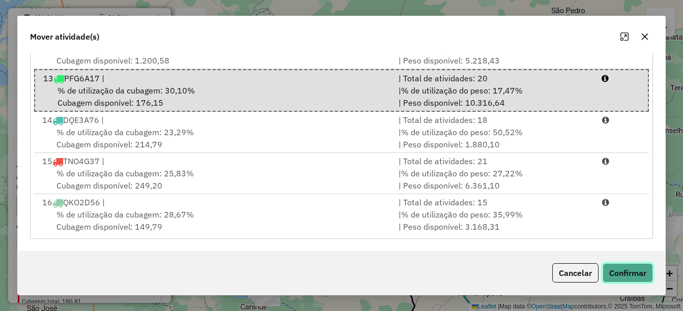
click at [629, 272] on button "Confirmar" at bounding box center [628, 273] width 50 height 19
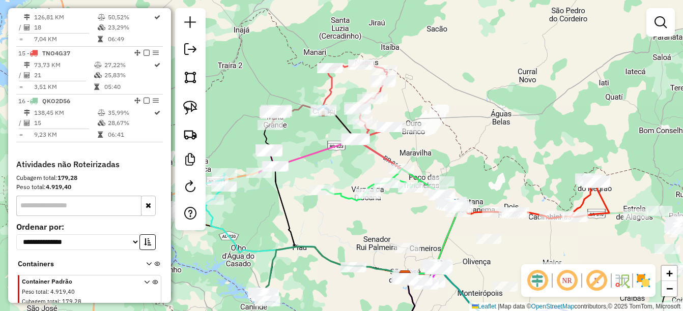
scroll to position [0, 0]
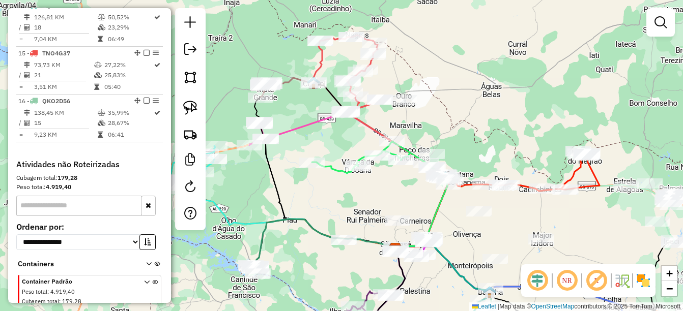
drag, startPoint x: 446, startPoint y: 233, endPoint x: 433, endPoint y: 192, distance: 42.3
click at [433, 192] on div "Janela de atendimento Grade de atendimento Capacidade Transportadoras Veículos …" at bounding box center [341, 155] width 683 height 311
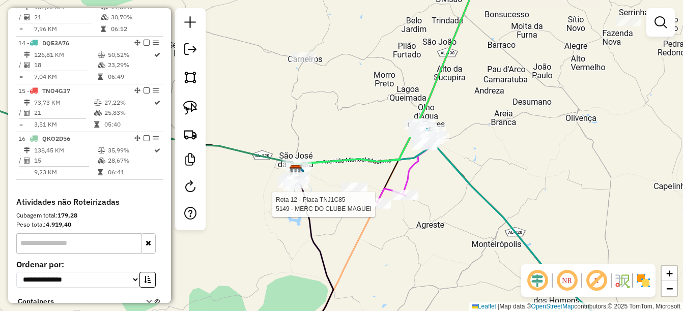
select select "*********"
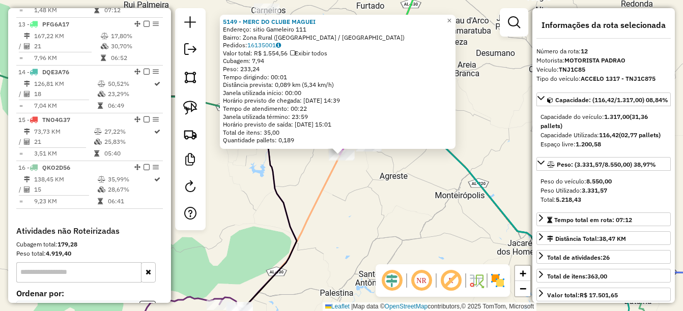
scroll to position [908, 0]
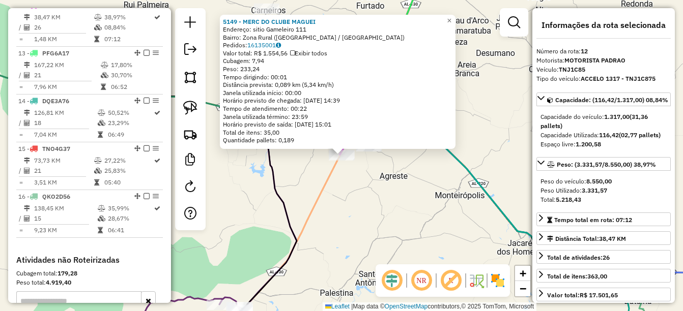
click at [356, 224] on div "5149 - MERC DO CLUBE MAGUEI Endereço: sitio Gameleiro 111 Bairro: Zona Rural ([…" at bounding box center [341, 155] width 683 height 311
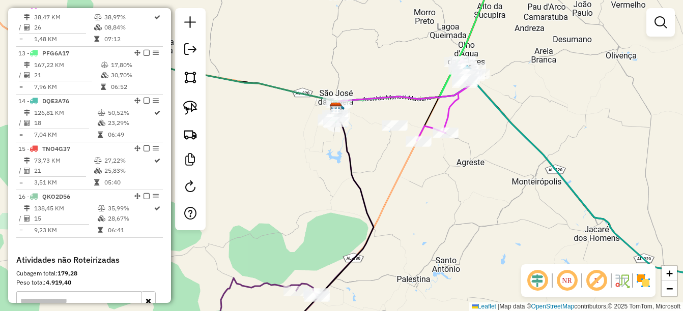
drag, startPoint x: 322, startPoint y: 172, endPoint x: 395, endPoint y: 135, distance: 81.7
click at [395, 135] on div "Janela de atendimento Grade de atendimento Capacidade Transportadoras Veículos …" at bounding box center [341, 155] width 683 height 311
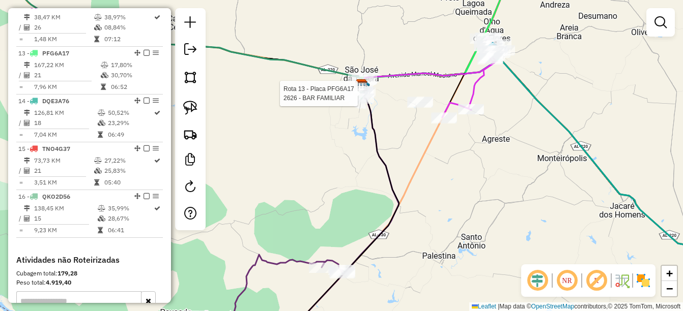
select select "*********"
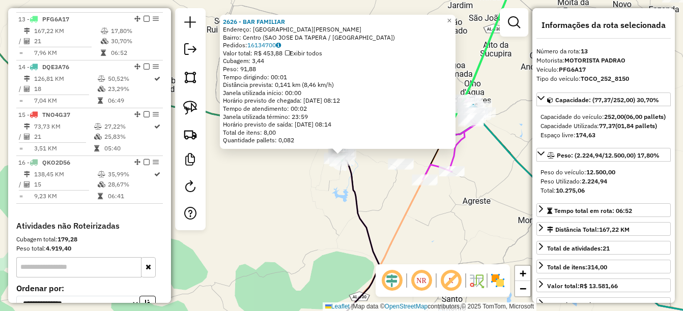
scroll to position [956, 0]
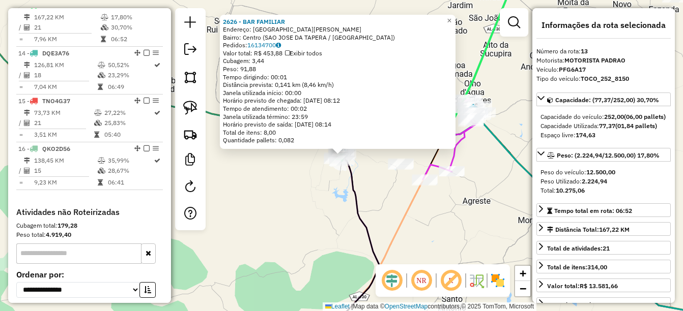
click at [379, 226] on div "2626 - BAR FAMILIAR Endereço: [GEOGRAPHIC_DATA] SN Bairro: Centro (SAO JOSE DA …" at bounding box center [341, 155] width 683 height 311
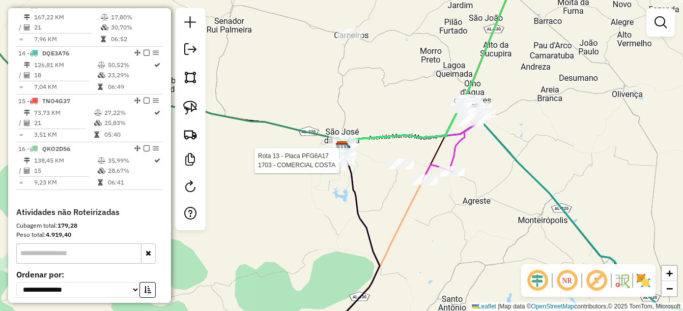
select select "*********"
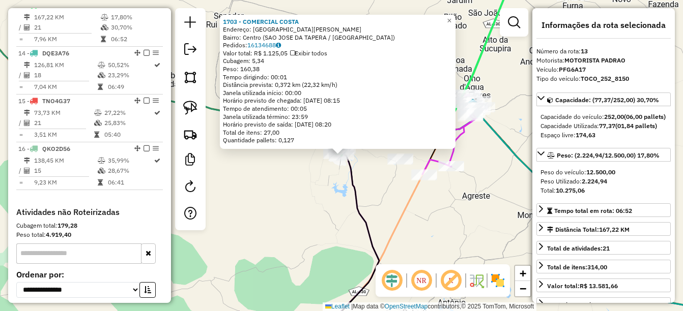
click at [389, 193] on div "Rota 13 - Placa PFG6A17 1703 - COMERCIAL COSTA 1703 - COMERCIAL COSTA Endereço:…" at bounding box center [341, 155] width 683 height 311
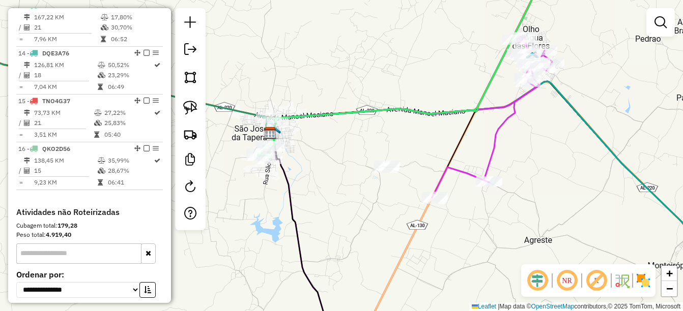
drag, startPoint x: 194, startPoint y: 103, endPoint x: 204, endPoint y: 106, distance: 10.1
click at [194, 103] on img at bounding box center [190, 108] width 14 height 14
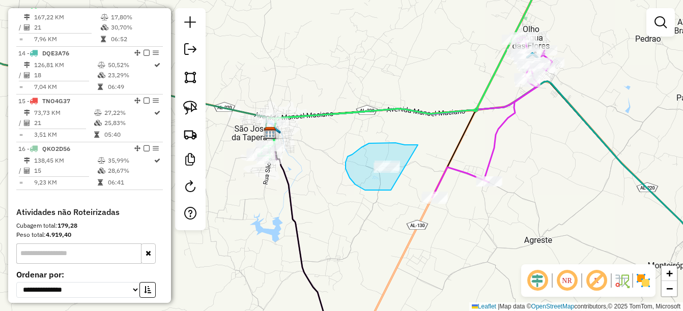
drag, startPoint x: 418, startPoint y: 145, endPoint x: 392, endPoint y: 190, distance: 52.0
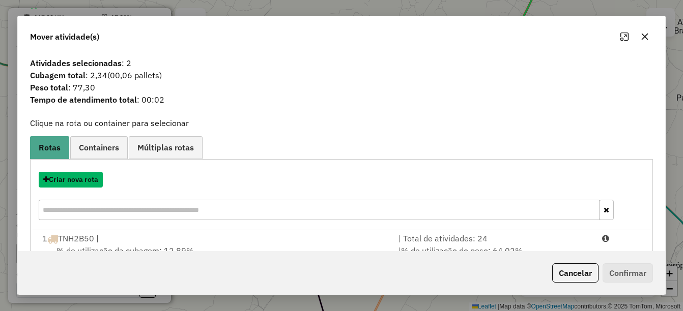
click at [78, 179] on button "Criar nova rota" at bounding box center [71, 180] width 64 height 16
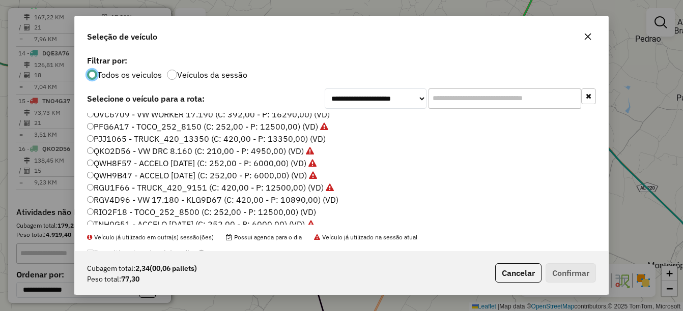
scroll to position [51, 0]
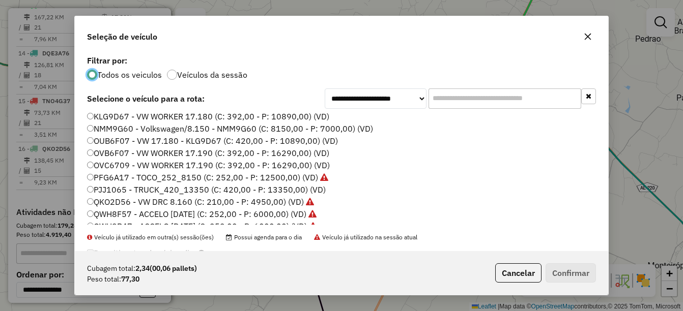
click at [113, 129] on label "NMM9G60 - Volkswagen/8.150 - NMM9G60 (C: 8150,00 - P: 7000,00) (VD)" at bounding box center [230, 129] width 286 height 12
click at [556, 266] on button "Confirmar" at bounding box center [571, 273] width 50 height 19
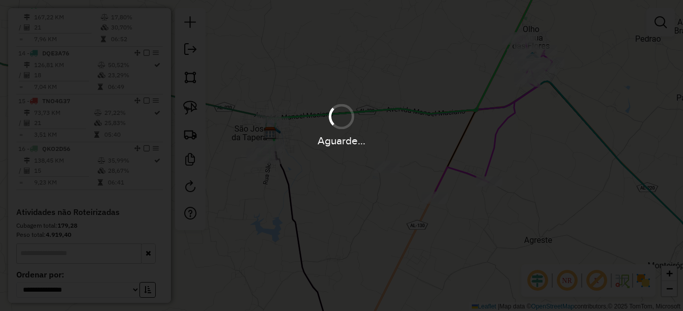
scroll to position [968, 0]
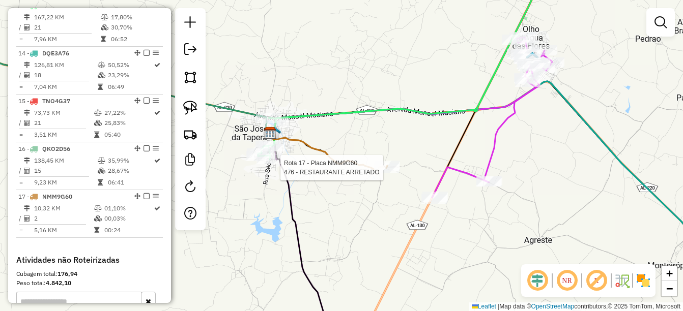
select select "*********"
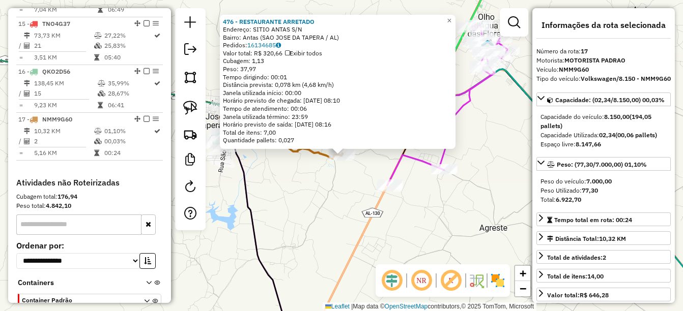
scroll to position [1112, 0]
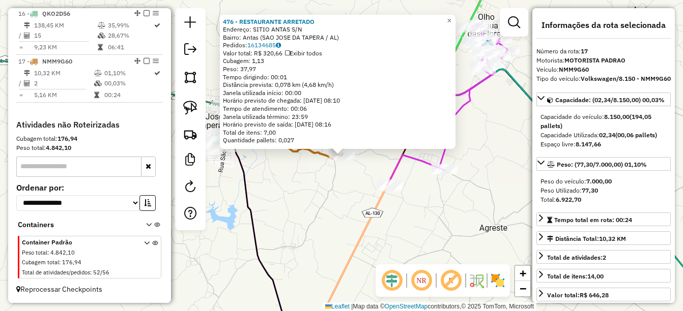
click at [333, 212] on div "476 - RESTAURANTE ARRETADO Endereço: SITIO ANTAS S/N Bairro: Antas (SAO JOSE DA…" at bounding box center [341, 155] width 683 height 311
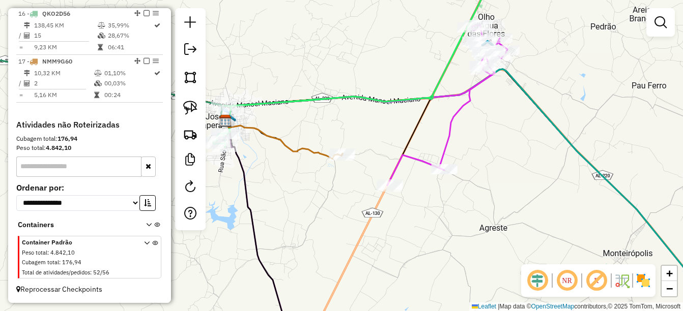
drag, startPoint x: 339, startPoint y: 237, endPoint x: 352, endPoint y: 237, distance: 13.2
click at [352, 237] on div "Janela de atendimento Grade de atendimento Capacidade Transportadoras Veículos …" at bounding box center [341, 155] width 683 height 311
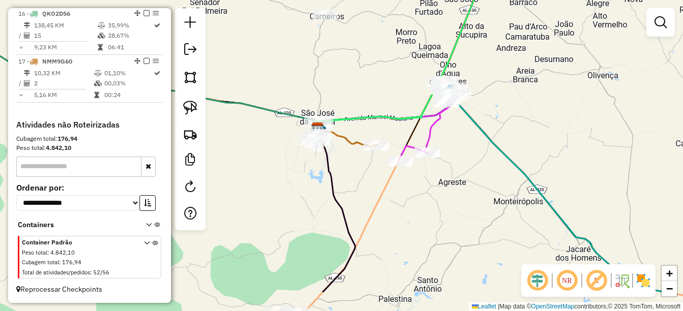
drag, startPoint x: 405, startPoint y: 233, endPoint x: 402, endPoint y: 219, distance: 14.6
click at [402, 219] on div "Janela de atendimento Grade de atendimento Capacidade Transportadoras Veículos …" at bounding box center [341, 155] width 683 height 311
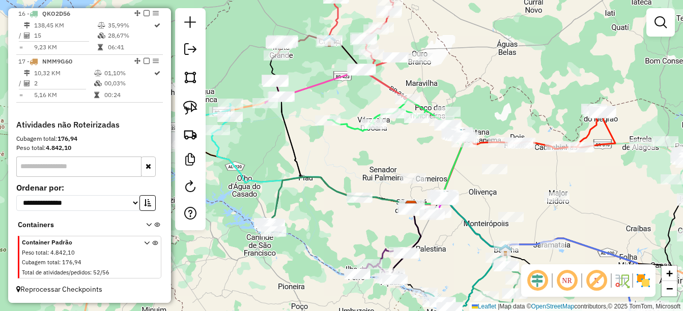
drag, startPoint x: 411, startPoint y: 250, endPoint x: 443, endPoint y: 263, distance: 34.3
click at [443, 263] on div "Janela de atendimento Grade de atendimento Capacidade Transportadoras Veículos …" at bounding box center [341, 155] width 683 height 311
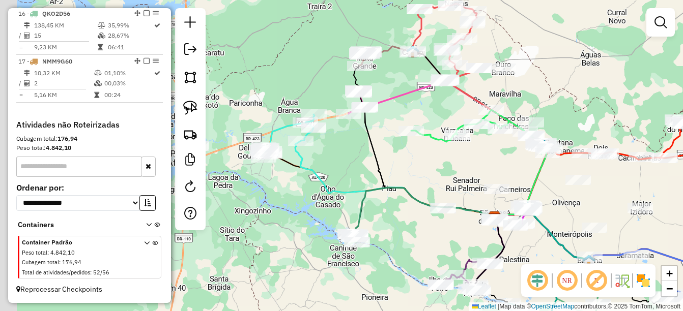
drag, startPoint x: 319, startPoint y: 191, endPoint x: 376, endPoint y: 195, distance: 57.1
click at [376, 195] on icon at bounding box center [425, 211] width 140 height 47
drag, startPoint x: 263, startPoint y: 222, endPoint x: 351, endPoint y: 212, distance: 88.6
click at [351, 212] on div "Janela de atendimento Grade de atendimento Capacidade Transportadoras Veículos …" at bounding box center [341, 155] width 683 height 311
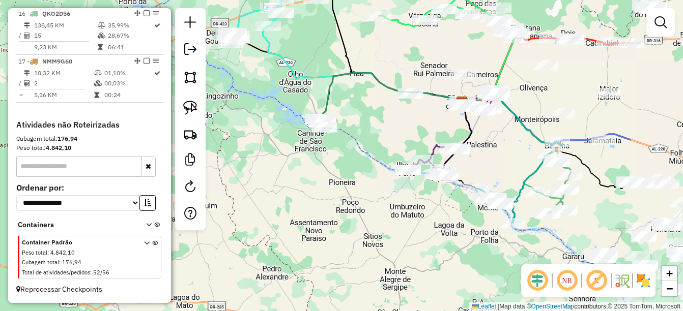
drag, startPoint x: 470, startPoint y: 214, endPoint x: 349, endPoint y: 109, distance: 160.1
click at [349, 109] on div "Janela de atendimento Grade de atendimento Capacidade Transportadoras Veículos …" at bounding box center [341, 155] width 683 height 311
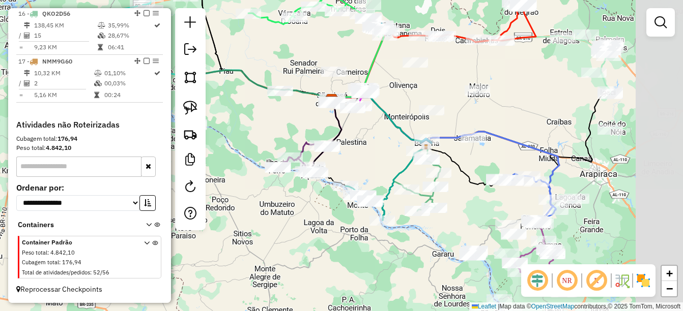
drag, startPoint x: 468, startPoint y: 222, endPoint x: 306, endPoint y: 219, distance: 162.4
click at [306, 219] on div "Janela de atendimento Grade de atendimento Capacidade Transportadoras Veículos …" at bounding box center [341, 155] width 683 height 311
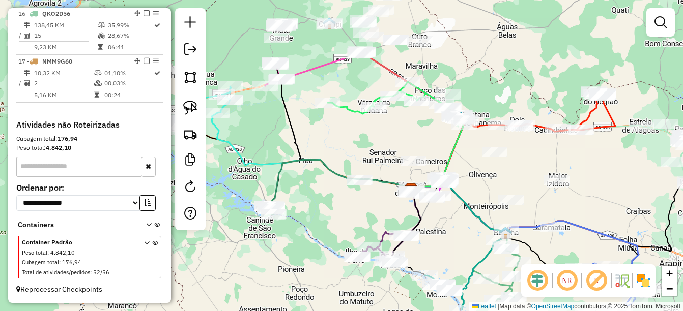
drag, startPoint x: 256, startPoint y: 130, endPoint x: 373, endPoint y: 224, distance: 149.1
click at [373, 224] on div "Janela de atendimento Grade de atendimento Capacidade Transportadoras Veículos …" at bounding box center [341, 155] width 683 height 311
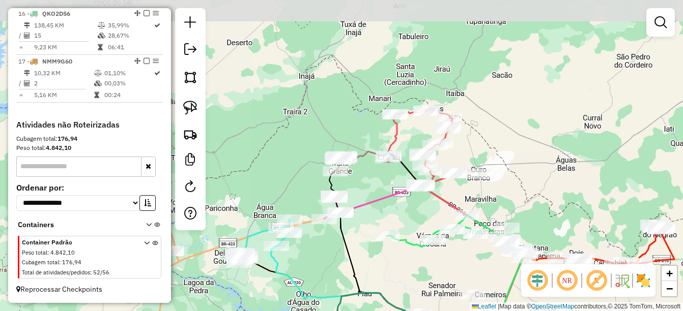
drag, startPoint x: 278, startPoint y: 141, endPoint x: 333, endPoint y: 270, distance: 140.5
click at [333, 270] on div "Rota 9 - Placa RGU1F66 269 - LANC DA [PERSON_NAME] de atendimento Grade de aten…" at bounding box center [341, 155] width 683 height 311
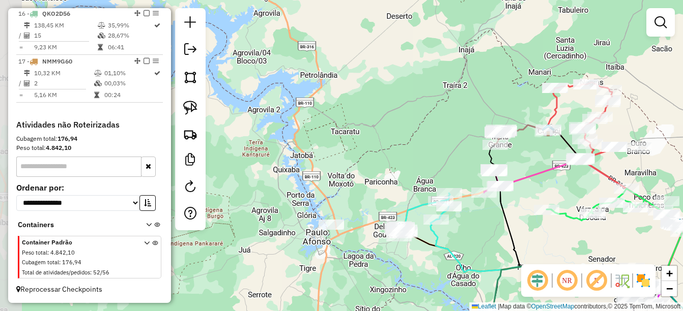
drag, startPoint x: 316, startPoint y: 255, endPoint x: 475, endPoint y: 229, distance: 162.0
click at [475, 229] on div "Rota 9 - Placa RGU1F66 269 - LANC DA [PERSON_NAME] de atendimento Grade de aten…" at bounding box center [341, 155] width 683 height 311
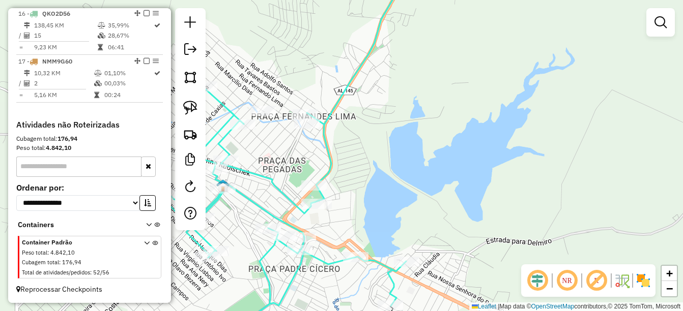
drag, startPoint x: 341, startPoint y: 228, endPoint x: 370, endPoint y: 192, distance: 45.9
click at [385, 203] on div "Rota 9 - Placa RGU1F66 269 - LANC DA [PERSON_NAME] de atendimento Grade de aten…" at bounding box center [341, 155] width 683 height 311
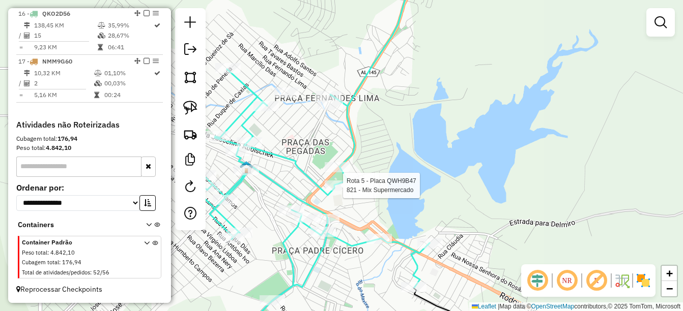
select select "*********"
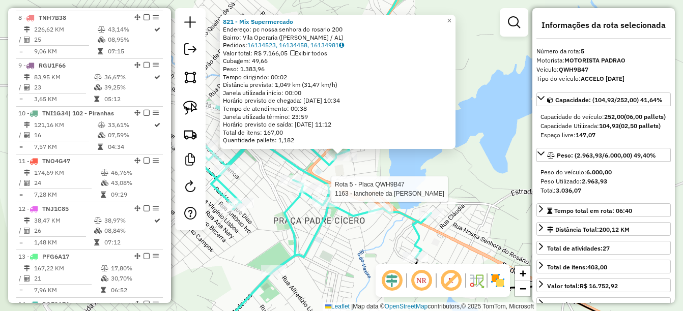
scroll to position [585, 0]
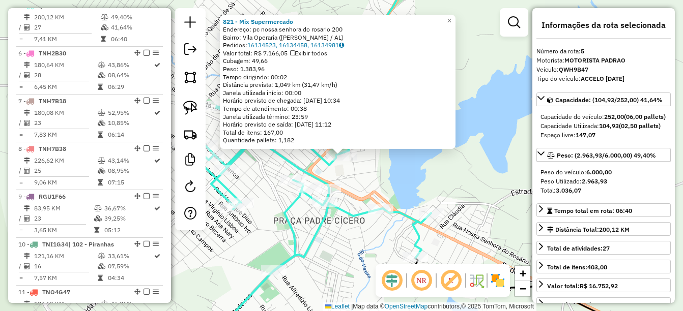
click at [400, 194] on div "821 - Mix Supermercado Endereço: pc nossa senhora do rosario 200 Bairro: Vila O…" at bounding box center [341, 155] width 683 height 311
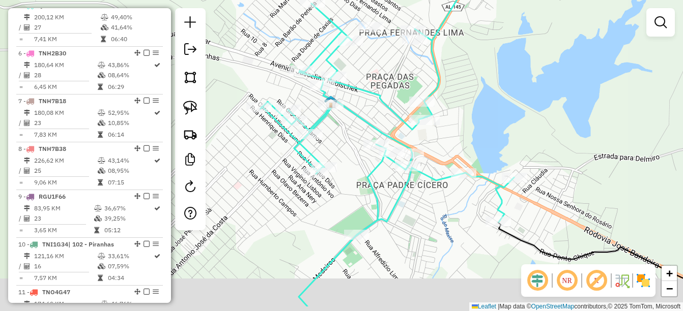
drag, startPoint x: 466, startPoint y: 159, endPoint x: 474, endPoint y: 154, distance: 9.8
click at [474, 154] on div "Janela de atendimento Grade de atendimento Capacidade Transportadoras Veículos …" at bounding box center [341, 155] width 683 height 311
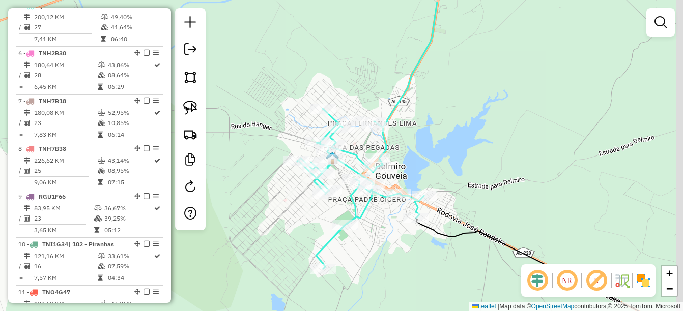
drag, startPoint x: 526, startPoint y: 138, endPoint x: 390, endPoint y: 197, distance: 148.1
click at [390, 197] on div "Janela de atendimento Grade de atendimento Capacidade Transportadoras Veículos …" at bounding box center [341, 155] width 683 height 311
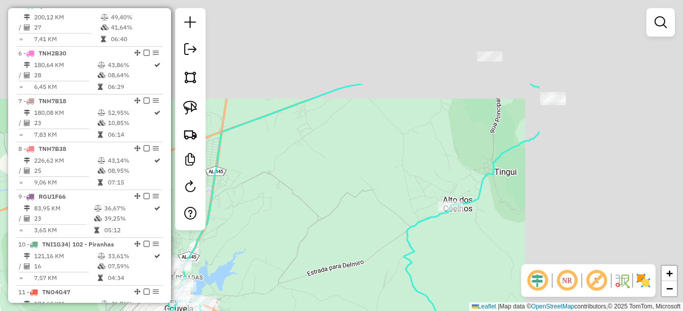
drag, startPoint x: 518, startPoint y: 141, endPoint x: 279, endPoint y: 274, distance: 273.4
click at [279, 274] on div "Janela de atendimento Grade de atendimento Capacidade Transportadoras Veículos …" at bounding box center [341, 155] width 683 height 311
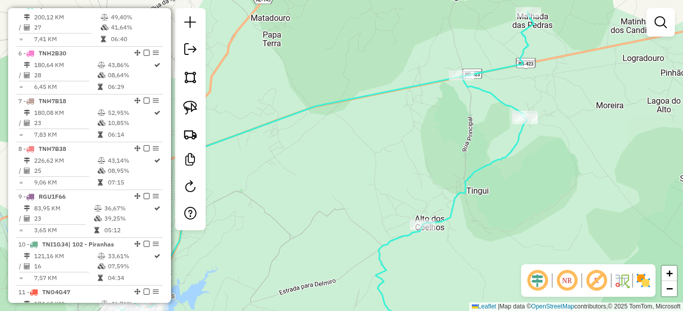
drag, startPoint x: 439, startPoint y: 193, endPoint x: 261, endPoint y: 273, distance: 195.7
click at [251, 279] on div "Janela de atendimento Grade de atendimento Capacidade Transportadoras Veículos …" at bounding box center [341, 155] width 683 height 311
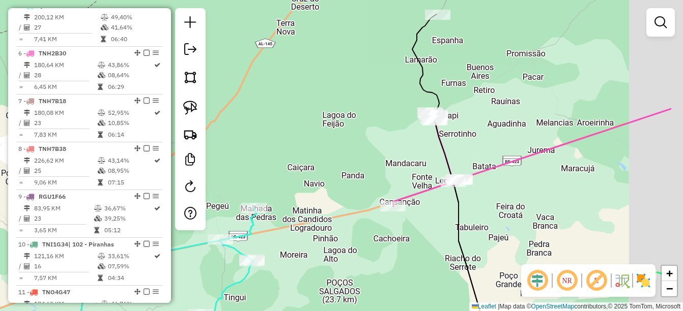
drag, startPoint x: 419, startPoint y: 191, endPoint x: 318, endPoint y: 257, distance: 120.7
click at [318, 257] on div "Janela de atendimento Grade de atendimento Capacidade Transportadoras Veículos …" at bounding box center [341, 155] width 683 height 311
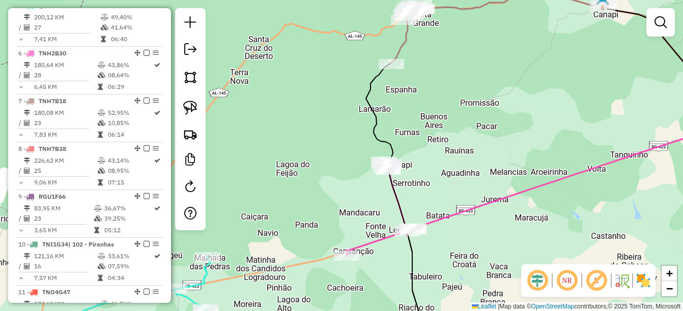
drag, startPoint x: 455, startPoint y: 166, endPoint x: 426, endPoint y: 196, distance: 41.7
click at [433, 197] on div "Janela de atendimento Grade de atendimento Capacidade Transportadoras Veículos …" at bounding box center [341, 155] width 683 height 311
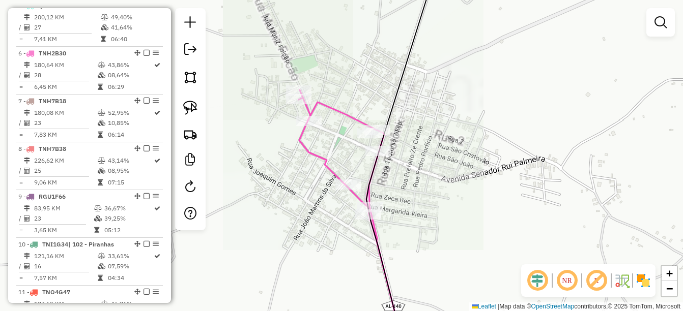
drag, startPoint x: 376, startPoint y: 157, endPoint x: 392, endPoint y: 204, distance: 49.4
click at [394, 211] on div "Janela de atendimento Grade de atendimento Capacidade Transportadoras Veículos …" at bounding box center [341, 155] width 683 height 311
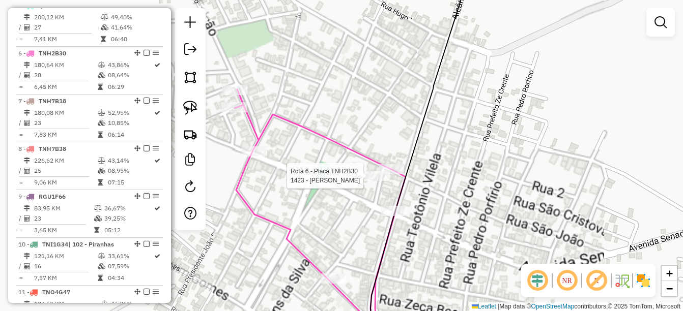
select select "*********"
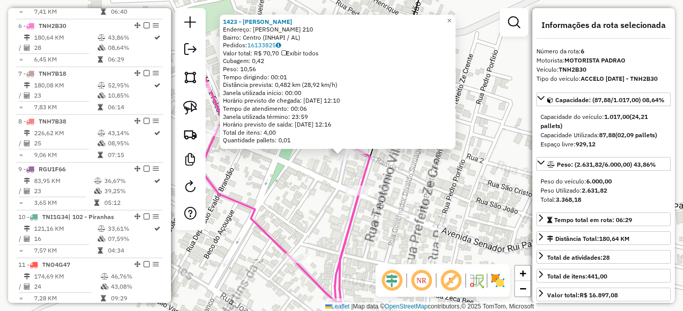
scroll to position [633, 0]
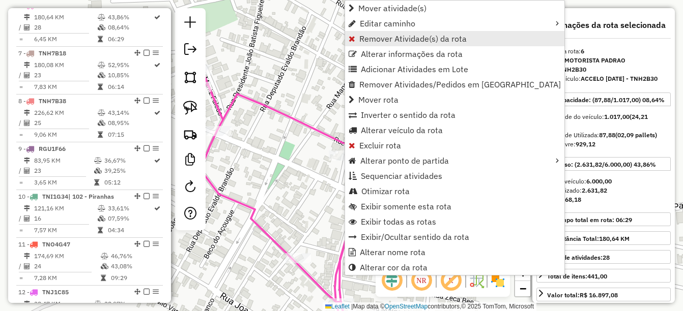
click at [404, 39] on span "Remover Atividade(s) da rota" at bounding box center [412, 39] width 107 height 8
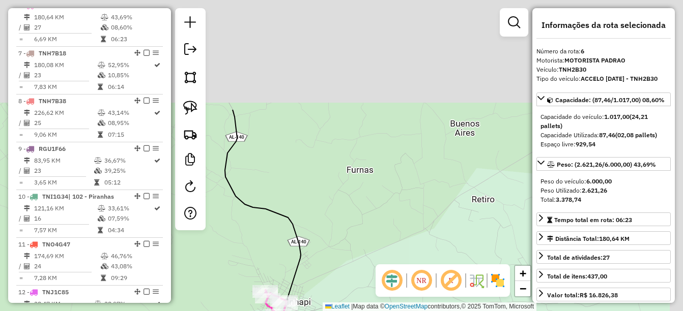
drag, startPoint x: 392, startPoint y: 115, endPoint x: 323, endPoint y: 262, distance: 162.1
click at [323, 262] on div "Janela de atendimento Grade de atendimento Capacidade Transportadoras Veículos …" at bounding box center [341, 155] width 683 height 311
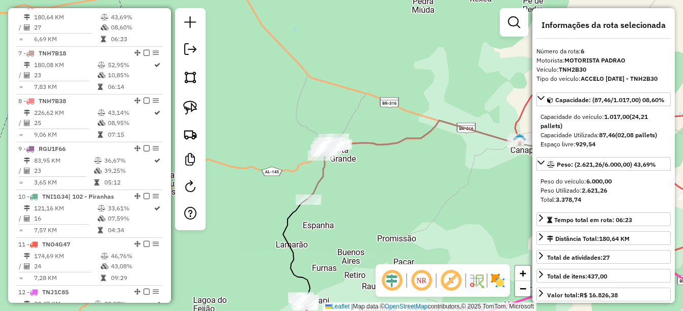
drag, startPoint x: 366, startPoint y: 101, endPoint x: 333, endPoint y: 221, distance: 124.6
click at [333, 221] on div "Janela de atendimento Grade de atendimento Capacidade Transportadoras Veículos …" at bounding box center [341, 155] width 683 height 311
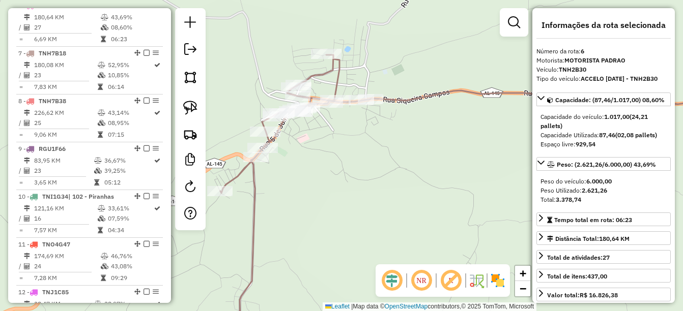
drag, startPoint x: 285, startPoint y: 141, endPoint x: 369, endPoint y: 214, distance: 110.8
click at [369, 214] on div "Janela de atendimento Grade de atendimento Capacidade Transportadoras Veículos …" at bounding box center [341, 155] width 683 height 311
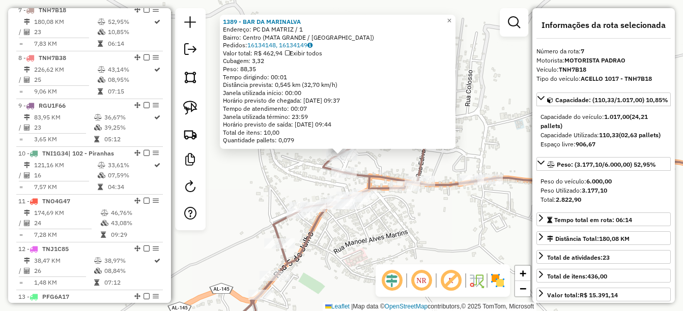
scroll to position [681, 0]
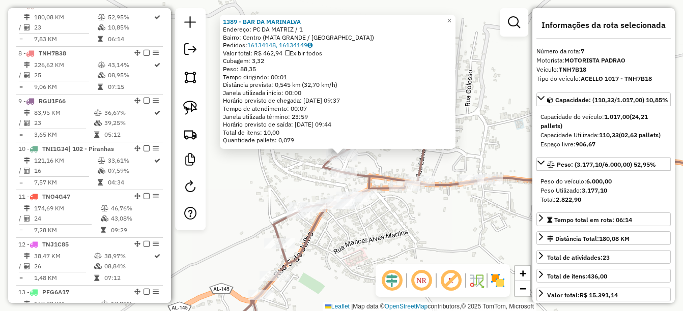
click at [400, 230] on div "1389 - BAR DA MARINALVA Endereço: PC DA MATRIZ / 1 Bairro: Centro (MATA GRANDE …" at bounding box center [341, 155] width 683 height 311
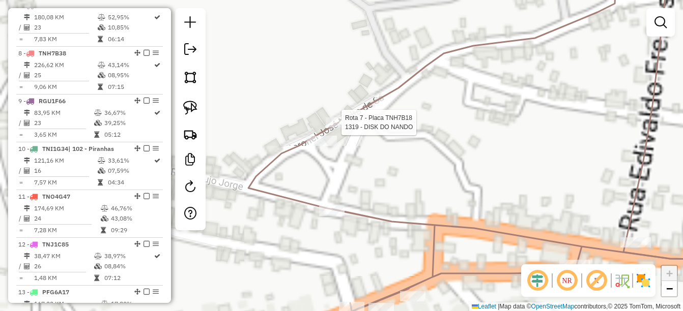
select select "*********"
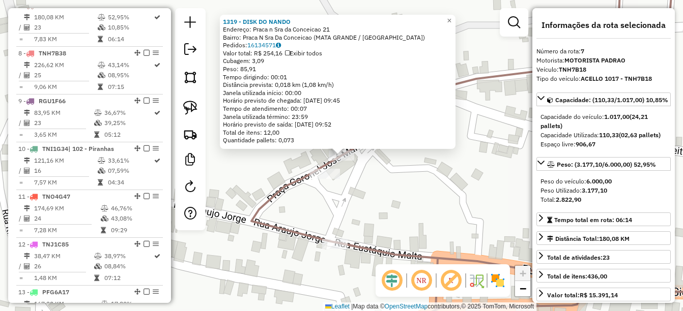
click at [405, 193] on div "1319 - DISK DO NANDO Endereço: Praca n Sra da Conceicao 21 Bairro: Praca N Sra …" at bounding box center [341, 155] width 683 height 311
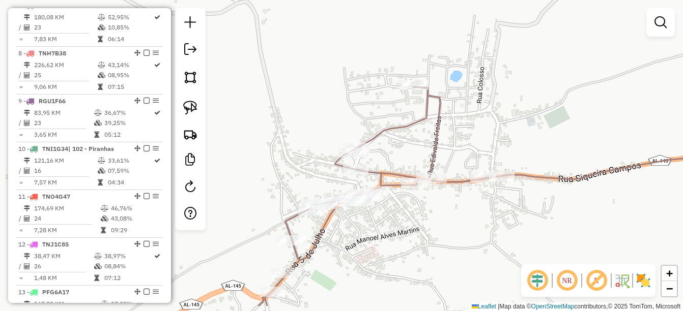
drag, startPoint x: 449, startPoint y: 191, endPoint x: 420, endPoint y: 159, distance: 42.9
click at [420, 159] on div "Janela de atendimento Grade de atendimento Capacidade Transportadoras Veículos …" at bounding box center [341, 155] width 683 height 311
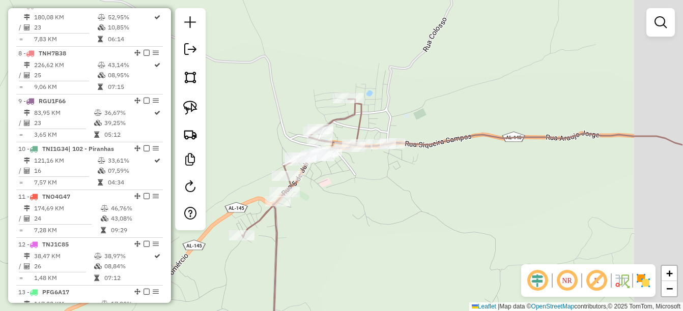
drag, startPoint x: 490, startPoint y: 216, endPoint x: 325, endPoint y: 167, distance: 171.5
click at [312, 161] on div "Janela de atendimento Grade de atendimento Capacidade Transportadoras Veículos …" at bounding box center [341, 155] width 683 height 311
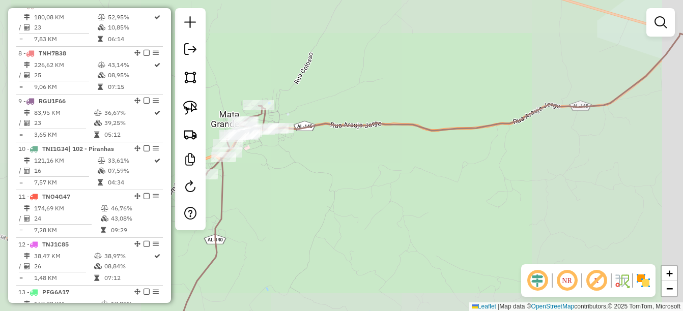
drag, startPoint x: 388, startPoint y: 184, endPoint x: 328, endPoint y: 167, distance: 62.5
click at [328, 167] on div "Janela de atendimento Grade de atendimento Capacidade Transportadoras Veículos …" at bounding box center [341, 155] width 683 height 311
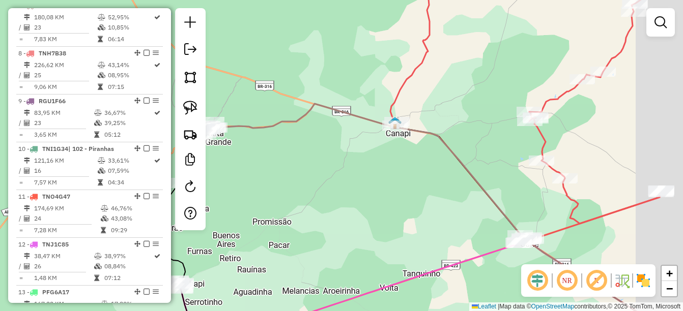
drag, startPoint x: 349, startPoint y: 166, endPoint x: 317, endPoint y: 160, distance: 33.2
click at [317, 160] on div "Janela de atendimento Grade de atendimento Capacidade Transportadoras Veículos …" at bounding box center [341, 155] width 683 height 311
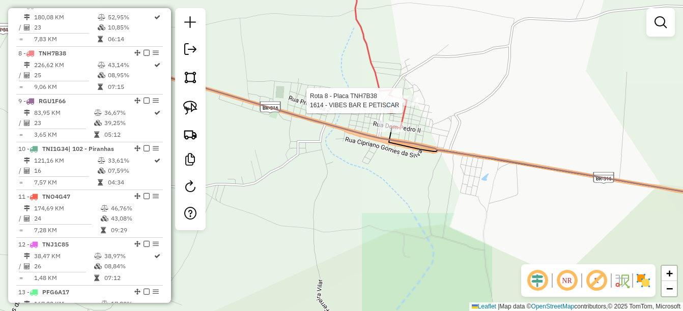
select select "*********"
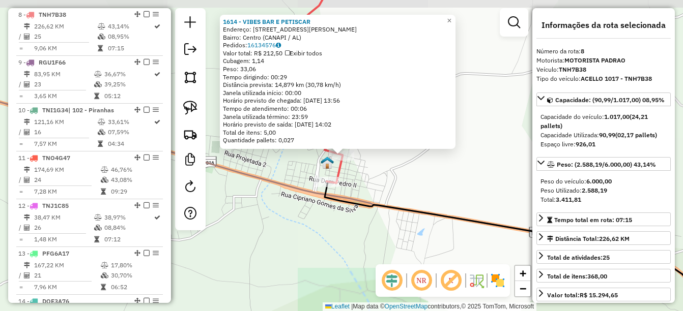
scroll to position [729, 0]
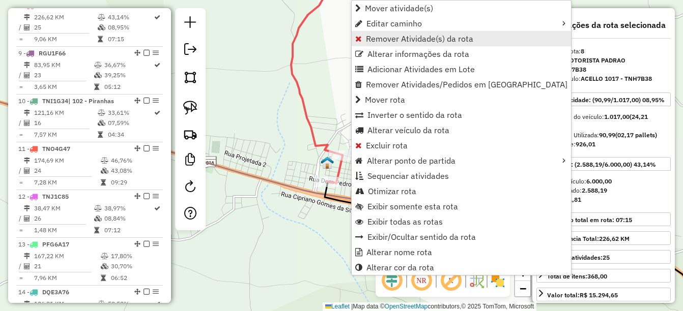
click at [433, 41] on span "Remover Atividade(s) da rota" at bounding box center [419, 39] width 107 height 8
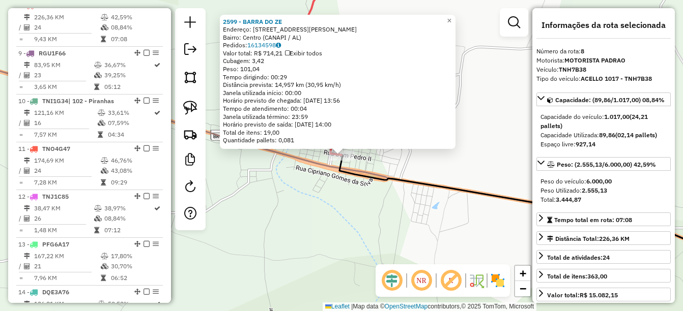
click at [328, 201] on div "2599 - BARRA DO ZE Endereço: Rua Dom Pedro II 342 Bairro: Centro (CANAPI / AL) …" at bounding box center [341, 155] width 683 height 311
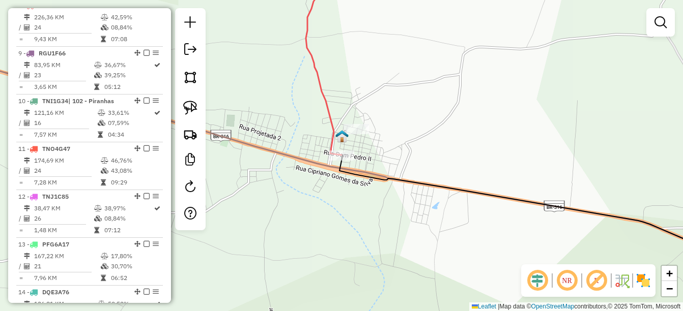
drag, startPoint x: 364, startPoint y: 220, endPoint x: 317, endPoint y: 186, distance: 58.6
click at [317, 186] on div "Janela de atendimento Grade de atendimento Capacidade Transportadoras Veículos …" at bounding box center [341, 155] width 683 height 311
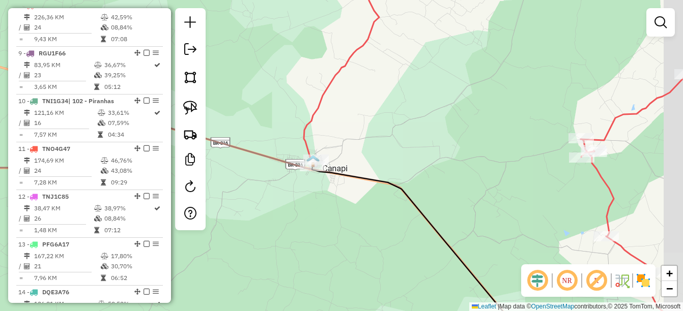
drag, startPoint x: 442, startPoint y: 206, endPoint x: 393, endPoint y: 170, distance: 61.2
click at [393, 170] on div "Janela de atendimento Grade de atendimento Capacidade Transportadoras Veículos …" at bounding box center [341, 155] width 683 height 311
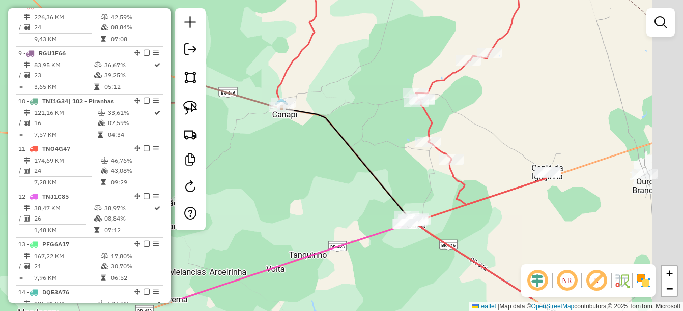
drag, startPoint x: 450, startPoint y: 205, endPoint x: 401, endPoint y: 158, distance: 68.0
click at [401, 158] on div "Janela de atendimento Grade de atendimento Capacidade Transportadoras Veículos …" at bounding box center [341, 155] width 683 height 311
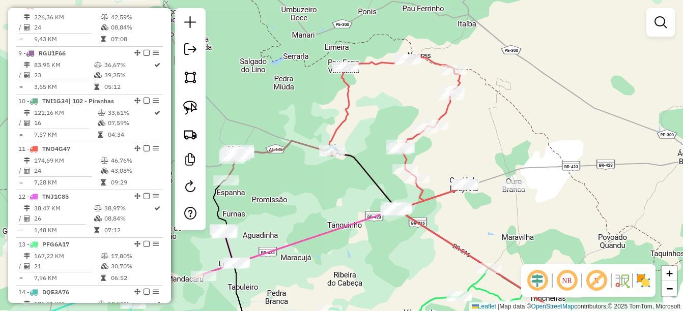
drag, startPoint x: 463, startPoint y: 213, endPoint x: 455, endPoint y: 219, distance: 10.2
click at [455, 219] on div "Janela de atendimento Grade de atendimento Capacidade Transportadoras Veículos …" at bounding box center [341, 155] width 683 height 311
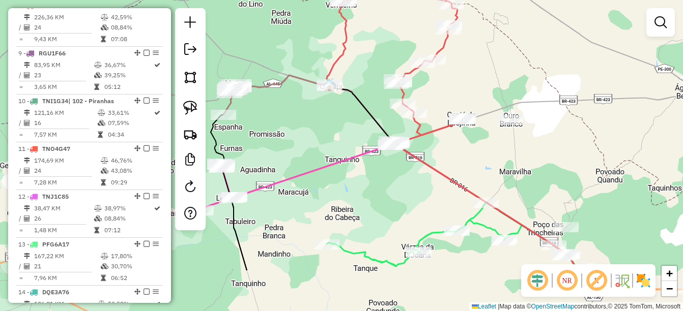
drag, startPoint x: 450, startPoint y: 236, endPoint x: 461, endPoint y: 158, distance: 79.1
click at [461, 158] on div "Janela de atendimento Grade de atendimento Capacidade Transportadoras Veículos …" at bounding box center [341, 155] width 683 height 311
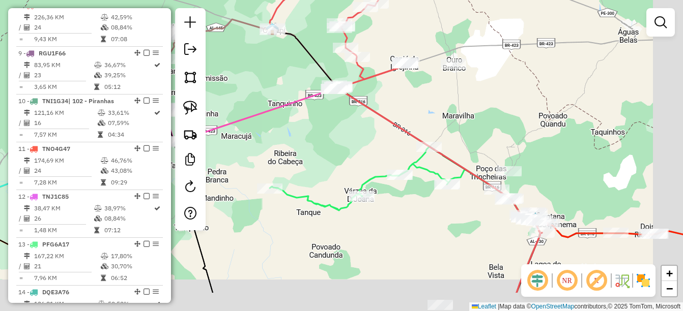
drag, startPoint x: 362, startPoint y: 154, endPoint x: 337, endPoint y: 131, distance: 34.2
click at [337, 131] on div "Janela de atendimento Grade de atendimento Capacidade Transportadoras Veículos …" at bounding box center [341, 155] width 683 height 311
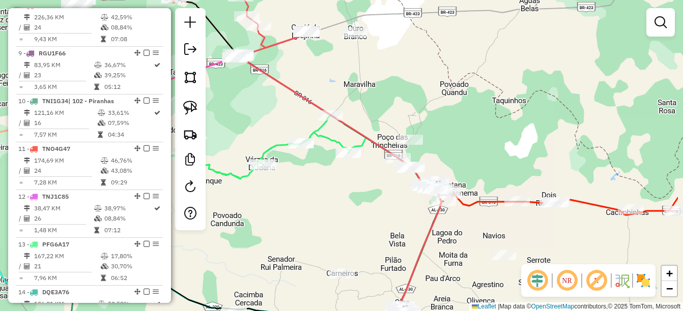
drag, startPoint x: 417, startPoint y: 202, endPoint x: 344, endPoint y: 193, distance: 73.8
click at [344, 193] on div "Janela de atendimento Grade de atendimento Capacidade Transportadoras Veículos …" at bounding box center [341, 155] width 683 height 311
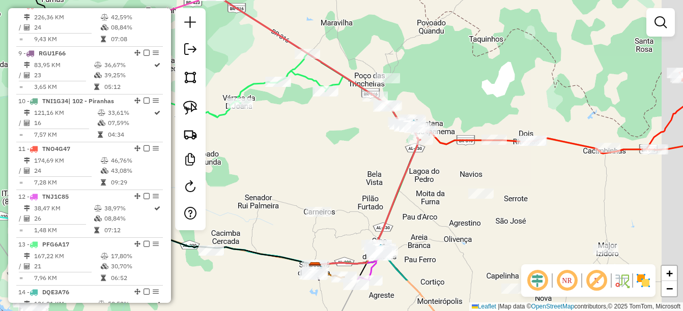
drag, startPoint x: 464, startPoint y: 159, endPoint x: 438, endPoint y: 88, distance: 75.8
click at [438, 88] on div "Janela de atendimento Grade de atendimento Capacidade Transportadoras Veículos …" at bounding box center [341, 155] width 683 height 311
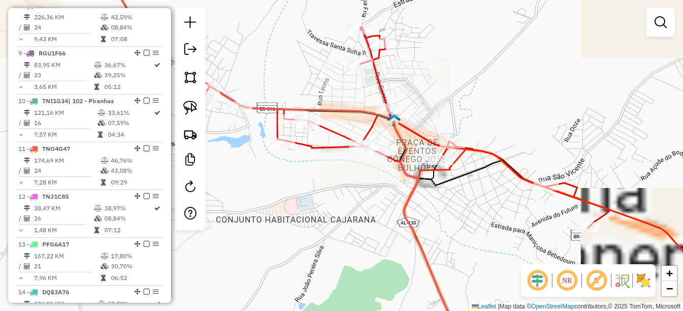
drag, startPoint x: 335, startPoint y: 181, endPoint x: 348, endPoint y: 190, distance: 15.4
click at [343, 193] on div "Janela de atendimento Grade de atendimento Capacidade Transportadoras Veículos …" at bounding box center [341, 155] width 683 height 311
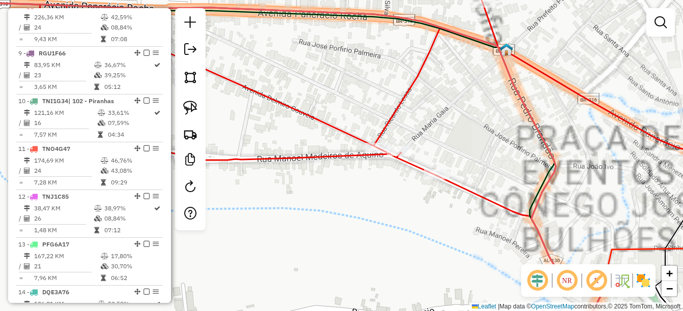
click at [373, 139] on icon at bounding box center [341, 156] width 819 height 374
select select "*********"
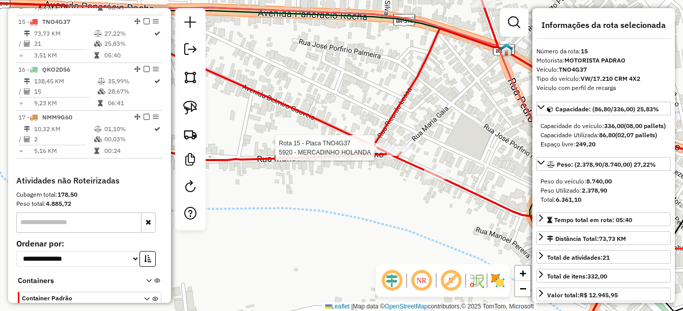
scroll to position [1064, 0]
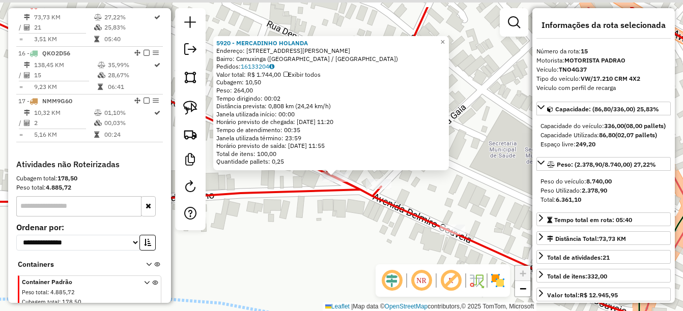
drag, startPoint x: 344, startPoint y: 160, endPoint x: 338, endPoint y: 199, distance: 39.6
click at [338, 199] on div "5920 - MERCADINHO HOLANDA Endereço: RUA DELMIRO GOUVEIA 10 Bairro: Camuxinga (S…" at bounding box center [341, 155] width 683 height 311
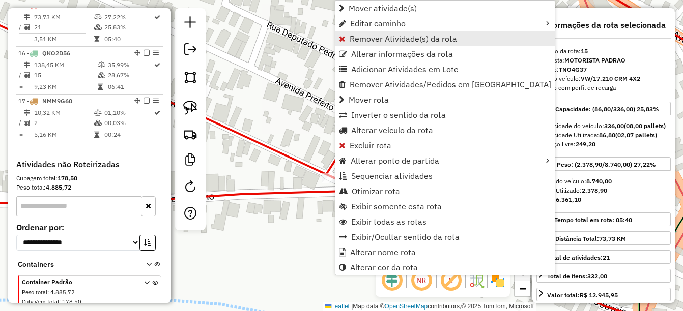
click at [381, 41] on span "Remover Atividade(s) da rota" at bounding box center [403, 39] width 107 height 8
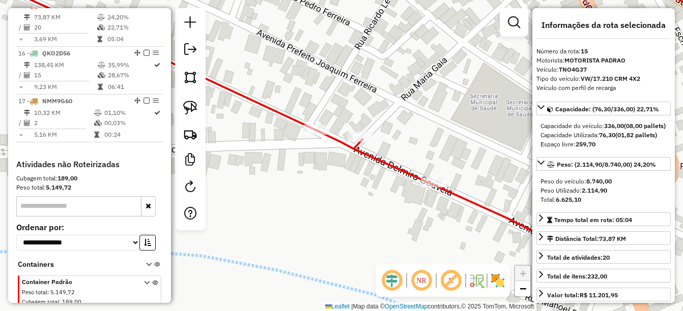
drag, startPoint x: 390, startPoint y: 124, endPoint x: 380, endPoint y: 110, distance: 17.1
click at [380, 110] on div "Janela de atendimento Grade de atendimento Capacidade Transportadoras Veículos …" at bounding box center [341, 155] width 683 height 311
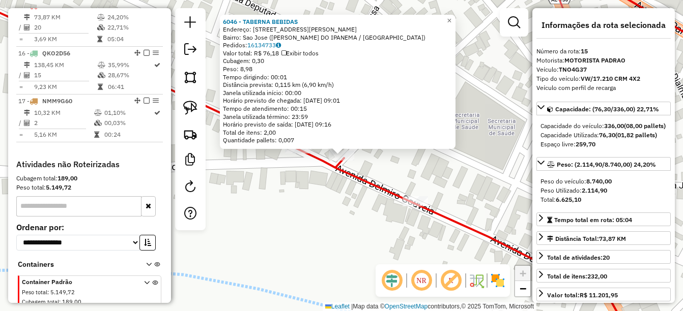
click at [335, 185] on div "Rota 15 - Placa TNO4G37 6046 - TABERNA BEBIDAS 6046 - TABERNA BEBIDAS Endereço:…" at bounding box center [341, 155] width 683 height 311
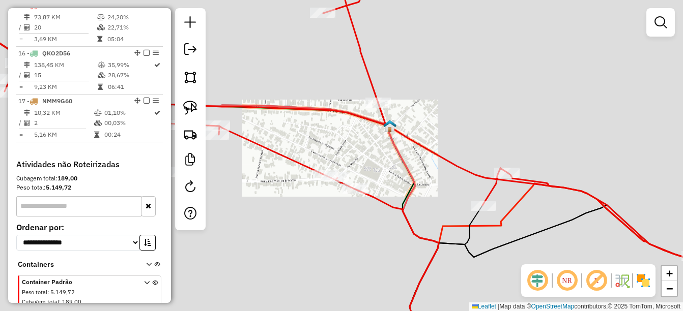
drag, startPoint x: 344, startPoint y: 232, endPoint x: 355, endPoint y: 207, distance: 27.3
click at [355, 207] on div "Janela de atendimento Grade de atendimento Capacidade Transportadoras Veículos …" at bounding box center [341, 155] width 683 height 311
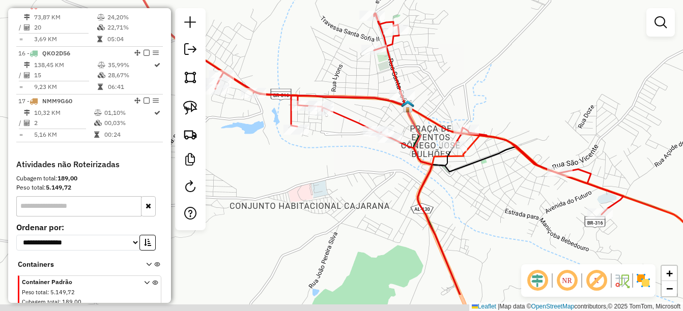
drag, startPoint x: 427, startPoint y: 139, endPoint x: 505, endPoint y: 128, distance: 78.2
click at [508, 119] on div "Janela de atendimento Grade de atendimento Capacidade Transportadoras Veículos …" at bounding box center [341, 155] width 683 height 311
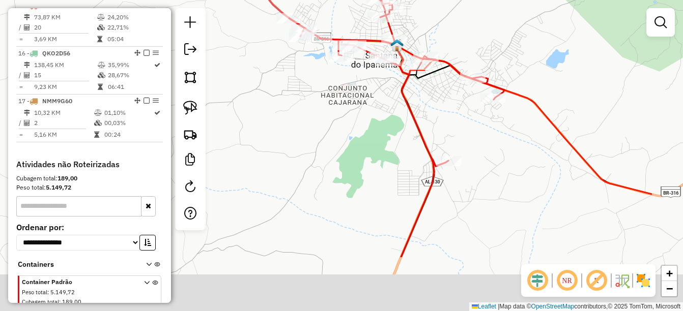
drag, startPoint x: 513, startPoint y: 189, endPoint x: 402, endPoint y: 84, distance: 153.0
click at [390, 72] on div "Janela de atendimento Grade de atendimento Capacidade Transportadoras Veículos …" at bounding box center [341, 155] width 683 height 311
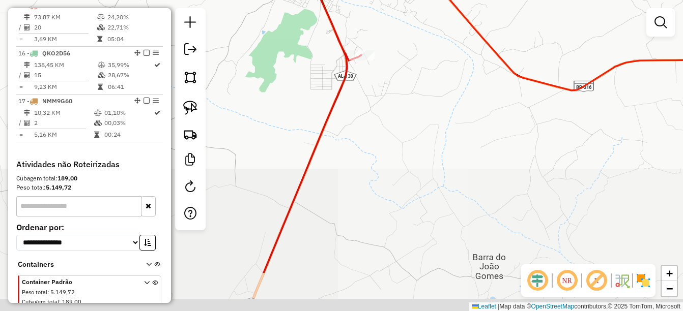
drag, startPoint x: 509, startPoint y: 203, endPoint x: 431, endPoint y: 96, distance: 132.6
click at [431, 96] on div "Janela de atendimento Grade de atendimento Capacidade Transportadoras Veículos …" at bounding box center [341, 155] width 683 height 311
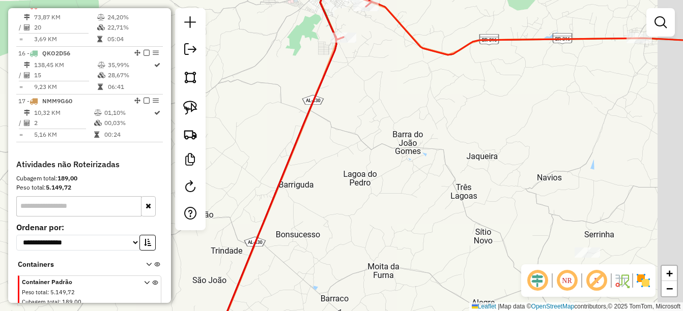
drag, startPoint x: 433, startPoint y: 159, endPoint x: 404, endPoint y: 145, distance: 31.9
click at [404, 145] on div "Janela de atendimento Grade de atendimento Capacidade Transportadoras Veículos …" at bounding box center [341, 155] width 683 height 311
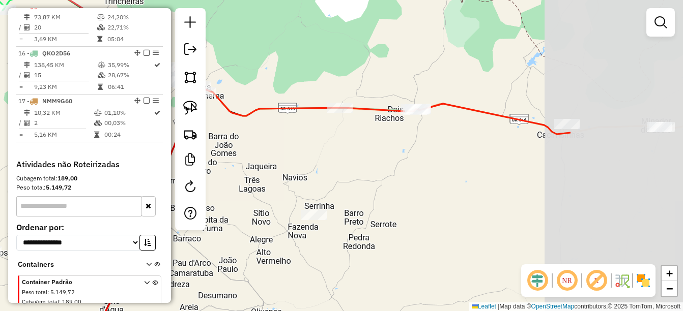
drag, startPoint x: 508, startPoint y: 122, endPoint x: 335, endPoint y: 151, distance: 175.4
click at [332, 148] on div "Janela de atendimento Grade de atendimento Capacidade Transportadoras Veículos …" at bounding box center [341, 155] width 683 height 311
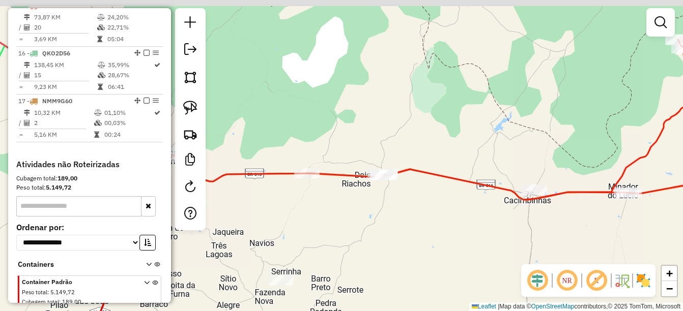
drag, startPoint x: 404, startPoint y: 136, endPoint x: 371, endPoint y: 210, distance: 80.7
click at [368, 213] on div "Janela de atendimento Grade de atendimento Capacidade Transportadoras Veículos …" at bounding box center [341, 155] width 683 height 311
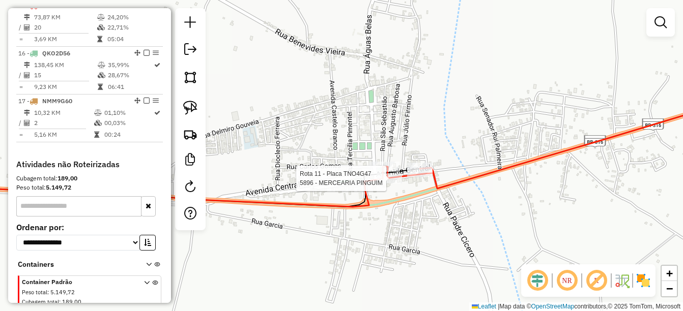
select select "*********"
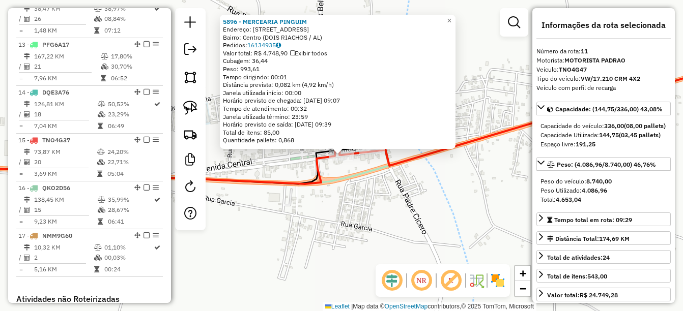
scroll to position [872, 0]
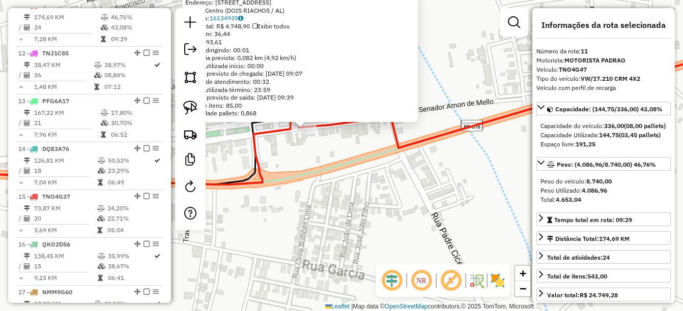
click at [362, 180] on div "5896 - MERCEARIA PINGUIM Endereço: Av Frei Damiao De Bozzano 320 Bairro: Centro…" at bounding box center [341, 155] width 683 height 311
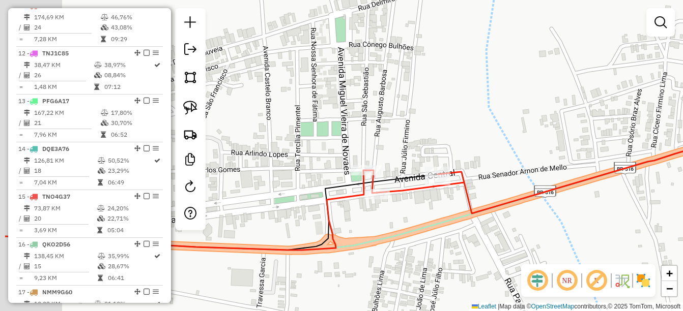
drag, startPoint x: 353, startPoint y: 183, endPoint x: 406, endPoint y: 237, distance: 75.6
click at [406, 237] on icon at bounding box center [414, 180] width 819 height 140
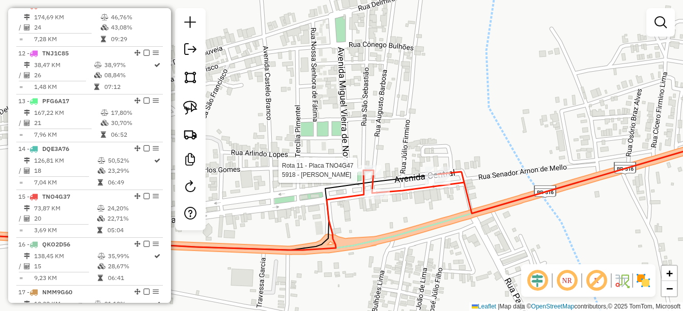
select select "*********"
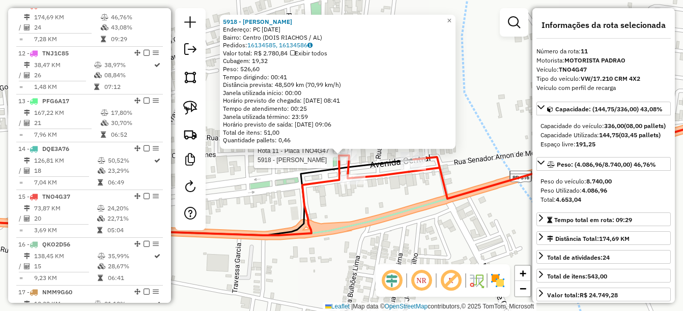
click at [403, 214] on icon at bounding box center [341, 173] width 819 height 126
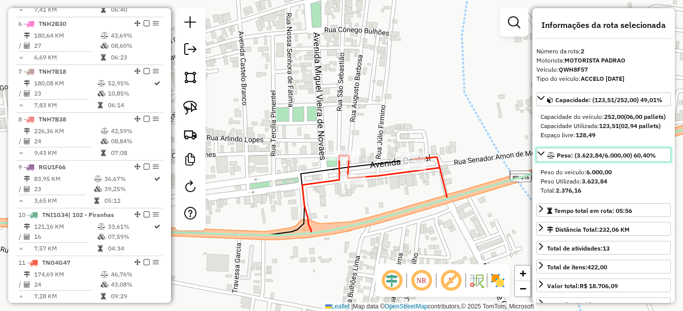
scroll to position [442, 0]
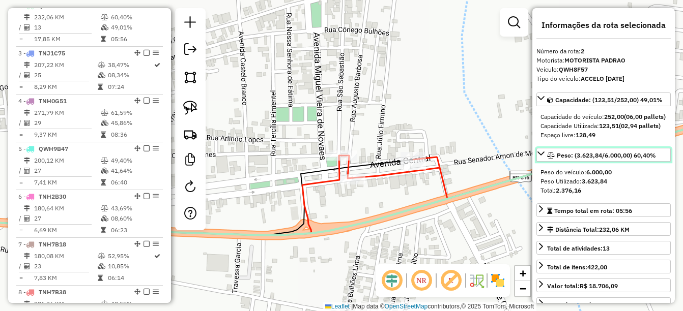
drag, startPoint x: 536, startPoint y: 166, endPoint x: 474, endPoint y: 177, distance: 63.4
click at [474, 177] on hb-router-mapa "Informações da Sessão 980695 - 18/08/2025 Criação: 16/08/2025 14:27 Depósito: U…" at bounding box center [341, 155] width 683 height 311
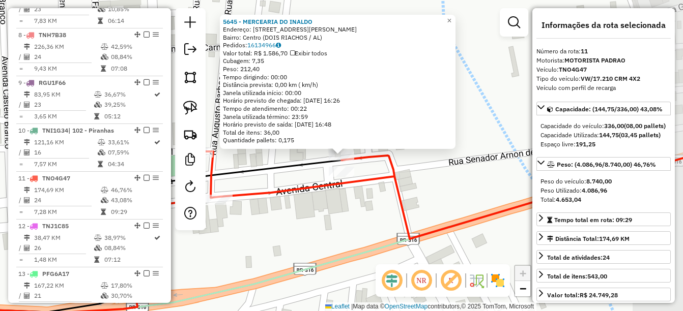
scroll to position [872, 0]
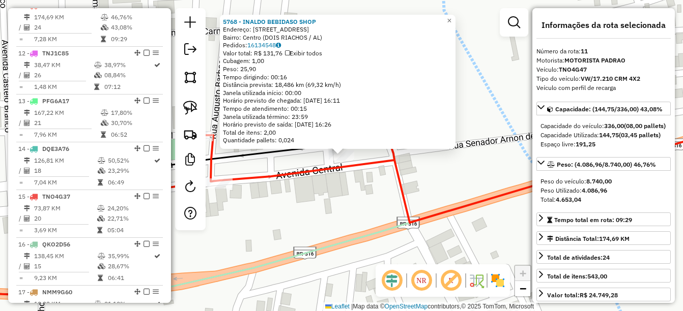
click at [313, 197] on div "5768 - INALDO BEBIDASO SHOP Endereço: AV FREI DAMIAO DE BOZZANO 138 Bairro: Cen…" at bounding box center [341, 155] width 683 height 311
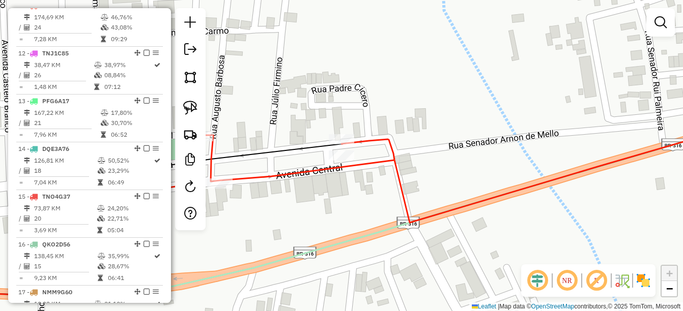
click at [273, 217] on div "Rota 11 - Placa TNO4G47 5896 - MERCEARIA PINGUIM Janela de atendimento Grade de…" at bounding box center [341, 155] width 683 height 311
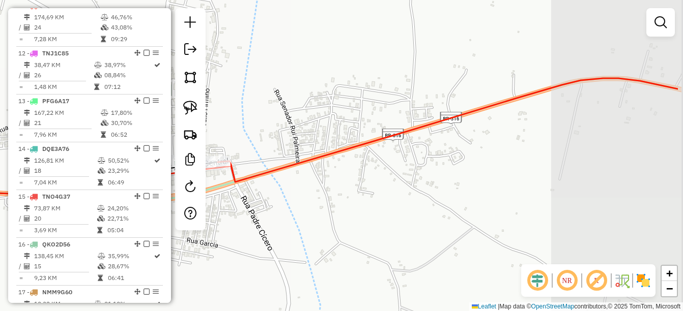
drag, startPoint x: 471, startPoint y: 232, endPoint x: 366, endPoint y: 182, distance: 115.9
click at [366, 182] on div "Janela de atendimento Grade de atendimento Capacidade Transportadoras Veículos …" at bounding box center [341, 155] width 683 height 311
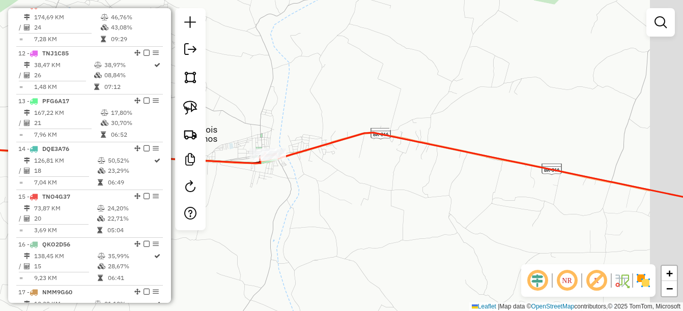
drag, startPoint x: 457, startPoint y: 192, endPoint x: 372, endPoint y: 132, distance: 104.5
click at [378, 134] on div "Janela de atendimento Grade de atendimento Capacidade Transportadoras Veículos …" at bounding box center [341, 155] width 683 height 311
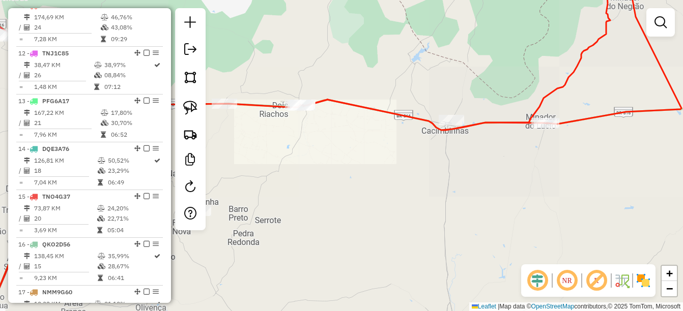
drag, startPoint x: 507, startPoint y: 159, endPoint x: 397, endPoint y: 183, distance: 112.6
click at [399, 183] on div "Janela de atendimento Grade de atendimento Capacidade Transportadoras Veículos …" at bounding box center [341, 155] width 683 height 311
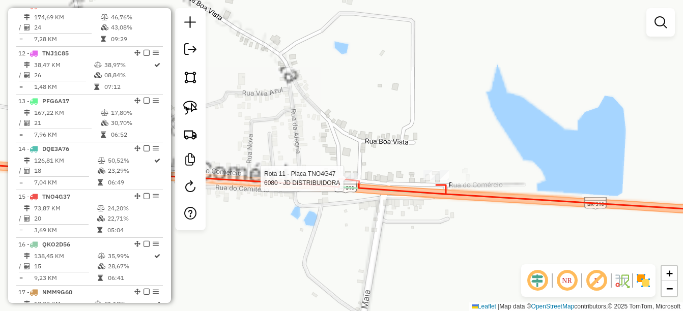
select select "*********"
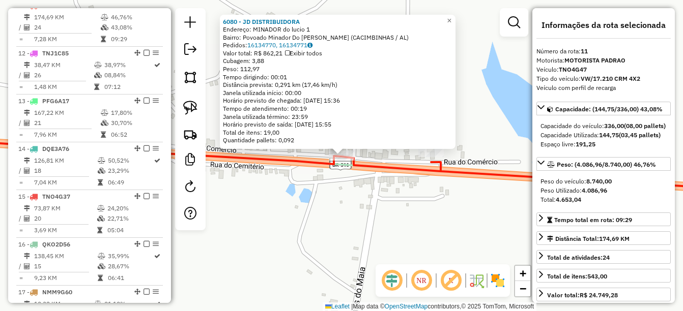
click at [363, 200] on div "6080 - JD DISTRIBUIDORA Endereço: MINADOR do lucio 1 Bairro: Povoado Minador Do…" at bounding box center [341, 155] width 683 height 311
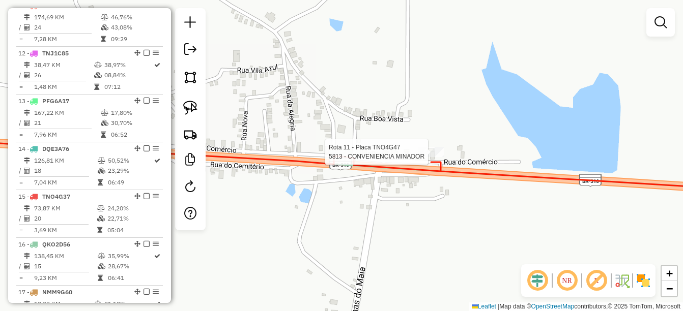
select select "*********"
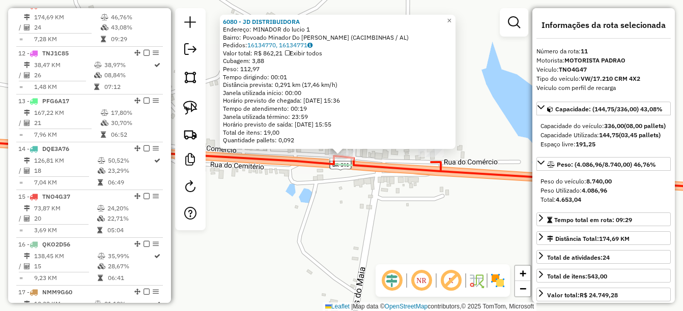
click at [271, 202] on div "6080 - JD DISTRIBUIDORA Endereço: MINADOR do lucio 1 Bairro: Povoado Minador Do…" at bounding box center [341, 155] width 683 height 311
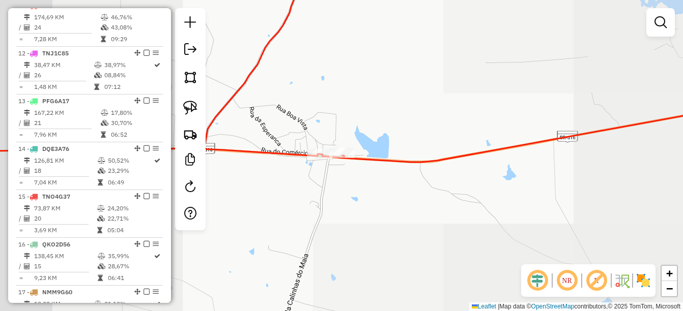
drag, startPoint x: 384, startPoint y: 236, endPoint x: 411, endPoint y: 205, distance: 40.8
click at [409, 205] on div "Janela de atendimento Grade de atendimento Capacidade Transportadoras Veículos …" at bounding box center [341, 155] width 683 height 311
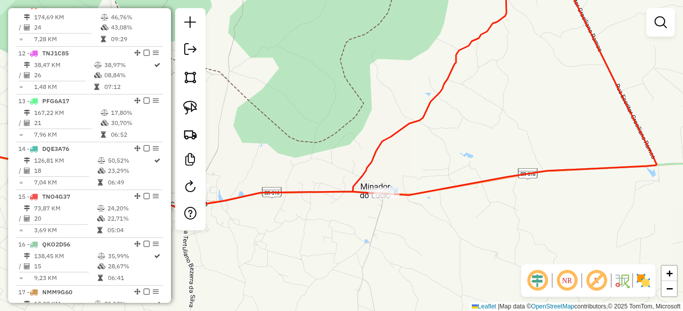
drag, startPoint x: 496, startPoint y: 209, endPoint x: 447, endPoint y: 221, distance: 50.0
click at [454, 226] on div "Janela de atendimento Grade de atendimento Capacidade Transportadoras Veículos …" at bounding box center [341, 155] width 683 height 311
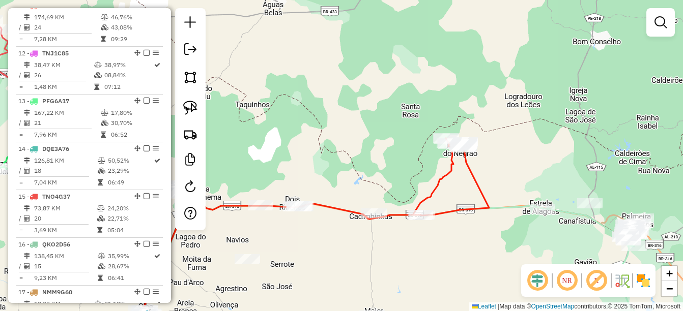
drag, startPoint x: 471, startPoint y: 222, endPoint x: 454, endPoint y: 216, distance: 18.3
click at [454, 216] on div "Janela de atendimento Grade de atendimento Capacidade Transportadoras Veículos …" at bounding box center [341, 155] width 683 height 311
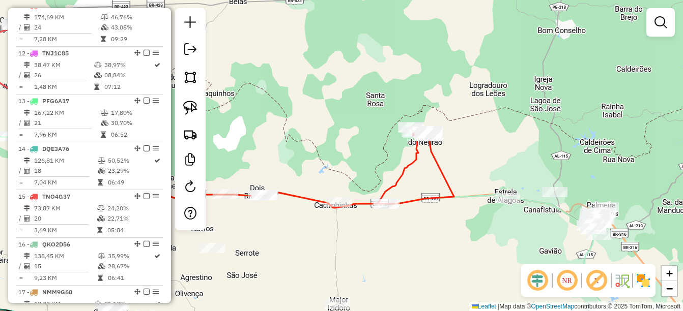
click at [427, 125] on div "Rota 11 - Placa TNO4G47 2448 - ADEGA PAI E FILHO Rota 11 - Placa TNO4G47 5784 -…" at bounding box center [341, 155] width 683 height 311
select select "*********"
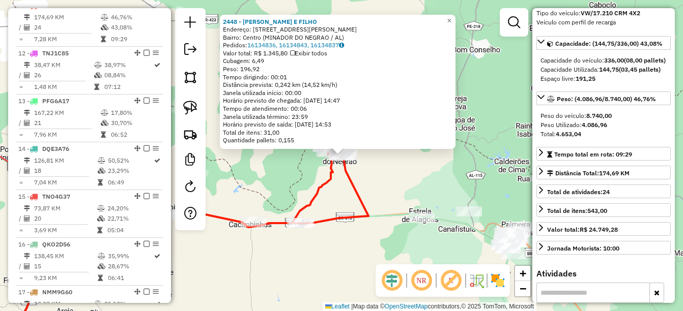
scroll to position [153, 0]
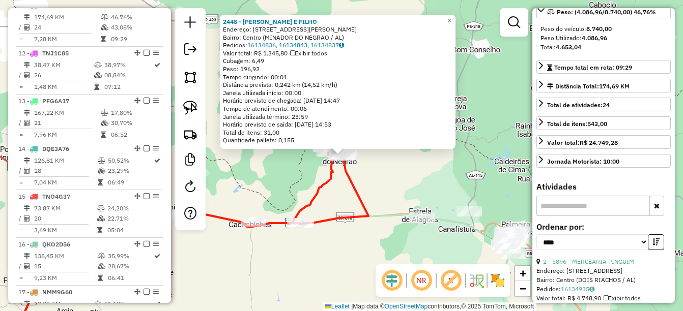
click at [567, 216] on input "text" at bounding box center [592, 206] width 113 height 20
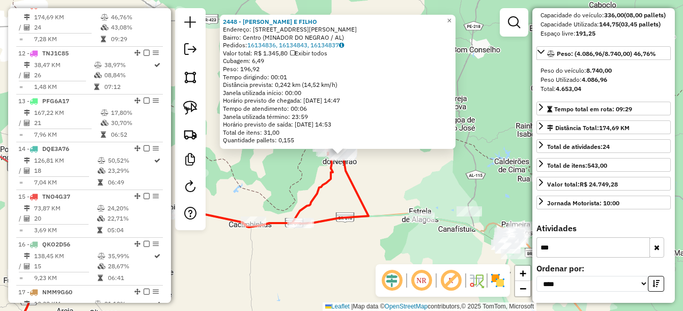
scroll to position [129, 0]
type input "****"
click at [654, 250] on icon "button" at bounding box center [657, 247] width 6 height 7
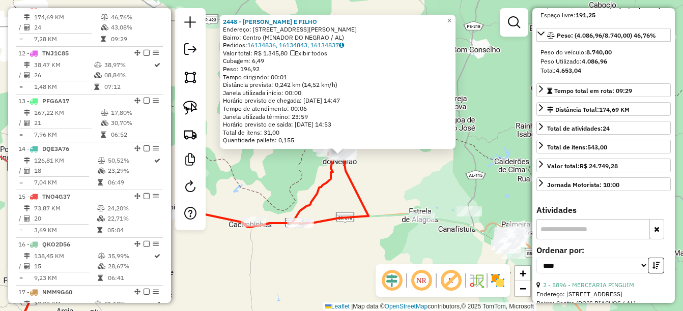
click at [611, 240] on input "text" at bounding box center [592, 229] width 113 height 20
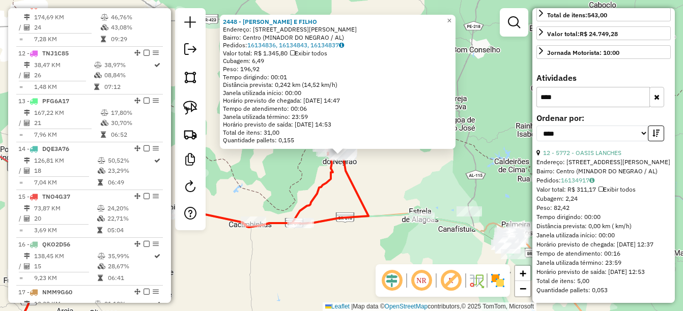
scroll to position [289, 0]
type input "****"
click at [357, 195] on icon at bounding box center [273, 187] width 191 height 81
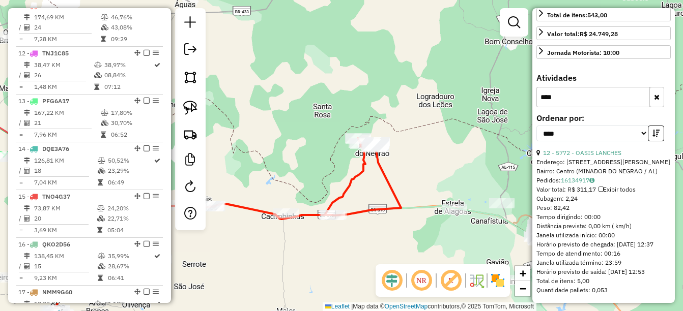
drag, startPoint x: 311, startPoint y: 207, endPoint x: 393, endPoint y: 187, distance: 84.3
click at [393, 187] on icon at bounding box center [305, 178] width 191 height 81
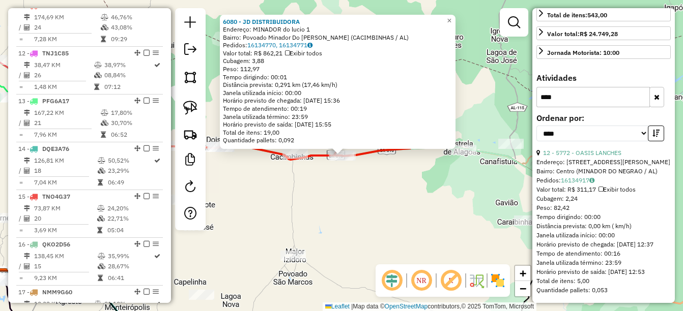
click at [653, 92] on button "button" at bounding box center [656, 97] width 15 height 20
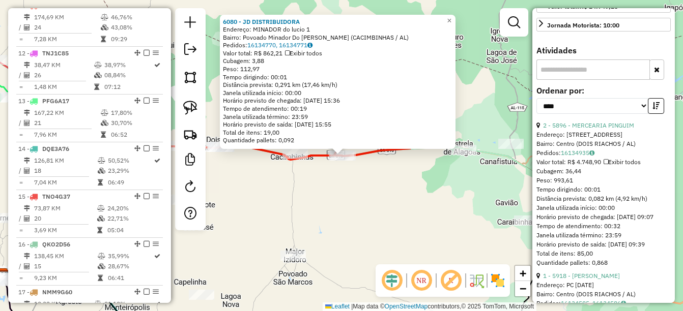
click at [609, 80] on input "text" at bounding box center [592, 70] width 113 height 20
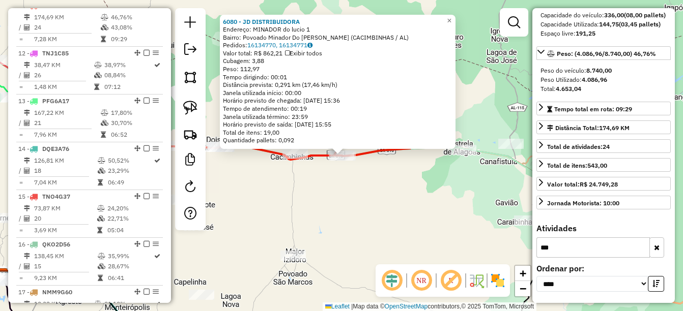
scroll to position [129, 0]
type input "****"
click at [403, 185] on div "6080 - JD DISTRIBUIDORA Endereço: MINADOR do lucio 1 Bairro: Povoado Minador Do…" at bounding box center [341, 155] width 683 height 311
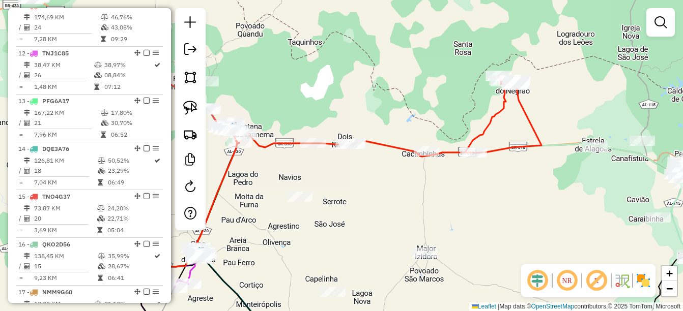
drag, startPoint x: 368, startPoint y: 208, endPoint x: 564, endPoint y: 203, distance: 195.5
click at [564, 203] on div "Janela de atendimento Grade de atendimento Capacidade Transportadoras Veículos …" at bounding box center [341, 155] width 683 height 311
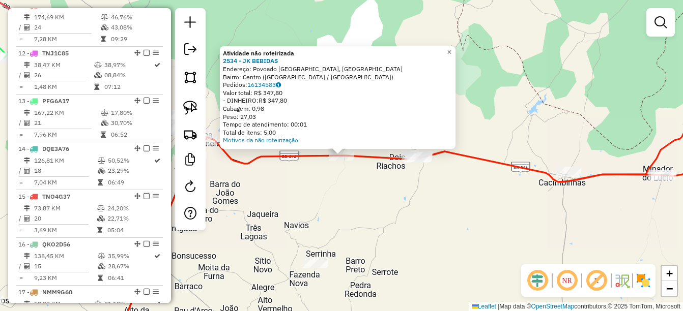
click at [375, 201] on div "Atividade não roteirizada 2534 - JK BEBIDAS Endereço: Povoado Areia Branca, Rua…" at bounding box center [341, 155] width 683 height 311
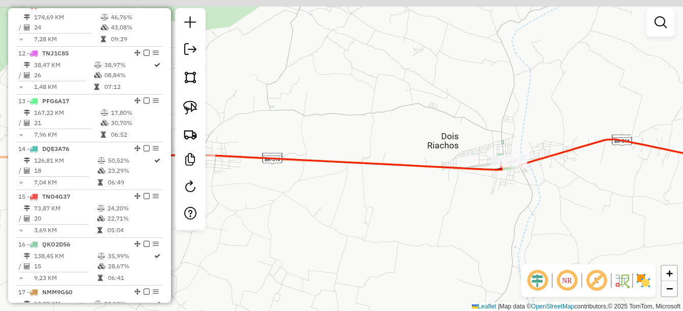
drag, startPoint x: 364, startPoint y: 185, endPoint x: 390, endPoint y: 186, distance: 26.0
click at [387, 186] on div "Janela de atendimento Grade de atendimento Capacidade Transportadoras Veículos …" at bounding box center [341, 155] width 683 height 311
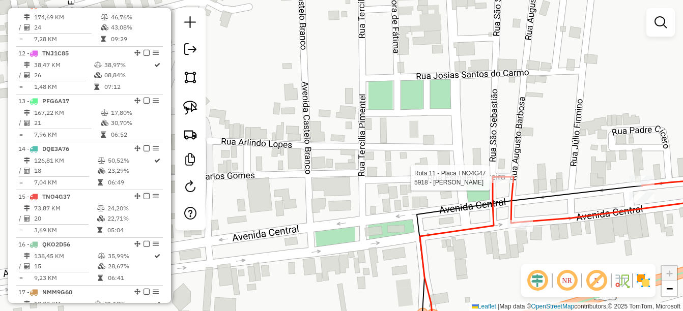
select select "*********"
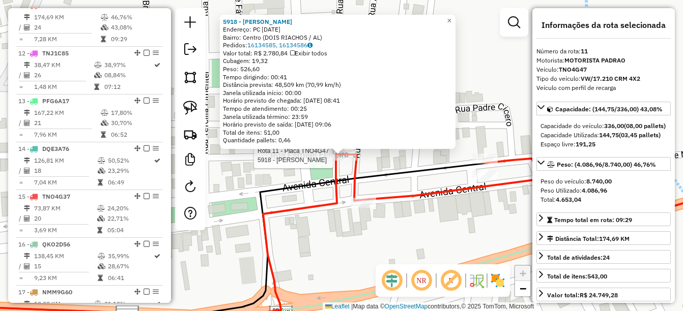
drag, startPoint x: 324, startPoint y: 282, endPoint x: 338, endPoint y: 260, distance: 27.0
click at [324, 281] on div "Rota 11 - Placa TNO4G47 5918 - ROBERTO BEBIDAS 5918 - ROBERTO BEBIDAS Endereço:…" at bounding box center [341, 155] width 683 height 311
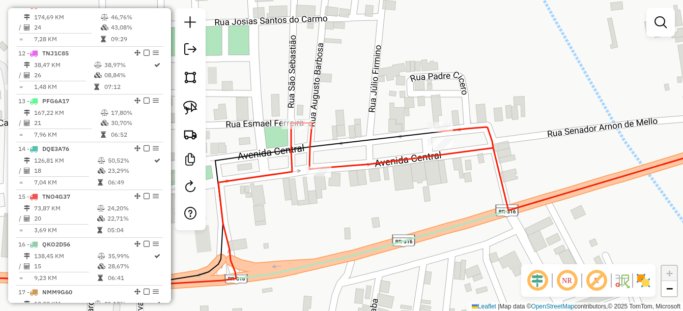
drag, startPoint x: 416, startPoint y: 230, endPoint x: 368, endPoint y: 197, distance: 57.7
click at [369, 198] on div "Janela de atendimento Grade de atendimento Capacidade Transportadoras Veículos …" at bounding box center [341, 155] width 683 height 311
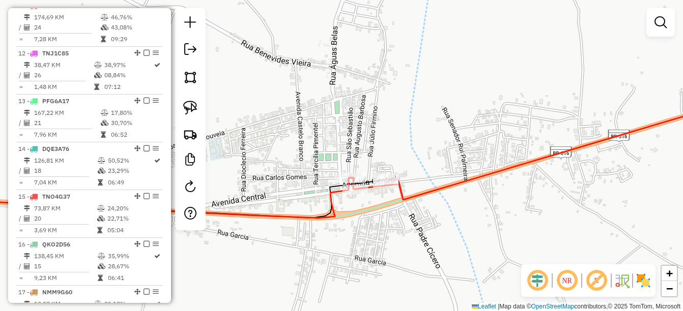
drag, startPoint x: 408, startPoint y: 176, endPoint x: 383, endPoint y: 159, distance: 30.1
click at [383, 159] on div "Janela de atendimento Grade de atendimento Capacidade Transportadoras Veículos …" at bounding box center [341, 155] width 683 height 311
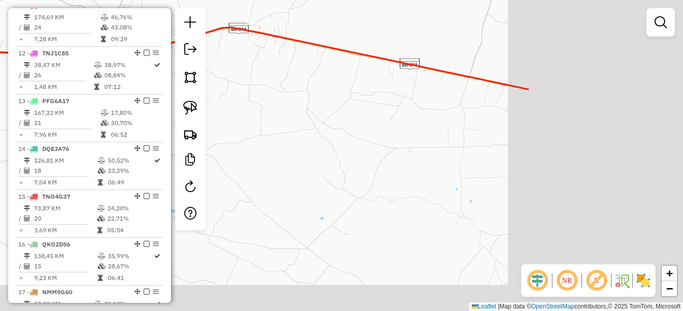
drag, startPoint x: 391, startPoint y: 160, endPoint x: 281, endPoint y: 102, distance: 124.5
click at [281, 102] on div "Janela de atendimento Grade de atendimento Capacidade Transportadoras Veículos …" at bounding box center [341, 155] width 683 height 311
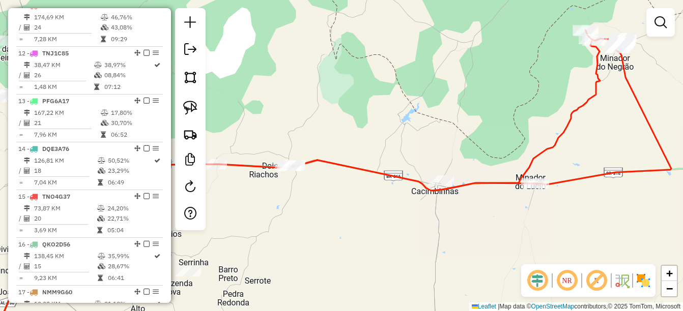
drag, startPoint x: 355, startPoint y: 112, endPoint x: 367, endPoint y: 258, distance: 146.1
click at [367, 258] on div "Janela de atendimento Grade de atendimento Capacidade Transportadoras Veículos …" at bounding box center [341, 155] width 683 height 311
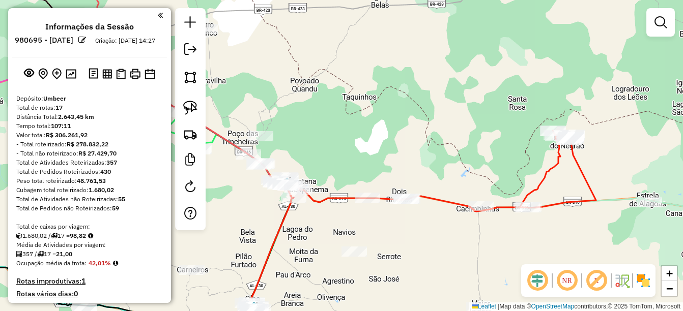
click at [325, 229] on div "Janela de atendimento Grade de atendimento Capacidade Transportadoras Veículos …" at bounding box center [341, 155] width 683 height 311
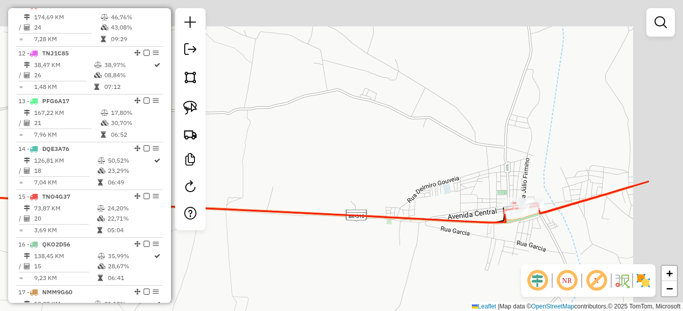
drag, startPoint x: 545, startPoint y: 141, endPoint x: 470, endPoint y: 225, distance: 112.4
click at [438, 223] on icon at bounding box center [172, 208] width 684 height 30
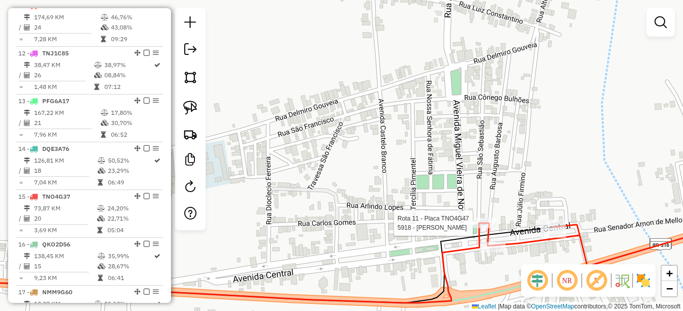
select select "*********"
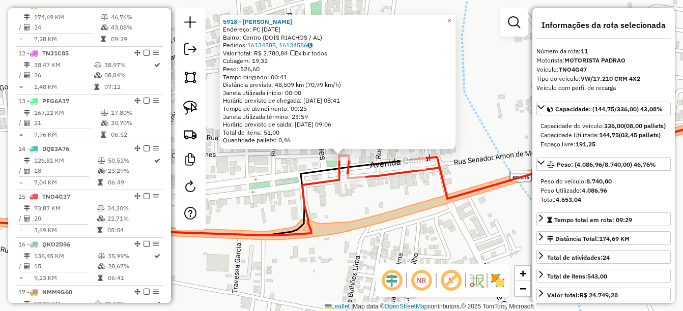
click at [403, 241] on div "5918 - [PERSON_NAME] Endereço: PC [DATE] Bairro: Centro (DOIS RIACHOS / [GEOGRA…" at bounding box center [341, 155] width 683 height 311
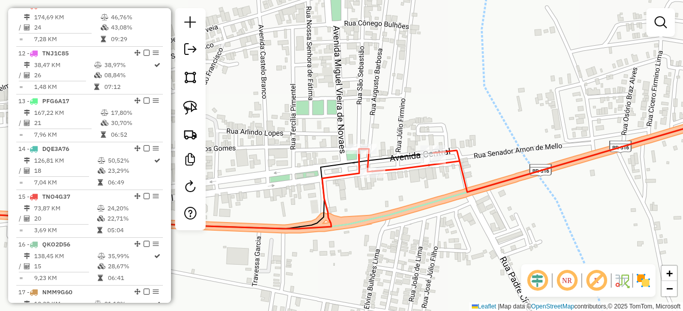
drag, startPoint x: 386, startPoint y: 240, endPoint x: 420, endPoint y: 224, distance: 38.2
click at [425, 226] on div "Janela de atendimento Grade de atendimento Capacidade Transportadoras Veículos …" at bounding box center [341, 155] width 683 height 311
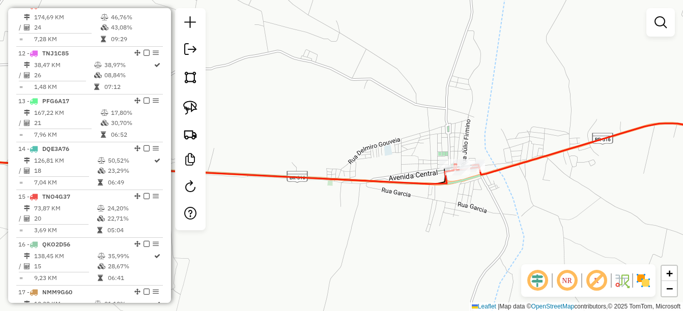
drag, startPoint x: 364, startPoint y: 258, endPoint x: 433, endPoint y: 186, distance: 99.7
click at [435, 190] on div "Janela de atendimento Grade de atendimento Capacidade Transportadoras Veículos …" at bounding box center [341, 155] width 683 height 311
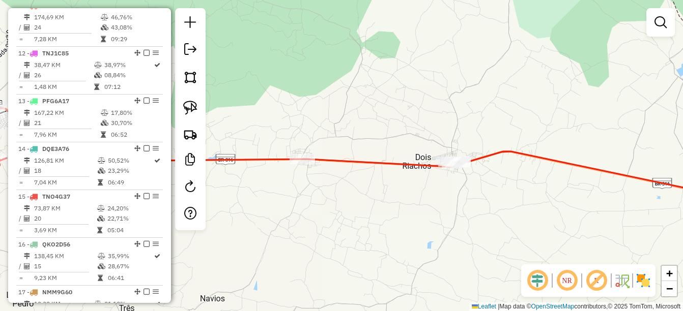
drag, startPoint x: 518, startPoint y: 205, endPoint x: 479, endPoint y: 204, distance: 38.2
click at [500, 204] on div "Janela de atendimento Grade de atendimento Capacidade Transportadoras Veículos …" at bounding box center [341, 155] width 683 height 311
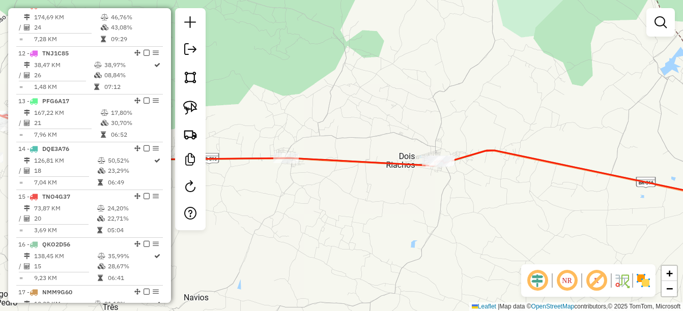
drag, startPoint x: 455, startPoint y: 219, endPoint x: 398, endPoint y: 169, distance: 75.4
click at [398, 169] on div "Rota 11 - Placa TNO4G47 5768 - INALDO BEBIDASO SHOP Janela de atendimento Grade…" at bounding box center [341, 155] width 683 height 311
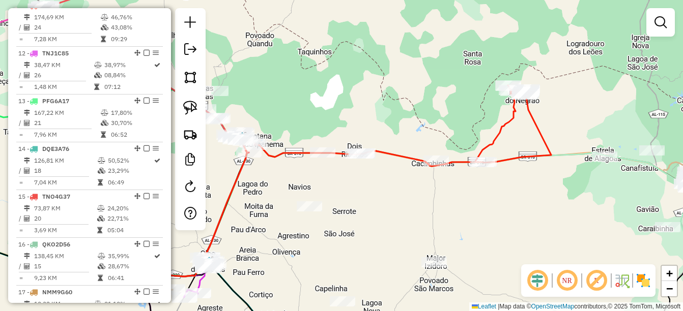
drag, startPoint x: 498, startPoint y: 206, endPoint x: 464, endPoint y: 206, distance: 33.6
click at [464, 206] on div "Janela de atendimento Grade de atendimento Capacidade Transportadoras Veículos …" at bounding box center [341, 155] width 683 height 311
drag, startPoint x: 524, startPoint y: 204, endPoint x: 404, endPoint y: 127, distance: 142.9
click at [404, 127] on div "Janela de atendimento Grade de atendimento Capacidade Transportadoras Veículos …" at bounding box center [341, 155] width 683 height 311
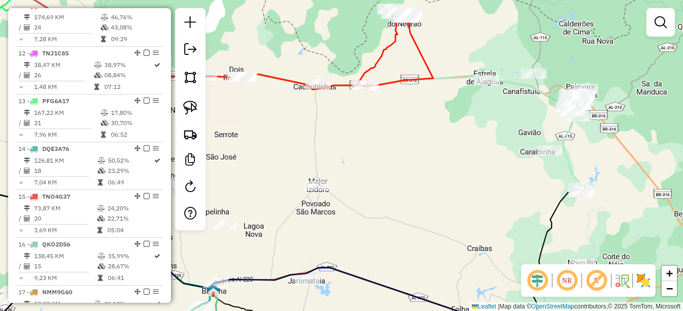
drag, startPoint x: 280, startPoint y: 156, endPoint x: 390, endPoint y: 126, distance: 114.6
click at [390, 126] on div "Janela de atendimento Grade de atendimento Capacidade Transportadoras Veículos …" at bounding box center [341, 155] width 683 height 311
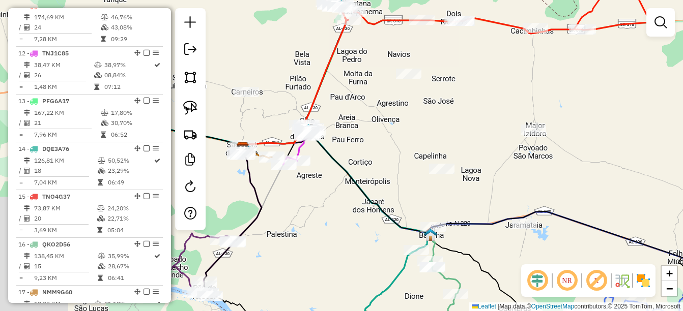
drag, startPoint x: 339, startPoint y: 160, endPoint x: 389, endPoint y: 149, distance: 50.6
click at [389, 149] on div "Janela de atendimento Grade de atendimento Capacidade Transportadoras Veículos …" at bounding box center [341, 155] width 683 height 311
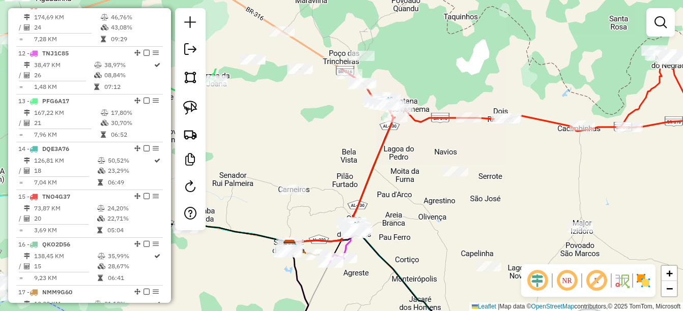
drag, startPoint x: 331, startPoint y: 83, endPoint x: 370, endPoint y: 183, distance: 107.0
click at [370, 183] on icon at bounding box center [398, 176] width 217 height 142
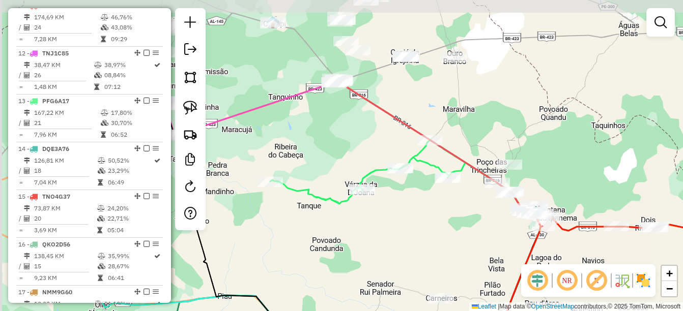
drag, startPoint x: 289, startPoint y: 120, endPoint x: 435, endPoint y: 216, distance: 175.2
click at [435, 216] on div "Janela de atendimento Grade de atendimento Capacidade Transportadoras Veículos …" at bounding box center [341, 155] width 683 height 311
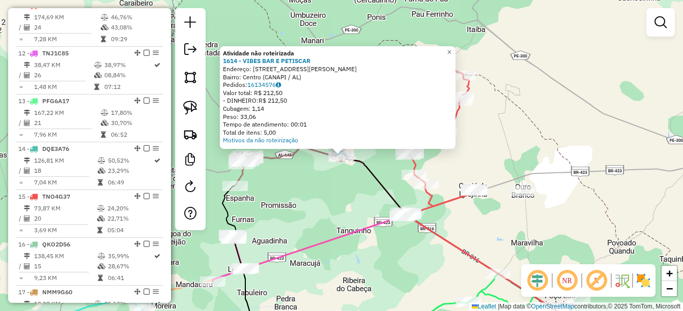
click at [318, 226] on div "Atividade não roteirizada 1614 - VIBES BAR E PETISCAR Endereço: RUA BENEDITO CA…" at bounding box center [341, 155] width 683 height 311
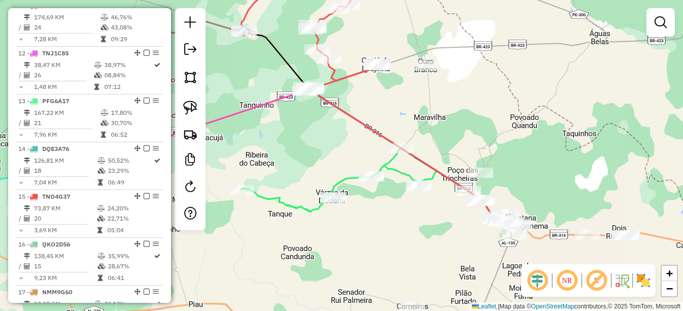
drag, startPoint x: 426, startPoint y: 261, endPoint x: 337, endPoint y: 145, distance: 146.3
click at [336, 146] on div "Janela de atendimento Grade de atendimento Capacidade Transportadoras Veículos …" at bounding box center [341, 155] width 683 height 311
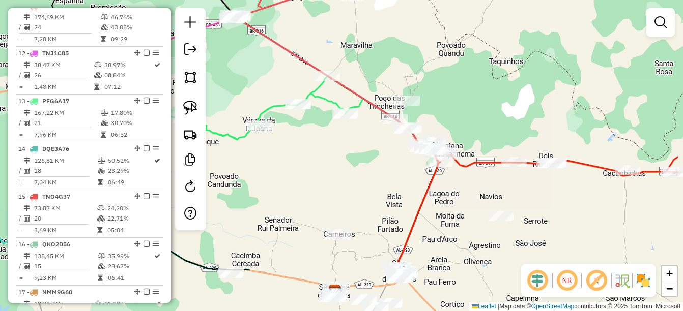
drag, startPoint x: 449, startPoint y: 235, endPoint x: 376, endPoint y: 162, distance: 103.3
click at [376, 162] on div "Janela de atendimento Grade de atendimento Capacidade Transportadoras Veículos …" at bounding box center [341, 155] width 683 height 311
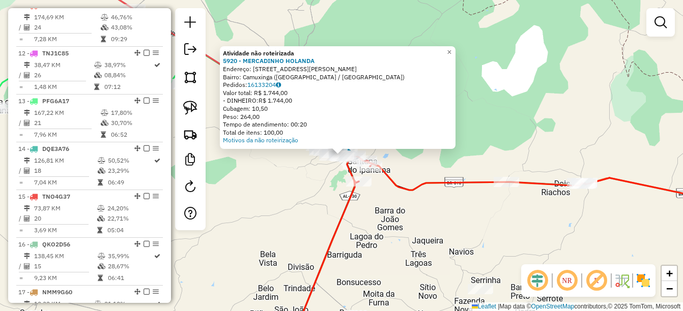
click at [320, 213] on div "Atividade não roteirizada 5920 - MERCADINHO HOLANDA Endereço: RUA DELMIRO GOUVE…" at bounding box center [341, 155] width 683 height 311
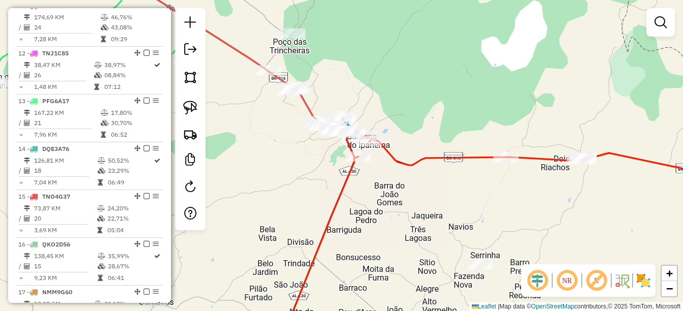
drag, startPoint x: 402, startPoint y: 215, endPoint x: 398, endPoint y: 155, distance: 60.2
click at [398, 155] on div "Janela de atendimento Grade de atendimento Capacidade Transportadoras Veículos …" at bounding box center [341, 155] width 683 height 311
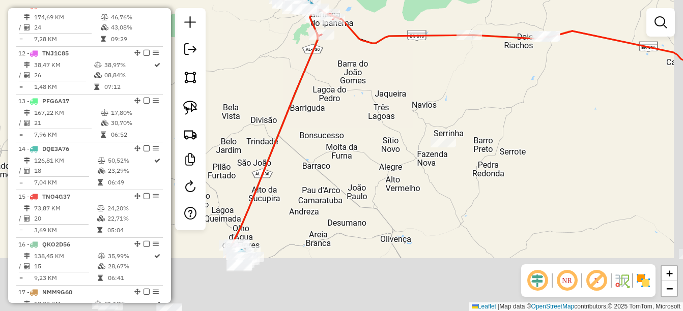
drag, startPoint x: 440, startPoint y: 187, endPoint x: 391, endPoint y: 96, distance: 103.4
click at [400, 66] on div "Janela de atendimento Grade de atendimento Capacidade Transportadoras Veículos …" at bounding box center [341, 155] width 683 height 311
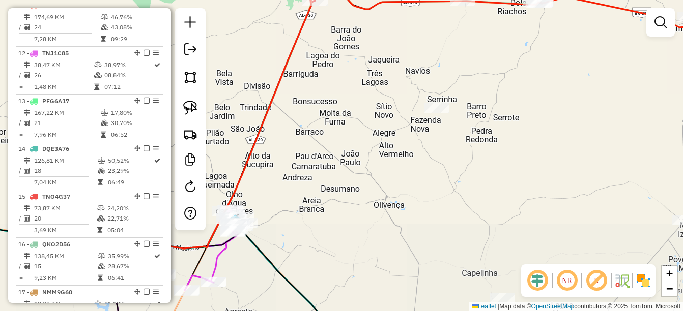
drag, startPoint x: 350, startPoint y: 162, endPoint x: 527, endPoint y: 90, distance: 191.3
click at [527, 90] on div "Janela de atendimento Grade de atendimento Capacidade Transportadoras Veículos …" at bounding box center [341, 155] width 683 height 311
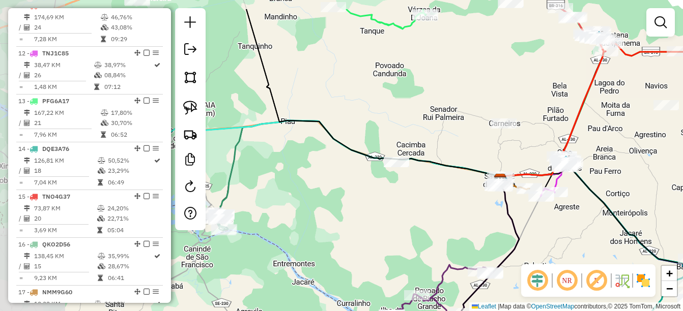
drag, startPoint x: 330, startPoint y: 164, endPoint x: 435, endPoint y: 204, distance: 111.8
click at [435, 204] on div "Janela de atendimento Grade de atendimento Capacidade Transportadoras Veículos …" at bounding box center [341, 155] width 683 height 311
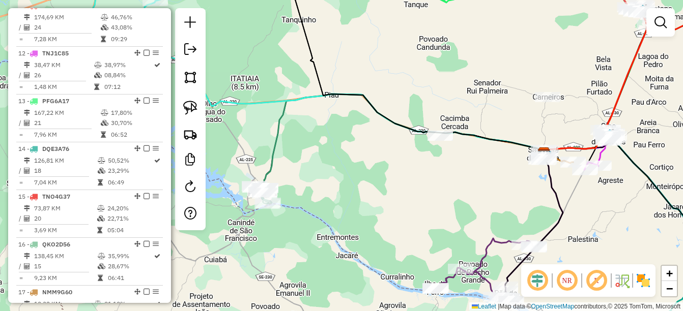
drag, startPoint x: 327, startPoint y: 230, endPoint x: 405, endPoint y: 177, distance: 94.9
click at [405, 177] on div "Janela de atendimento Grade de atendimento Capacidade Transportadoras Veículos …" at bounding box center [341, 155] width 683 height 311
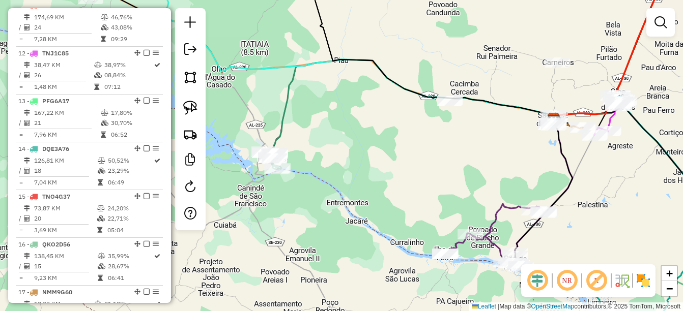
drag, startPoint x: 296, startPoint y: 102, endPoint x: 259, endPoint y: 85, distance: 40.6
click at [259, 85] on div "Janela de atendimento Grade de atendimento Capacidade Transportadoras Veículos …" at bounding box center [341, 155] width 683 height 311
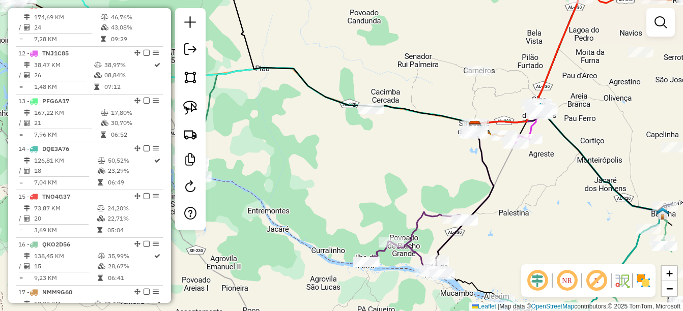
drag, startPoint x: 327, startPoint y: 159, endPoint x: 303, endPoint y: 173, distance: 27.6
click at [303, 173] on div "Janela de atendimento Grade de atendimento Capacidade Transportadoras Veículos …" at bounding box center [341, 155] width 683 height 311
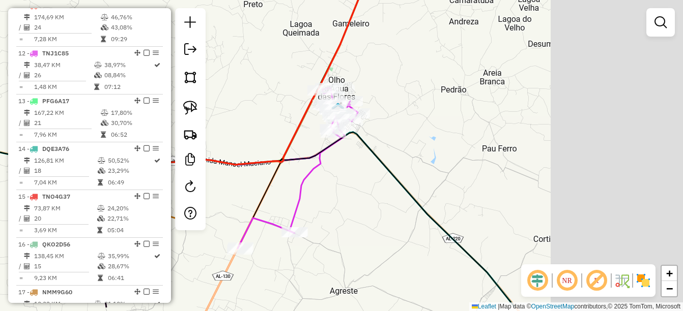
click at [398, 60] on div "Janela de atendimento Grade de atendimento Capacidade Transportadoras Veículos …" at bounding box center [341, 155] width 683 height 311
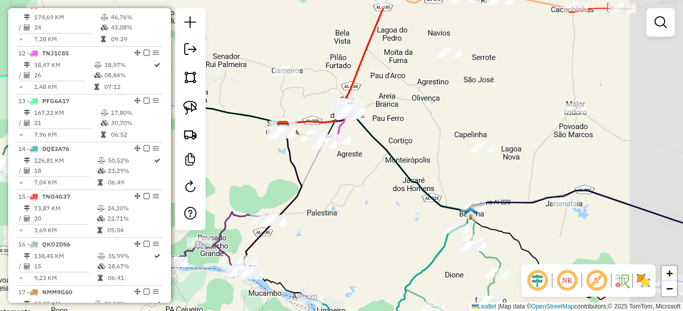
drag, startPoint x: 511, startPoint y: 105, endPoint x: 460, endPoint y: 172, distance: 83.9
click at [422, 199] on div "Janela de atendimento Grade de atendimento Capacidade Transportadoras Veículos …" at bounding box center [341, 155] width 683 height 311
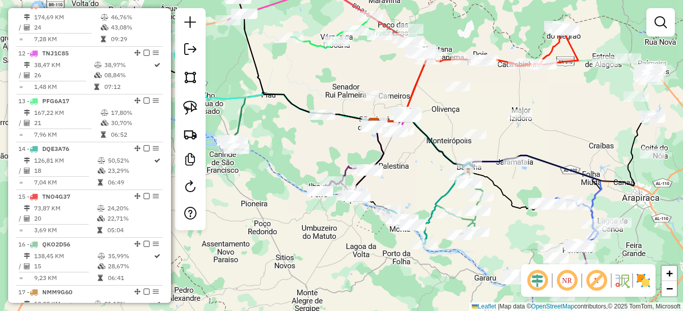
drag, startPoint x: 539, startPoint y: 198, endPoint x: 568, endPoint y: 139, distance: 65.8
click at [563, 137] on div "Janela de atendimento Grade de atendimento Capacidade Transportadoras Veículos …" at bounding box center [341, 155] width 683 height 311
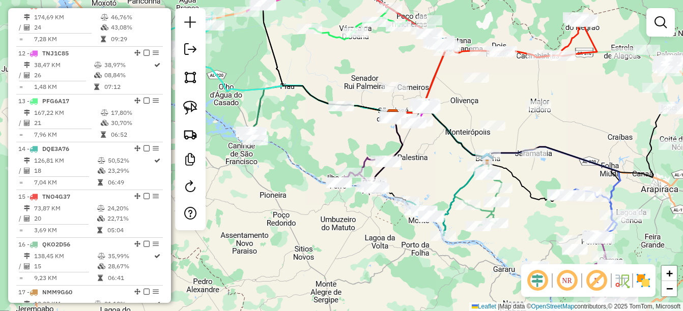
drag, startPoint x: 586, startPoint y: 142, endPoint x: 572, endPoint y: 162, distance: 24.7
click at [596, 164] on div "Janela de atendimento Grade de atendimento Capacidade Transportadoras Veículos …" at bounding box center [341, 155] width 683 height 311
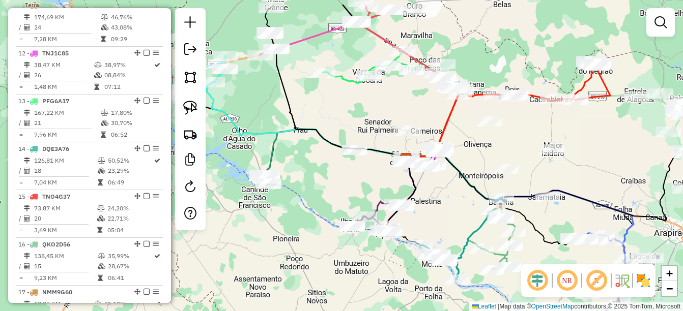
drag, startPoint x: 447, startPoint y: 108, endPoint x: 466, endPoint y: 146, distance: 42.3
click at [466, 146] on div "Janela de atendimento Grade de atendimento Capacidade Transportadoras Veículos …" at bounding box center [341, 155] width 683 height 311
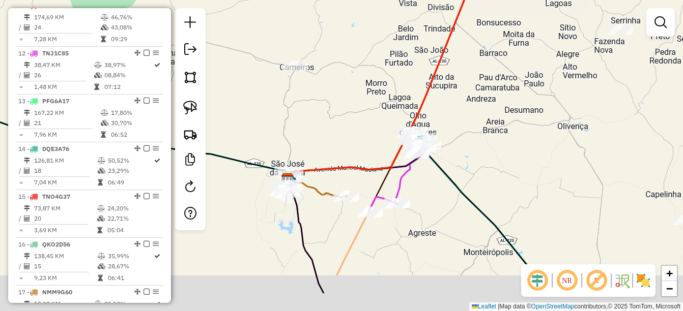
drag, startPoint x: 362, startPoint y: 160, endPoint x: 341, endPoint y: 91, distance: 72.3
click at [341, 91] on div "Janela de atendimento Grade de atendimento Capacidade Transportadoras Veículos …" at bounding box center [341, 155] width 683 height 311
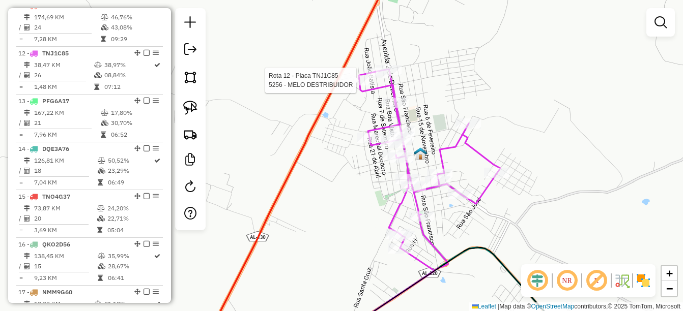
select select "*********"
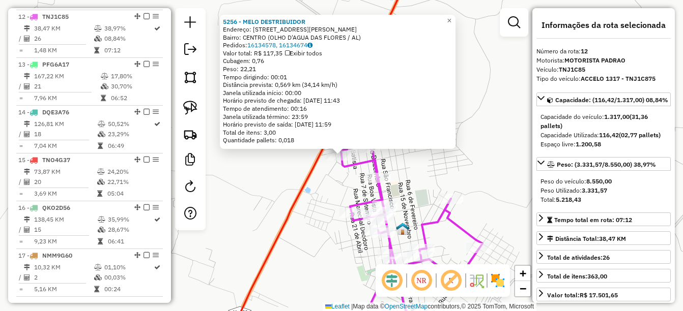
scroll to position [920, 0]
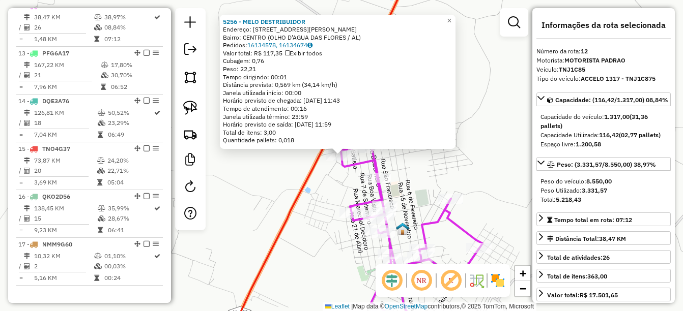
click at [332, 188] on div "5256 - MELO DESTRIBUIDOR Endereço: DR ALDO ROBERTO R BARROS 260 Bairro: CENTRO …" at bounding box center [341, 155] width 683 height 311
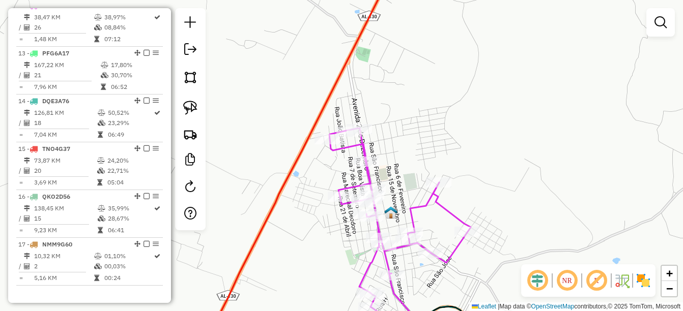
drag, startPoint x: 335, startPoint y: 167, endPoint x: 306, endPoint y: 114, distance: 60.8
click at [306, 114] on div "Janela de atendimento Grade de atendimento Capacidade Transportadoras Veículos …" at bounding box center [341, 155] width 683 height 311
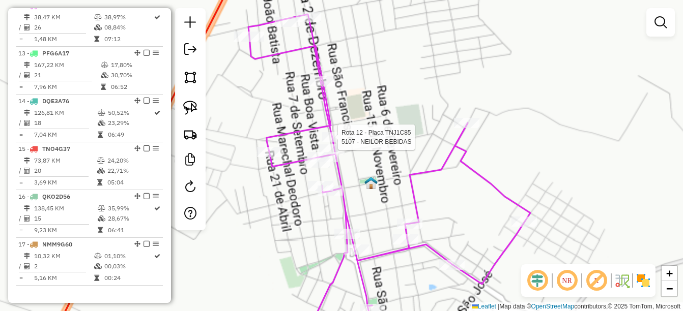
select select "*********"
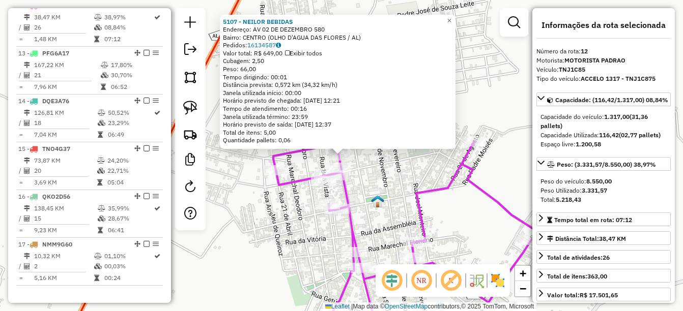
click at [382, 182] on div "5107 - NEILOR BEBIDAS Endereço: AV 02 DE DEZEMBRO 580 Bairro: CENTRO (OLHO D'AG…" at bounding box center [341, 155] width 683 height 311
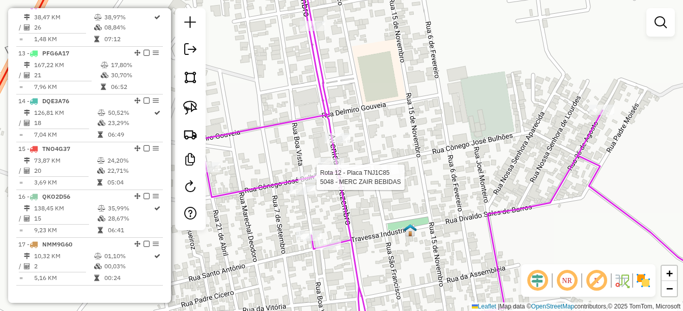
select select "*********"
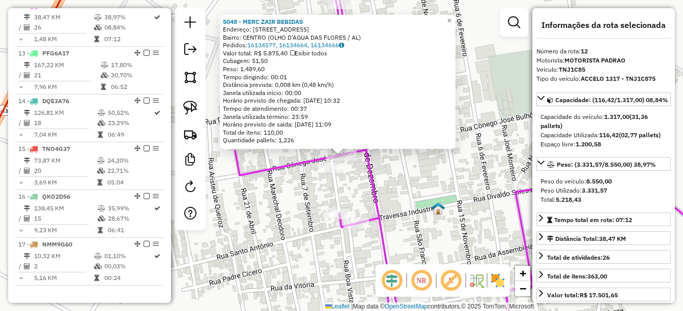
click at [367, 194] on div "5048 - MERC ZAIR BEBIDAS Endereço: R BOA VISTA 213 Bairro: CENTRO (OLHO D'AGUA …" at bounding box center [341, 155] width 683 height 311
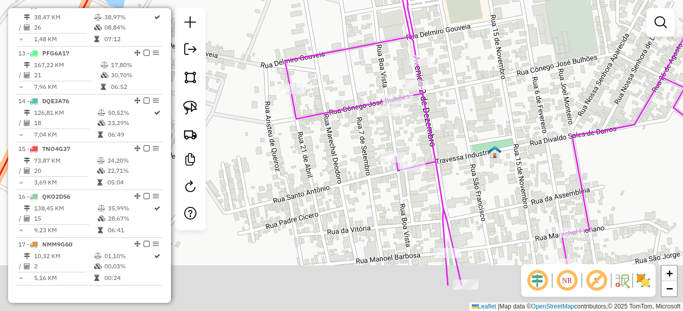
drag, startPoint x: 396, startPoint y: 173, endPoint x: 432, endPoint y: 112, distance: 70.5
click at [432, 114] on icon at bounding box center [546, 99] width 523 height 374
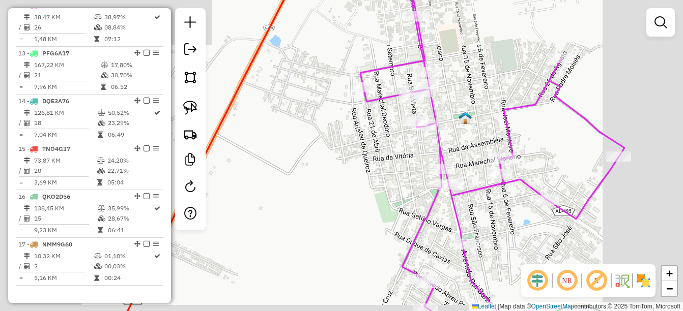
click at [437, 92] on div "Janela de atendimento Grade de atendimento Capacidade Transportadoras Veículos …" at bounding box center [341, 155] width 683 height 311
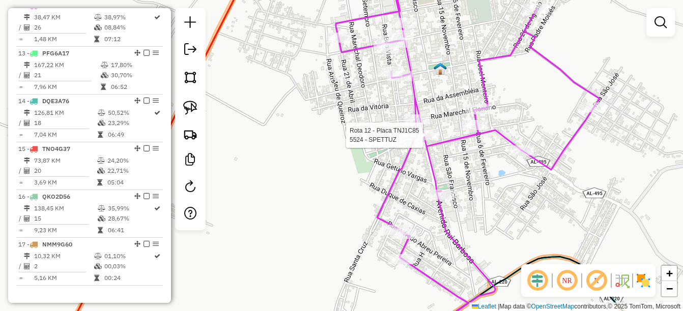
select select "*********"
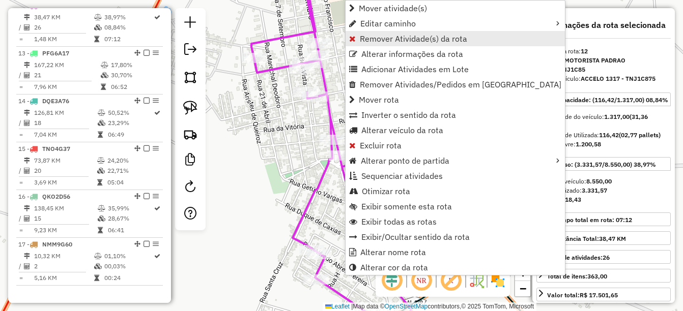
click at [397, 40] on span "Remover Atividade(s) da rota" at bounding box center [413, 39] width 107 height 8
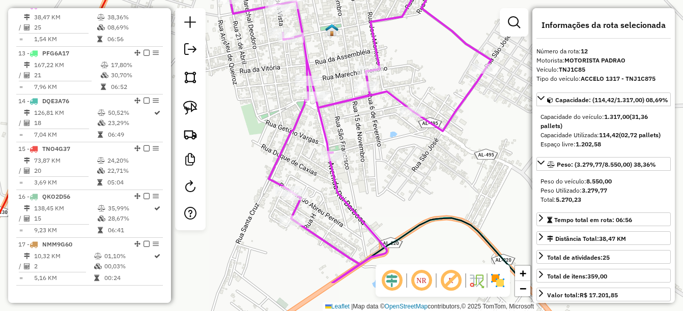
drag, startPoint x: 397, startPoint y: 199, endPoint x: 375, endPoint y: 142, distance: 61.0
click at [375, 142] on div "Janela de atendimento Grade de atendimento Capacidade Transportadoras Veículos …" at bounding box center [341, 155] width 683 height 311
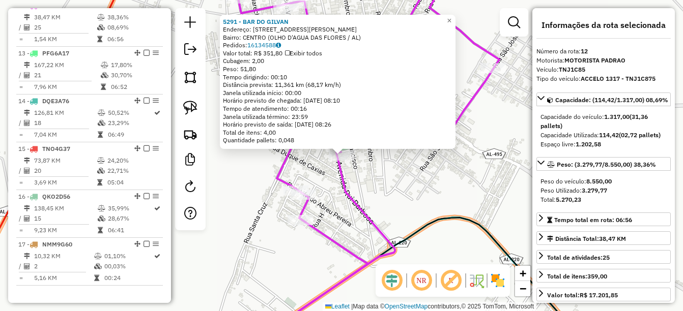
click at [365, 172] on div "5291 - BAR DO GILVAN Endereço: R PADRE JOSE DE SOUZA LEITE 26 Bairro: CENTRO (O…" at bounding box center [341, 155] width 683 height 311
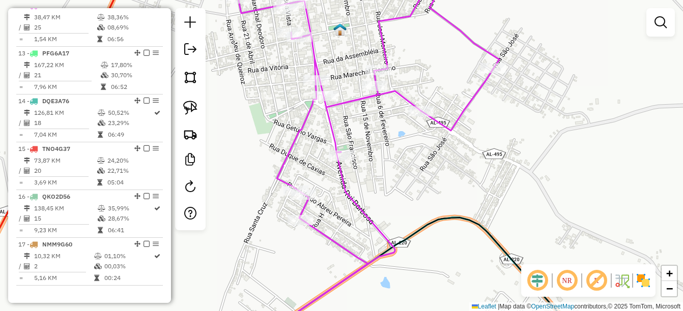
drag, startPoint x: 379, startPoint y: 166, endPoint x: 387, endPoint y: 129, distance: 38.5
click at [387, 132] on div "Janela de atendimento Grade de atendimento Capacidade Transportadoras Veículos …" at bounding box center [341, 155] width 683 height 311
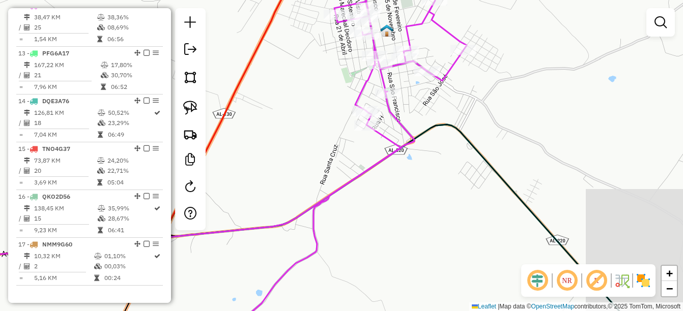
drag, startPoint x: 374, startPoint y: 157, endPoint x: 397, endPoint y: 132, distance: 33.5
click at [392, 136] on div "Janela de atendimento Grade de atendimento Capacidade Transportadoras Veículos …" at bounding box center [341, 155] width 683 height 311
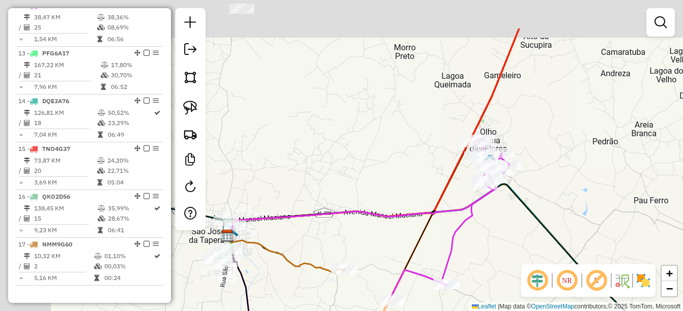
drag, startPoint x: 313, startPoint y: 102, endPoint x: 404, endPoint y: 162, distance: 109.1
click at [404, 162] on div "Janela de atendimento Grade de atendimento Capacidade Transportadoras Veículos …" at bounding box center [341, 155] width 683 height 311
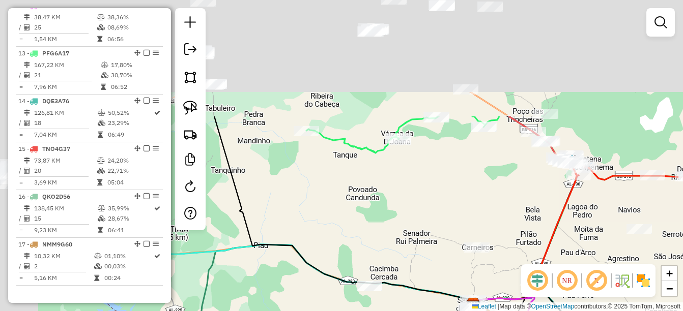
drag, startPoint x: 280, startPoint y: 104, endPoint x: 426, endPoint y: 252, distance: 208.0
click at [426, 252] on div "Janela de atendimento Grade de atendimento Capacidade Transportadoras Veículos …" at bounding box center [341, 155] width 683 height 311
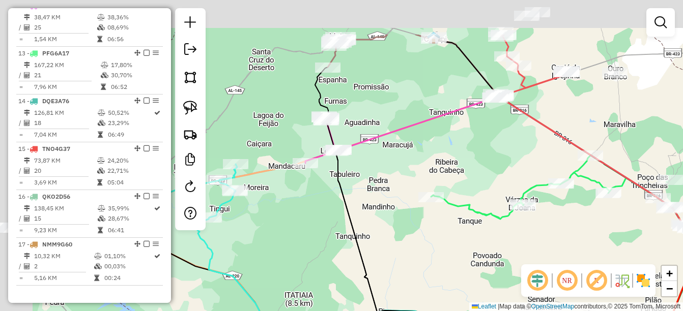
drag, startPoint x: 395, startPoint y: 250, endPoint x: 452, endPoint y: 279, distance: 64.2
click at [452, 279] on div "Janela de atendimento Grade de atendimento Capacidade Transportadoras Veículos …" at bounding box center [341, 155] width 683 height 311
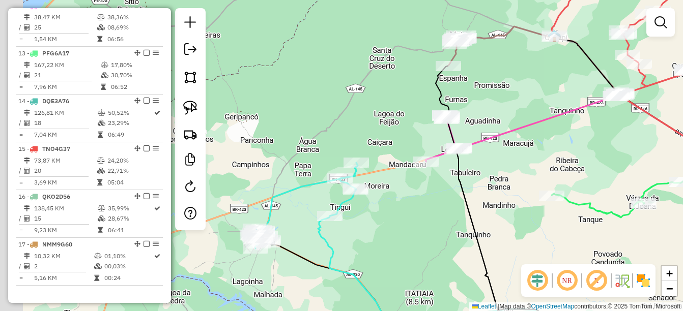
drag, startPoint x: 401, startPoint y: 201, endPoint x: 422, endPoint y: 185, distance: 26.2
click at [422, 185] on div "Janela de atendimento Grade de atendimento Capacidade Transportadoras Veículos …" at bounding box center [341, 155] width 683 height 311
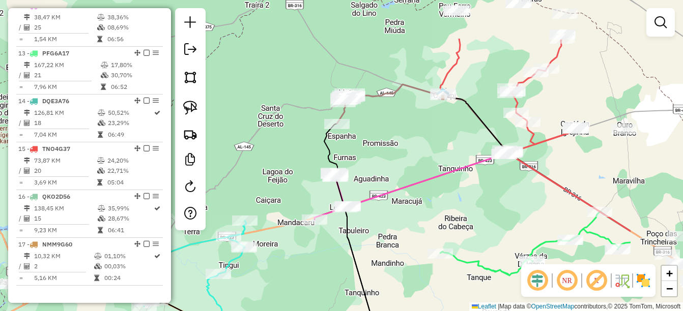
drag, startPoint x: 544, startPoint y: 109, endPoint x: 404, endPoint y: 192, distance: 162.9
click at [404, 192] on icon at bounding box center [413, 185] width 196 height 70
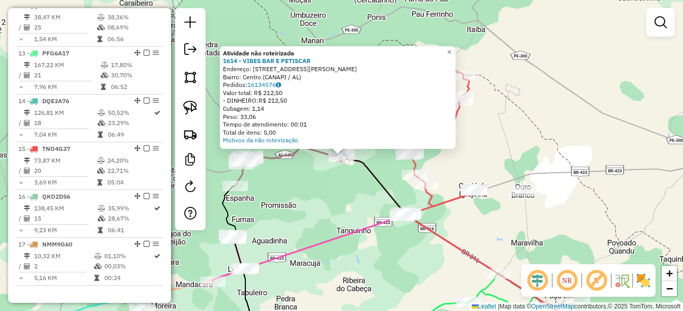
click at [312, 169] on div "Atividade não roteirizada 1614 - VIBES BAR E PETISCAR Endereço: RUA BENEDITO CA…" at bounding box center [341, 155] width 683 height 311
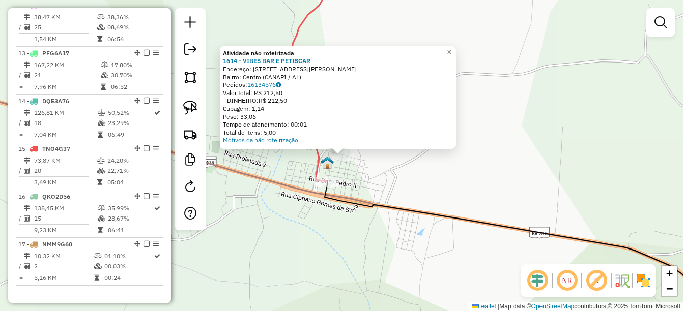
click at [396, 235] on div "Atividade não roteirizada 1614 - VIBES BAR E PETISCAR Endereço: RUA BENEDITO CA…" at bounding box center [341, 155] width 683 height 311
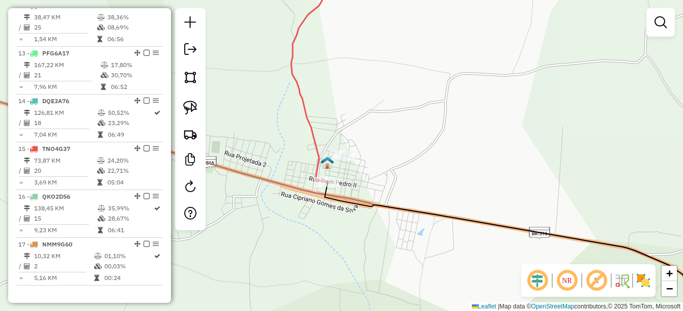
drag, startPoint x: 190, startPoint y: 98, endPoint x: 202, endPoint y: 101, distance: 11.6
click at [190, 98] on link at bounding box center [190, 108] width 22 height 22
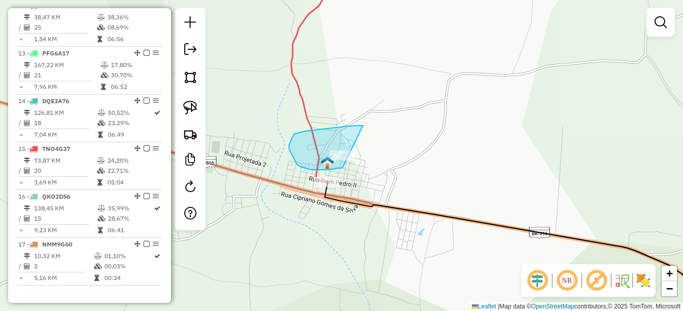
drag, startPoint x: 355, startPoint y: 126, endPoint x: 372, endPoint y: 157, distance: 35.3
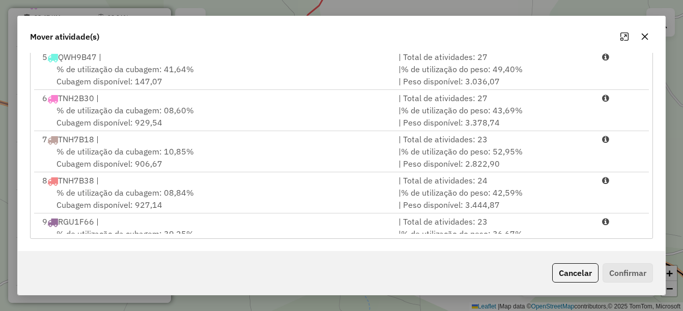
scroll to position [204, 0]
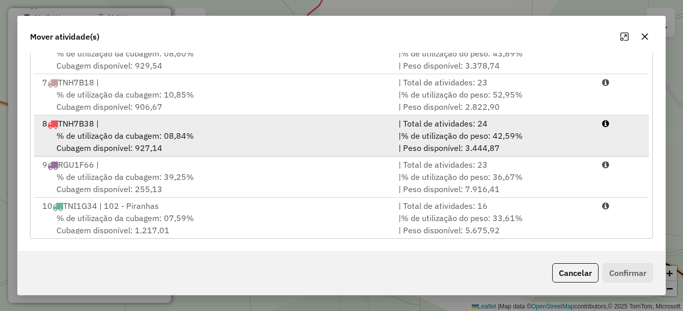
click at [180, 138] on span "% de utilização da cubagem: 08,84%" at bounding box center [124, 136] width 137 height 10
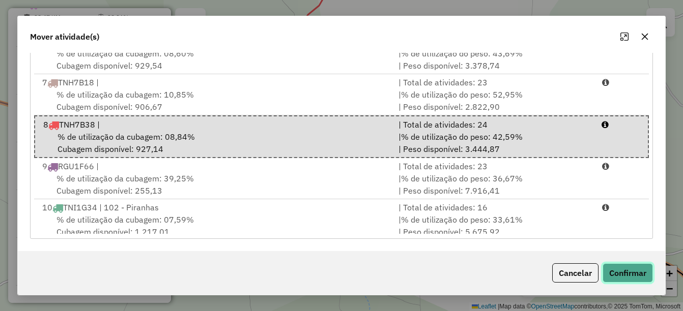
click at [634, 272] on button "Confirmar" at bounding box center [628, 273] width 50 height 19
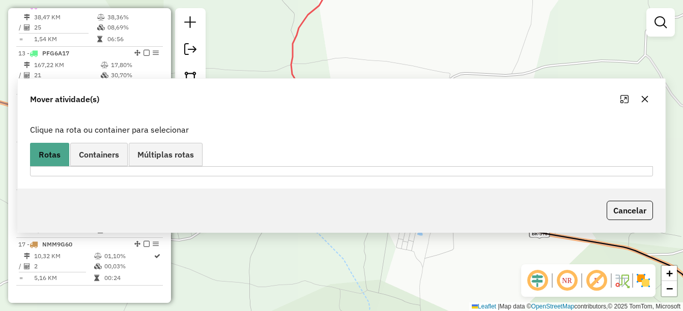
scroll to position [0, 0]
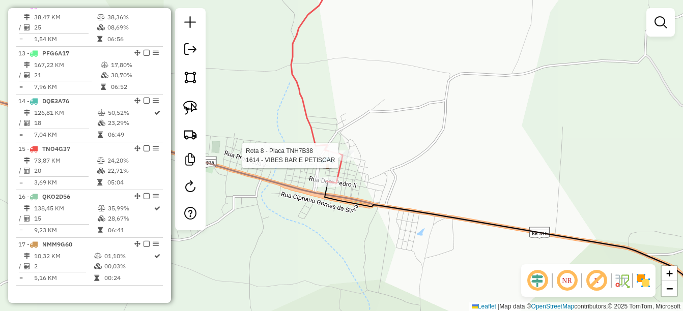
click at [350, 198] on icon at bounding box center [532, 262] width 414 height 161
select select "*********"
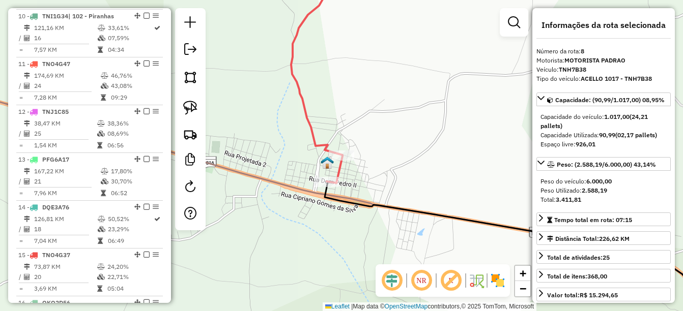
scroll to position [729, 0]
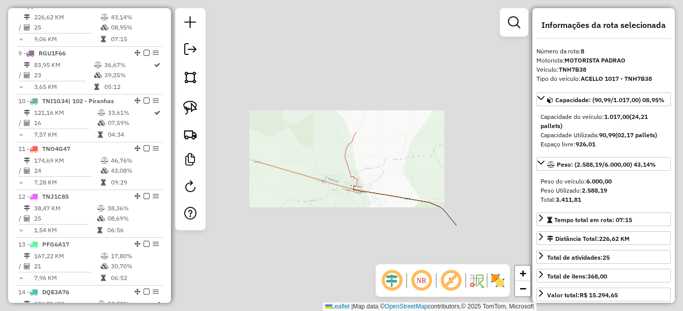
click at [415, 209] on div "Janela de atendimento Grade de atendimento Capacidade Transportadoras Veículos …" at bounding box center [341, 155] width 683 height 311
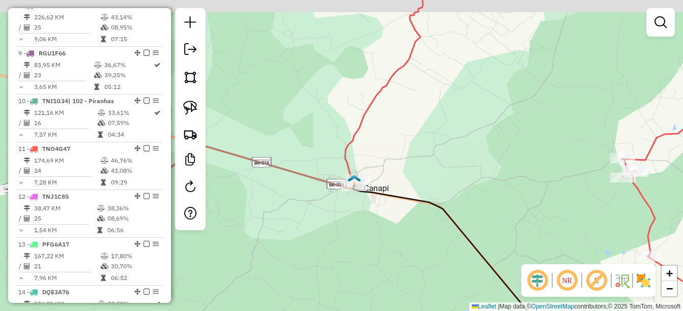
drag, startPoint x: 434, startPoint y: 223, endPoint x: 360, endPoint y: 170, distance: 90.4
click at [381, 171] on div "Janela de atendimento Grade de atendimento Capacidade Transportadoras Veículos …" at bounding box center [341, 155] width 683 height 311
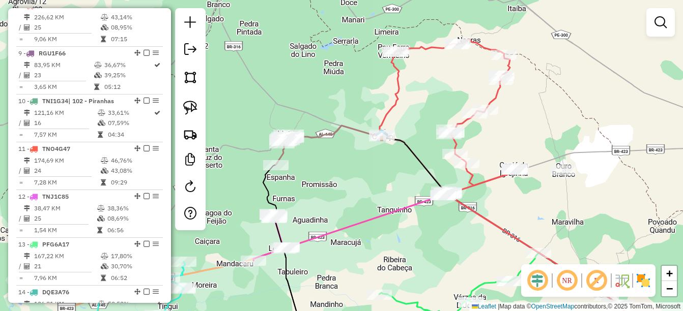
drag, startPoint x: 289, startPoint y: 210, endPoint x: 371, endPoint y: 158, distance: 97.4
click at [371, 158] on div "Janela de atendimento Grade de atendimento Capacidade Transportadoras Veículos …" at bounding box center [341, 155] width 683 height 311
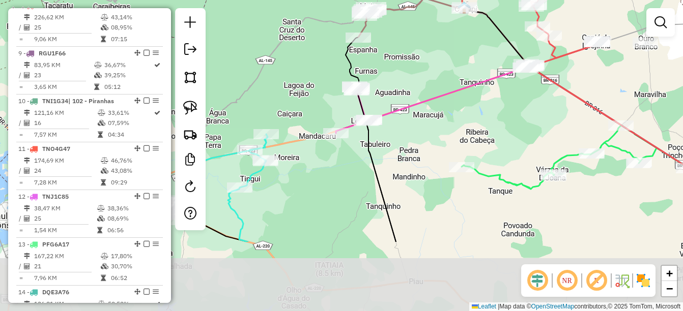
drag, startPoint x: 383, startPoint y: 233, endPoint x: 435, endPoint y: 125, distance: 119.7
click at [435, 125] on div "Janela de atendimento Grade de atendimento Capacidade Transportadoras Veículos …" at bounding box center [341, 155] width 683 height 311
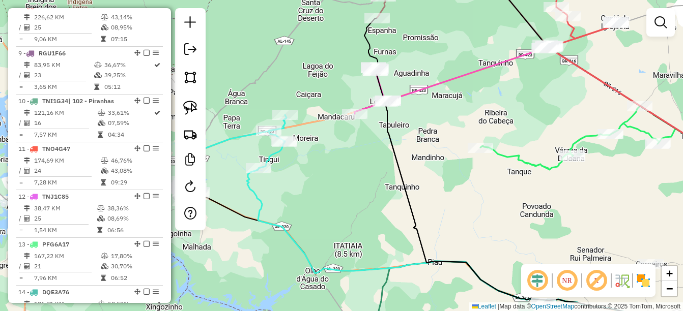
drag, startPoint x: 363, startPoint y: 193, endPoint x: 350, endPoint y: 156, distance: 39.0
click at [350, 156] on div "Janela de atendimento Grade de atendimento Capacidade Transportadoras Veículos …" at bounding box center [341, 155] width 683 height 311
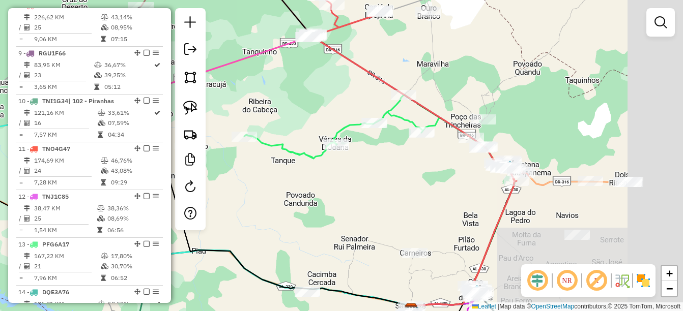
drag, startPoint x: 570, startPoint y: 165, endPoint x: 284, endPoint y: 187, distance: 286.8
click at [284, 187] on div "Janela de atendimento Grade de atendimento Capacidade Transportadoras Veículos …" at bounding box center [341, 155] width 683 height 311
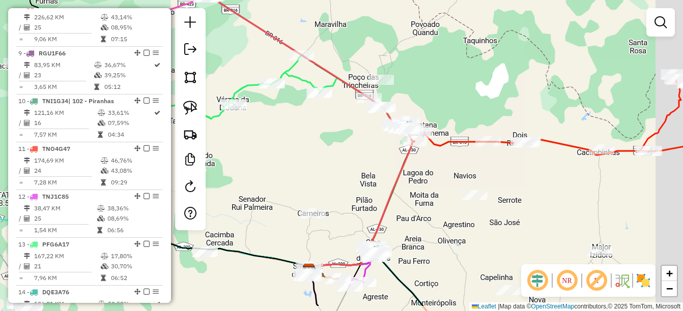
drag, startPoint x: 424, startPoint y: 217, endPoint x: 332, endPoint y: 167, distance: 104.5
click at [333, 167] on div "Janela de atendimento Grade de atendimento Capacidade Transportadoras Veículos …" at bounding box center [341, 155] width 683 height 311
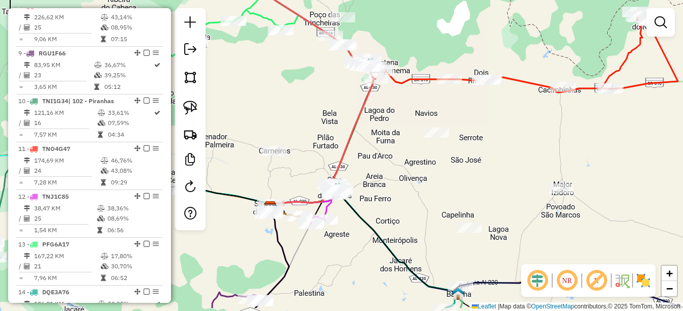
drag, startPoint x: 248, startPoint y: 201, endPoint x: 317, endPoint y: 157, distance: 81.5
click at [311, 154] on div "Janela de atendimento Grade de atendimento Capacidade Transportadoras Veículos …" at bounding box center [341, 155] width 683 height 311
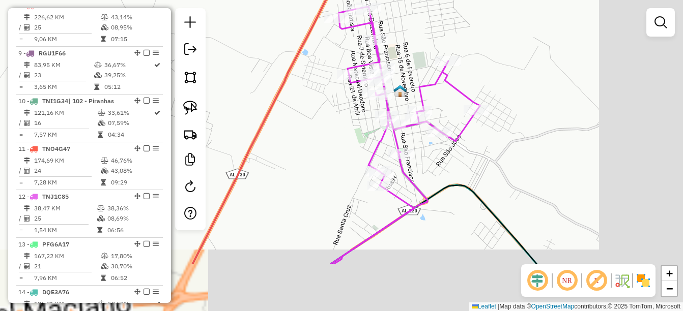
drag, startPoint x: 451, startPoint y: 204, endPoint x: 280, endPoint y: 141, distance: 182.3
click at [280, 141] on div "Janela de atendimento Grade de atendimento Capacidade Transportadoras Veículos …" at bounding box center [341, 155] width 683 height 311
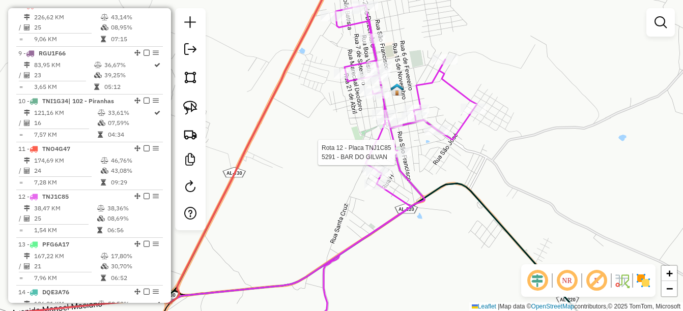
click at [396, 158] on div at bounding box center [397, 153] width 25 height 10
select select "*********"
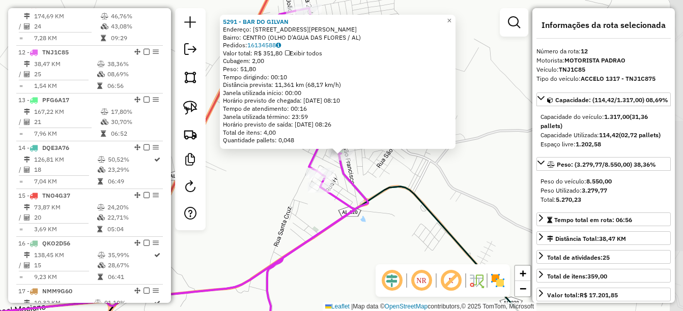
scroll to position [920, 0]
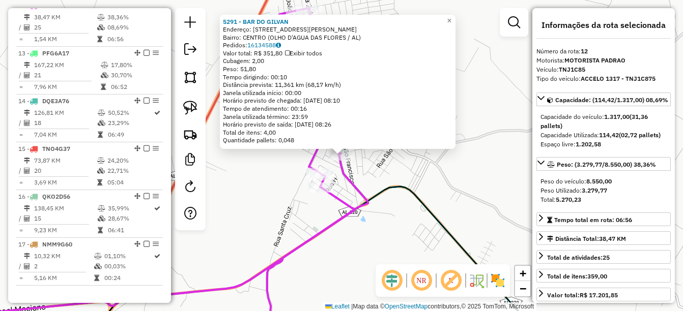
click at [383, 164] on div "5291 - BAR DO GILVAN Endereço: R PADRE JOSE DE SOUZA LEITE 26 Bairro: CENTRO (O…" at bounding box center [341, 155] width 683 height 311
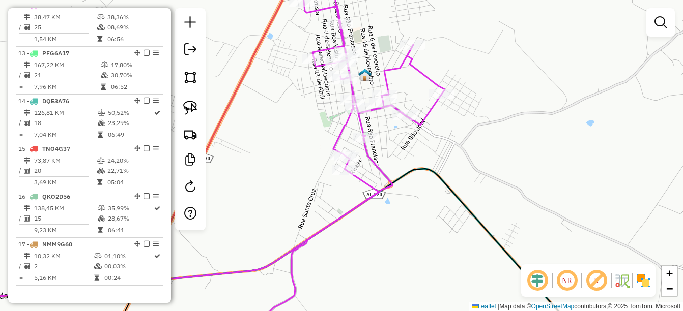
drag, startPoint x: 319, startPoint y: 248, endPoint x: 372, endPoint y: 214, distance: 62.7
click at [370, 215] on div "Janela de atendimento Grade de atendimento Capacidade Transportadoras Veículos …" at bounding box center [341, 155] width 683 height 311
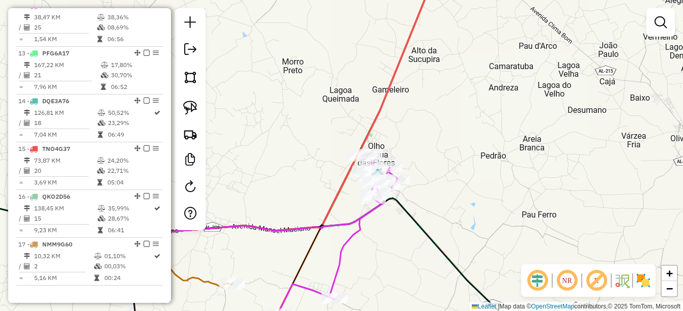
click at [348, 245] on icon at bounding box center [337, 234] width 120 height 161
select select "*********"
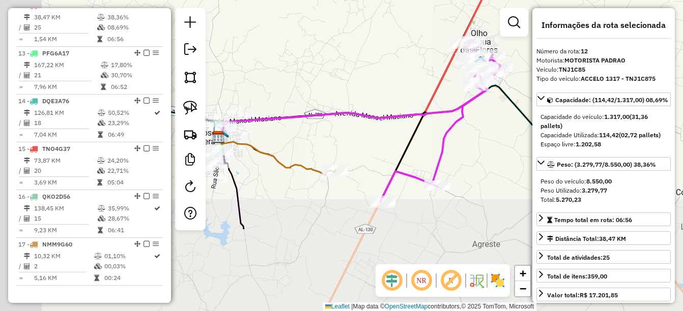
drag, startPoint x: 316, startPoint y: 264, endPoint x: 424, endPoint y: 141, distance: 164.0
click at [424, 141] on div "Janela de atendimento Grade de atendimento Capacidade Transportadoras Veículos …" at bounding box center [341, 155] width 683 height 311
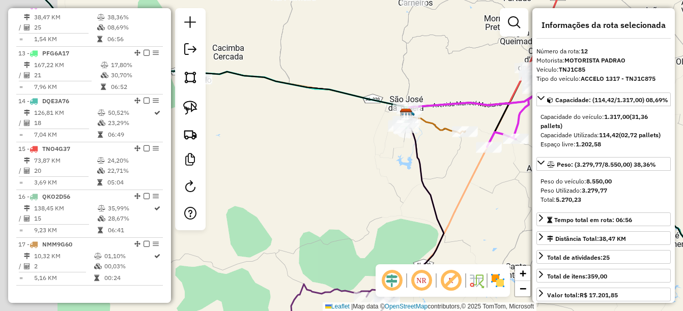
drag, startPoint x: 306, startPoint y: 188, endPoint x: 388, endPoint y: 169, distance: 84.1
click at [388, 169] on div "Janela de atendimento Grade de atendimento Capacidade Transportadoras Veículos …" at bounding box center [341, 155] width 683 height 311
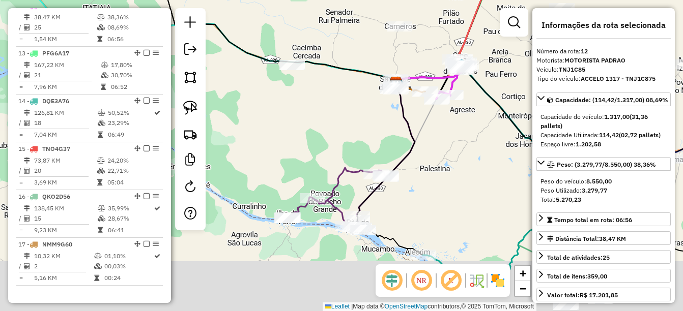
drag, startPoint x: 416, startPoint y: 197, endPoint x: 416, endPoint y: 125, distance: 72.3
click at [416, 125] on icon at bounding box center [390, 169] width 66 height 173
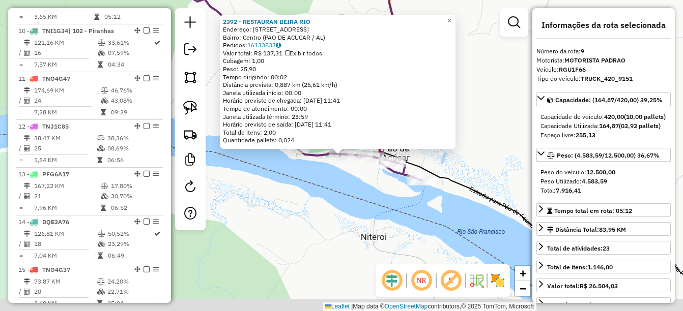
scroll to position [777, 0]
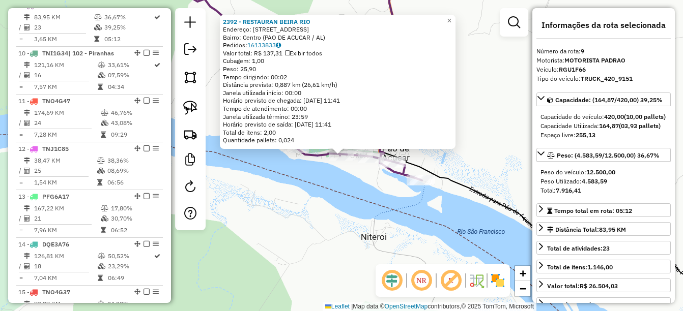
click at [336, 193] on div "2392 - RESTAURAN BEIRA RIO Endereço: Rua da Alegria 90 Bairro: Centro (PAO DE A…" at bounding box center [341, 155] width 683 height 311
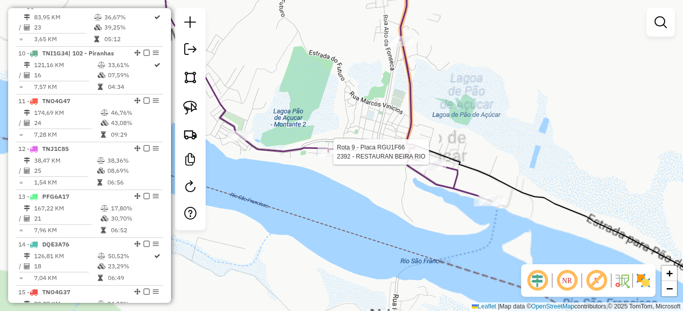
select select "*********"
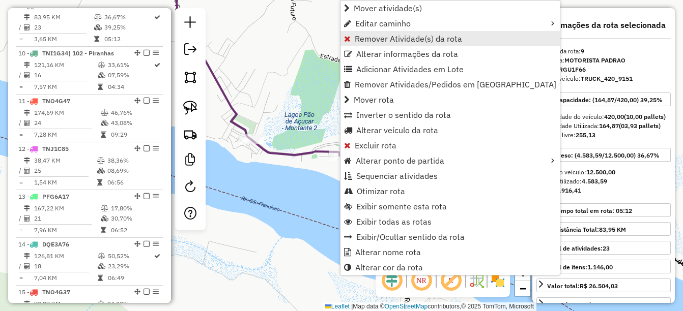
click at [412, 40] on span "Remover Atividade(s) da rota" at bounding box center [408, 39] width 107 height 8
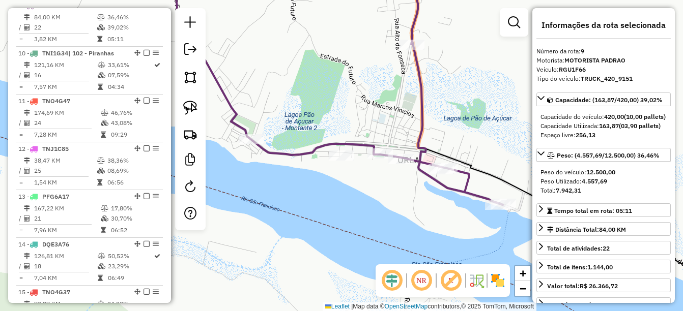
drag, startPoint x: 466, startPoint y: 89, endPoint x: 410, endPoint y: 98, distance: 56.7
click at [416, 99] on div "Janela de atendimento Grade de atendimento Capacidade Transportadoras Veículos …" at bounding box center [341, 155] width 683 height 311
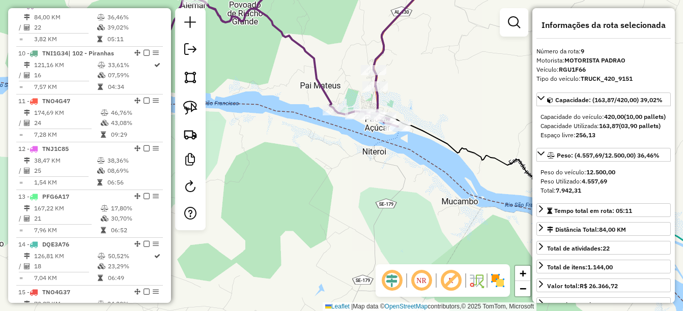
drag, startPoint x: 451, startPoint y: 116, endPoint x: 404, endPoint y: 142, distance: 54.9
click at [404, 142] on div "Janela de atendimento Grade de atendimento Capacidade Transportadoras Veículos …" at bounding box center [341, 155] width 683 height 311
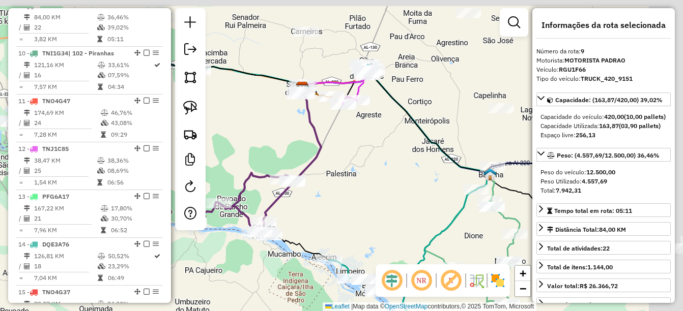
drag, startPoint x: 437, startPoint y: 146, endPoint x: 305, endPoint y: 244, distance: 164.0
click at [305, 244] on div "Janela de atendimento Grade de atendimento Capacidade Transportadoras Veículos …" at bounding box center [341, 155] width 683 height 311
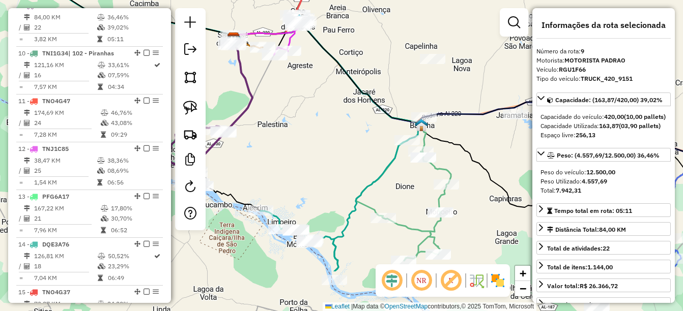
drag, startPoint x: 349, startPoint y: 227, endPoint x: 304, endPoint y: 142, distance: 95.8
click at [304, 142] on div "Janela de atendimento Grade de atendimento Capacidade Transportadoras Veículos …" at bounding box center [341, 155] width 683 height 311
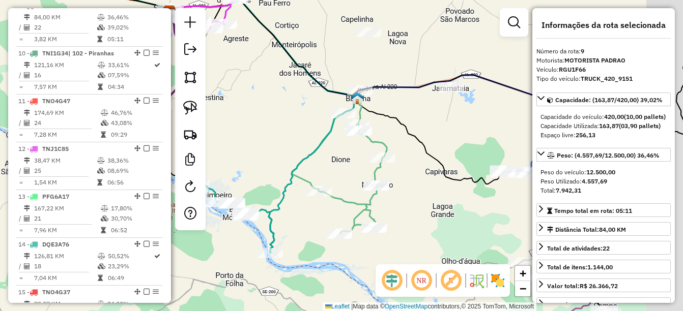
drag, startPoint x: 331, startPoint y: 197, endPoint x: 248, endPoint y: 188, distance: 83.5
click at [248, 188] on div "Janela de atendimento Grade de atendimento Capacidade Transportadoras Veículos …" at bounding box center [341, 155] width 683 height 311
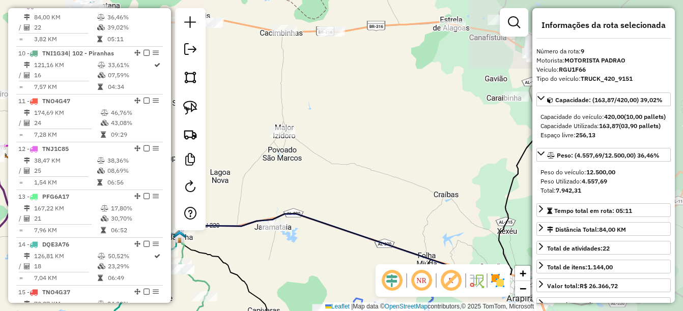
drag, startPoint x: 416, startPoint y: 140, endPoint x: 282, endPoint y: 267, distance: 184.7
click at [278, 269] on div "Janela de atendimento Grade de atendimento Capacidade Transportadoras Veículos …" at bounding box center [341, 155] width 683 height 311
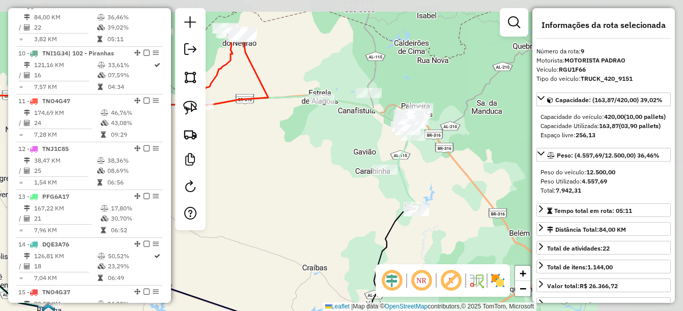
drag, startPoint x: 392, startPoint y: 173, endPoint x: 269, endPoint y: 236, distance: 138.4
click at [269, 236] on div "Janela de atendimento Grade de atendimento Capacidade Transportadoras Veículos …" at bounding box center [341, 155] width 683 height 311
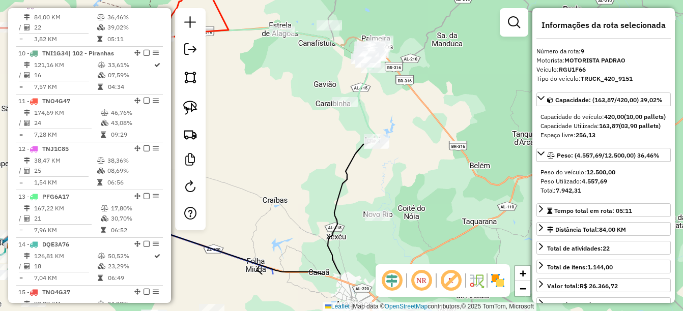
drag, startPoint x: 283, startPoint y: 178, endPoint x: 264, endPoint y: 112, distance: 68.4
click at [264, 112] on div "Janela de atendimento Grade de atendimento Capacidade Transportadoras Veículos …" at bounding box center [341, 155] width 683 height 311
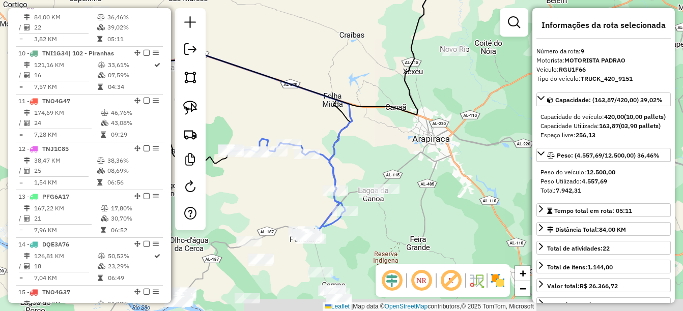
drag, startPoint x: 313, startPoint y: 168, endPoint x: 374, endPoint y: 109, distance: 84.2
click at [374, 109] on div "Janela de atendimento Grade de atendimento Capacidade Transportadoras Veículos …" at bounding box center [341, 155] width 683 height 311
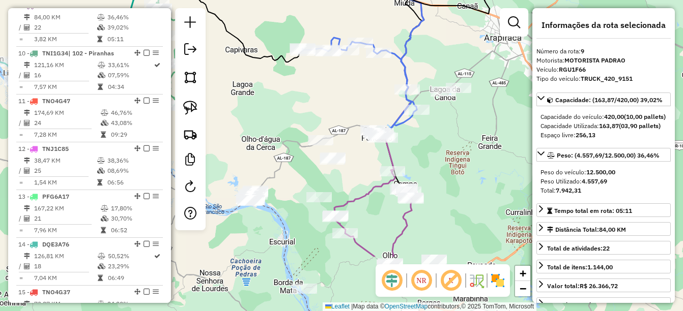
drag, startPoint x: 362, startPoint y: 167, endPoint x: 423, endPoint y: 82, distance: 105.1
click at [423, 82] on div "Janela de atendimento Grade de atendimento Capacidade Transportadoras Veículos …" at bounding box center [341, 155] width 683 height 311
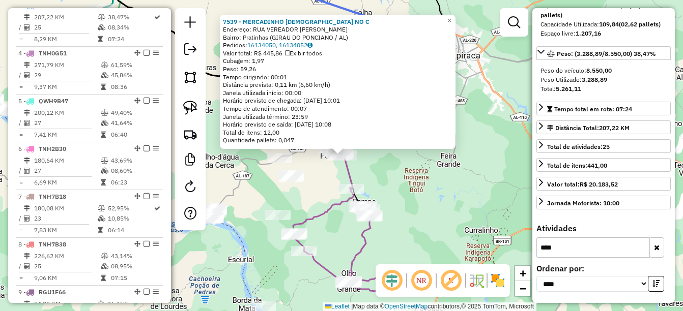
scroll to position [129, 0]
click at [654, 251] on button "button" at bounding box center [656, 248] width 15 height 20
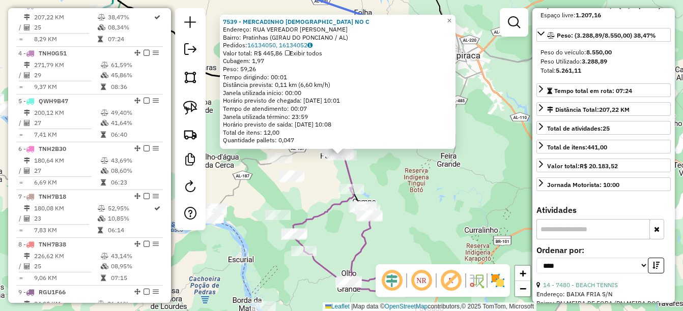
click at [577, 240] on input "text" at bounding box center [592, 229] width 113 height 20
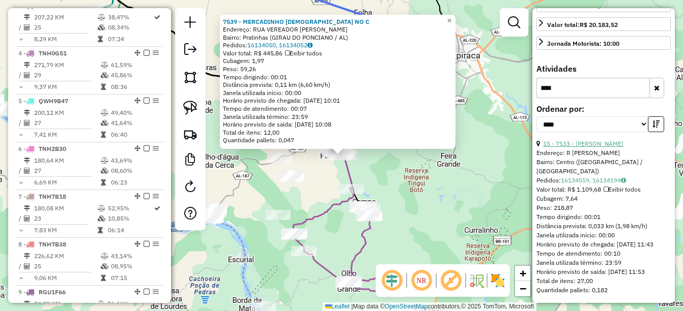
type input "****"
click at [615, 148] on link "15 - 7533 - MERCADINHO SAO MATHE" at bounding box center [583, 144] width 80 height 8
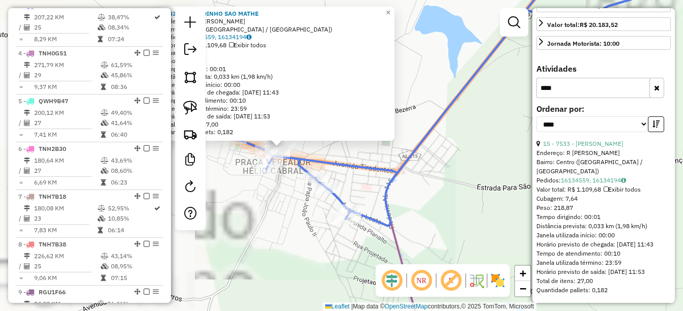
drag, startPoint x: 272, startPoint y: 190, endPoint x: 270, endPoint y: 235, distance: 45.3
click at [270, 235] on div "7533 - MERCADINHO SAO MATHE Endereço: R MANOEL JOAO NETO Bairro: Centro (GIRAU …" at bounding box center [341, 155] width 683 height 311
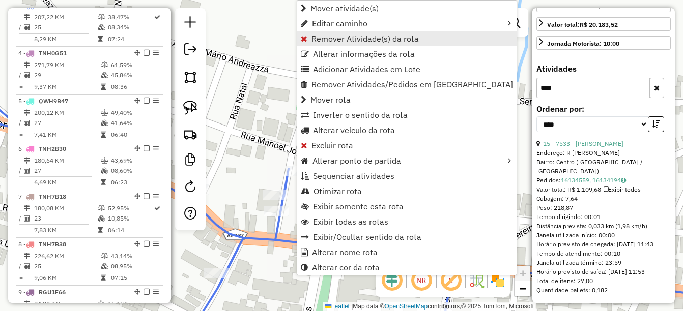
click at [385, 32] on link "Remover Atividade(s) da rota" at bounding box center [406, 38] width 219 height 15
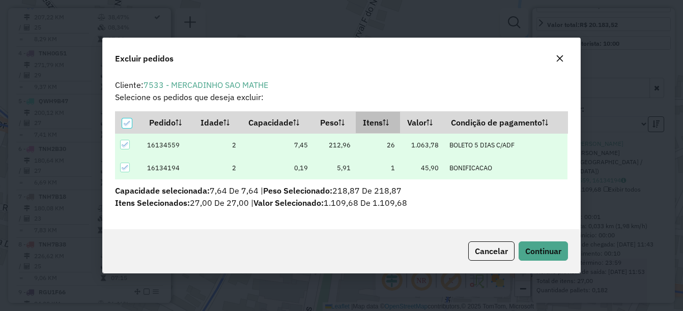
scroll to position [6, 3]
click at [539, 260] on button "Continuar" at bounding box center [543, 251] width 49 height 19
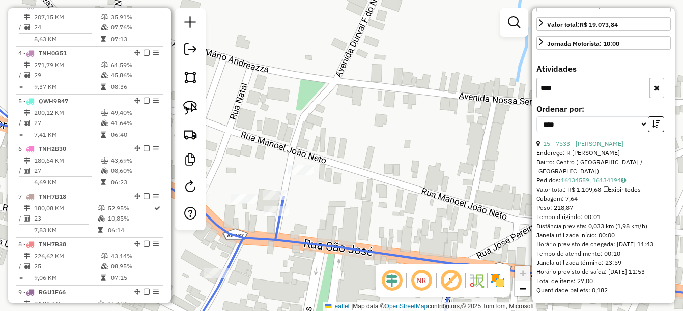
click at [652, 98] on button "button" at bounding box center [656, 88] width 15 height 20
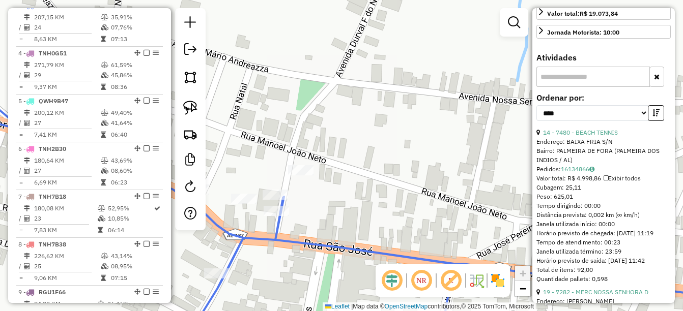
click at [606, 87] on input "text" at bounding box center [592, 77] width 113 height 20
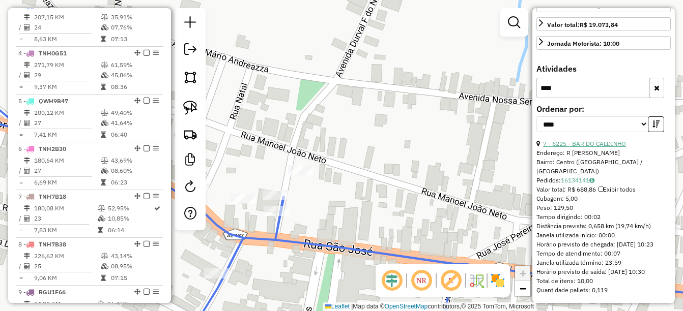
type input "****"
click at [597, 148] on link "7 - 6225 - BAR DO CALDINHO" at bounding box center [584, 144] width 83 height 8
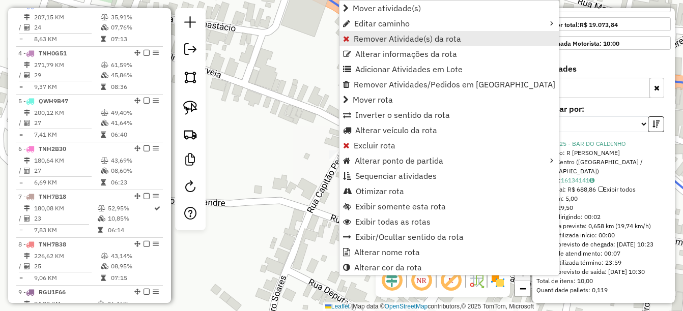
click at [422, 40] on span "Remover Atividade(s) da rota" at bounding box center [407, 39] width 107 height 8
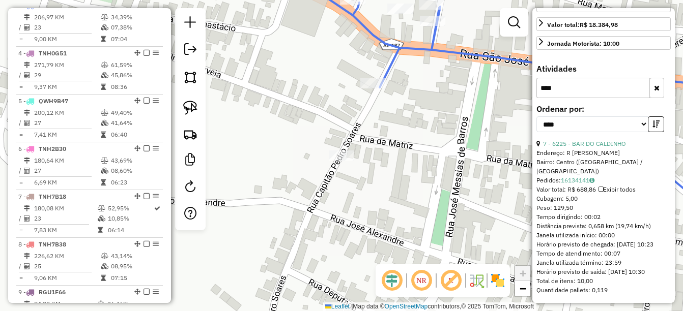
scroll to position [264, 0]
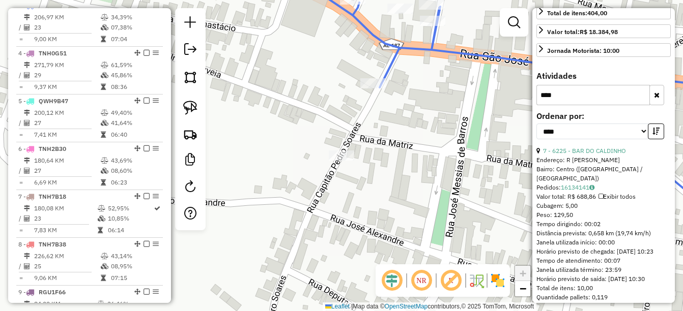
click at [654, 86] on button "button" at bounding box center [656, 95] width 15 height 20
click at [594, 97] on input "text" at bounding box center [592, 95] width 113 height 20
type input "****"
click at [592, 152] on link "3 - 6383 - ESPETINHO DO ZE ALFR" at bounding box center [591, 151] width 97 height 8
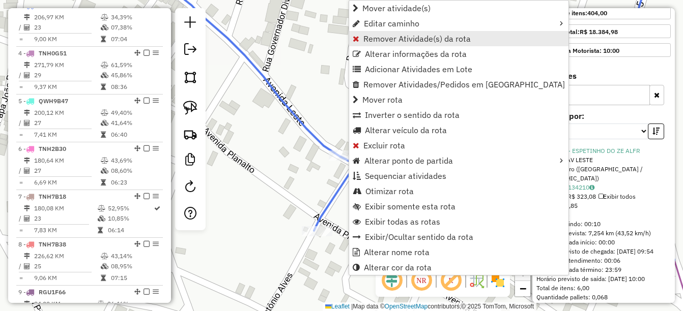
click at [434, 36] on span "Remover Atividade(s) da rota" at bounding box center [416, 39] width 107 height 8
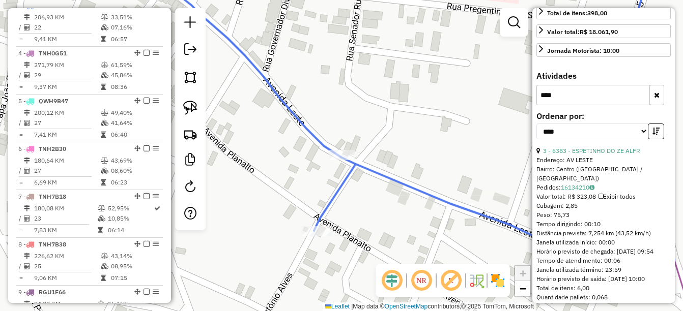
click at [497, 146] on div "Janela de atendimento Grade de atendimento Capacidade Transportadoras Veículos …" at bounding box center [341, 155] width 683 height 311
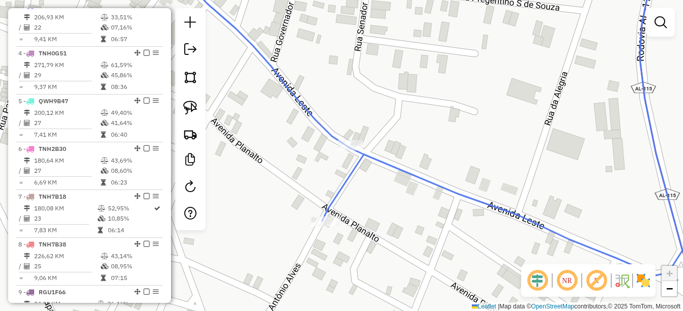
drag, startPoint x: 396, startPoint y: 201, endPoint x: 438, endPoint y: 141, distance: 72.3
click at [438, 142] on div "Janela de atendimento Grade de atendimento Capacidade Transportadoras Veículos …" at bounding box center [341, 155] width 683 height 311
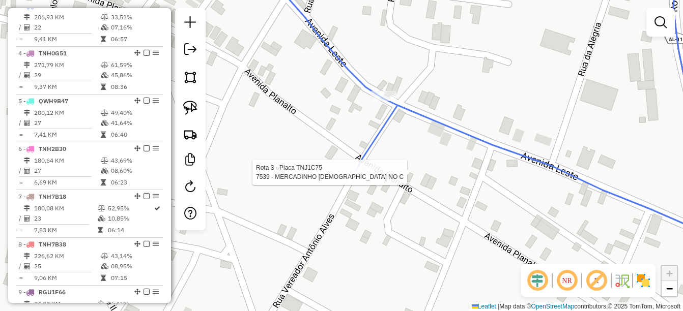
select select "*********"
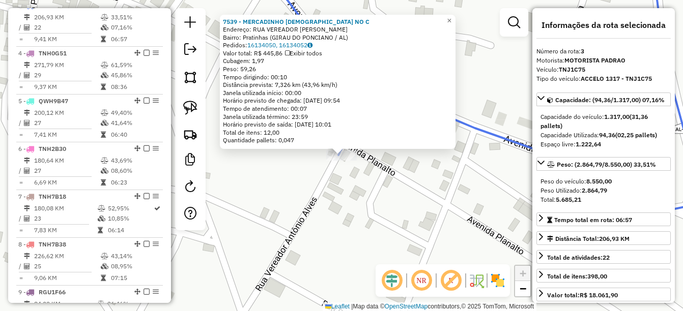
click at [382, 185] on div "7539 - MERCADINHO DEUS NO C Endereço: RUA VEREADOR ANTONIO ALVES Bairro: Pratin…" at bounding box center [341, 155] width 683 height 311
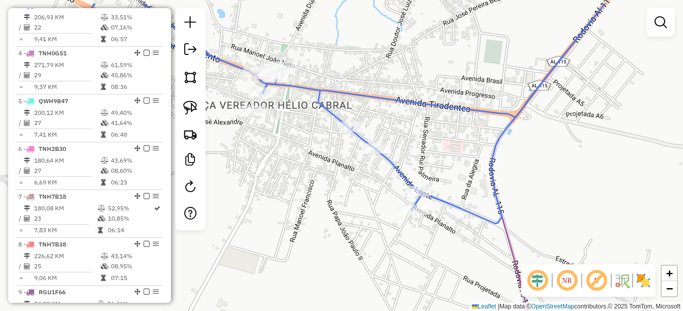
drag, startPoint x: 455, startPoint y: 239, endPoint x: 475, endPoint y: 231, distance: 22.1
click at [469, 237] on div "Janela de atendimento Grade de atendimento Capacidade Transportadoras Veículos …" at bounding box center [341, 155] width 683 height 311
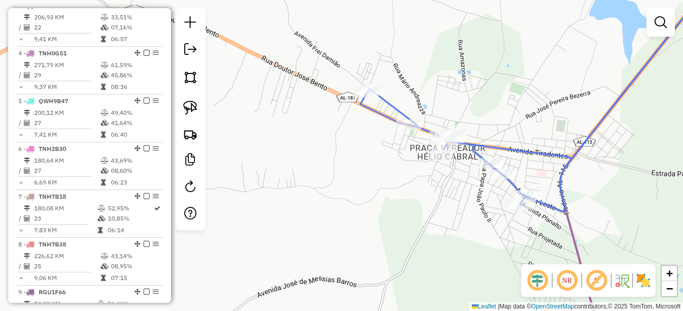
drag, startPoint x: 410, startPoint y: 230, endPoint x: 433, endPoint y: 217, distance: 26.2
click at [430, 220] on div "Janela de atendimento Grade de atendimento Capacidade Transportadoras Veículos …" at bounding box center [341, 155] width 683 height 311
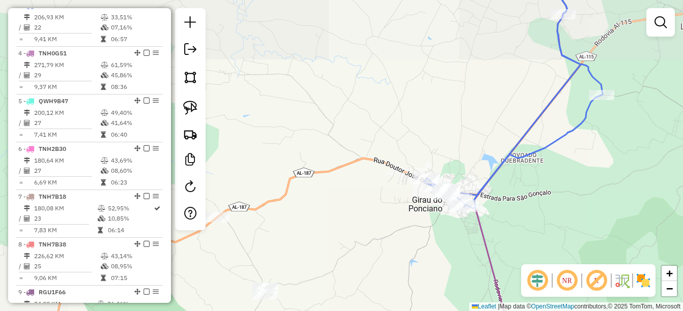
drag, startPoint x: 340, startPoint y: 221, endPoint x: 469, endPoint y: 182, distance: 134.7
click at [467, 182] on div "Janela de atendimento Grade de atendimento Capacidade Transportadoras Veículos …" at bounding box center [341, 155] width 683 height 311
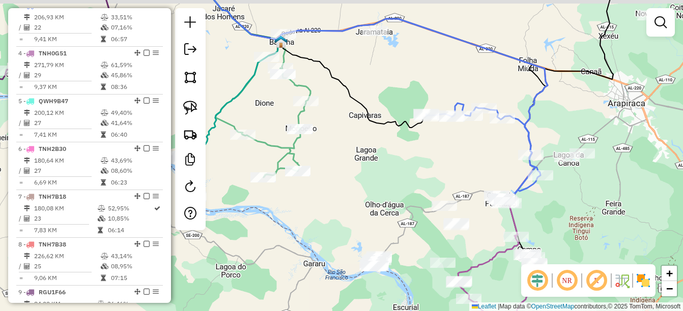
drag, startPoint x: 367, startPoint y: 168, endPoint x: 403, endPoint y: 224, distance: 66.4
click at [403, 224] on div "Janela de atendimento Grade de atendimento Capacidade Transportadoras Veículos …" at bounding box center [341, 155] width 683 height 311
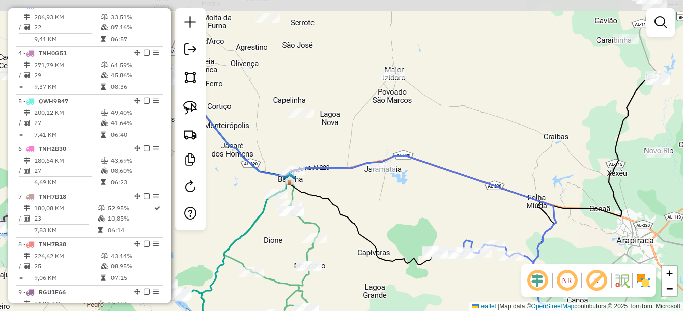
drag, startPoint x: 370, startPoint y: 110, endPoint x: 353, endPoint y: 216, distance: 107.3
click at [353, 216] on icon at bounding box center [268, 172] width 333 height 185
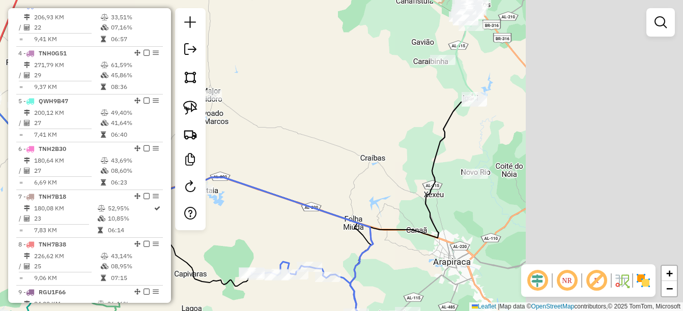
drag, startPoint x: 335, startPoint y: 190, endPoint x: 323, endPoint y: 201, distance: 15.5
click at [287, 210] on div "Janela de atendimento Grade de atendimento Capacidade Transportadoras Veículos …" at bounding box center [341, 155] width 683 height 311
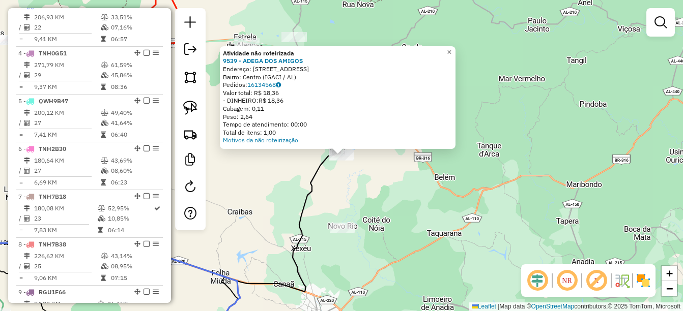
click at [243, 214] on div "Atividade não roteirizada 9539 - ADEGA DOS AMIGOS Endereço: RUA SAO PEDRO 421 B…" at bounding box center [341, 155] width 683 height 311
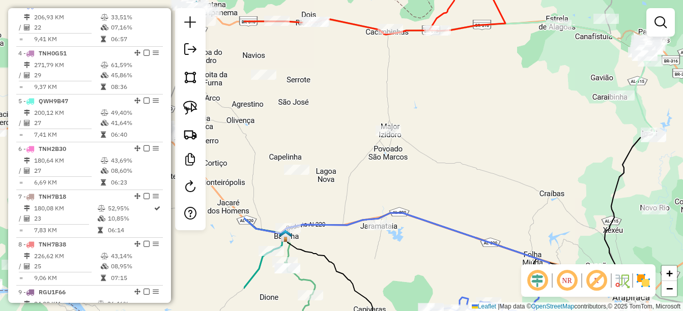
drag, startPoint x: 233, startPoint y: 182, endPoint x: 546, endPoint y: 161, distance: 314.2
click at [550, 160] on div "Janela de atendimento Grade de atendimento Capacidade Transportadoras Veículos …" at bounding box center [341, 155] width 683 height 311
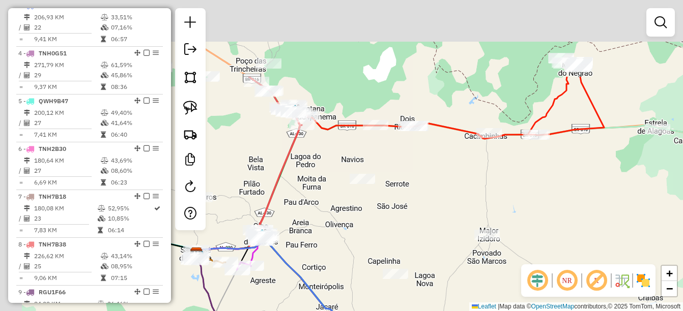
drag, startPoint x: 331, startPoint y: 136, endPoint x: 422, endPoint y: 244, distance: 141.2
click at [422, 244] on div "Janela de atendimento Grade de atendimento Capacidade Transportadoras Veículos …" at bounding box center [341, 155] width 683 height 311
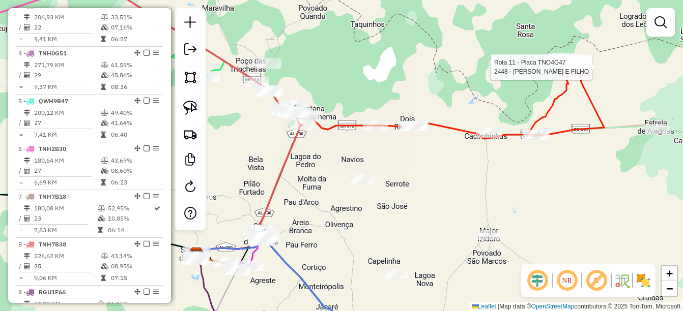
select select "*********"
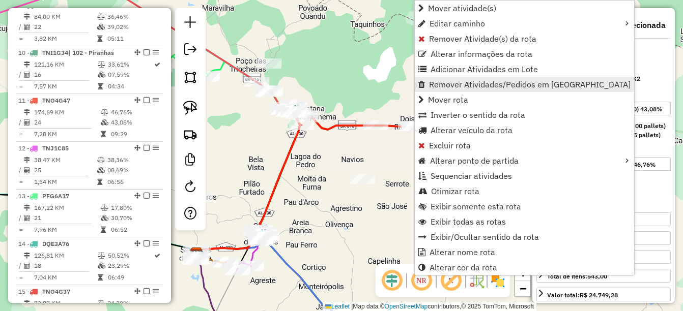
scroll to position [872, 0]
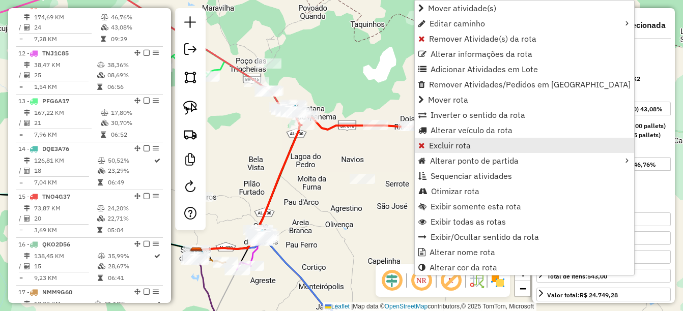
click at [469, 144] on span "Excluir rota" at bounding box center [450, 145] width 42 height 8
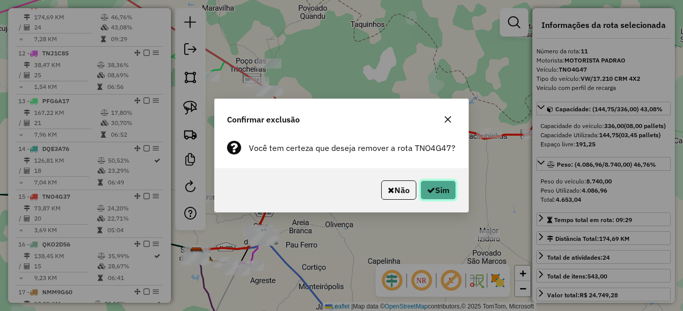
click at [438, 184] on button "Sim" at bounding box center [438, 190] width 36 height 19
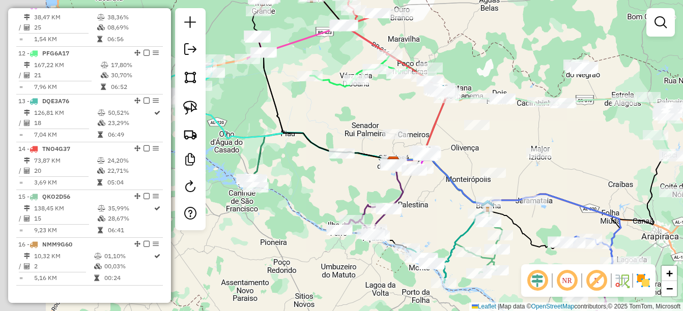
drag, startPoint x: 419, startPoint y: 140, endPoint x: 471, endPoint y: 148, distance: 52.4
click at [471, 148] on div "Janela de atendimento Grade de atendimento Capacidade Transportadoras Veículos …" at bounding box center [341, 155] width 683 height 311
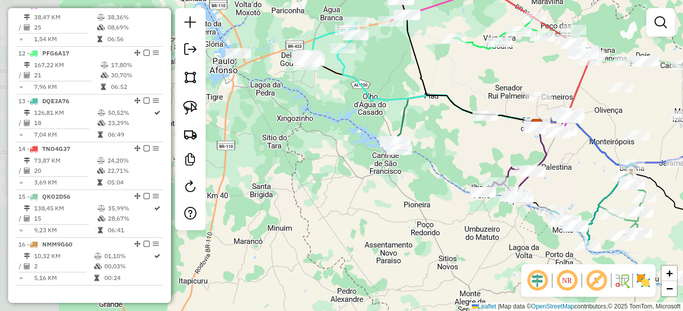
drag, startPoint x: 266, startPoint y: 152, endPoint x: 409, endPoint y: 113, distance: 148.1
click at [409, 113] on icon at bounding box center [467, 118] width 140 height 47
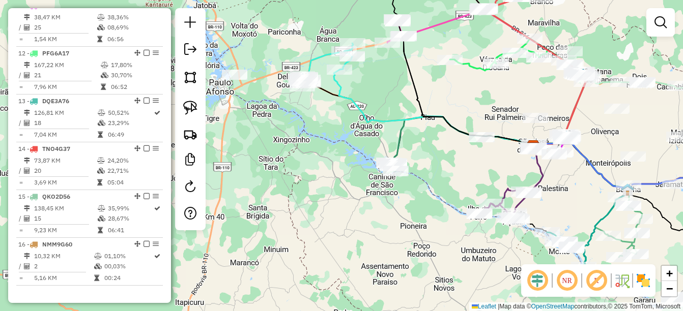
drag, startPoint x: 335, startPoint y: 107, endPoint x: 329, endPoint y: 130, distance: 23.1
click at [329, 130] on div "Janela de atendimento Grade de atendimento Capacidade Transportadoras Veículos …" at bounding box center [341, 155] width 683 height 311
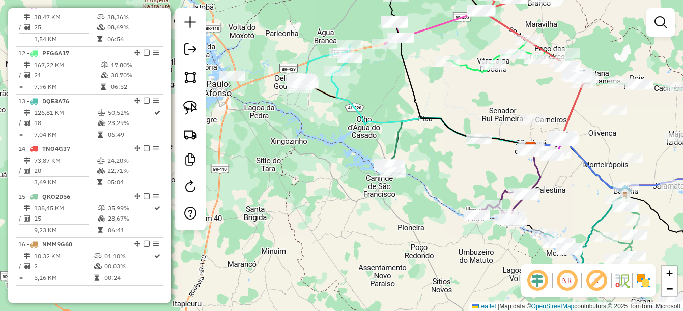
drag, startPoint x: 442, startPoint y: 118, endPoint x: 346, endPoint y: 155, distance: 103.1
click at [390, 148] on icon at bounding box center [460, 72] width 141 height 152
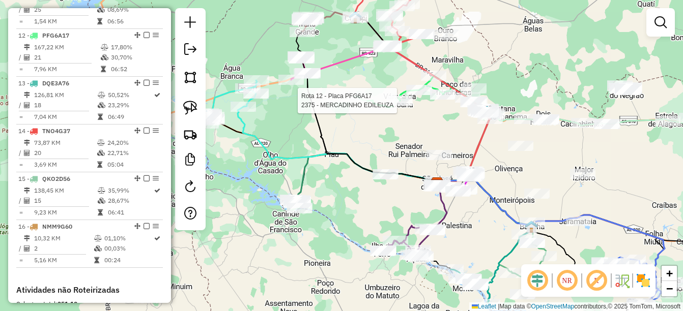
select select "*********"
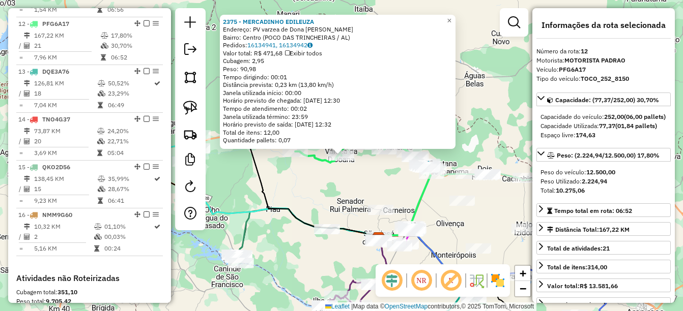
scroll to position [920, 0]
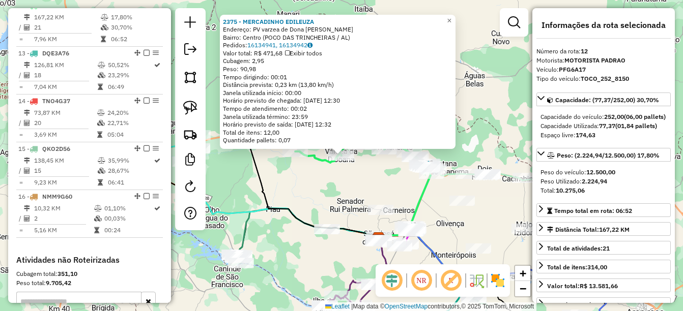
click at [345, 186] on div "2375 - MERCADINHO EDILEUZA Endereço: PV varzea de Dona Joana SN Bairro: Centro …" at bounding box center [341, 155] width 683 height 311
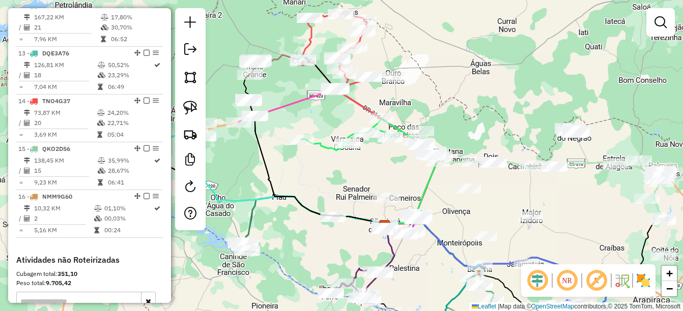
drag, startPoint x: 322, startPoint y: 213, endPoint x: 360, endPoint y: 167, distance: 59.2
click at [360, 167] on div "Janela de atendimento Grade de atendimento Capacidade Transportadoras Veículos …" at bounding box center [341, 155] width 683 height 311
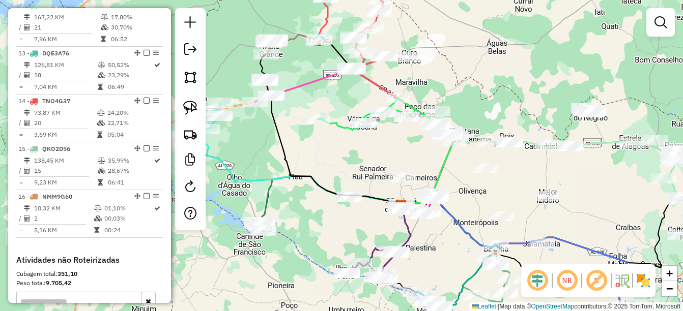
drag, startPoint x: 357, startPoint y: 163, endPoint x: 341, endPoint y: 176, distance: 20.7
click at [341, 176] on div "Janela de atendimento Grade de atendimento Capacidade Transportadoras Veículos …" at bounding box center [341, 155] width 683 height 311
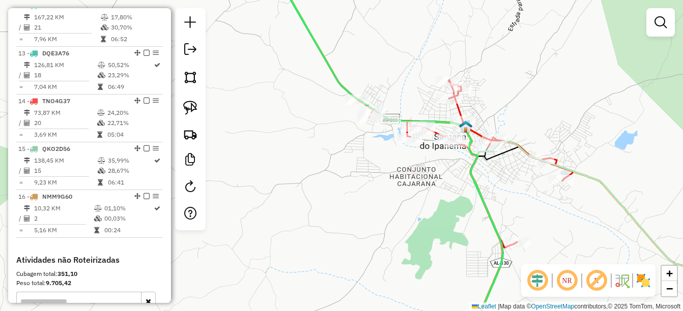
drag, startPoint x: 397, startPoint y: 224, endPoint x: 441, endPoint y: 147, distance: 89.1
click at [441, 147] on div "Janela de atendimento Grade de atendimento Capacidade Transportadoras Veículos …" at bounding box center [341, 155] width 683 height 311
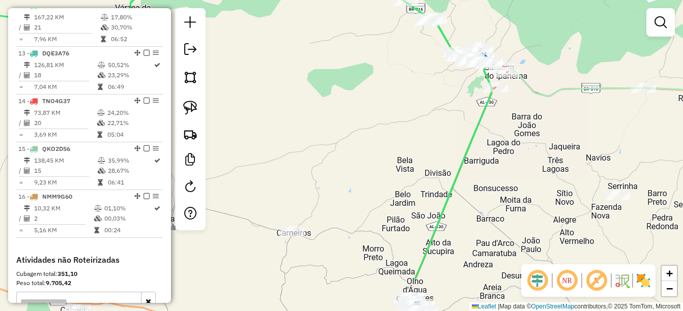
drag, startPoint x: 417, startPoint y: 231, endPoint x: 447, endPoint y: 100, distance: 134.2
click at [457, 89] on div "Janela de atendimento Grade de atendimento Capacidade Transportadoras Veículos …" at bounding box center [341, 155] width 683 height 311
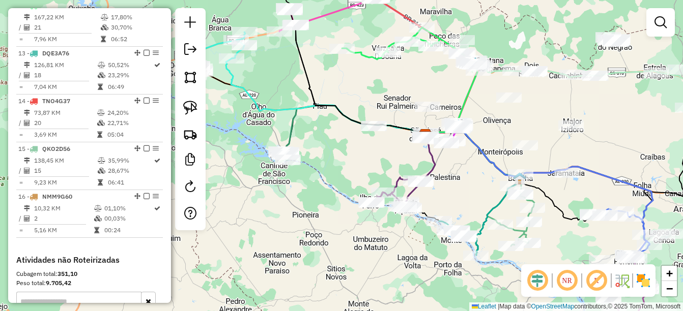
drag, startPoint x: 443, startPoint y: 195, endPoint x: 460, endPoint y: 185, distance: 20.3
click at [460, 185] on div "Janela de atendimento Grade de atendimento Capacidade Transportadoras Veículos …" at bounding box center [341, 155] width 683 height 311
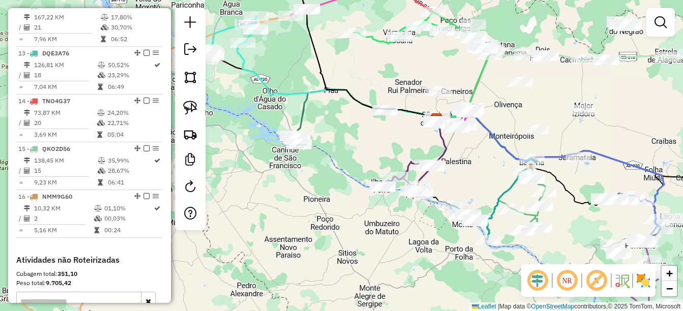
drag, startPoint x: 448, startPoint y: 198, endPoint x: 460, endPoint y: 182, distance: 19.3
click at [460, 182] on div "Janela de atendimento Grade de atendimento Capacidade Transportadoras Veículos …" at bounding box center [341, 155] width 683 height 311
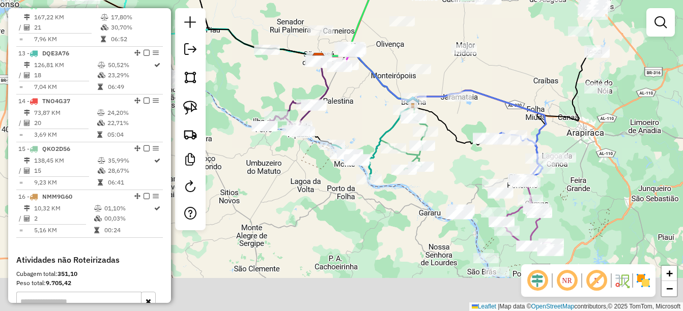
drag, startPoint x: 528, startPoint y: 100, endPoint x: 504, endPoint y: 72, distance: 36.8
click at [504, 72] on div "Janela de atendimento Grade de atendimento Capacidade Transportadoras Veículos …" at bounding box center [341, 155] width 683 height 311
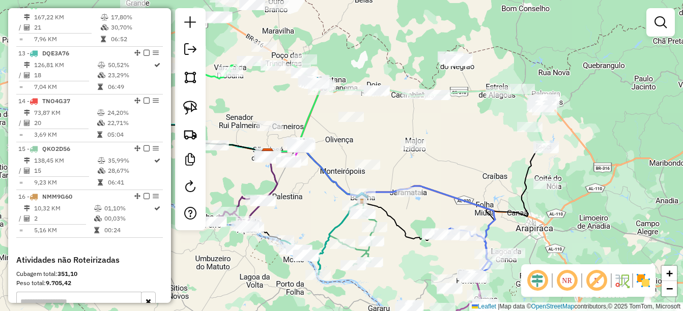
drag, startPoint x: 609, startPoint y: 41, endPoint x: 545, endPoint y: 158, distance: 133.9
click at [545, 158] on div "Rota 2 - Placa QWH8F57 9368 - MERCADO PRECO BAIXO Janela de atendimento Grade d…" at bounding box center [341, 155] width 683 height 311
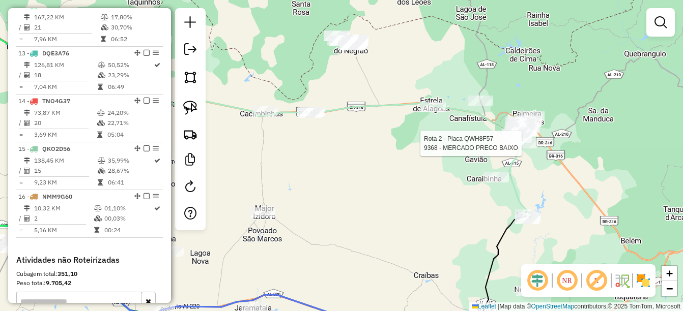
select select "*********"
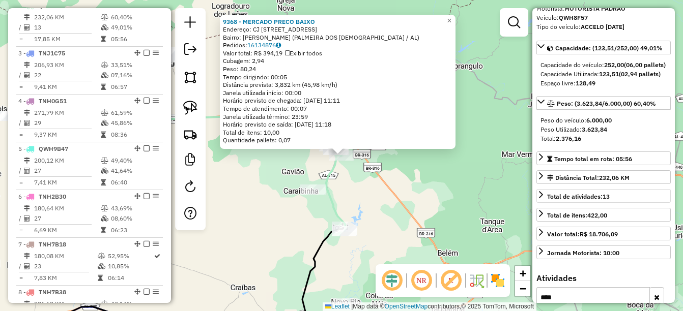
scroll to position [120, 0]
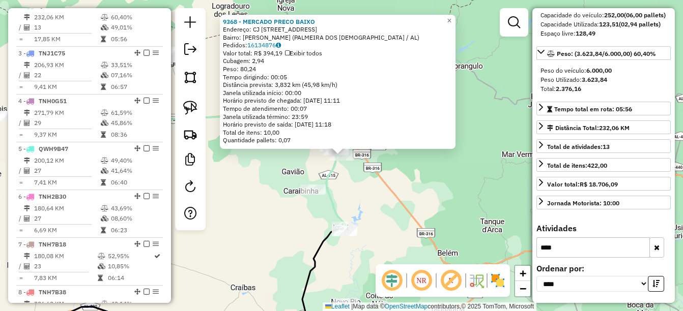
click at [652, 252] on button "button" at bounding box center [656, 248] width 15 height 20
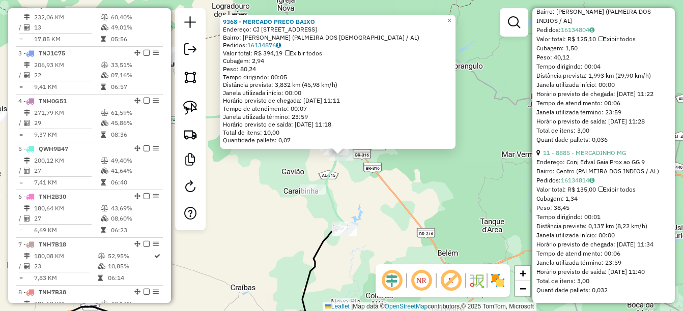
scroll to position [2262, 0]
click at [434, 211] on div "9368 - MERCADO PRECO BAIXO Endereço: CJ BRIVALDO MEDEIROS 476 Bairro: Brivaldo …" at bounding box center [341, 155] width 683 height 311
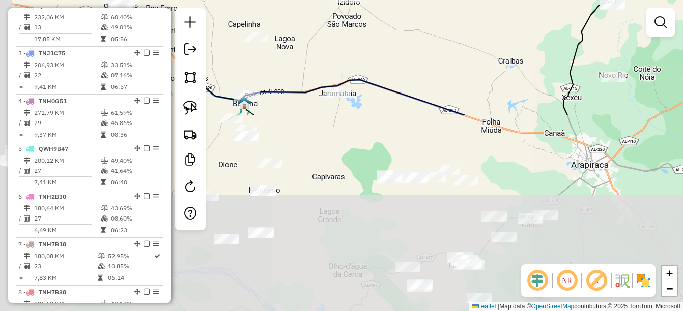
drag, startPoint x: 260, startPoint y: 246, endPoint x: 527, endPoint y: 17, distance: 351.6
click at [527, 17] on div "Janela de atendimento Grade de atendimento Capacidade Transportadoras Veículos …" at bounding box center [341, 155] width 683 height 311
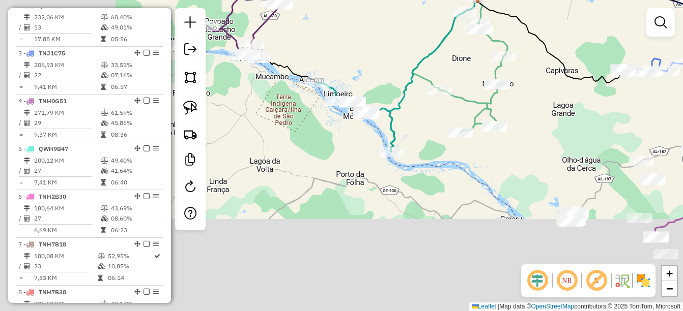
drag, startPoint x: 318, startPoint y: 175, endPoint x: 556, endPoint y: 66, distance: 261.4
click at [556, 66] on div "Janela de atendimento Grade de atendimento Capacidade Transportadoras Veículos …" at bounding box center [341, 155] width 683 height 311
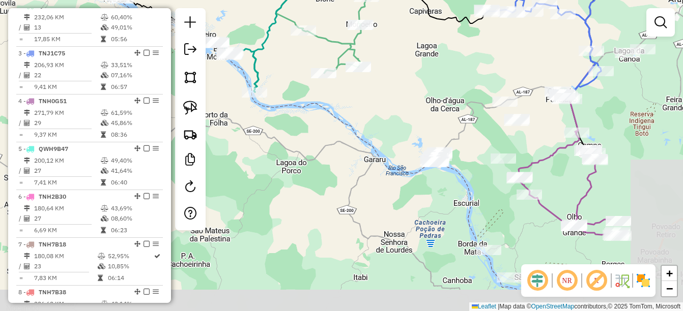
drag, startPoint x: 542, startPoint y: 174, endPoint x: 410, endPoint y: 124, distance: 141.1
click at [410, 124] on div "Janela de atendimento Grade de atendimento Capacidade Transportadoras Veículos …" at bounding box center [341, 155] width 683 height 311
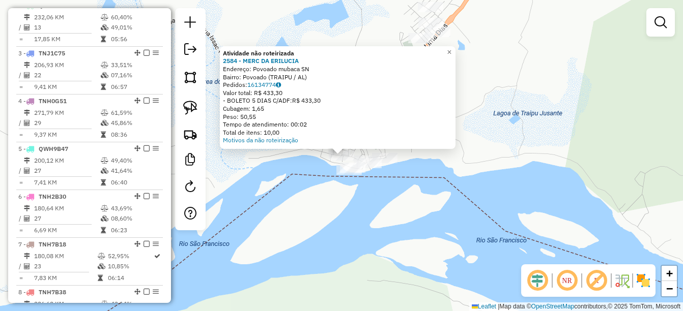
click at [300, 201] on div "Atividade não roteirizada 2584 - MERC DA ERILUCIA Endereço: Povoado mubaca SN B…" at bounding box center [341, 155] width 683 height 311
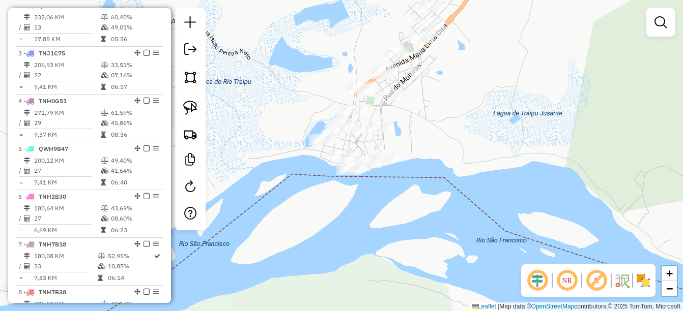
click at [420, 148] on div "Janela de atendimento Grade de atendimento Capacidade Transportadoras Veículos …" at bounding box center [341, 155] width 683 height 311
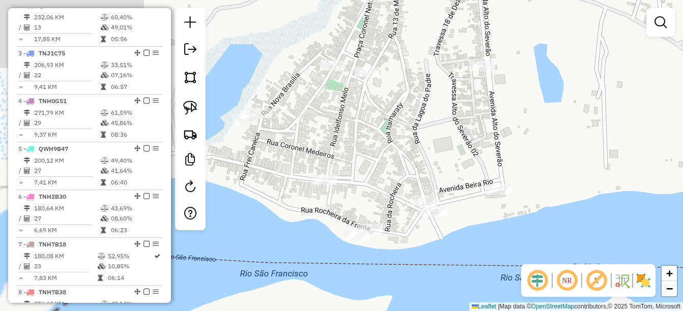
drag, startPoint x: 333, startPoint y: 172, endPoint x: 526, endPoint y: 135, distance: 196.2
click at [546, 128] on div "Janela de atendimento Grade de atendimento Capacidade Transportadoras Veículos …" at bounding box center [341, 155] width 683 height 311
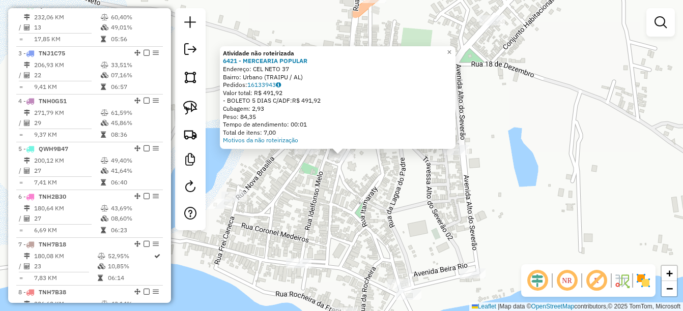
click at [346, 225] on div "Atividade não roteirizada 6421 - MERCEARIA POPULAR Endereço: CEL NETO 37 Bairro…" at bounding box center [341, 155] width 683 height 311
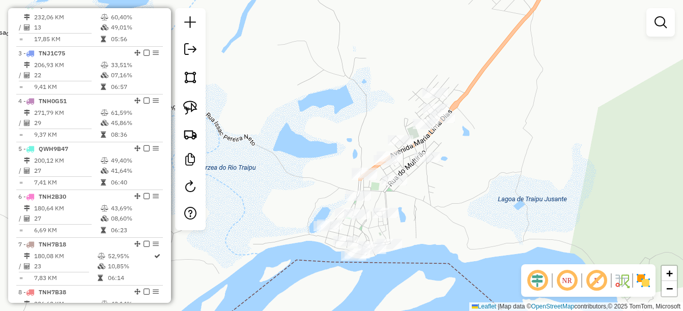
drag, startPoint x: 439, startPoint y: 167, endPoint x: 401, endPoint y: 189, distance: 44.0
click at [426, 195] on div "Janela de atendimento Grade de atendimento Capacidade Transportadoras Veículos …" at bounding box center [341, 155] width 683 height 311
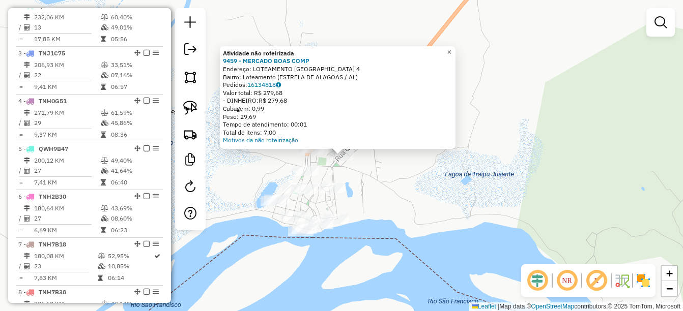
click at [396, 188] on div "Atividade não roteirizada 9459 - MERCADO BOAS COMP Endereço: LOTEAMENTO NOVO HO…" at bounding box center [341, 155] width 683 height 311
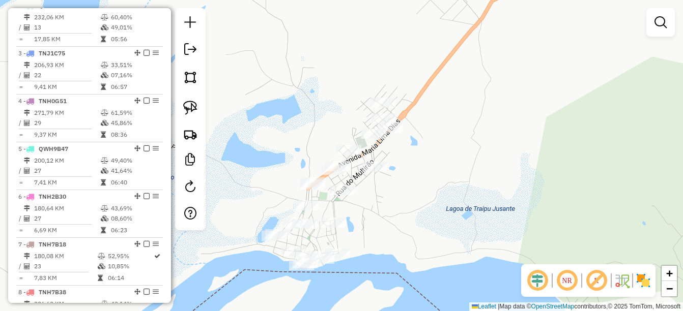
drag, startPoint x: 385, startPoint y: 166, endPoint x: 386, endPoint y: 201, distance: 34.6
click at [386, 201] on div "Janela de atendimento Grade de atendimento Capacidade Transportadoras Veículos …" at bounding box center [341, 155] width 683 height 311
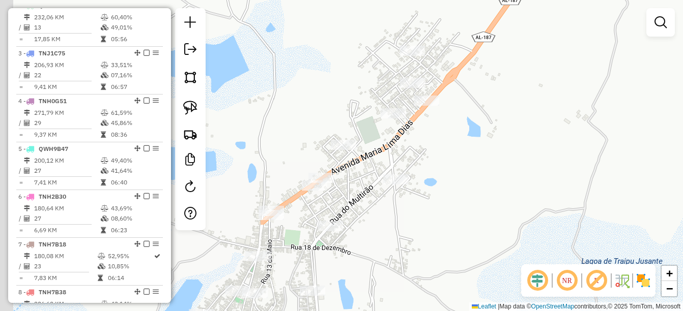
drag, startPoint x: 370, startPoint y: 180, endPoint x: 481, endPoint y: 125, distance: 123.8
click at [481, 125] on div "Janela de atendimento Grade de atendimento Capacidade Transportadoras Veículos …" at bounding box center [341, 155] width 683 height 311
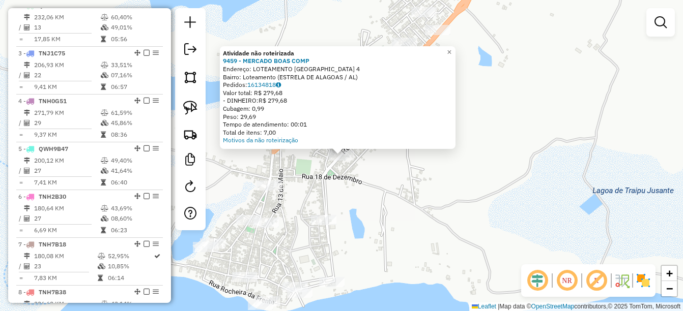
click at [298, 176] on div "Atividade não roteirizada 9459 - MERCADO BOAS COMP Endereço: LOTEAMENTO NOVO HO…" at bounding box center [341, 155] width 683 height 311
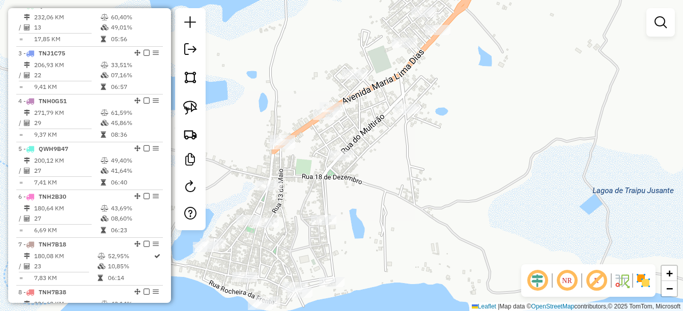
drag, startPoint x: 326, startPoint y: 212, endPoint x: 405, endPoint y: 149, distance: 101.7
click at [405, 149] on div "Janela de atendimento Grade de atendimento Capacidade Transportadoras Veículos …" at bounding box center [341, 155] width 683 height 311
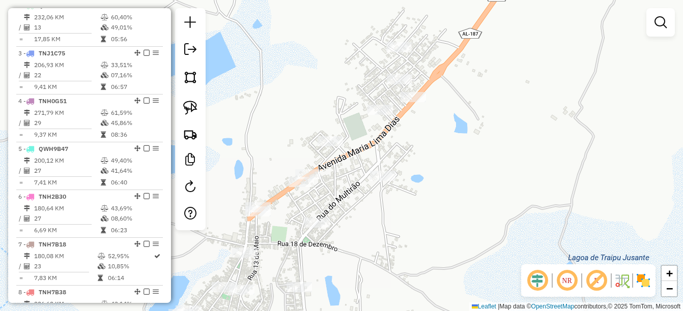
drag, startPoint x: 385, startPoint y: 157, endPoint x: 310, endPoint y: 247, distance: 117.1
click at [310, 247] on div "Janela de atendimento Grade de atendimento Capacidade Transportadoras Veículos …" at bounding box center [341, 155] width 683 height 311
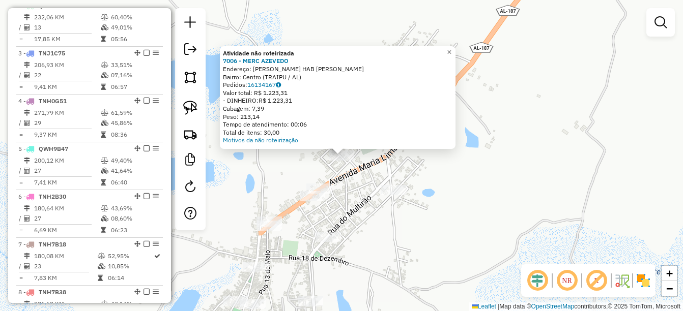
click at [351, 224] on div "Atividade não roteirizada 7006 - MERC AZEVEDO Endereço: CJ HAB MEDEIROS NETO Ba…" at bounding box center [341, 155] width 683 height 311
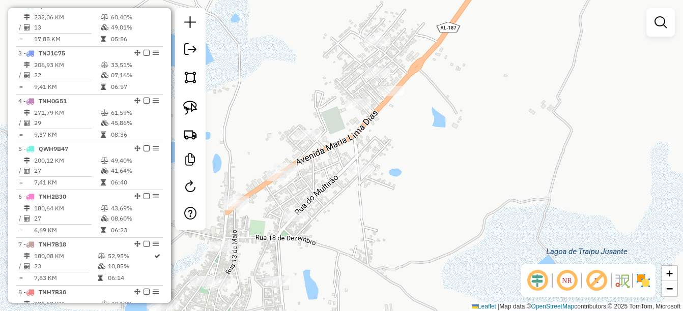
drag, startPoint x: 374, startPoint y: 233, endPoint x: 382, endPoint y: 175, distance: 58.1
click at [337, 213] on div "Janela de atendimento Grade de atendimento Capacidade Transportadoras Veículos …" at bounding box center [341, 155] width 683 height 311
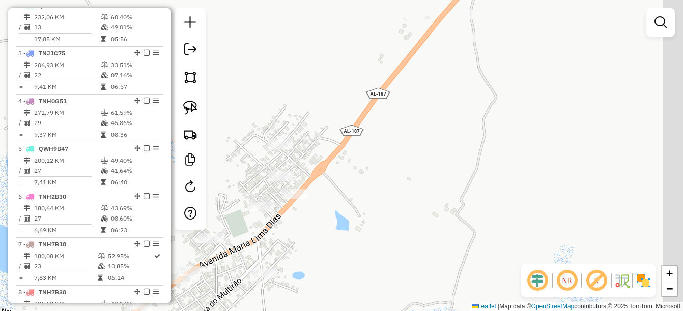
drag, startPoint x: 434, startPoint y: 145, endPoint x: 342, endPoint y: 245, distance: 136.2
click at [342, 245] on div "Janela de atendimento Grade de atendimento Capacidade Transportadoras Veículos …" at bounding box center [341, 155] width 683 height 311
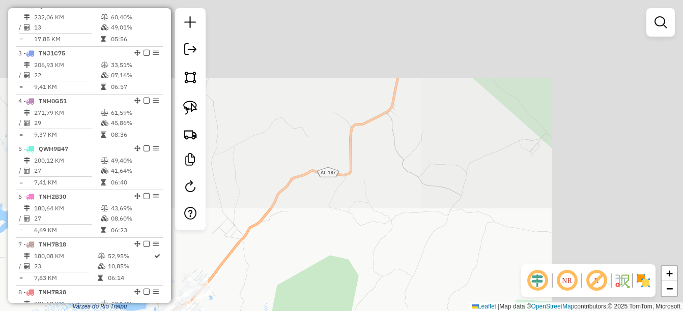
drag, startPoint x: 327, startPoint y: 233, endPoint x: 321, endPoint y: 238, distance: 8.3
click at [321, 238] on div "Janela de atendimento Grade de atendimento Capacidade Transportadoras Veículos …" at bounding box center [341, 155] width 683 height 311
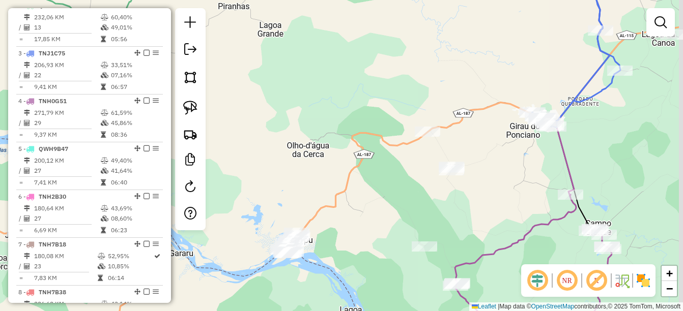
drag, startPoint x: 473, startPoint y: 144, endPoint x: 407, endPoint y: 169, distance: 70.9
click at [407, 169] on div "Janela de atendimento Grade de atendimento Capacidade Transportadoras Veículos …" at bounding box center [341, 155] width 683 height 311
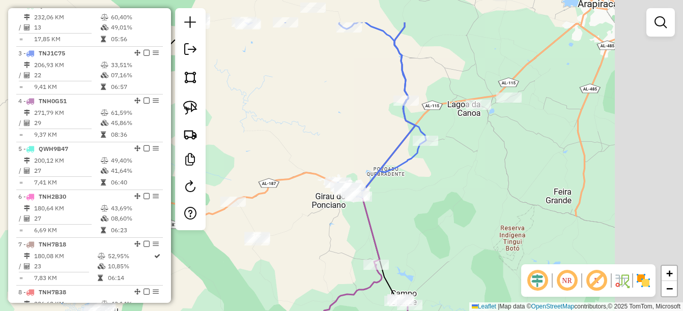
drag, startPoint x: 346, startPoint y: 245, endPoint x: 290, endPoint y: 270, distance: 62.0
click at [290, 270] on div "Janela de atendimento Grade de atendimento Capacidade Transportadoras Veículos …" at bounding box center [341, 155] width 683 height 311
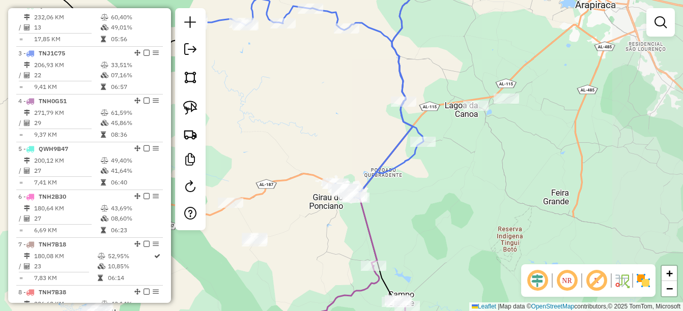
drag, startPoint x: 464, startPoint y: 181, endPoint x: 484, endPoint y: 289, distance: 110.4
click at [492, 297] on div "Janela de atendimento Grade de atendimento Capacidade Transportadoras Veículos …" at bounding box center [341, 155] width 683 height 311
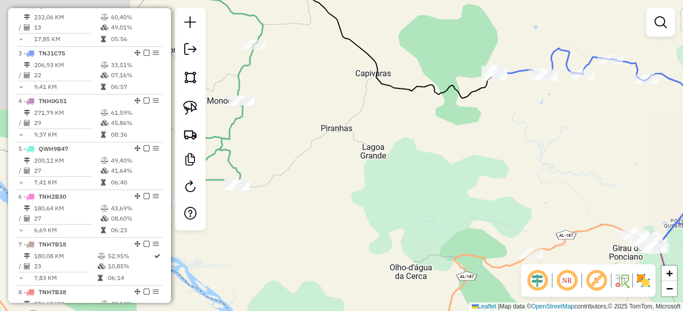
drag, startPoint x: 419, startPoint y: 277, endPoint x: 689, endPoint y: 212, distance: 277.1
click at [682, 212] on html "Aguarde... Pop-up bloqueado! Seu navegador bloqueou automáticamente a abertura …" at bounding box center [341, 155] width 683 height 311
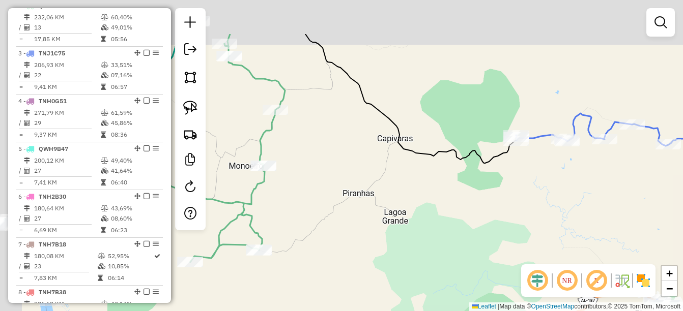
drag, startPoint x: 396, startPoint y: 101, endPoint x: 507, endPoint y: 255, distance: 190.1
click at [513, 262] on div "Janela de atendimento Grade de atendimento Capacidade Transportadoras Veículos …" at bounding box center [341, 155] width 683 height 311
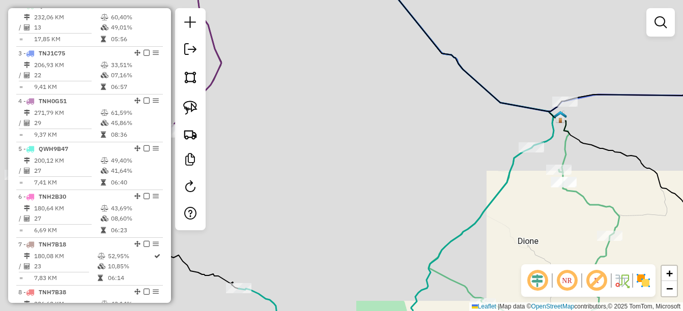
drag, startPoint x: 602, startPoint y: 161, endPoint x: 594, endPoint y: 162, distance: 7.1
click at [615, 162] on div "Janela de atendimento Grade de atendimento Capacidade Transportadoras Veículos …" at bounding box center [341, 155] width 683 height 311
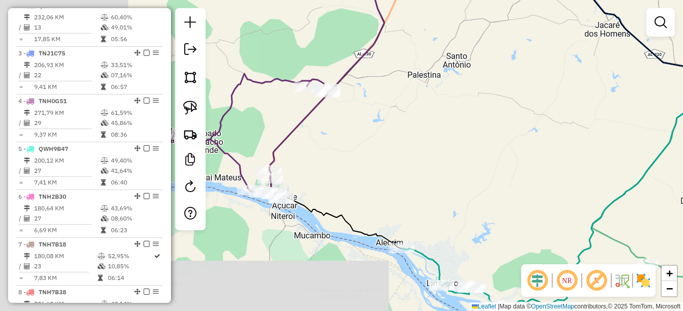
drag, startPoint x: 358, startPoint y: 199, endPoint x: 522, endPoint y: 154, distance: 169.5
click at [518, 156] on div "Janela de atendimento Grade de atendimento Capacidade Transportadoras Veículos …" at bounding box center [341, 155] width 683 height 311
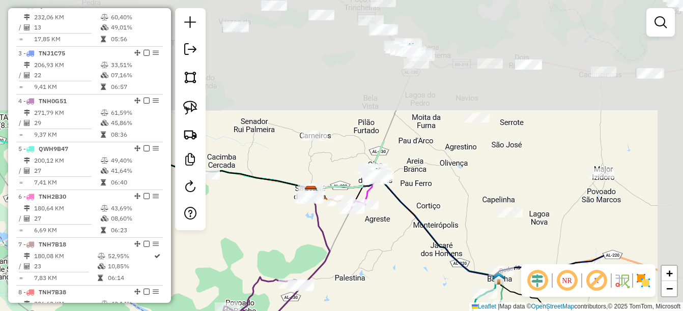
drag, startPoint x: 521, startPoint y: 74, endPoint x: 374, endPoint y: 246, distance: 227.0
click at [374, 246] on div "Janela de atendimento Grade de atendimento Capacidade Transportadoras Veículos …" at bounding box center [341, 155] width 683 height 311
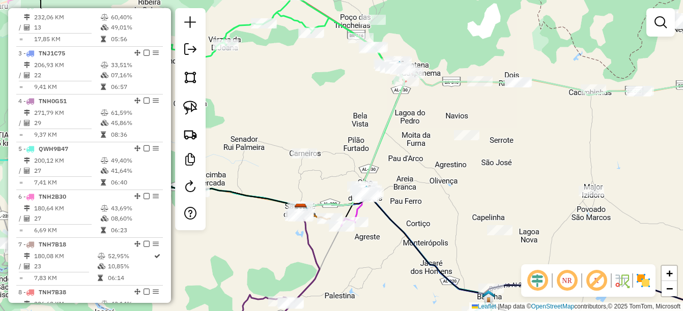
drag, startPoint x: 454, startPoint y: 159, endPoint x: 426, endPoint y: 214, distance: 61.7
click at [426, 214] on div "Janela de atendimento Grade de atendimento Capacidade Transportadoras Veículos …" at bounding box center [341, 155] width 683 height 311
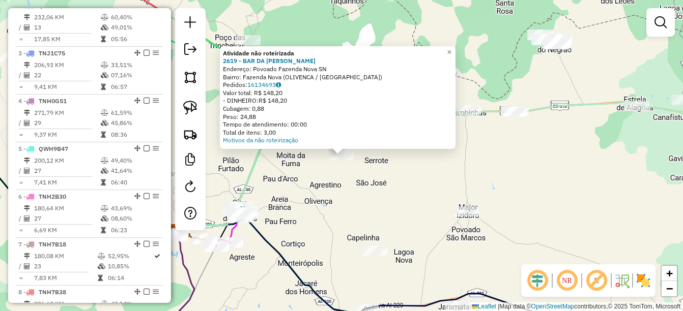
click at [402, 159] on div "Atividade não roteirizada 2619 - BAR DA PAULA Endereço: Povoado Fazenda Nova SN…" at bounding box center [341, 155] width 683 height 311
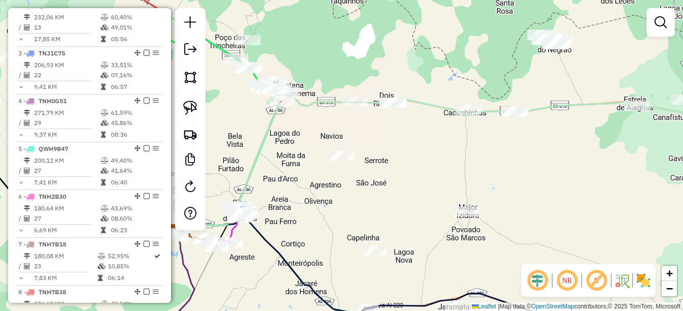
drag, startPoint x: 370, startPoint y: 228, endPoint x: 400, endPoint y: 183, distance: 54.3
click at [401, 183] on div "Janela de atendimento Grade de atendimento Capacidade Transportadoras Veículos …" at bounding box center [341, 155] width 683 height 311
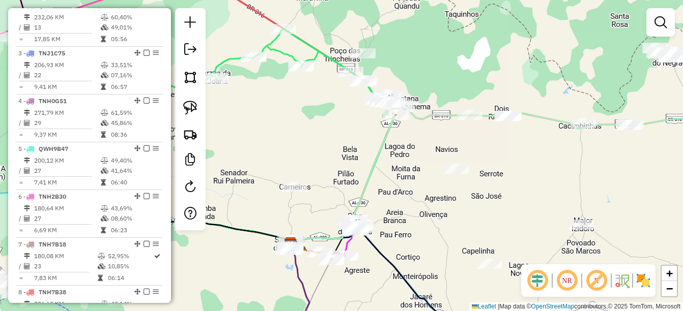
drag, startPoint x: 383, startPoint y: 199, endPoint x: 354, endPoint y: 168, distance: 42.8
click at [354, 168] on div "Janela de atendimento Grade de atendimento Capacidade Transportadoras Veículos …" at bounding box center [341, 155] width 683 height 311
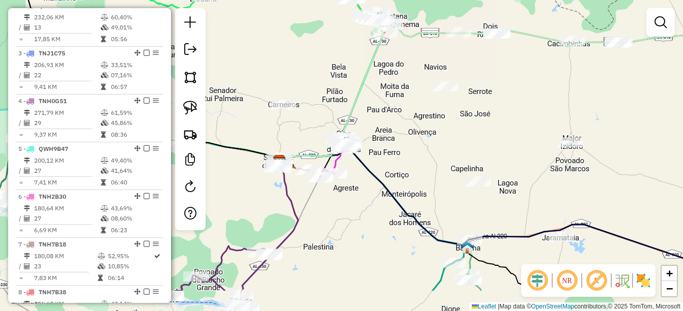
drag, startPoint x: 374, startPoint y: 222, endPoint x: 400, endPoint y: 156, distance: 71.1
click at [400, 156] on div "Janela de atendimento Grade de atendimento Capacidade Transportadoras Veículos …" at bounding box center [341, 155] width 683 height 311
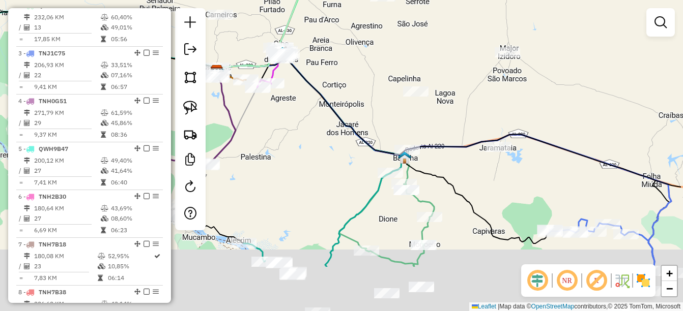
drag, startPoint x: 444, startPoint y: 199, endPoint x: 364, endPoint y: 124, distance: 109.8
click at [364, 124] on div "Janela de atendimento Grade de atendimento Capacidade Transportadoras Veículos …" at bounding box center [341, 155] width 683 height 311
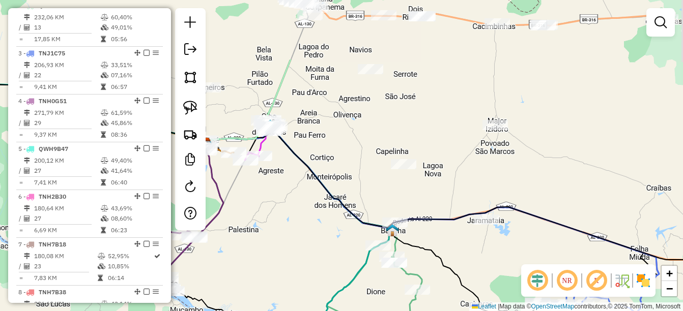
drag, startPoint x: 319, startPoint y: 96, endPoint x: 335, endPoint y: 197, distance: 102.6
click at [335, 197] on icon at bounding box center [483, 197] width 556 height 141
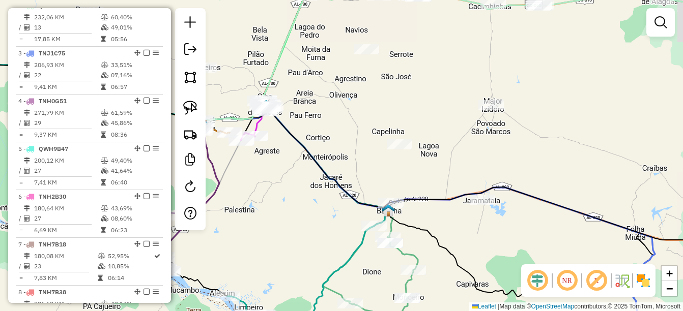
drag, startPoint x: 462, startPoint y: 156, endPoint x: 417, endPoint y: 93, distance: 77.1
click at [417, 93] on div "Janela de atendimento Grade de atendimento Capacidade Transportadoras Veículos …" at bounding box center [341, 155] width 683 height 311
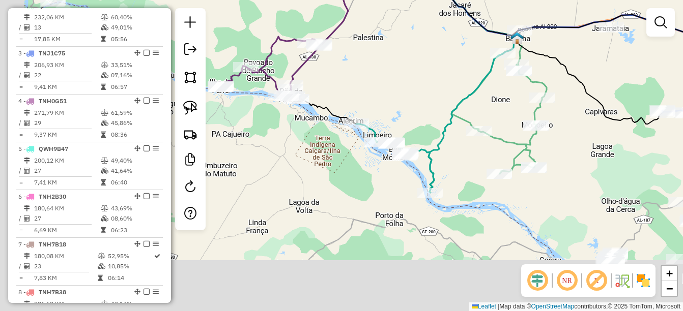
drag, startPoint x: 295, startPoint y: 212, endPoint x: 468, endPoint y: 102, distance: 204.7
click at [468, 102] on icon at bounding box center [422, 66] width 184 height 254
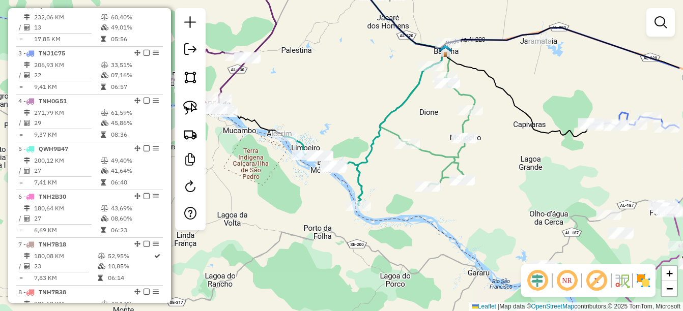
drag, startPoint x: 439, startPoint y: 173, endPoint x: 384, endPoint y: 258, distance: 101.2
click at [385, 258] on div "Janela de atendimento Grade de atendimento Capacidade Transportadoras Veículos …" at bounding box center [341, 155] width 683 height 311
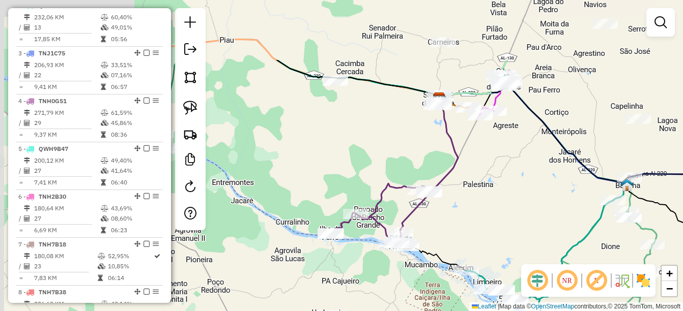
drag, startPoint x: 291, startPoint y: 124, endPoint x: 494, endPoint y: 215, distance: 222.6
click at [494, 215] on div "Janela de atendimento Grade de atendimento Capacidade Transportadoras Veículos …" at bounding box center [341, 155] width 683 height 311
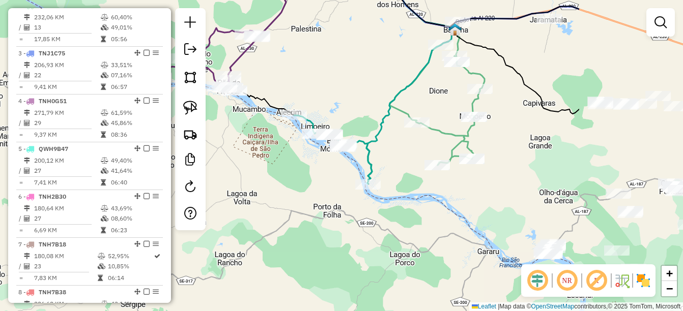
drag, startPoint x: 334, startPoint y: 71, endPoint x: 325, endPoint y: 67, distance: 10.5
click at [319, 59] on div "Janela de atendimento Grade de atendimento Capacidade Transportadoras Veículos …" at bounding box center [341, 155] width 683 height 311
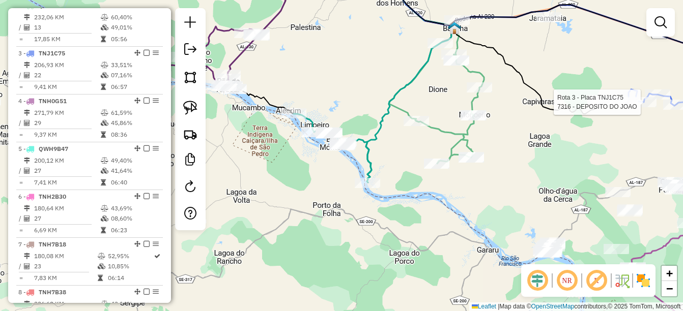
select select "*********"
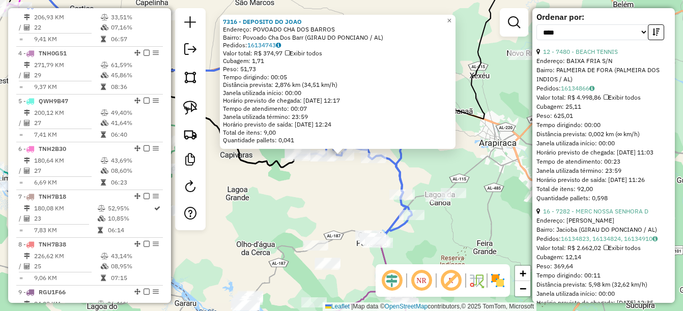
scroll to position [356, 0]
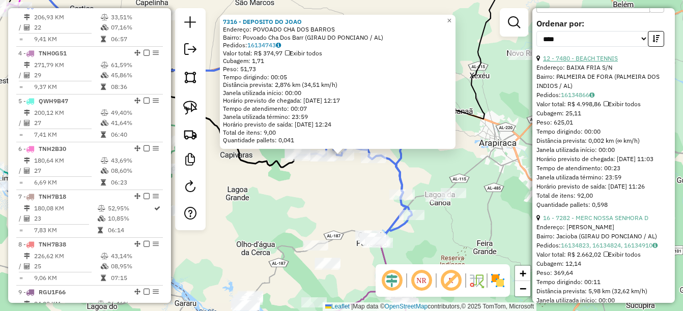
click at [594, 58] on link "12 - 7480 - BEACH TENNIS" at bounding box center [580, 58] width 75 height 8
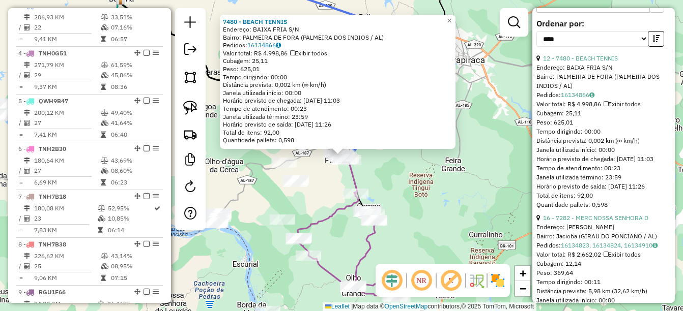
click at [383, 167] on div "7480 - BEACH TENNIS Endereço: BAIXA FRIA S/N Bairro: PALMEIRA DE FORA (PALMEIRA…" at bounding box center [341, 155] width 683 height 311
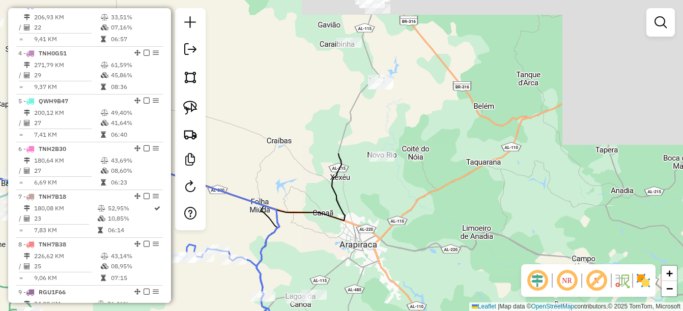
drag, startPoint x: 503, startPoint y: 62, endPoint x: 395, endPoint y: 247, distance: 214.8
click at [396, 251] on div "Janela de atendimento Grade de atendimento Capacidade Transportadoras Veículos …" at bounding box center [341, 155] width 683 height 311
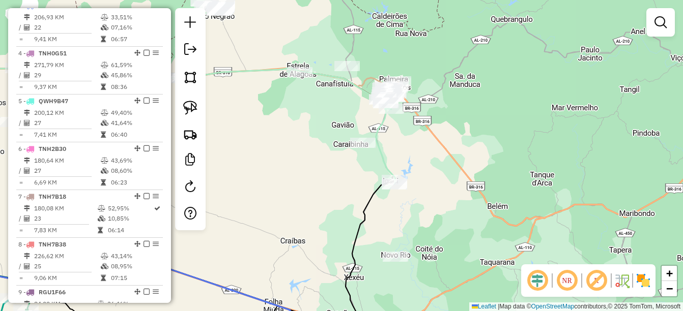
drag, startPoint x: 389, startPoint y: 63, endPoint x: 400, endPoint y: 175, distance: 113.0
click at [400, 175] on div "Rota 2 - Placa QWH8F57 9501 - HIPER CENTER TODO DI Janela de atendimento Grade …" at bounding box center [341, 155] width 683 height 311
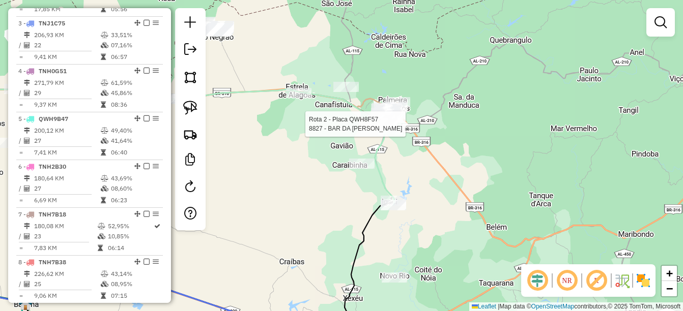
select select "*********"
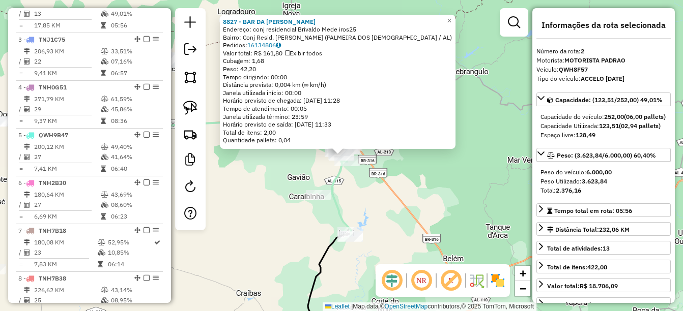
scroll to position [442, 0]
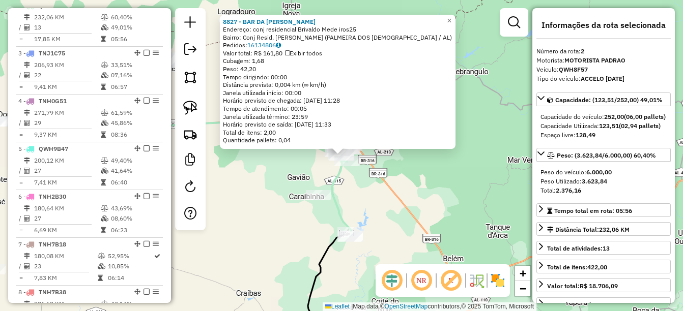
click at [369, 186] on div "8827 - BAR DA EDNA Endereço: conj residencial Brivaldo Mede iros25 Bairro: Conj…" at bounding box center [341, 155] width 683 height 311
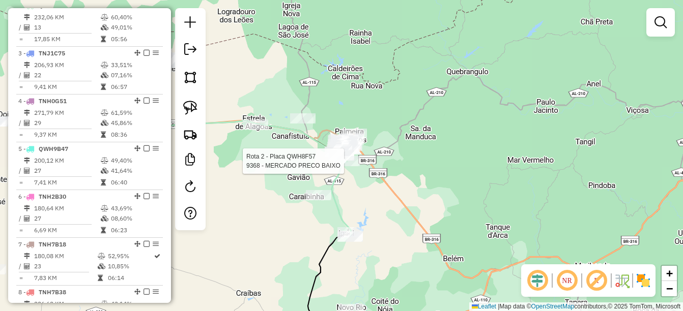
select select "*********"
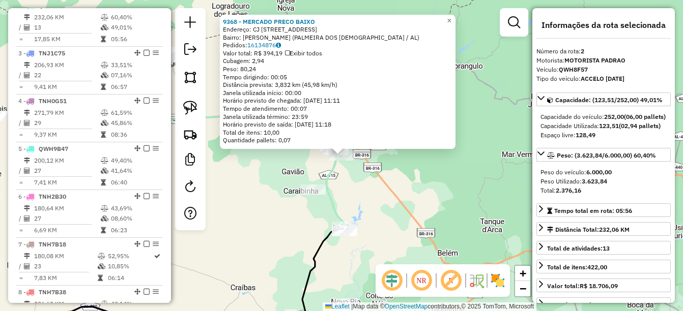
click at [359, 180] on div "9368 - MERCADO PRECO BAIXO Endereço: CJ BRIVALDO MEDEIROS 476 Bairro: Brivaldo …" at bounding box center [341, 155] width 683 height 311
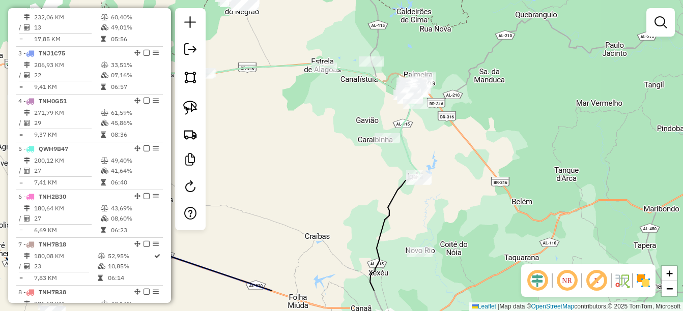
drag, startPoint x: 363, startPoint y: 191, endPoint x: 478, endPoint y: 69, distance: 168.1
click at [534, 18] on div "Janela de atendimento Grade de atendimento Capacidade Transportadoras Veículos …" at bounding box center [341, 155] width 683 height 311
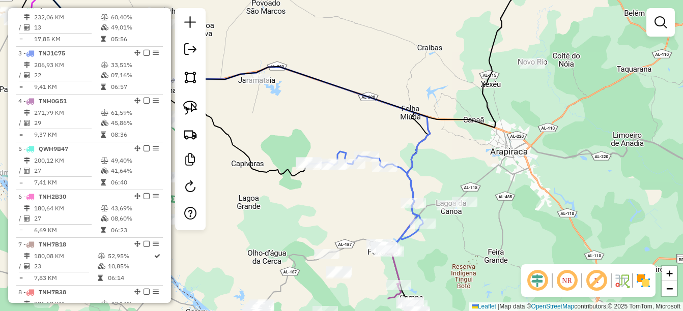
drag, startPoint x: 434, startPoint y: 224, endPoint x: 423, endPoint y: 112, distance: 112.4
click at [436, 78] on div "Janela de atendimento Grade de atendimento Capacidade Transportadoras Veículos …" at bounding box center [341, 155] width 683 height 311
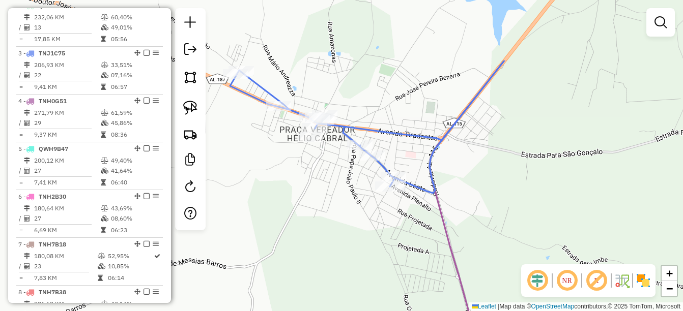
drag, startPoint x: 305, startPoint y: 115, endPoint x: 312, endPoint y: 177, distance: 62.6
click at [312, 177] on div "Janela de atendimento Grade de atendimento Capacidade Transportadoras Veículos …" at bounding box center [341, 155] width 683 height 311
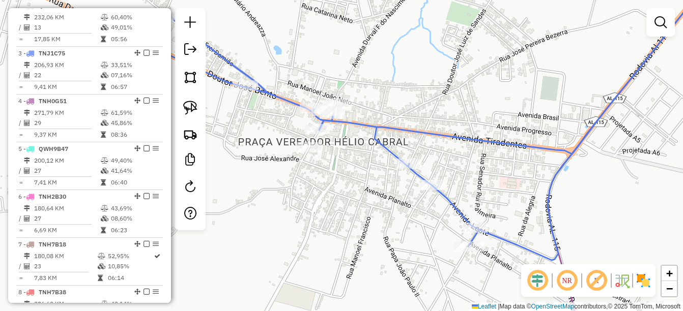
drag, startPoint x: 339, startPoint y: 158, endPoint x: 345, endPoint y: 172, distance: 14.4
click at [345, 172] on div "Janela de atendimento Grade de atendimento Capacidade Transportadoras Veículos …" at bounding box center [341, 155] width 683 height 311
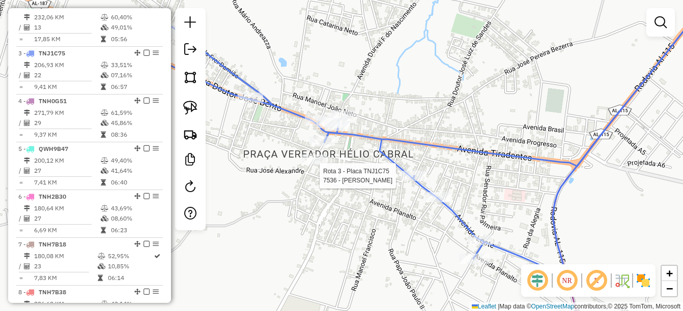
select select "*********"
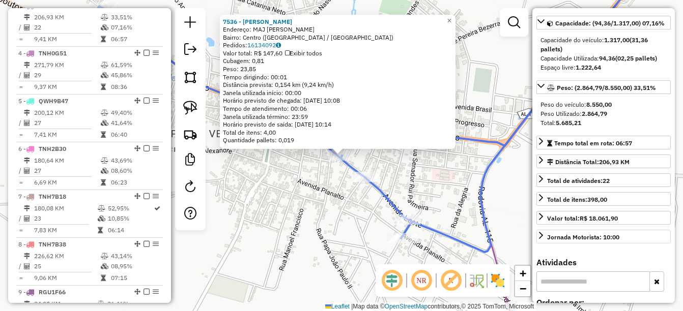
scroll to position [153, 0]
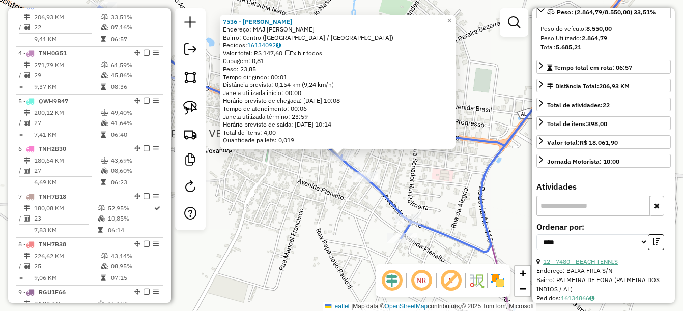
click at [596, 261] on link "12 - 7480 - BEACH TENNIS" at bounding box center [580, 262] width 75 height 8
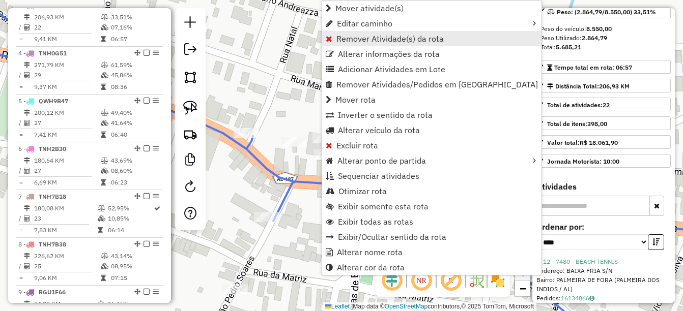
click at [366, 42] on span "Remover Atividade(s) da rota" at bounding box center [389, 39] width 107 height 8
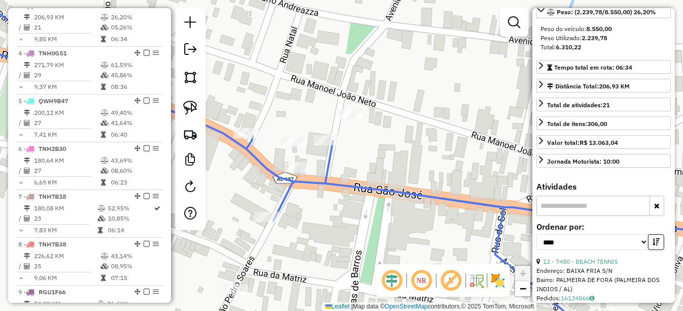
click at [322, 180] on icon at bounding box center [341, 156] width 819 height 374
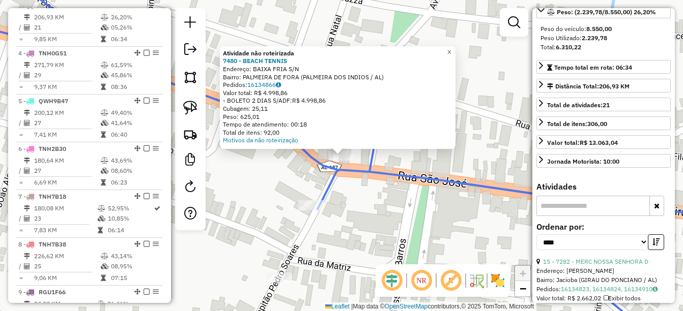
click at [324, 187] on icon at bounding box center [341, 156] width 819 height 374
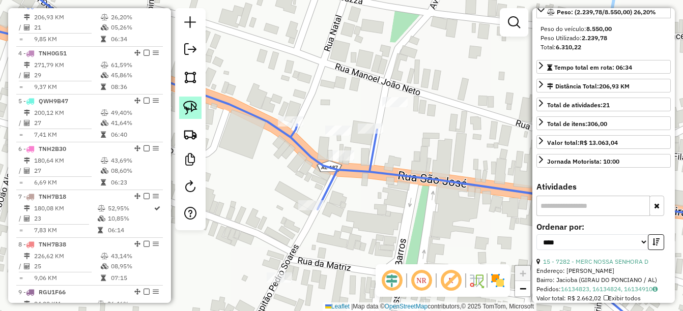
click at [192, 109] on img at bounding box center [190, 108] width 14 height 14
drag, startPoint x: 364, startPoint y: 144, endPoint x: 358, endPoint y: 168, distance: 25.8
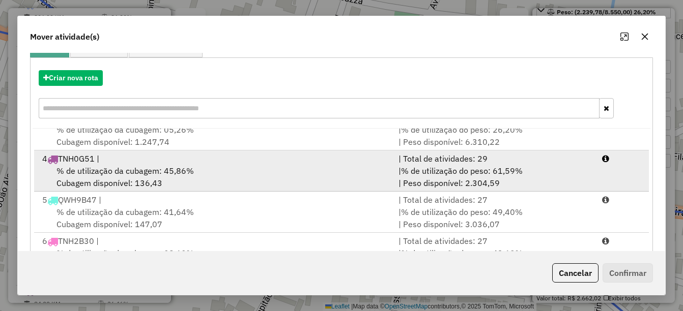
scroll to position [0, 0]
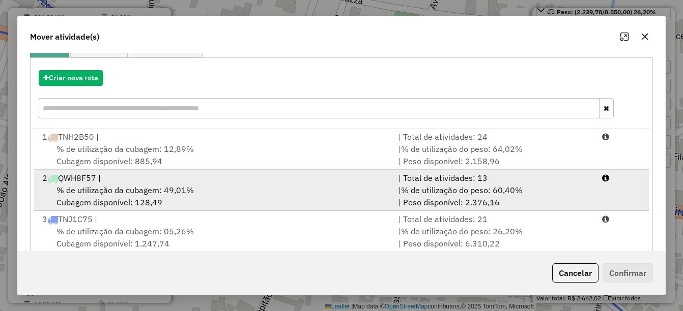
click at [137, 172] on div "2 QWH8F57 |" at bounding box center [214, 178] width 357 height 12
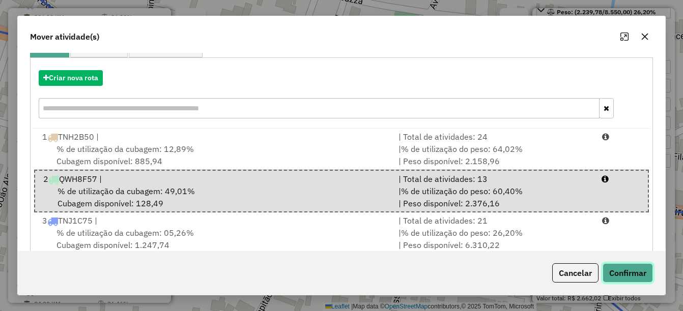
click at [632, 279] on button "Confirmar" at bounding box center [628, 273] width 50 height 19
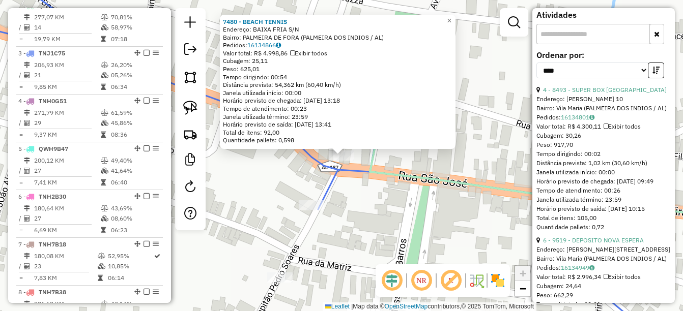
scroll to position [315, 0]
click at [395, 238] on div "7480 - BEACH TENNIS Endereço: BAIXA FRIA S/N Bairro: PALMEIRA DE FORA (PALMEIRA…" at bounding box center [341, 155] width 683 height 311
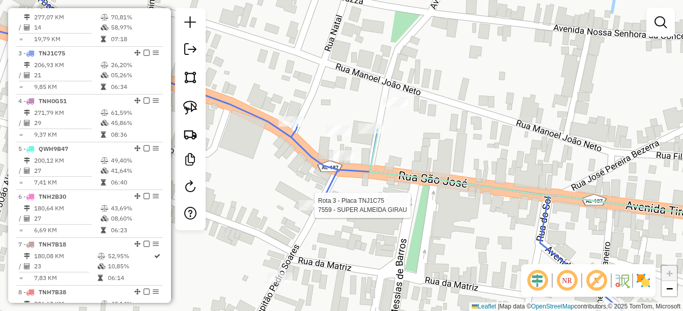
select select "*********"
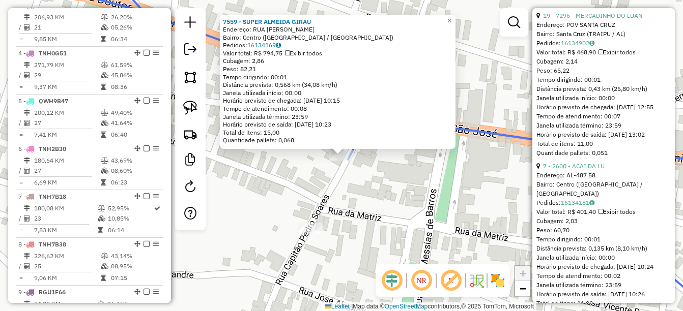
scroll to position [1323, 0]
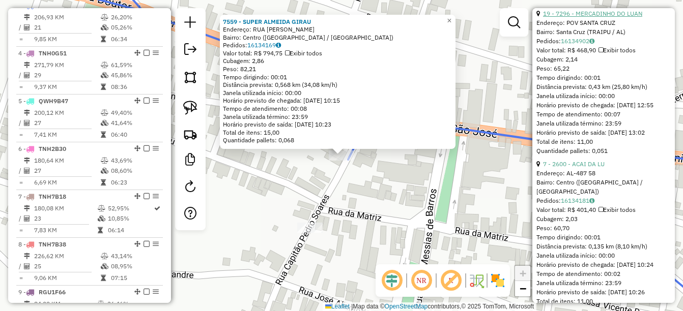
click at [614, 17] on link "19 - 7296 - MERCADINHO DO LUAN" at bounding box center [592, 14] width 99 height 8
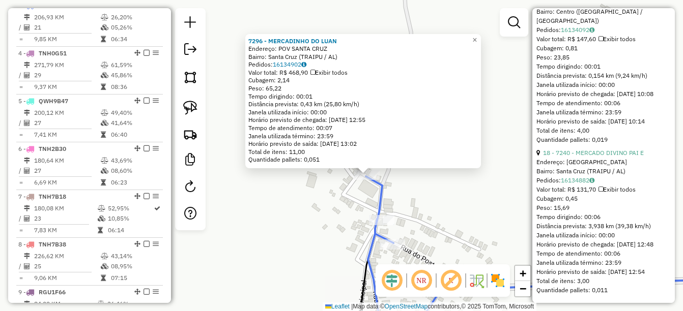
scroll to position [3503, 0]
click at [474, 222] on div "7296 - MERCADINHO DO LUAN Endereço: POV SANTA CRUZ Bairro: Santa Cruz (TRAIPU /…" at bounding box center [341, 155] width 683 height 311
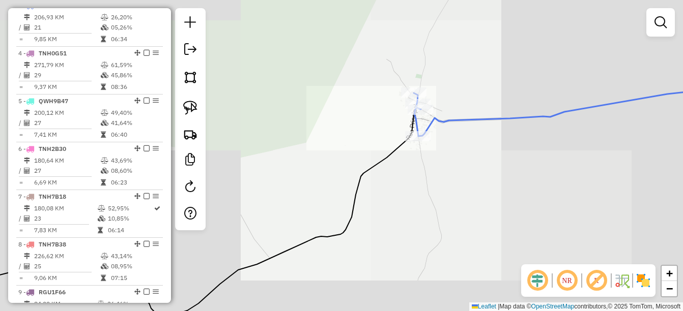
drag, startPoint x: 532, startPoint y: 155, endPoint x: 502, endPoint y: 131, distance: 38.7
click at [505, 133] on div "Janela de atendimento Grade de atendimento Capacidade Transportadoras Veículos …" at bounding box center [341, 155] width 683 height 311
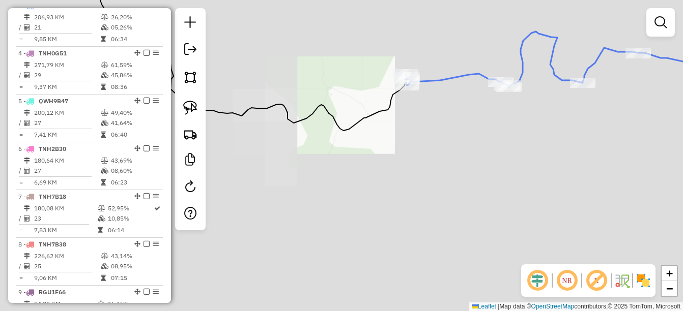
drag, startPoint x: 537, startPoint y: 205, endPoint x: 464, endPoint y: 161, distance: 84.9
click at [470, 161] on div "Janela de atendimento Grade de atendimento Capacidade Transportadoras Veículos …" at bounding box center [341, 155] width 683 height 311
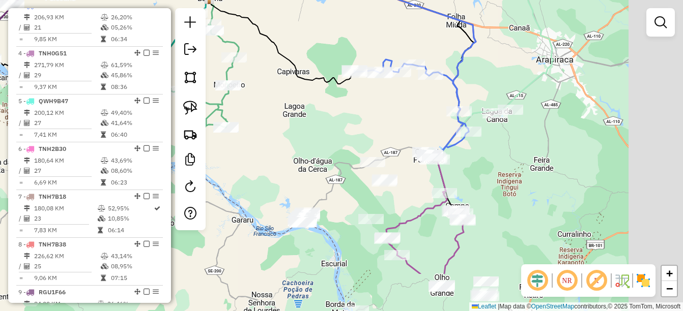
drag, startPoint x: 484, startPoint y: 178, endPoint x: 406, endPoint y: 118, distance: 99.0
click at [406, 118] on div "Janela de atendimento Grade de atendimento Capacidade Transportadoras Veículos …" at bounding box center [341, 155] width 683 height 311
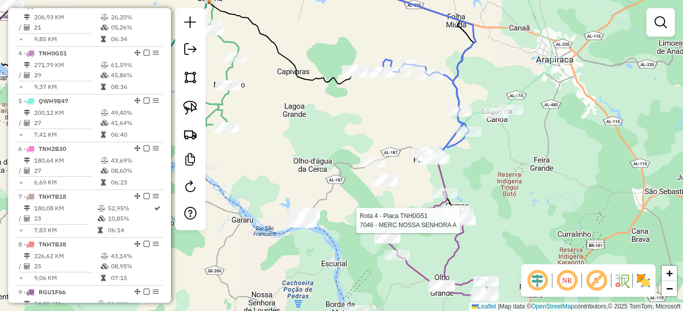
select select "*********"
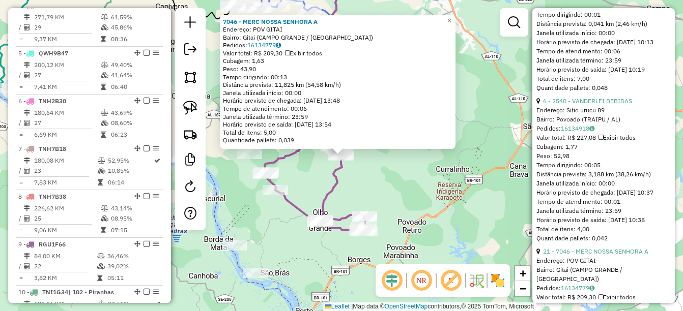
scroll to position [2799, 0]
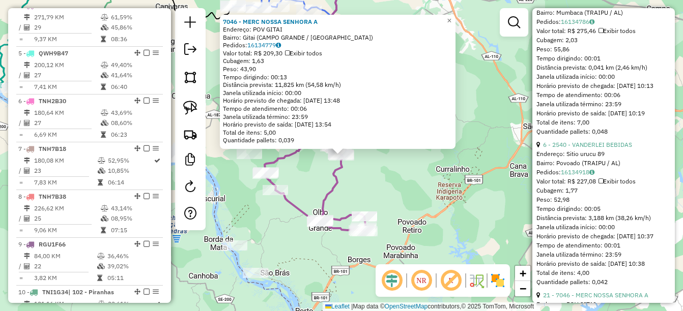
click at [424, 190] on div "7046 - MERC NOSSA SENHORA A Endereço: POV GITAI Bairro: Gitai (CAMPO GRANDE / A…" at bounding box center [341, 155] width 683 height 311
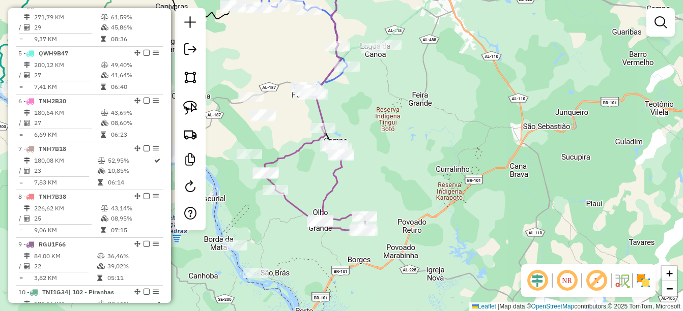
drag, startPoint x: 395, startPoint y: 195, endPoint x: 484, endPoint y: 201, distance: 89.2
click at [476, 201] on div "7046 - MERC NOSSA SENHORA A Endereço: POV GITAI Bairro: Gitai (CAMPO GRANDE / A…" at bounding box center [341, 155] width 683 height 311
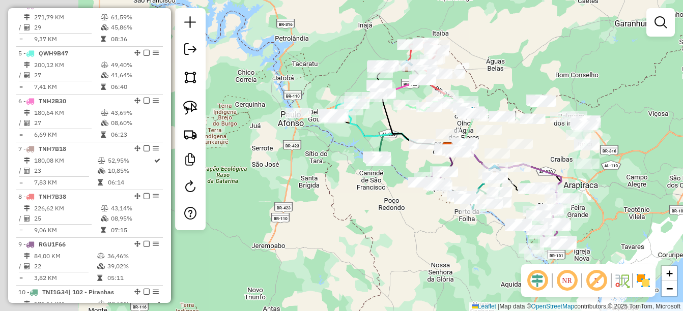
drag, startPoint x: 299, startPoint y: 184, endPoint x: 419, endPoint y: 219, distance: 125.1
click at [419, 219] on div "Janela de atendimento Grade de atendimento Capacidade Transportadoras Veículos …" at bounding box center [341, 155] width 683 height 311
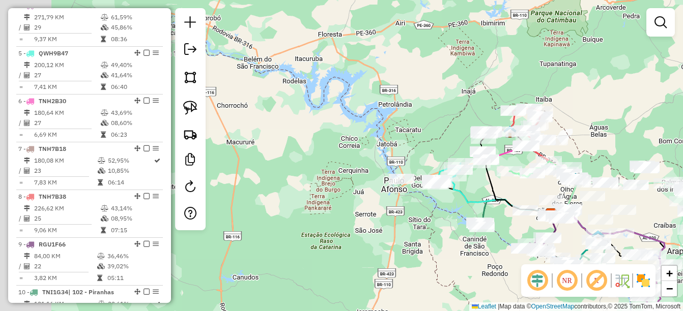
drag, startPoint x: 324, startPoint y: 159, endPoint x: 396, endPoint y: 227, distance: 99.7
click at [396, 227] on div "Janela de atendimento Grade de atendimento Capacidade Transportadoras Veículos …" at bounding box center [341, 155] width 683 height 311
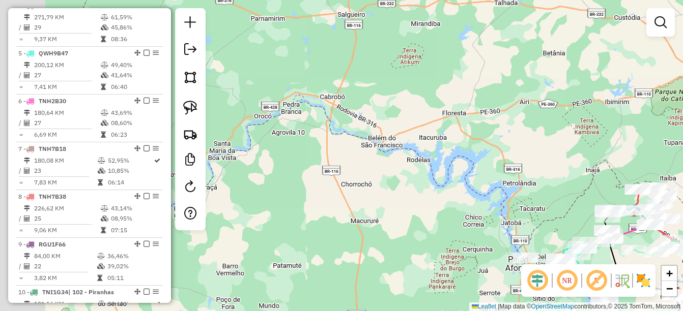
drag, startPoint x: 293, startPoint y: 174, endPoint x: 403, endPoint y: 249, distance: 133.3
click at [403, 249] on div "Janela de atendimento Grade de atendimento Capacidade Transportadoras Veículos …" at bounding box center [341, 155] width 683 height 311
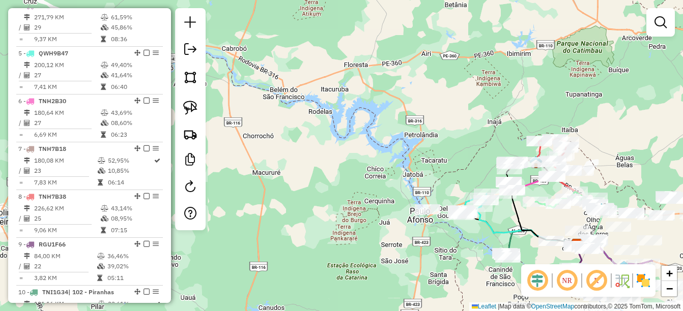
drag, startPoint x: 349, startPoint y: 153, endPoint x: 320, endPoint y: 146, distance: 30.4
click at [320, 146] on div "Janela de atendimento Grade de atendimento Capacidade Transportadoras Veículos …" at bounding box center [341, 155] width 683 height 311
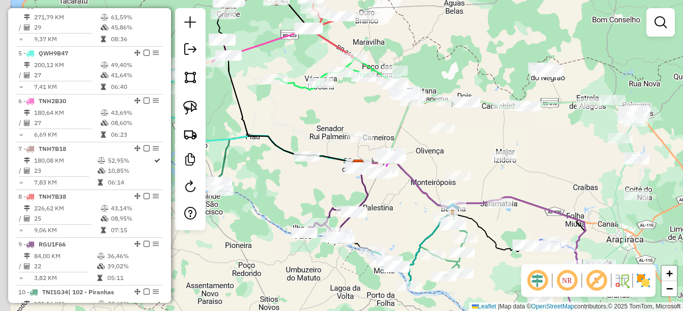
drag, startPoint x: 445, startPoint y: 133, endPoint x: 474, endPoint y: 133, distance: 29.0
click at [474, 133] on div "Janela de atendimento Grade de atendimento Capacidade Transportadoras Veículos …" at bounding box center [341, 155] width 683 height 311
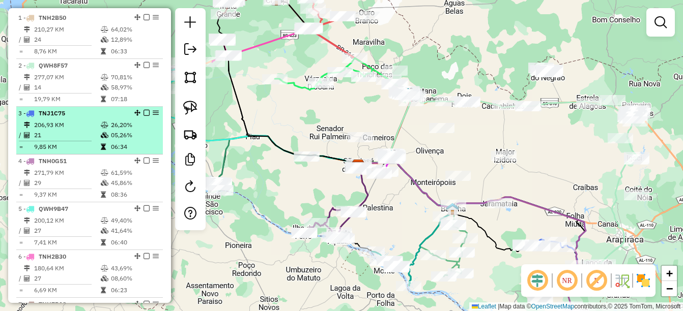
scroll to position [334, 0]
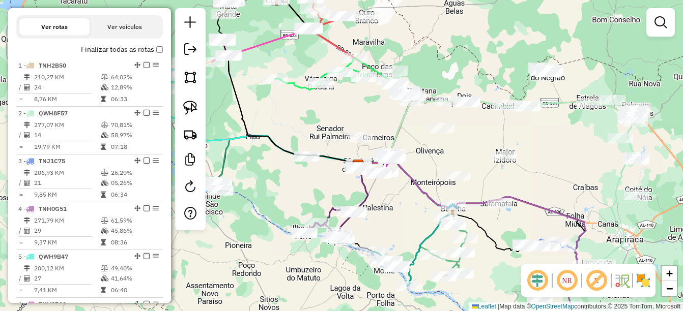
drag, startPoint x: 504, startPoint y: 143, endPoint x: 377, endPoint y: 134, distance: 127.6
click at [377, 134] on div "Janela de atendimento Grade de atendimento Capacidade Transportadoras Veículos …" at bounding box center [341, 155] width 683 height 311
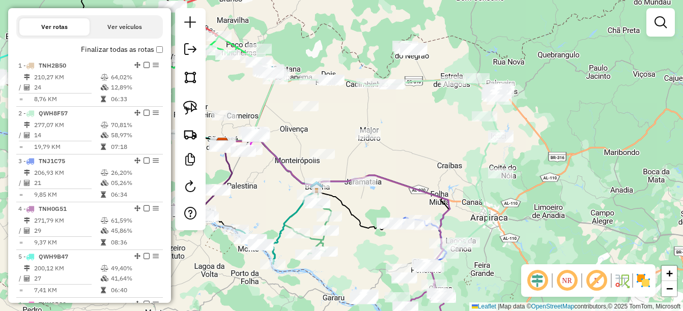
drag, startPoint x: 347, startPoint y: 90, endPoint x: 353, endPoint y: 93, distance: 6.6
click at [346, 87] on div "Janela de atendimento Grade de atendimento Capacidade Transportadoras Veículos …" at bounding box center [341, 155] width 683 height 311
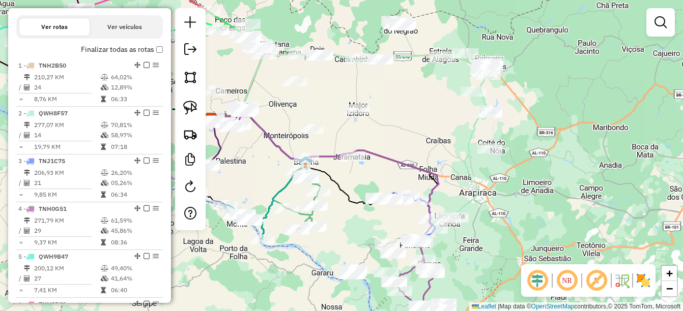
drag, startPoint x: 417, startPoint y: 150, endPoint x: 377, endPoint y: 85, distance: 75.8
click at [377, 85] on div "Janela de atendimento Grade de atendimento Capacidade Transportadoras Veículos …" at bounding box center [341, 155] width 683 height 311
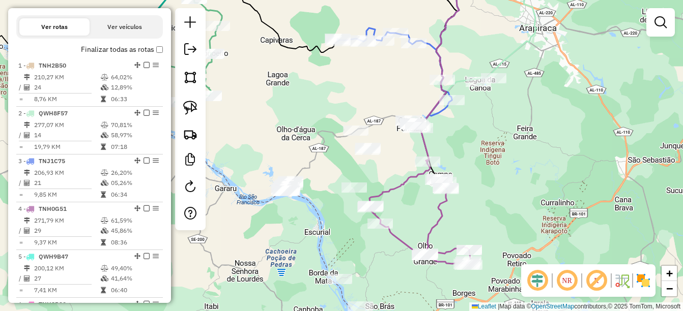
drag, startPoint x: 478, startPoint y: 170, endPoint x: 491, endPoint y: 146, distance: 27.5
click at [492, 146] on div "Janela de atendimento Grade de atendimento Capacidade Transportadoras Veículos …" at bounding box center [341, 155] width 683 height 311
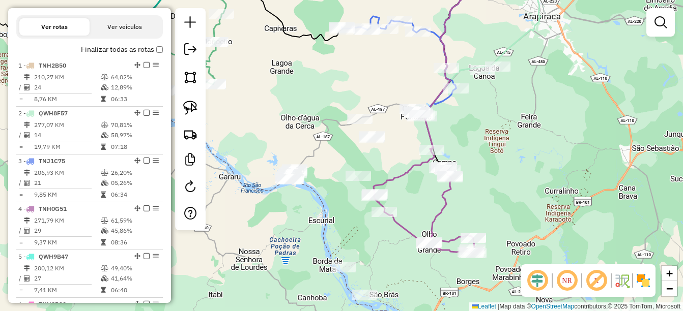
drag, startPoint x: 406, startPoint y: 211, endPoint x: 431, endPoint y: 210, distance: 25.0
click at [431, 210] on div "Janela de atendimento Grade de atendimento Capacidade Transportadoras Veículos …" at bounding box center [341, 155] width 683 height 311
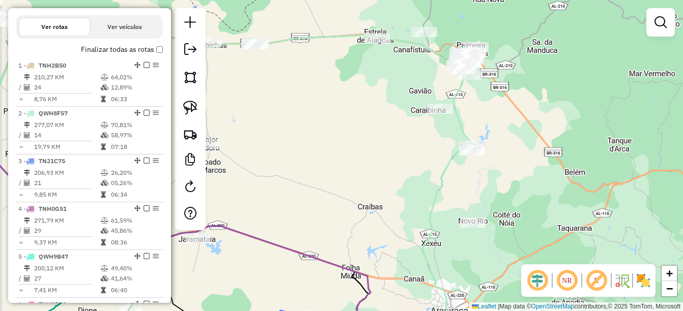
drag, startPoint x: 368, startPoint y: 119, endPoint x: 463, endPoint y: 115, distance: 94.7
click at [463, 115] on div "Janela de atendimento Grade de atendimento Capacidade Transportadoras Veículos …" at bounding box center [341, 155] width 683 height 311
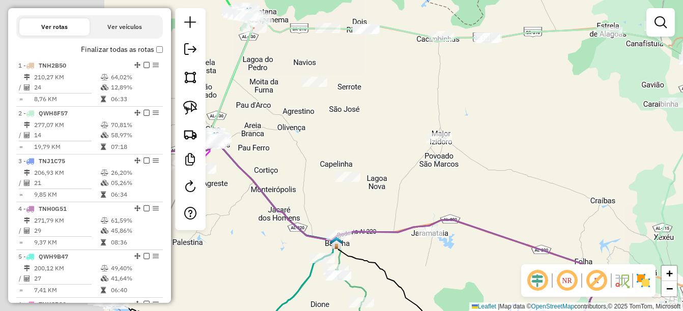
drag, startPoint x: 274, startPoint y: 148, endPoint x: 424, endPoint y: 141, distance: 150.8
click at [417, 145] on div "Janela de atendimento Grade de atendimento Capacidade Transportadoras Veículos …" at bounding box center [341, 155] width 683 height 311
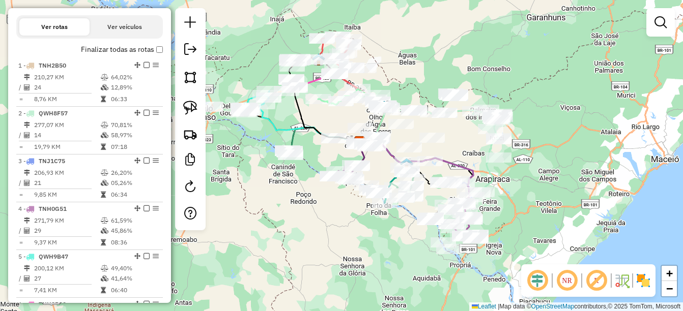
drag, startPoint x: 299, startPoint y: 224, endPoint x: 341, endPoint y: 235, distance: 43.6
click at [341, 235] on div "Janela de atendimento Grade de atendimento Capacidade Transportadoras Veículos …" at bounding box center [341, 155] width 683 height 311
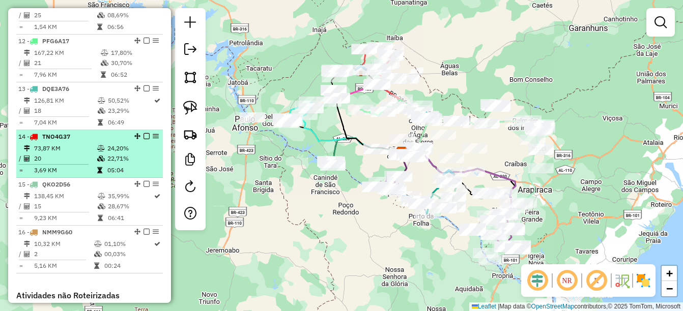
scroll to position [894, 0]
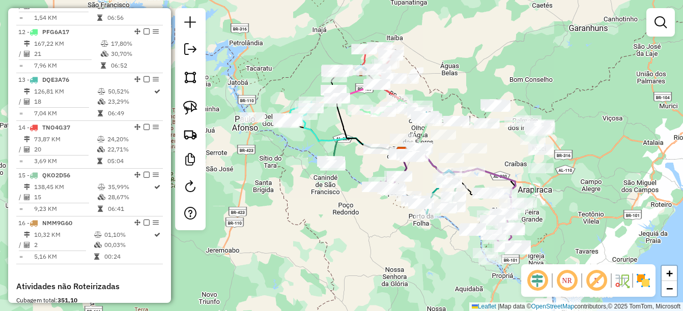
click at [294, 229] on div "Janela de atendimento Grade de atendimento Capacidade Transportadoras Veículos …" at bounding box center [341, 155] width 683 height 311
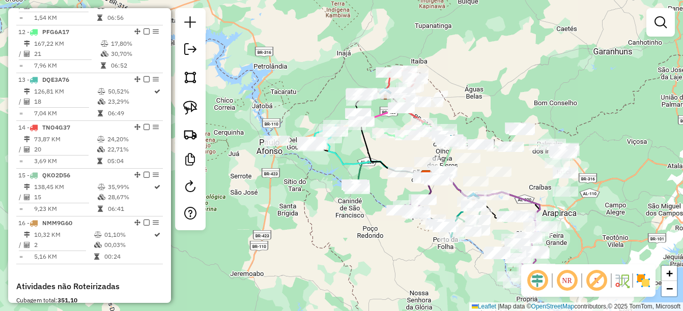
drag, startPoint x: 283, startPoint y: 180, endPoint x: 328, endPoint y: 232, distance: 68.9
click at [328, 232] on div "Janela de atendimento Grade de atendimento Capacidade Transportadoras Veículos …" at bounding box center [341, 155] width 683 height 311
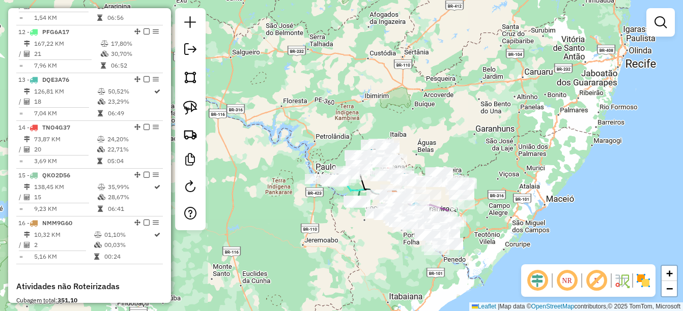
click at [305, 214] on div "Janela de atendimento Grade de atendimento Capacidade Transportadoras Veículos …" at bounding box center [341, 155] width 683 height 311
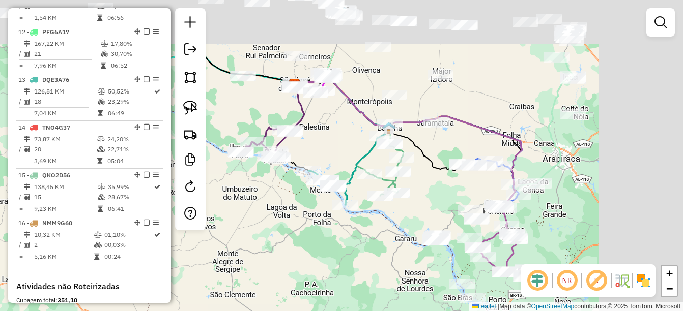
drag, startPoint x: 422, startPoint y: 162, endPoint x: 269, endPoint y: 244, distance: 173.5
click at [269, 244] on div "Janela de atendimento Grade de atendimento Capacidade Transportadoras Veículos …" at bounding box center [341, 155] width 683 height 311
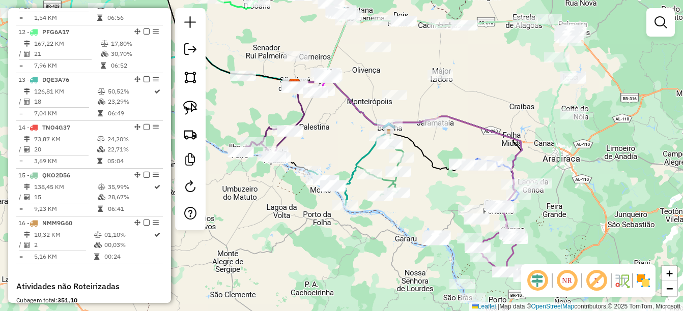
drag, startPoint x: 341, startPoint y: 243, endPoint x: 277, endPoint y: 208, distance: 73.1
click at [277, 208] on div "Janela de atendimento Grade de atendimento Capacidade Transportadoras Veículos …" at bounding box center [341, 155] width 683 height 311
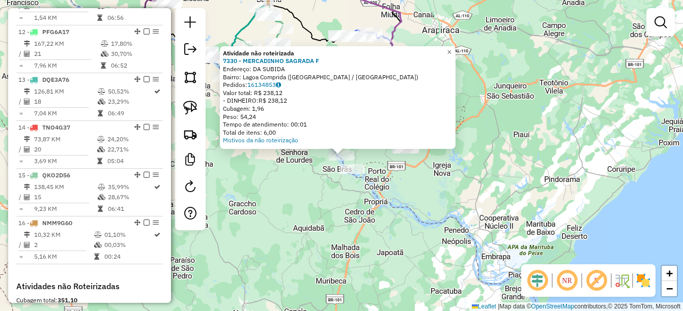
click at [281, 240] on div "Atividade não roteirizada 7330 - MERCADINHO SAGRADA F Endereço: DA SUBIDA Bairr…" at bounding box center [341, 155] width 683 height 311
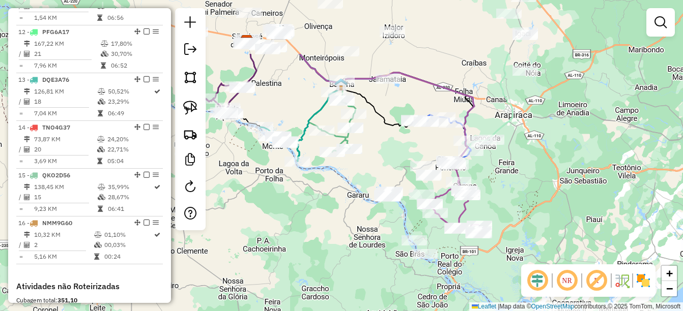
drag, startPoint x: 264, startPoint y: 169, endPoint x: 337, endPoint y: 255, distance: 112.6
click at [337, 255] on div "Janela de atendimento Grade de atendimento Capacidade Transportadoras Veículos …" at bounding box center [341, 155] width 683 height 311
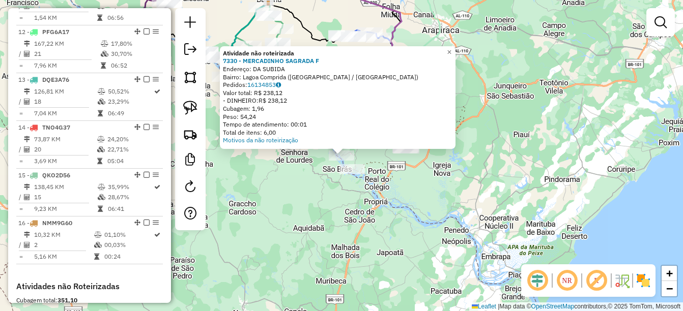
click at [301, 214] on div "Atividade não roteirizada 7330 - MERCADINHO SAGRADA F Endereço: DA SUBIDA Bairr…" at bounding box center [341, 155] width 683 height 311
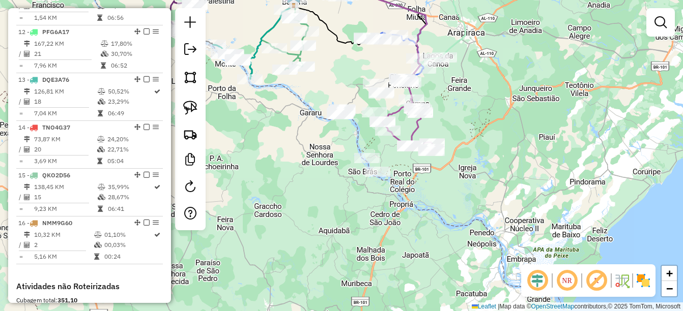
drag, startPoint x: 275, startPoint y: 156, endPoint x: 327, endPoint y: 174, distance: 54.9
click at [327, 174] on div "Janela de atendimento Grade de atendimento Capacidade Transportadoras Veículos …" at bounding box center [341, 155] width 683 height 311
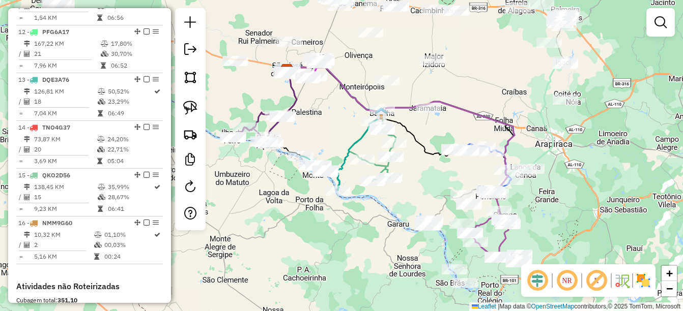
drag, startPoint x: 293, startPoint y: 150, endPoint x: 354, endPoint y: 246, distance: 113.9
click at [354, 246] on div "Janela de atendimento Grade de atendimento Capacidade Transportadoras Veículos …" at bounding box center [341, 155] width 683 height 311
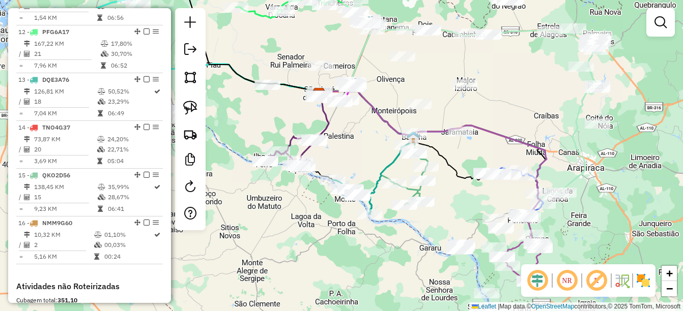
drag, startPoint x: 269, startPoint y: 225, endPoint x: 337, endPoint y: 273, distance: 83.6
click at [334, 275] on div "Janela de atendimento Grade de atendimento Capacidade Transportadoras Veículos …" at bounding box center [341, 155] width 683 height 311
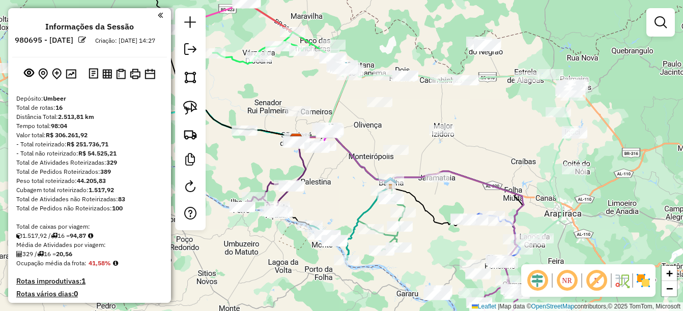
scroll to position [894, 0]
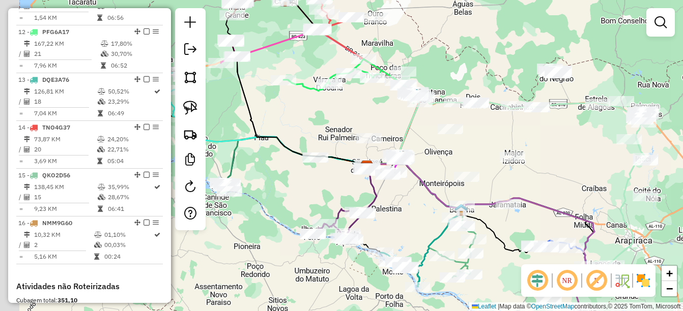
drag, startPoint x: 243, startPoint y: 160, endPoint x: 320, endPoint y: 191, distance: 82.7
click at [320, 191] on div "Janela de atendimento Grade de atendimento Capacidade Transportadoras Veículos …" at bounding box center [341, 155] width 683 height 311
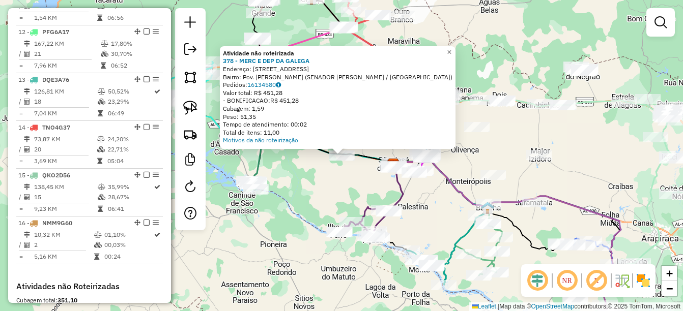
click at [320, 163] on div "Atividade não roteirizada 378 - MERC E DEP DA GALEGA Endereço: [STREET_ADDRESS]…" at bounding box center [341, 155] width 683 height 311
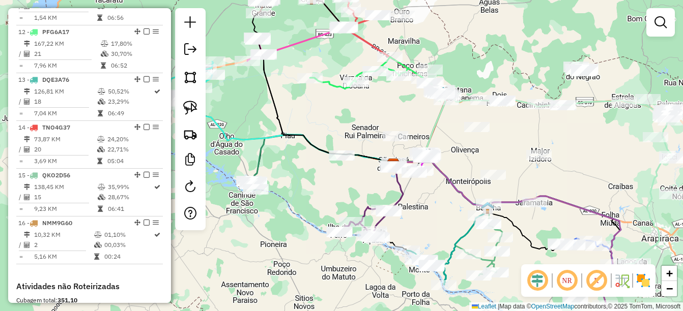
click at [349, 161] on div at bounding box center [341, 156] width 25 height 10
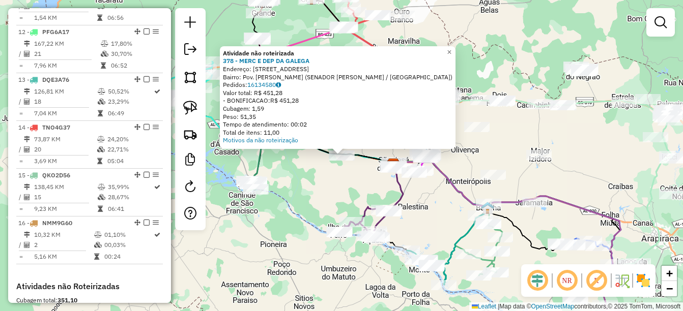
click at [317, 211] on div "Atividade não roteirizada 378 - MERC E DEP DA GALEGA Endereço: [STREET_ADDRESS]…" at bounding box center [341, 155] width 683 height 311
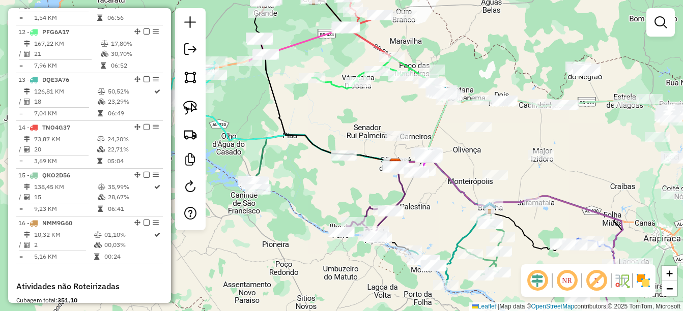
drag, startPoint x: 285, startPoint y: 237, endPoint x: 347, endPoint y: 234, distance: 62.1
click at [344, 233] on div "Janela de atendimento Grade de atendimento Capacidade Transportadoras Veículos …" at bounding box center [341, 155] width 683 height 311
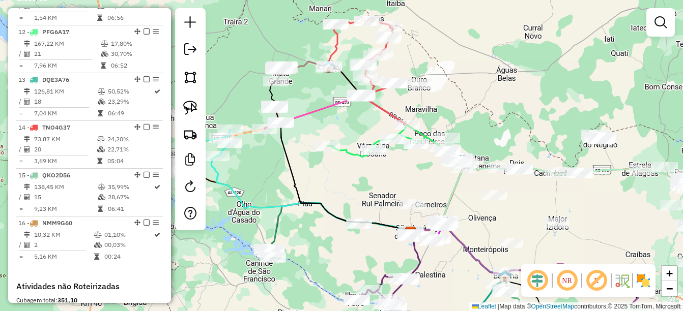
drag, startPoint x: 357, startPoint y: 148, endPoint x: 322, endPoint y: 111, distance: 51.1
click at [322, 111] on icon at bounding box center [314, 111] width 98 height 35
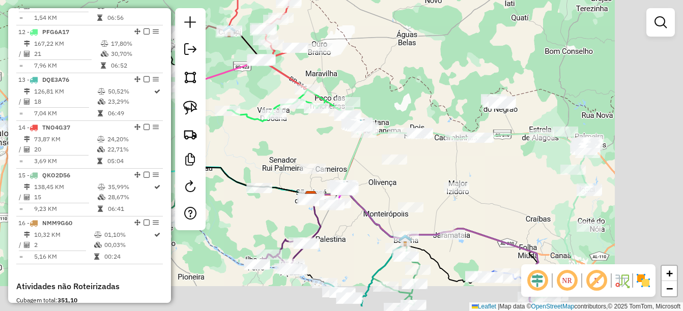
drag, startPoint x: 418, startPoint y: 172, endPoint x: 320, endPoint y: 137, distance: 104.3
click at [320, 137] on div "Janela de atendimento Grade de atendimento Capacidade Transportadoras Veículos …" at bounding box center [341, 155] width 683 height 311
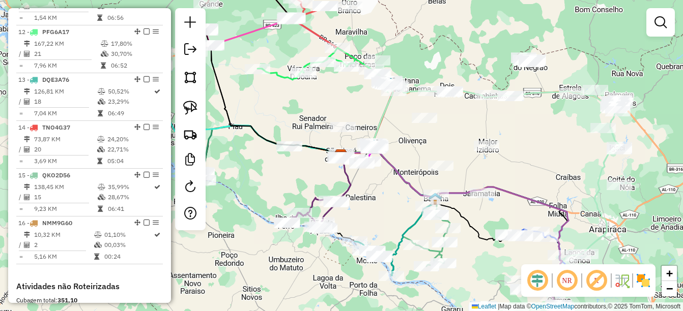
drag, startPoint x: 389, startPoint y: 191, endPoint x: 419, endPoint y: 150, distance: 51.4
click at [419, 150] on div "Janela de atendimento Grade de atendimento Capacidade Transportadoras Veículos …" at bounding box center [341, 155] width 683 height 311
click at [188, 45] on em at bounding box center [190, 49] width 12 height 12
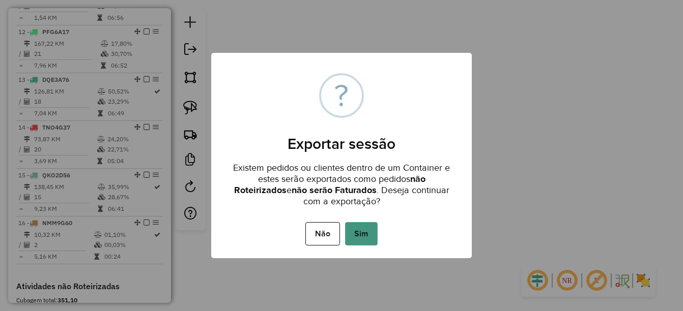
click at [367, 232] on button "Sim" at bounding box center [361, 233] width 33 height 23
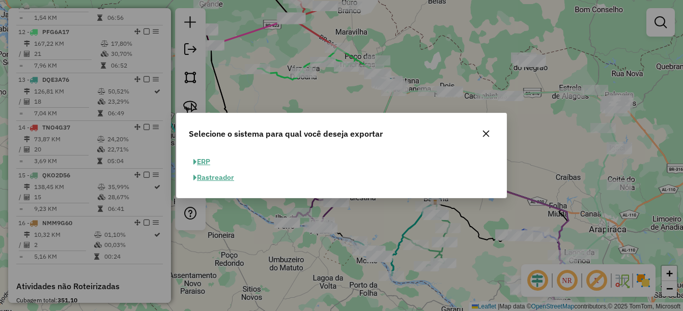
click at [194, 163] on span "button" at bounding box center [195, 162] width 4 height 7
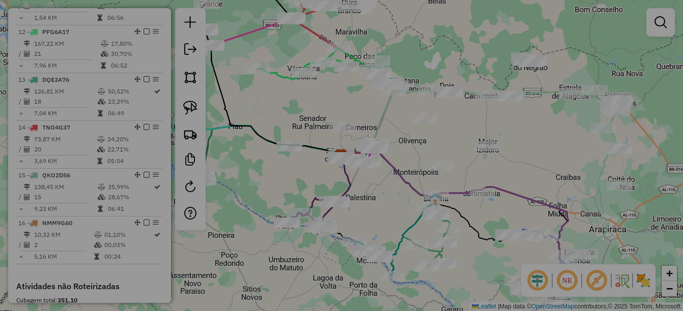
select select "**"
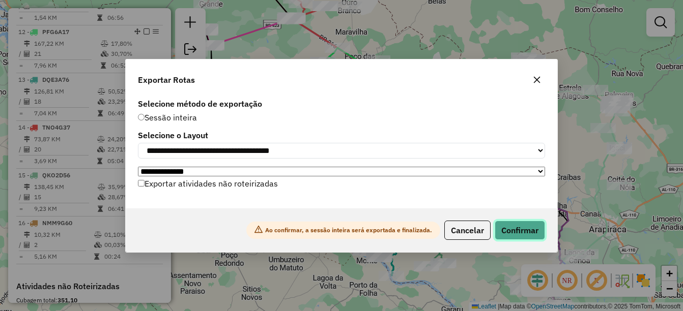
click at [527, 229] on button "Confirmar" at bounding box center [520, 230] width 50 height 19
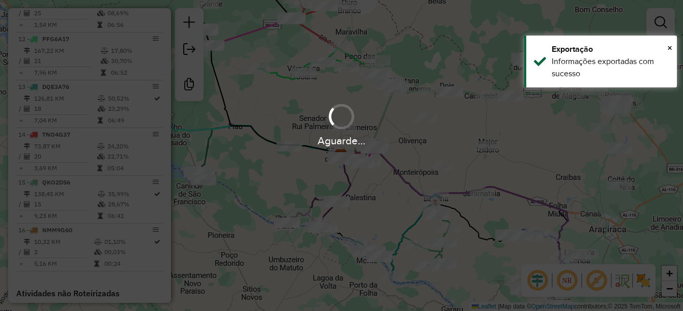
scroll to position [901, 0]
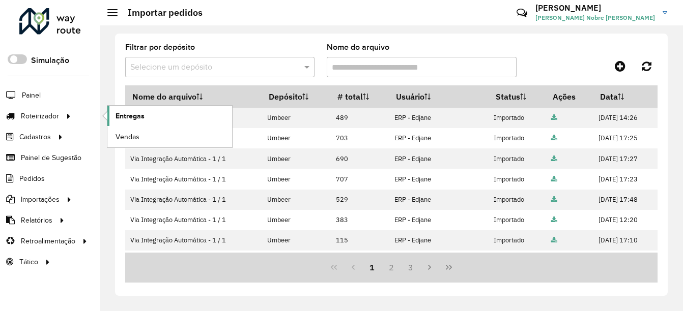
click at [149, 114] on link "Entregas" at bounding box center [169, 116] width 125 height 20
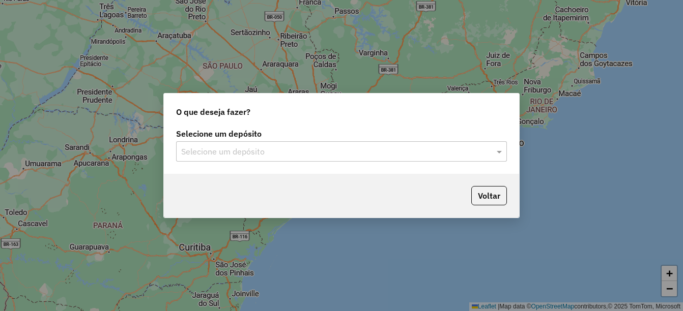
click at [286, 153] on input "text" at bounding box center [331, 152] width 300 height 12
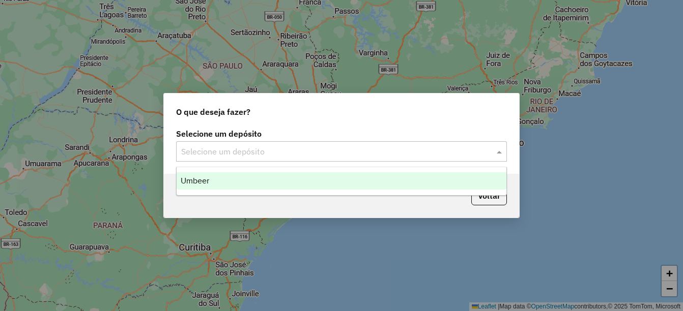
click at [264, 176] on div "Umbeer" at bounding box center [342, 181] width 330 height 17
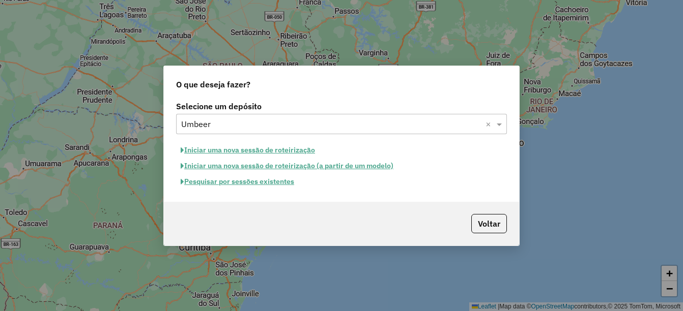
click at [262, 152] on button "Iniciar uma nova sessão de roteirização" at bounding box center [248, 150] width 144 height 16
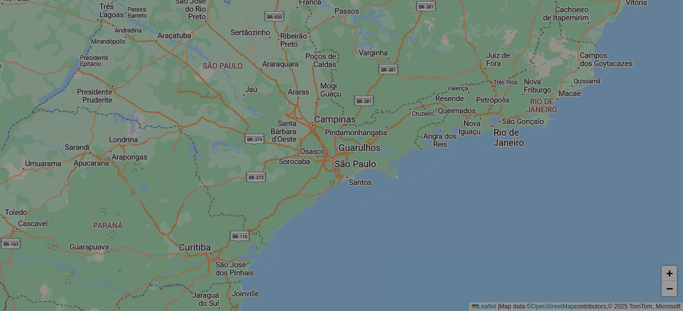
select select "*"
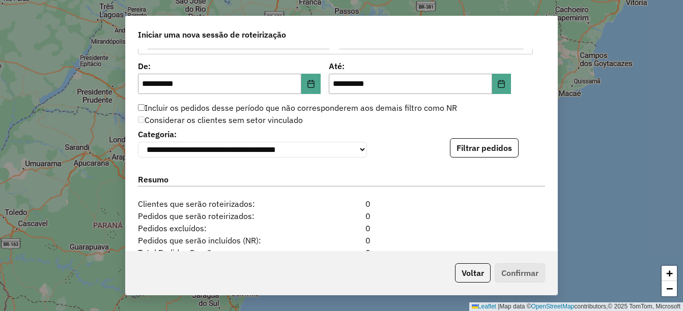
scroll to position [1018, 0]
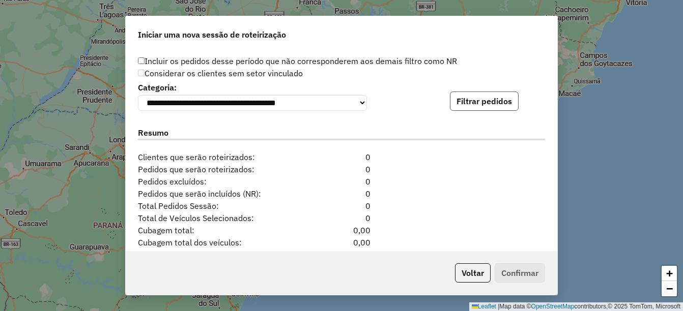
click at [473, 106] on button "Filtrar pedidos" at bounding box center [484, 101] width 69 height 19
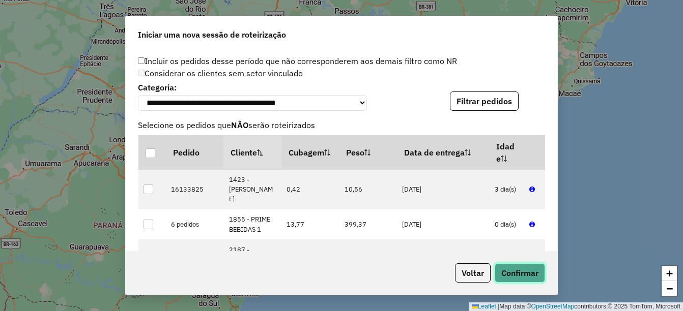
click at [528, 281] on button "Confirmar" at bounding box center [520, 273] width 50 height 19
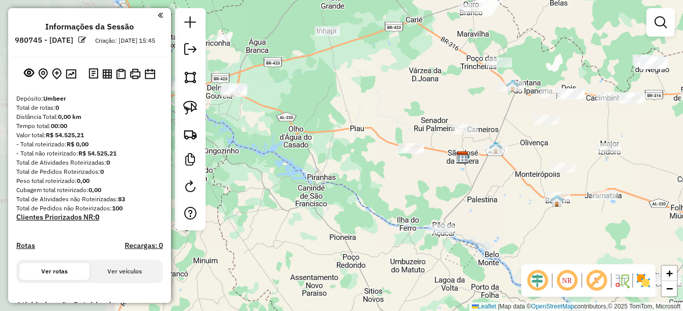
drag, startPoint x: 387, startPoint y: 253, endPoint x: 517, endPoint y: 267, distance: 130.6
click at [517, 267] on div "Janela de atendimento Grade de atendimento Capacidade Transportadoras Veículos …" at bounding box center [341, 155] width 683 height 311
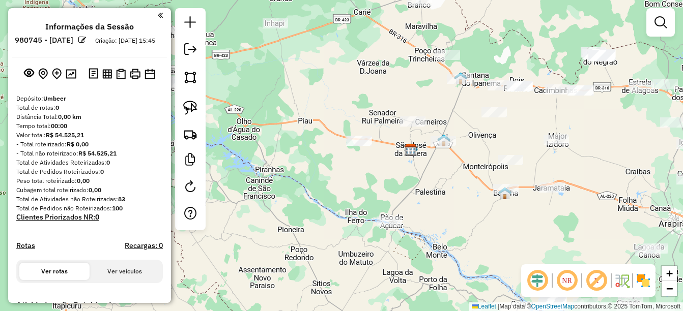
drag, startPoint x: 390, startPoint y: 268, endPoint x: 260, endPoint y: 118, distance: 199.5
click at [262, 119] on div "Janela de atendimento Grade de atendimento Capacidade Transportadoras Veículos …" at bounding box center [341, 155] width 683 height 311
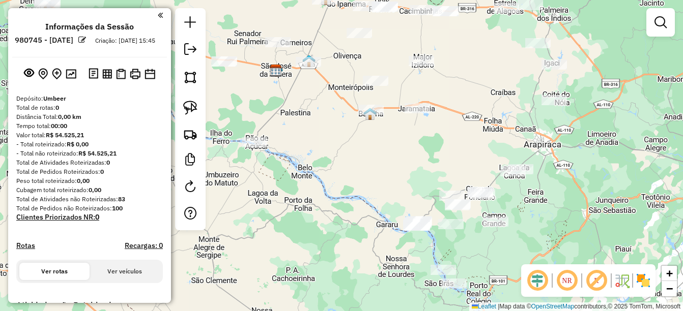
drag, startPoint x: 446, startPoint y: 209, endPoint x: 353, endPoint y: 146, distance: 113.2
click at [353, 146] on div "Janela de atendimento Grade de atendimento Capacidade Transportadoras Veículos …" at bounding box center [341, 155] width 683 height 311
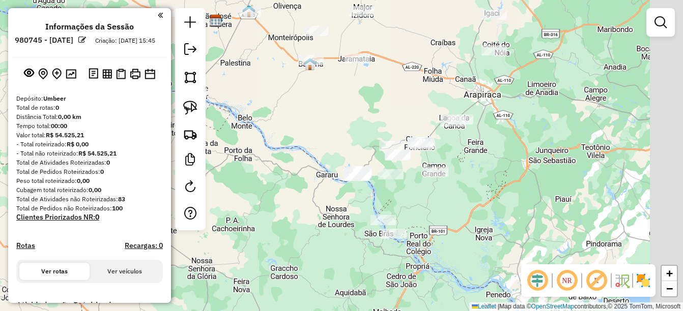
drag, startPoint x: 436, startPoint y: 161, endPoint x: 383, endPoint y: 116, distance: 69.7
click at [383, 116] on div "Janela de atendimento Grade de atendimento Capacidade Transportadoras Veículos …" at bounding box center [341, 155] width 683 height 311
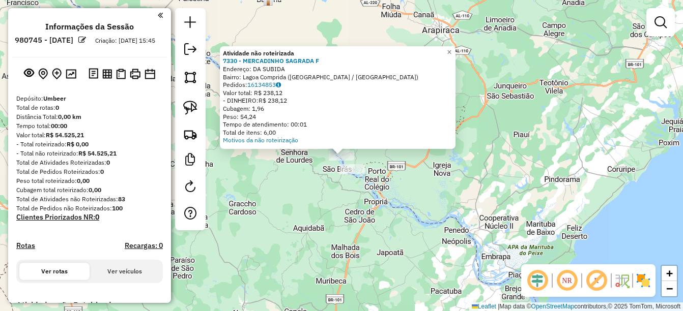
click at [527, 233] on div "Atividade não roteirizada 7330 - MERCADINHO SAGRADA F Endereço: DA SUBIDA Bairr…" at bounding box center [341, 155] width 683 height 311
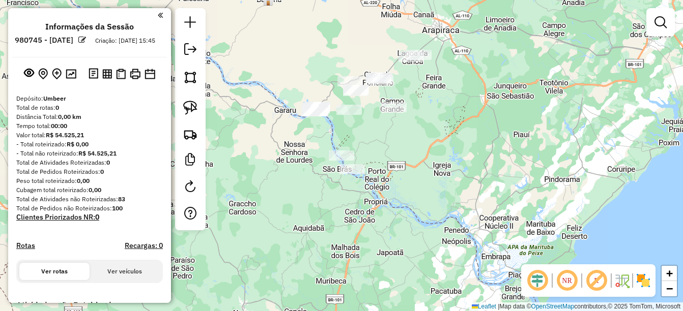
drag, startPoint x: 373, startPoint y: 114, endPoint x: 388, endPoint y: 258, distance: 144.9
click at [390, 262] on div "Janela de atendimento Grade de atendimento Capacidade Transportadoras Veículos …" at bounding box center [341, 155] width 683 height 311
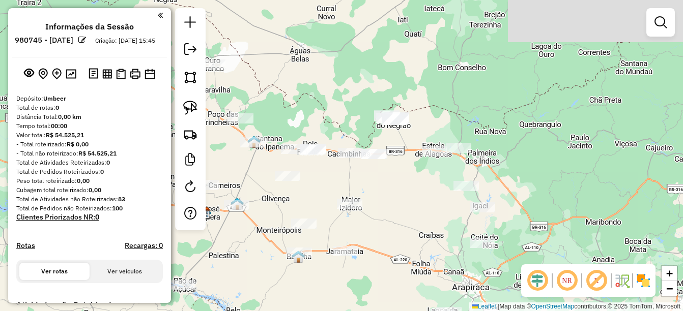
drag, startPoint x: 367, startPoint y: 168, endPoint x: 377, endPoint y: 216, distance: 48.8
click at [377, 216] on div "Janela de atendimento Grade de atendimento Capacidade Transportadoras Veículos …" at bounding box center [341, 155] width 683 height 311
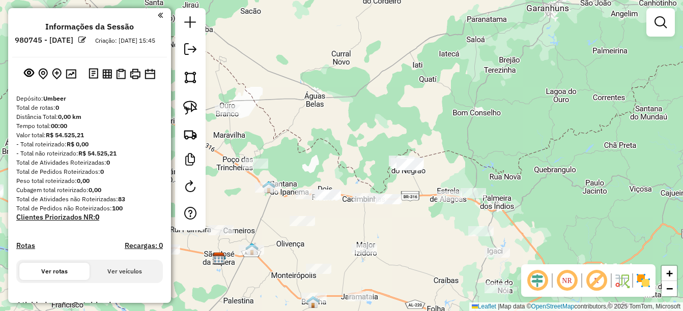
drag, startPoint x: 345, startPoint y: 228, endPoint x: 352, endPoint y: 242, distance: 15.5
click at [352, 242] on div "Janela de atendimento Grade de atendimento Capacidade Transportadoras Veículos …" at bounding box center [341, 155] width 683 height 311
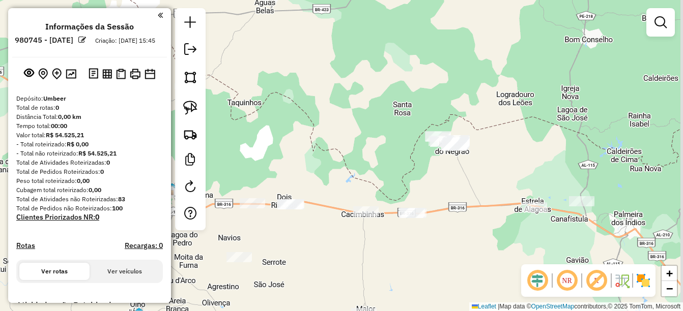
drag, startPoint x: 386, startPoint y: 244, endPoint x: 373, endPoint y: 225, distance: 22.6
click at [384, 244] on div "Janela de atendimento Grade de atendimento Capacidade Transportadoras Veículos …" at bounding box center [341, 155] width 683 height 311
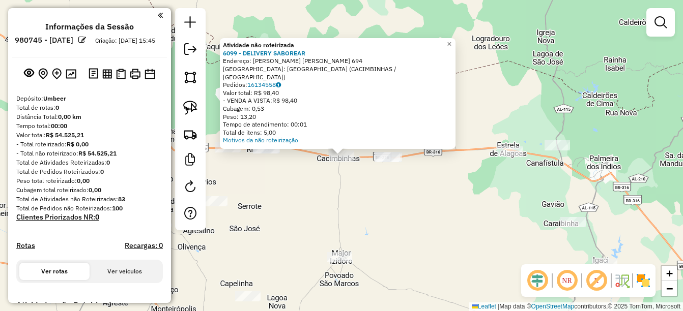
click at [358, 213] on div "Atividade não roteirizada 6099 - DELIVERY SABOREAR Endereço: [PERSON_NAME] [PER…" at bounding box center [341, 155] width 683 height 311
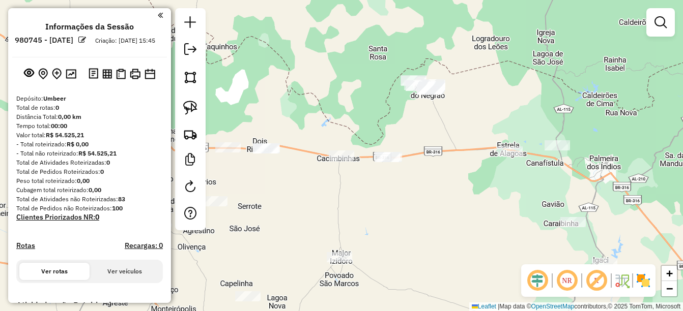
click at [318, 220] on div "Janela de atendimento Grade de atendimento Capacidade Transportadoras Veículos …" at bounding box center [341, 155] width 683 height 311
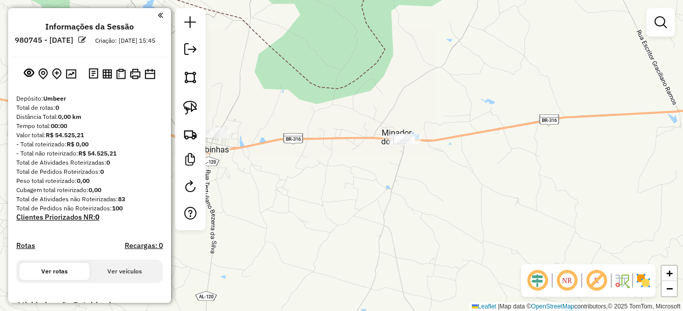
drag, startPoint x: 375, startPoint y: 178, endPoint x: 322, endPoint y: 216, distance: 65.6
click at [322, 216] on div "Janela de atendimento Grade de atendimento Capacidade Transportadoras Veículos …" at bounding box center [341, 155] width 683 height 311
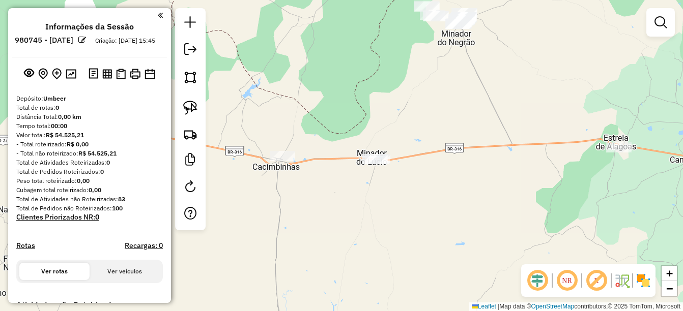
drag, startPoint x: 313, startPoint y: 187, endPoint x: 319, endPoint y: 187, distance: 5.6
click at [319, 187] on div "Janela de atendimento Grade de atendimento Capacidade Transportadoras Veículos …" at bounding box center [341, 155] width 683 height 311
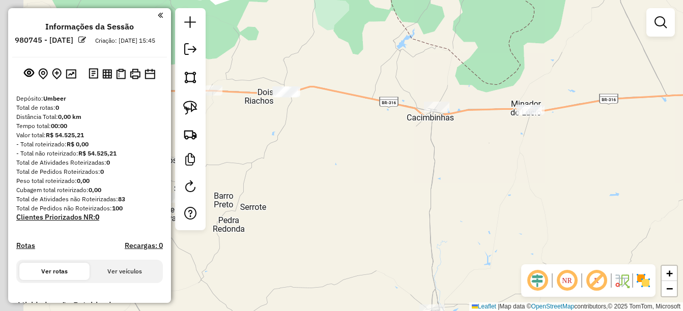
drag, startPoint x: 344, startPoint y: 174, endPoint x: 513, endPoint y: 37, distance: 217.9
click at [513, 37] on div "Janela de atendimento Grade de atendimento Capacidade Transportadoras Veículos …" at bounding box center [341, 155] width 683 height 311
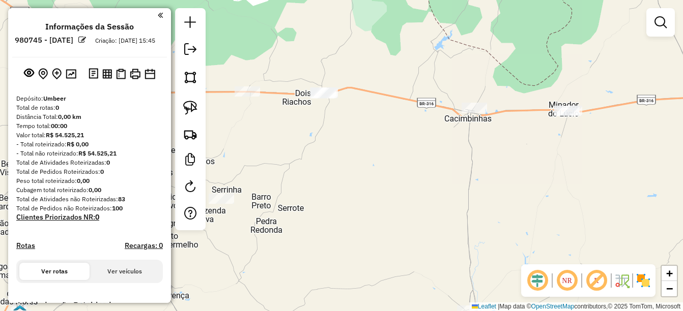
drag, startPoint x: 359, startPoint y: 119, endPoint x: 373, endPoint y: 124, distance: 15.0
click at [373, 124] on div "Janela de atendimento Grade de atendimento Capacidade Transportadoras Veículos …" at bounding box center [341, 155] width 683 height 311
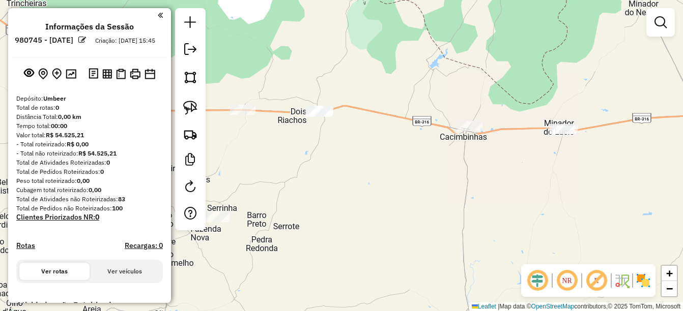
drag, startPoint x: 318, startPoint y: 128, endPoint x: 313, endPoint y: 147, distance: 18.9
click at [313, 147] on div "Janela de atendimento Grade de atendimento Capacidade Transportadoras Veículos …" at bounding box center [341, 155] width 683 height 311
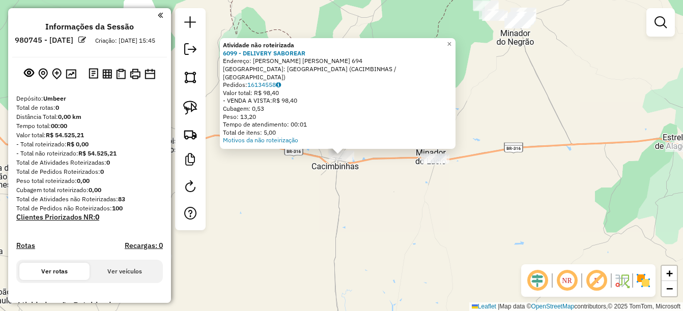
click at [290, 230] on div "Atividade não roteirizada 6099 - DELIVERY SABOREAR Endereço: [PERSON_NAME] [PER…" at bounding box center [341, 155] width 683 height 311
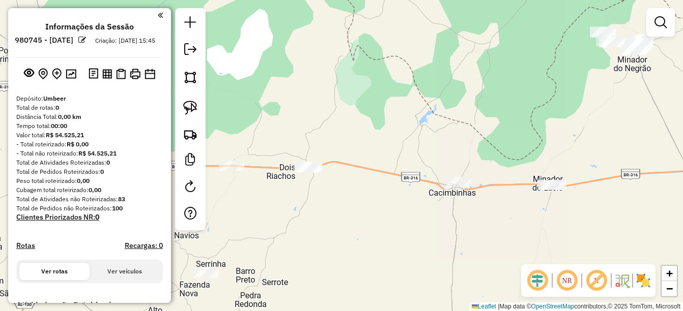
drag, startPoint x: 263, startPoint y: 224, endPoint x: 380, endPoint y: 250, distance: 120.0
click at [380, 250] on div "Janela de atendimento Grade de atendimento Capacidade Transportadoras Veículos …" at bounding box center [341, 155] width 683 height 311
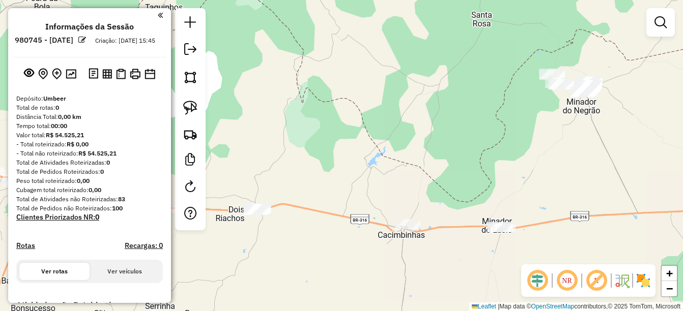
drag, startPoint x: 365, startPoint y: 203, endPoint x: 314, endPoint y: 245, distance: 66.1
click at [314, 245] on div "Janela de atendimento Grade de atendimento Capacidade Transportadoras Veículos …" at bounding box center [341, 155] width 683 height 311
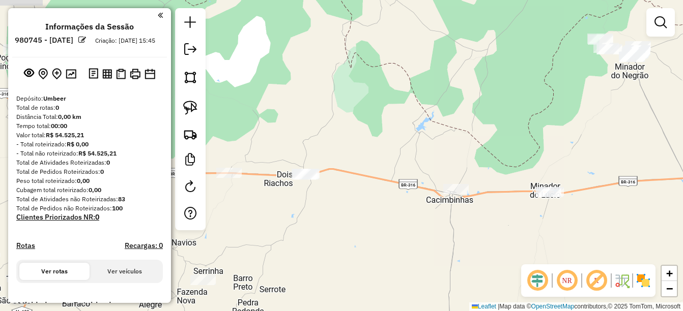
drag, startPoint x: 328, startPoint y: 243, endPoint x: 434, endPoint y: 161, distance: 133.9
click at [434, 161] on div "Janela de atendimento Grade de atendimento Capacidade Transportadoras Veículos …" at bounding box center [341, 155] width 683 height 311
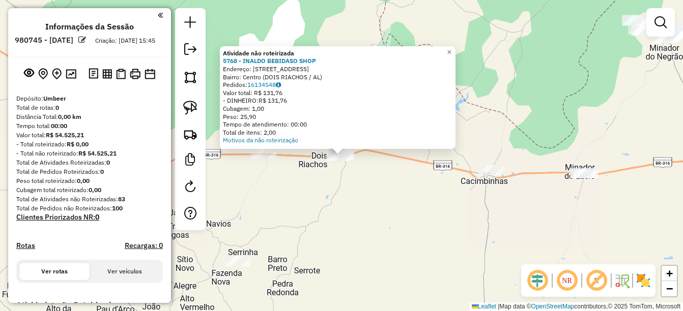
click at [352, 208] on div "Atividade não roteirizada 5768 - INALDO BEBIDASO SHOP Endereço: [STREET_ADDRESS…" at bounding box center [341, 155] width 683 height 311
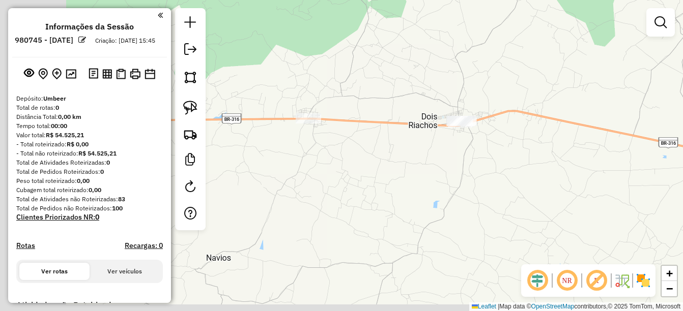
drag, startPoint x: 343, startPoint y: 188, endPoint x: 428, endPoint y: 172, distance: 86.5
click at [428, 172] on div "Janela de atendimento Grade de atendimento Capacidade Transportadoras Veículos …" at bounding box center [341, 155] width 683 height 311
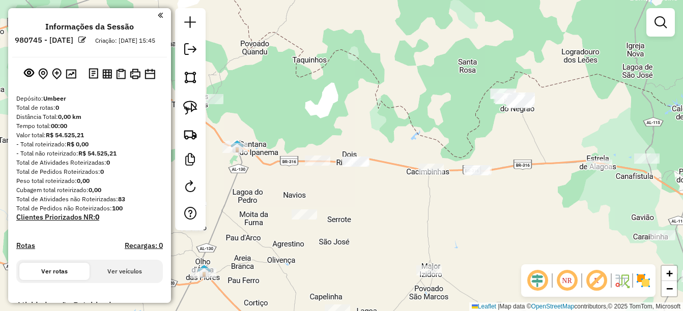
drag, startPoint x: 420, startPoint y: 178, endPoint x: 386, endPoint y: 202, distance: 41.4
click at [386, 202] on div "Janela de atendimento Grade de atendimento Capacidade Transportadoras Veículos …" at bounding box center [341, 155] width 683 height 311
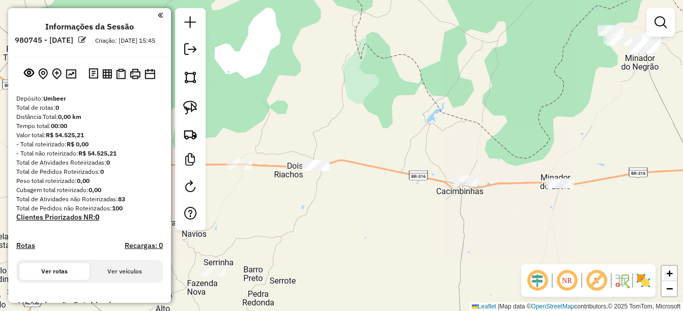
click at [354, 232] on div "Janela de atendimento Grade de atendimento Capacidade Transportadoras Veículos …" at bounding box center [341, 155] width 683 height 311
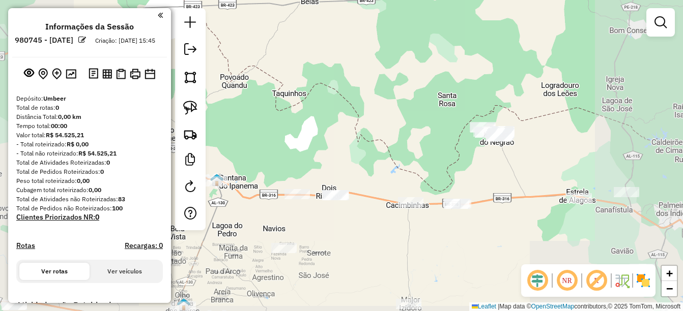
drag, startPoint x: 378, startPoint y: 228, endPoint x: 363, endPoint y: 225, distance: 15.1
click at [363, 225] on div "Janela de atendimento Grade de atendimento Capacidade Transportadoras Veículos …" at bounding box center [341, 155] width 683 height 311
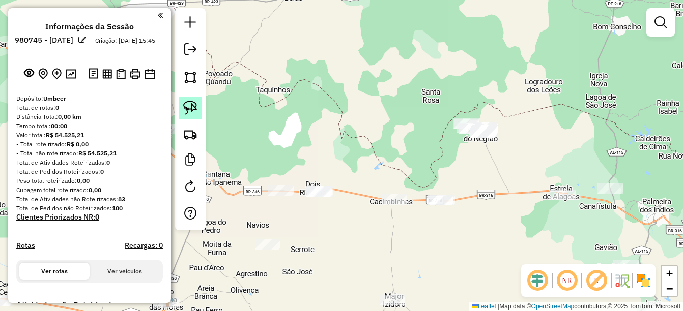
click at [189, 115] on link at bounding box center [190, 108] width 22 height 22
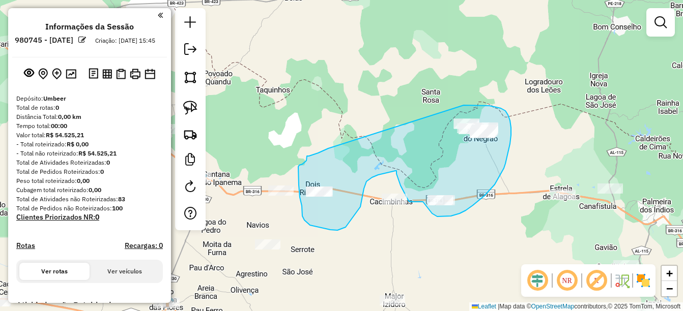
drag, startPoint x: 323, startPoint y: 151, endPoint x: 464, endPoint y: 105, distance: 147.6
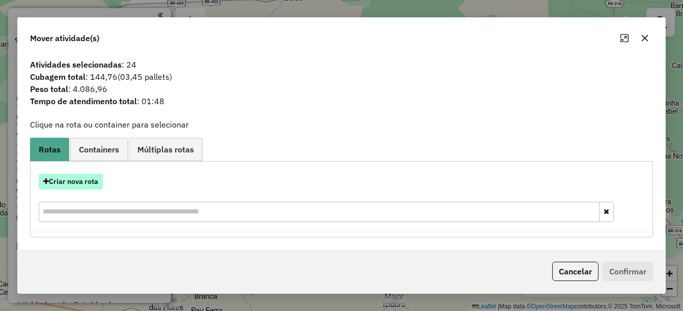
click at [70, 181] on button "Criar nova rota" at bounding box center [71, 182] width 64 height 16
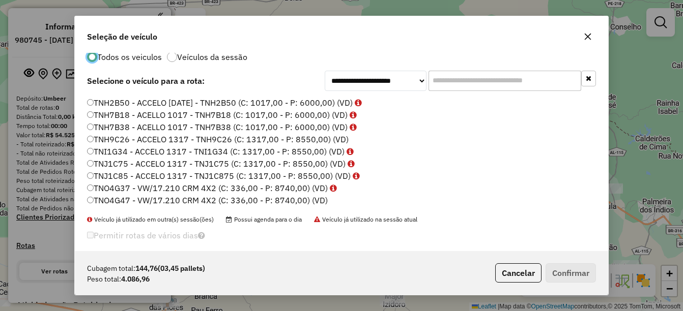
scroll to position [26, 0]
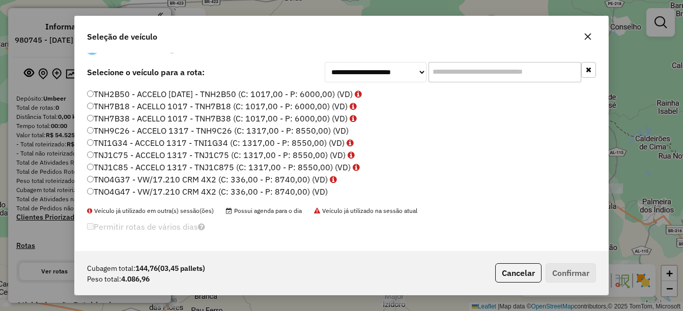
click at [133, 189] on label "TNO4G47 - VW/17.210 CRM 4X2 (C: 336,00 - P: 8740,00) (VD)" at bounding box center [207, 192] width 241 height 12
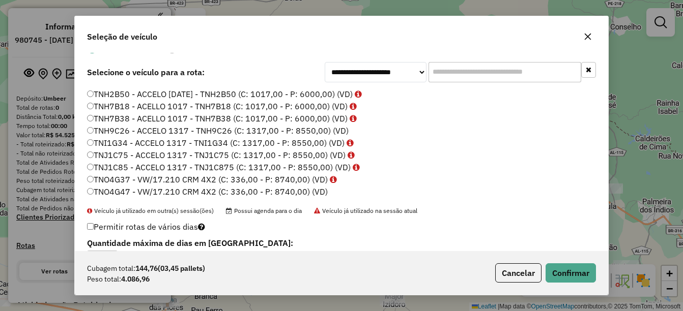
click at [544, 271] on p-footer "Cubagem total: 144,76 (03,45 pallets) Peso total: 4.086,96 Cancelar Confirmar" at bounding box center [543, 273] width 105 height 19
click at [557, 273] on button "Confirmar" at bounding box center [571, 273] width 50 height 19
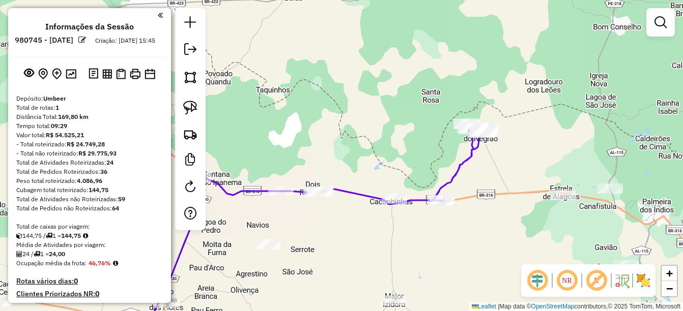
scroll to position [0, 0]
select select "**********"
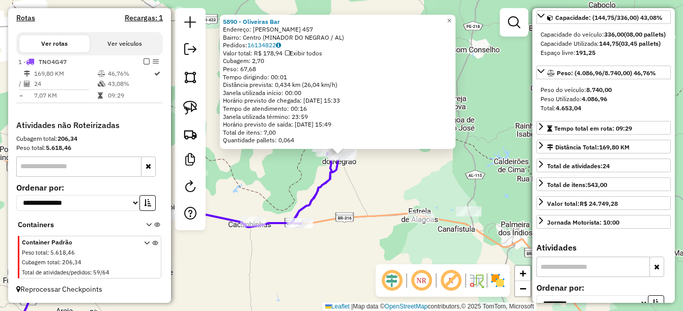
scroll to position [204, 0]
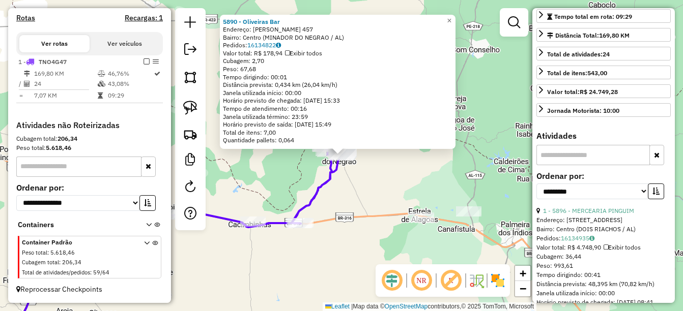
click at [583, 165] on input "text" at bounding box center [592, 155] width 113 height 20
type input "****"
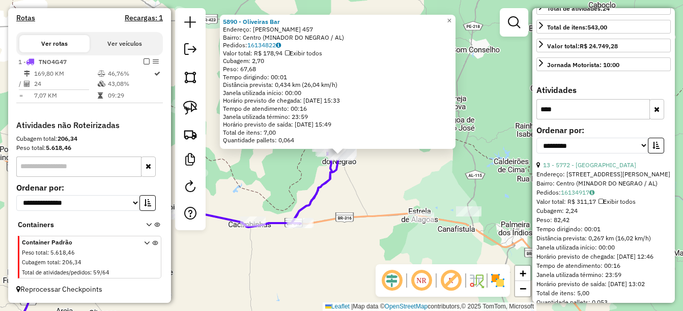
scroll to position [289, 0]
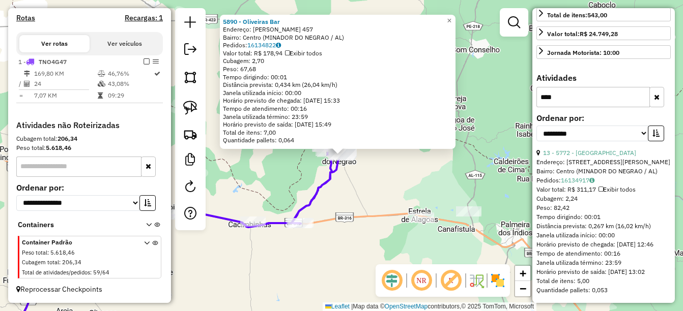
click at [548, 92] on input "****" at bounding box center [592, 97] width 113 height 20
drag, startPoint x: 567, startPoint y: 93, endPoint x: 489, endPoint y: 92, distance: 77.9
click at [491, 91] on hb-router-mapa "**********" at bounding box center [341, 155] width 683 height 311
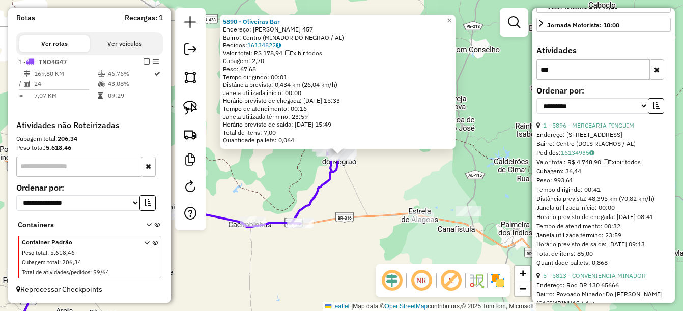
scroll to position [129, 0]
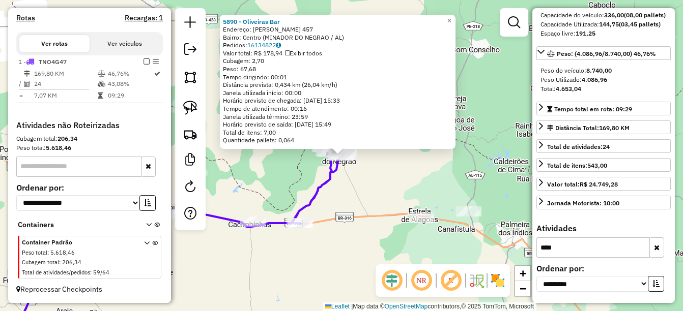
click at [597, 244] on input "****" at bounding box center [592, 248] width 113 height 20
type input "****"
click at [654, 241] on button "button" at bounding box center [656, 248] width 15 height 20
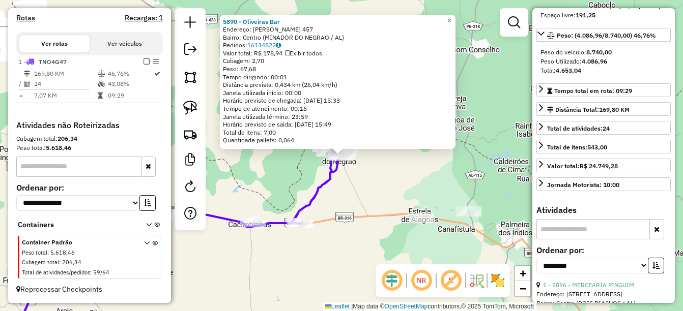
click at [573, 240] on input "text" at bounding box center [592, 229] width 113 height 20
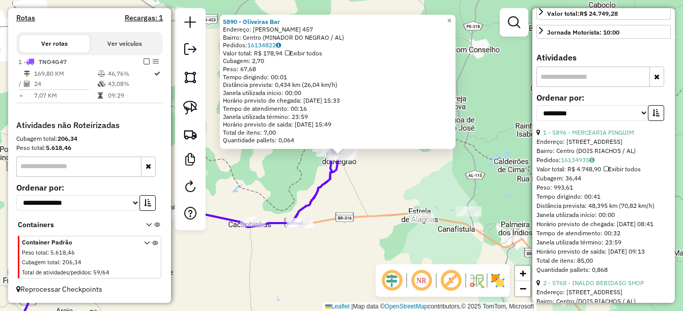
scroll to position [485, 0]
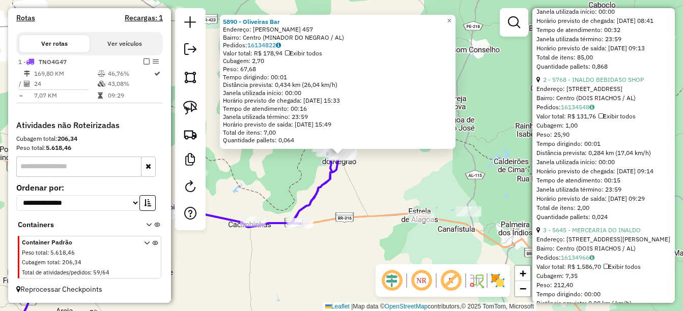
click at [408, 221] on div "5890 - Oliveiras Bar Endereço: [PERSON_NAME] 457 Bairro: Centro (MINADOR DO NEG…" at bounding box center [341, 155] width 683 height 311
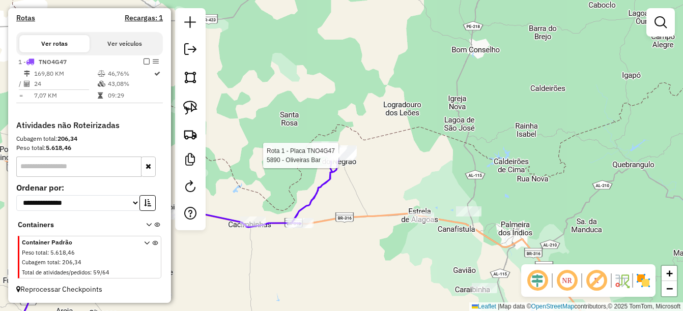
select select "**********"
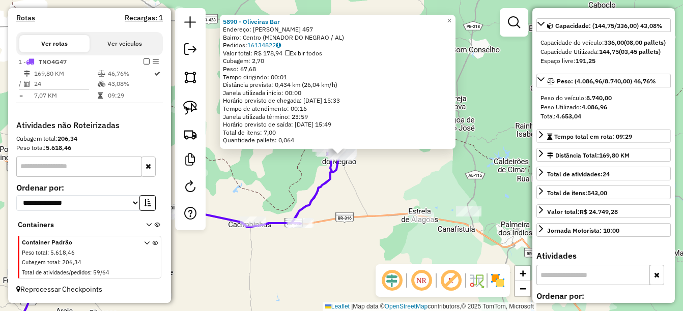
scroll to position [204, 0]
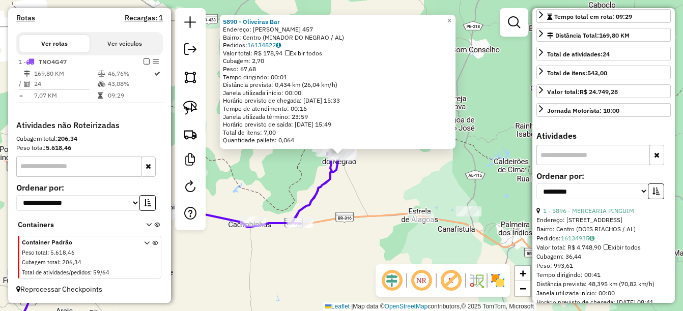
click at [574, 141] on h4 "Atividades" at bounding box center [603, 136] width 134 height 10
click at [574, 165] on input "text" at bounding box center [592, 155] width 113 height 20
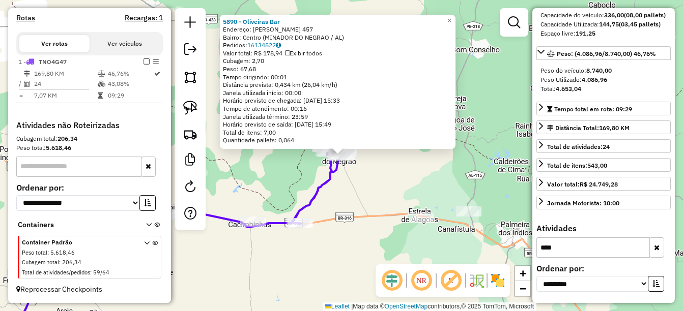
type input "****"
click at [342, 215] on div "5890 - Oliveiras Bar Endereço: [PERSON_NAME] 457 Bairro: Centro (MINADOR DO NEG…" at bounding box center [341, 155] width 683 height 311
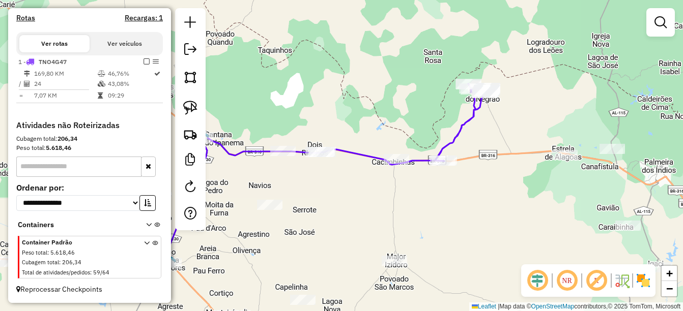
drag, startPoint x: 336, startPoint y: 174, endPoint x: 451, endPoint y: 124, distance: 125.4
click at [459, 119] on div "Janela de atendimento Grade de atendimento Capacidade Transportadoras Veículos …" at bounding box center [341, 155] width 683 height 311
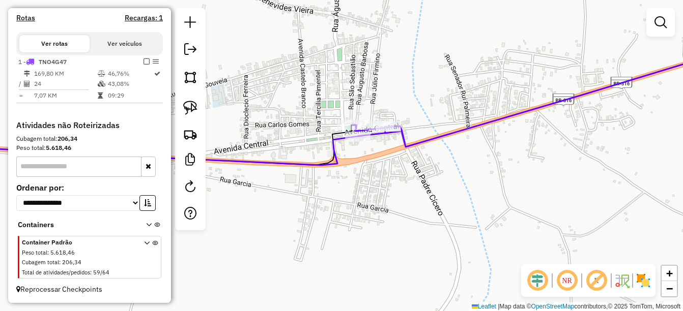
drag, startPoint x: 354, startPoint y: 166, endPoint x: 354, endPoint y: 212, distance: 46.3
click at [354, 212] on div "Janela de atendimento Grade de atendimento Capacidade Transportadoras Veículos …" at bounding box center [341, 155] width 683 height 311
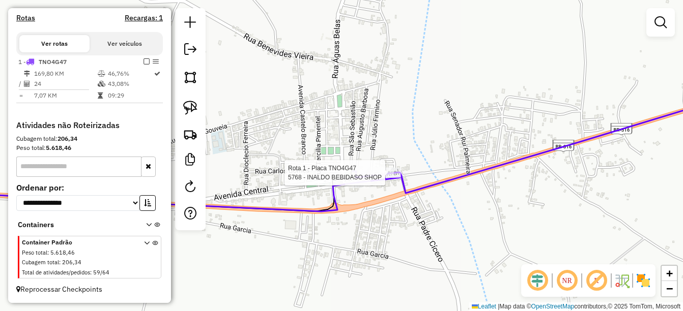
select select "**********"
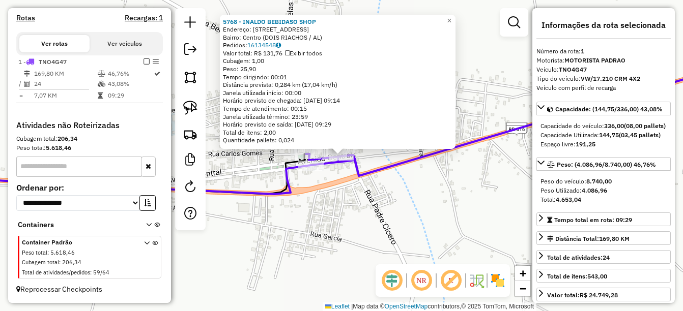
click at [341, 196] on div "5768 - INALDO BEBIDASO SHOP Endereço: [STREET_ADDRESS] Bairro: [GEOGRAPHIC_DATA…" at bounding box center [341, 155] width 683 height 311
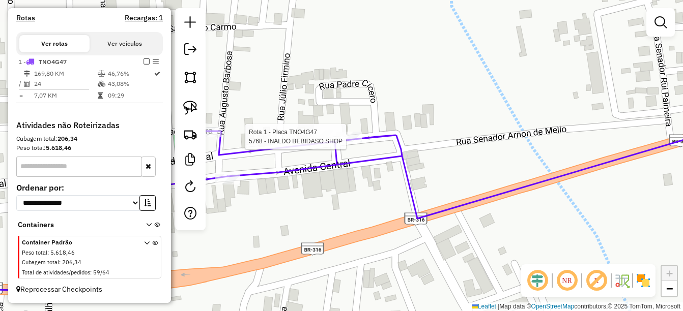
select select "**********"
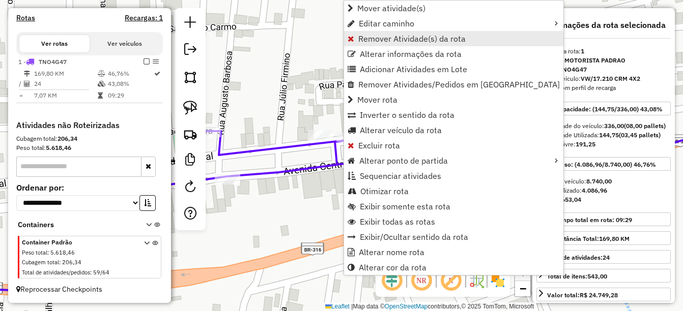
click at [399, 38] on span "Remover Atividade(s) da rota" at bounding box center [411, 39] width 107 height 8
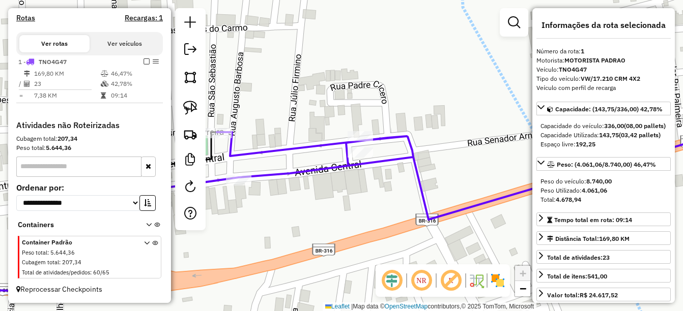
drag, startPoint x: 324, startPoint y: 197, endPoint x: 479, endPoint y: 197, distance: 155.2
click at [480, 197] on div "Janela de atendimento Grade de atendimento Capacidade Transportadoras Veículos …" at bounding box center [341, 155] width 683 height 311
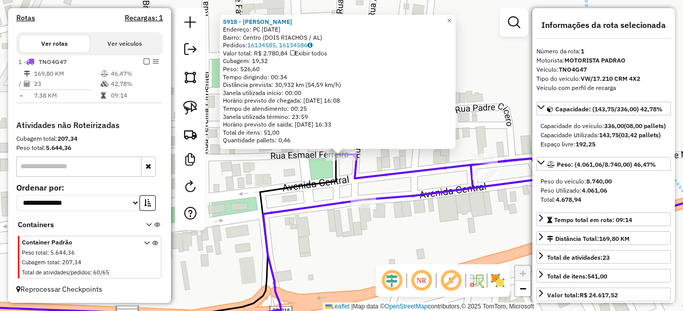
click at [327, 244] on div "5918 - [PERSON_NAME] Endereço: PC [DATE] Bairro: Centro (DOIS RIACHOS / [GEOGRA…" at bounding box center [341, 155] width 683 height 311
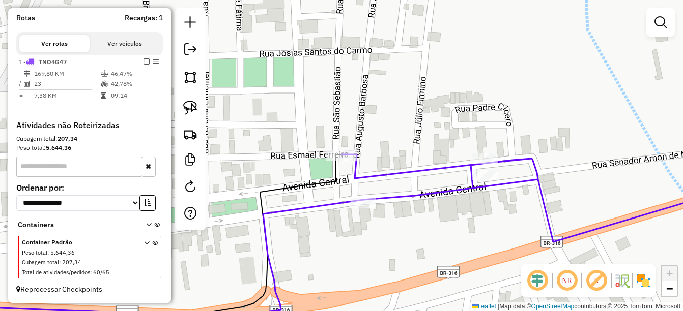
drag, startPoint x: 345, startPoint y: 272, endPoint x: 315, endPoint y: 178, distance: 98.2
click at [315, 178] on div "5918 - [PERSON_NAME] Endereço: PC [DATE] Bairro: Centro (DOIS RIACHOS / [GEOGRA…" at bounding box center [341, 155] width 683 height 311
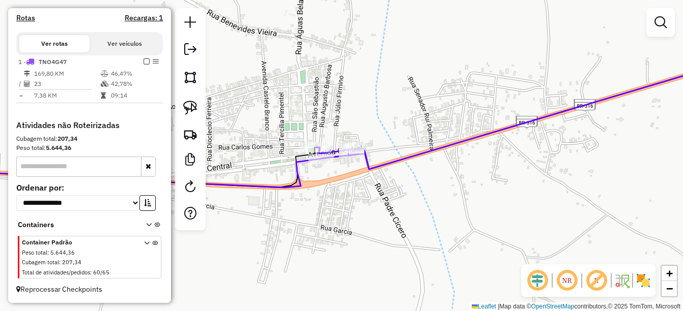
drag, startPoint x: 383, startPoint y: 225, endPoint x: 378, endPoint y: 222, distance: 6.4
click at [379, 223] on div "Janela de atendimento Grade de atendimento Capacidade Transportadoras Veículos …" at bounding box center [341, 155] width 683 height 311
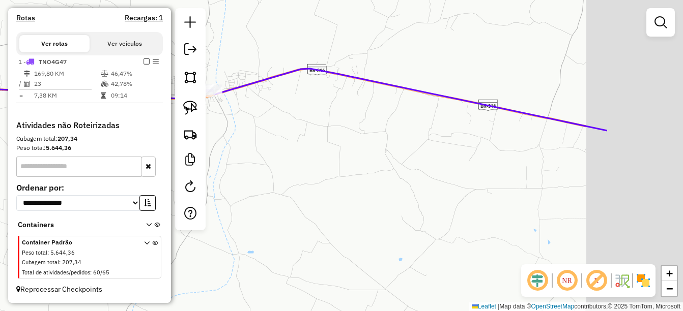
drag, startPoint x: 477, startPoint y: 241, endPoint x: 332, endPoint y: 133, distance: 181.1
click at [332, 133] on div "Janela de atendimento Grade de atendimento Capacidade Transportadoras Veículos …" at bounding box center [341, 155] width 683 height 311
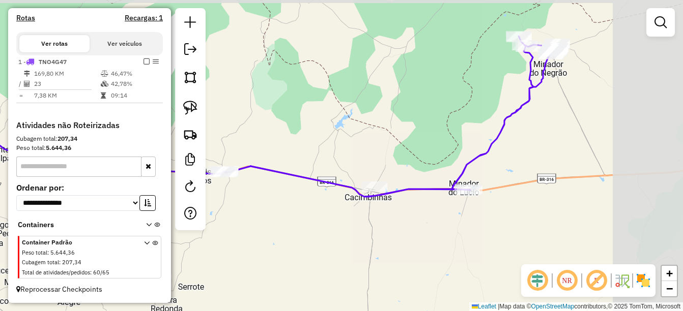
drag, startPoint x: 485, startPoint y: 188, endPoint x: 411, endPoint y: 238, distance: 89.2
click at [411, 238] on div "Janela de atendimento Grade de atendimento Capacidade Transportadoras Veículos …" at bounding box center [341, 155] width 683 height 311
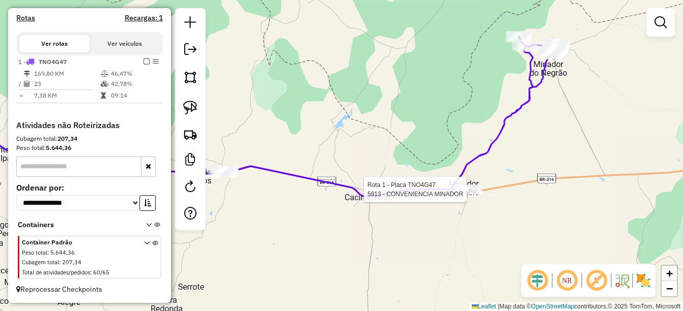
select select "**********"
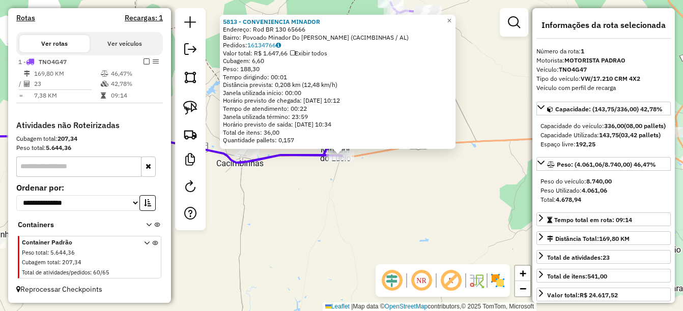
click at [323, 220] on div "5813 - CONVENIENCIA MINADOR Endereço: Rod BR 130 65666 Bairro: Povoado Minador …" at bounding box center [341, 155] width 683 height 311
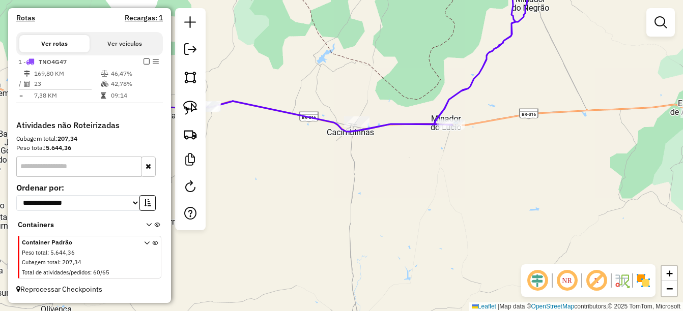
drag, startPoint x: 298, startPoint y: 235, endPoint x: 465, endPoint y: 195, distance: 172.2
click at [455, 195] on div "Janela de atendimento Grade de atendimento Capacidade Transportadoras Veículos …" at bounding box center [341, 155] width 683 height 311
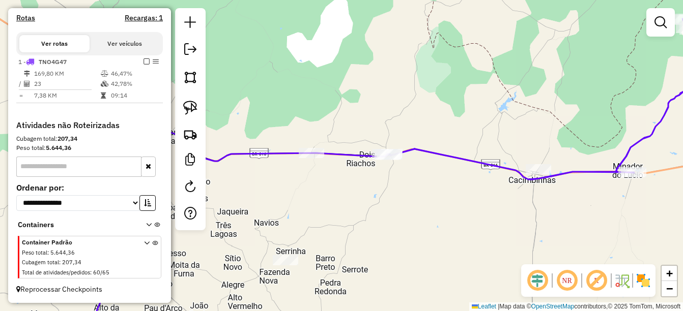
drag, startPoint x: 279, startPoint y: 209, endPoint x: 406, endPoint y: 207, distance: 127.2
click at [406, 207] on div "Janela de atendimento Grade de atendimento Capacidade Transportadoras Veículos …" at bounding box center [341, 155] width 683 height 311
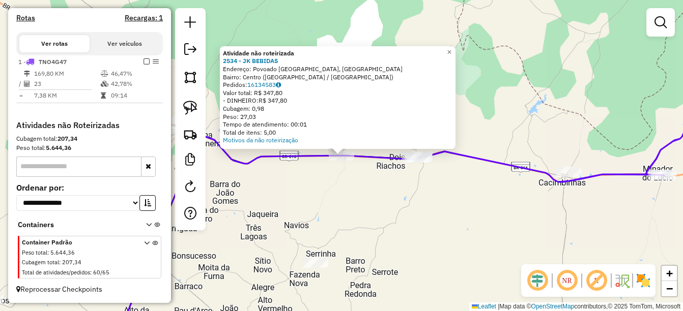
click at [366, 199] on div "Atividade não roteirizada 2534 - JK BEBIDAS Endereço: Povoado Areia Branca, [GE…" at bounding box center [341, 155] width 683 height 311
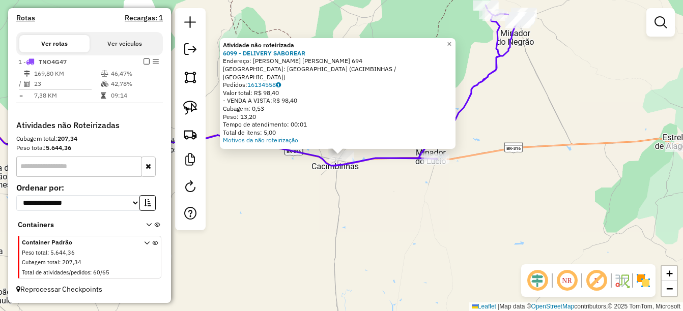
click at [461, 213] on div "Atividade não roteirizada 6099 - DELIVERY SABOREAR Endereço: [PERSON_NAME] [PER…" at bounding box center [341, 155] width 683 height 311
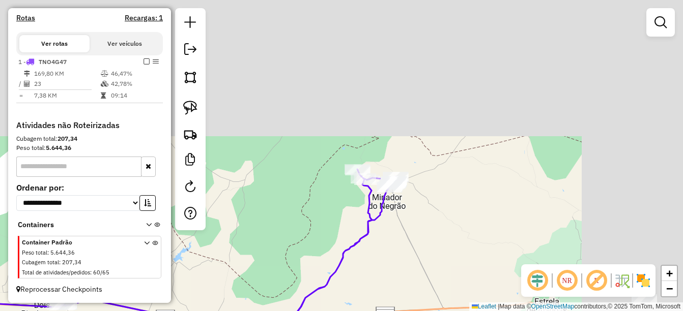
drag, startPoint x: 537, startPoint y: 155, endPoint x: 398, endPoint y: 303, distance: 203.1
click at [409, 311] on html "Aguarde... Pop-up bloqueado! Seu navegador bloqueou automáticamente a abertura …" at bounding box center [341, 155] width 683 height 311
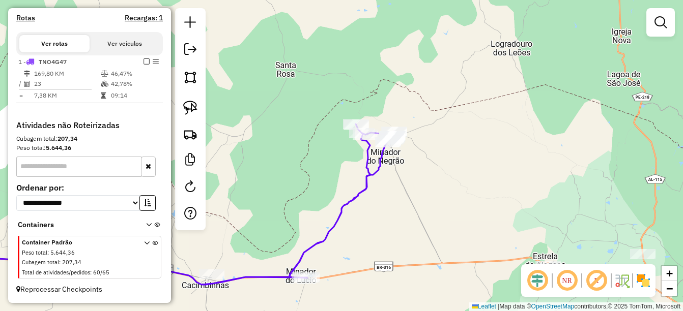
drag, startPoint x: 398, startPoint y: 303, endPoint x: 389, endPoint y: 154, distance: 149.4
click at [389, 158] on div "Janela de atendimento Grade de atendimento Capacidade Transportadoras Veículos …" at bounding box center [341, 155] width 683 height 311
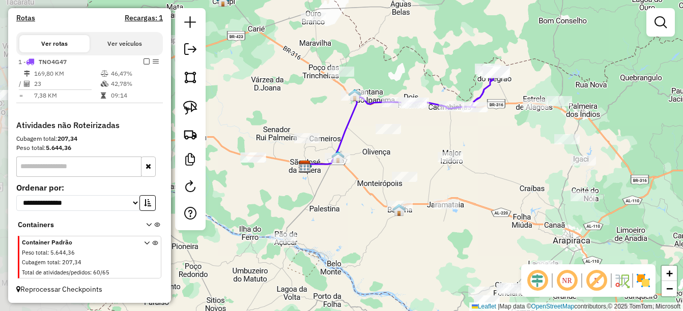
drag, startPoint x: 394, startPoint y: 252, endPoint x: 504, endPoint y: 199, distance: 121.5
click at [504, 199] on div "Janela de atendimento Grade de atendimento Capacidade Transportadoras Veículos …" at bounding box center [341, 155] width 683 height 311
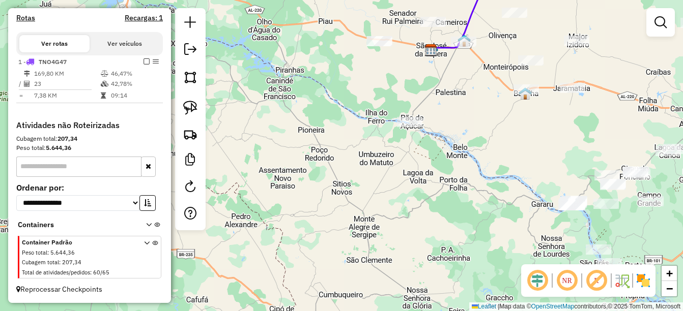
drag, startPoint x: 378, startPoint y: 283, endPoint x: 502, endPoint y: 167, distance: 170.3
click at [502, 167] on div "Janela de atendimento Grade de atendimento Capacidade Transportadoras Veículos …" at bounding box center [341, 155] width 683 height 311
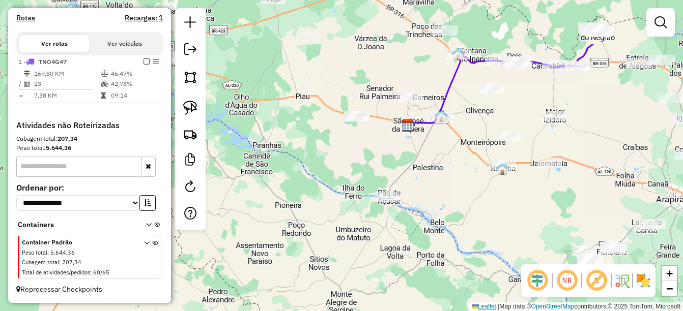
drag, startPoint x: 488, startPoint y: 225, endPoint x: 467, endPoint y: 303, distance: 81.1
click at [467, 303] on div "Janela de atendimento Grade de atendimento Capacidade Transportadoras Veículos …" at bounding box center [341, 155] width 683 height 311
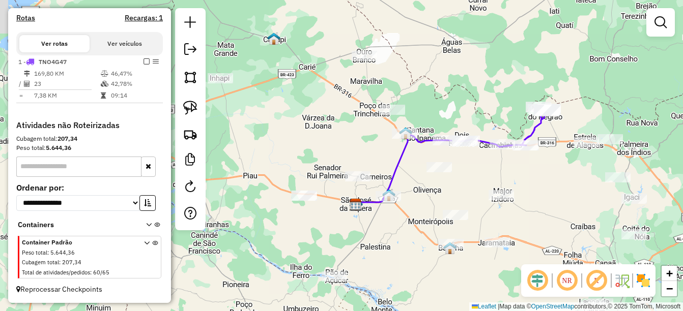
drag, startPoint x: 353, startPoint y: 175, endPoint x: 301, endPoint y: 251, distance: 91.9
click at [301, 251] on div "Janela de atendimento Grade de atendimento Capacidade Transportadoras Veículos …" at bounding box center [341, 155] width 683 height 311
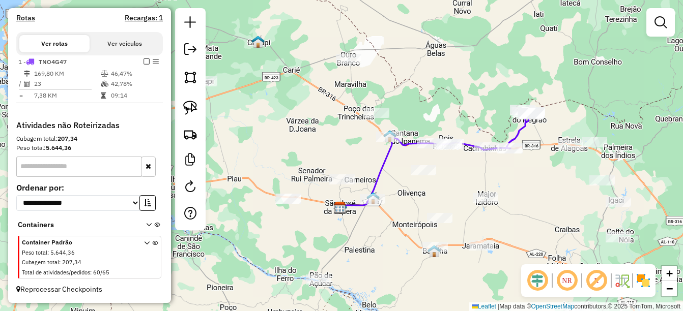
drag, startPoint x: 316, startPoint y: 120, endPoint x: 300, endPoint y: 123, distance: 16.1
click at [300, 123] on div "Janela de atendimento Grade de atendimento Capacidade Transportadoras Veículos …" at bounding box center [341, 155] width 683 height 311
click at [187, 51] on em at bounding box center [190, 49] width 12 height 12
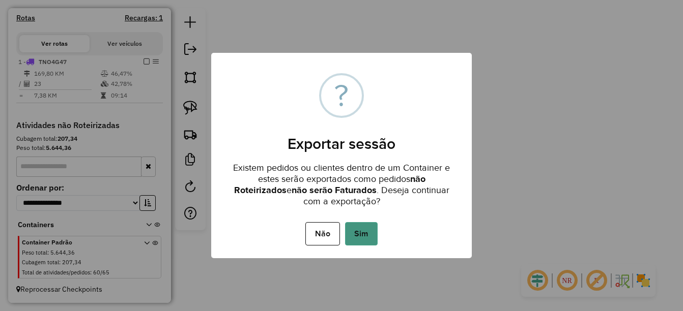
click at [354, 236] on button "Sim" at bounding box center [361, 233] width 33 height 23
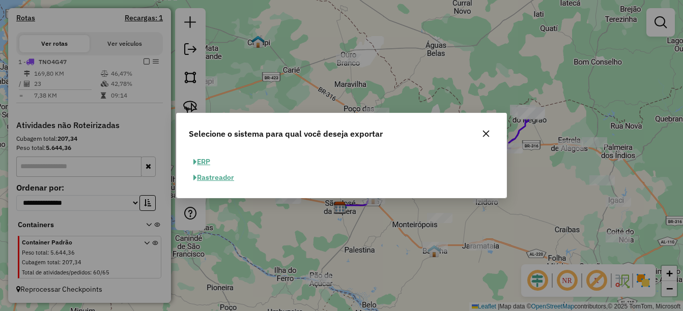
click at [201, 161] on button "ERP" at bounding box center [202, 162] width 26 height 16
select select "**"
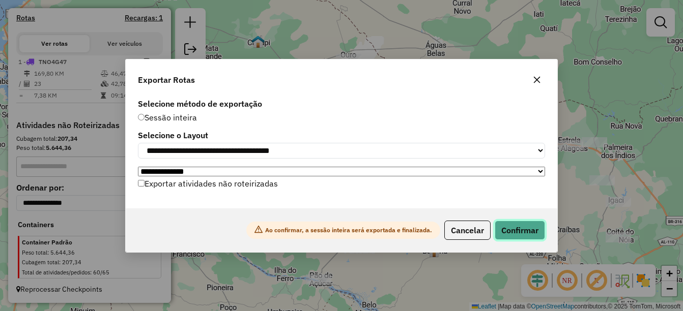
click at [515, 231] on button "Confirmar" at bounding box center [520, 230] width 50 height 19
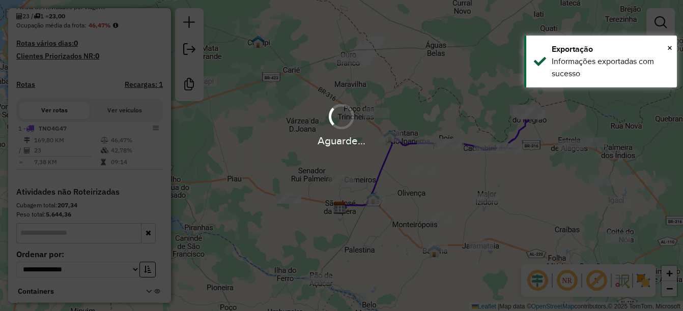
scroll to position [319, 0]
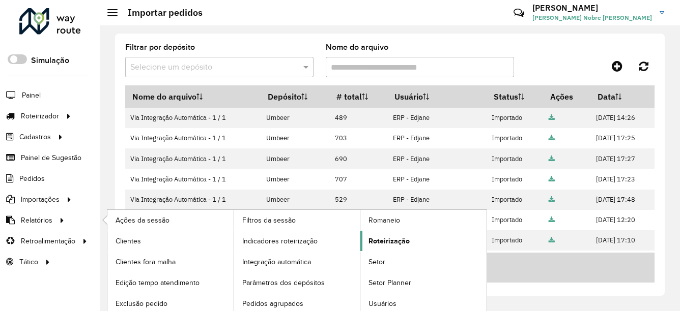
click at [398, 240] on span "Roteirização" at bounding box center [388, 241] width 41 height 11
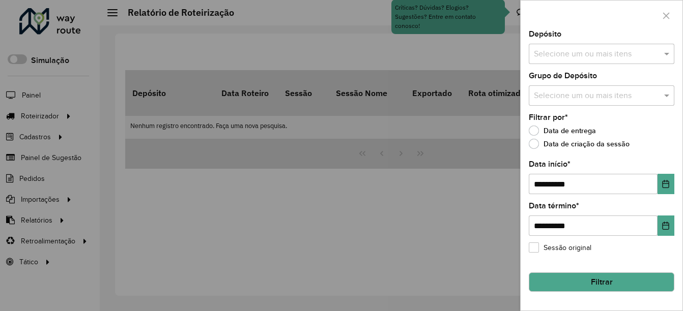
click at [581, 48] on input "text" at bounding box center [596, 54] width 130 height 12
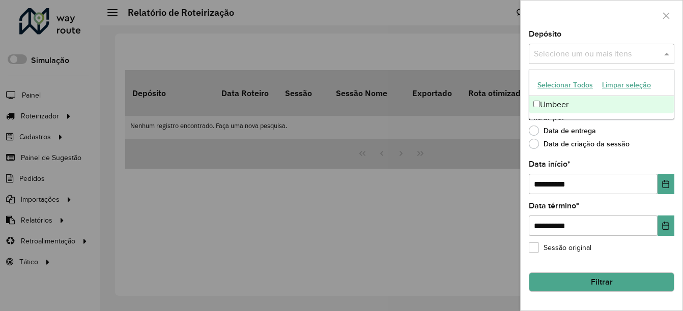
click at [551, 110] on div "Umbeer" at bounding box center [601, 104] width 145 height 17
click at [541, 185] on input "**********" at bounding box center [593, 184] width 129 height 20
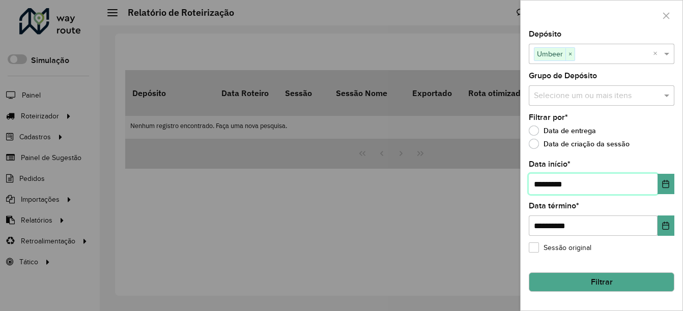
type input "**********"
click at [584, 285] on button "Filtrar" at bounding box center [602, 282] width 146 height 19
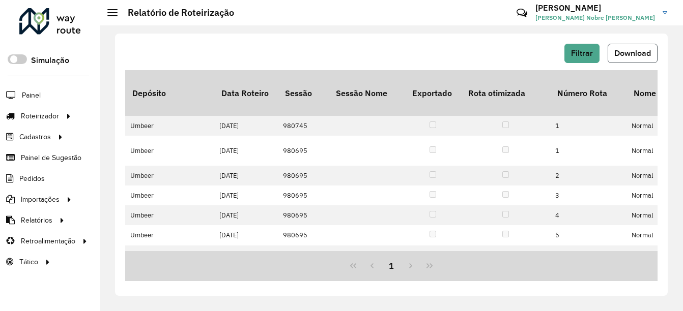
click at [645, 45] on button "Download" at bounding box center [633, 53] width 50 height 19
